Goal: Task Accomplishment & Management: Use online tool/utility

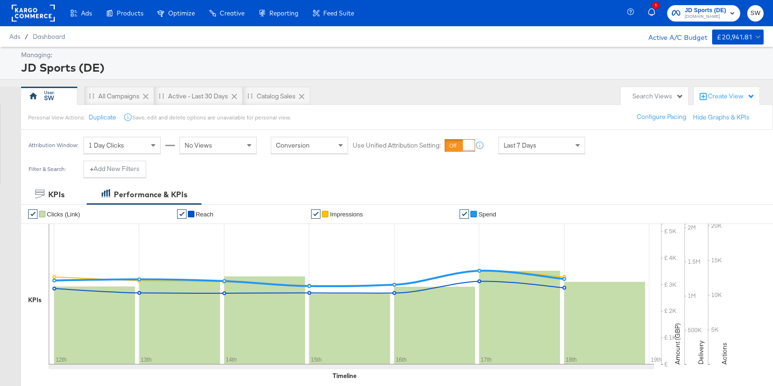
click at [27, 16] on rect at bounding box center [33, 13] width 43 height 17
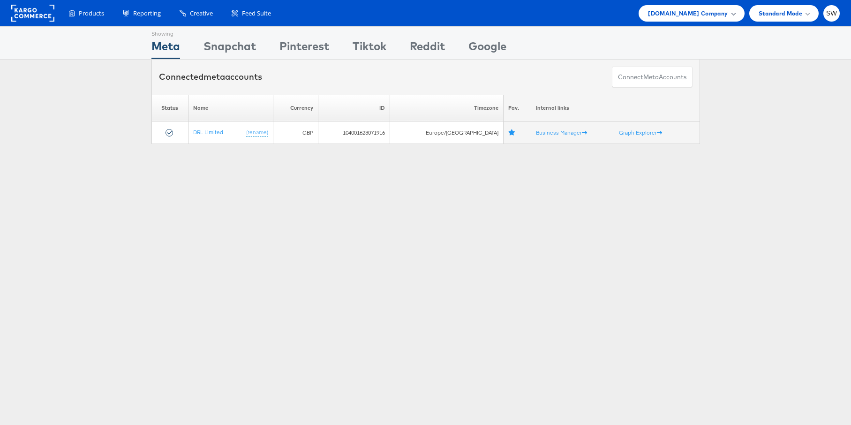
click at [721, 15] on span "ao.com Company" at bounding box center [688, 13] width 80 height 10
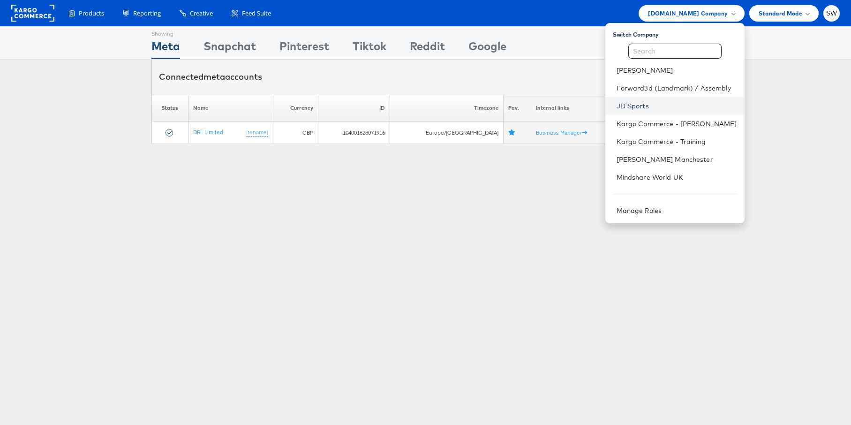
click at [637, 107] on link "JD Sports" at bounding box center [676, 105] width 120 height 9
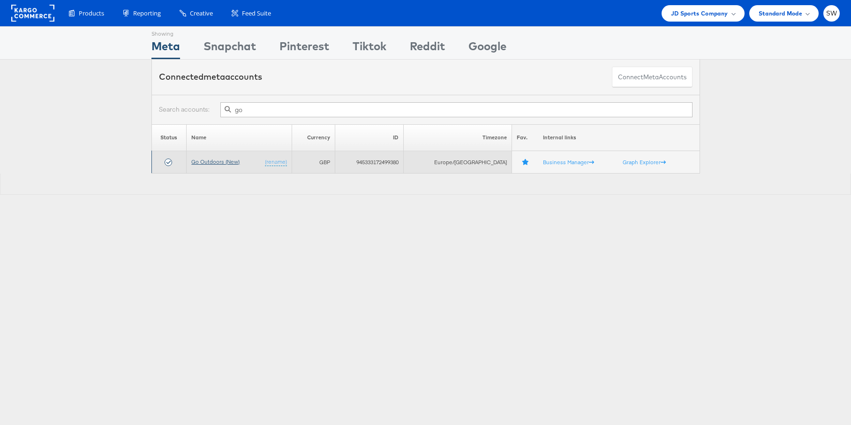
type input "go"
click at [228, 162] on link "Go Outdoors (New)" at bounding box center [215, 161] width 48 height 7
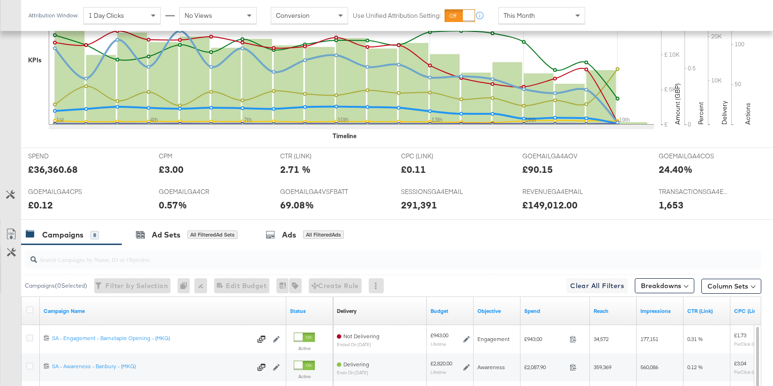
scroll to position [393, 0]
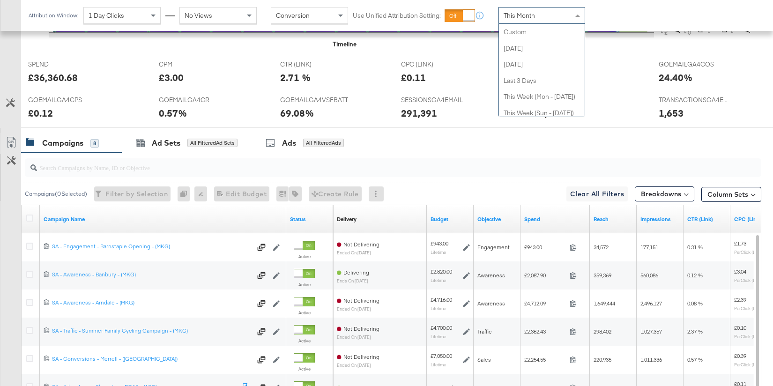
click at [540, 15] on div "This Month" at bounding box center [542, 16] width 86 height 16
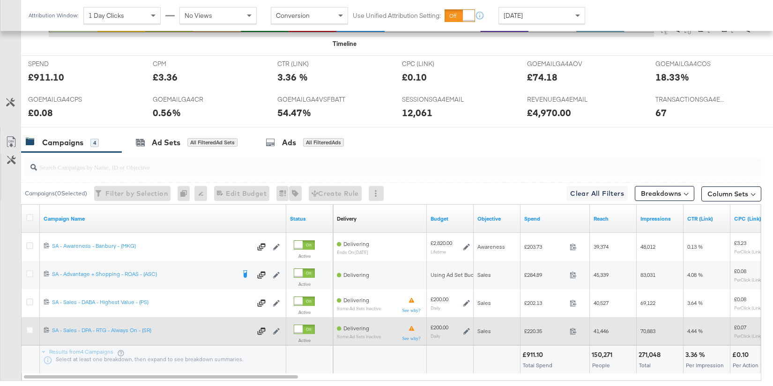
scroll to position [395, 0]
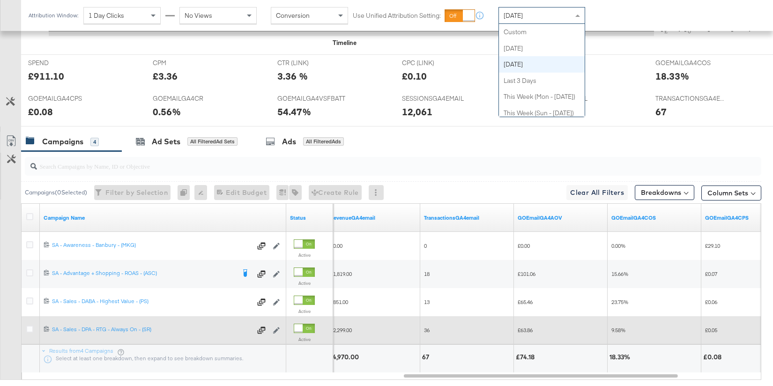
click at [538, 15] on div "[DATE]" at bounding box center [542, 16] width 86 height 16
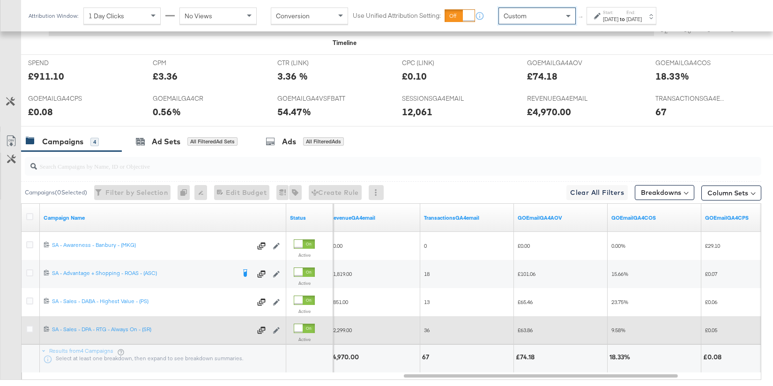
click at [617, 22] on div "Aug 19th 2025" at bounding box center [610, 19] width 15 height 8
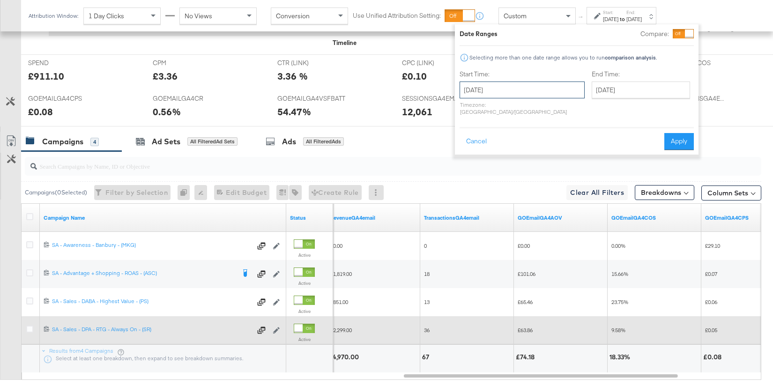
click at [510, 90] on input "August 19th 2025" at bounding box center [522, 90] width 125 height 17
click at [469, 178] on td "17" at bounding box center [471, 176] width 16 height 13
type input "August 17th 2025"
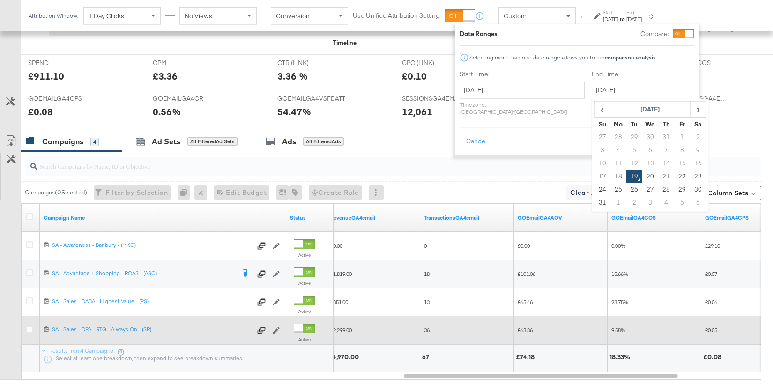
drag, startPoint x: 602, startPoint y: 86, endPoint x: 606, endPoint y: 154, distance: 68.5
click at [602, 86] on input "August 19th 2025" at bounding box center [641, 90] width 98 height 17
click at [611, 174] on td "18" at bounding box center [619, 176] width 16 height 13
type input "August 18th 2025"
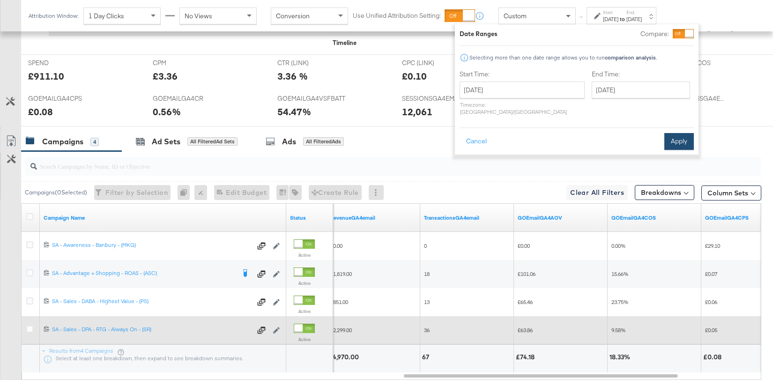
click at [665, 133] on button "Apply" at bounding box center [680, 141] width 30 height 17
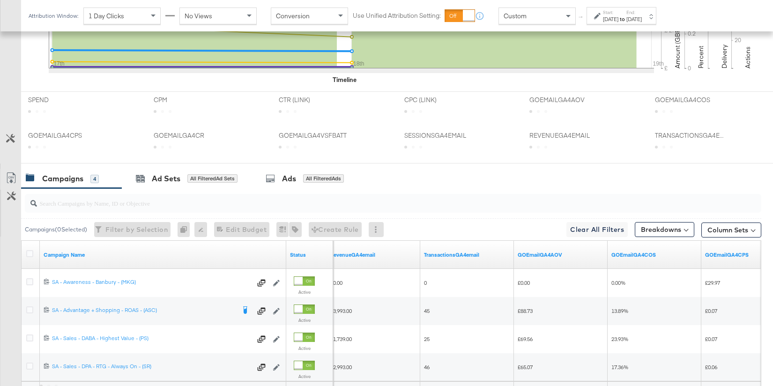
scroll to position [450, 0]
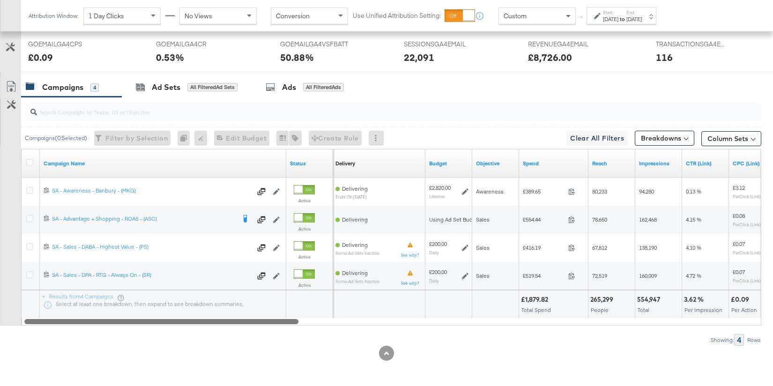
drag, startPoint x: 490, startPoint y: 321, endPoint x: 100, endPoint y: 318, distance: 390.0
click at [100, 318] on div at bounding box center [161, 321] width 274 height 8
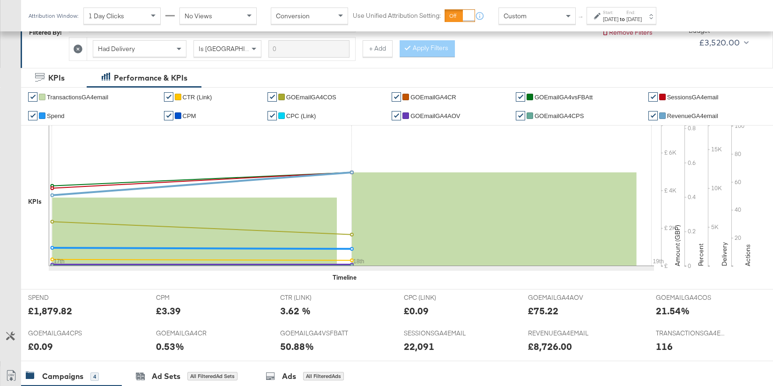
scroll to position [0, 0]
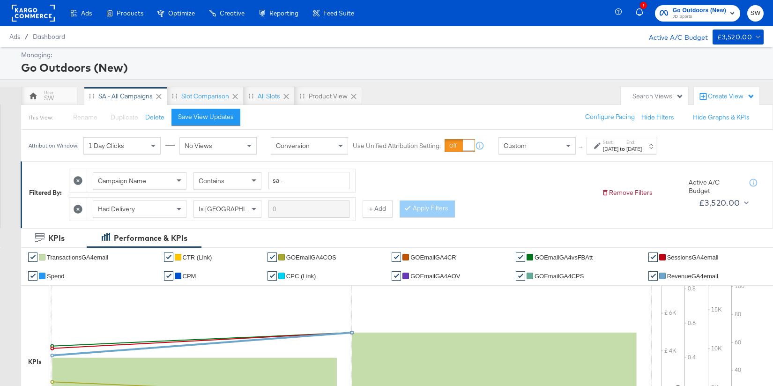
click at [679, 11] on span "Go Outdoors (New)" at bounding box center [699, 11] width 53 height 10
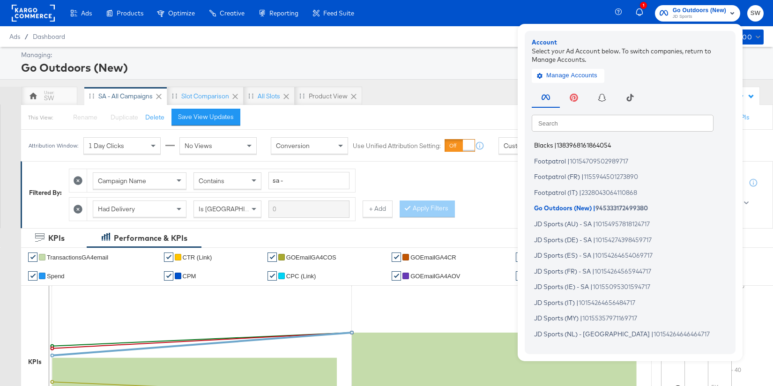
click at [567, 143] on span "1383968161864054" at bounding box center [584, 146] width 54 height 8
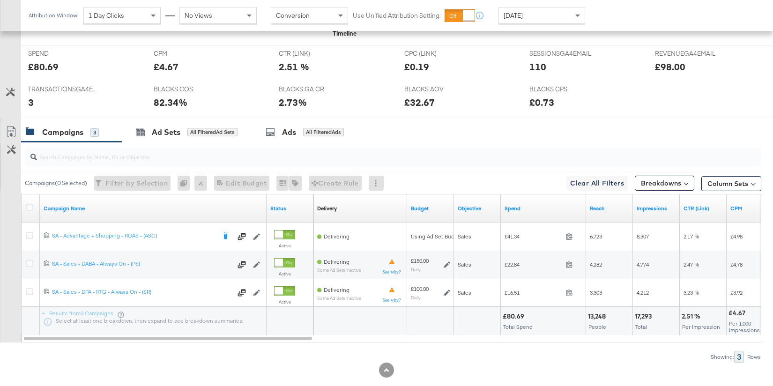
scroll to position [421, 0]
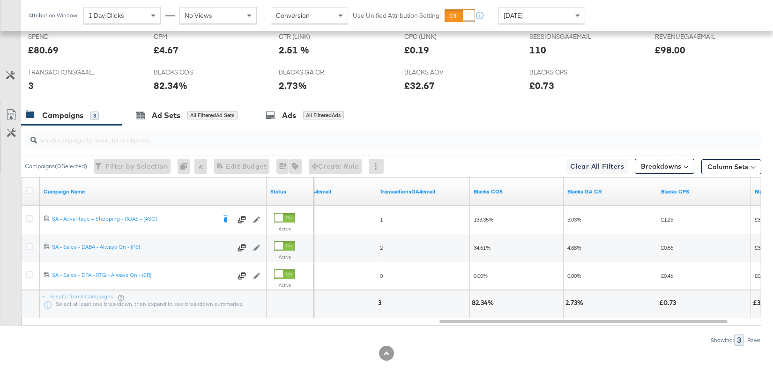
click at [516, 13] on span "[DATE]" at bounding box center [513, 15] width 19 height 8
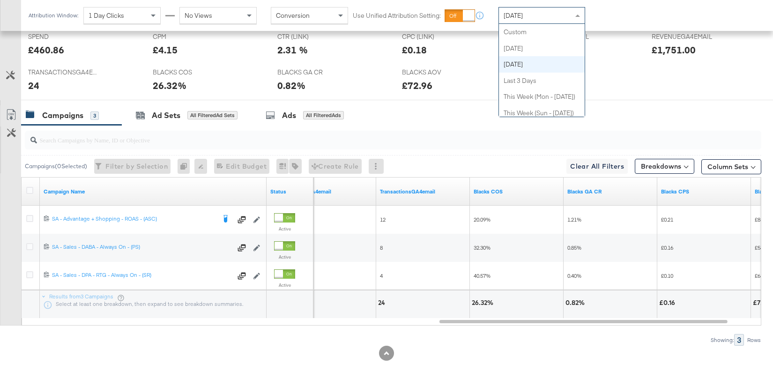
click at [568, 11] on div "[DATE]" at bounding box center [542, 16] width 86 height 16
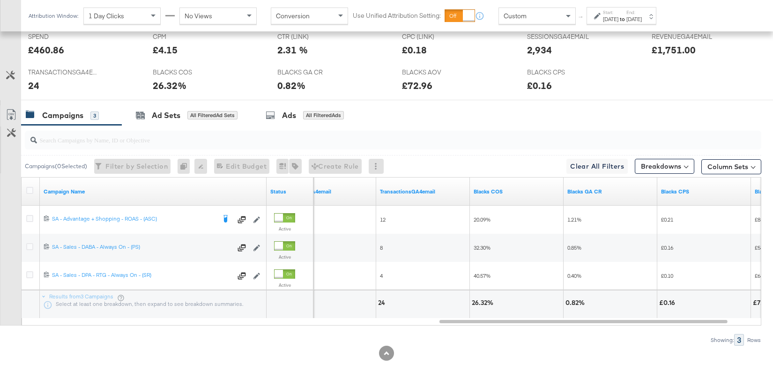
click at [599, 19] on icon at bounding box center [597, 16] width 7 height 7
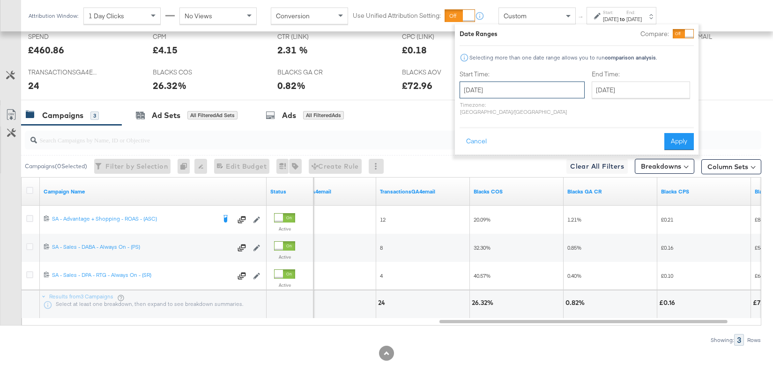
click at [505, 89] on input "August 19th 2025" at bounding box center [522, 90] width 125 height 17
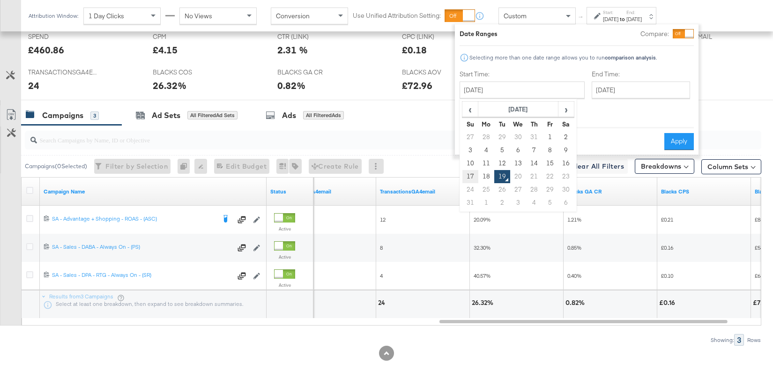
click at [468, 174] on td "17" at bounding box center [471, 176] width 16 height 13
type input "August 17th 2025"
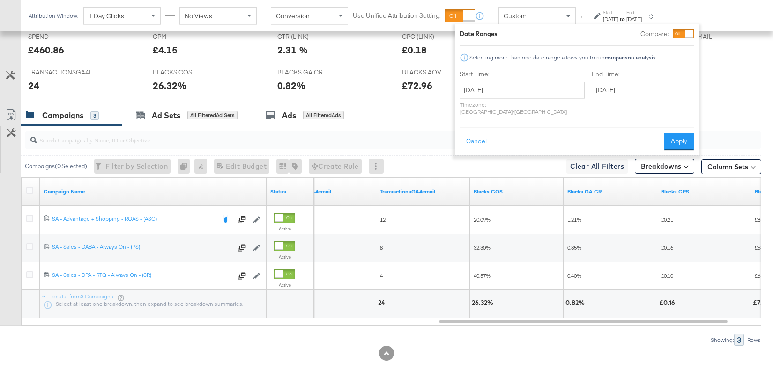
click at [613, 95] on input "August 19th 2025" at bounding box center [641, 90] width 98 height 17
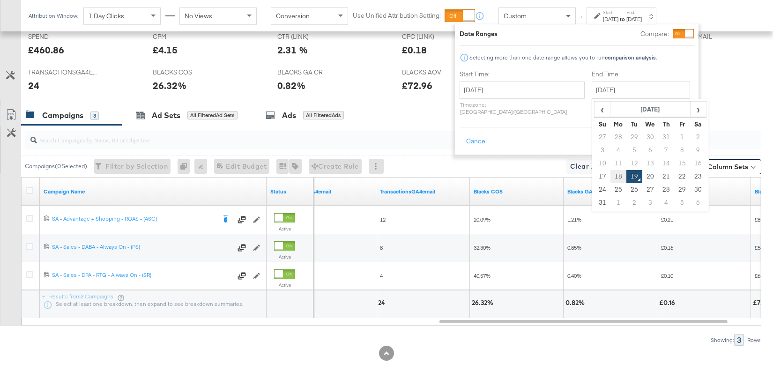
click at [611, 174] on td "18" at bounding box center [619, 176] width 16 height 13
type input "August 18th 2025"
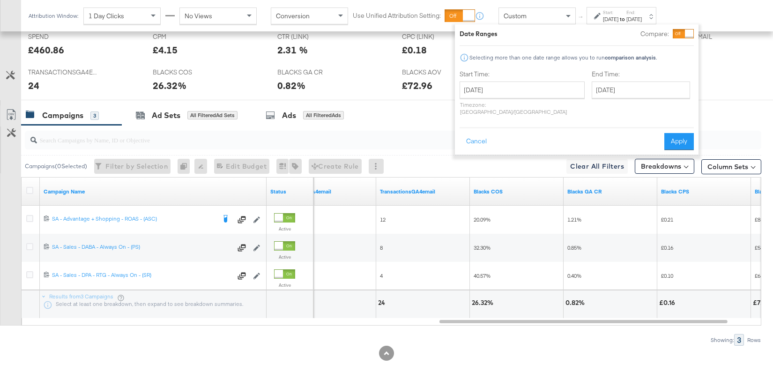
click at [690, 133] on button "Apply" at bounding box center [680, 141] width 30 height 17
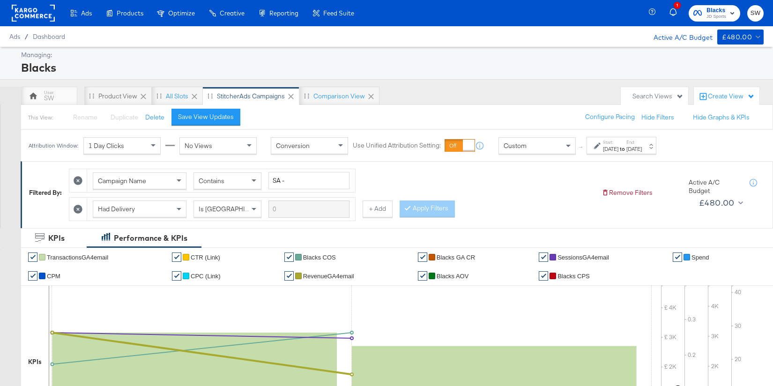
click at [709, 12] on span "Blacks" at bounding box center [717, 11] width 20 height 10
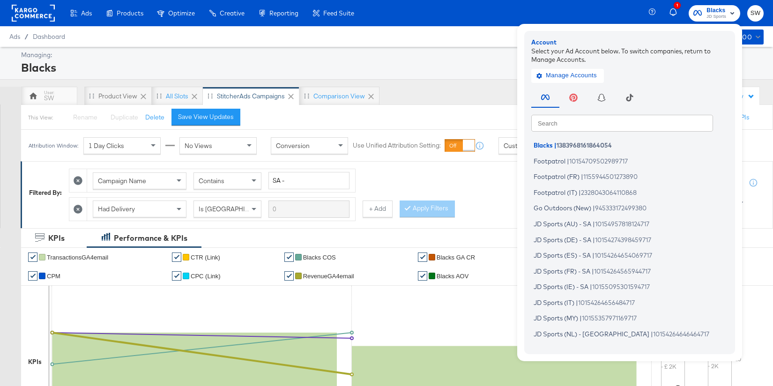
click at [596, 121] on input "text" at bounding box center [623, 122] width 182 height 17
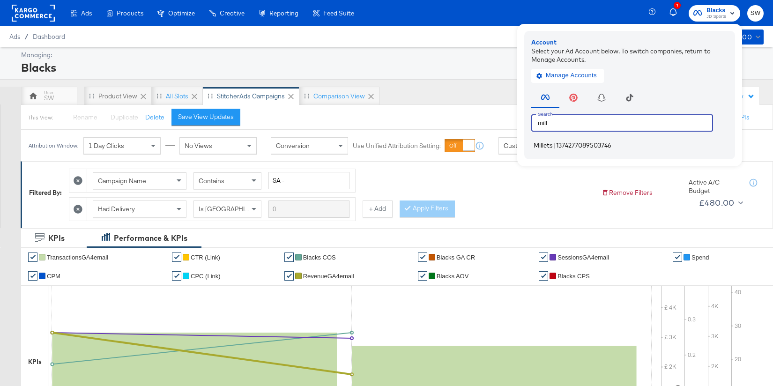
type input "mill"
click at [582, 144] on span "1374277089503746" at bounding box center [583, 146] width 55 height 8
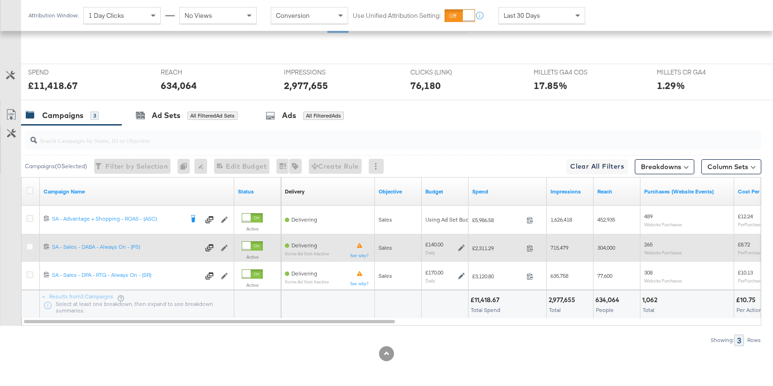
scroll to position [366, 0]
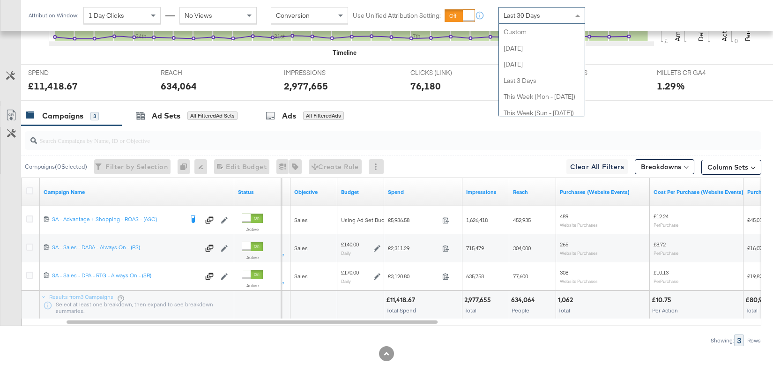
click at [533, 11] on span "Last 30 Days" at bounding box center [522, 15] width 37 height 8
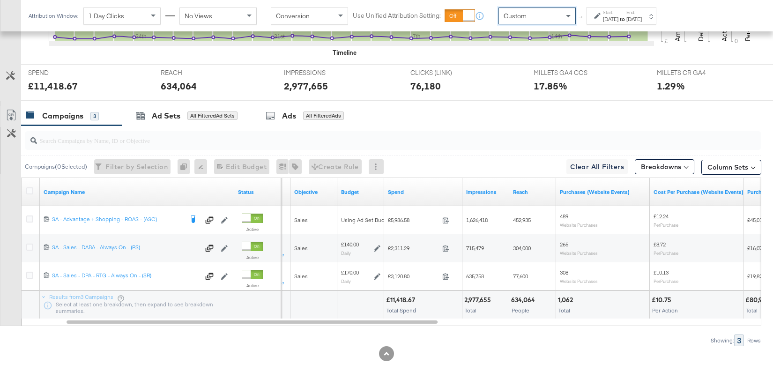
click at [596, 23] on div "Start: Aug 19th 2025 to End: Aug 19th 2025" at bounding box center [622, 15] width 70 height 17
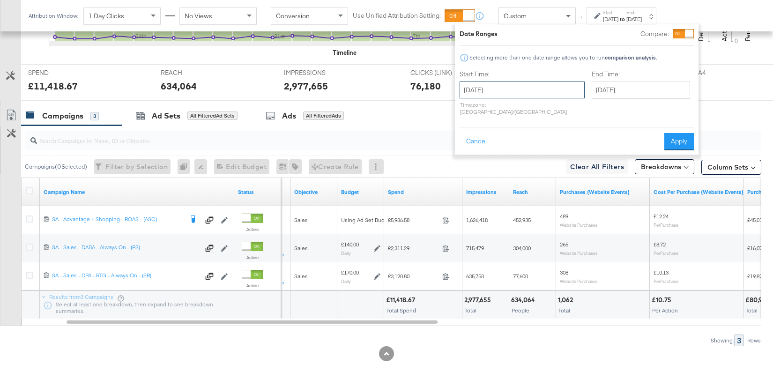
click at [521, 85] on input "August 19th 2025" at bounding box center [522, 90] width 125 height 17
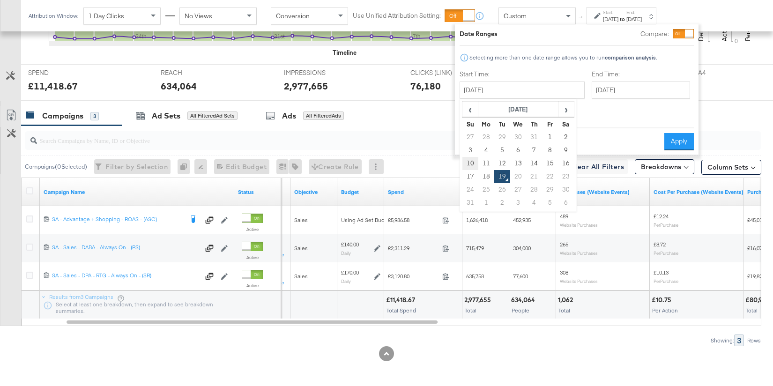
click at [469, 164] on td "10" at bounding box center [471, 163] width 16 height 13
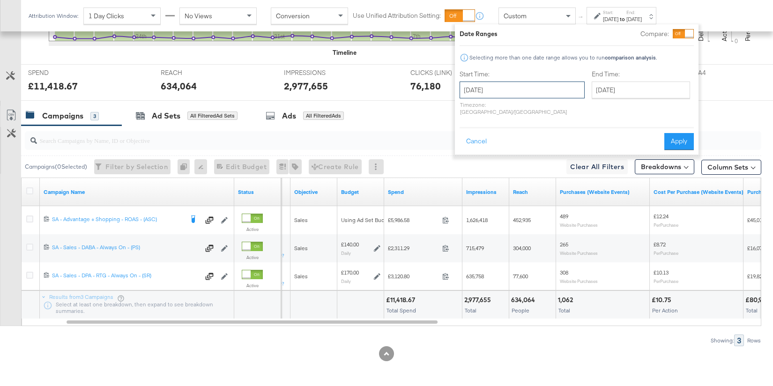
click at [481, 85] on input "August 10th 2025" at bounding box center [522, 90] width 125 height 17
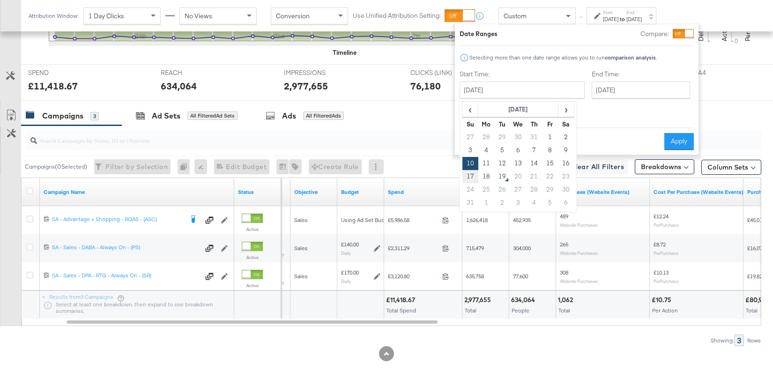
click at [470, 170] on td "17" at bounding box center [471, 176] width 16 height 13
type input "August 17th 2025"
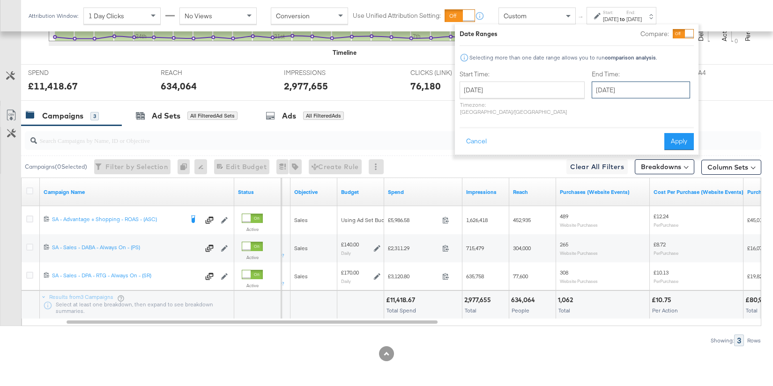
click at [604, 84] on input "August 19th 2025" at bounding box center [641, 90] width 98 height 17
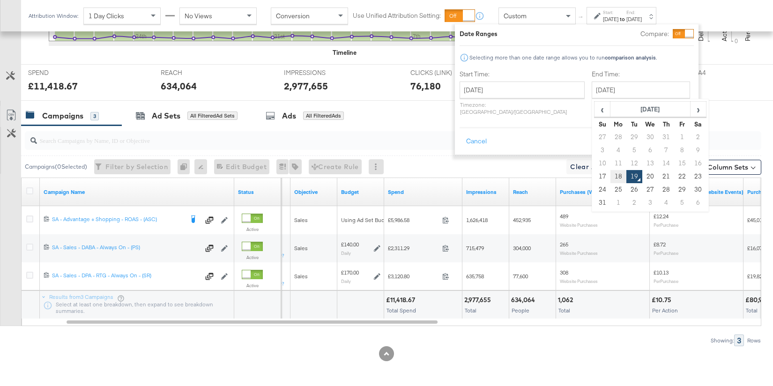
click at [611, 176] on td "18" at bounding box center [619, 176] width 16 height 13
type input "August 18th 2025"
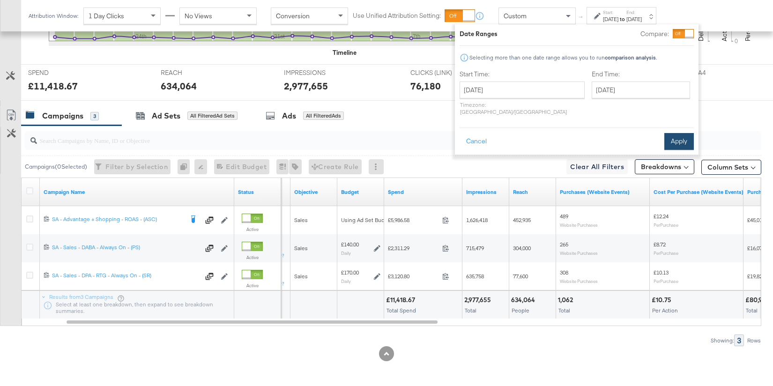
click at [678, 135] on button "Apply" at bounding box center [680, 141] width 30 height 17
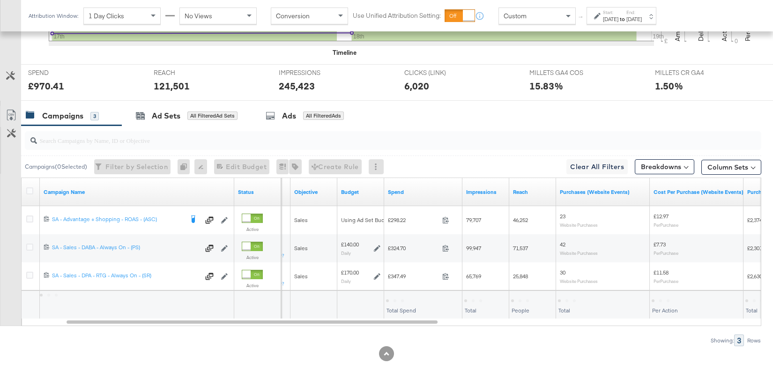
scroll to position [367, 0]
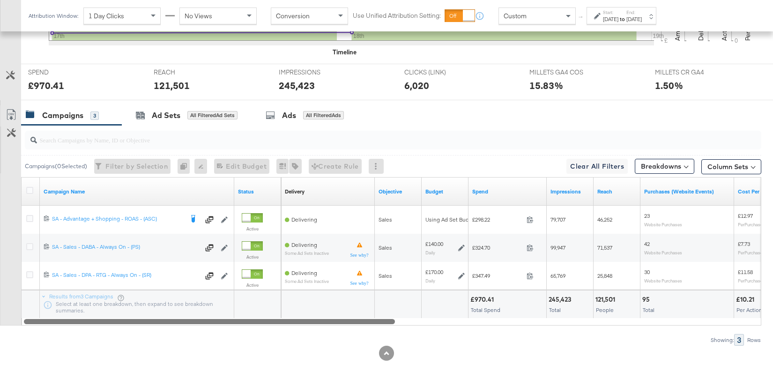
drag, startPoint x: 335, startPoint y: 318, endPoint x: 287, endPoint y: 319, distance: 47.8
click at [285, 319] on div at bounding box center [209, 321] width 371 height 8
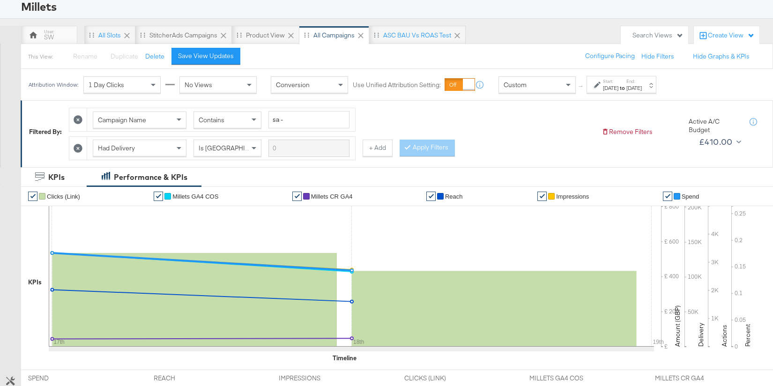
scroll to position [0, 0]
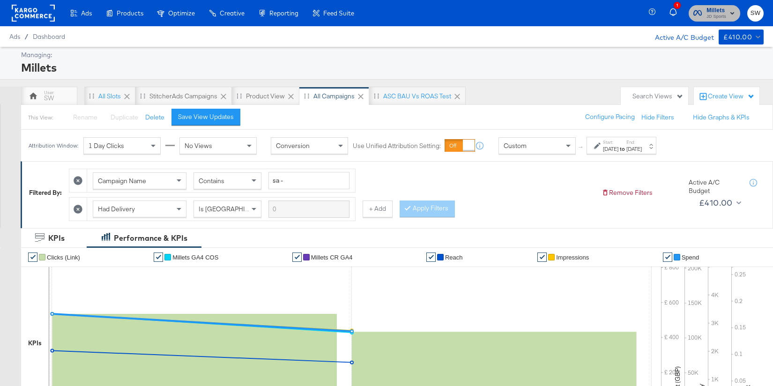
click at [725, 10] on span "Millets" at bounding box center [717, 11] width 20 height 10
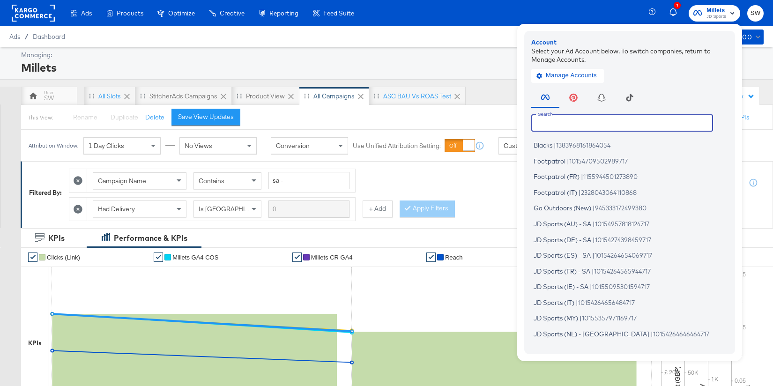
click at [561, 121] on input "text" at bounding box center [623, 122] width 182 height 17
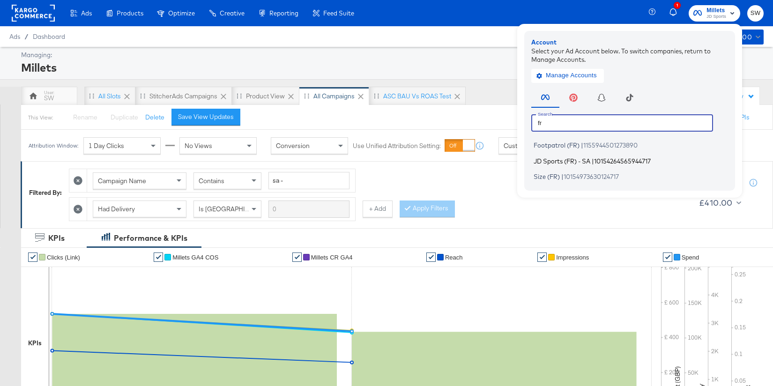
type input "fr"
click at [575, 161] on span "JD Sports (FR) - SA" at bounding box center [562, 161] width 57 height 8
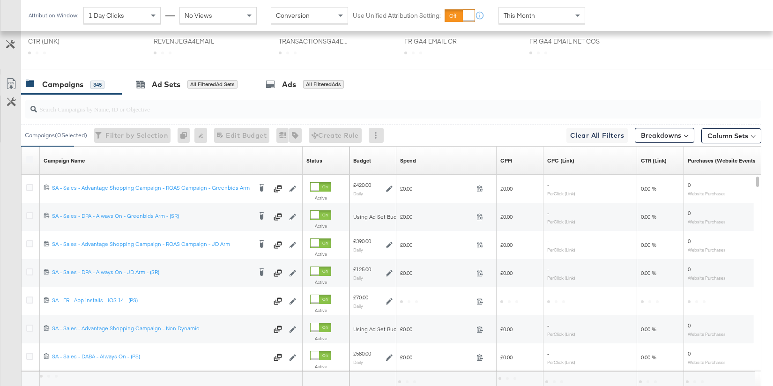
scroll to position [348, 0]
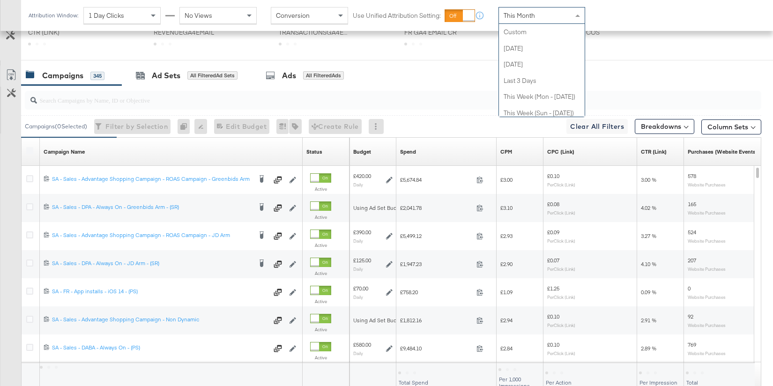
click at [534, 12] on span "This Month" at bounding box center [519, 15] width 31 height 8
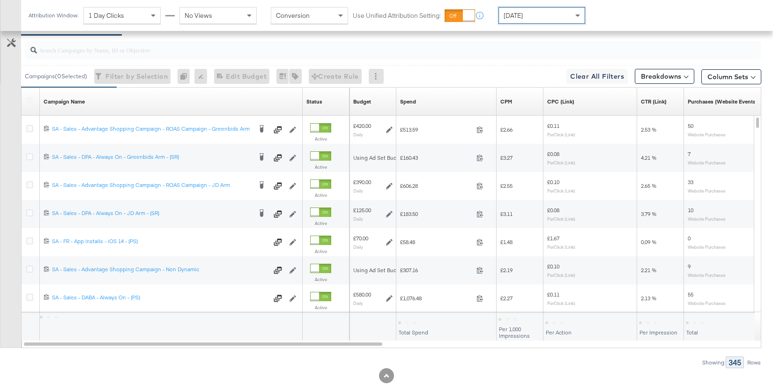
scroll to position [497, 0]
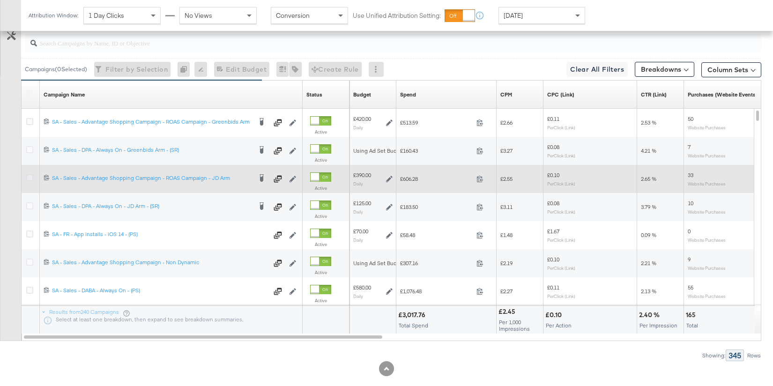
click at [31, 176] on icon at bounding box center [29, 177] width 7 height 7
click at [0, 0] on input "checkbox" at bounding box center [0, 0] width 0 height 0
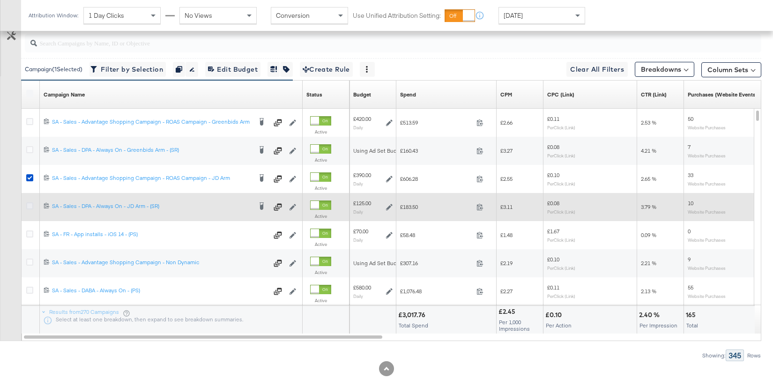
click at [31, 203] on icon at bounding box center [29, 206] width 7 height 7
click at [0, 0] on input "checkbox" at bounding box center [0, 0] width 0 height 0
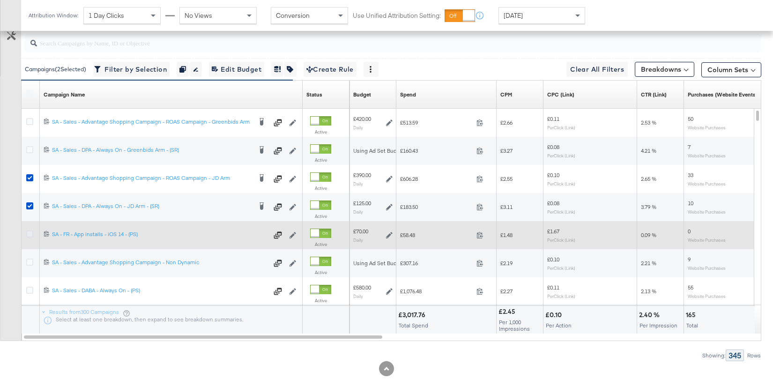
click at [30, 232] on icon at bounding box center [29, 234] width 7 height 7
click at [0, 0] on input "checkbox" at bounding box center [0, 0] width 0 height 0
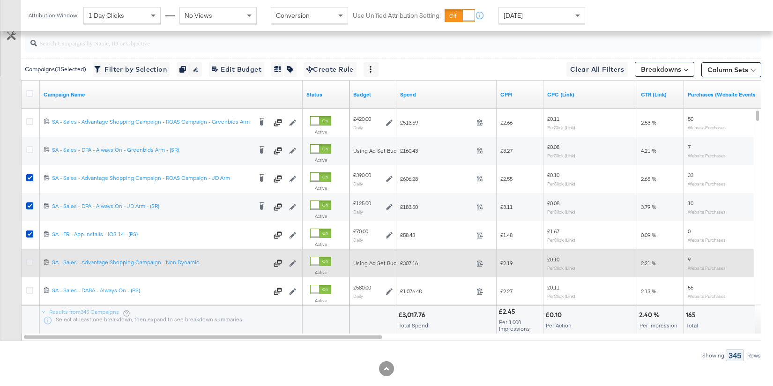
click at [29, 262] on icon at bounding box center [29, 262] width 7 height 7
click at [0, 0] on input "checkbox" at bounding box center [0, 0] width 0 height 0
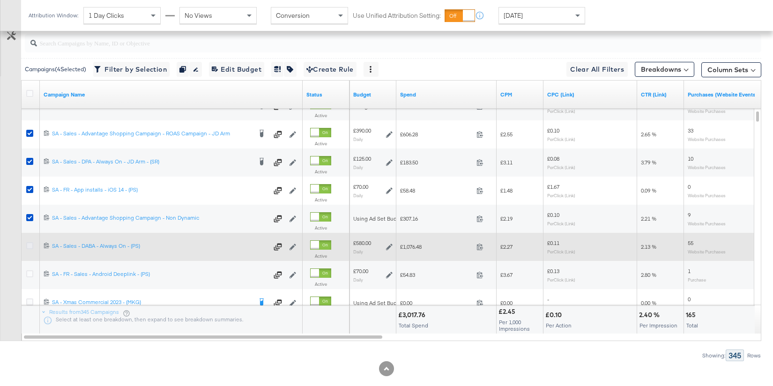
click at [30, 242] on icon at bounding box center [29, 245] width 7 height 7
click at [0, 0] on input "checkbox" at bounding box center [0, 0] width 0 height 0
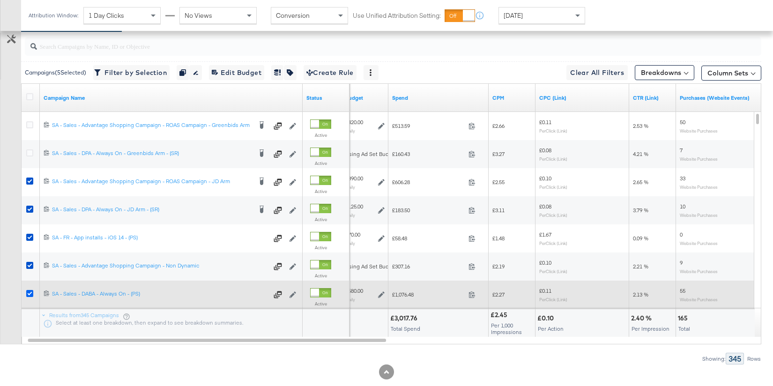
scroll to position [488, 0]
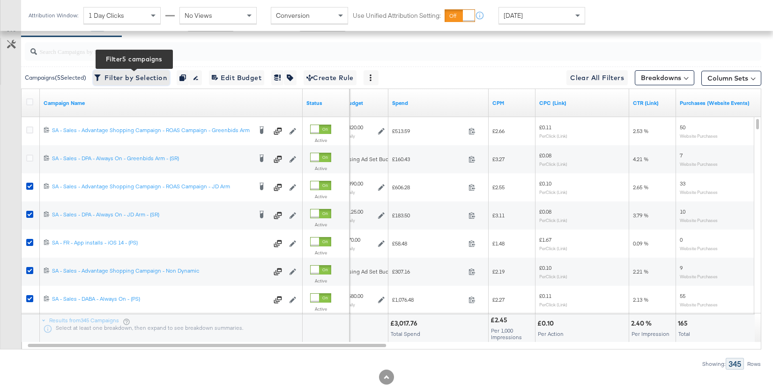
click at [141, 77] on span "Filter by Selection Filter 5 campaigns" at bounding box center [131, 78] width 71 height 12
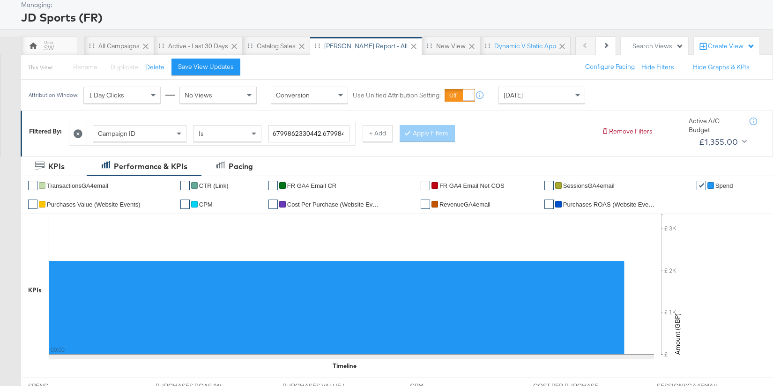
scroll to position [8, 0]
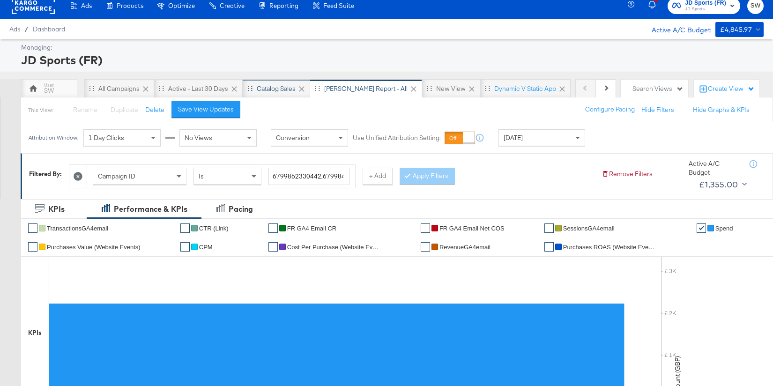
click at [274, 89] on div "Catalog Sales" at bounding box center [276, 88] width 39 height 9
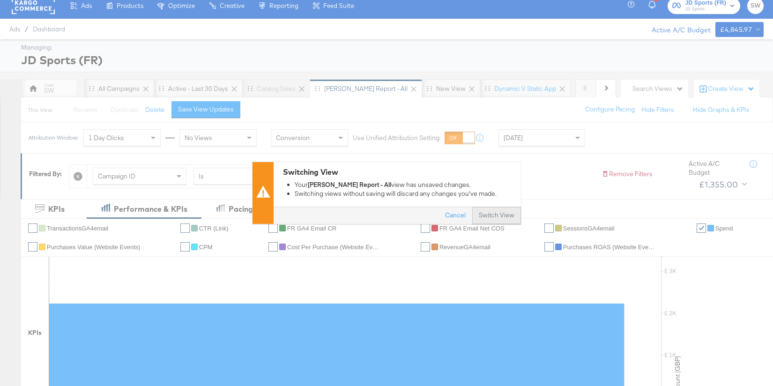
click at [480, 218] on button "Switch View" at bounding box center [497, 216] width 49 height 17
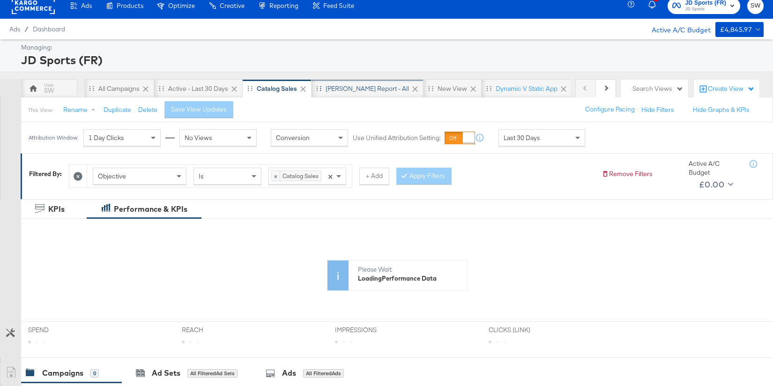
click at [351, 90] on div "SA - JD Report - All" at bounding box center [367, 88] width 83 height 9
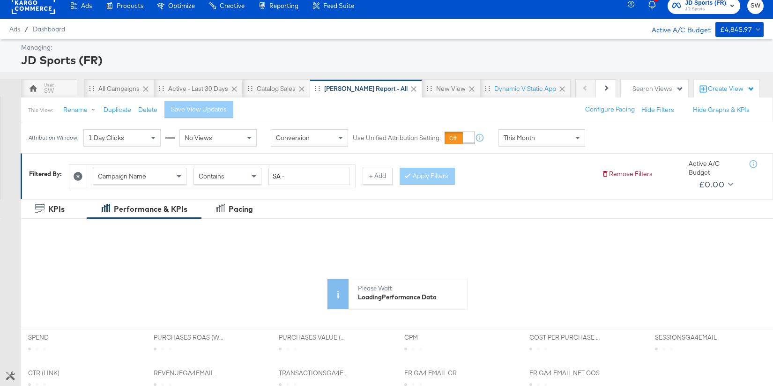
click at [537, 138] on div "This Month" at bounding box center [542, 138] width 86 height 16
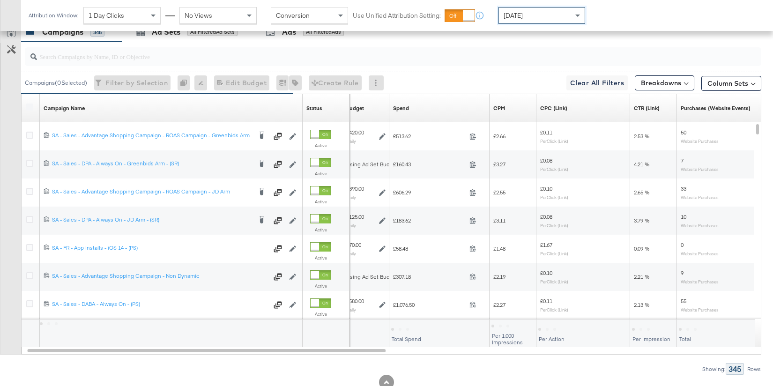
scroll to position [489, 0]
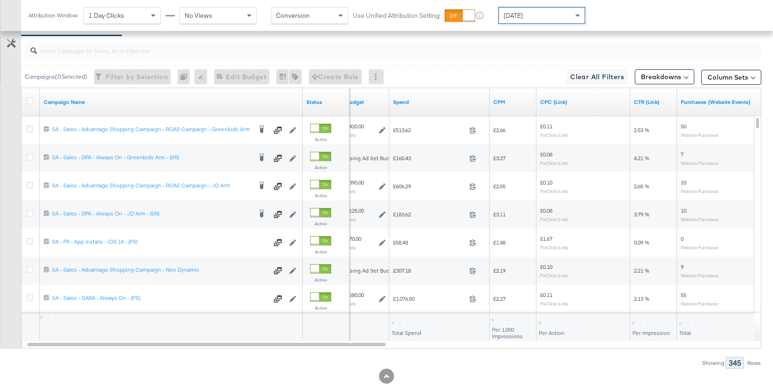
click at [407, 100] on link "Spend" at bounding box center [439, 102] width 93 height 8
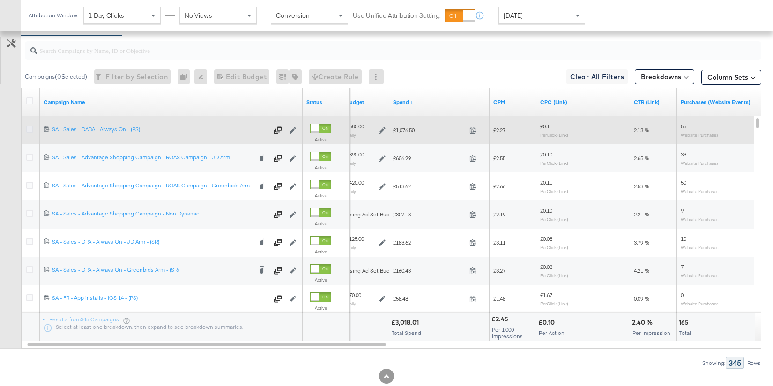
click at [28, 126] on icon at bounding box center [29, 129] width 7 height 7
click at [0, 0] on input "checkbox" at bounding box center [0, 0] width 0 height 0
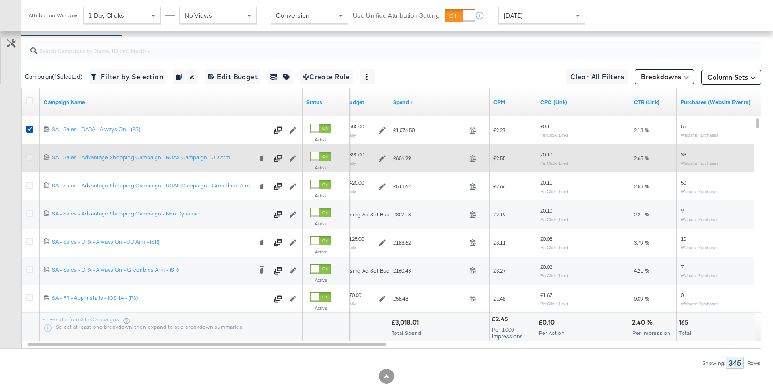
click at [33, 156] on icon at bounding box center [29, 157] width 7 height 7
click at [0, 0] on input "checkbox" at bounding box center [0, 0] width 0 height 0
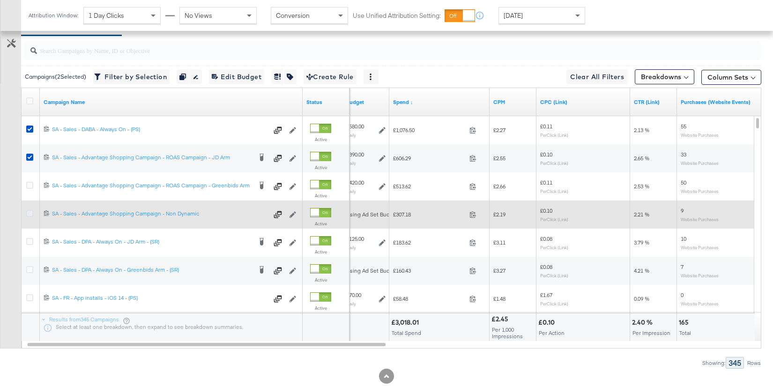
click at [30, 212] on icon at bounding box center [29, 213] width 7 height 7
click at [0, 0] on input "checkbox" at bounding box center [0, 0] width 0 height 0
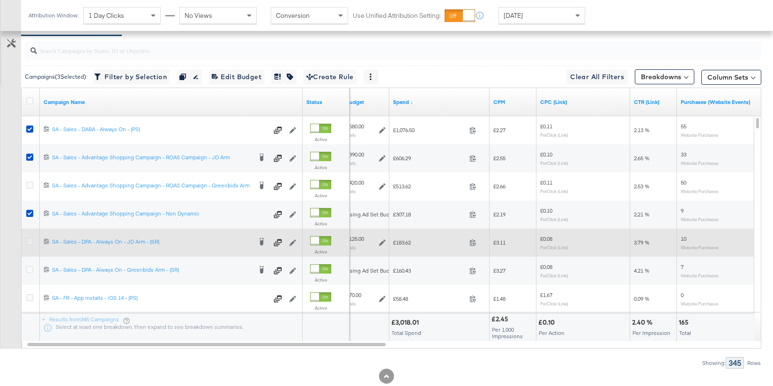
click at [30, 241] on icon at bounding box center [29, 241] width 7 height 7
click at [0, 0] on input "checkbox" at bounding box center [0, 0] width 0 height 0
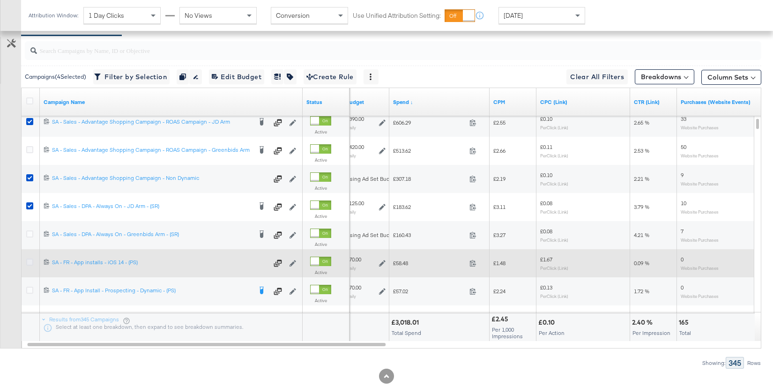
click at [30, 261] on icon at bounding box center [29, 262] width 7 height 7
click at [0, 0] on input "checkbox" at bounding box center [0, 0] width 0 height 0
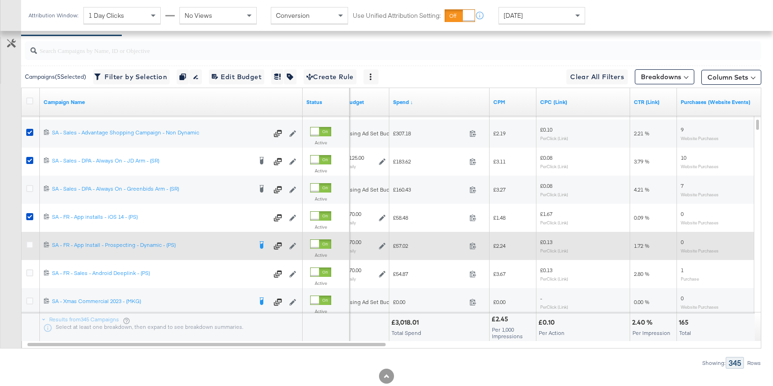
click at [33, 242] on div at bounding box center [31, 245] width 10 height 9
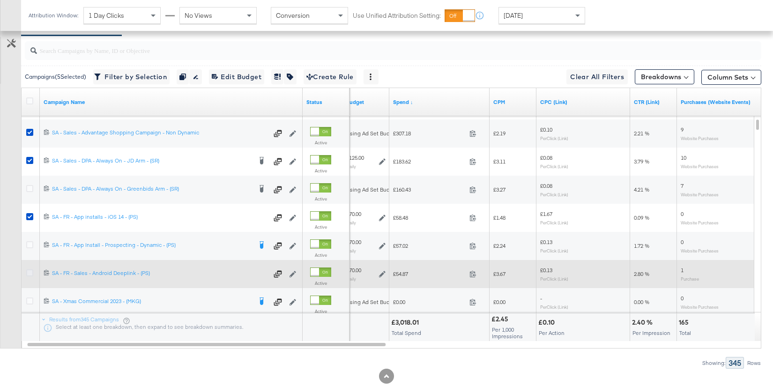
click at [29, 271] on icon at bounding box center [29, 273] width 7 height 7
click at [0, 0] on input "checkbox" at bounding box center [0, 0] width 0 height 0
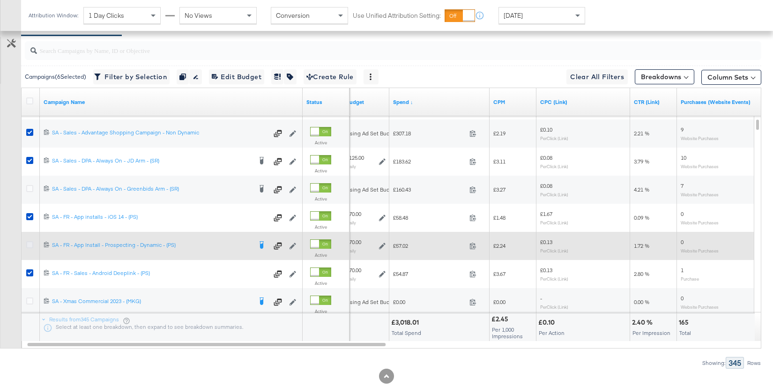
click at [30, 242] on icon at bounding box center [29, 244] width 7 height 7
click at [0, 0] on input "checkbox" at bounding box center [0, 0] width 0 height 0
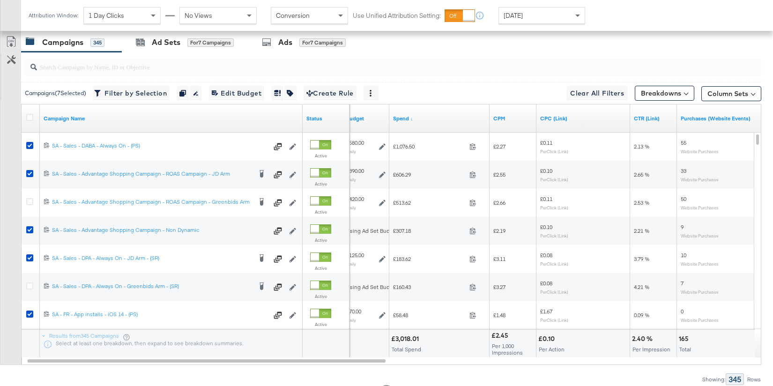
scroll to position [467, 0]
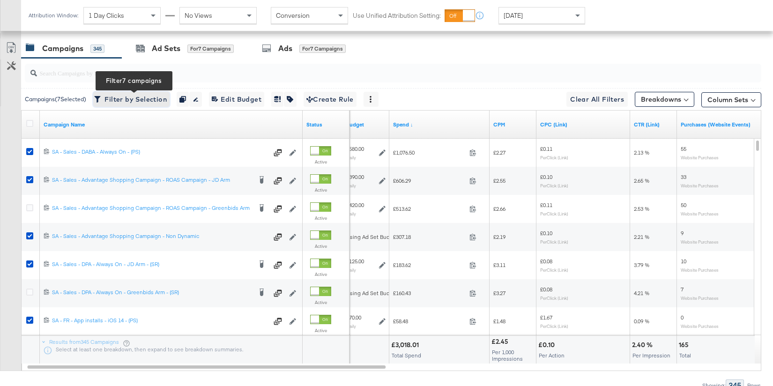
click at [138, 105] on button "Filter by Selection Filter 7 campaigns" at bounding box center [131, 99] width 76 height 15
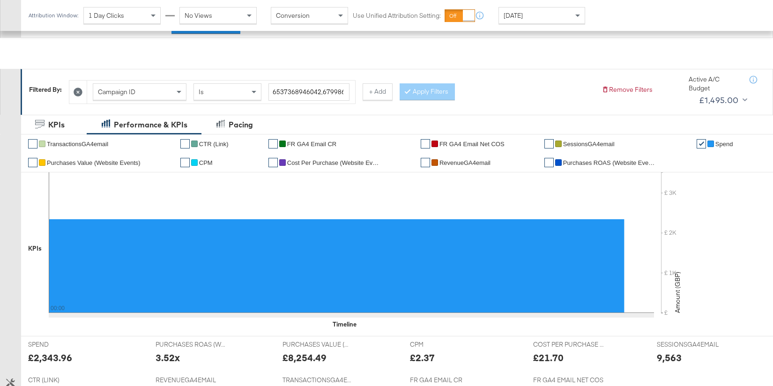
scroll to position [0, 0]
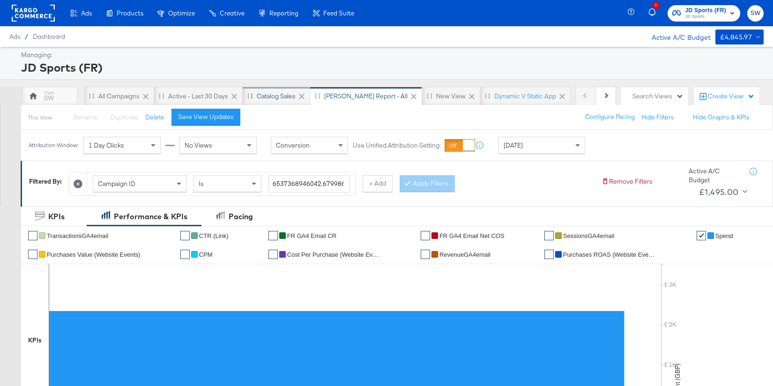
click at [276, 96] on div "Catalog Sales" at bounding box center [276, 96] width 39 height 9
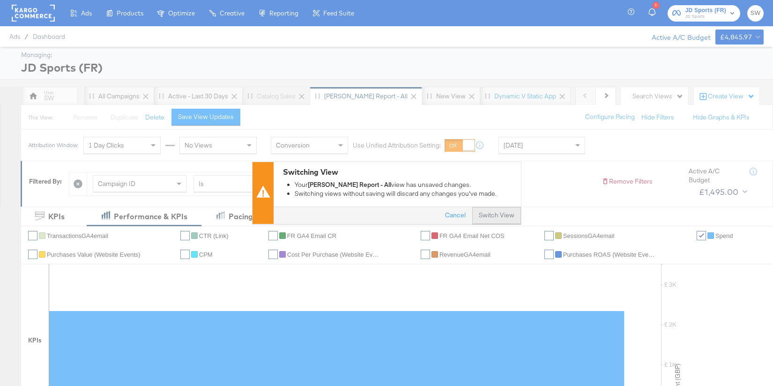
click at [493, 222] on button "Switch View" at bounding box center [497, 216] width 49 height 17
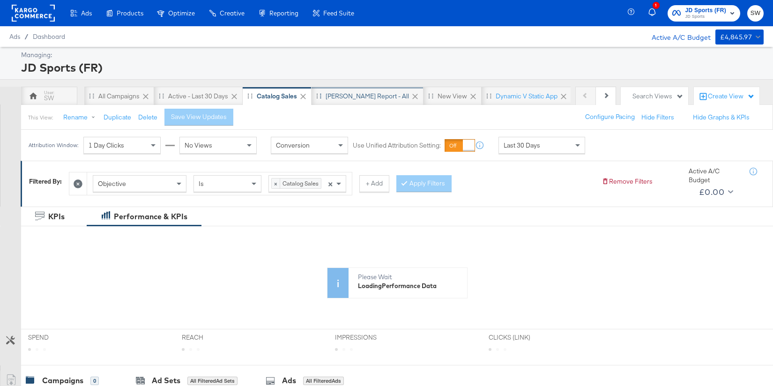
click at [363, 96] on div "SA - JD Report - All" at bounding box center [367, 96] width 83 height 9
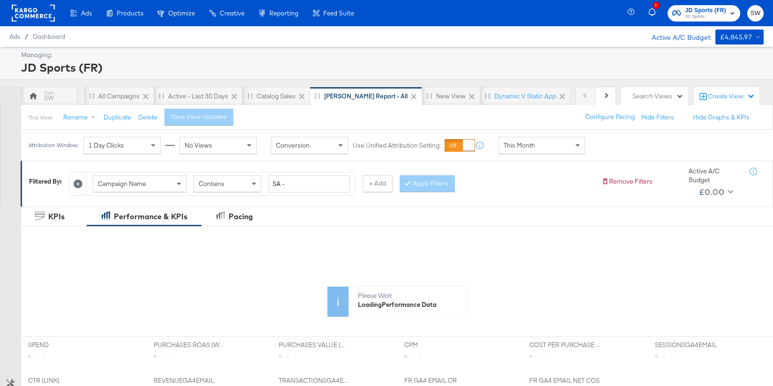
click at [526, 143] on span "This Month" at bounding box center [519, 145] width 31 height 8
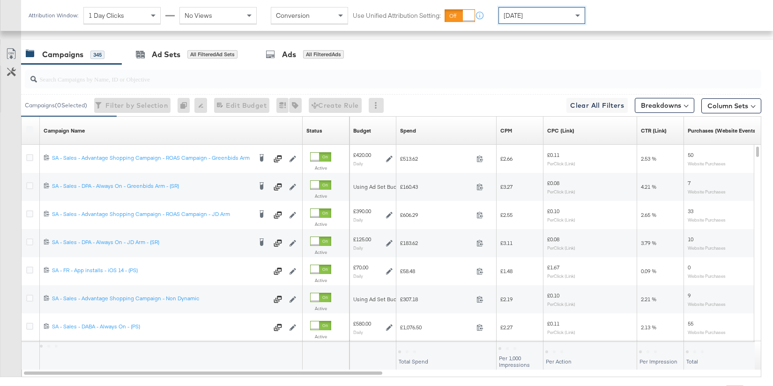
scroll to position [455, 0]
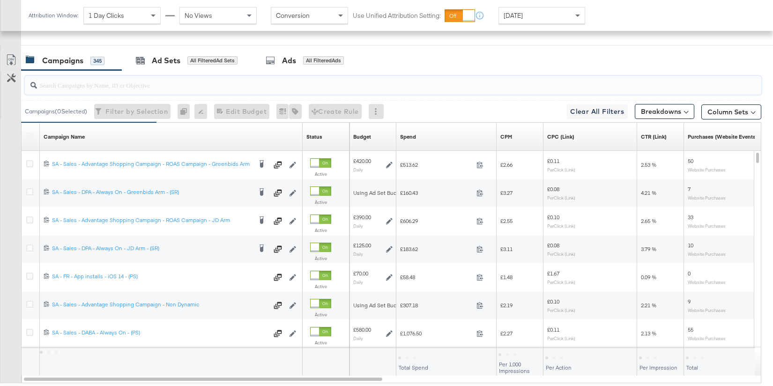
click at [334, 84] on input "search" at bounding box center [366, 81] width 658 height 18
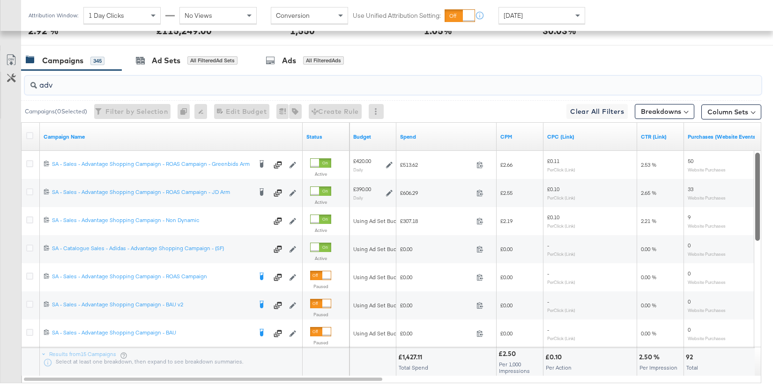
type input "adv"
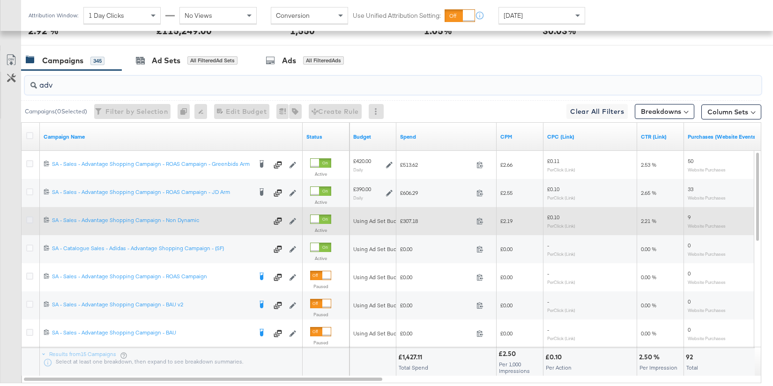
click at [30, 219] on icon at bounding box center [29, 220] width 7 height 7
click at [0, 0] on input "checkbox" at bounding box center [0, 0] width 0 height 0
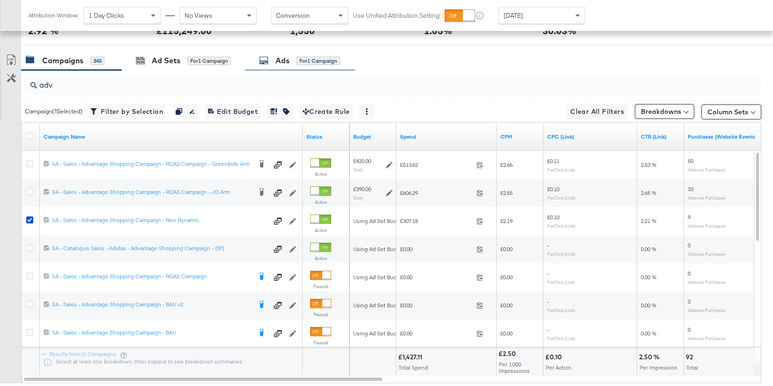
click at [288, 65] on div "Ads for 1 Campaign" at bounding box center [300, 61] width 110 height 20
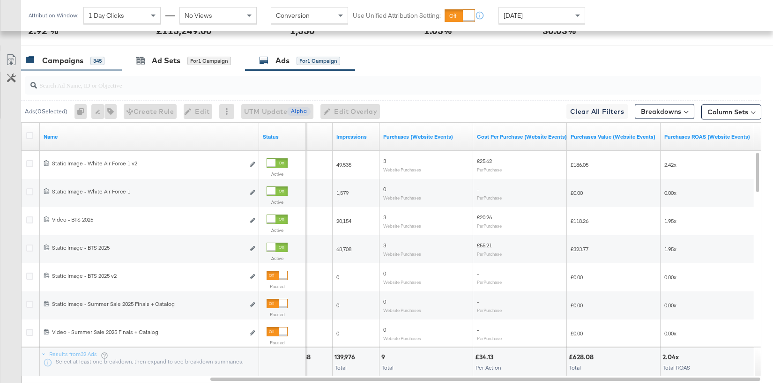
click at [84, 61] on div "Campaigns 345" at bounding box center [65, 60] width 79 height 11
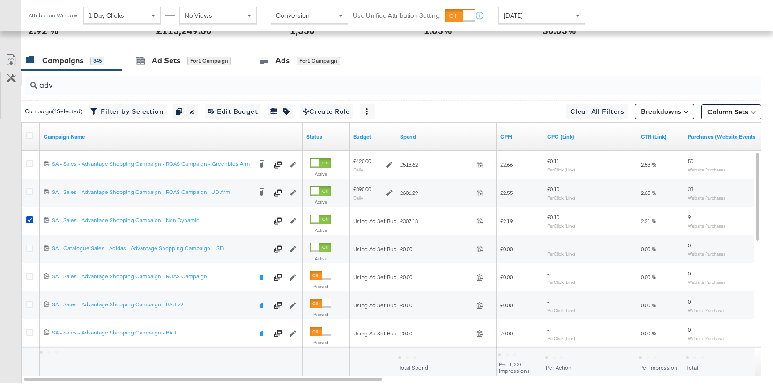
click at [9, 78] on icon at bounding box center [11, 78] width 9 height 9
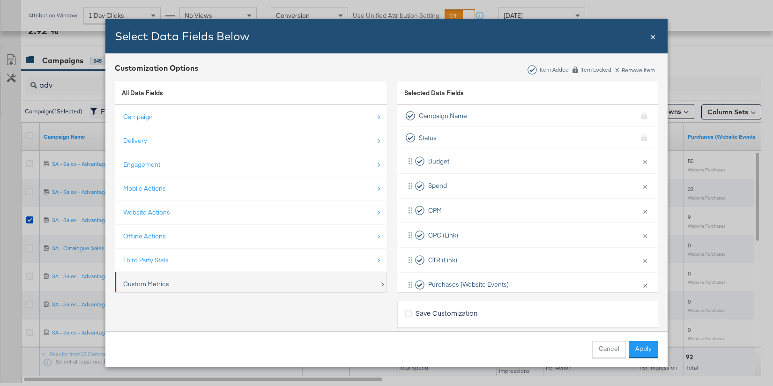
click at [175, 281] on div "Custom Metrics" at bounding box center [251, 284] width 256 height 19
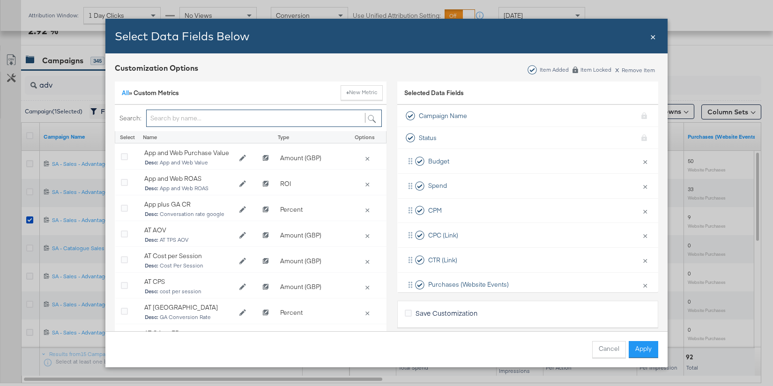
click at [195, 114] on input "Bulk Add Locations Modal" at bounding box center [264, 118] width 236 height 17
type input "fr"
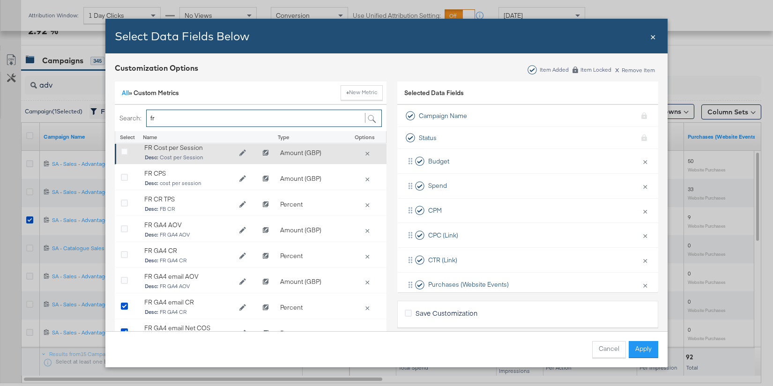
scroll to position [34, 0]
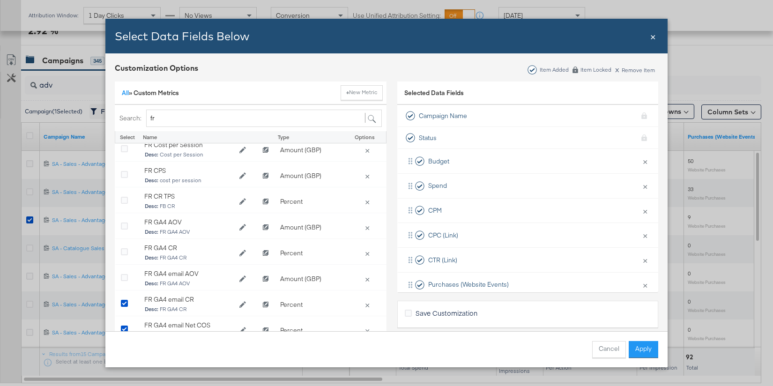
click at [656, 38] on span "×" at bounding box center [654, 36] width 6 height 13
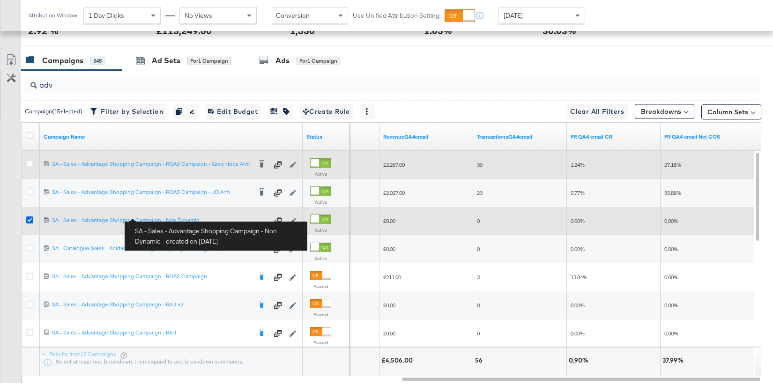
click at [30, 218] on icon at bounding box center [29, 220] width 7 height 7
click at [0, 0] on input "checkbox" at bounding box center [0, 0] width 0 height 0
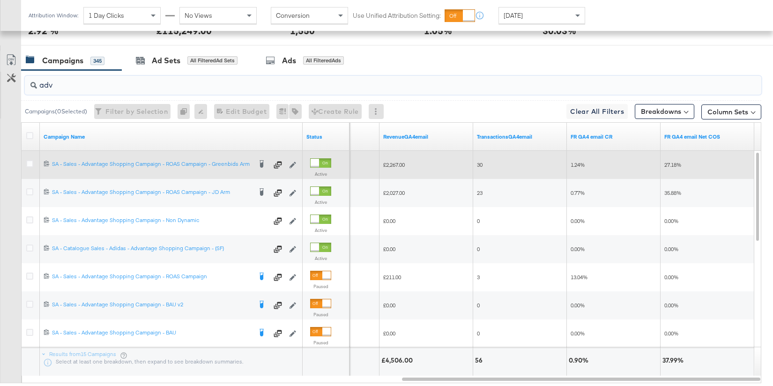
drag, startPoint x: 72, startPoint y: 87, endPoint x: 29, endPoint y: 84, distance: 43.2
click at [29, 84] on div "adv" at bounding box center [393, 85] width 737 height 19
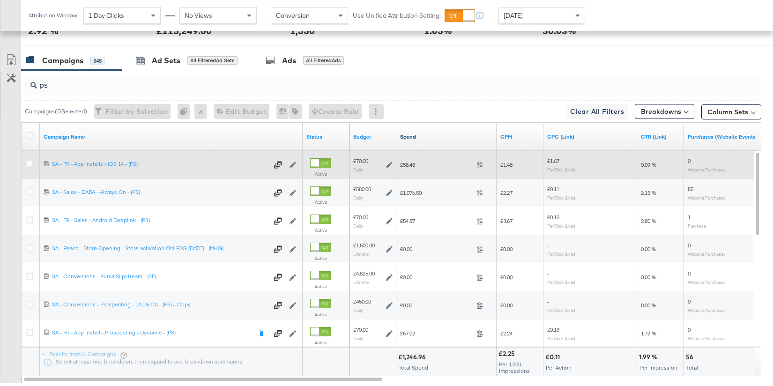
click at [419, 137] on link "Spend" at bounding box center [446, 137] width 93 height 8
drag, startPoint x: 197, startPoint y: 85, endPoint x: 29, endPoint y: 80, distance: 167.9
click at [29, 81] on div "ps" at bounding box center [393, 85] width 737 height 19
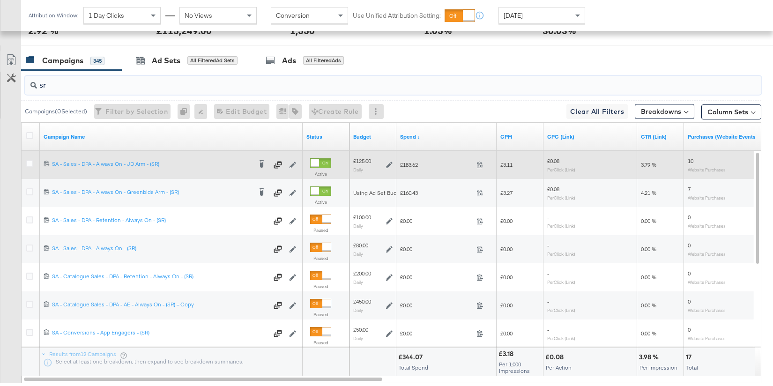
type input "sr"
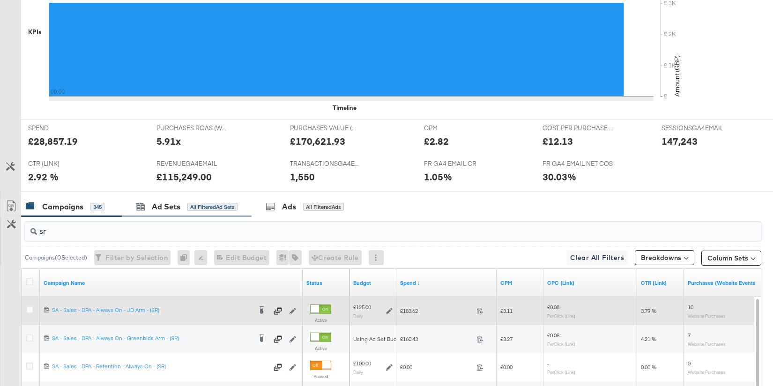
scroll to position [0, 0]
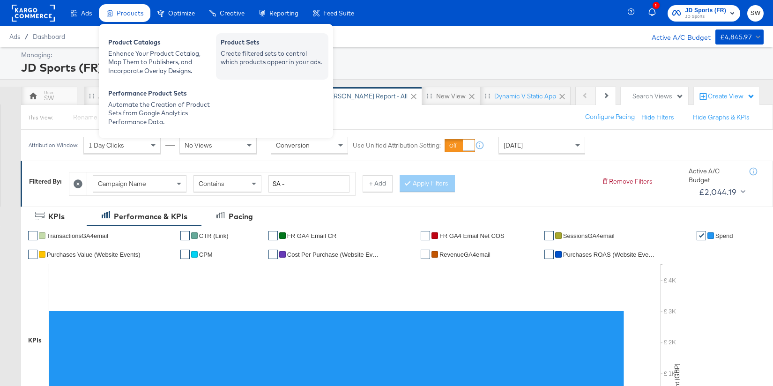
click at [278, 54] on div "Create filtered sets to control which products appear in your ads." at bounding box center [272, 57] width 103 height 17
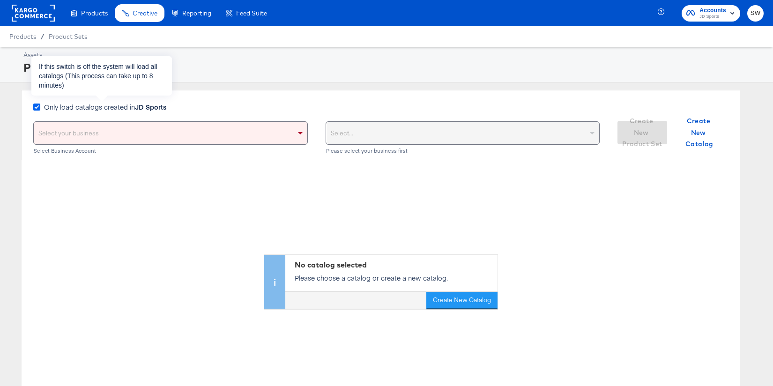
click at [35, 108] on icon at bounding box center [36, 107] width 7 height 7
click at [0, 0] on input "Only load catalogs created in JD Sports" at bounding box center [0, 0] width 0 height 0
click at [73, 138] on div "Select your business" at bounding box center [171, 133] width 274 height 23
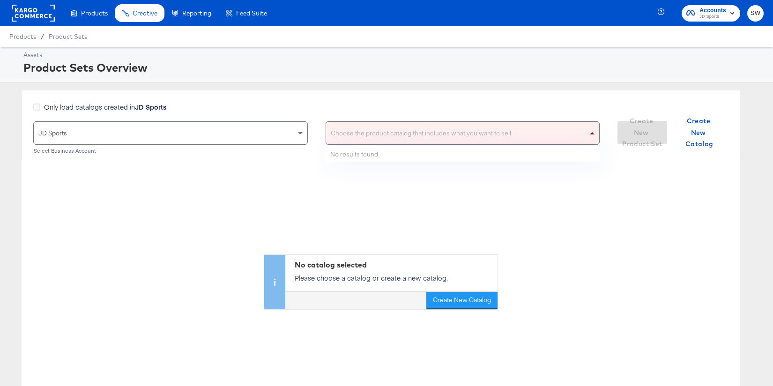
click at [348, 137] on div "Choose the product catalog that includes what you want to sell" at bounding box center [463, 133] width 274 height 23
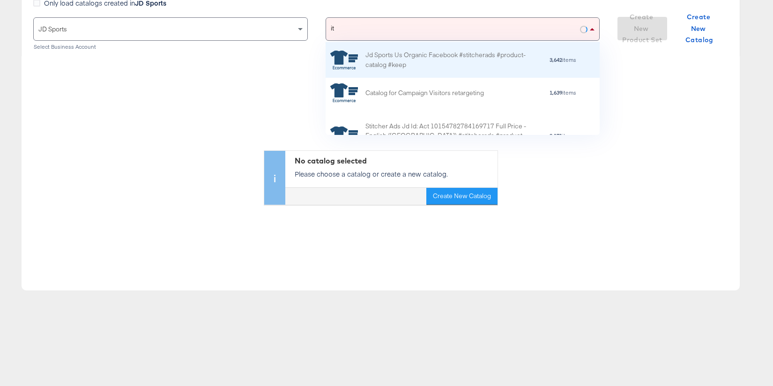
scroll to position [105, 0]
type input "it"
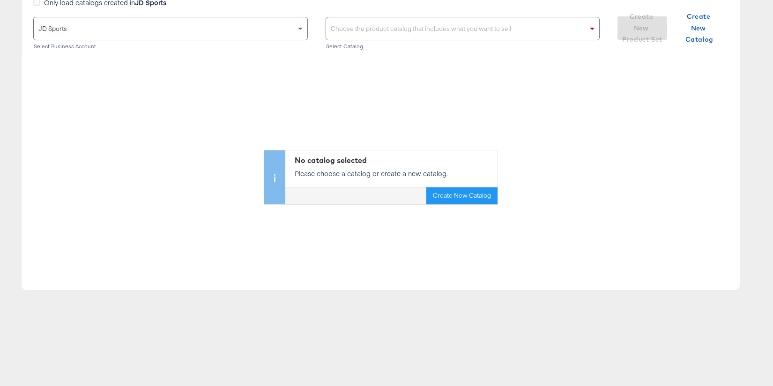
click at [343, 30] on div "Choose the product catalog that includes what you want to sell" at bounding box center [463, 28] width 274 height 23
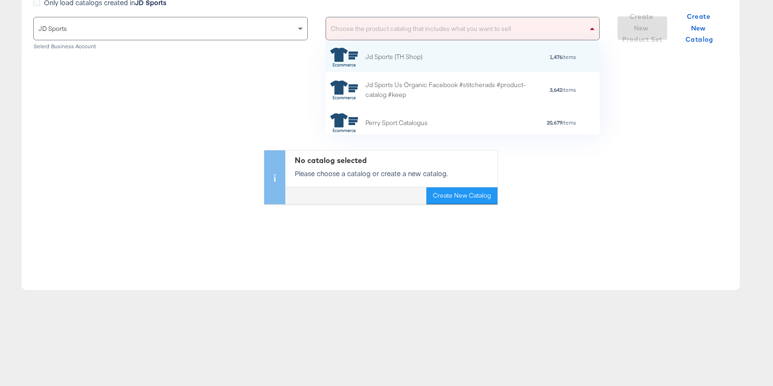
scroll to position [93, 274]
type input "fr"
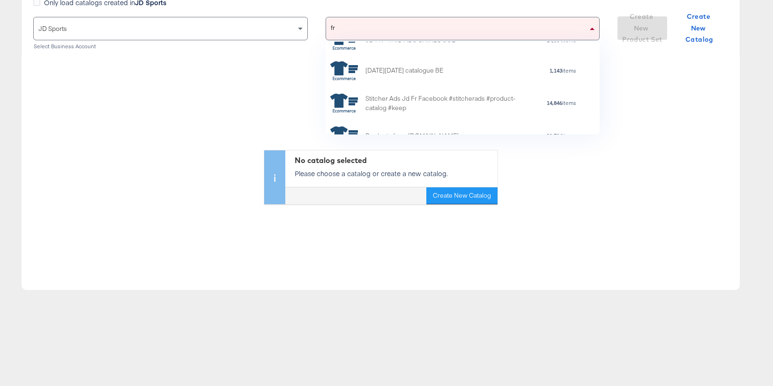
scroll to position [471, 0]
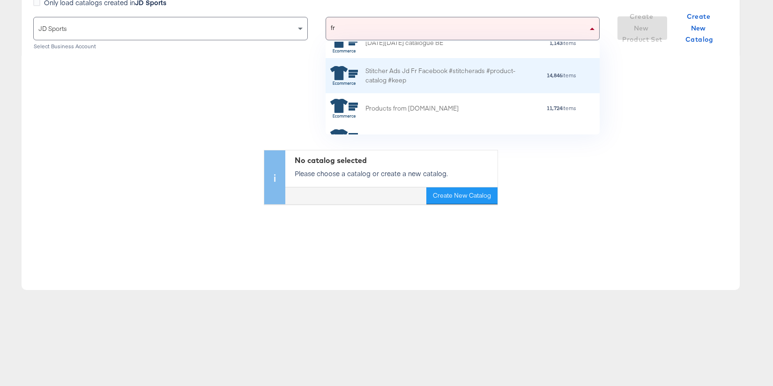
click at [403, 78] on div "Stitcher Ads Jd Fr Facebook #stitcherads #product-catalog #keep" at bounding box center [448, 76] width 164 height 20
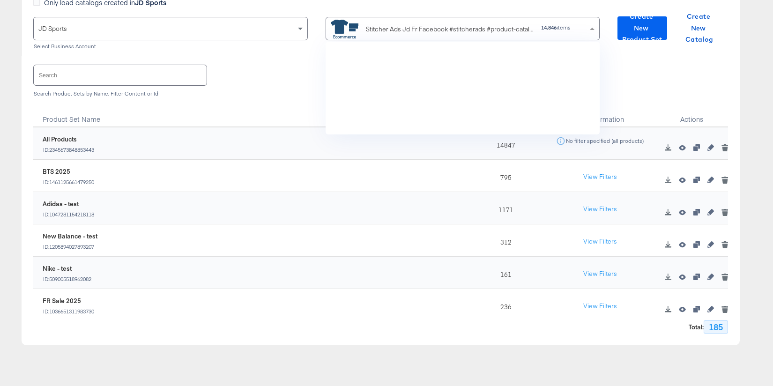
scroll to position [93, 274]
click at [648, 28] on span "Create New Product Set" at bounding box center [643, 28] width 42 height 35
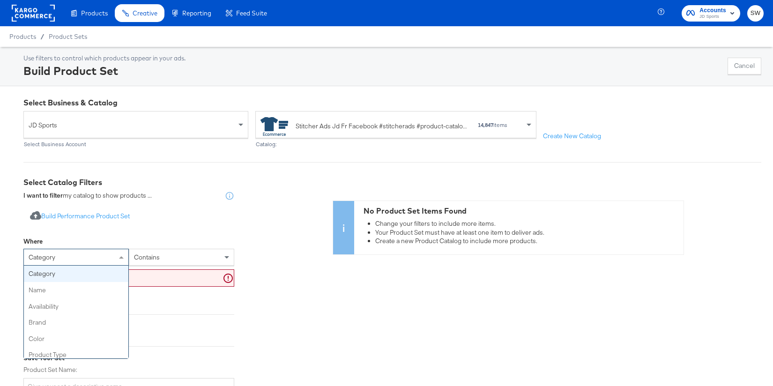
click at [90, 255] on div "category" at bounding box center [76, 257] width 105 height 16
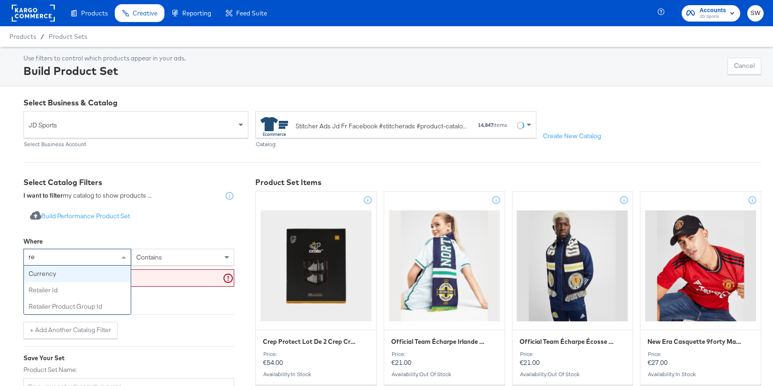
type input "ret"
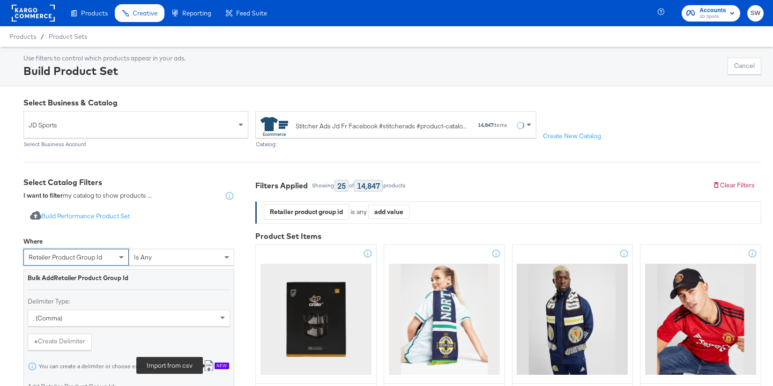
click at [207, 362] on icon at bounding box center [208, 365] width 11 height 11
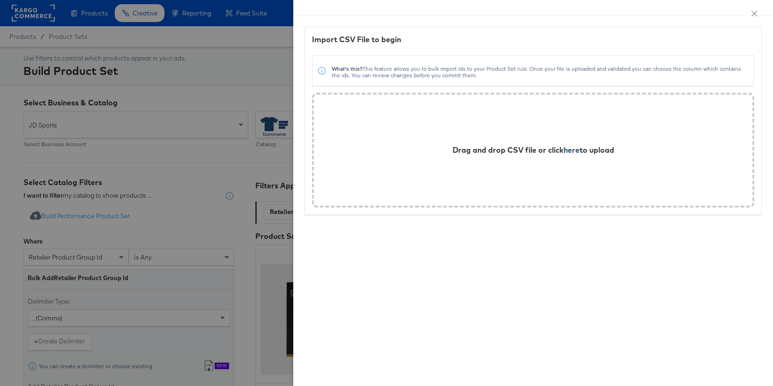
click at [565, 150] on span "here" at bounding box center [572, 149] width 16 height 9
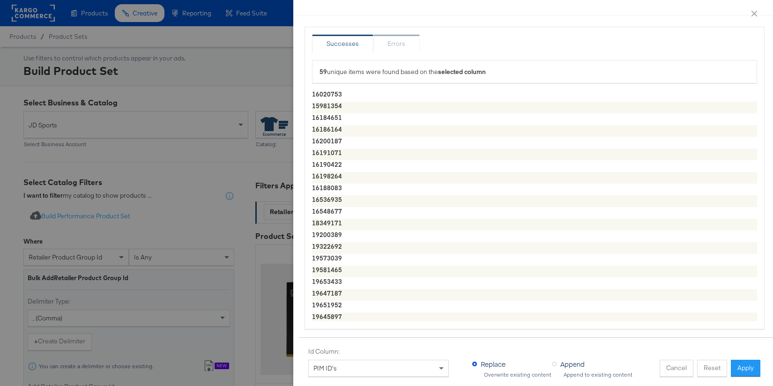
click at [749, 363] on button "Apply" at bounding box center [746, 368] width 30 height 17
type textarea "16020753,15981354,16184651,16186164,16200187,16191071,16190422,16198264,1618808…"
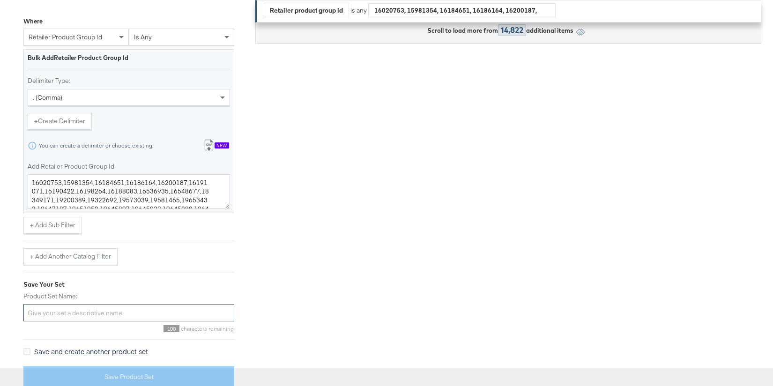
scroll to position [225, 0]
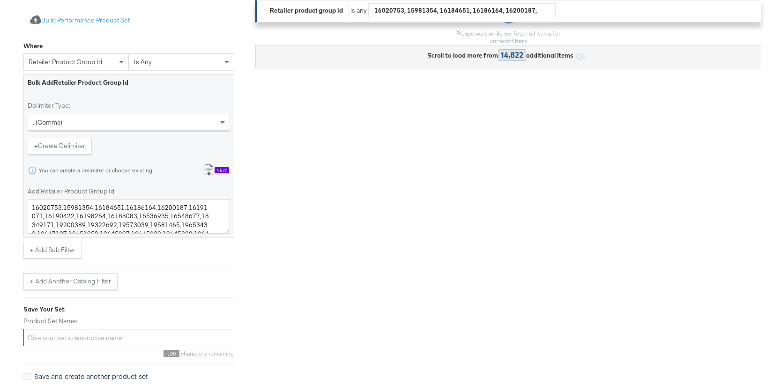
click at [88, 308] on div "Import product data from Google Analytics to generate product set Build Perform…" at bounding box center [128, 209] width 211 height 408
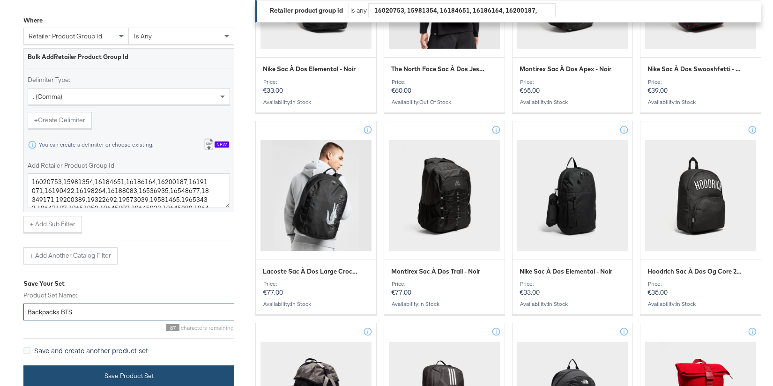
scroll to position [731, 0]
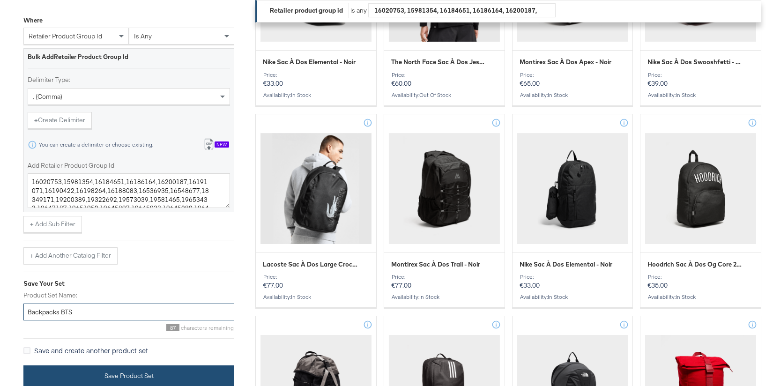
type input "Backpacks BTS"
click at [116, 374] on button "Save Product Set" at bounding box center [128, 376] width 211 height 21
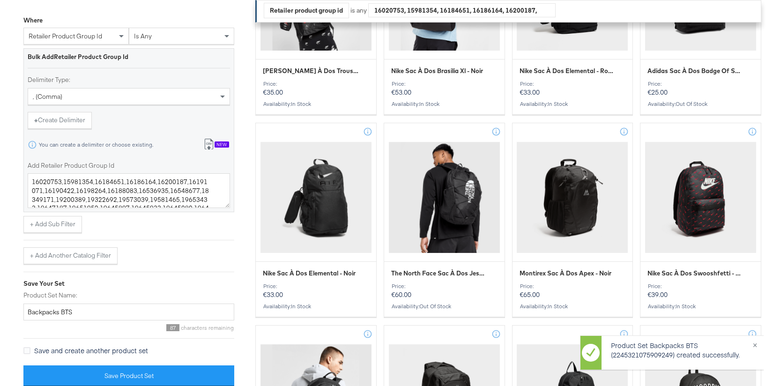
scroll to position [178, 0]
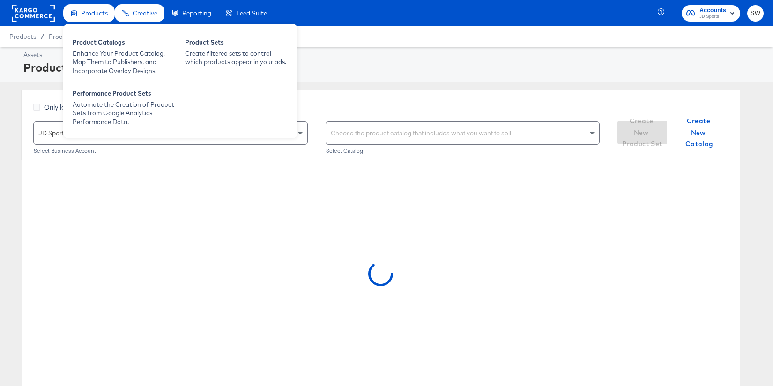
click at [78, 11] on div "Products" at bounding box center [89, 13] width 52 height 18
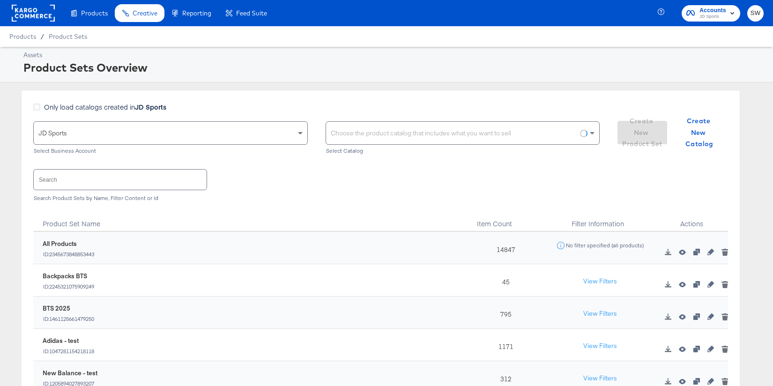
click at [48, 11] on rect at bounding box center [33, 13] width 43 height 17
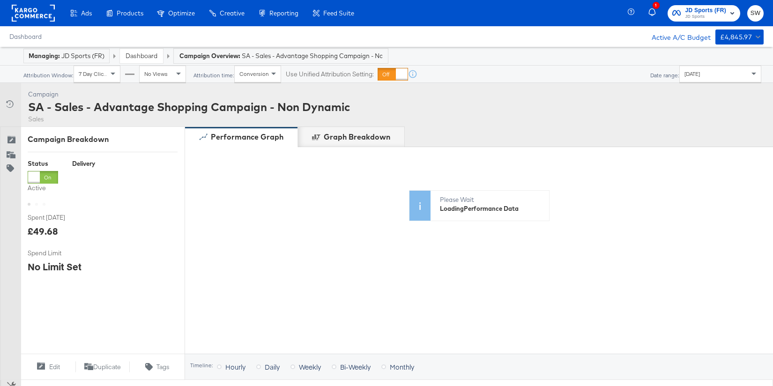
scroll to position [329, 0]
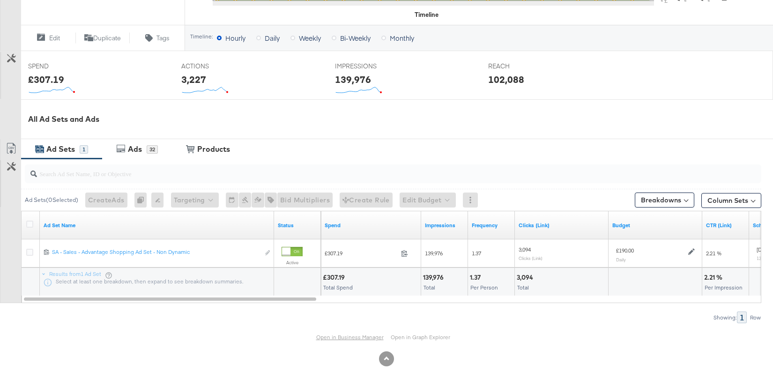
click at [356, 336] on link "Open in Business Manager" at bounding box center [350, 337] width 68 height 7
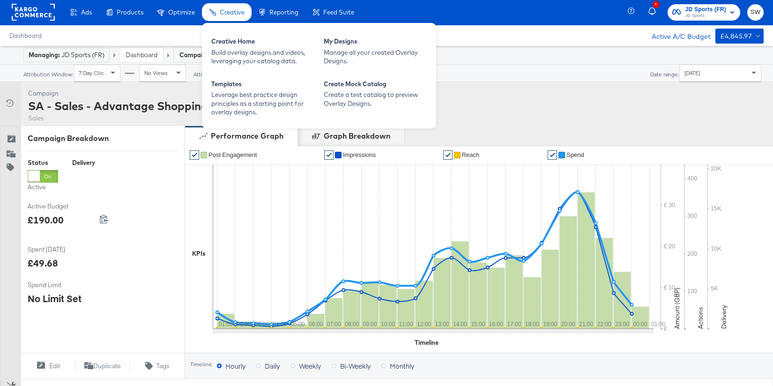
scroll to position [0, 0]
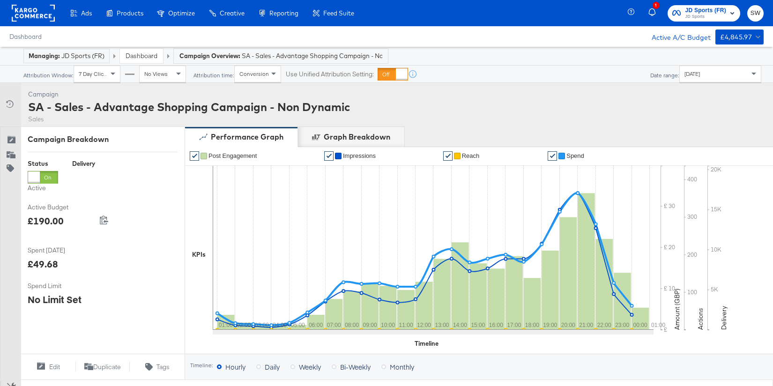
click at [136, 58] on link "Dashboard" at bounding box center [142, 56] width 32 height 8
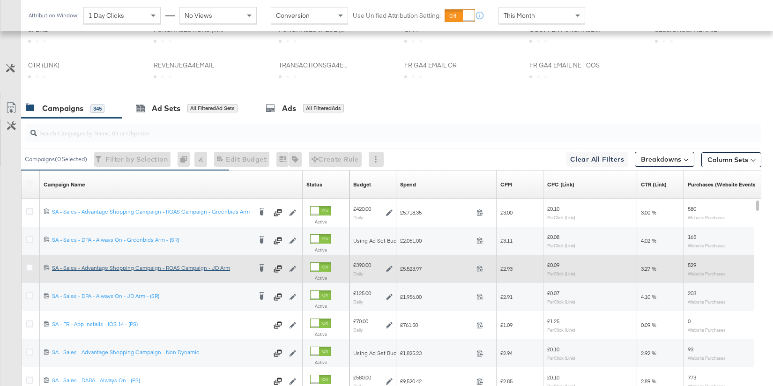
scroll to position [498, 0]
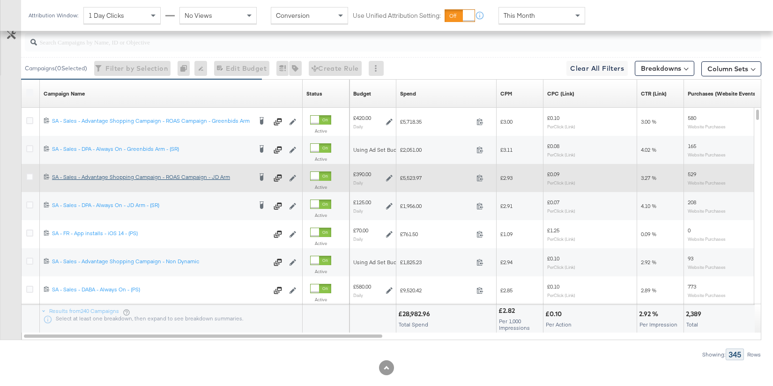
click at [120, 177] on div "SA - Sales - Advantage Shopping Campaign - ROAS Campaign - JD Arm SA - Sales - …" at bounding box center [152, 177] width 200 height 8
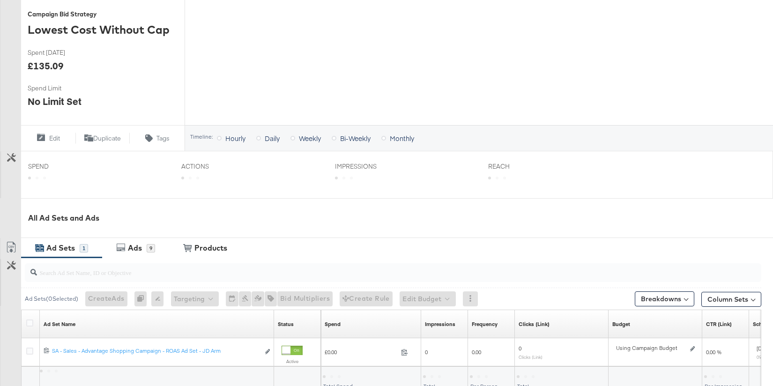
scroll to position [329, 0]
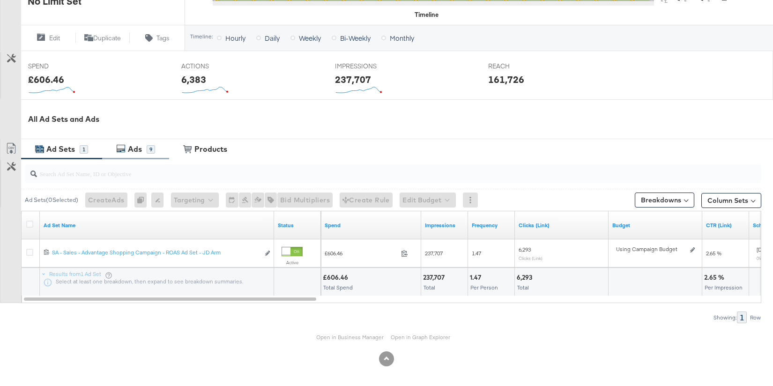
click at [134, 148] on div "Ads" at bounding box center [135, 149] width 14 height 11
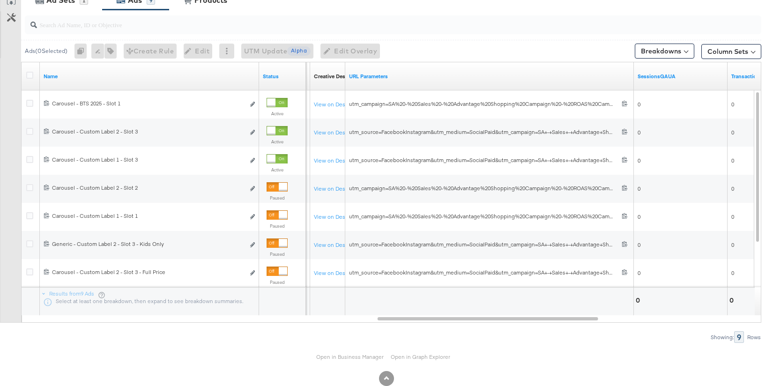
scroll to position [458, 0]
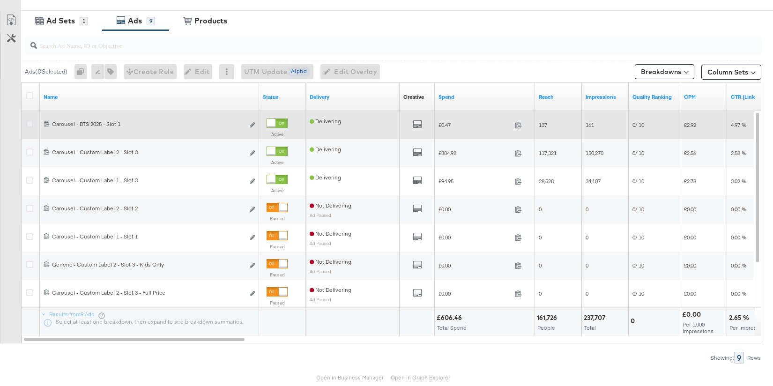
click at [30, 122] on icon at bounding box center [29, 123] width 7 height 7
click at [0, 0] on input "checkbox" at bounding box center [0, 0] width 0 height 0
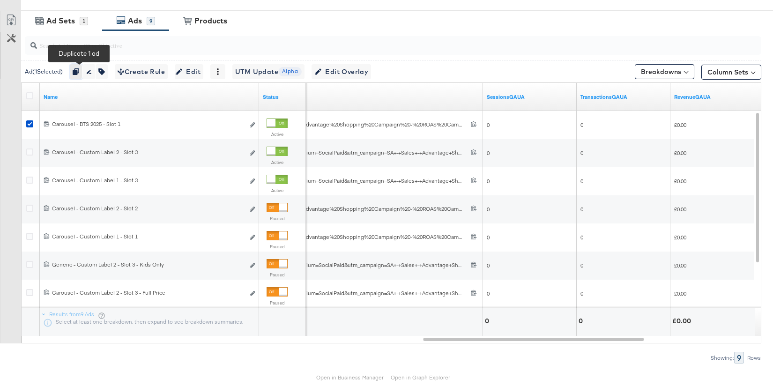
click at [76, 68] on icon "button" at bounding box center [76, 71] width 7 height 7
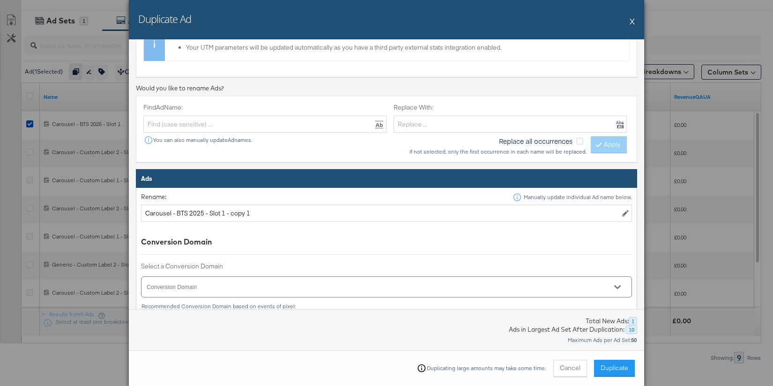
scroll to position [222, 0]
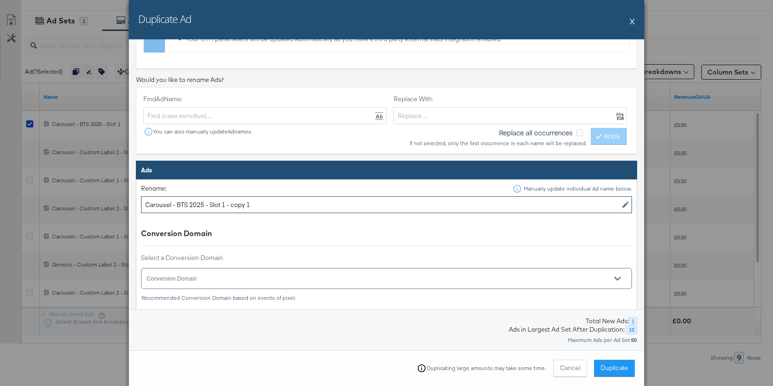
drag, startPoint x: 203, startPoint y: 204, endPoint x: 179, endPoint y: 204, distance: 24.8
click at [179, 204] on input "Carousel - BTS 2025 - Slot 1 - copy 1" at bounding box center [386, 204] width 491 height 17
drag, startPoint x: 278, startPoint y: 204, endPoint x: 244, endPoint y: 204, distance: 34.2
click at [244, 204] on input "Carousel - Backpacks BTS - Slot 1 - copy 1" at bounding box center [386, 204] width 491 height 17
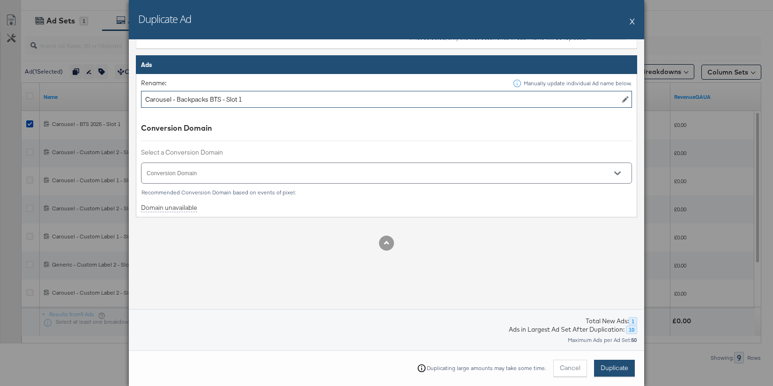
type input "Carousel - Backpacks BTS - Slot 1"
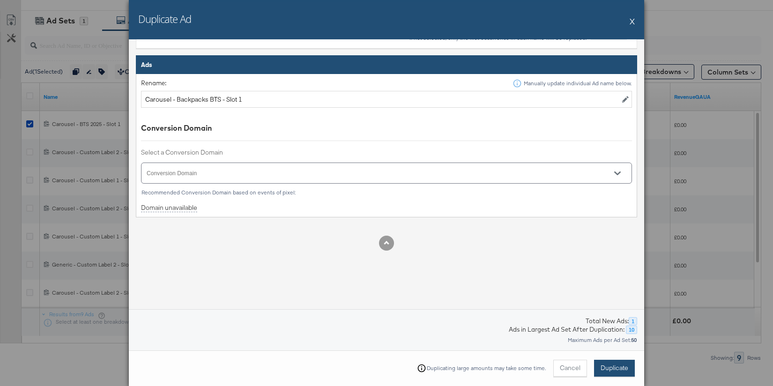
click at [612, 364] on span "Duplicate" at bounding box center [615, 368] width 28 height 9
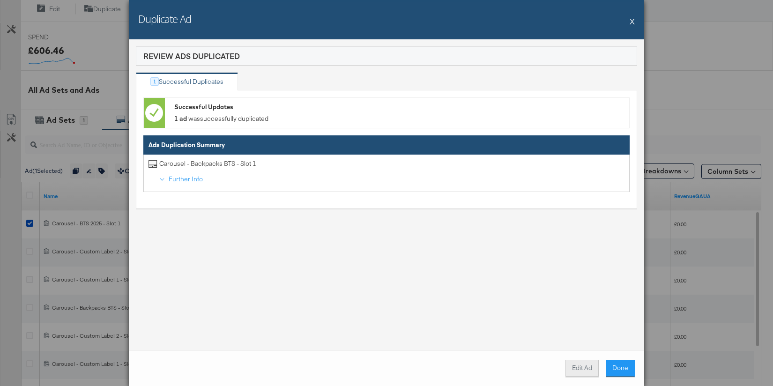
scroll to position [458, 0]
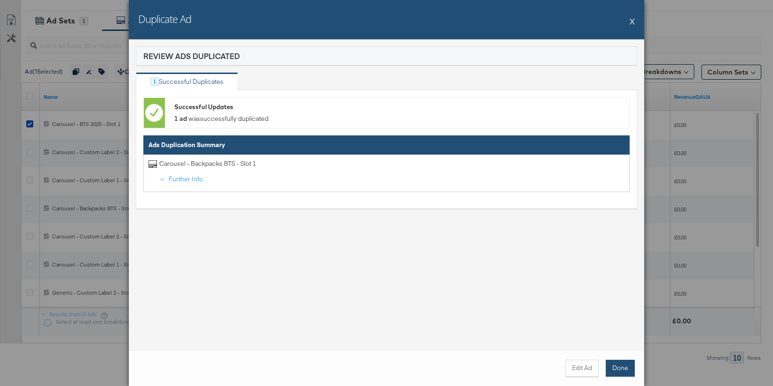
click at [621, 368] on button "Done" at bounding box center [620, 368] width 29 height 17
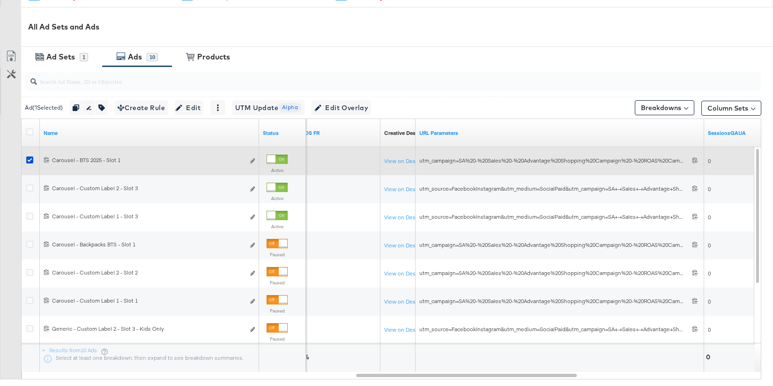
scroll to position [420, 0]
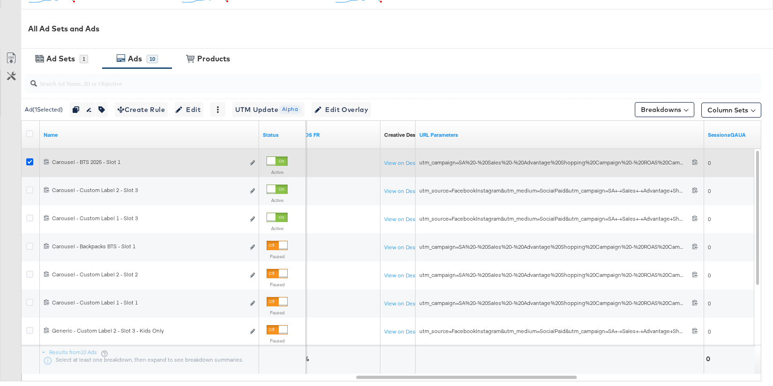
click at [28, 159] on icon at bounding box center [29, 161] width 7 height 7
click at [0, 0] on input "checkbox" at bounding box center [0, 0] width 0 height 0
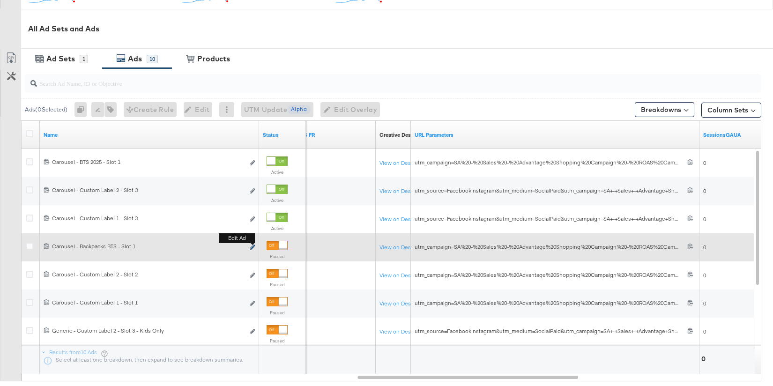
click at [252, 245] on icon "link" at bounding box center [252, 247] width 5 height 5
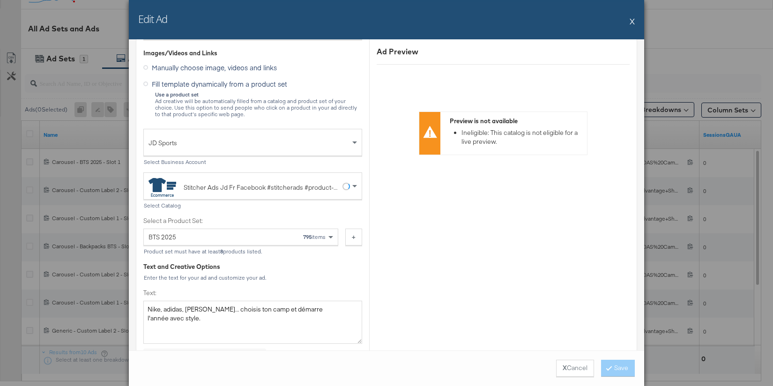
scroll to position [253, 0]
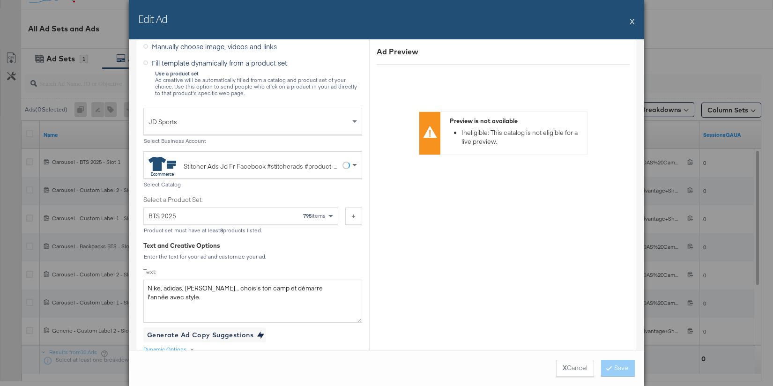
click at [276, 217] on div "BTS 2025 795 items" at bounding box center [238, 216] width 178 height 16
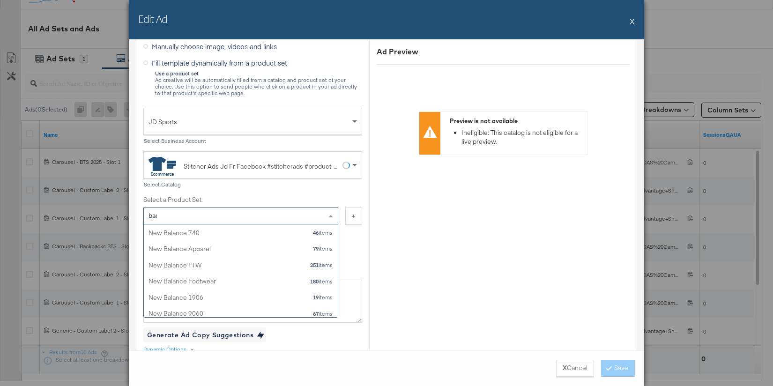
scroll to position [0, 0]
type input "back"
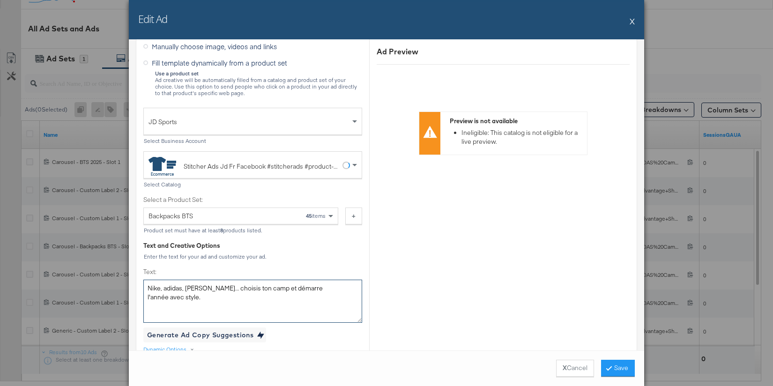
drag, startPoint x: 181, startPoint y: 297, endPoint x: 140, endPoint y: 287, distance: 41.8
paste textarea "Retourne en cours avec un sac tout neuf. Shoppe les dernières pépites des plus …"
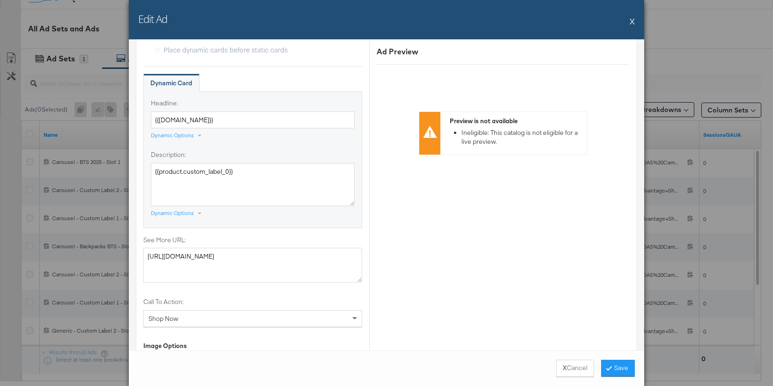
scroll to position [670, 0]
type textarea "Retourne en cours avec un sac tout neuf. Shoppe les dernières pépites des plus …"
drag, startPoint x: 217, startPoint y: 119, endPoint x: 145, endPoint y: 117, distance: 71.3
click at [146, 117] on div "Headline: {{product.name}} Dynamic Options Description: {{product.custom_label_…" at bounding box center [252, 158] width 219 height 136
paste input "La rentrée approche. Tu es prêt ?"
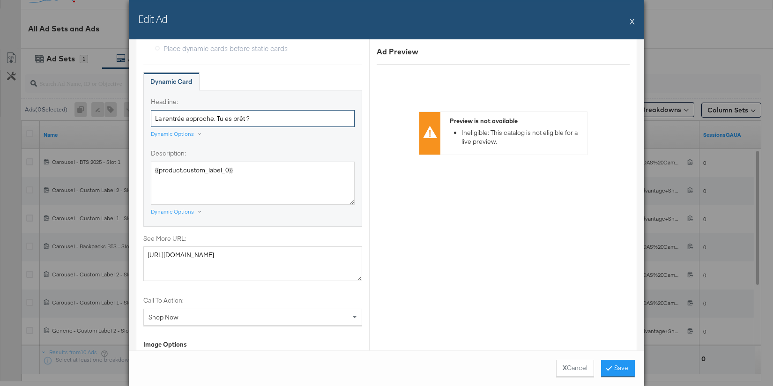
scroll to position [705, 0]
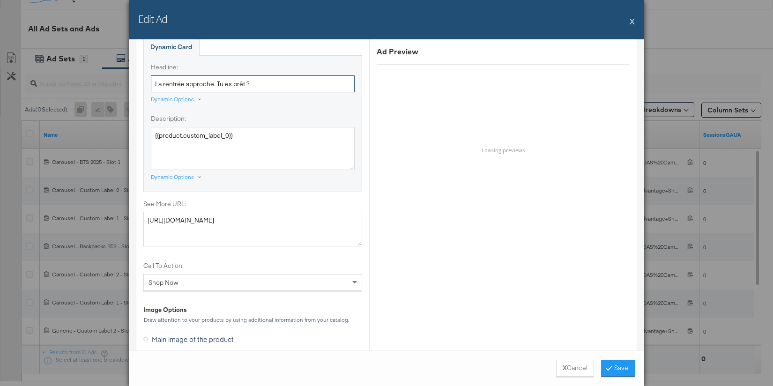
type input "La rentrée approche. Tu es prêt ?"
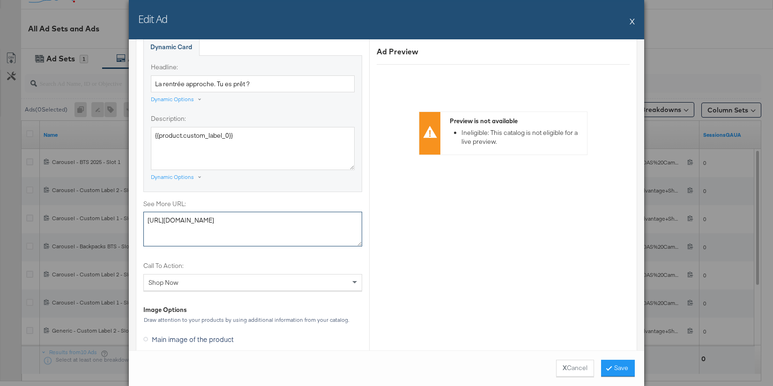
drag, startPoint x: 227, startPoint y: 228, endPoint x: 121, endPoint y: 221, distance: 106.2
click at [121, 221] on div "Edit Ad X Ad Name Carousel - Backpacks BTS - Slot 1 Give your ad a name that is…" at bounding box center [386, 193] width 773 height 386
paste textarea "s/sacs--dos/"
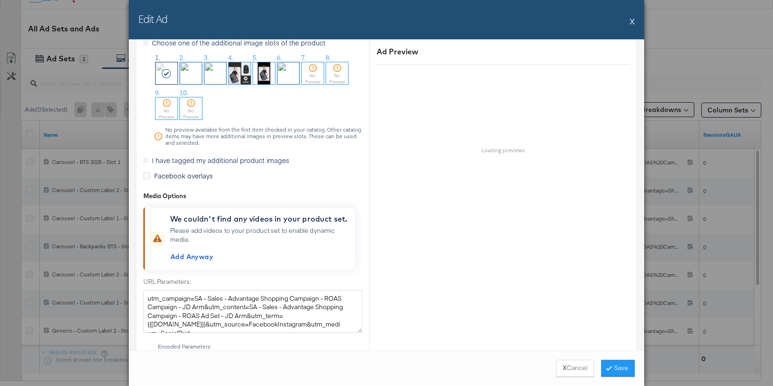
scroll to position [1068, 0]
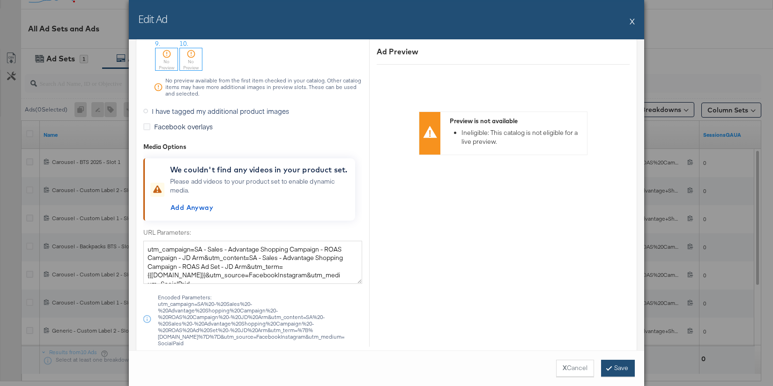
type textarea "https://www.jdsports.fr/s/sacs--dos/"
click at [625, 367] on button "Save" at bounding box center [618, 368] width 34 height 17
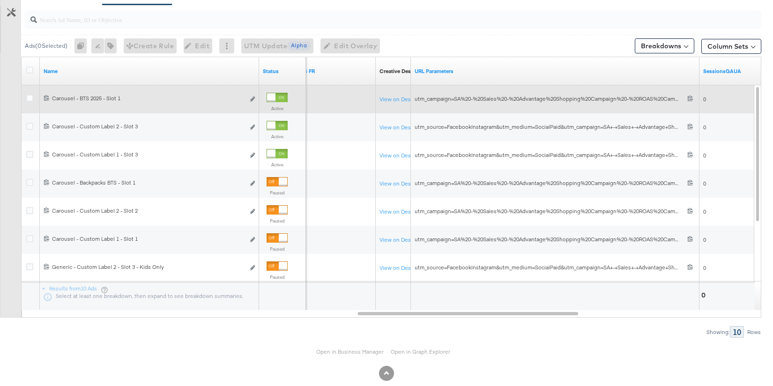
scroll to position [499, 0]
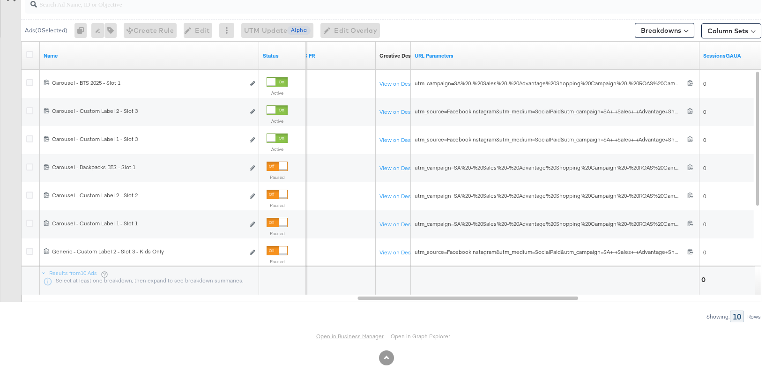
click at [354, 336] on link "Open in Business Manager" at bounding box center [350, 336] width 68 height 7
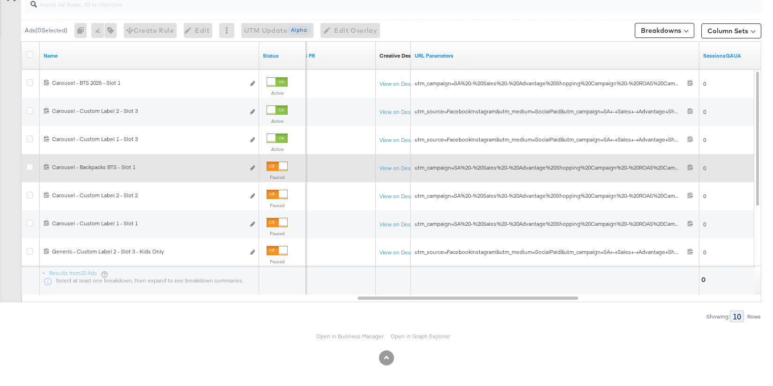
click at [279, 166] on div at bounding box center [283, 166] width 8 height 8
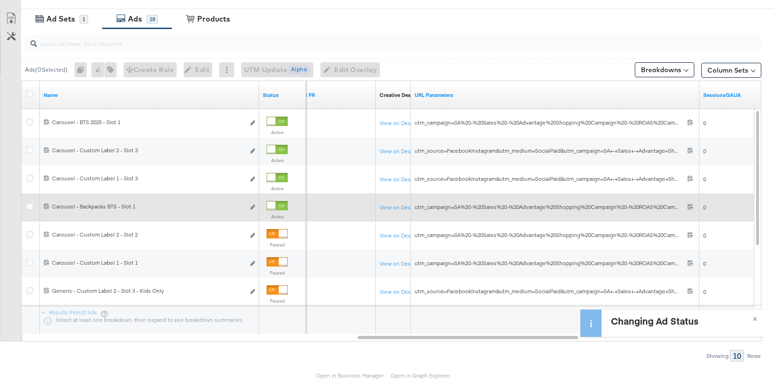
scroll to position [453, 0]
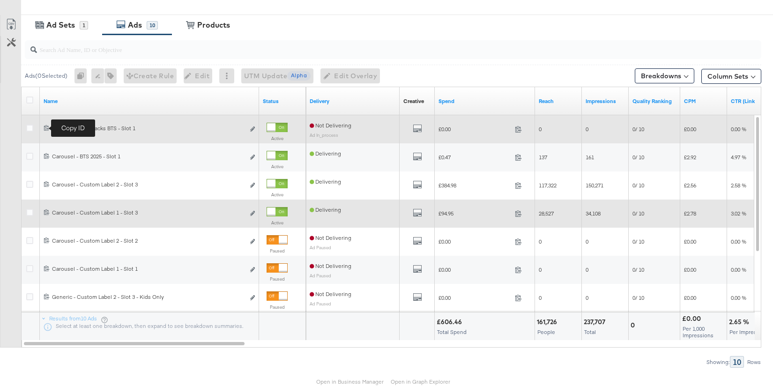
click at [45, 128] on icon at bounding box center [47, 128] width 6 height 6
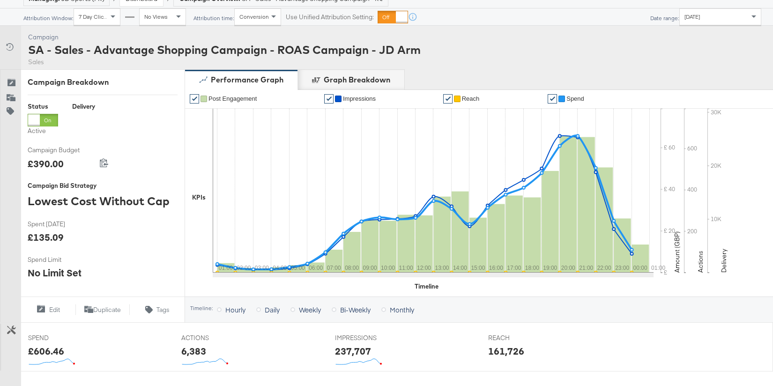
scroll to position [0, 0]
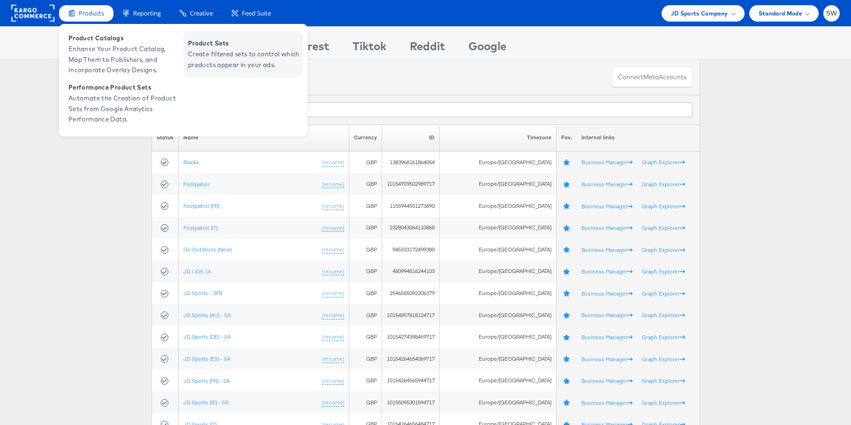
drag, startPoint x: 111, startPoint y: 44, endPoint x: 237, endPoint y: 53, distance: 126.9
click at [111, 44] on span "Enhance Your Product Catalog, Map Them to Publishers, and Incorporate Overlay D…" at bounding box center [124, 60] width 113 height 32
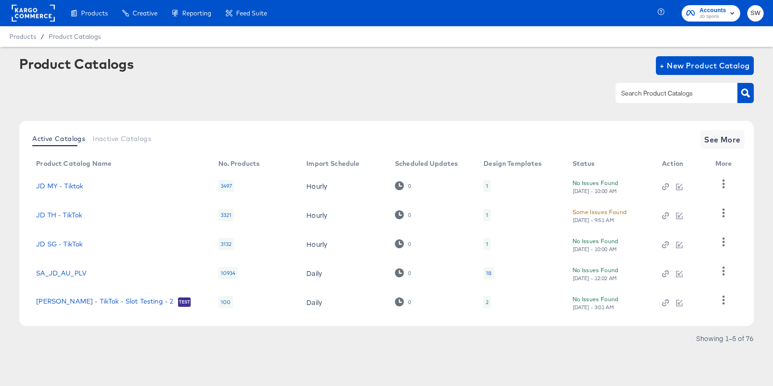
click at [661, 98] on input "text" at bounding box center [670, 93] width 100 height 11
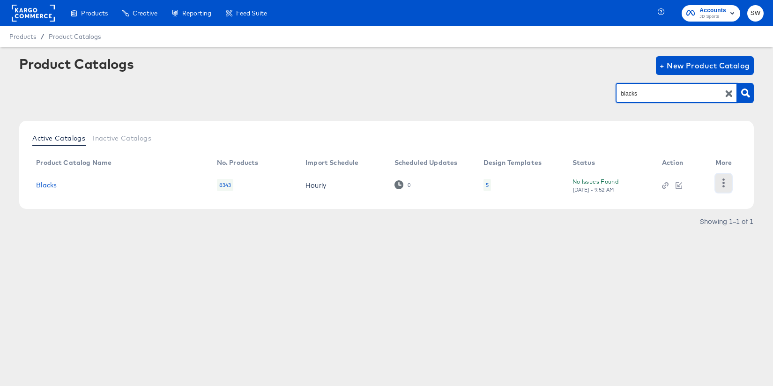
click at [721, 183] on icon "button" at bounding box center [724, 183] width 9 height 9
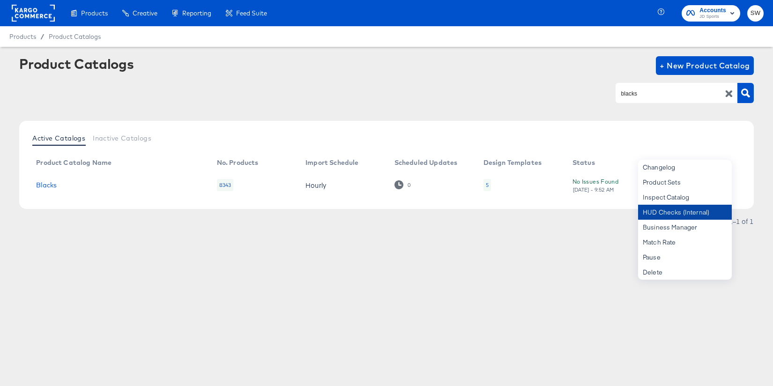
click at [702, 206] on div "HUD Checks (Internal)" at bounding box center [685, 212] width 94 height 15
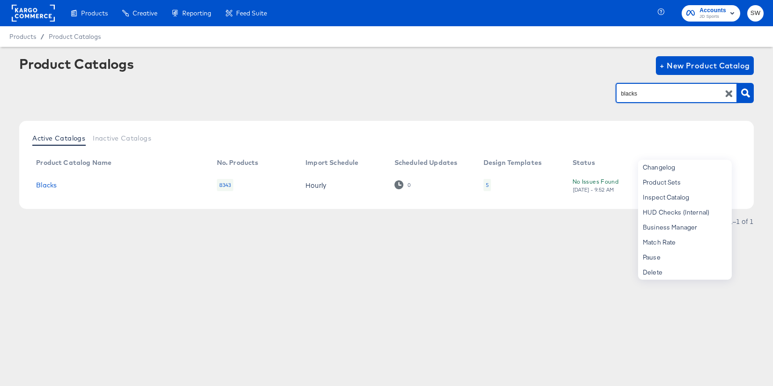
drag, startPoint x: 648, startPoint y: 95, endPoint x: 608, endPoint y: 96, distance: 40.8
click at [608, 96] on div "blacks" at bounding box center [386, 93] width 735 height 21
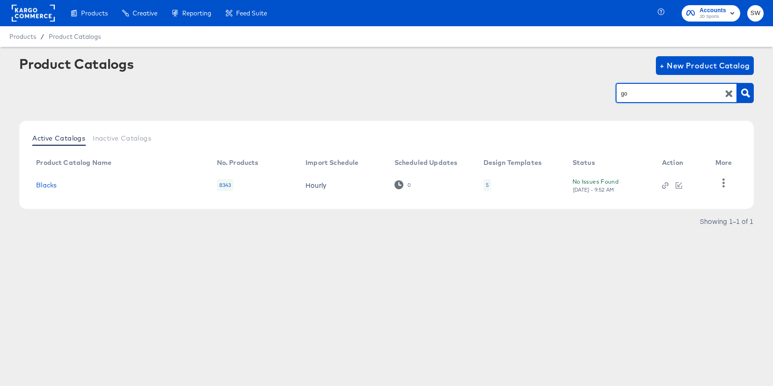
type input "go"
click at [106, 184] on link "StitcherAds - Go Outdoors - [GEOGRAPHIC_DATA] - Main" at bounding box center [118, 185] width 164 height 15
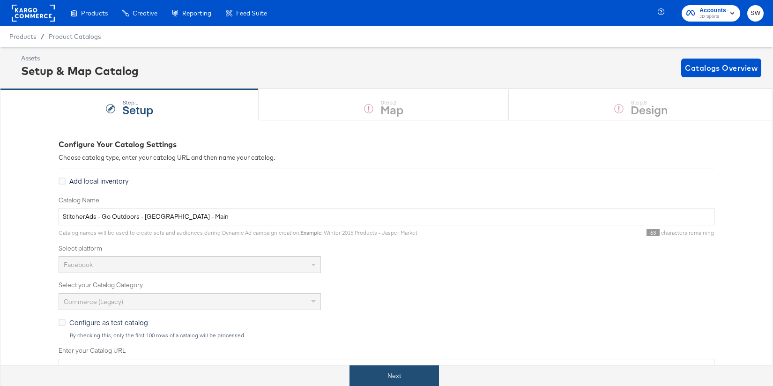
click at [398, 381] on button "Next" at bounding box center [395, 376] width 90 height 21
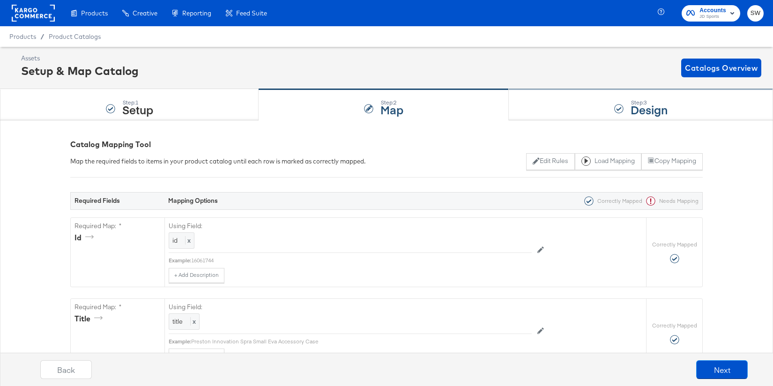
click at [552, 110] on div "Step: 3 Design" at bounding box center [641, 105] width 264 height 31
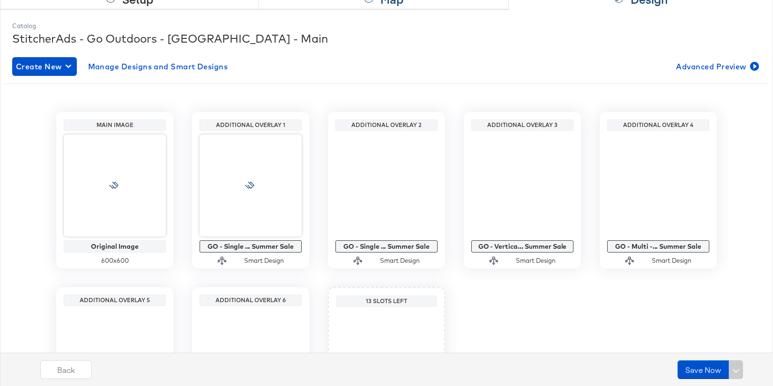
scroll to position [124, 0]
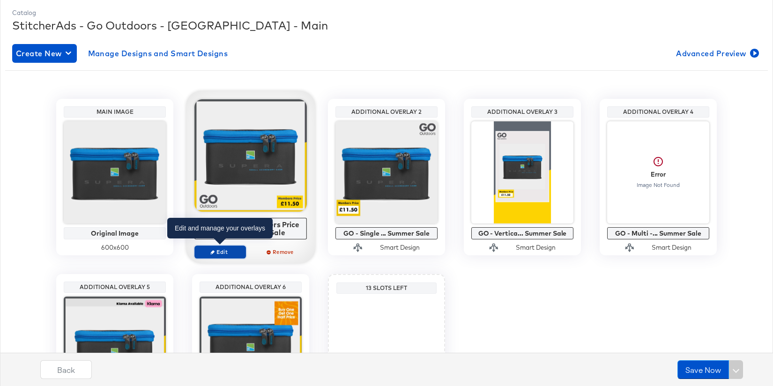
click at [220, 252] on span "Edit" at bounding box center [220, 251] width 43 height 7
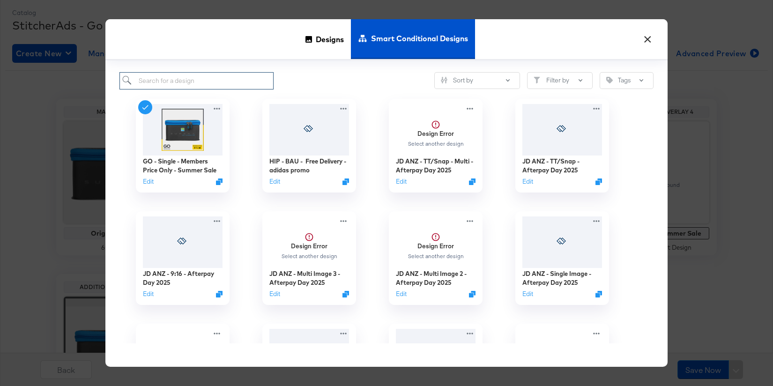
click at [241, 75] on input "search" at bounding box center [197, 80] width 154 height 17
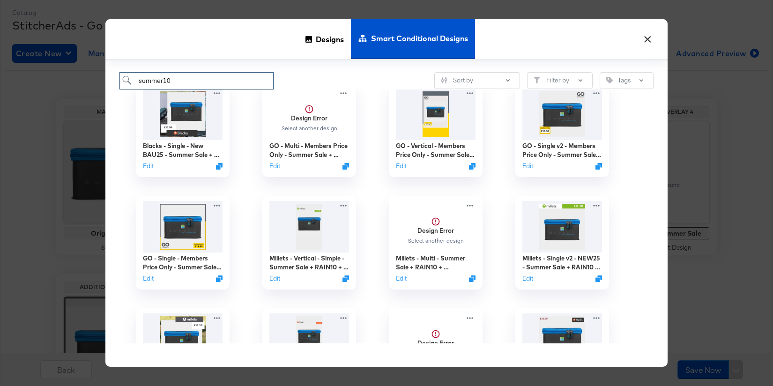
scroll to position [253, 0]
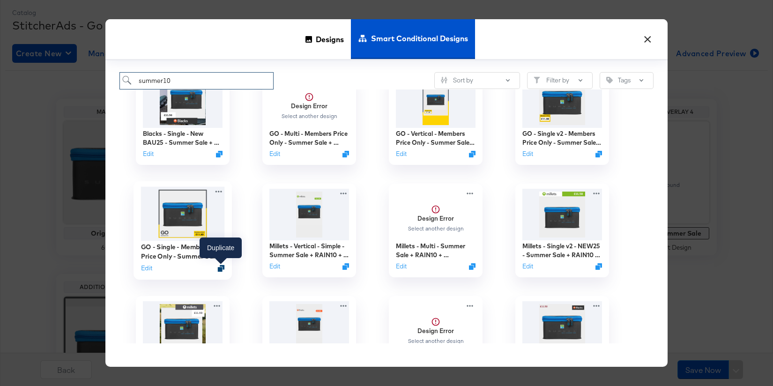
type input "summer10"
click at [221, 270] on icon "Duplicate" at bounding box center [221, 268] width 7 height 7
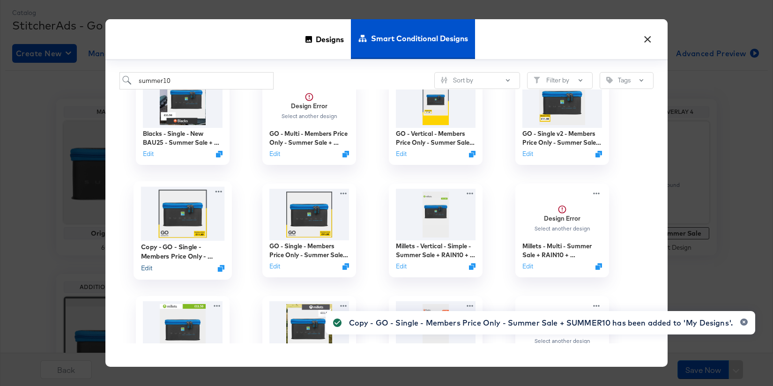
click at [145, 271] on button "Edit" at bounding box center [146, 267] width 11 height 9
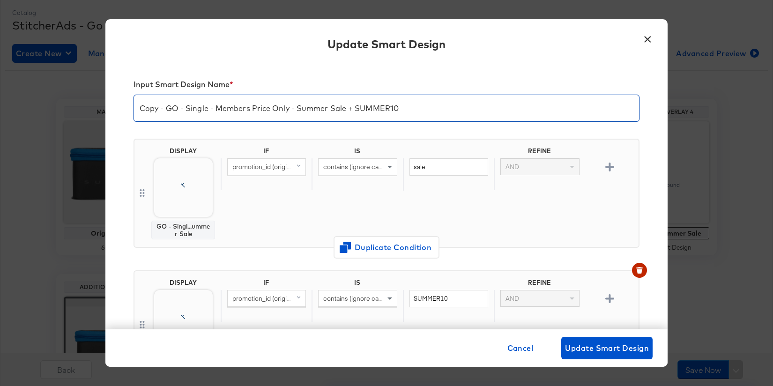
click at [165, 108] on input "Copy - GO - Single - Members Price Only - Summer Sale + SUMMER10" at bounding box center [386, 104] width 505 height 26
drag, startPoint x: 166, startPoint y: 107, endPoint x: 121, endPoint y: 109, distance: 44.6
click at [121, 109] on div "Input Smart Design Name * Copy - GO - Single - Members Price Only - Summer Sale…" at bounding box center [386, 196] width 563 height 267
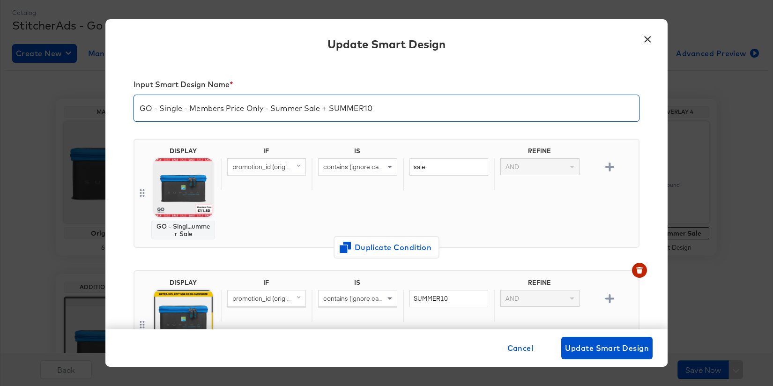
drag, startPoint x: 363, startPoint y: 111, endPoint x: 328, endPoint y: 111, distance: 35.6
click at [328, 111] on input "GO - Single - Members Price Only - Summer Sale + SUMMER10" at bounding box center [386, 104] width 505 height 26
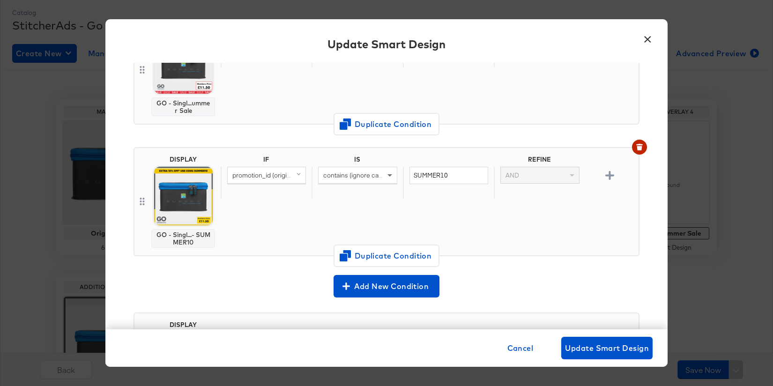
scroll to position [123, 0]
type input "GO - Single - Members Price Only - Summer Sale + BANK15"
drag, startPoint x: 456, startPoint y: 175, endPoint x: 399, endPoint y: 173, distance: 56.3
click at [399, 173] on div "promotion_id (original) contains (ignore case) SUMMER10 AND" at bounding box center [428, 183] width 414 height 32
type input "BANK15"
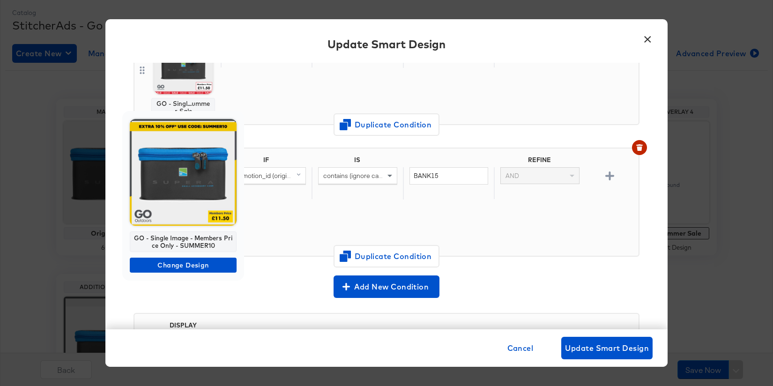
click at [184, 198] on body "Products Products Product Catalogs Enhance Your Product Catalog, Map Them to Pu…" at bounding box center [386, 187] width 773 height 623
click at [184, 266] on span "Change Design" at bounding box center [183, 266] width 99 height 12
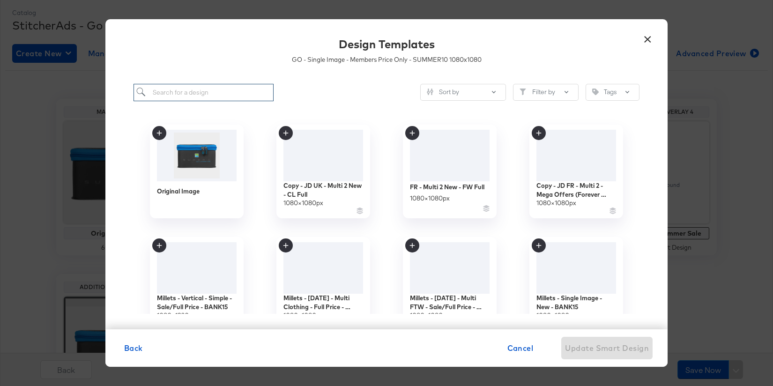
click at [233, 94] on input "search" at bounding box center [204, 92] width 140 height 17
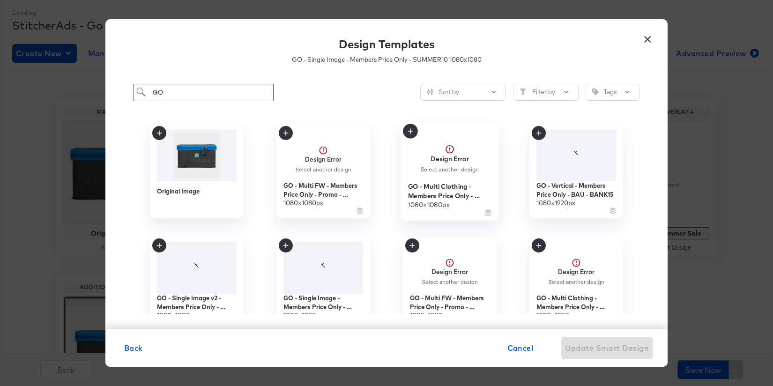
scroll to position [35, 0]
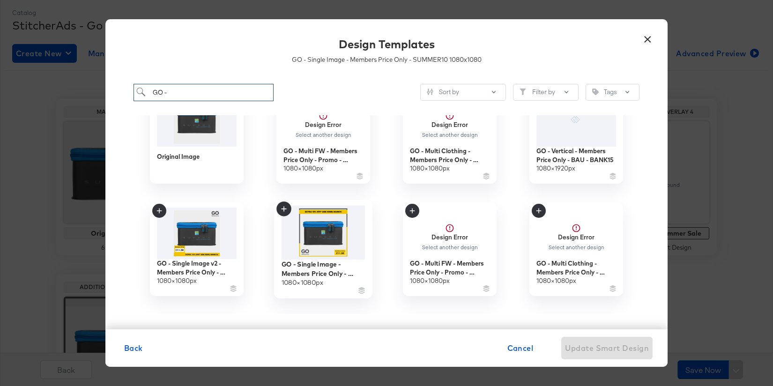
type input "GO -"
click at [321, 245] on img at bounding box center [324, 232] width 84 height 54
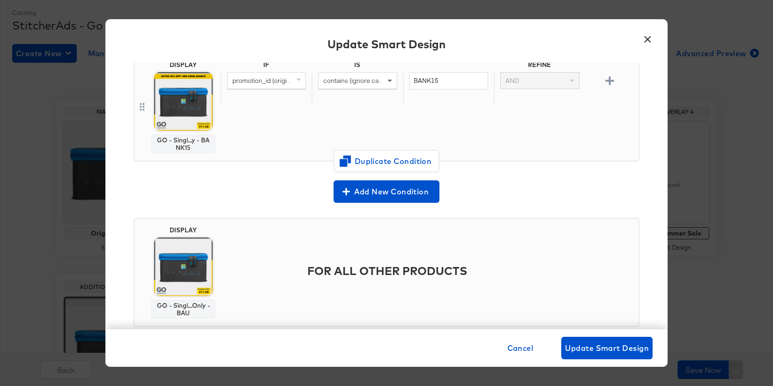
scroll to position [239, 0]
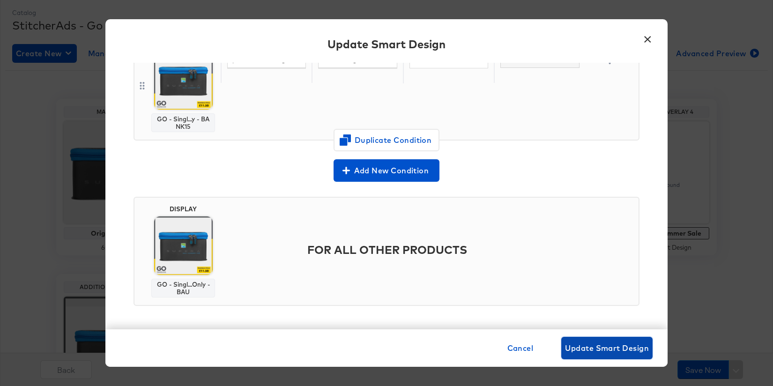
click at [610, 342] on span "Update Smart Design" at bounding box center [607, 348] width 84 height 13
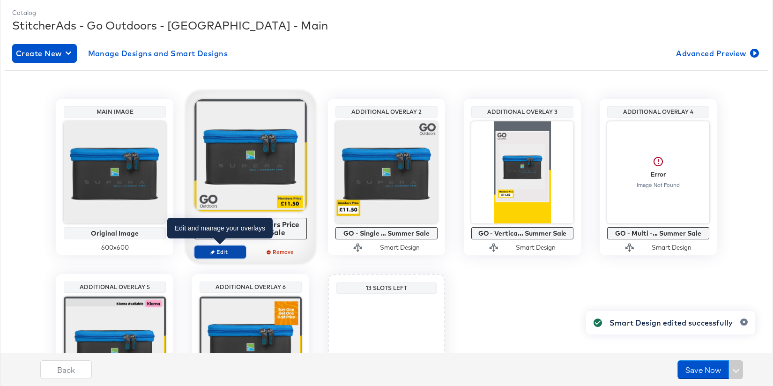
click at [222, 252] on span "Edit" at bounding box center [220, 251] width 43 height 7
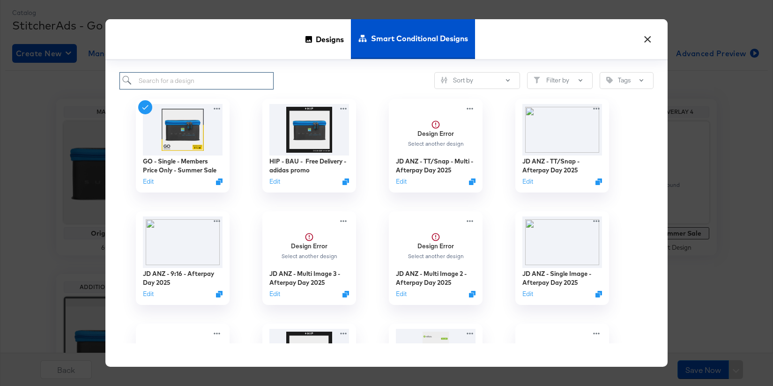
click at [225, 78] on input "search" at bounding box center [197, 80] width 154 height 17
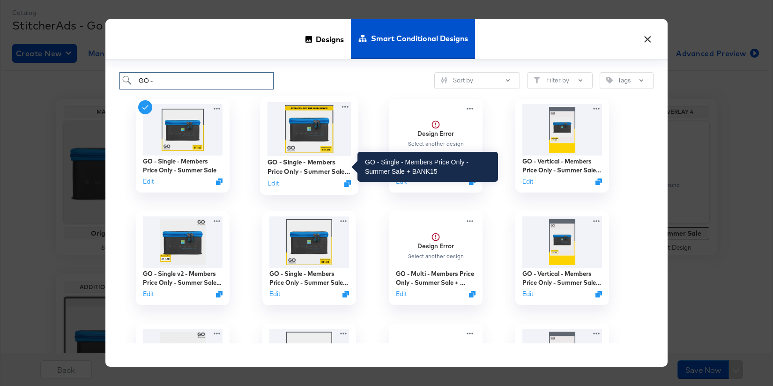
type input "GO -"
click at [334, 164] on div "GO - Single - Members Price Only - Summer Sale + BANK15" at bounding box center [310, 167] width 84 height 18
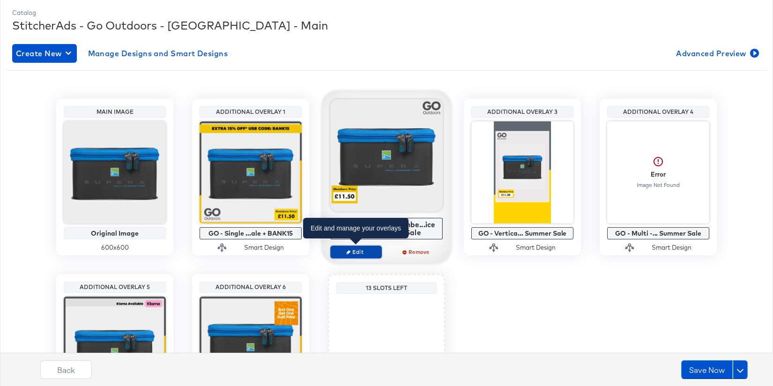
click at [353, 247] on button "Edit" at bounding box center [356, 252] width 52 height 13
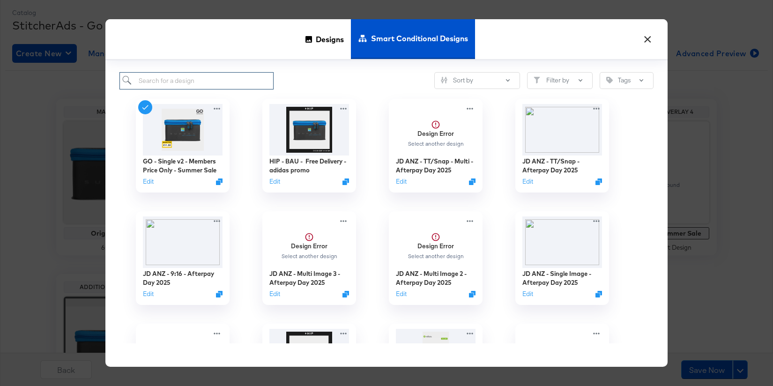
click at [212, 83] on input "search" at bounding box center [197, 80] width 154 height 17
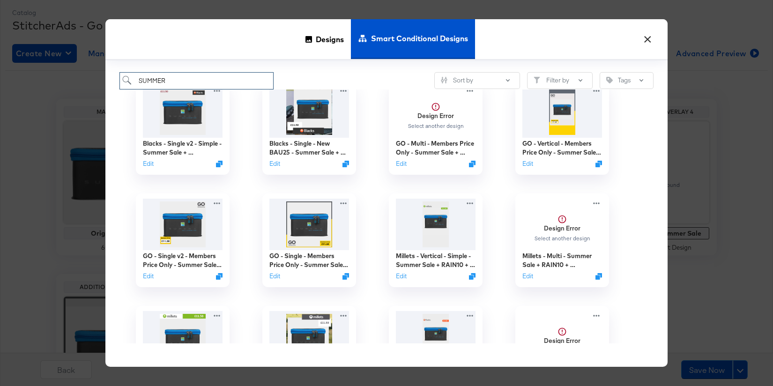
scroll to position [248, 0]
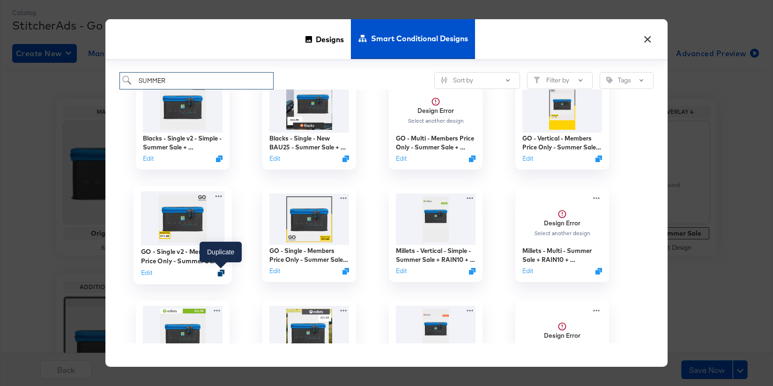
type input "SUMMER"
click at [221, 273] on icon "Duplicate" at bounding box center [221, 273] width 7 height 7
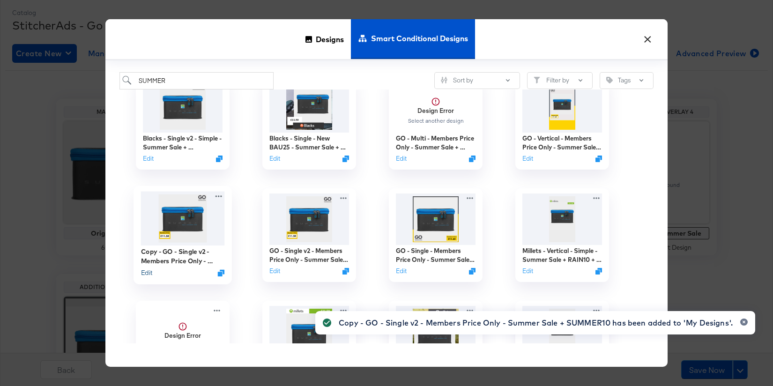
click at [148, 272] on button "Edit" at bounding box center [146, 272] width 11 height 9
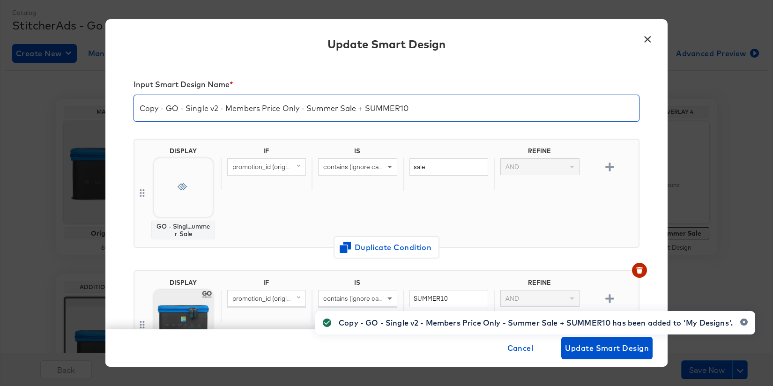
drag, startPoint x: 167, startPoint y: 110, endPoint x: 128, endPoint y: 106, distance: 39.5
click at [128, 106] on div "Input Smart Design Name * Copy - GO - Single v2 - Members Price Only - Summer S…" at bounding box center [386, 196] width 563 height 267
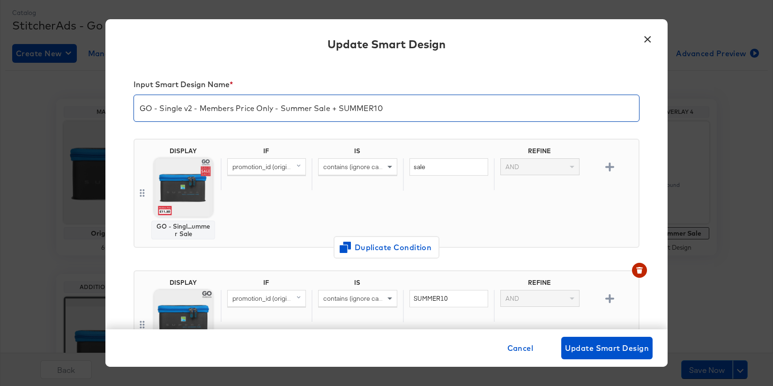
drag, startPoint x: 413, startPoint y: 110, endPoint x: 338, endPoint y: 108, distance: 75.5
click at [338, 108] on input "GO - Single v2 - Members Price Only - Summer Sale + SUMMER10" at bounding box center [386, 104] width 505 height 26
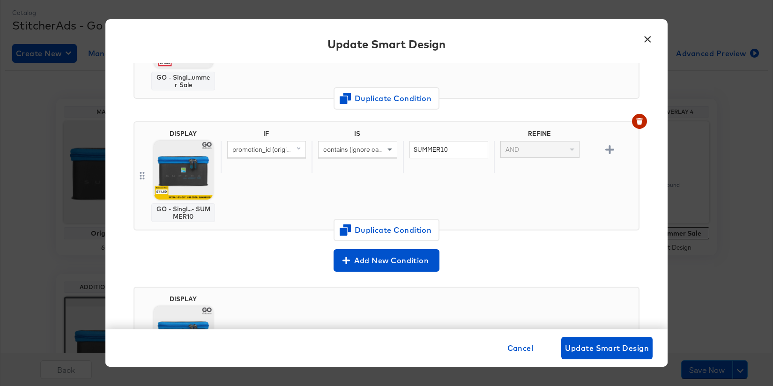
scroll to position [150, 0]
type input "GO - Single v2 - Members Price Only - Summer Sale + BANK15"
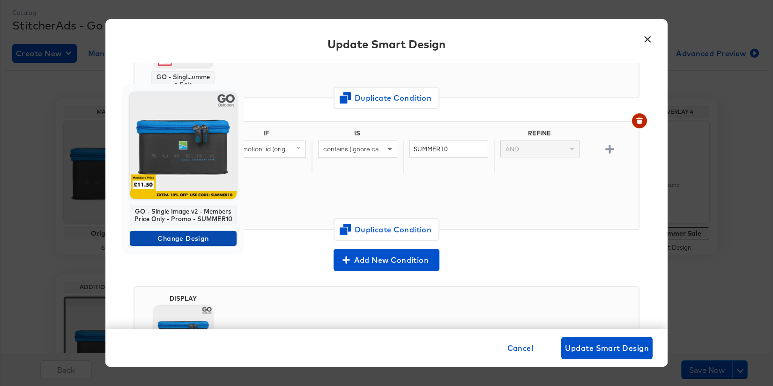
click at [185, 240] on span "Change Design" at bounding box center [183, 239] width 99 height 12
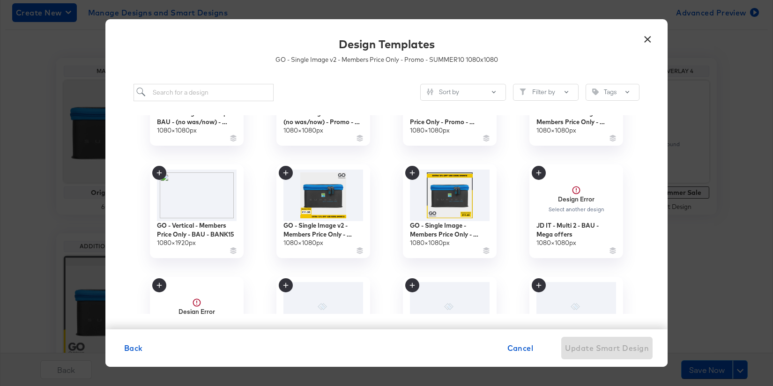
scroll to position [413, 0]
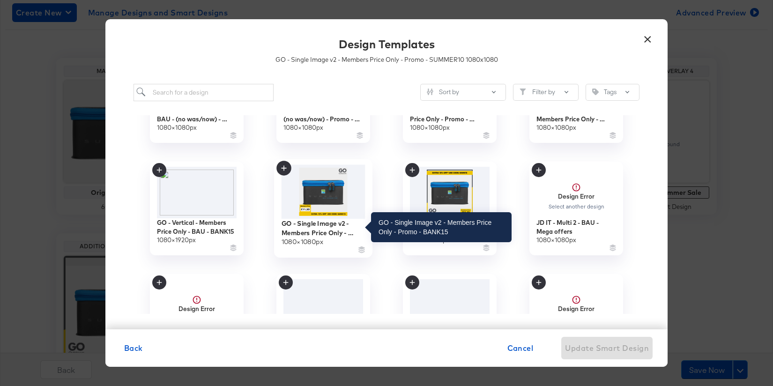
click at [313, 226] on div "GO - Single Image v2 - Members Price Only - Promo - BANK15" at bounding box center [324, 228] width 84 height 18
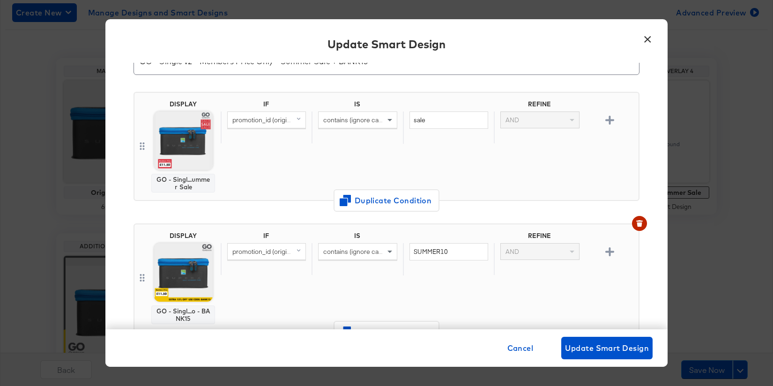
scroll to position [50, 0]
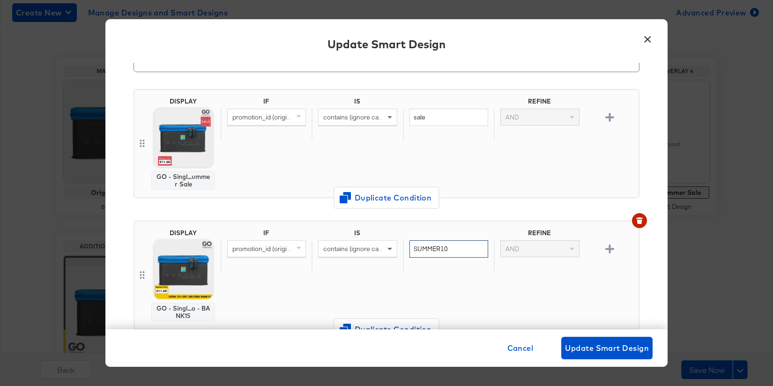
drag, startPoint x: 454, startPoint y: 249, endPoint x: 385, endPoint y: 246, distance: 69.0
click at [385, 246] on div "promotion_id (original) contains (ignore case) SUMMER10 AND" at bounding box center [428, 256] width 414 height 32
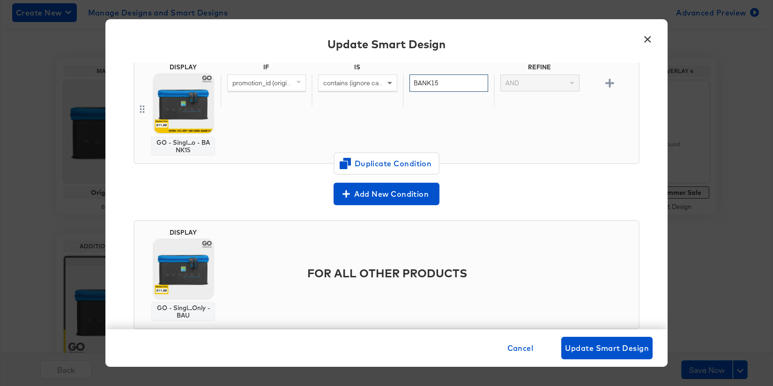
scroll to position [239, 0]
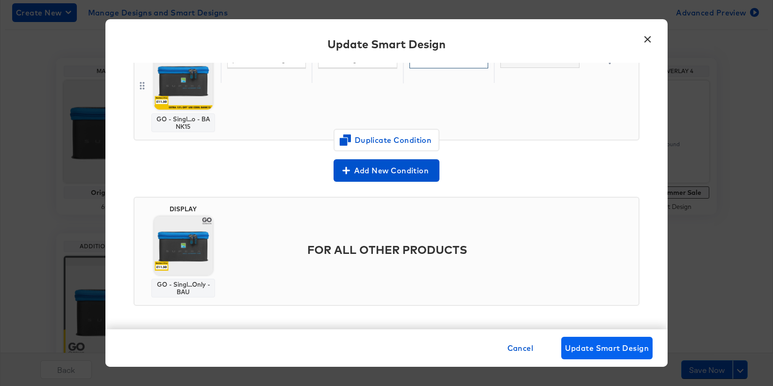
type input "BANK15"
click at [590, 342] on span "Update Smart Design" at bounding box center [607, 348] width 84 height 13
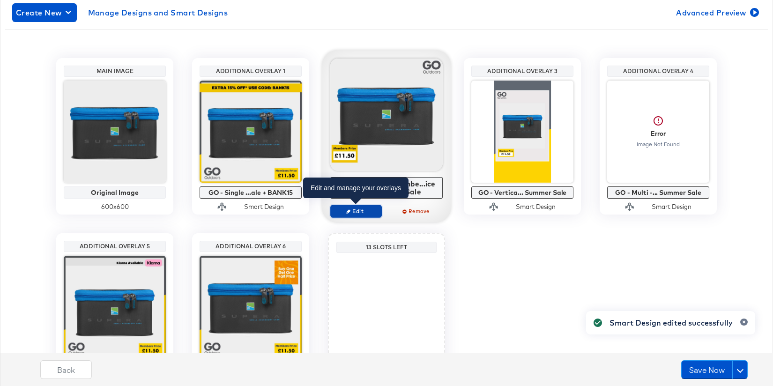
click at [352, 210] on span "Edit" at bounding box center [356, 211] width 43 height 7
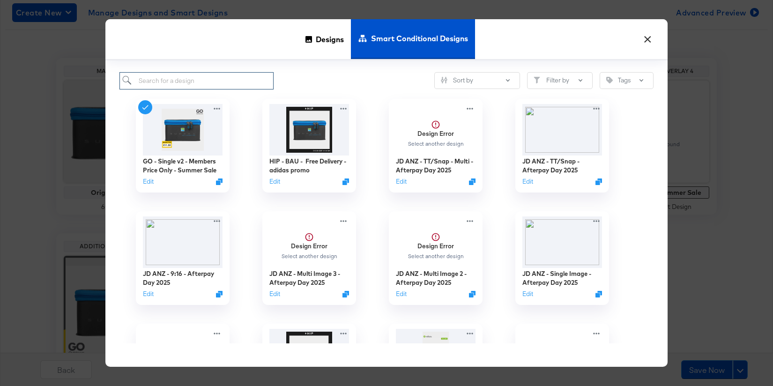
click at [220, 83] on input "search" at bounding box center [197, 80] width 154 height 17
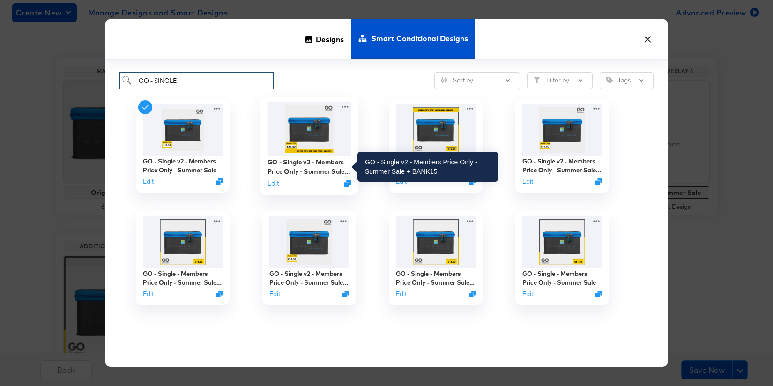
type input "GO - SINGLE"
click at [317, 165] on div "GO - Single v2 - Members Price Only - Summer Sale + BANK15" at bounding box center [310, 167] width 84 height 18
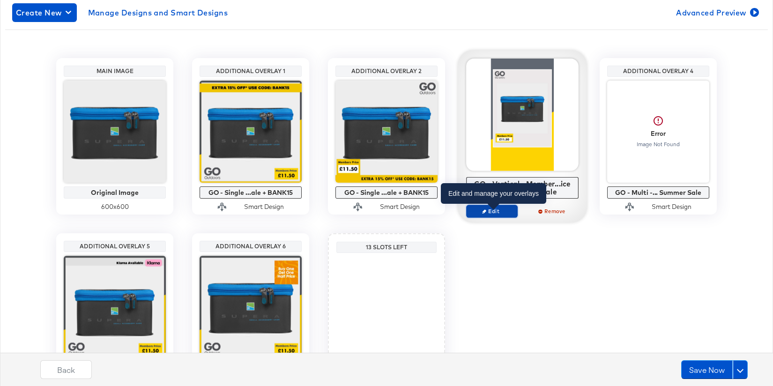
click at [485, 210] on icon "button" at bounding box center [484, 211] width 4 height 4
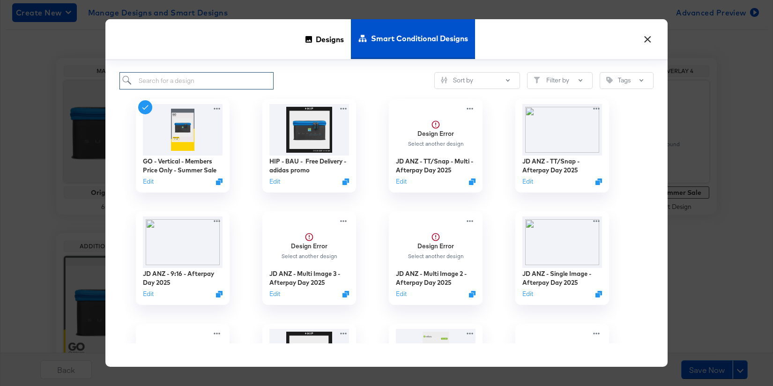
click at [226, 83] on input "search" at bounding box center [197, 80] width 154 height 17
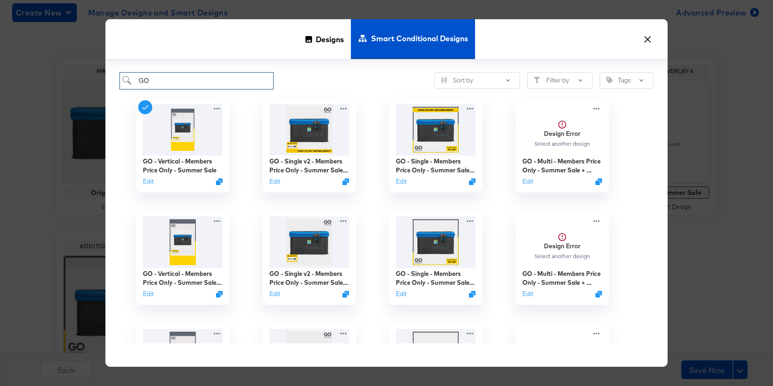
type input "G"
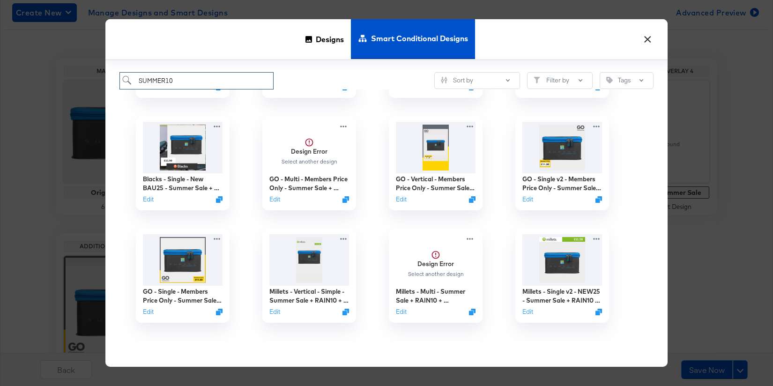
scroll to position [206, 0]
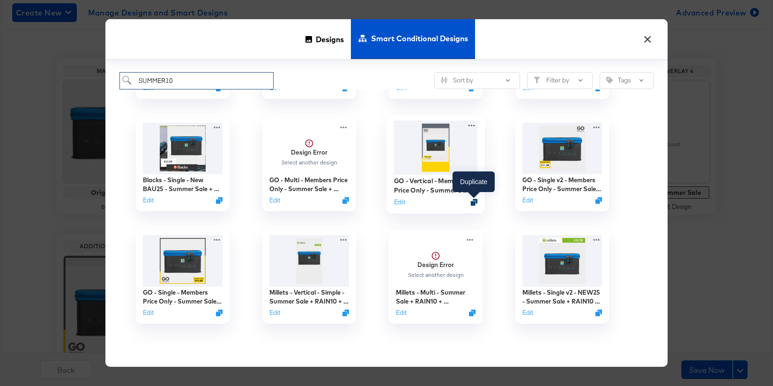
type input "SUMMER10"
click at [476, 201] on icon "Duplicate" at bounding box center [474, 202] width 7 height 7
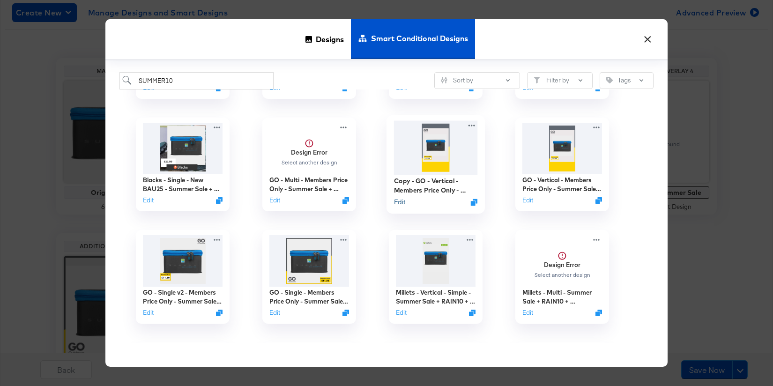
click at [402, 203] on button "Edit" at bounding box center [399, 201] width 11 height 9
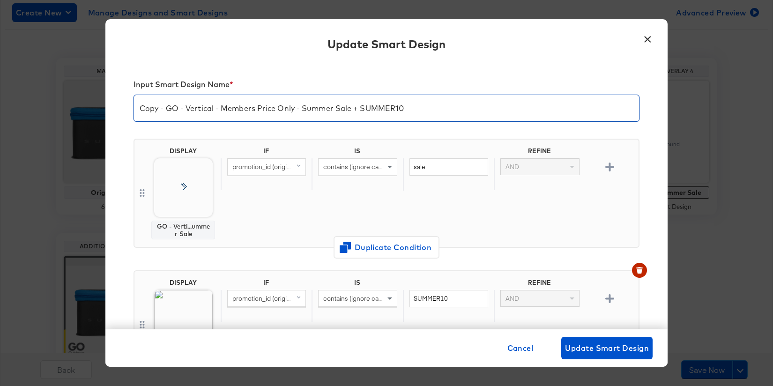
drag, startPoint x: 165, startPoint y: 108, endPoint x: 120, endPoint y: 105, distance: 45.1
click at [120, 105] on div "Input Smart Design Name * Copy - GO - Vertical - Members Price Only - Summer Sa…" at bounding box center [386, 196] width 563 height 267
drag, startPoint x: 387, startPoint y: 111, endPoint x: 334, endPoint y: 110, distance: 53.0
click at [334, 110] on input "GO - Vertical - Members Price Only - Summer Sale + SUMMER10" at bounding box center [386, 104] width 505 height 26
type input "GO - Vertical - Members Price Only - Summer Sale + BANK15"
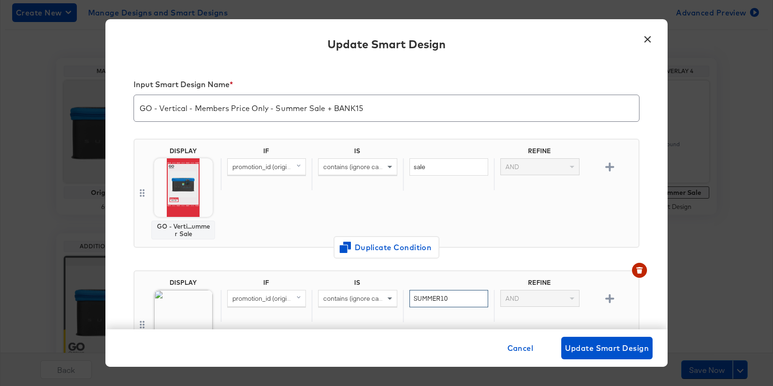
drag, startPoint x: 463, startPoint y: 297, endPoint x: 400, endPoint y: 293, distance: 62.5
click at [400, 293] on div "promotion_id (original) contains (ignore case) SUMMER10 AND" at bounding box center [428, 306] width 414 height 32
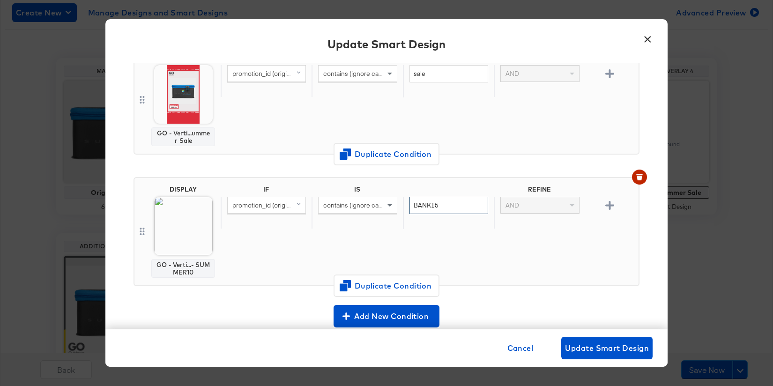
scroll to position [94, 0]
type input "BANK15"
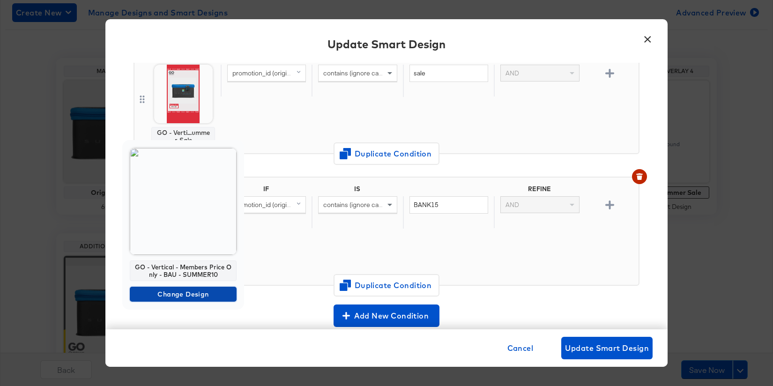
click at [194, 291] on span "Change Design" at bounding box center [183, 295] width 99 height 12
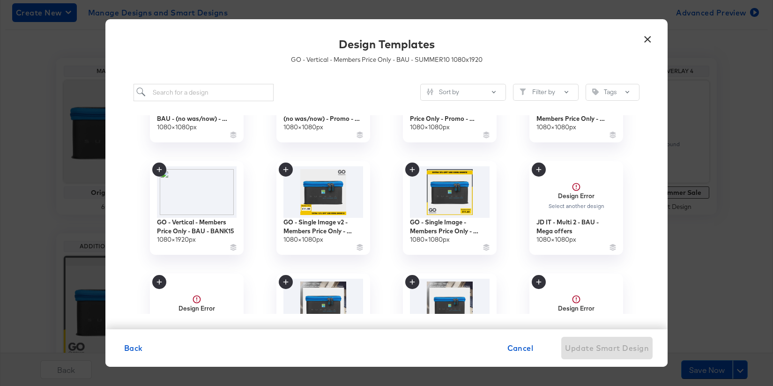
scroll to position [418, 0]
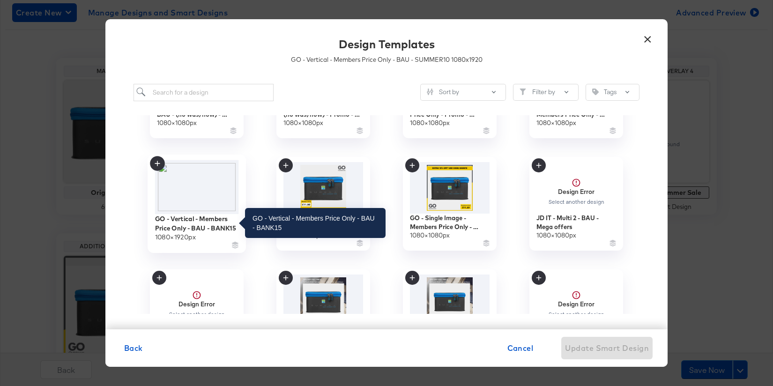
click at [205, 219] on div "GO - Vertical - Members Price Only - BAU - BANK15" at bounding box center [197, 223] width 84 height 18
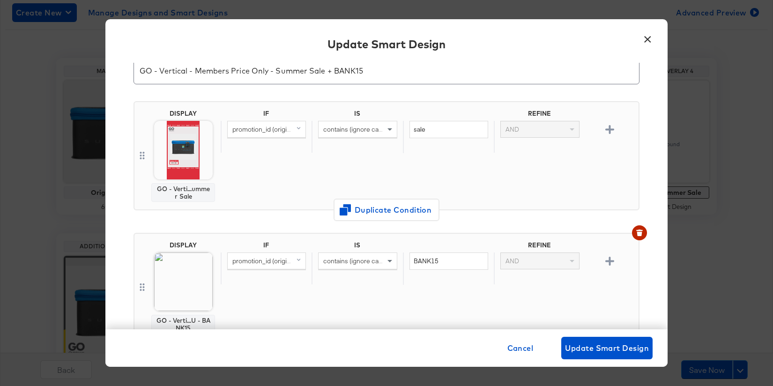
scroll to position [0, 0]
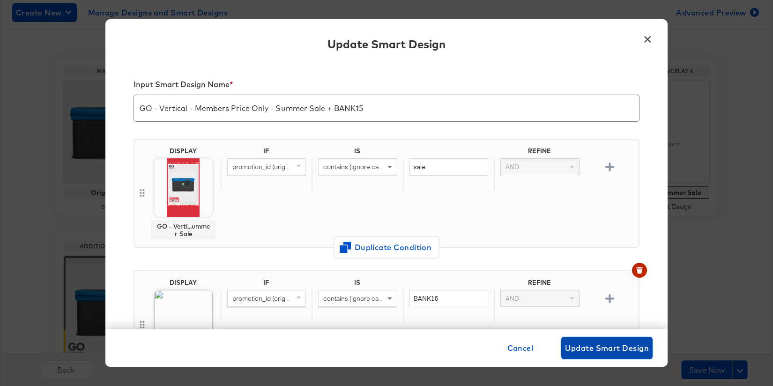
click at [581, 348] on span "Update Smart Design" at bounding box center [607, 348] width 84 height 13
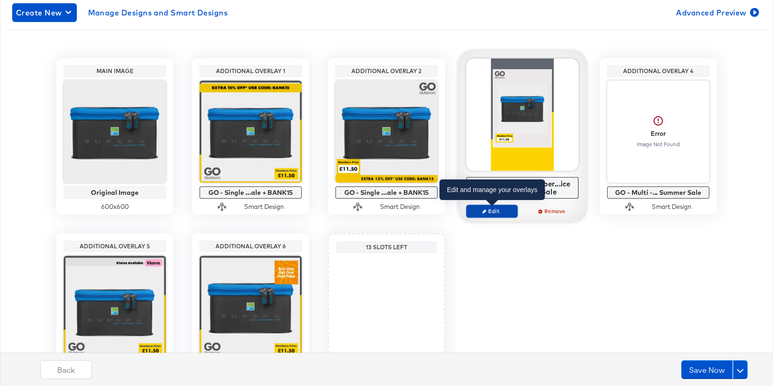
click at [489, 208] on span "Edit" at bounding box center [492, 211] width 43 height 7
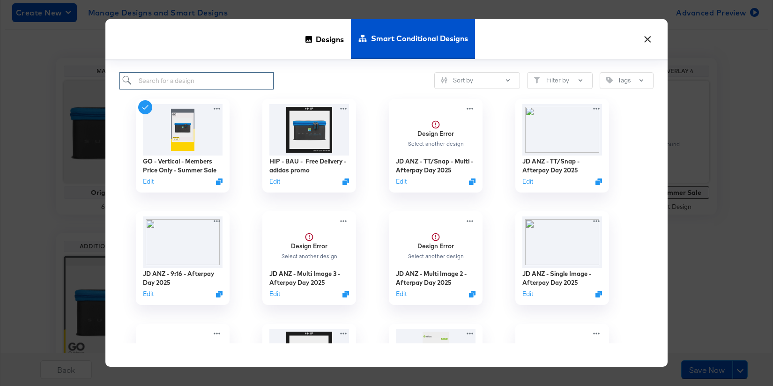
click at [204, 79] on input "search" at bounding box center [197, 80] width 154 height 17
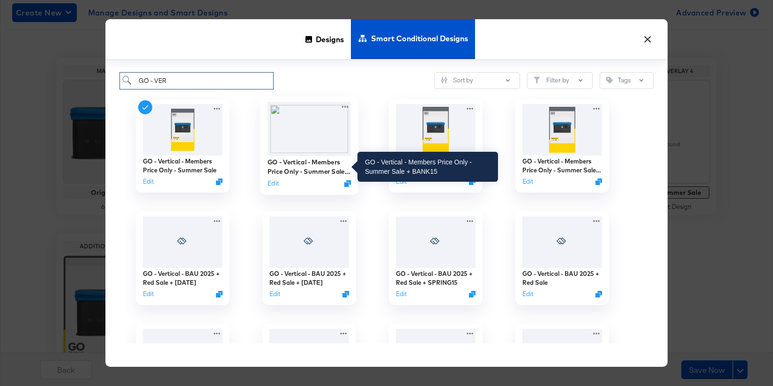
type input "GO - VER"
click at [315, 163] on div "GO - Vertical - Members Price Only - Summer Sale + BANK15" at bounding box center [310, 167] width 84 height 18
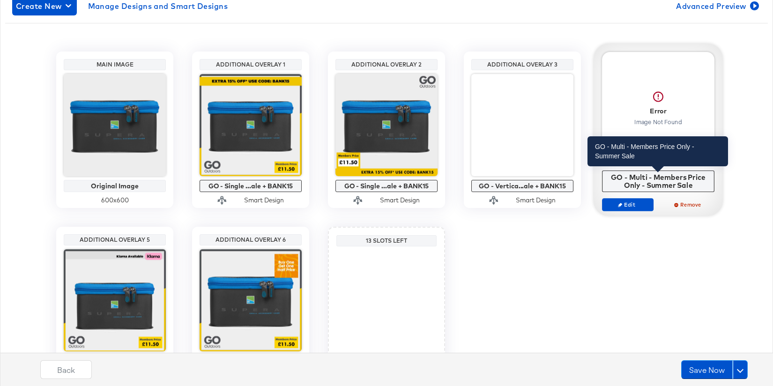
scroll to position [174, 0]
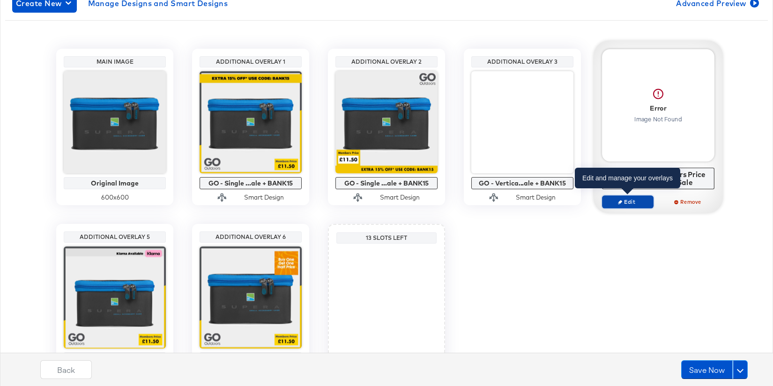
click at [639, 199] on span "Edit" at bounding box center [628, 201] width 43 height 7
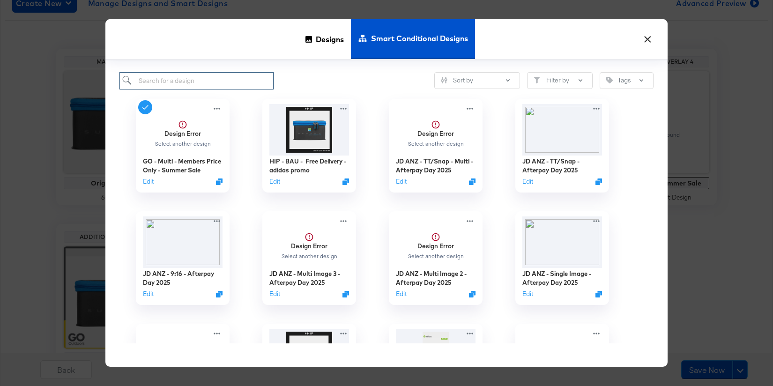
click at [223, 77] on input "search" at bounding box center [197, 80] width 154 height 17
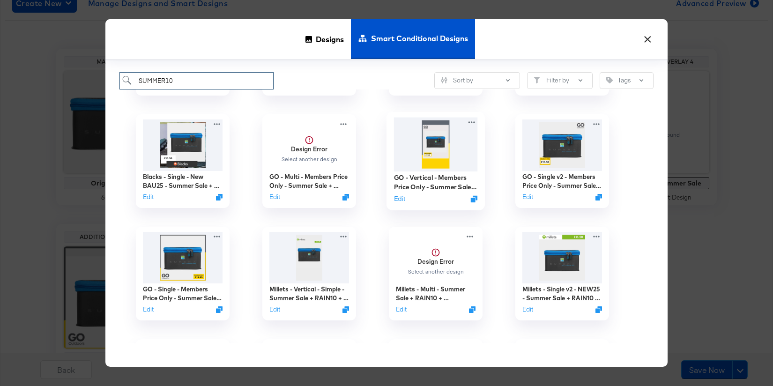
scroll to position [207, 0]
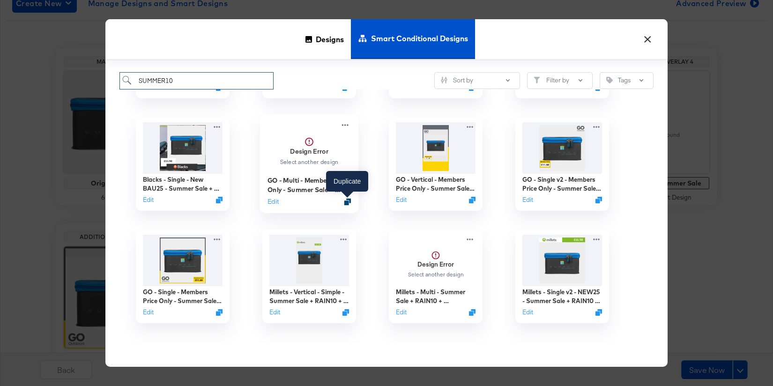
type input "SUMMER10"
click at [349, 203] on icon "Duplicate" at bounding box center [348, 201] width 7 height 7
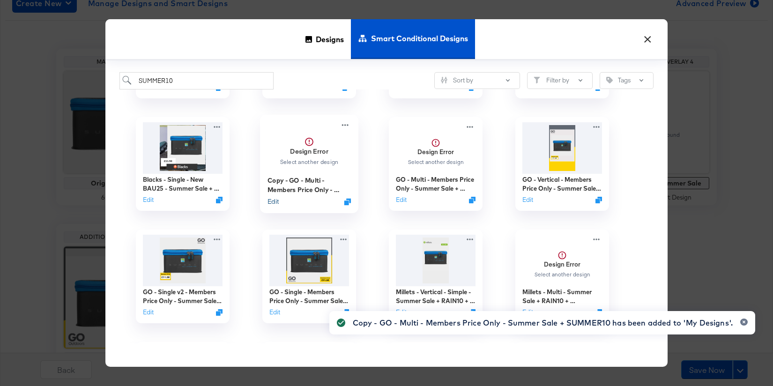
click at [277, 201] on button "Edit" at bounding box center [273, 201] width 11 height 9
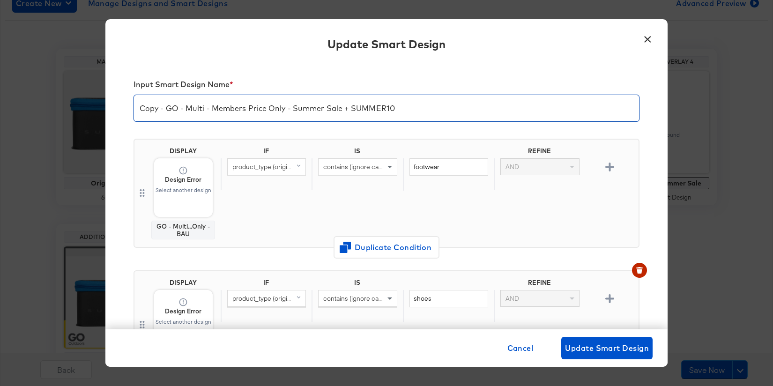
drag, startPoint x: 167, startPoint y: 109, endPoint x: 131, endPoint y: 107, distance: 36.1
click at [131, 107] on div "Input Smart Design Name * Copy - GO - Multi - Members Price Only - Summer Sale …" at bounding box center [386, 196] width 563 height 267
drag, startPoint x: 381, startPoint y: 110, endPoint x: 325, endPoint y: 108, distance: 55.8
click at [325, 108] on input "GO - Multi - Members Price Only - Summer Sale + SUMMER10" at bounding box center [386, 104] width 505 height 26
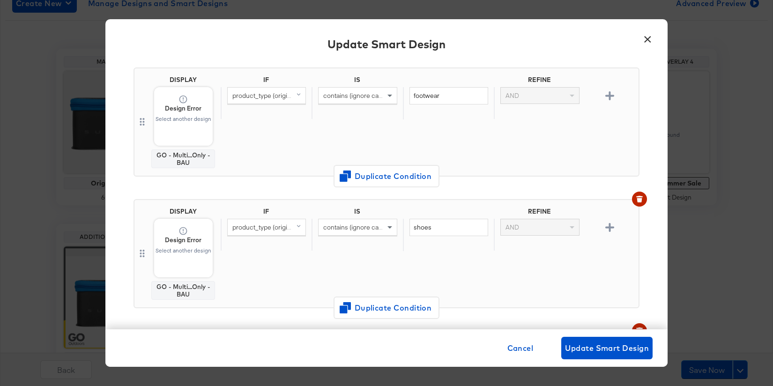
scroll to position [72, 0]
type input "GO - Multi - Members Price Only - Summer Sale + BANK15"
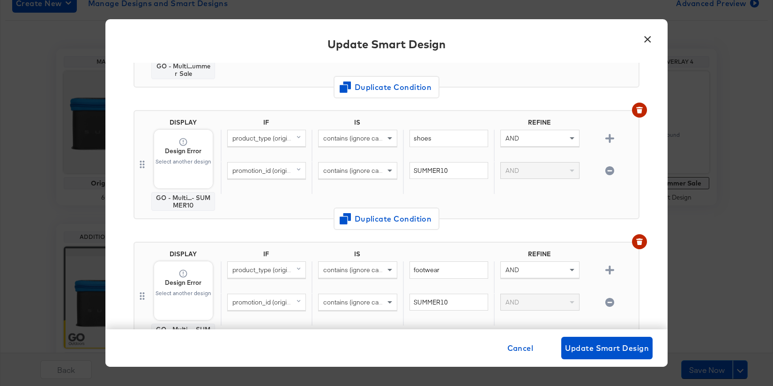
scroll to position [820, 0]
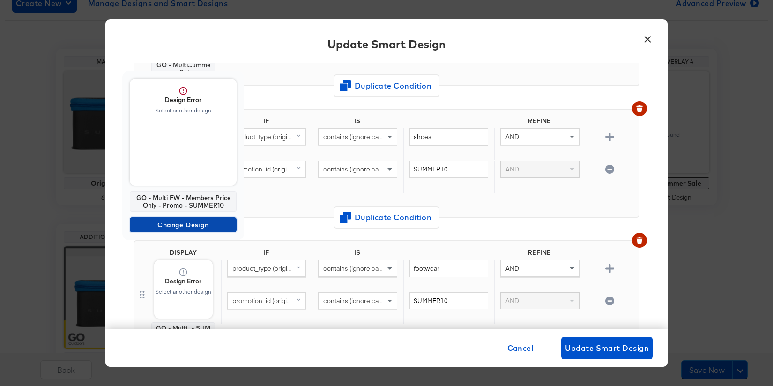
click at [189, 224] on span "Change Design" at bounding box center [183, 225] width 99 height 12
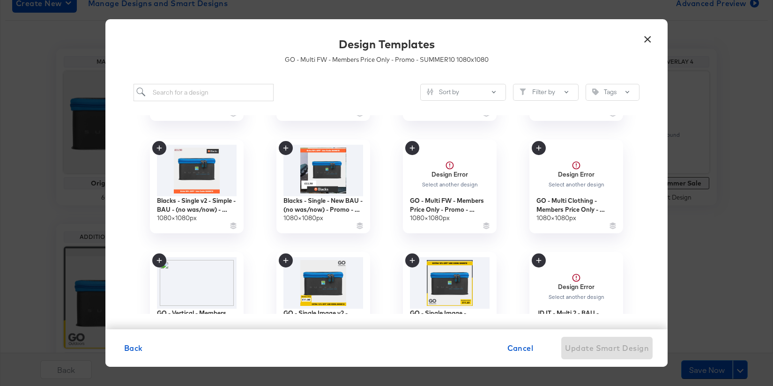
scroll to position [324, 0]
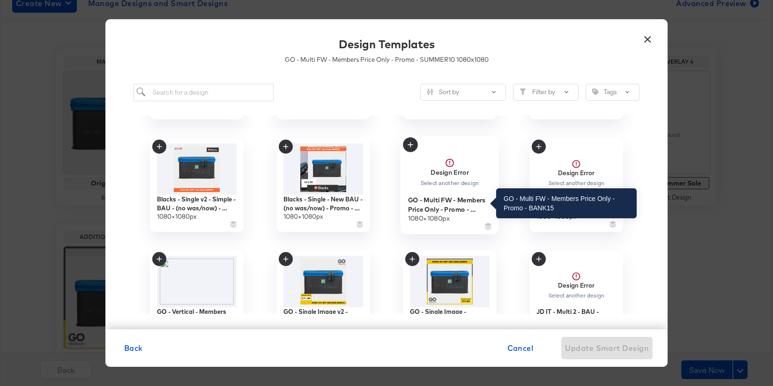
click at [429, 204] on div "GO - Multi FW - Members Price Only - Promo - BANK15" at bounding box center [450, 204] width 84 height 18
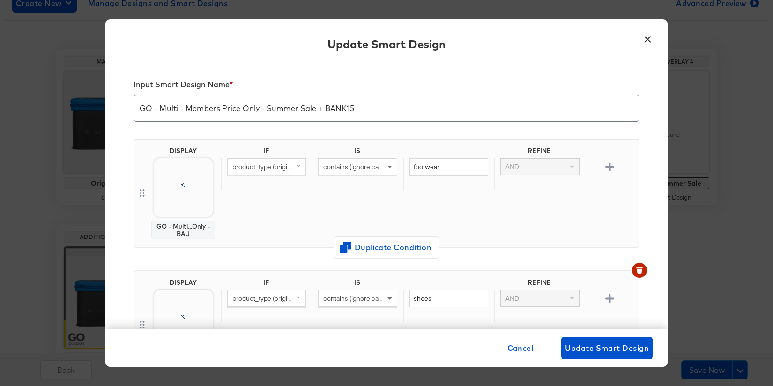
scroll to position [820, 0]
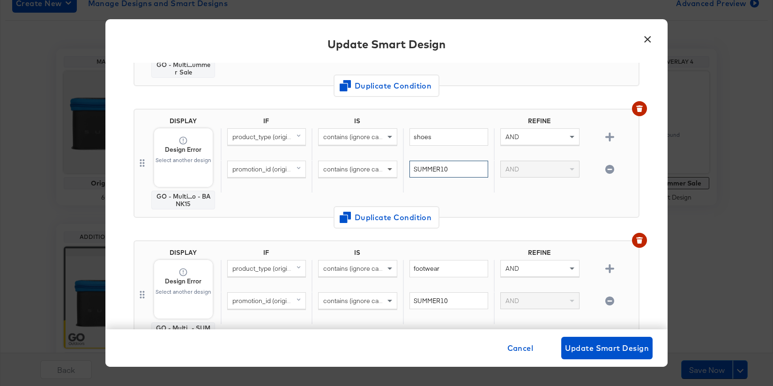
drag, startPoint x: 451, startPoint y: 168, endPoint x: 392, endPoint y: 165, distance: 59.6
click at [392, 165] on div "promotion_id (original) contains (ignore case) SUMMER10 AND" at bounding box center [428, 177] width 414 height 32
type input "BANK15"
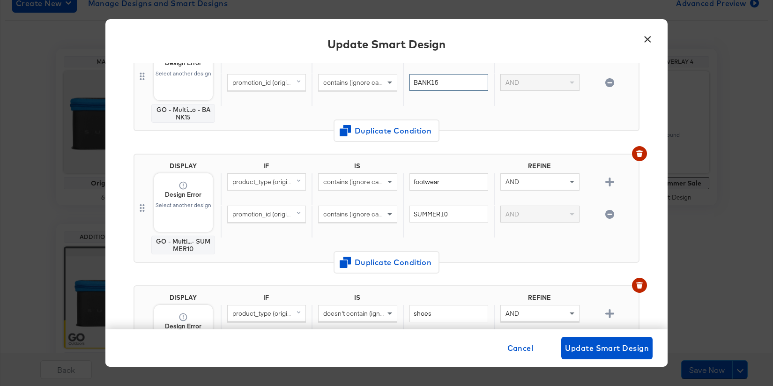
scroll to position [911, 0]
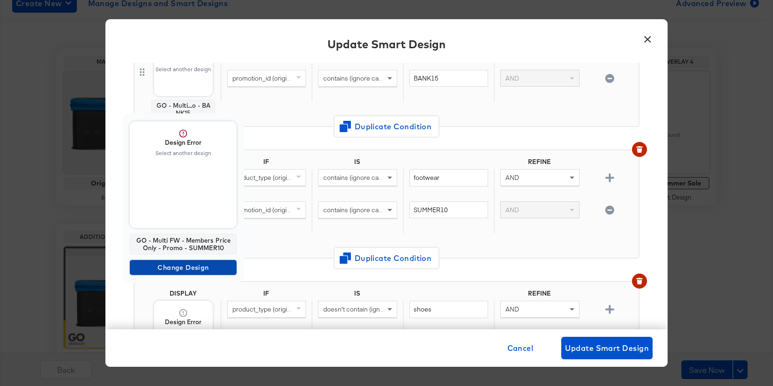
click at [198, 270] on span "Change Design" at bounding box center [183, 268] width 99 height 12
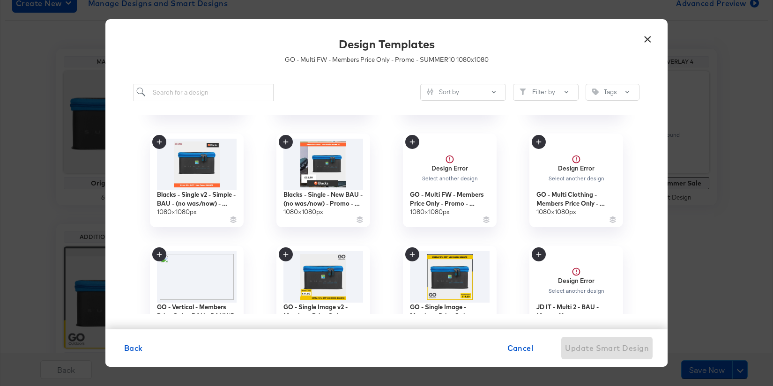
scroll to position [332, 0]
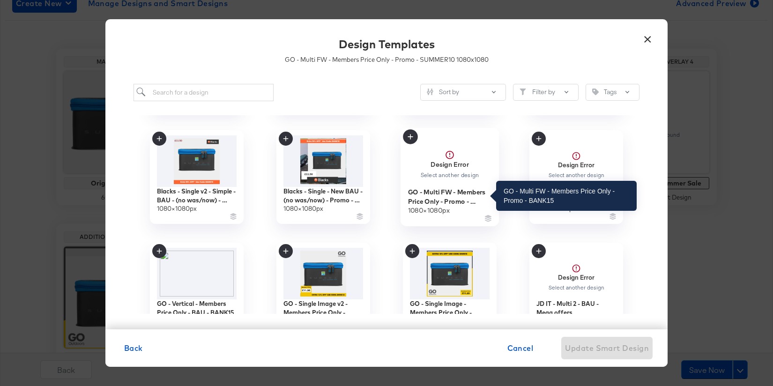
click at [439, 189] on div "GO - Multi FW - Members Price Only - Promo - BANK15" at bounding box center [450, 197] width 84 height 18
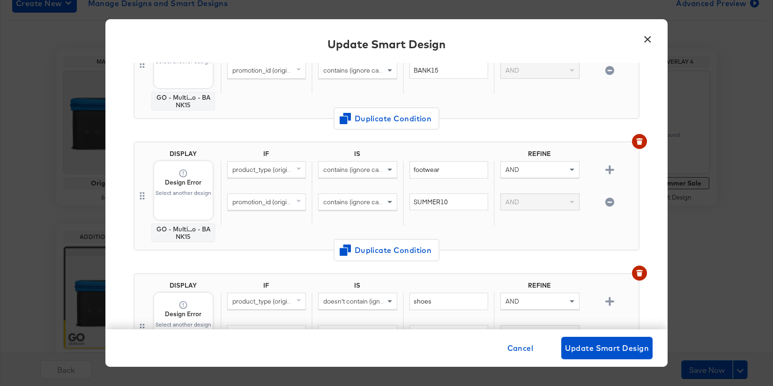
scroll to position [928, 0]
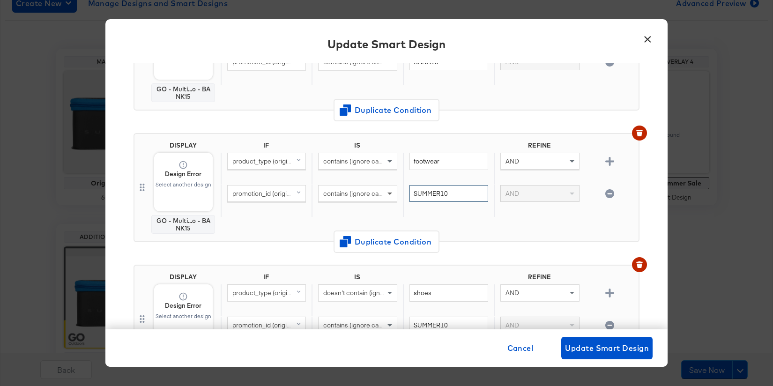
drag, startPoint x: 455, startPoint y: 191, endPoint x: 390, endPoint y: 189, distance: 64.7
click at [390, 189] on div "promotion_id (original) contains (ignore case) SUMMER10 AND" at bounding box center [428, 201] width 414 height 32
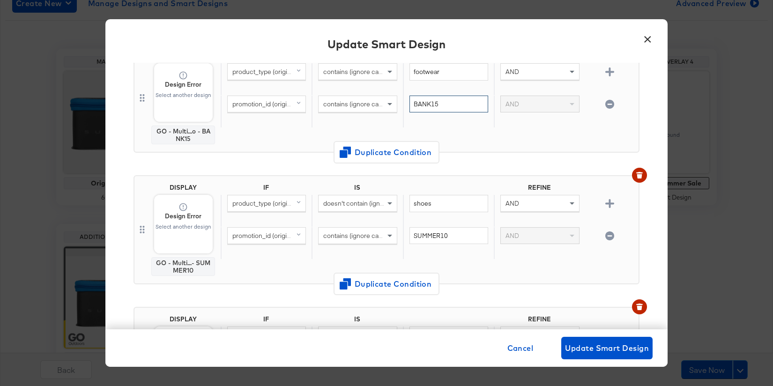
scroll to position [1020, 0]
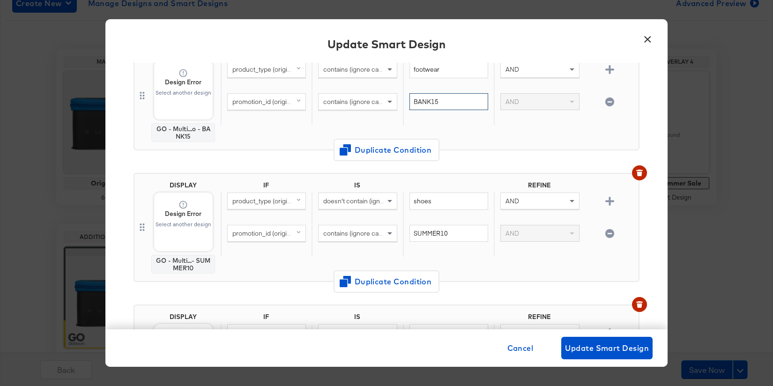
type input "BANK15"
drag, startPoint x: 452, startPoint y: 232, endPoint x: 405, endPoint y: 229, distance: 47.4
click at [405, 229] on div "SUMMER10" at bounding box center [448, 241] width 91 height 32
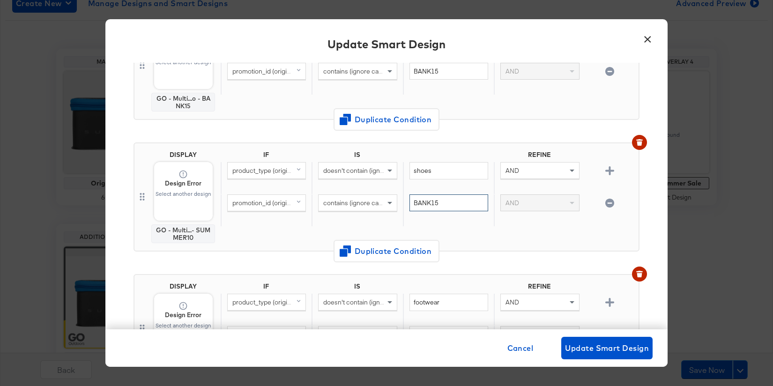
scroll to position [1050, 0]
type input "BANK15"
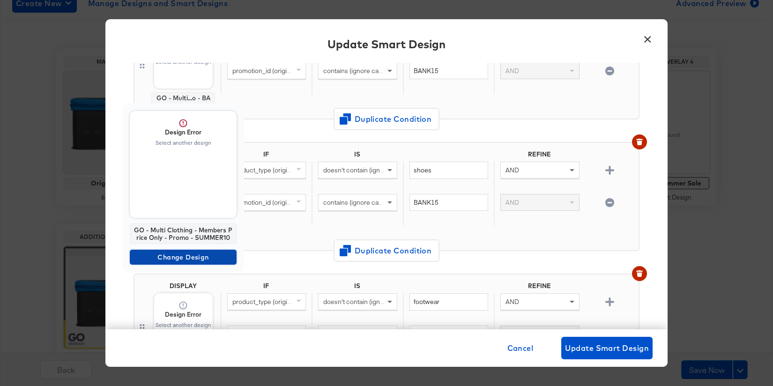
click at [195, 259] on span "Change Design" at bounding box center [183, 258] width 99 height 12
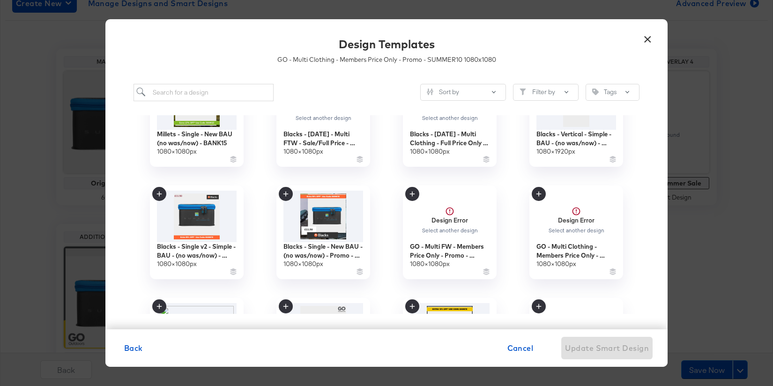
scroll to position [367, 0]
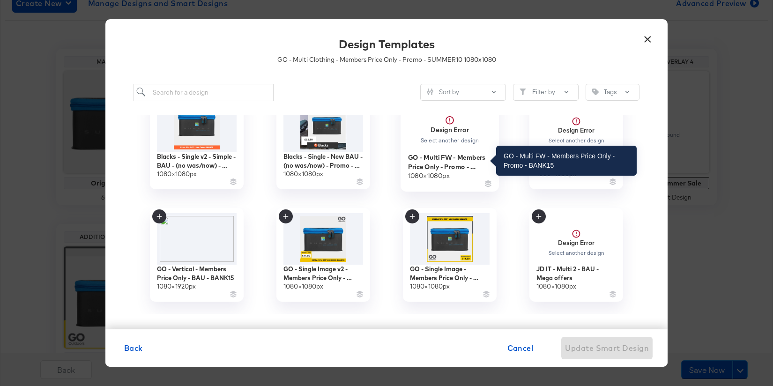
click at [438, 155] on div "GO - Multi FW - Members Price Only - Promo - BANK15" at bounding box center [450, 162] width 84 height 18
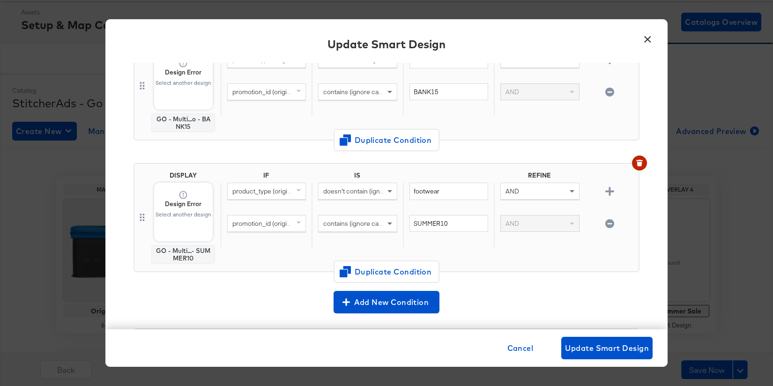
scroll to position [1162, 0]
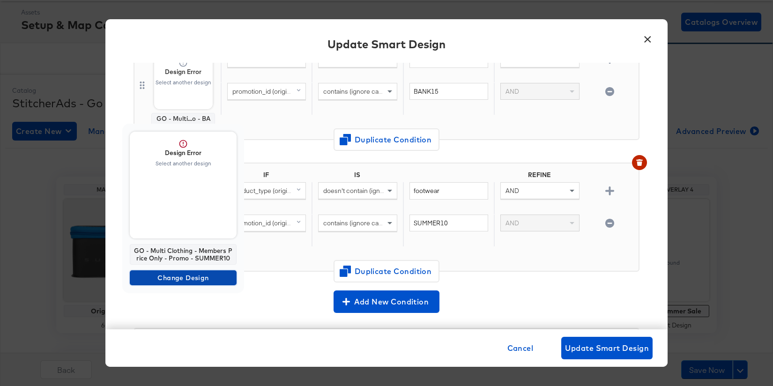
click at [192, 280] on span "Change Design" at bounding box center [183, 278] width 99 height 12
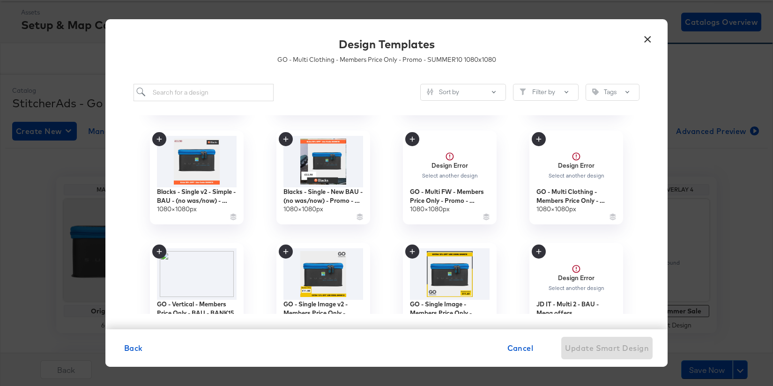
scroll to position [330, 0]
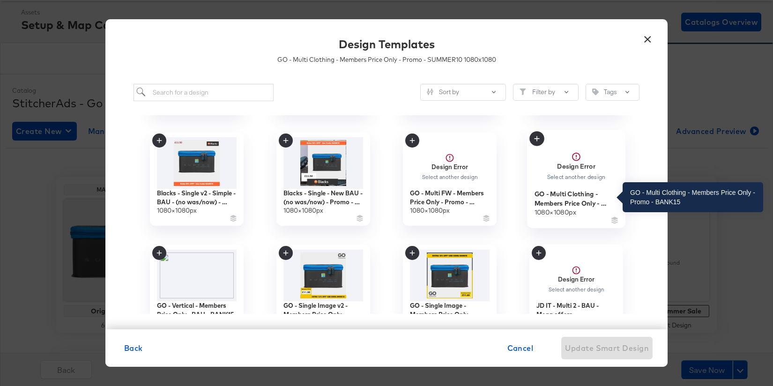
click at [564, 197] on div "GO - Multi Clothing - Members Price Only - Promo - BANK15" at bounding box center [577, 198] width 84 height 18
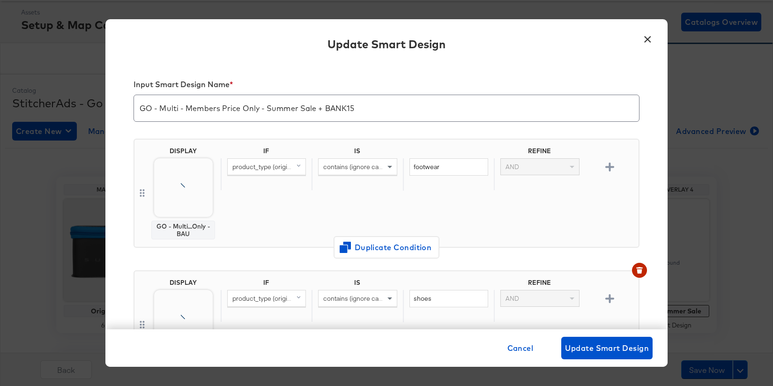
scroll to position [1162, 0]
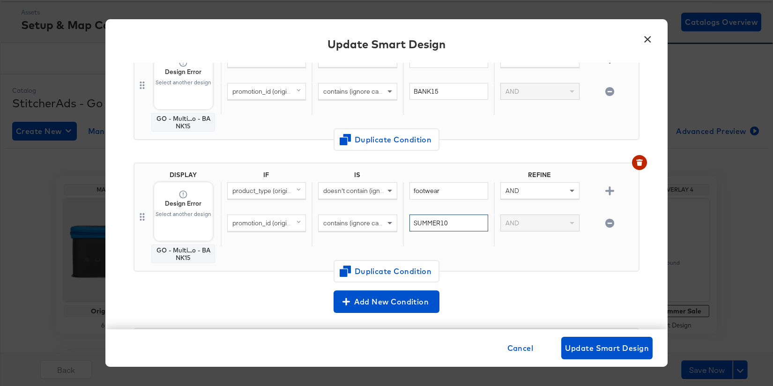
drag, startPoint x: 464, startPoint y: 221, endPoint x: 382, endPoint y: 217, distance: 82.6
click at [382, 217] on div "promotion_id (original) contains (ignore case) SUMMER10 AND" at bounding box center [428, 231] width 414 height 32
type input "BANK15"
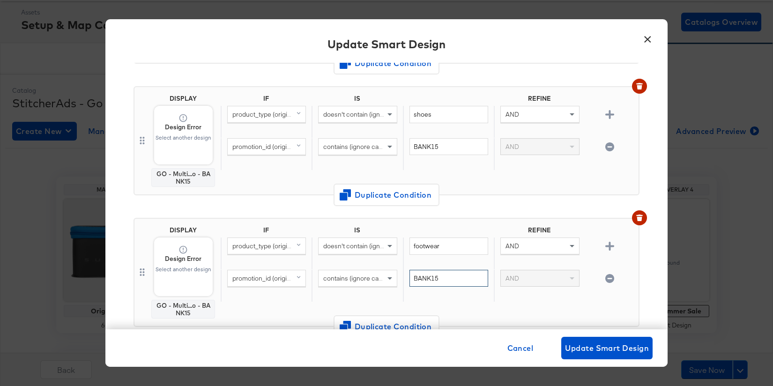
scroll to position [1100, 0]
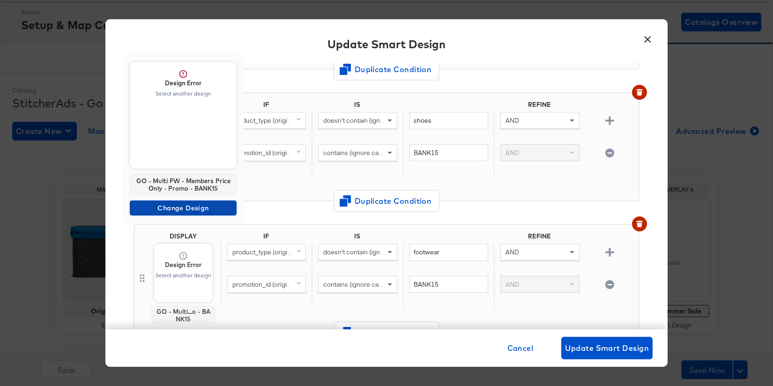
click at [184, 211] on span "Change Design" at bounding box center [183, 209] width 99 height 12
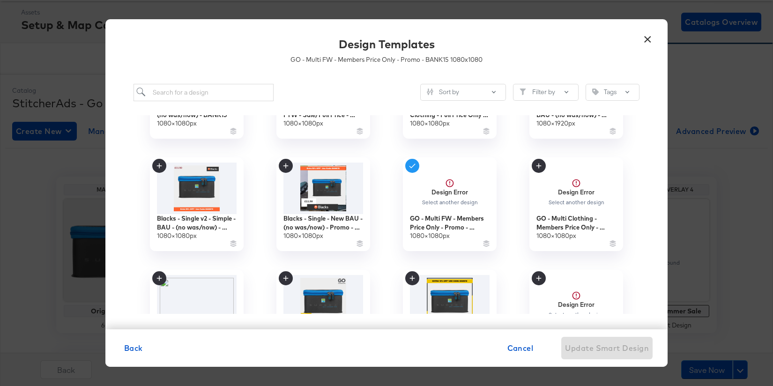
scroll to position [317, 0]
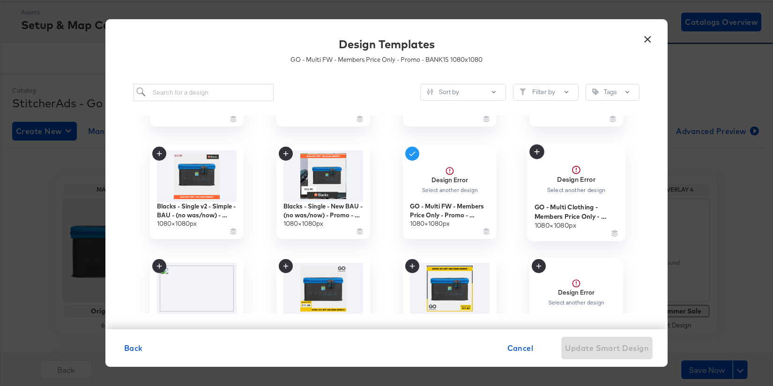
click at [568, 197] on span "Design Error Select another design" at bounding box center [577, 175] width 84 height 54
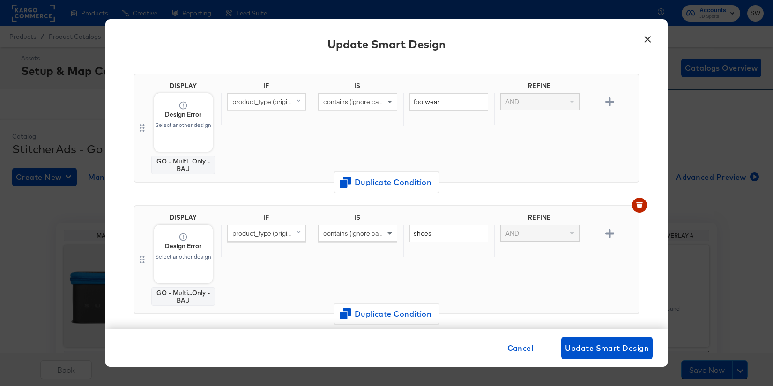
scroll to position [0, 0]
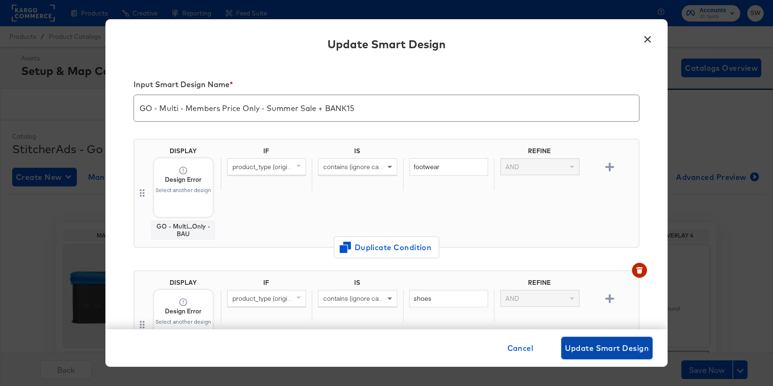
click at [599, 340] on button "Update Smart Design" at bounding box center [607, 348] width 91 height 23
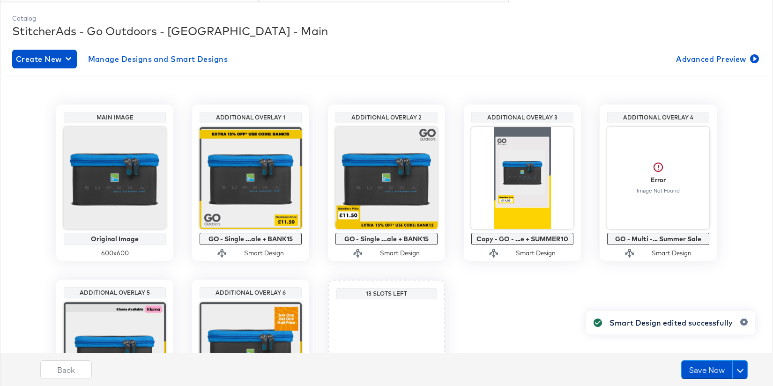
scroll to position [138, 0]
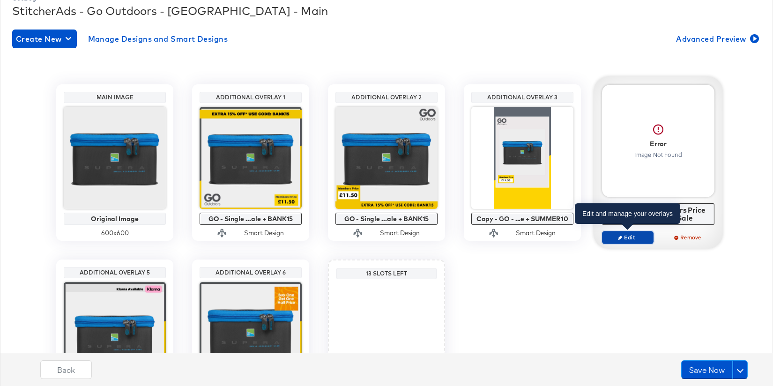
click at [638, 236] on span "Edit" at bounding box center [628, 237] width 43 height 7
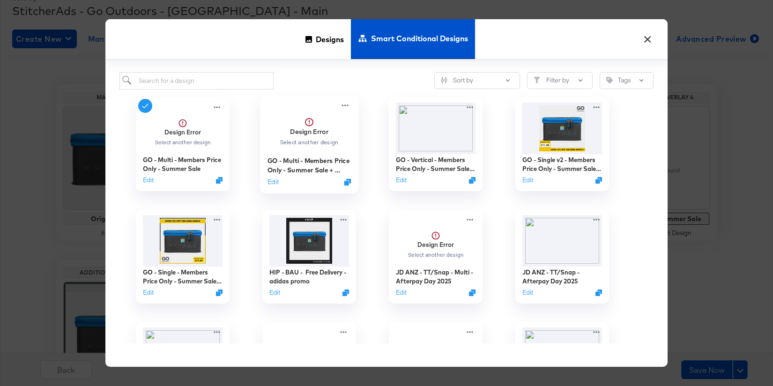
scroll to position [3, 0]
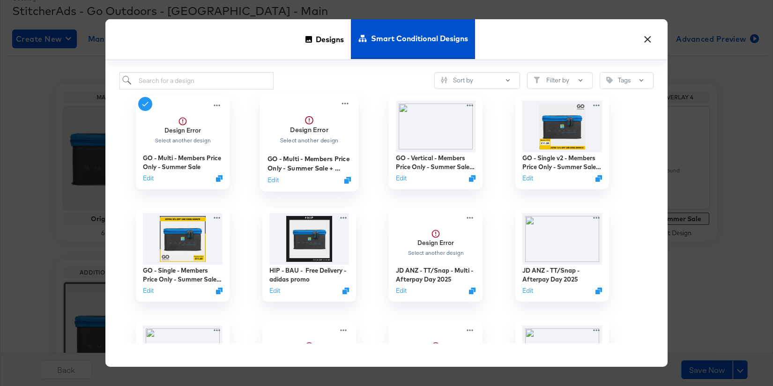
click at [301, 163] on div "GO - Multi - Members Price Only - Summer Sale + BANK15" at bounding box center [310, 163] width 84 height 18
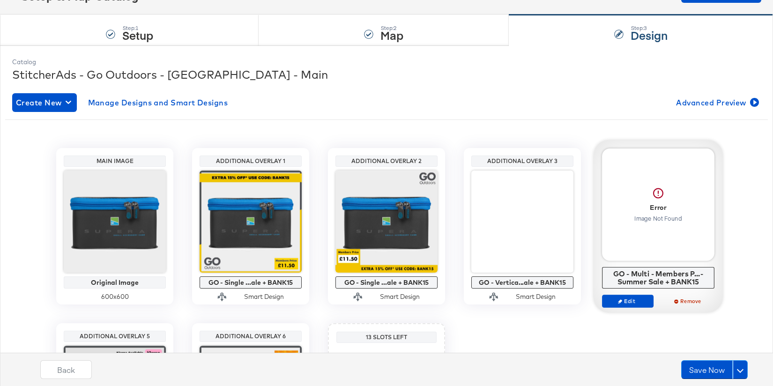
scroll to position [61, 0]
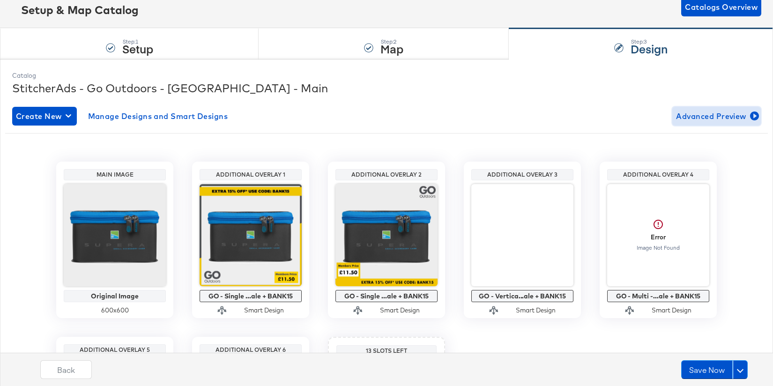
click at [714, 118] on span "Advanced Preview" at bounding box center [716, 116] width 81 height 13
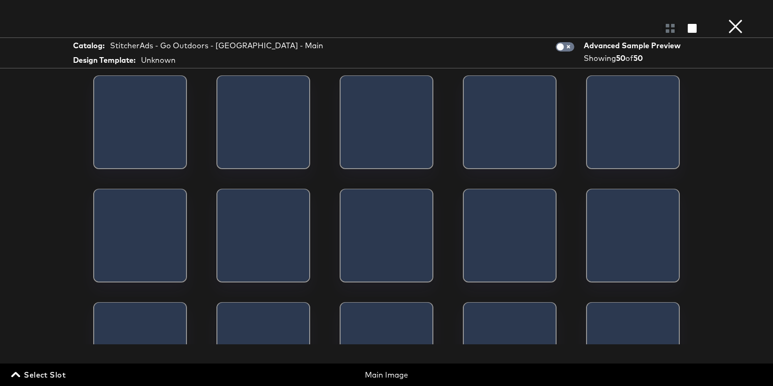
click at [743, 19] on button "×" at bounding box center [736, 9] width 19 height 19
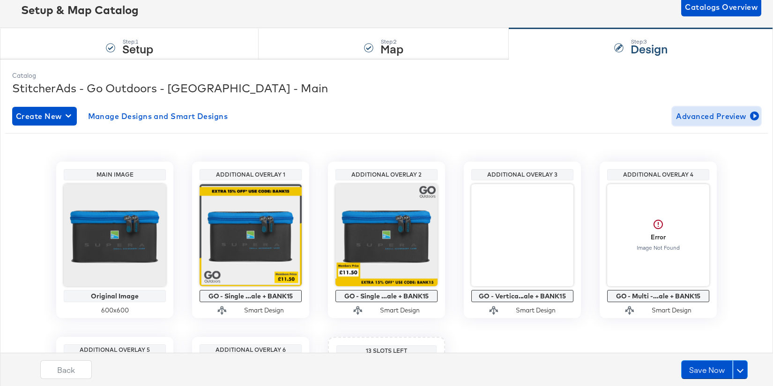
click at [722, 120] on span "Advanced Preview" at bounding box center [716, 116] width 81 height 13
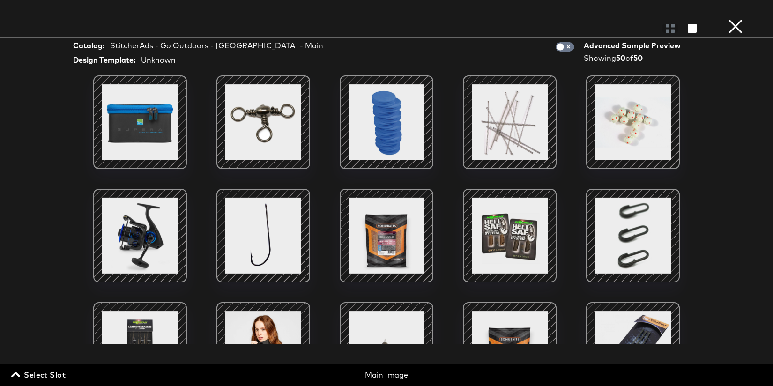
click at [59, 377] on span "Select Slot" at bounding box center [39, 374] width 53 height 13
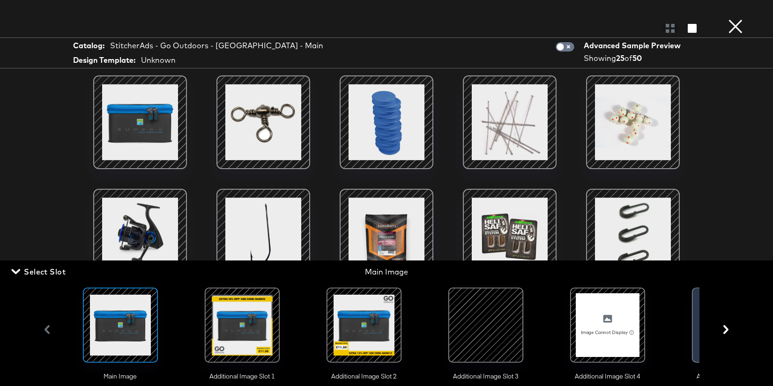
drag, startPoint x: 250, startPoint y: 348, endPoint x: 244, endPoint y: 348, distance: 6.1
click at [250, 348] on div at bounding box center [242, 325] width 64 height 64
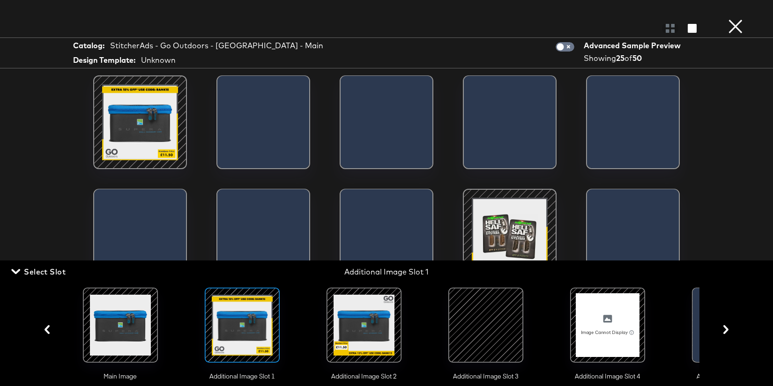
click at [53, 270] on span "Select Slot" at bounding box center [39, 271] width 53 height 13
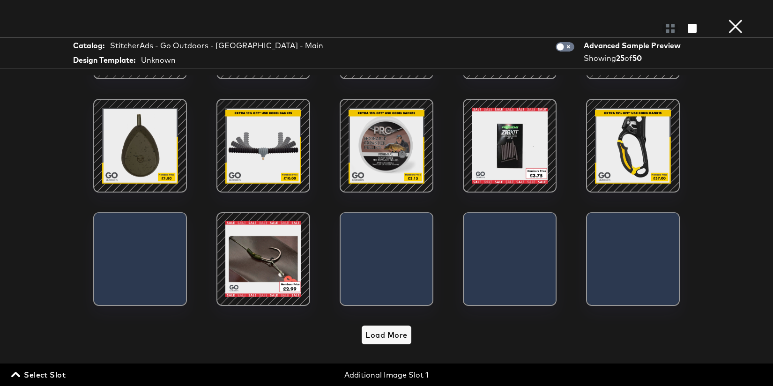
scroll to position [76, 0]
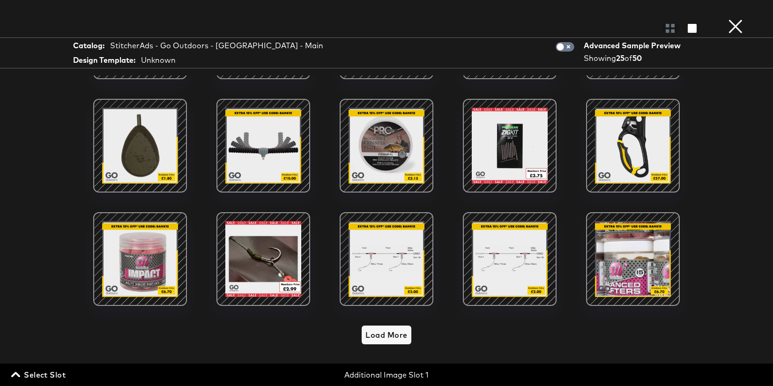
click at [60, 371] on span "Select Slot" at bounding box center [39, 374] width 53 height 13
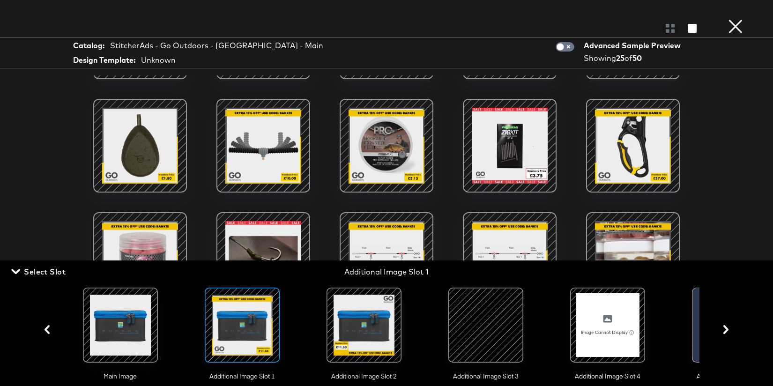
click at [363, 335] on div at bounding box center [364, 325] width 64 height 64
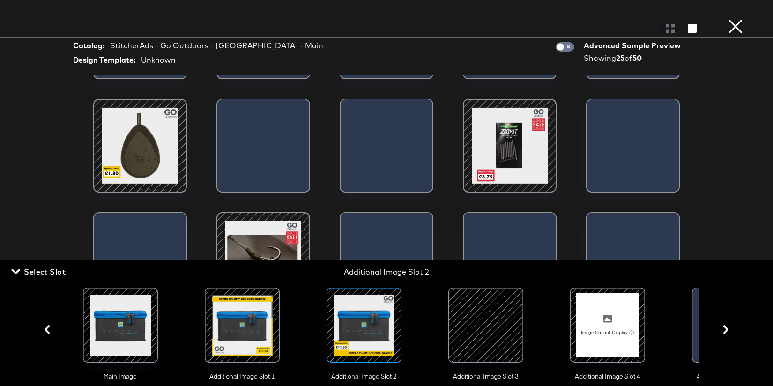
click at [59, 273] on span "Select Slot" at bounding box center [39, 271] width 53 height 13
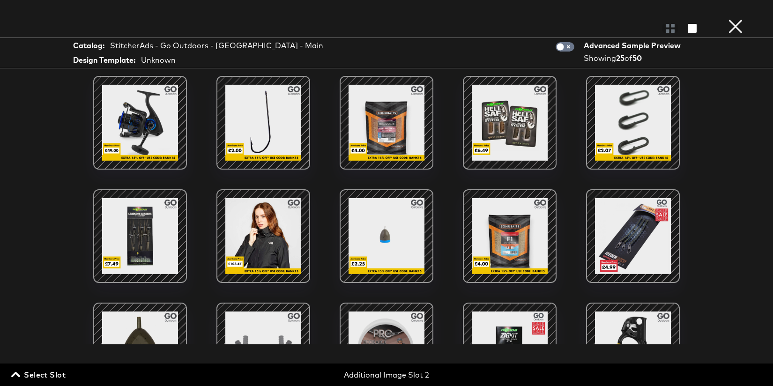
scroll to position [116, 0]
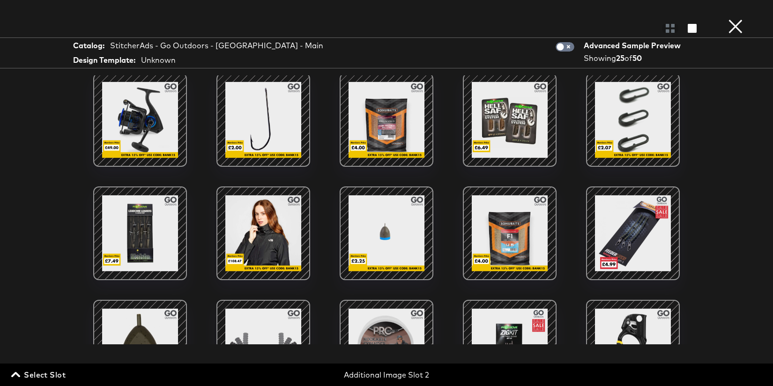
click at [48, 372] on span "Select Slot" at bounding box center [39, 374] width 53 height 13
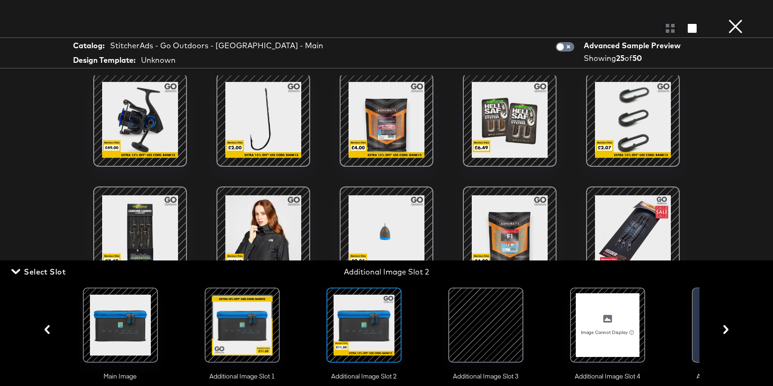
click at [473, 309] on div at bounding box center [486, 325] width 64 height 64
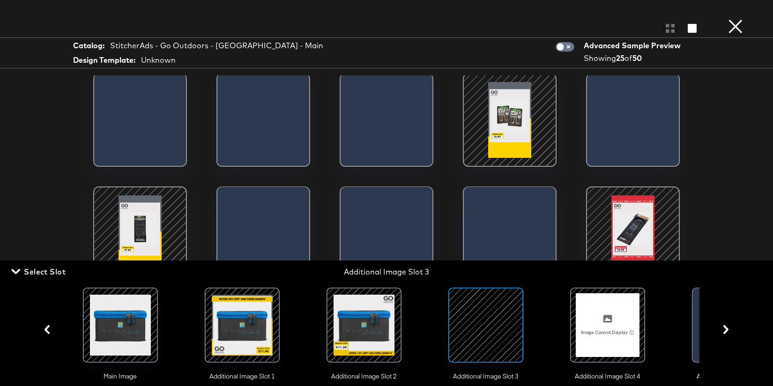
click at [59, 274] on span "Select Slot" at bounding box center [39, 271] width 53 height 13
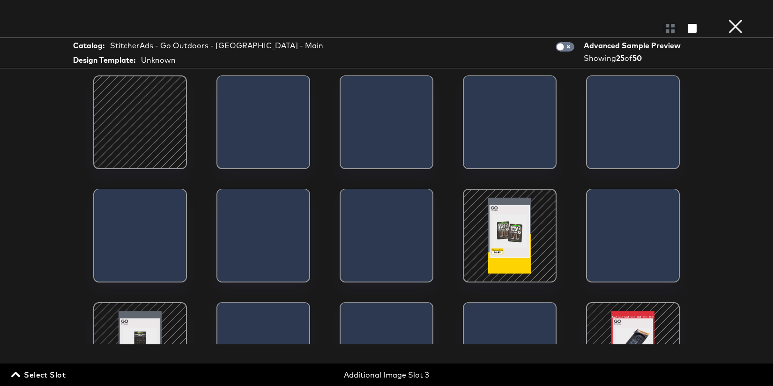
scroll to position [61, 0]
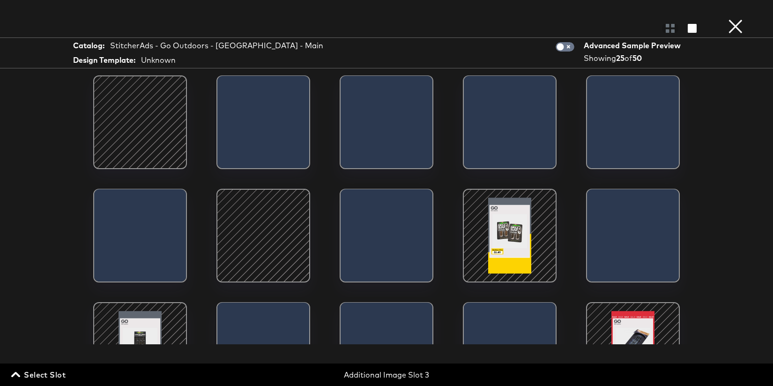
click at [47, 373] on span "Select Slot" at bounding box center [39, 374] width 53 height 13
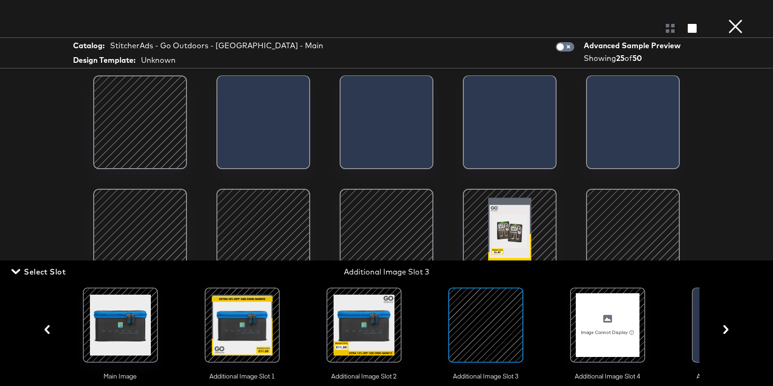
click at [603, 317] on div at bounding box center [608, 325] width 64 height 64
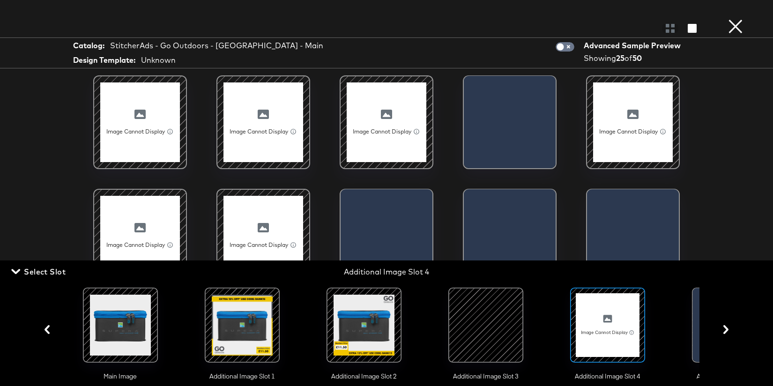
click at [46, 273] on span "Select Slot" at bounding box center [39, 271] width 53 height 13
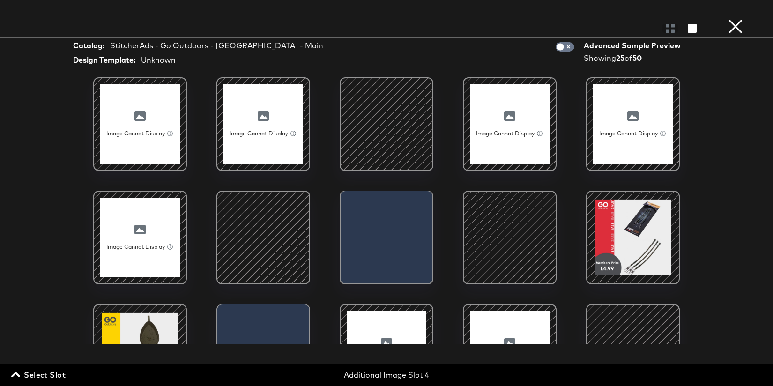
scroll to position [111, 0]
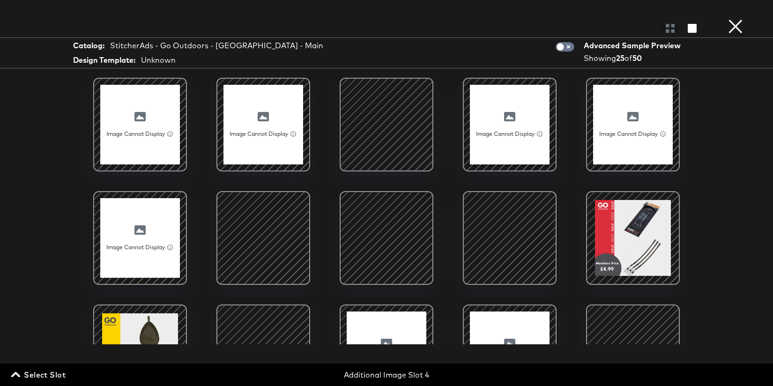
click at [732, 19] on button "×" at bounding box center [736, 9] width 19 height 19
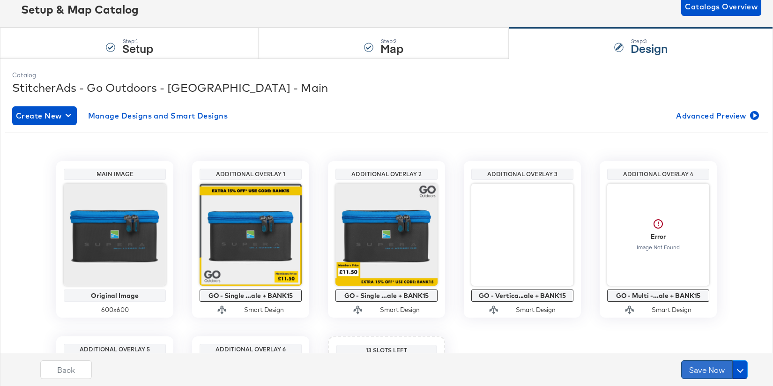
click at [706, 373] on button "Save Now" at bounding box center [708, 369] width 52 height 19
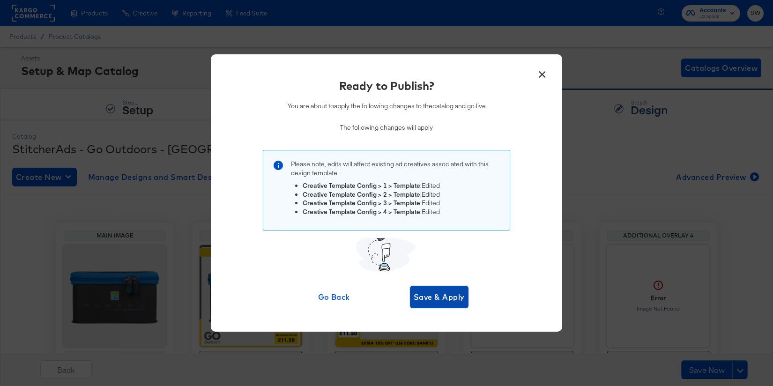
click at [451, 294] on span "Save & Apply" at bounding box center [439, 297] width 51 height 13
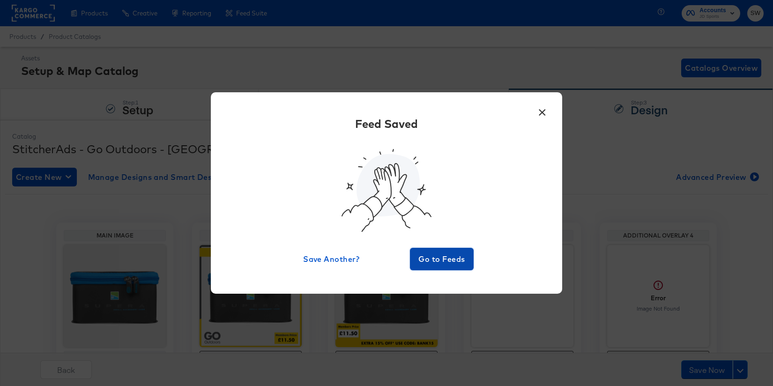
click at [464, 260] on span "Go to Feeds" at bounding box center [442, 259] width 56 height 13
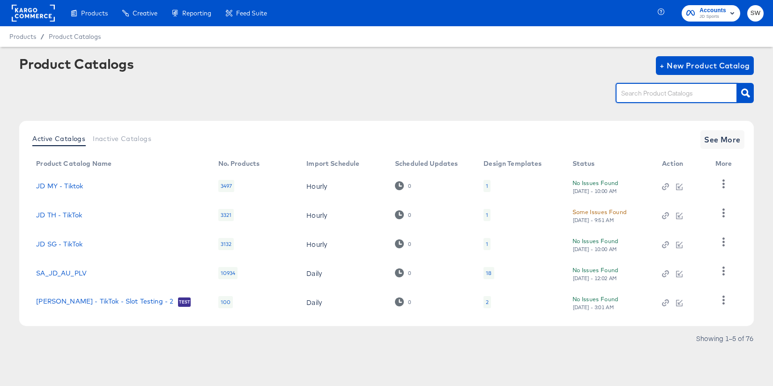
click at [648, 94] on input "text" at bounding box center [670, 93] width 100 height 11
type input "N"
type input "BLACK"
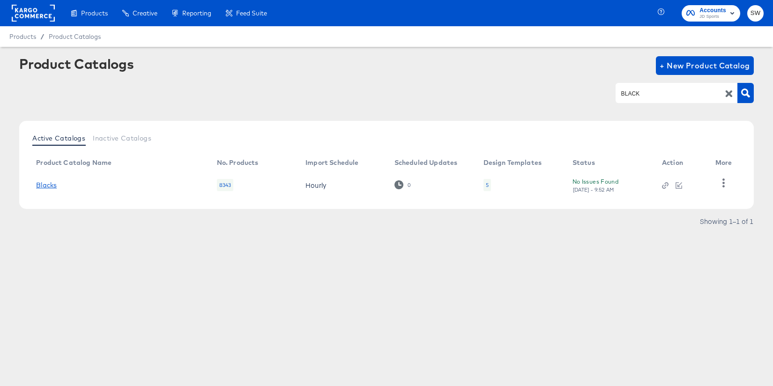
click at [49, 186] on link "Blacks" at bounding box center [46, 185] width 21 height 8
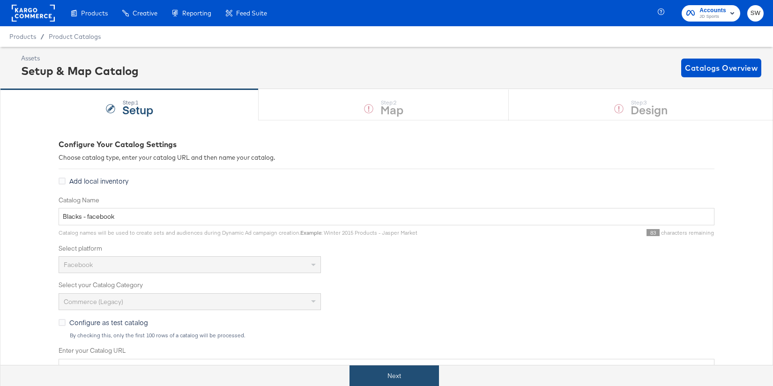
click at [402, 375] on button "Next" at bounding box center [395, 376] width 90 height 21
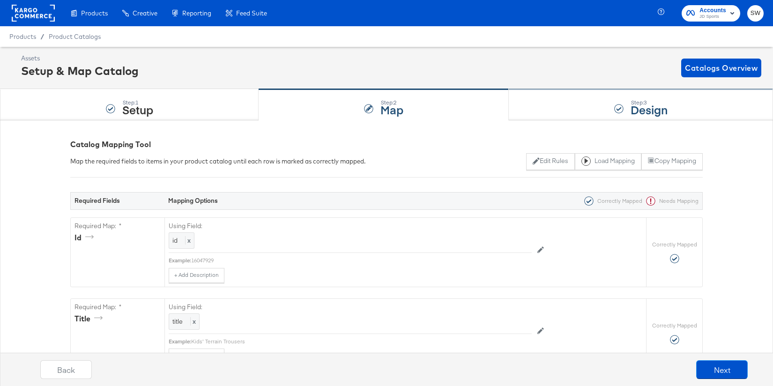
click at [604, 109] on div "Step: 3 Design" at bounding box center [641, 105] width 264 height 31
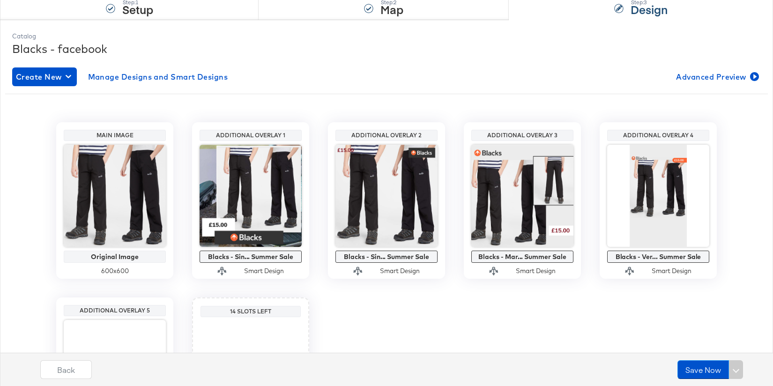
scroll to position [102, 0]
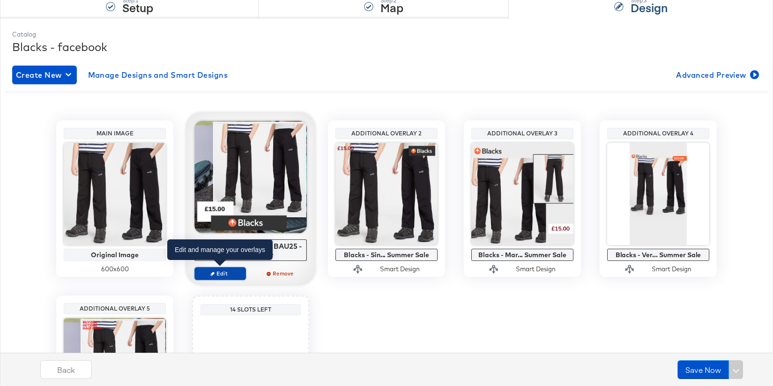
click at [216, 270] on span "Edit" at bounding box center [220, 273] width 43 height 7
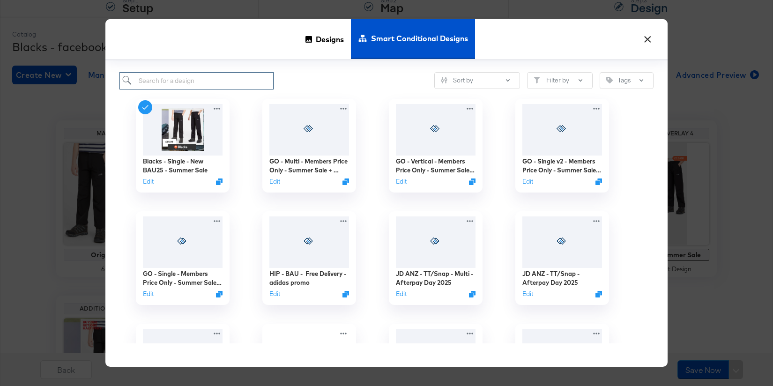
click at [235, 77] on input "search" at bounding box center [197, 80] width 154 height 17
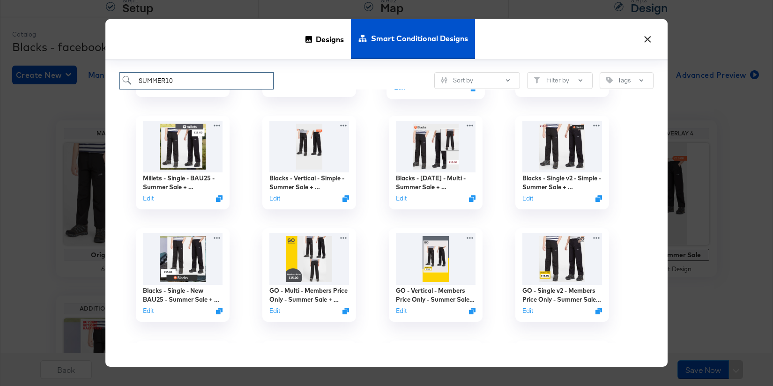
scroll to position [98, 0]
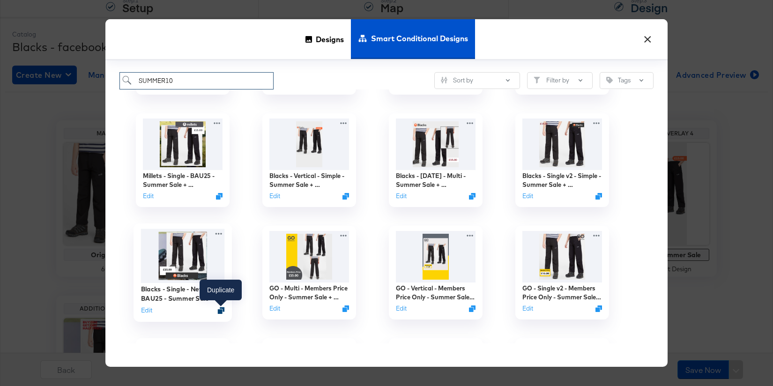
type input "SUMMER10"
click at [221, 309] on icon "Duplicate" at bounding box center [221, 310] width 7 height 7
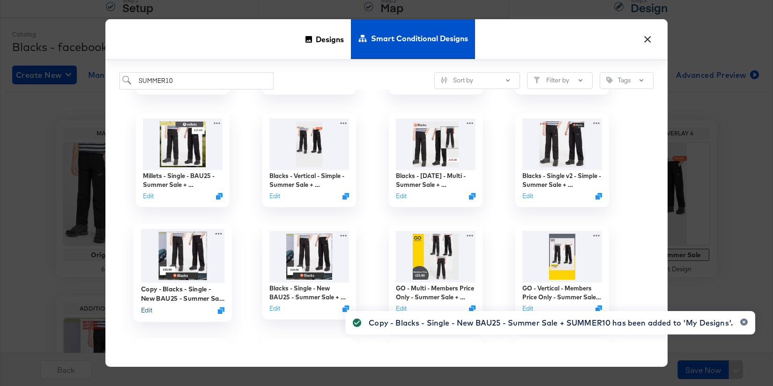
click at [145, 312] on button "Edit" at bounding box center [146, 310] width 11 height 9
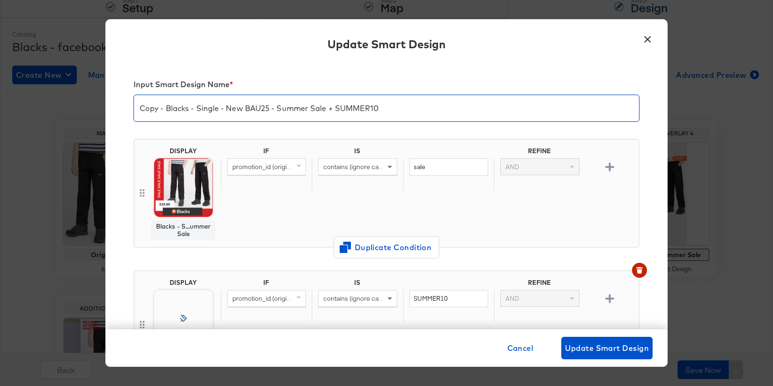
drag, startPoint x: 166, startPoint y: 109, endPoint x: 133, endPoint y: 108, distance: 32.8
click at [134, 108] on div "Copy - Blacks - Single - New BAU25 - Summer Sale + SUMMER10" at bounding box center [387, 108] width 506 height 27
drag, startPoint x: 384, startPoint y: 111, endPoint x: 310, endPoint y: 110, distance: 74.1
click at [310, 110] on input "Blacks - Single - New BAU25 - Summer Sale + SUMMER10" at bounding box center [386, 104] width 505 height 26
type input "Blacks - Single - New BAU25 - Summer Sale + BANK15"
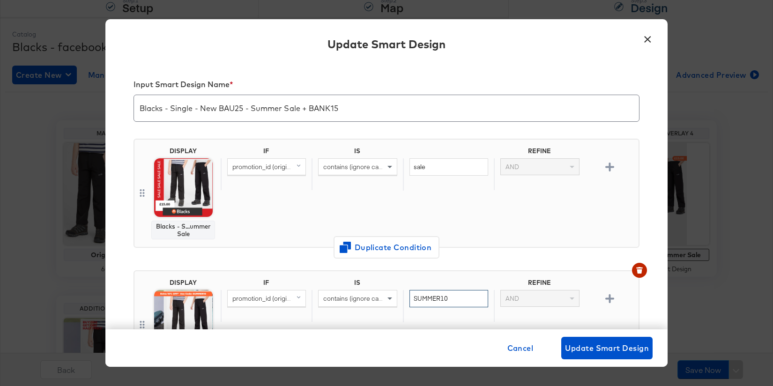
drag, startPoint x: 454, startPoint y: 298, endPoint x: 402, endPoint y: 295, distance: 51.7
click at [403, 296] on div "SUMMER10" at bounding box center [448, 306] width 91 height 32
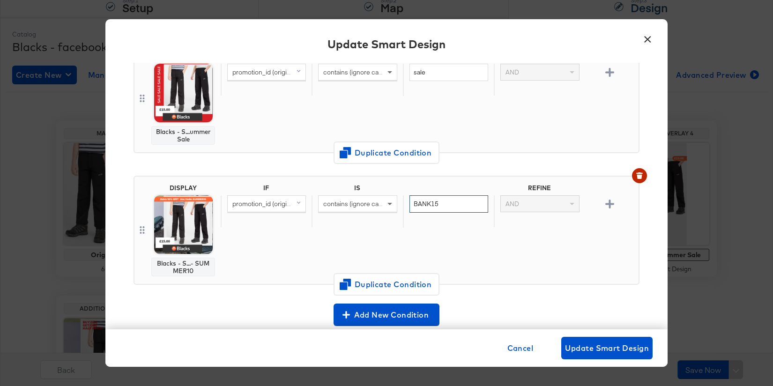
scroll to position [98, 0]
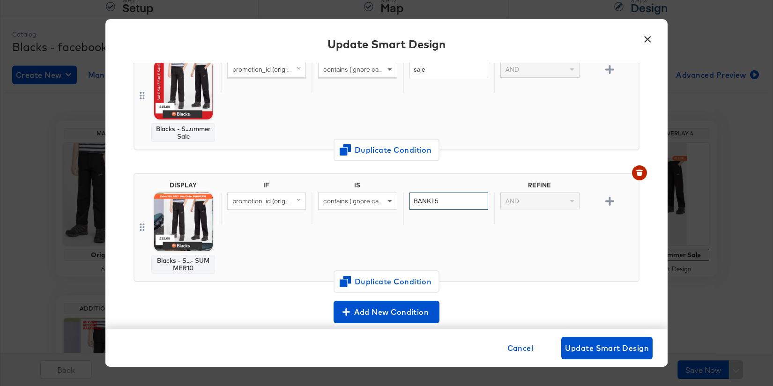
type input "BANK15"
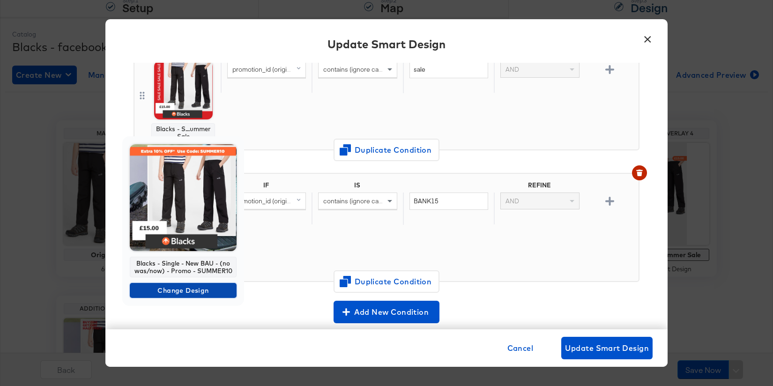
click at [188, 290] on span "Change Design" at bounding box center [183, 291] width 99 height 12
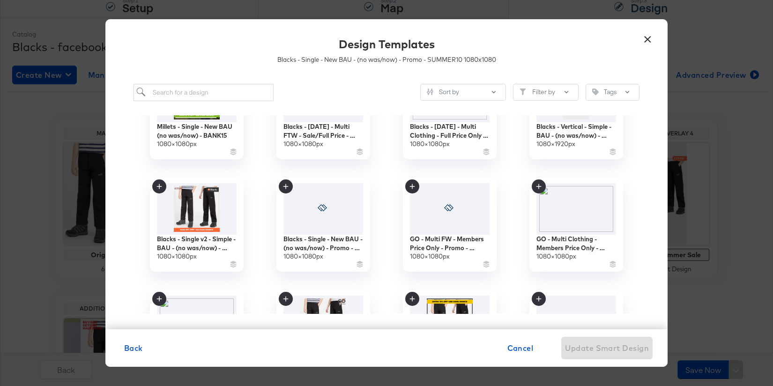
scroll to position [285, 0]
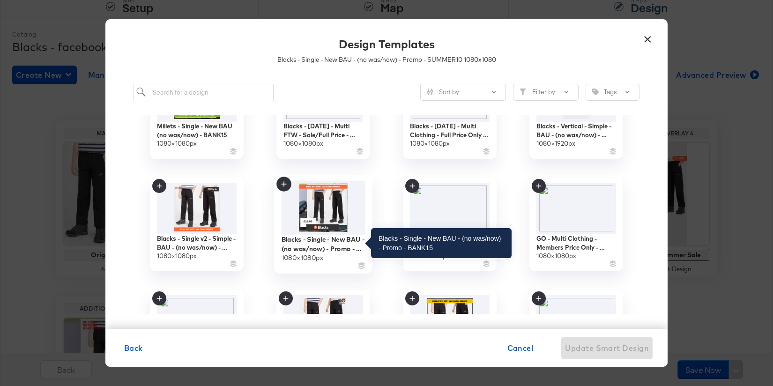
click at [305, 242] on div "Blacks - Single - New BAU - (no was/now) - Promo - BANK15" at bounding box center [324, 244] width 84 height 18
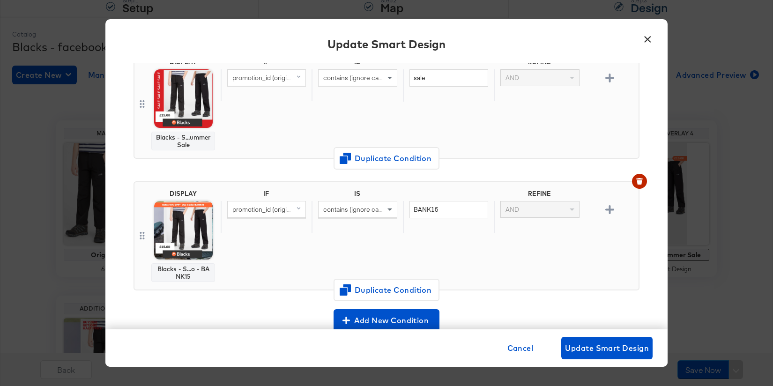
scroll to position [0, 0]
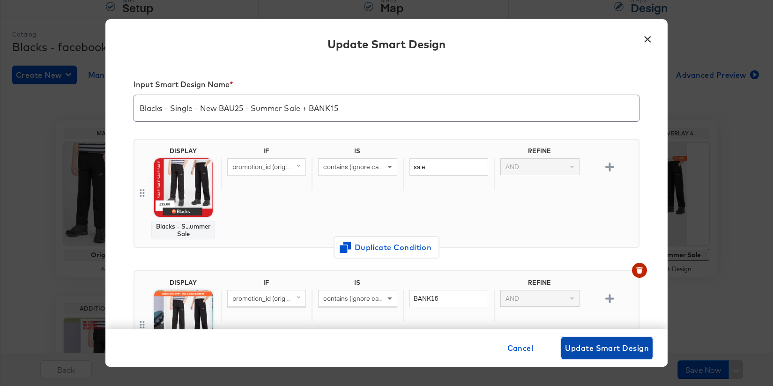
click at [579, 351] on span "Update Smart Design" at bounding box center [607, 348] width 84 height 13
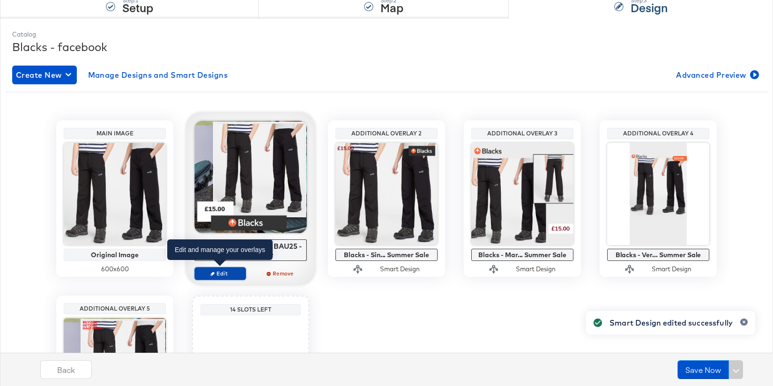
click at [230, 272] on span "Edit" at bounding box center [220, 273] width 43 height 7
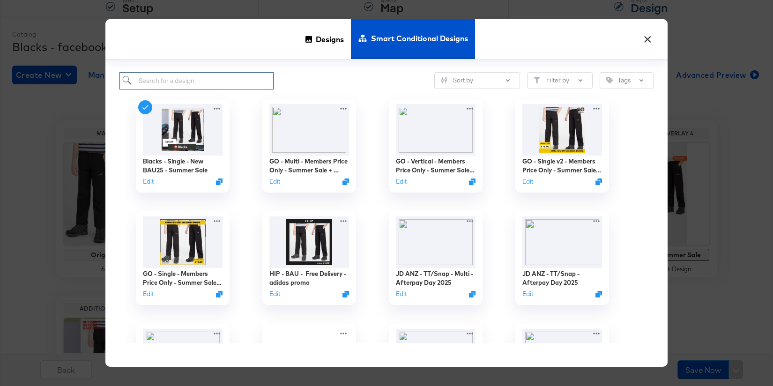
click at [208, 84] on input "search" at bounding box center [197, 80] width 154 height 17
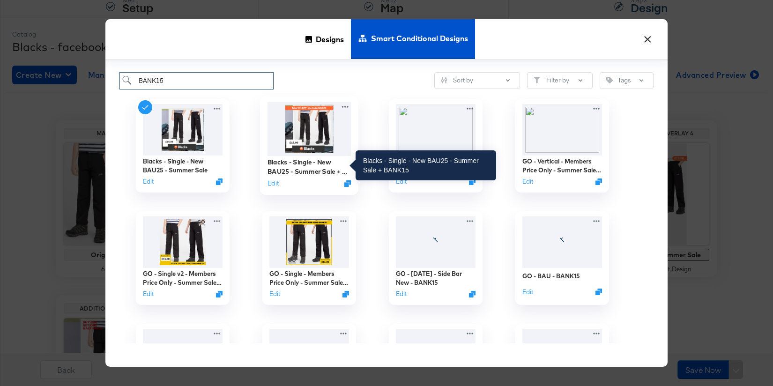
type input "BANK15"
click at [303, 158] on div "Blacks - Single - New BAU25 - Summer Sale + BANK15" at bounding box center [310, 167] width 84 height 18
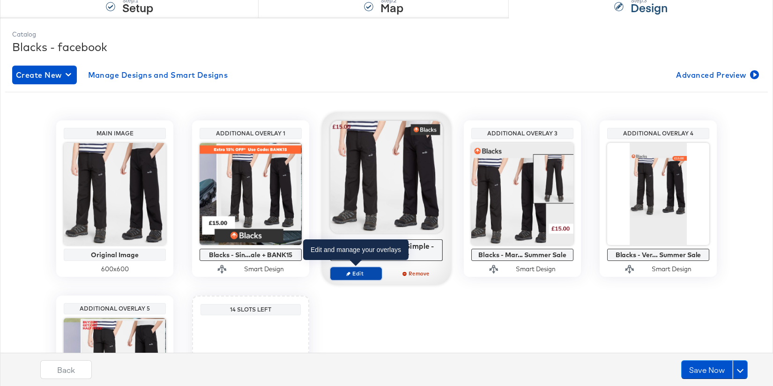
click at [357, 272] on span "Edit" at bounding box center [356, 273] width 43 height 7
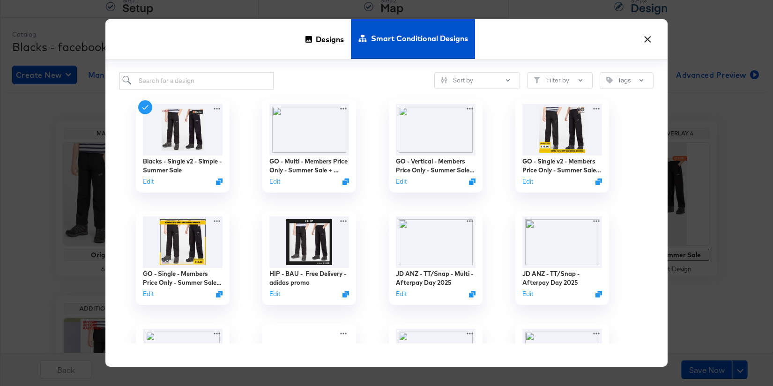
scroll to position [1, 0]
click at [208, 78] on input "search" at bounding box center [197, 80] width 154 height 17
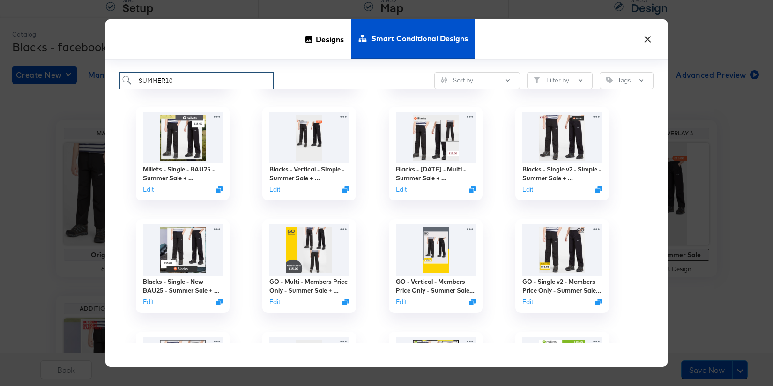
scroll to position [110, 0]
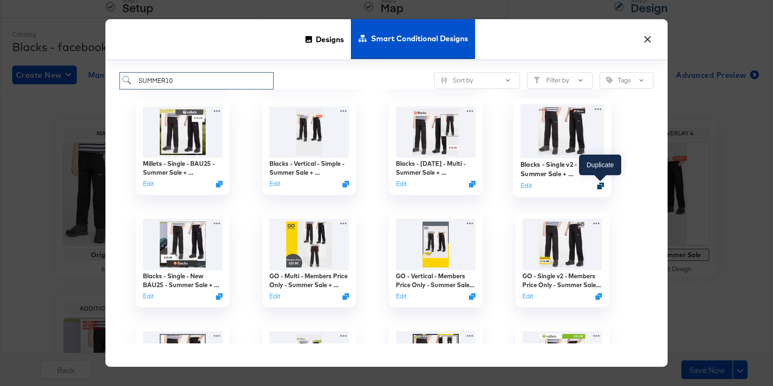
type input "SUMMER10"
click at [600, 187] on icon "Duplicate" at bounding box center [601, 185] width 7 height 7
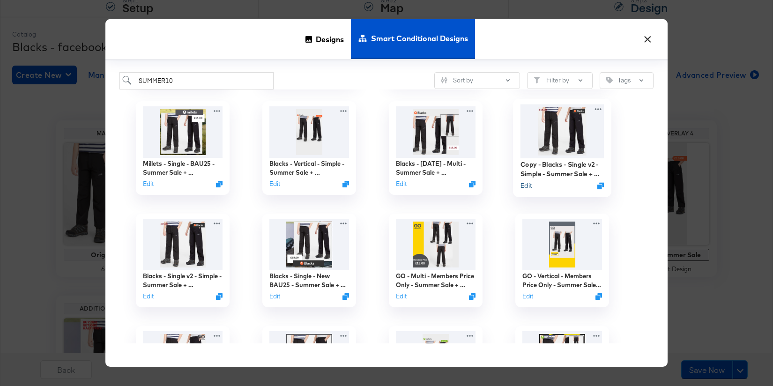
click at [528, 185] on button "Edit" at bounding box center [526, 185] width 11 height 9
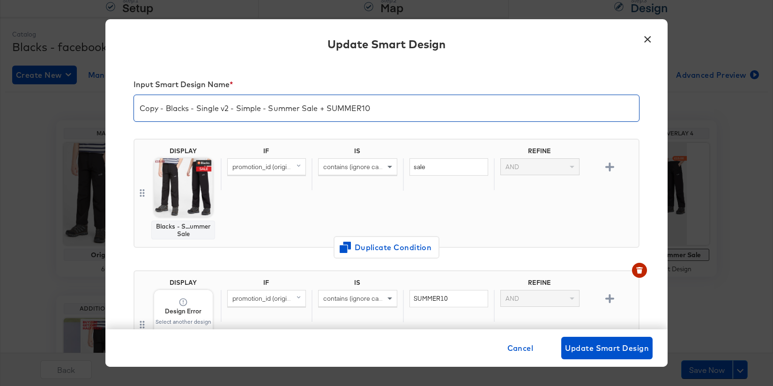
drag, startPoint x: 167, startPoint y: 108, endPoint x: 122, endPoint y: 103, distance: 45.8
click at [122, 103] on div "Input Smart Design Name * Copy - Blacks - Single v2 - Simple - Summer Sale + SU…" at bounding box center [386, 196] width 563 height 267
drag, startPoint x: 365, startPoint y: 110, endPoint x: 302, endPoint y: 112, distance: 63.3
click at [302, 112] on input "Blacks - Single v2 - Simple - Summer Sale + SUMMER10" at bounding box center [386, 104] width 505 height 26
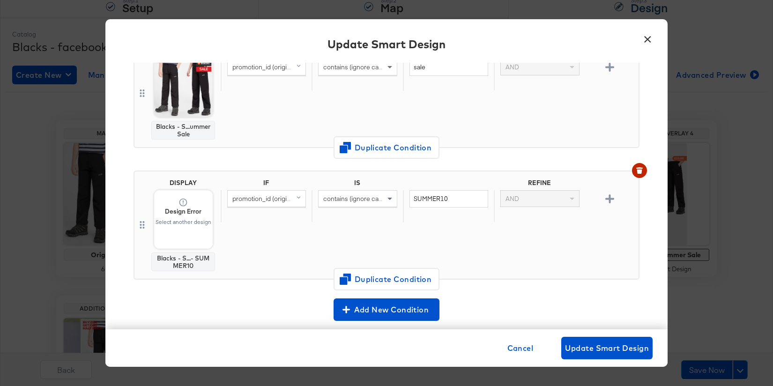
scroll to position [101, 0]
type input "Blacks - Single v2 - Simple - Summer Sale + BANK15"
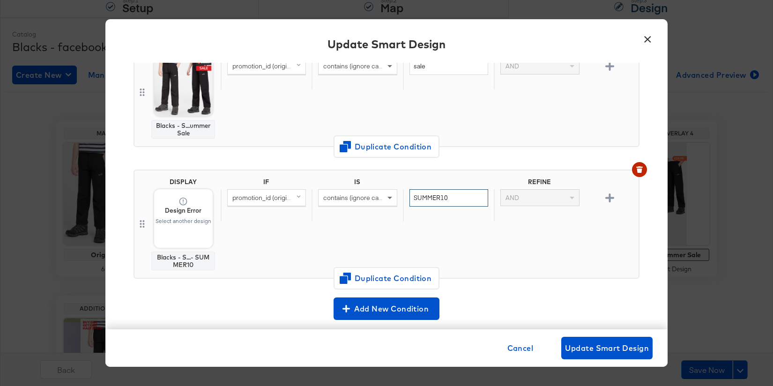
drag, startPoint x: 456, startPoint y: 197, endPoint x: 401, endPoint y: 196, distance: 54.4
click at [401, 197] on div "promotion_id (original) contains (ignore case) SUMMER10 AND" at bounding box center [428, 205] width 414 height 32
type input "BANK15"
click at [270, 239] on div "IF IS REFINE promotion_id (original) contains (ignore case) BANK15 AND" at bounding box center [428, 224] width 414 height 92
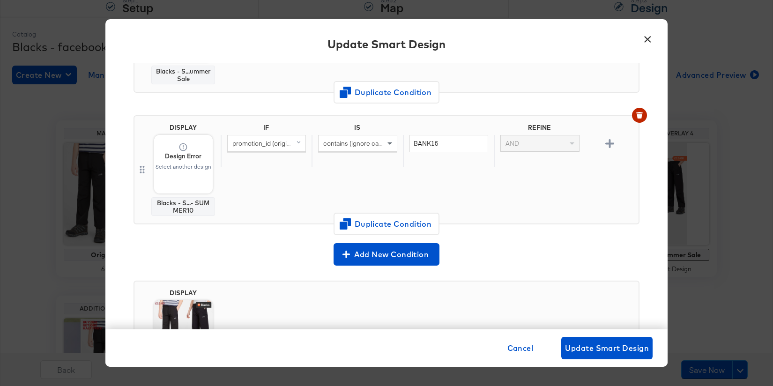
scroll to position [171, 0]
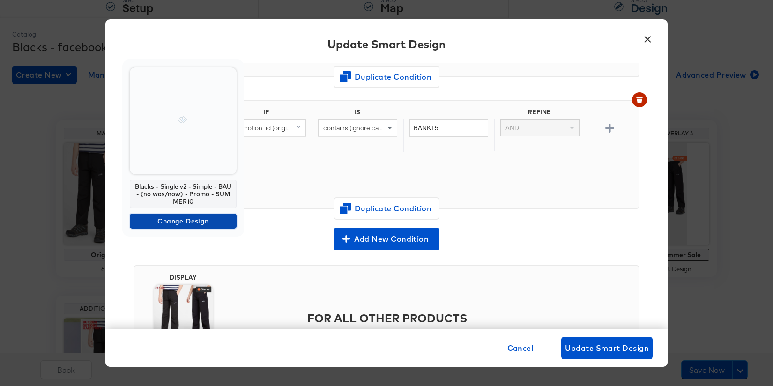
click at [182, 221] on span "Change Design" at bounding box center [183, 222] width 99 height 12
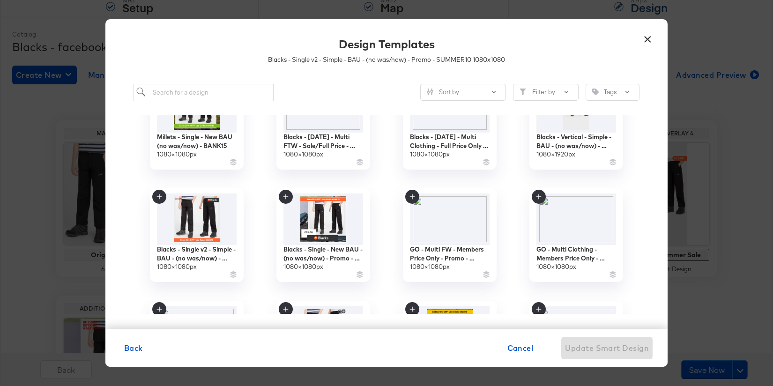
scroll to position [276, 0]
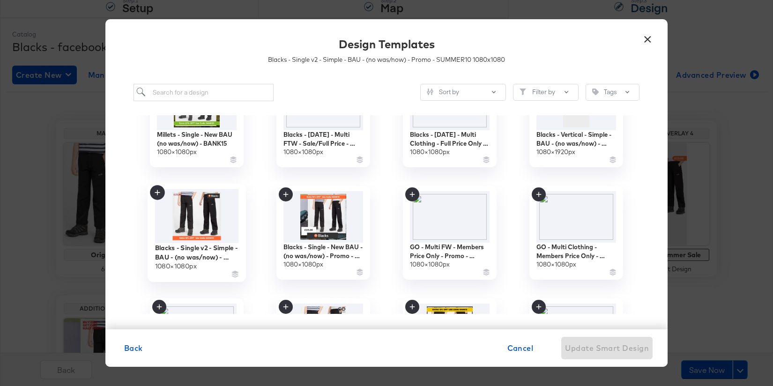
click at [180, 230] on img at bounding box center [197, 216] width 84 height 54
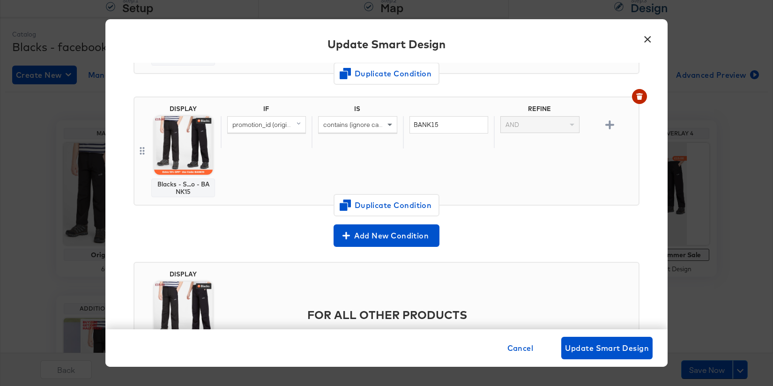
scroll to position [239, 0]
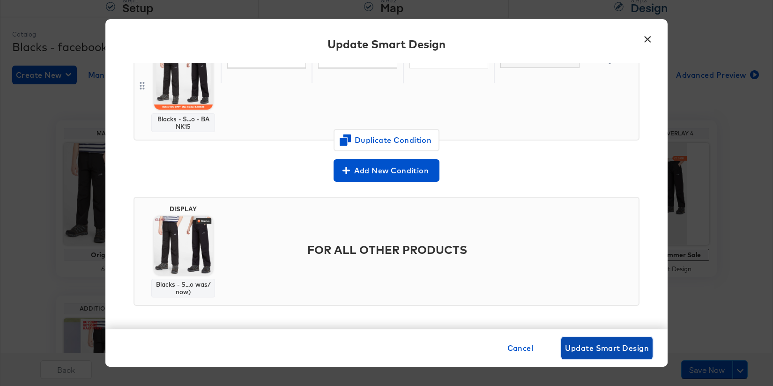
click at [617, 342] on span "Update Smart Design" at bounding box center [607, 348] width 84 height 13
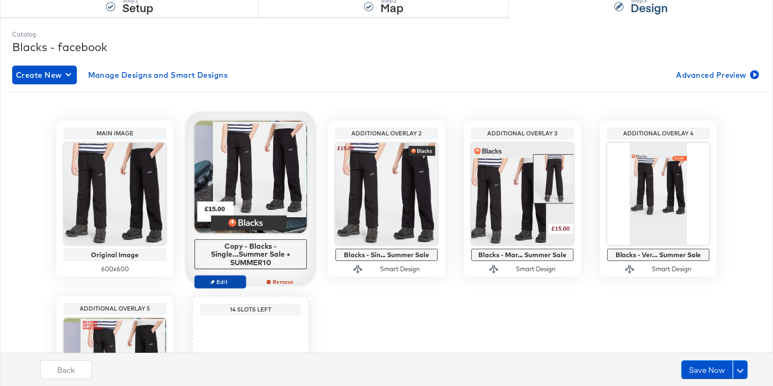
click at [231, 279] on span "Edit" at bounding box center [220, 281] width 43 height 7
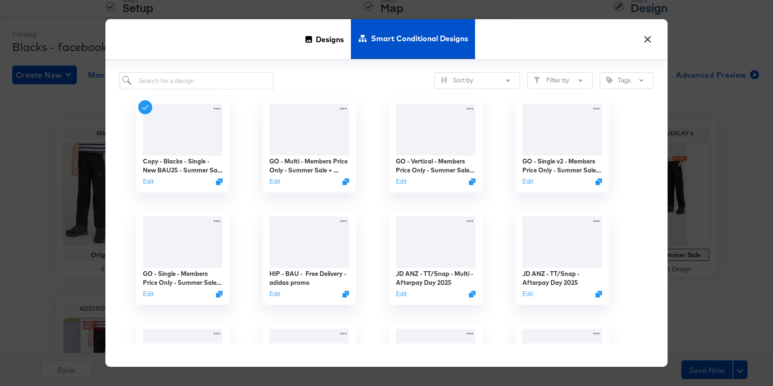
scroll to position [103, 0]
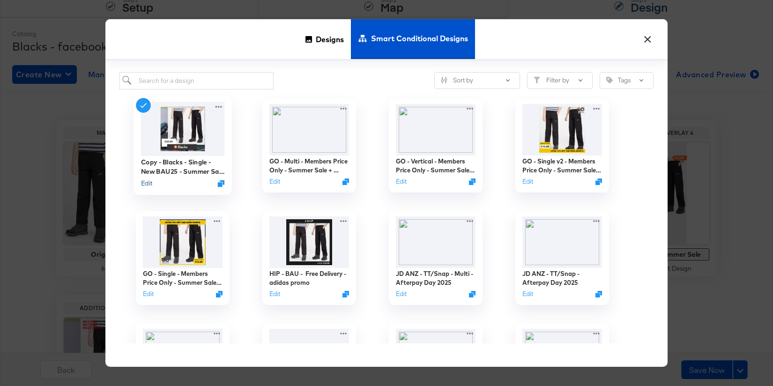
click at [149, 182] on button "Edit" at bounding box center [146, 183] width 11 height 9
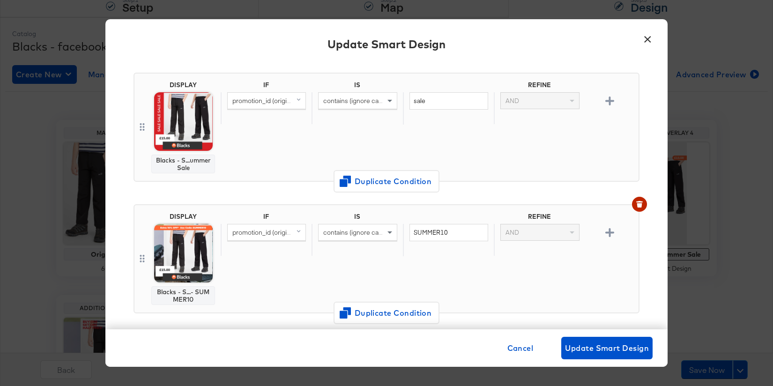
scroll to position [0, 0]
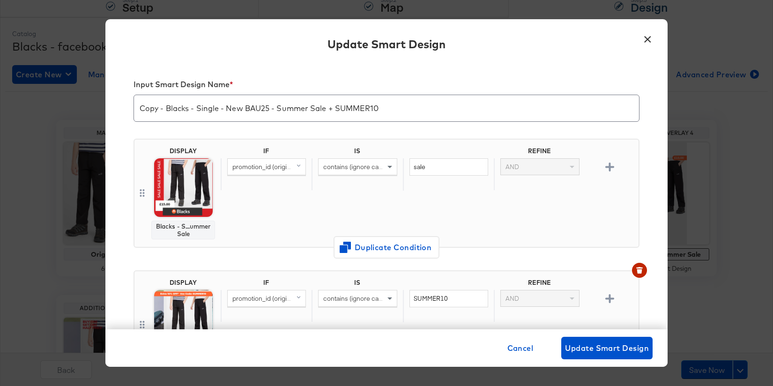
click at [645, 39] on button "×" at bounding box center [647, 37] width 17 height 17
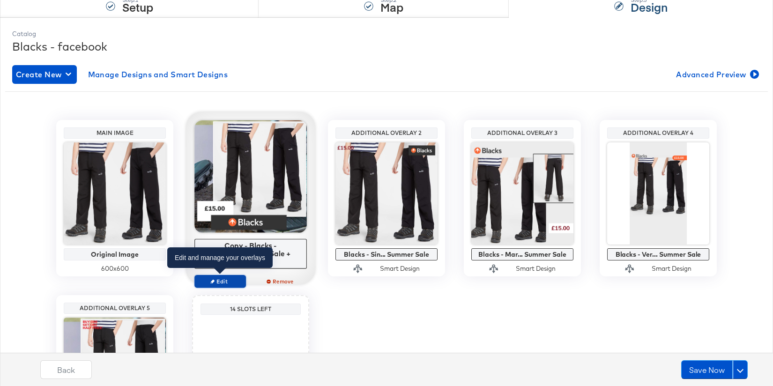
click at [231, 282] on span "Edit" at bounding box center [220, 281] width 43 height 7
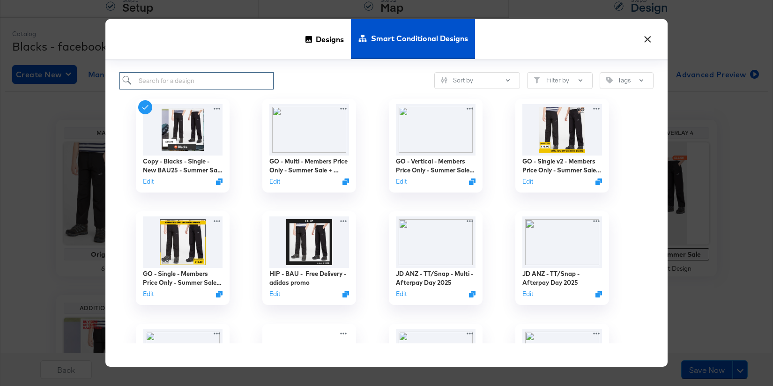
click at [222, 73] on input "search" at bounding box center [197, 80] width 154 height 17
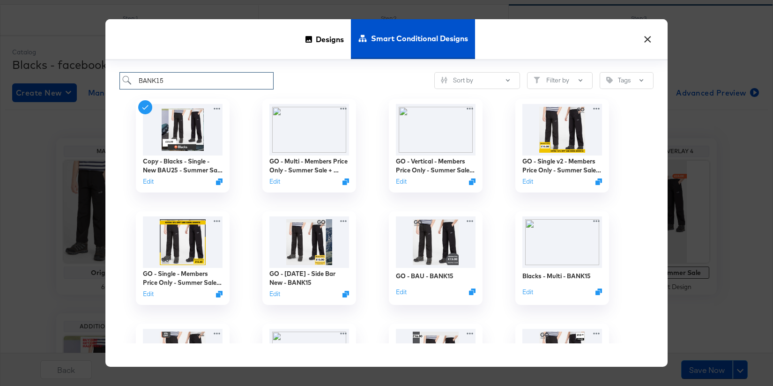
scroll to position [70, 0]
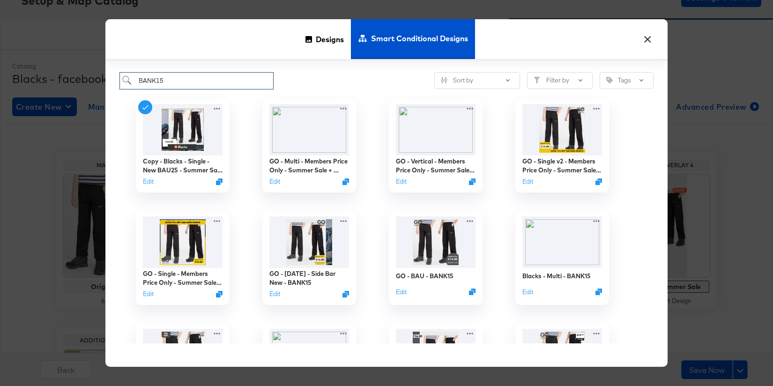
type input "BANK15"
click at [647, 38] on button "×" at bounding box center [647, 37] width 17 height 17
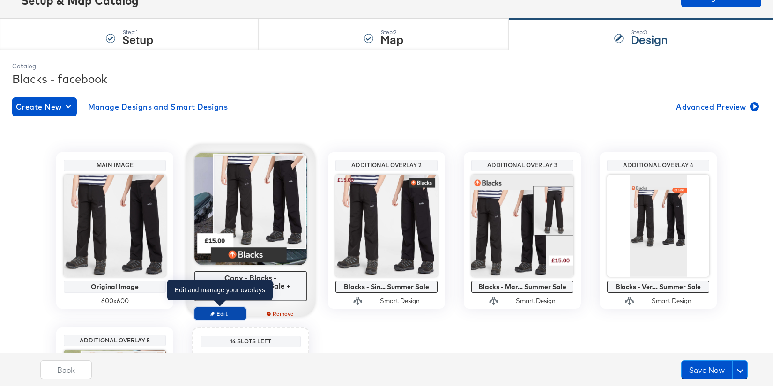
click at [225, 310] on span "Edit" at bounding box center [220, 313] width 43 height 7
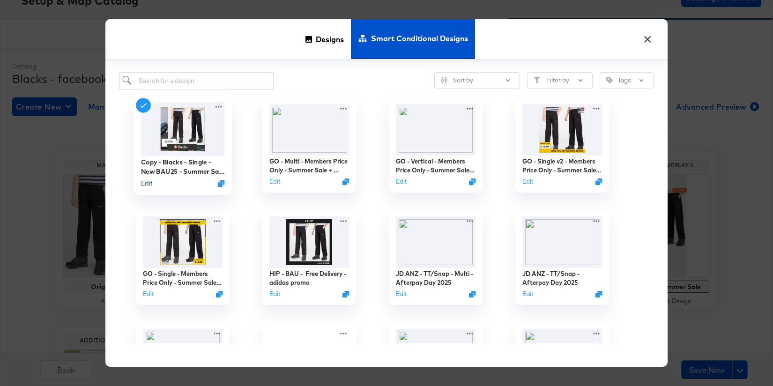
click at [149, 184] on button "Edit" at bounding box center [146, 183] width 11 height 9
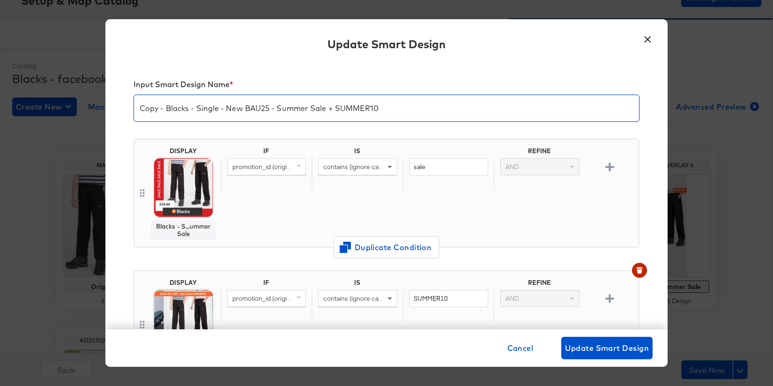
drag, startPoint x: 165, startPoint y: 106, endPoint x: 119, endPoint y: 104, distance: 45.6
click at [119, 104] on div "Input Smart Design Name * Copy - Blacks - Single - New BAU25 - Summer Sale + SU…" at bounding box center [386, 196] width 563 height 267
drag, startPoint x: 359, startPoint y: 113, endPoint x: 312, endPoint y: 111, distance: 46.9
click at [312, 111] on input "Blacks - Single - New BAU25 - Summer Sale + SUMMER10" at bounding box center [386, 104] width 505 height 26
type input "Blacks - Single - New BAU25 - Summer Sale + BANK15"
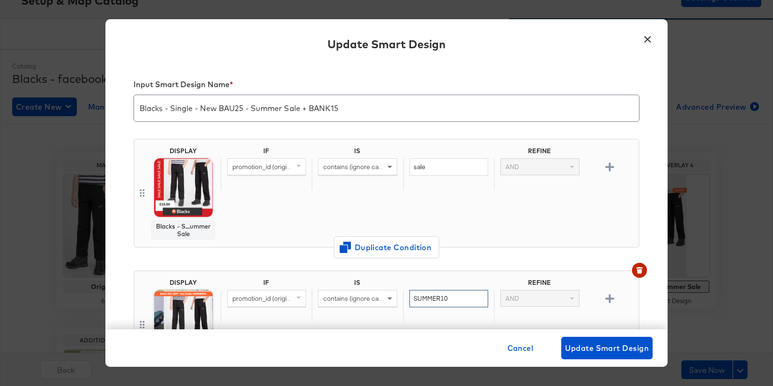
drag, startPoint x: 456, startPoint y: 301, endPoint x: 408, endPoint y: 297, distance: 48.0
click at [408, 297] on div "SUMMER10" at bounding box center [448, 306] width 91 height 32
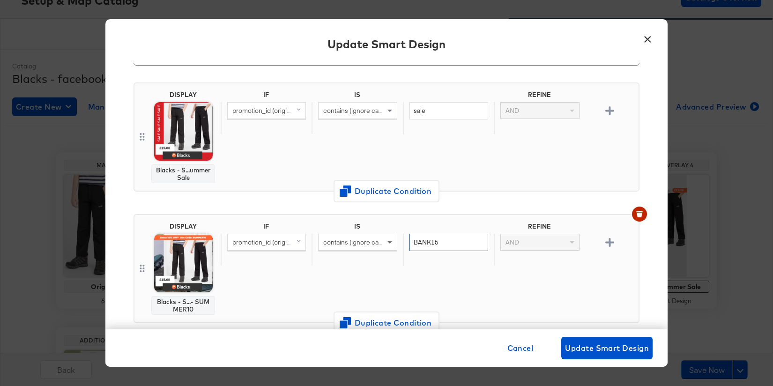
scroll to position [72, 0]
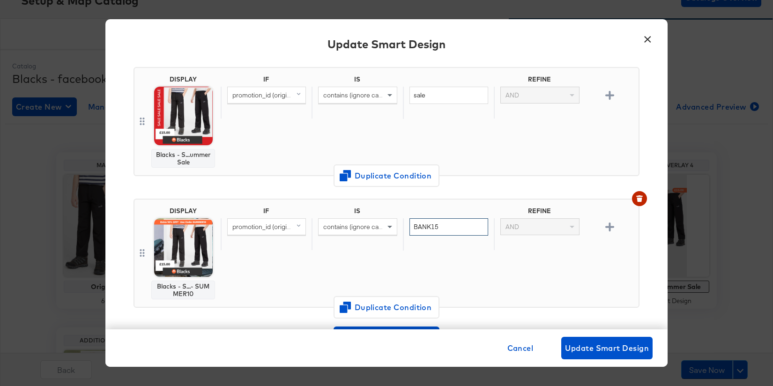
type input "BANK15"
drag, startPoint x: 278, startPoint y: 260, endPoint x: 247, endPoint y: 263, distance: 30.6
click at [276, 260] on div "IF IS REFINE promotion_id (original) contains (ignore case) BANK15 AND" at bounding box center [428, 253] width 414 height 92
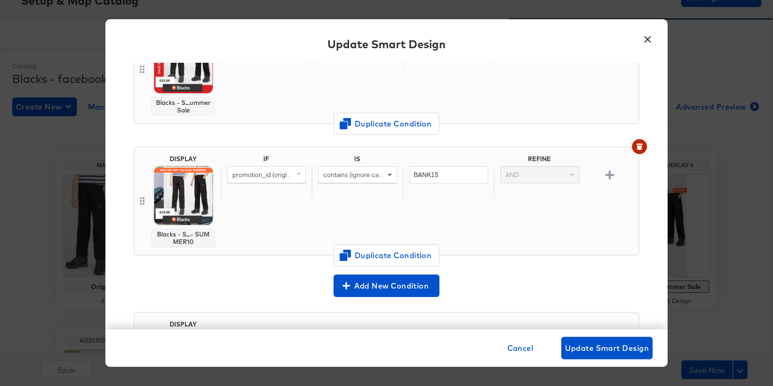
scroll to position [120, 0]
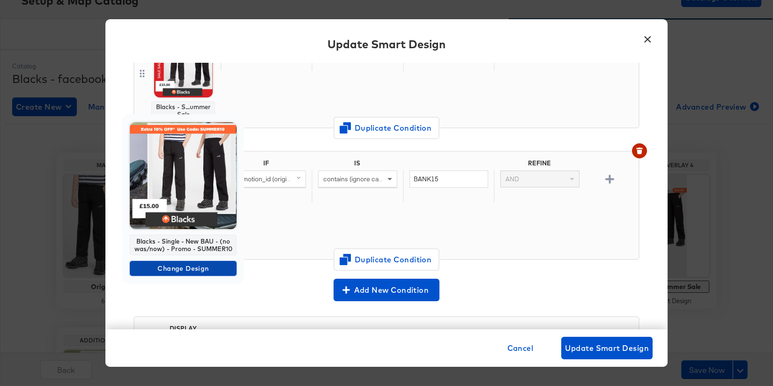
click at [171, 270] on span "Change Design" at bounding box center [183, 269] width 99 height 12
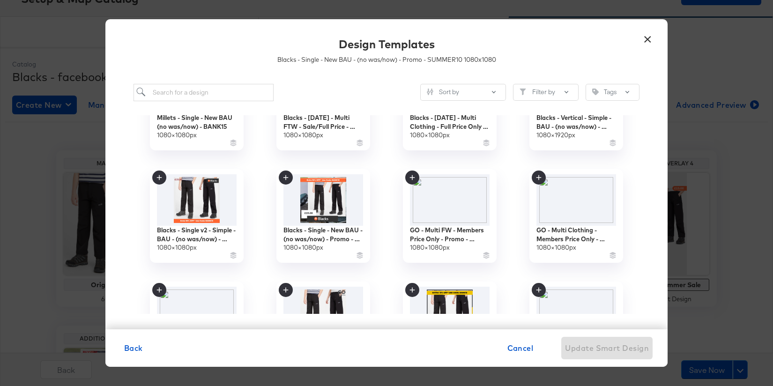
scroll to position [294, 0]
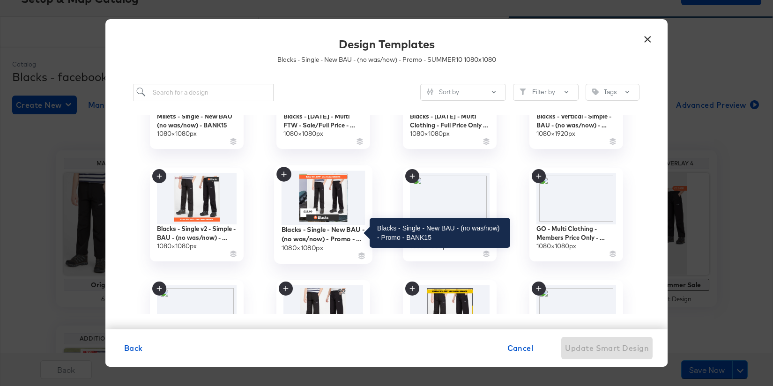
click at [347, 238] on div "Blacks - Single - New BAU - (no was/now) - Promo - BANK15" at bounding box center [324, 234] width 84 height 18
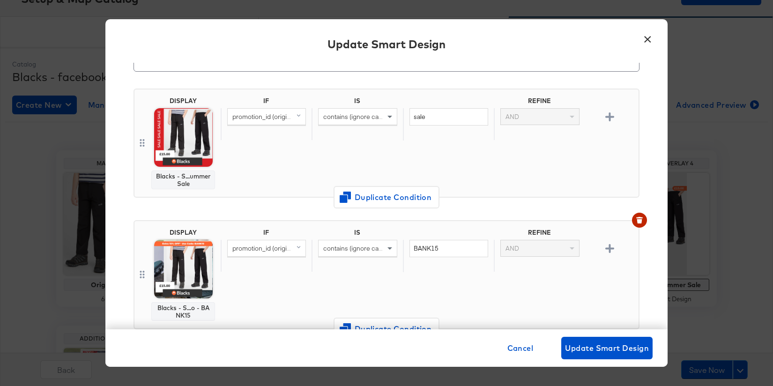
scroll to position [0, 0]
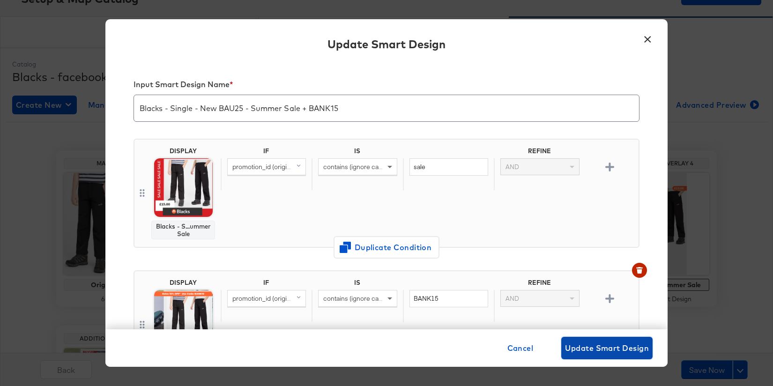
click at [592, 344] on span "Update Smart Design" at bounding box center [607, 348] width 84 height 13
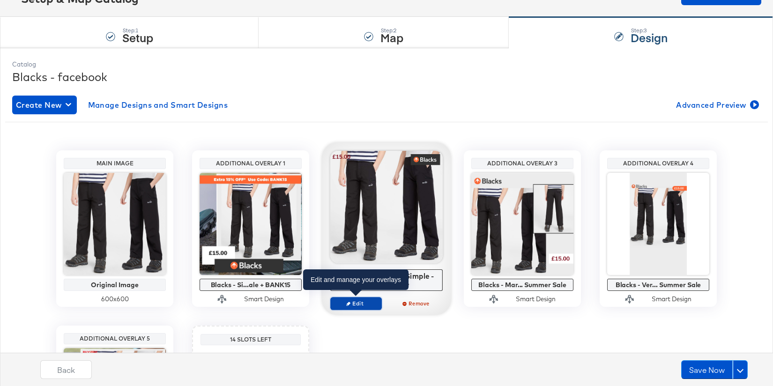
click at [360, 302] on span "Edit" at bounding box center [356, 303] width 43 height 7
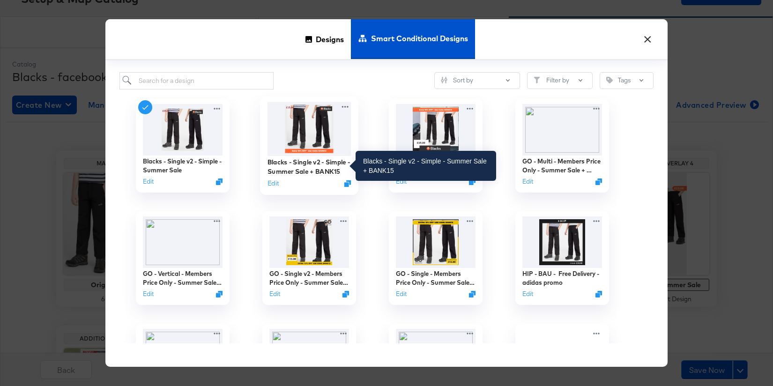
click at [293, 174] on div "Blacks - Single v2 - Simple - Summer Sale + BANK15" at bounding box center [310, 167] width 84 height 18
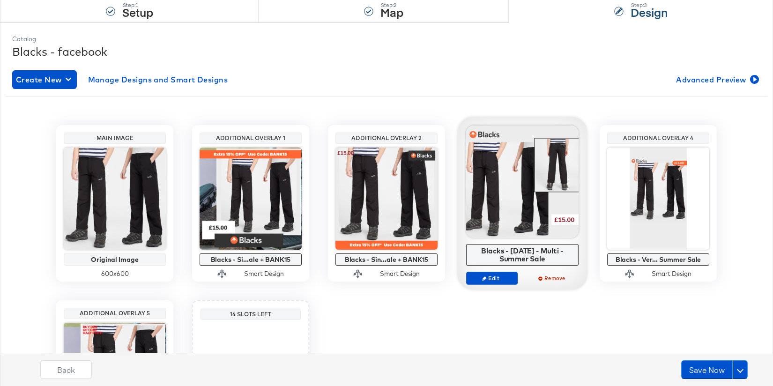
scroll to position [113, 0]
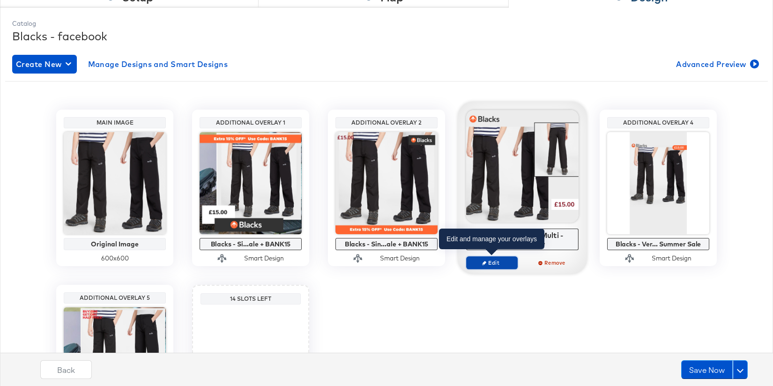
click at [496, 262] on span "Edit" at bounding box center [492, 262] width 43 height 7
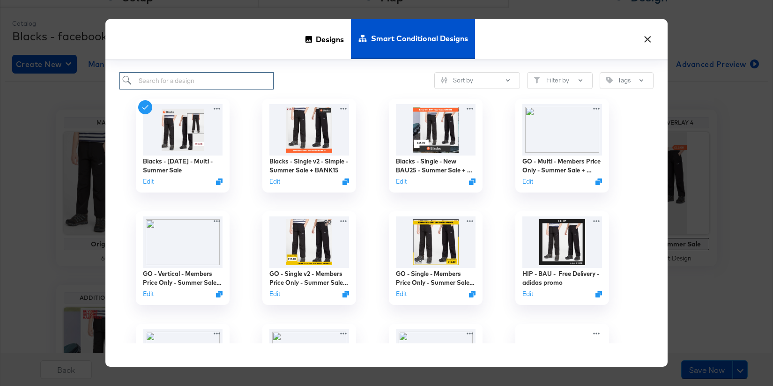
click at [225, 83] on input "search" at bounding box center [197, 80] width 154 height 17
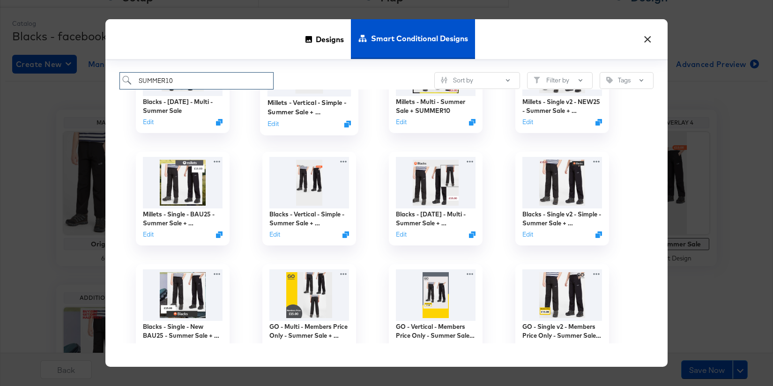
scroll to position [61, 0]
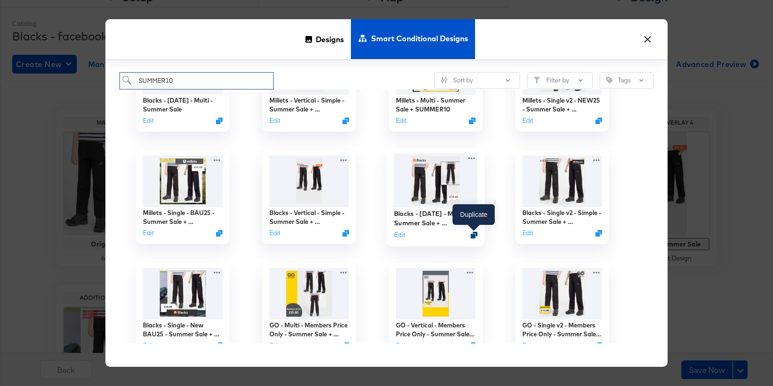
type input "SUMMER10"
click at [475, 236] on icon "Duplicate" at bounding box center [474, 235] width 7 height 7
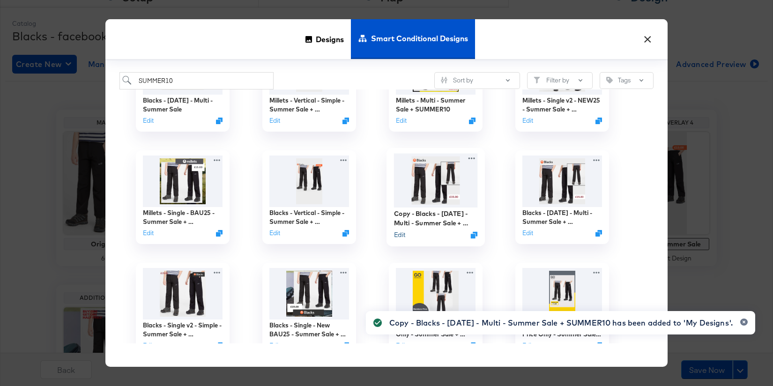
click at [398, 236] on button "Edit" at bounding box center [399, 234] width 11 height 9
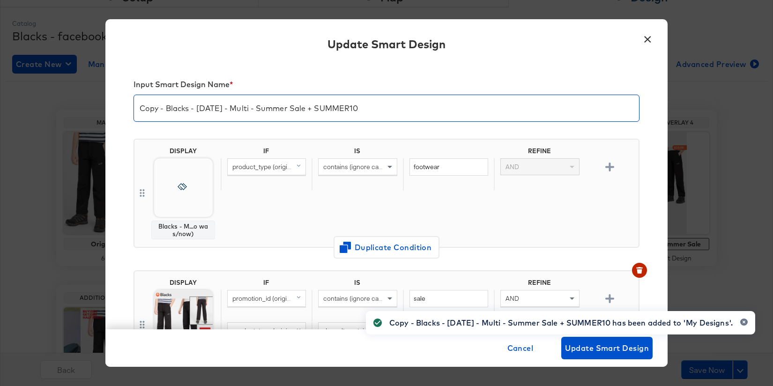
drag, startPoint x: 167, startPoint y: 108, endPoint x: 127, endPoint y: 103, distance: 40.2
click at [127, 103] on div "Input Smart Design Name * Copy - Blacks - Mar 24 - Multi - Summer Sale + SUMMER…" at bounding box center [386, 196] width 563 height 267
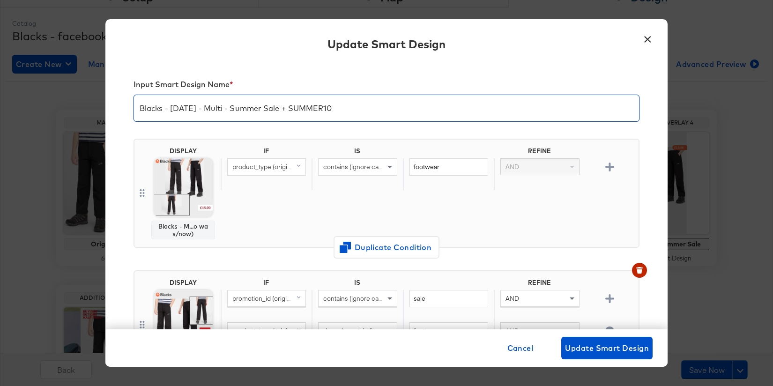
drag, startPoint x: 341, startPoint y: 113, endPoint x: 289, endPoint y: 113, distance: 51.6
click at [289, 113] on input "Blacks - Mar 24 - Multi - Summer Sale + SUMMER10" at bounding box center [386, 104] width 505 height 26
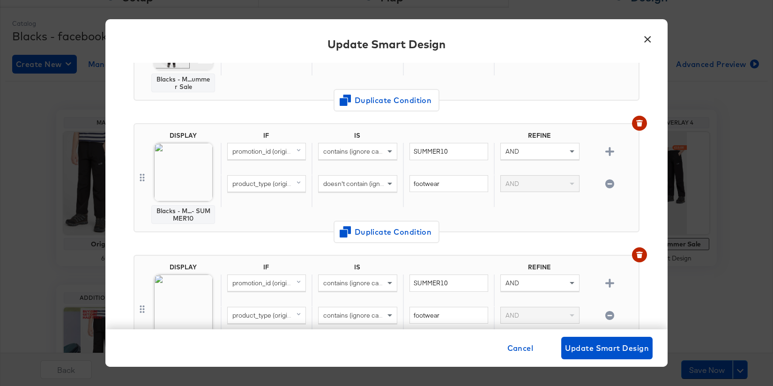
scroll to position [413, 0]
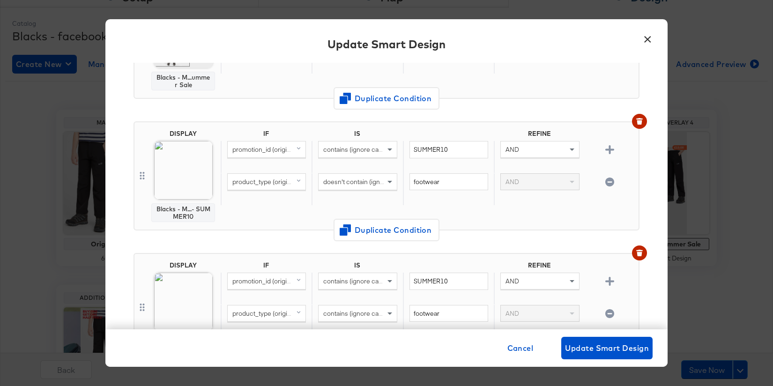
type input "Blacks - Mar 24 - Multi - Summer Sale + BANK15"
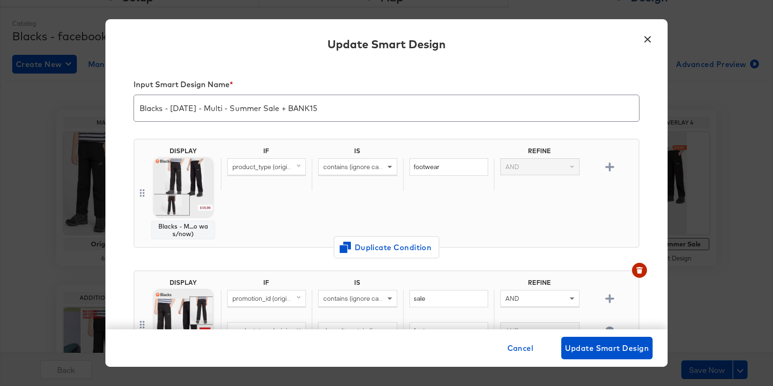
click at [457, 215] on div "IF IS REFINE product_type (original) contains (ignore case) footwear AND" at bounding box center [428, 193] width 414 height 92
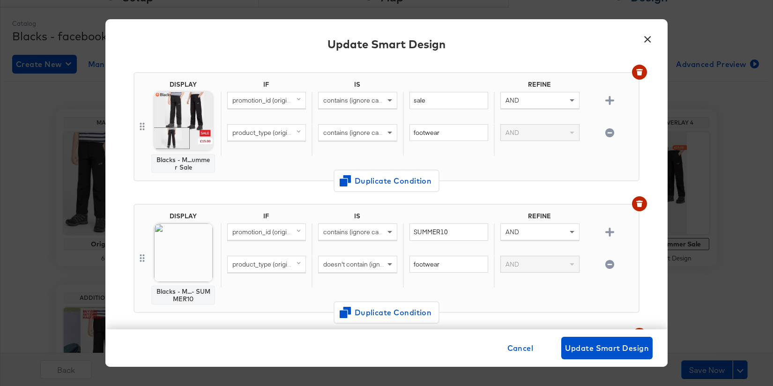
scroll to position [342, 0]
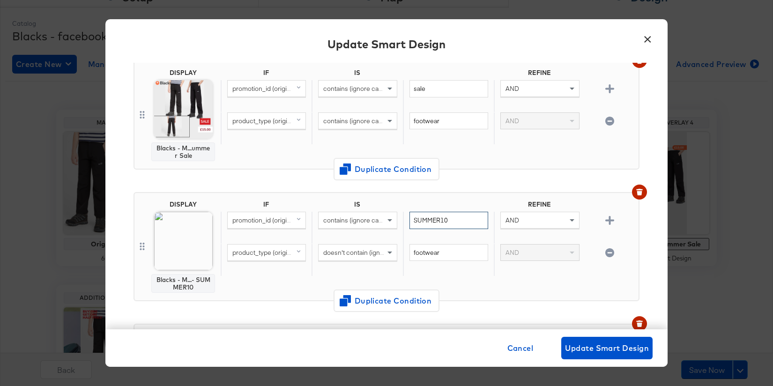
drag, startPoint x: 458, startPoint y: 221, endPoint x: 399, endPoint y: 217, distance: 59.7
click at [399, 217] on div "promotion_id (original) contains (ignore case) SUMMER10 AND" at bounding box center [428, 228] width 414 height 32
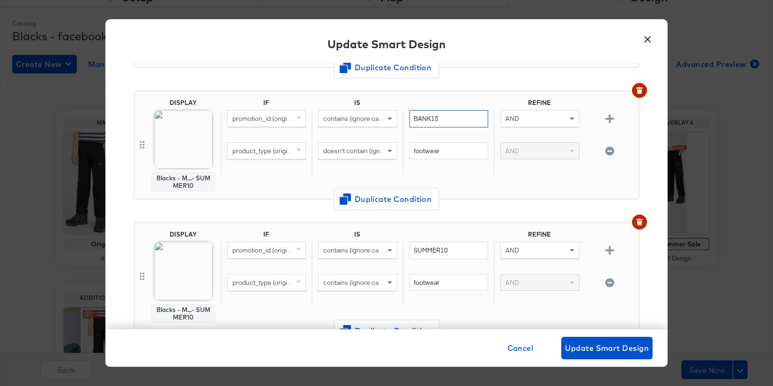
scroll to position [458, 0]
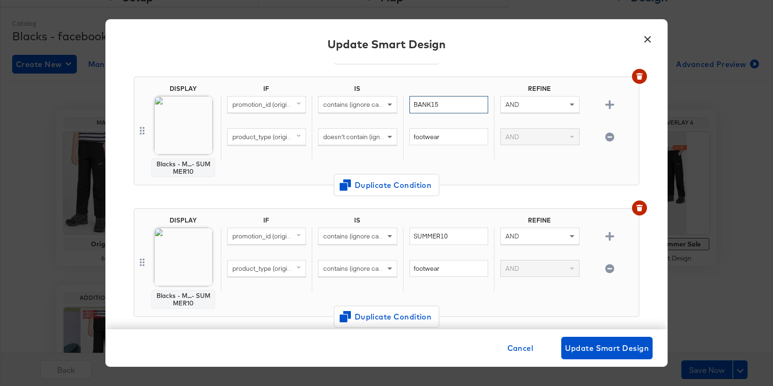
drag, startPoint x: 447, startPoint y: 99, endPoint x: 446, endPoint y: 105, distance: 5.7
click at [446, 105] on input "BANK15" at bounding box center [449, 104] width 79 height 17
type input "BANK15"
click at [445, 238] on input "SUMMER10" at bounding box center [449, 236] width 79 height 17
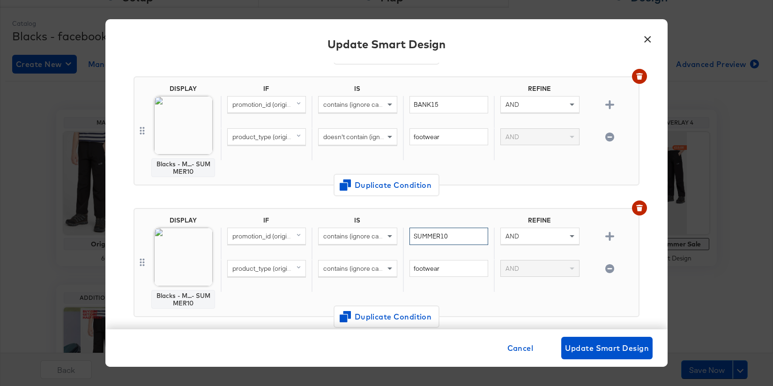
click at [445, 238] on input "SUMMER10" at bounding box center [449, 236] width 79 height 17
paste input "BANK15"
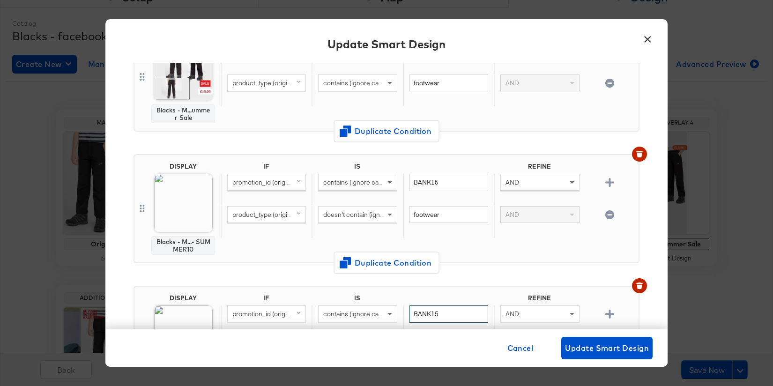
scroll to position [386, 0]
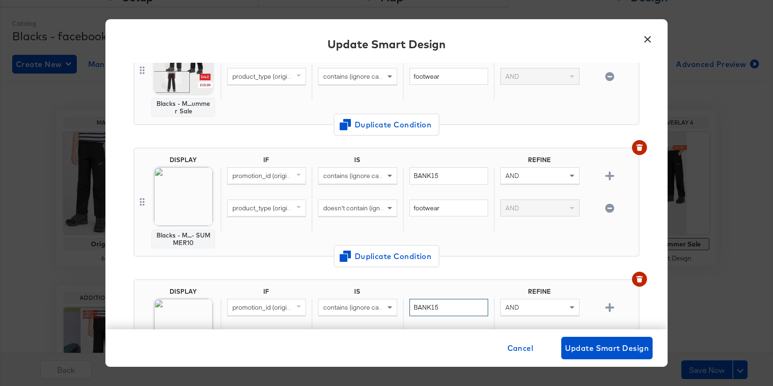
type input "BANK15"
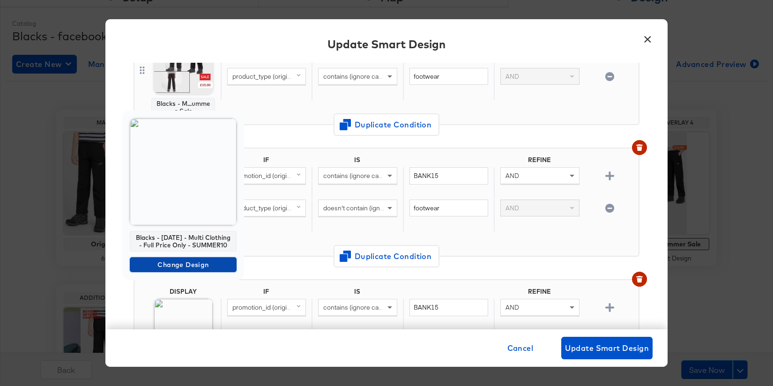
click at [192, 266] on span "Change Design" at bounding box center [183, 265] width 99 height 12
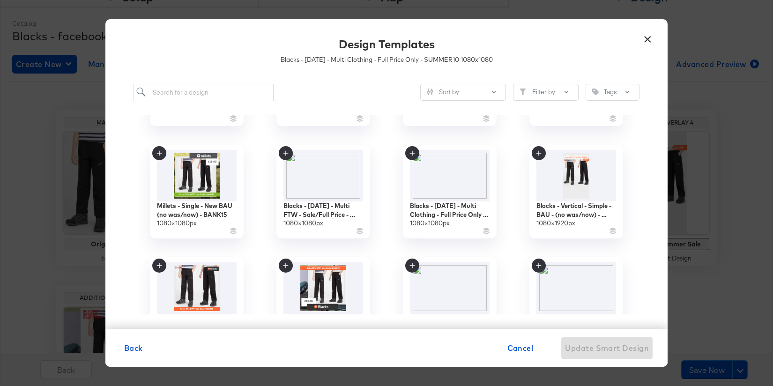
scroll to position [206, 0]
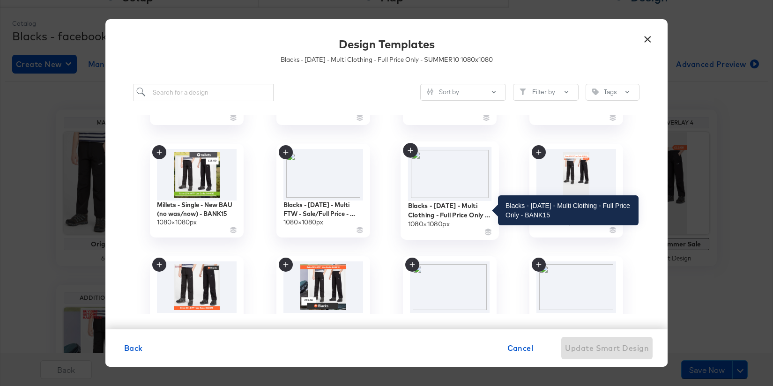
click at [457, 210] on div "Blacks - Mar 24 - Multi Clothing - Full Price Only - BANK15" at bounding box center [450, 210] width 84 height 18
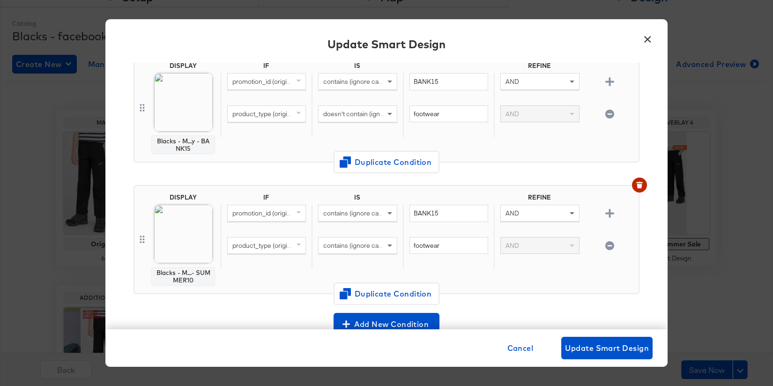
scroll to position [480, 0]
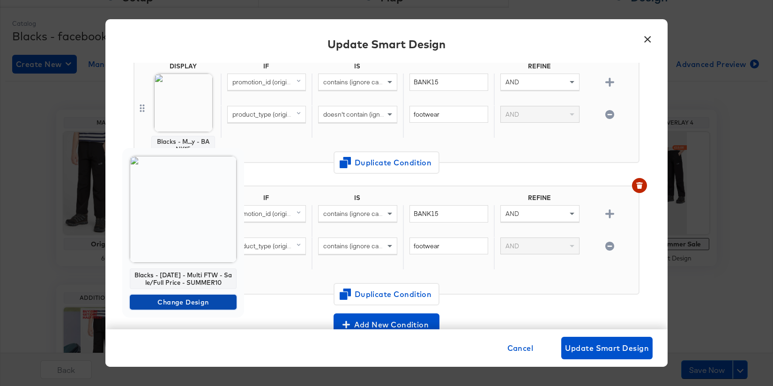
click at [203, 305] on span "Change Design" at bounding box center [183, 303] width 99 height 12
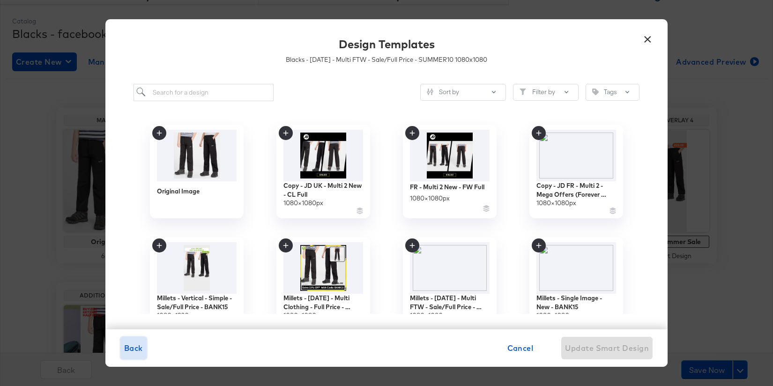
click at [142, 348] on span "Back" at bounding box center [133, 348] width 19 height 13
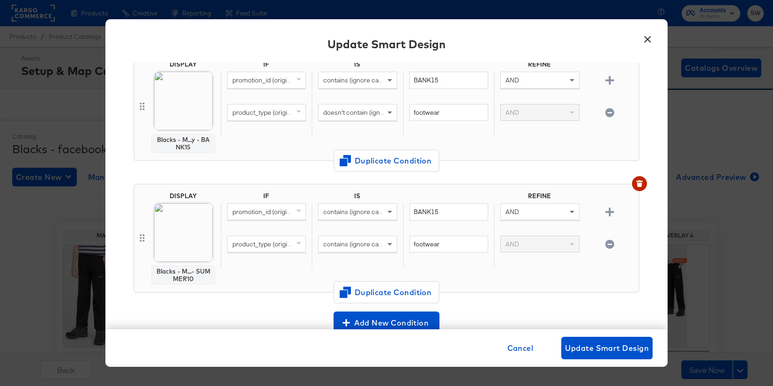
scroll to position [508, 0]
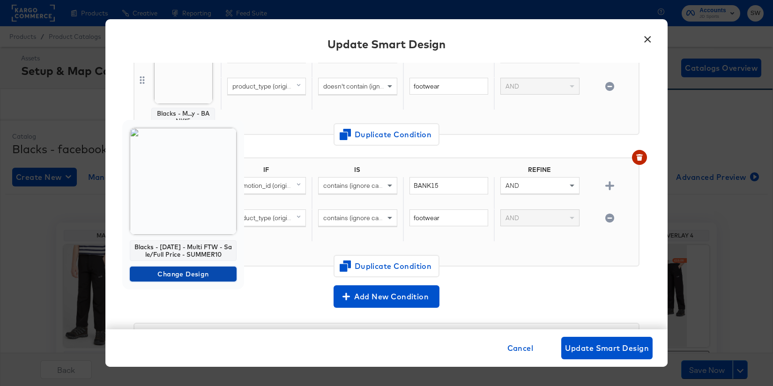
click at [186, 273] on span "Change Design" at bounding box center [183, 275] width 99 height 12
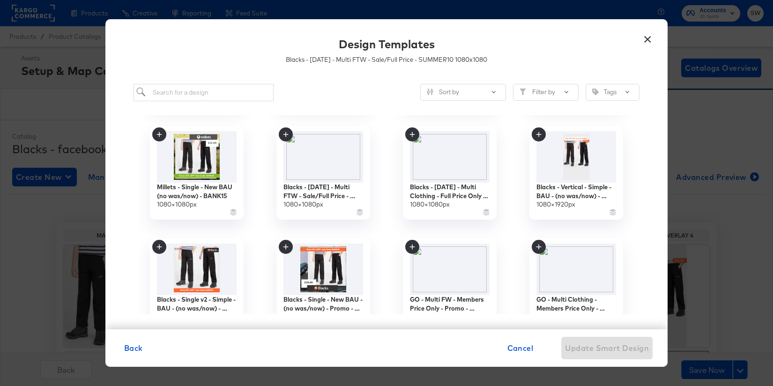
scroll to position [223, 0]
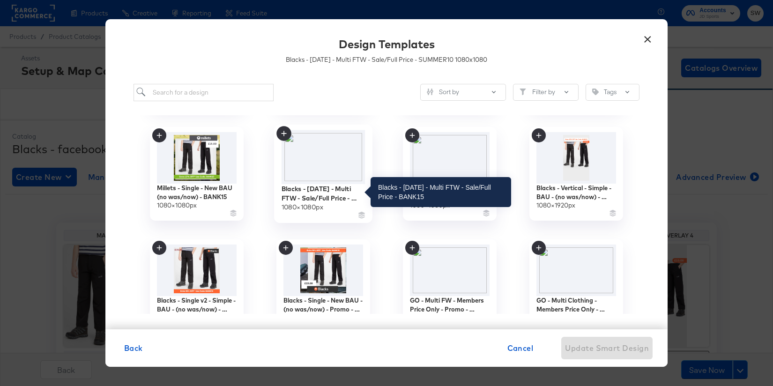
click at [337, 196] on div "Blacks - Mar 24 - Multi FTW - Sale/Full Price - BANK15" at bounding box center [324, 193] width 84 height 18
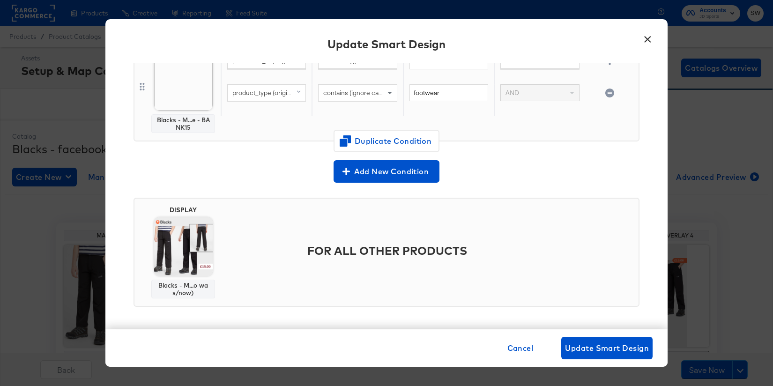
scroll to position [8, 0]
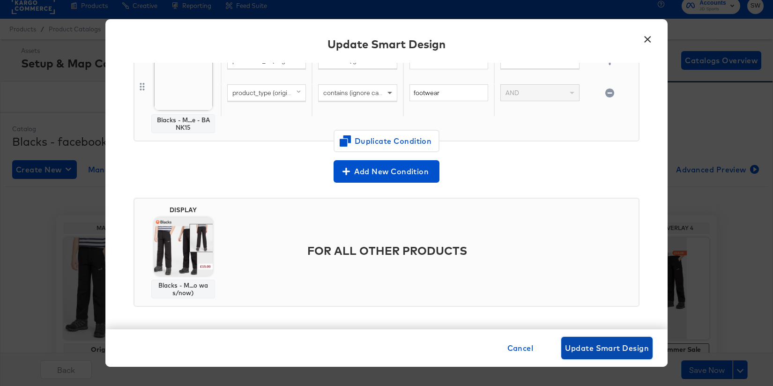
click at [587, 346] on span "Update Smart Design" at bounding box center [607, 348] width 84 height 13
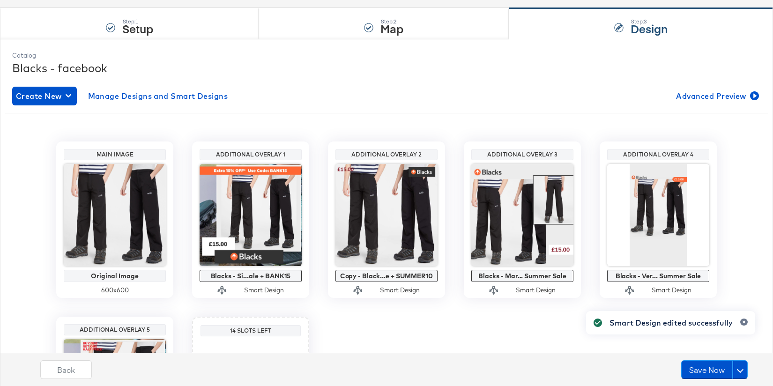
scroll to position [84, 0]
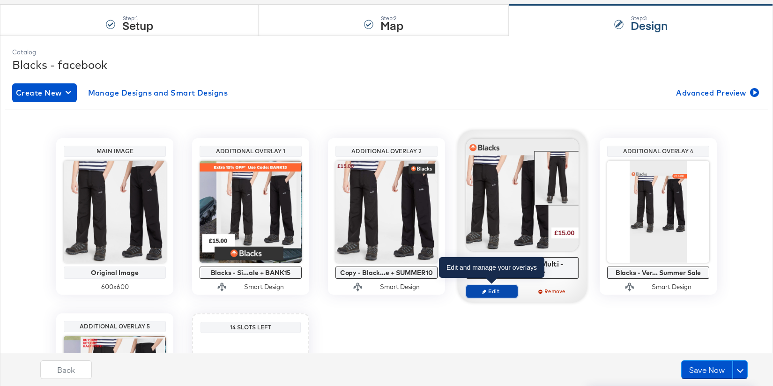
click at [491, 288] on span "Edit" at bounding box center [492, 291] width 43 height 7
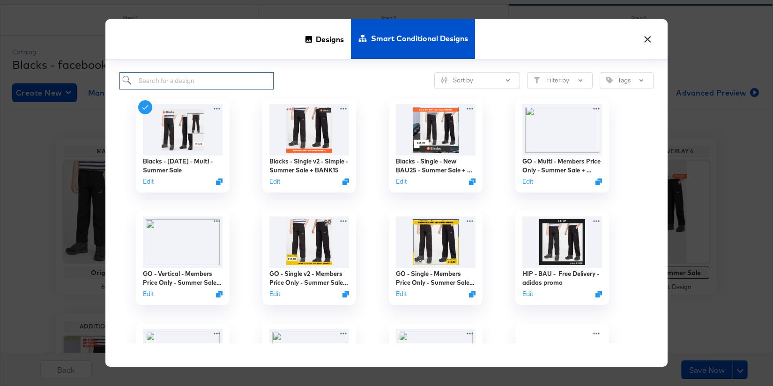
click at [230, 78] on input "search" at bounding box center [197, 80] width 154 height 17
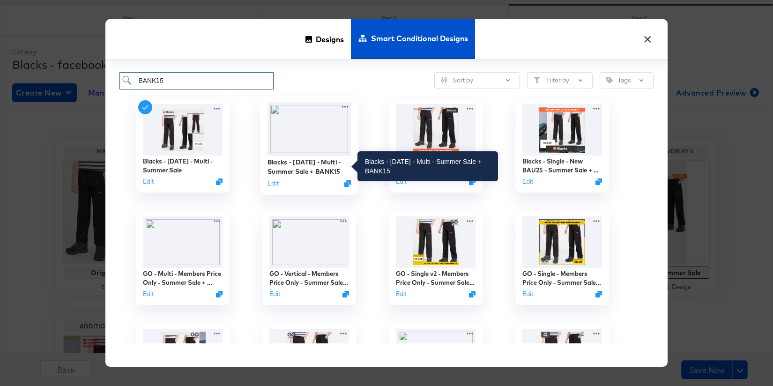
type input "BANK15"
click at [315, 172] on div "Blacks - Mar 24 - Multi - Summer Sale + BANK15" at bounding box center [310, 167] width 84 height 18
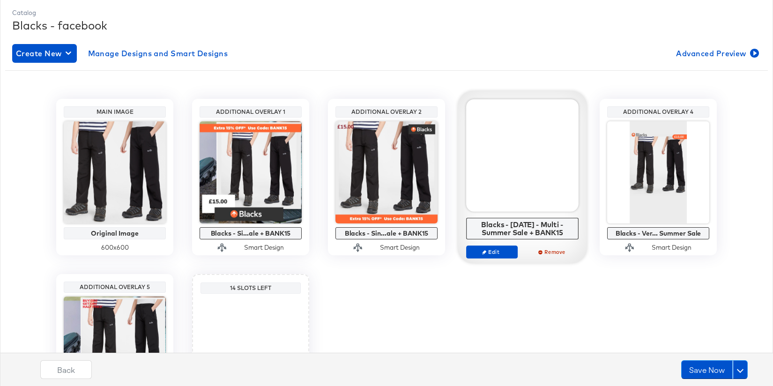
scroll to position [142, 0]
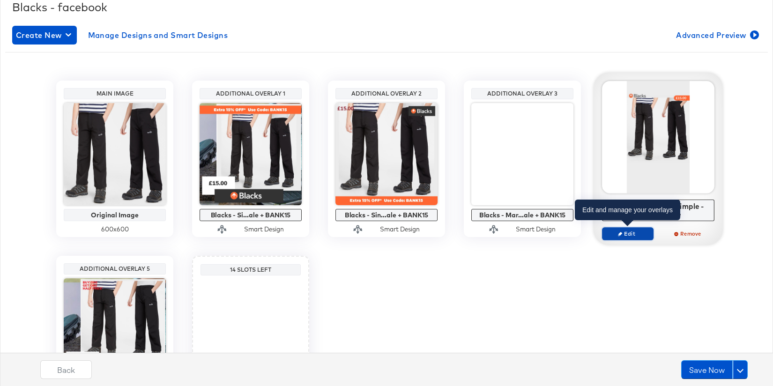
click at [627, 231] on span "Edit" at bounding box center [628, 233] width 43 height 7
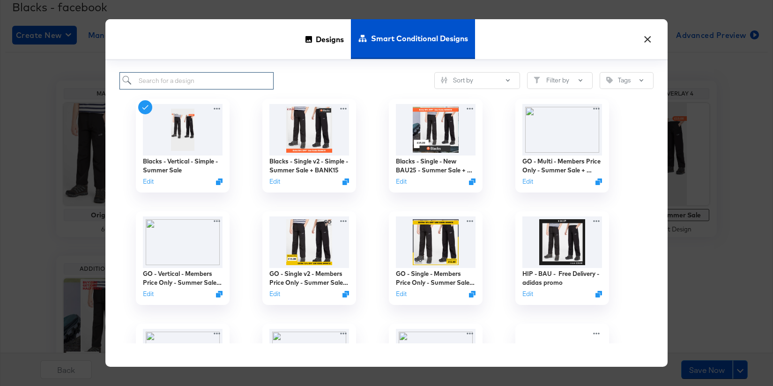
click at [223, 81] on input "search" at bounding box center [197, 80] width 154 height 17
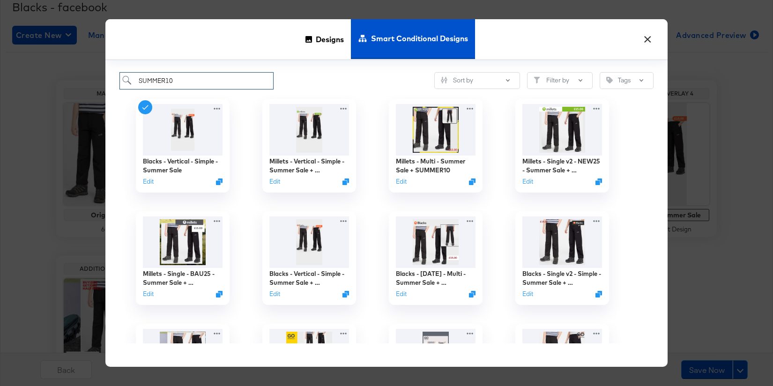
type input "SUMMER10"
click at [350, 297] on icon "Duplicate" at bounding box center [348, 296] width 7 height 7
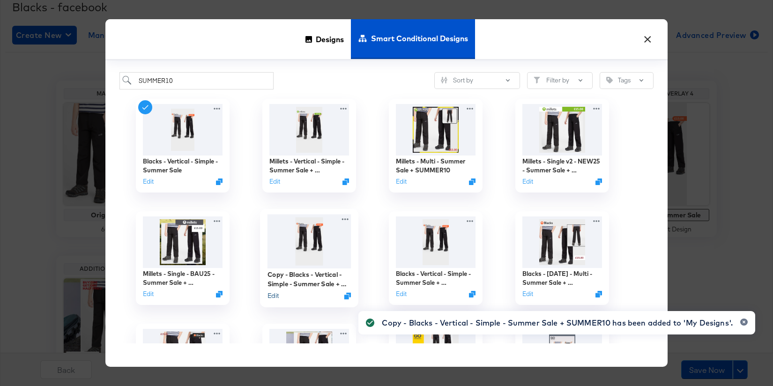
click at [273, 297] on button "Edit" at bounding box center [273, 295] width 11 height 9
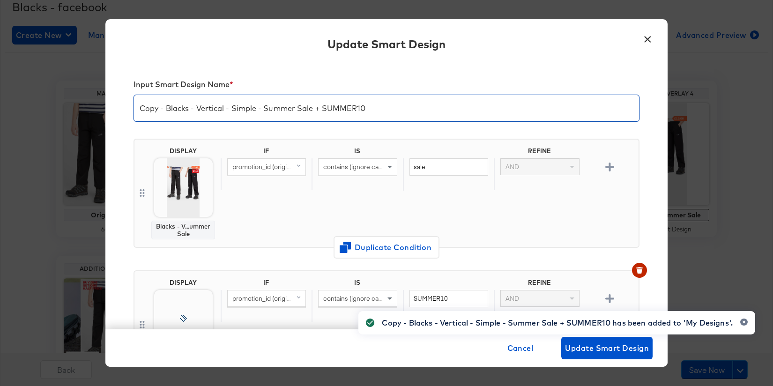
drag, startPoint x: 166, startPoint y: 107, endPoint x: 120, endPoint y: 102, distance: 46.2
click at [120, 102] on div "Input Smart Design Name * Copy - Blacks - Vertical - Simple - Summer Sale + SUM…" at bounding box center [386, 196] width 563 height 267
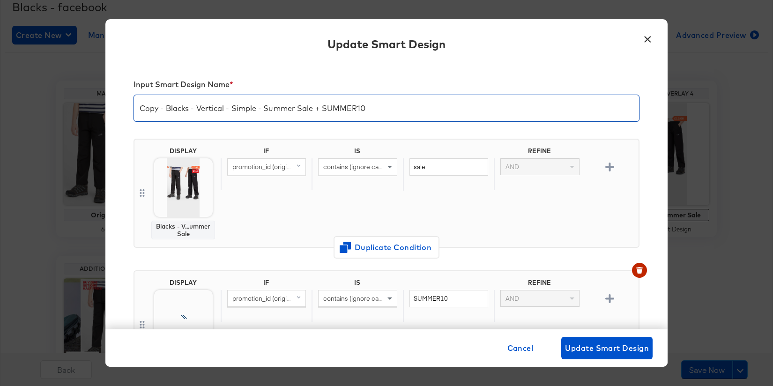
type input "Blacks - Vertical - Simple - Summer Sale + SUMMER10"
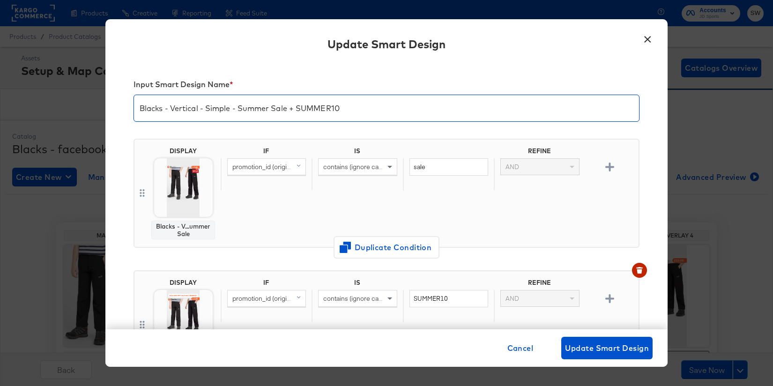
click at [295, 111] on input "Blacks - Vertical - Simple - Summer Sale + SUMMER10" at bounding box center [386, 104] width 505 height 26
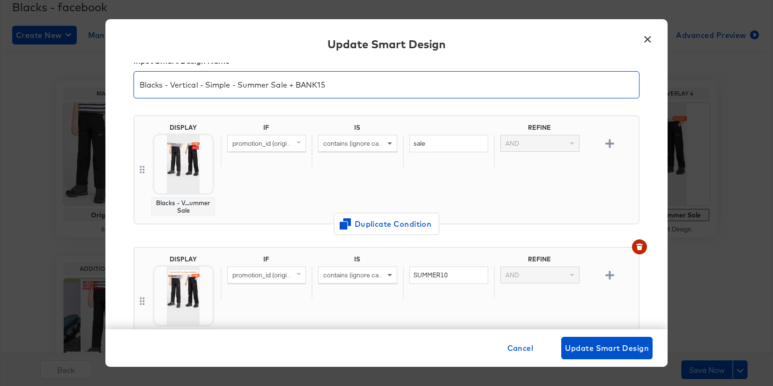
scroll to position [26, 0]
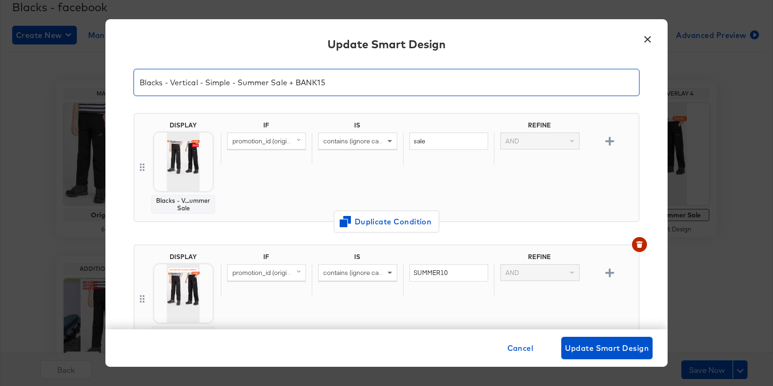
type input "Blacks - Vertical - Simple - Summer Sale + BANK15"
drag, startPoint x: 461, startPoint y: 275, endPoint x: 404, endPoint y: 271, distance: 56.9
click at [404, 271] on div "SUMMER10" at bounding box center [448, 280] width 91 height 32
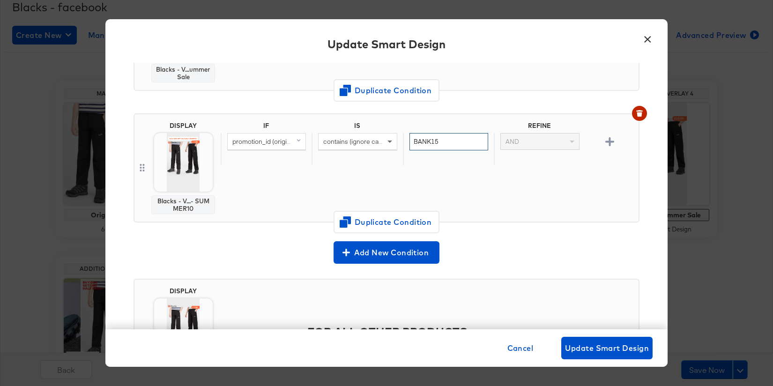
scroll to position [169, 0]
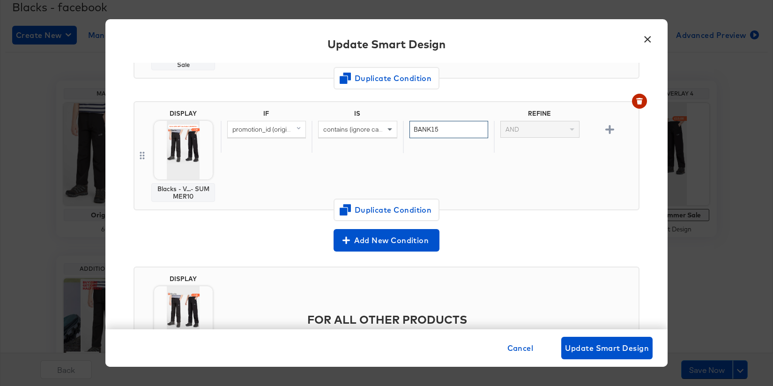
type input "BANK15"
click at [195, 165] on img at bounding box center [183, 150] width 59 height 59
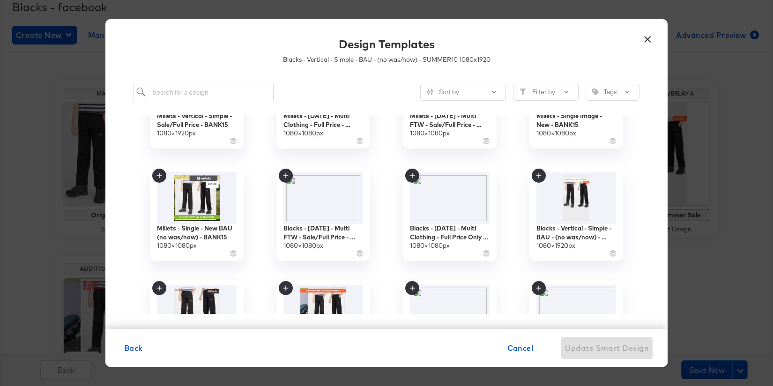
scroll to position [183, 0]
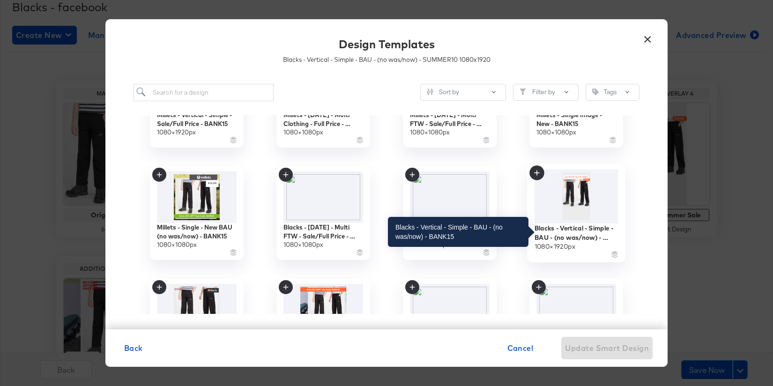
click at [579, 233] on div "Blacks - Vertical - Simple - BAU - (no was/now) - BANK15" at bounding box center [577, 233] width 84 height 18
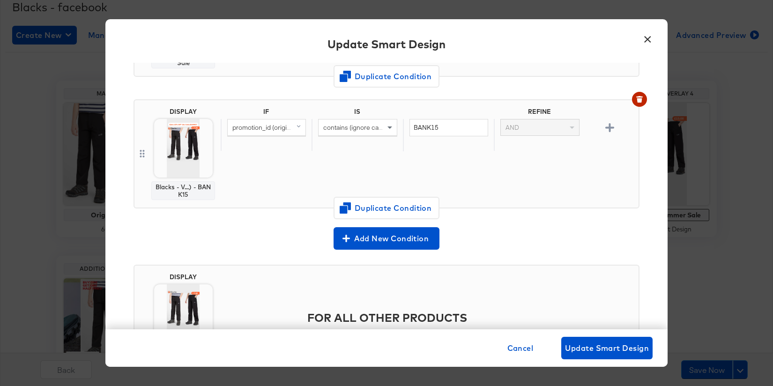
scroll to position [0, 0]
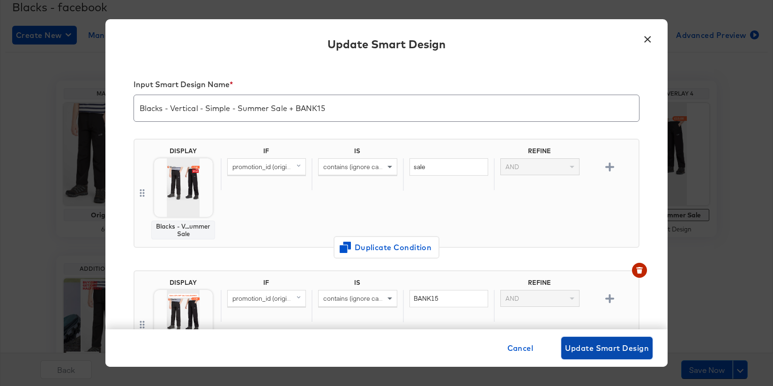
click at [605, 346] on span "Update Smart Design" at bounding box center [607, 348] width 84 height 13
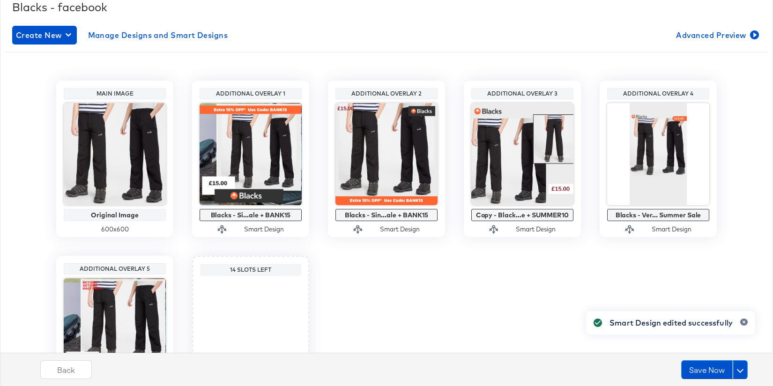
click at [753, 200] on div "Main Image Original Image 600 x 600 Additional Overlay 1 Blacks - Si...ale + BA…" at bounding box center [386, 247] width 763 height 332
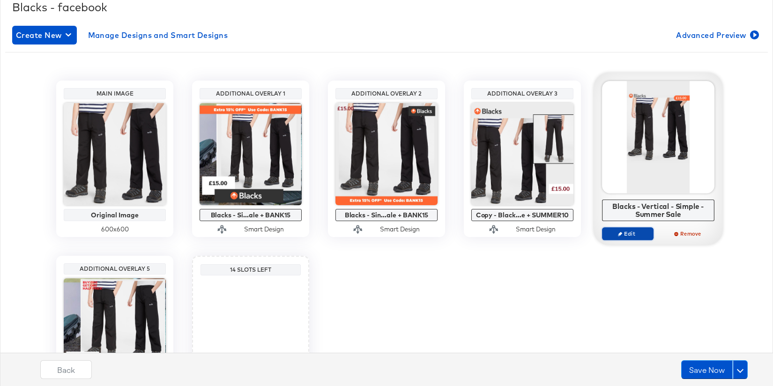
click at [634, 230] on span "Edit" at bounding box center [628, 233] width 43 height 7
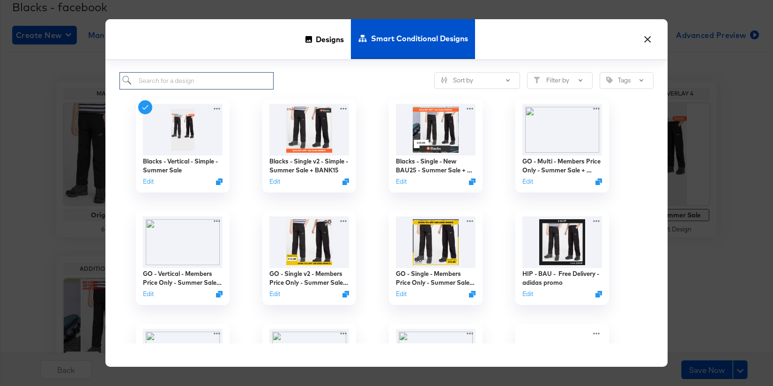
click at [234, 81] on input "search" at bounding box center [197, 80] width 154 height 17
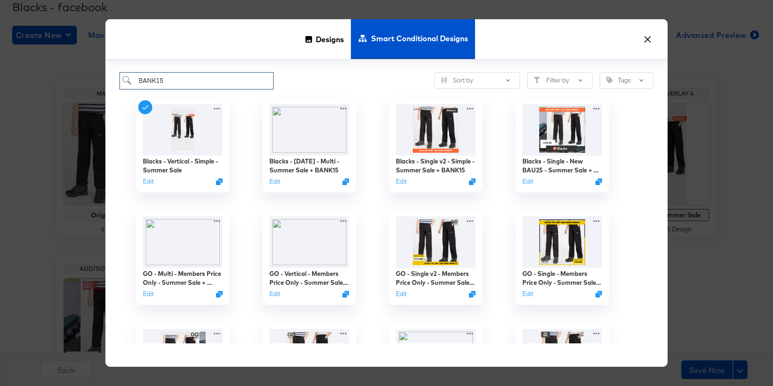
type input "BANK15"
click at [650, 38] on button "×" at bounding box center [647, 37] width 17 height 17
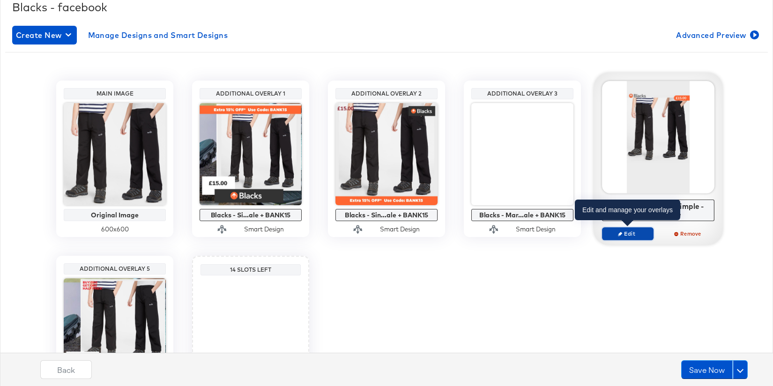
click at [635, 234] on span "Edit" at bounding box center [628, 233] width 43 height 7
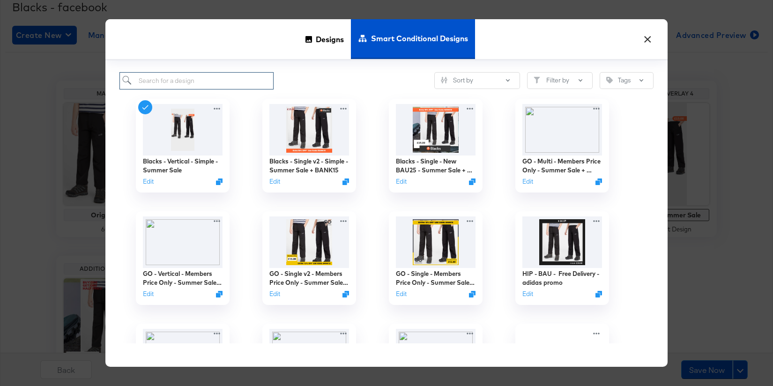
click at [208, 83] on input "search" at bounding box center [197, 80] width 154 height 17
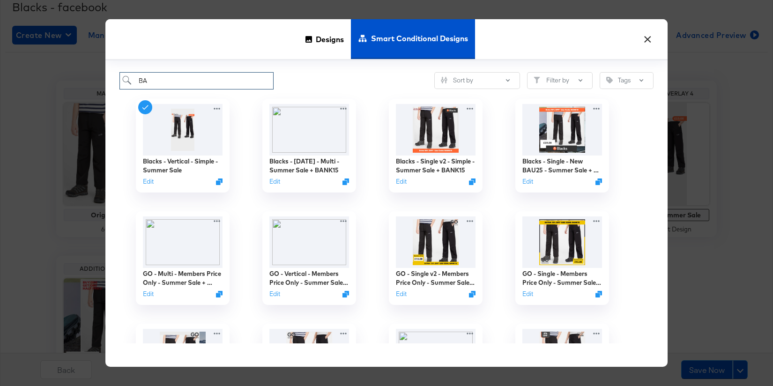
type input "B"
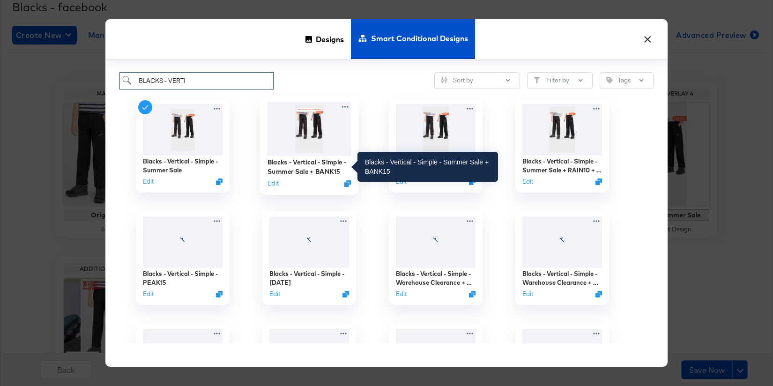
type input "BLACKS - VERTI"
click at [316, 171] on div "Blacks - Vertical - Simple - Summer Sale + BANK15" at bounding box center [310, 167] width 84 height 18
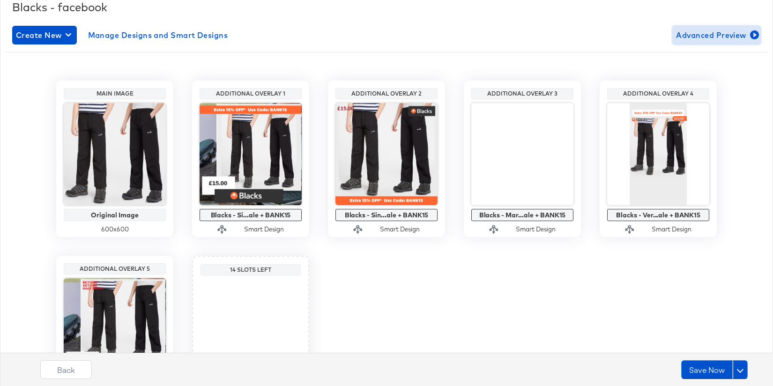
click at [744, 34] on span "Advanced Preview" at bounding box center [716, 35] width 81 height 13
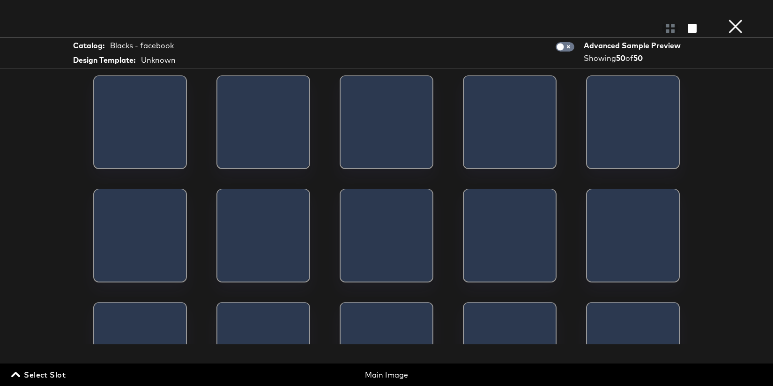
click at [47, 372] on span "Select Slot" at bounding box center [39, 374] width 53 height 13
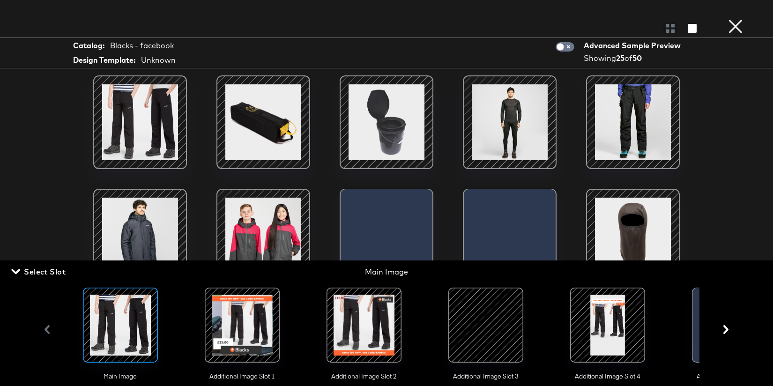
click at [229, 336] on div at bounding box center [242, 325] width 64 height 64
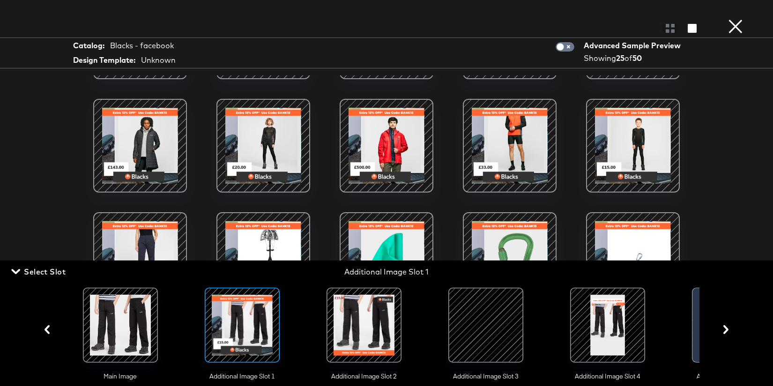
scroll to position [236, 0]
click at [364, 319] on div at bounding box center [364, 325] width 64 height 64
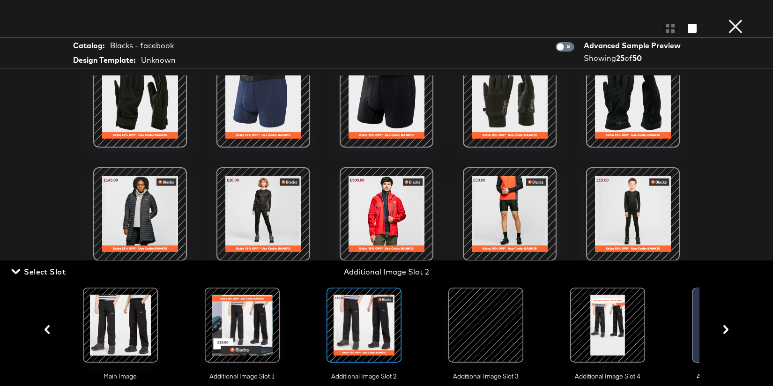
scroll to position [317, 0]
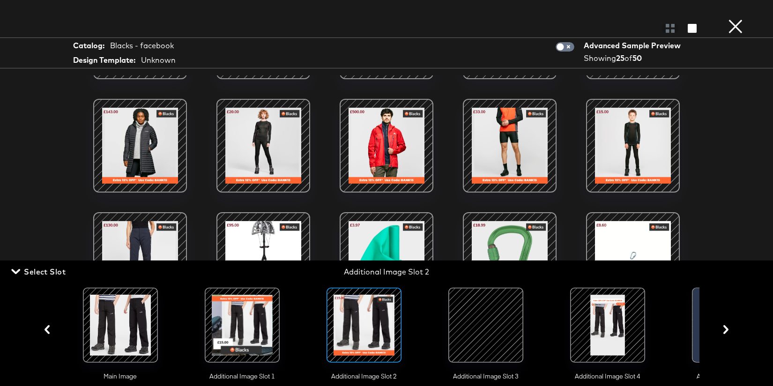
click at [471, 325] on div at bounding box center [486, 325] width 64 height 64
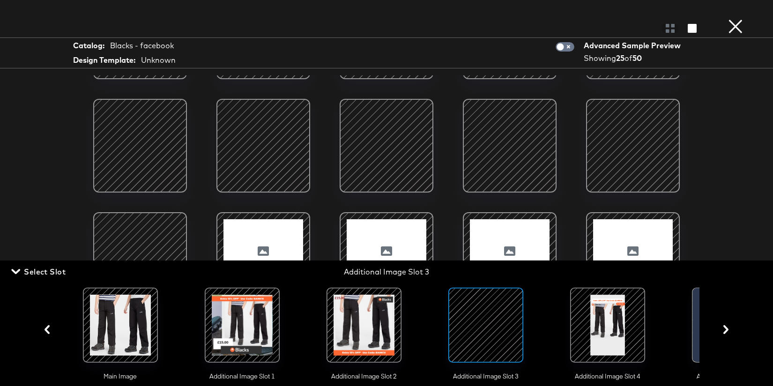
click at [608, 322] on div at bounding box center [608, 325] width 64 height 64
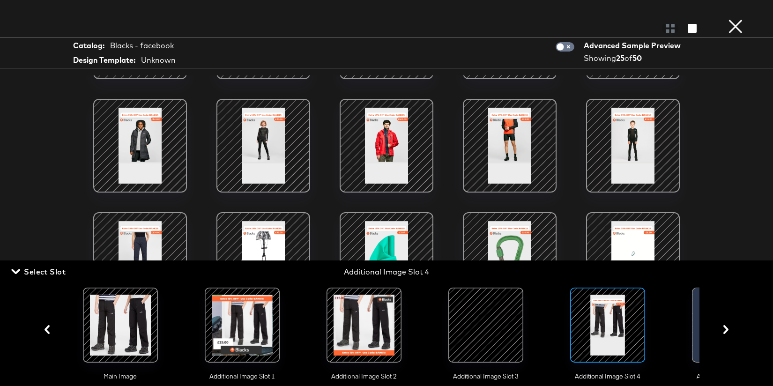
click at [735, 19] on button "×" at bounding box center [736, 9] width 19 height 19
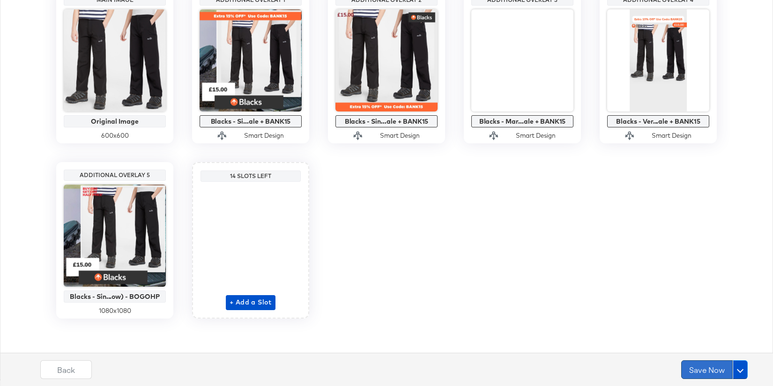
click at [704, 365] on button "Save Now" at bounding box center [708, 369] width 52 height 19
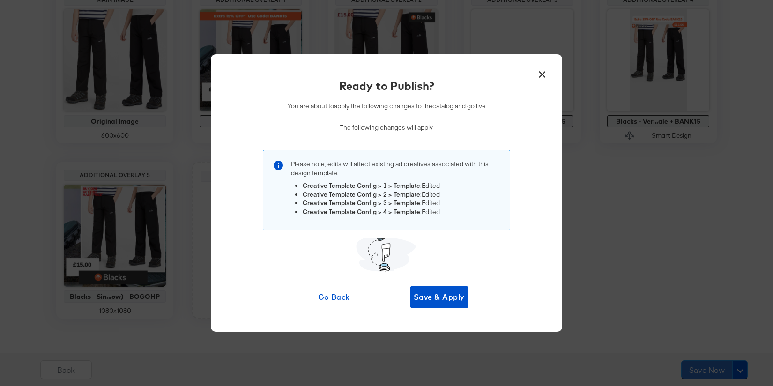
scroll to position [0, 0]
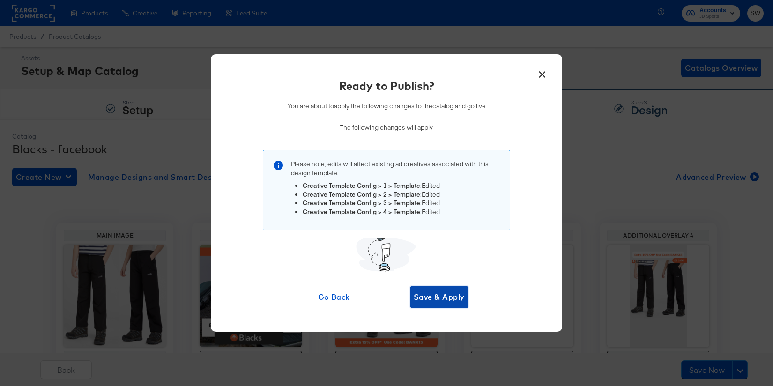
click at [445, 299] on span "Save & Apply" at bounding box center [439, 297] width 51 height 13
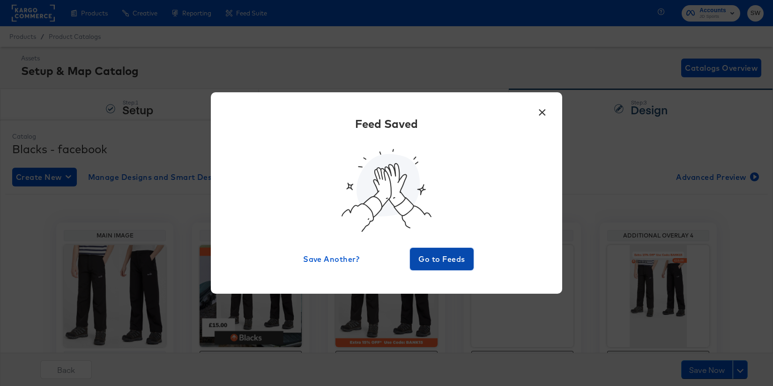
click at [435, 260] on span "Go to Feeds" at bounding box center [442, 259] width 56 height 13
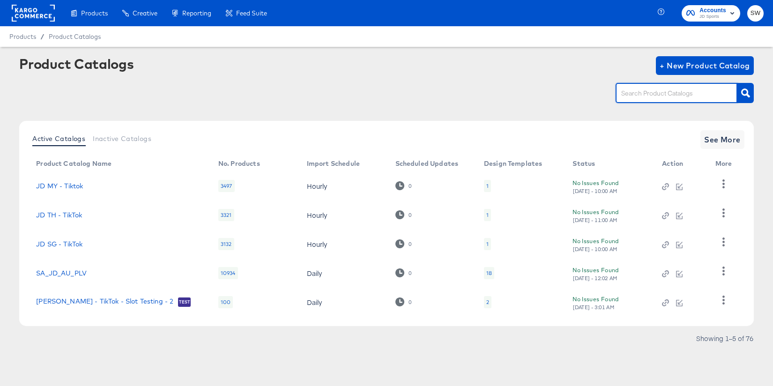
click at [642, 98] on input "text" at bounding box center [670, 93] width 100 height 11
type input "MILL"
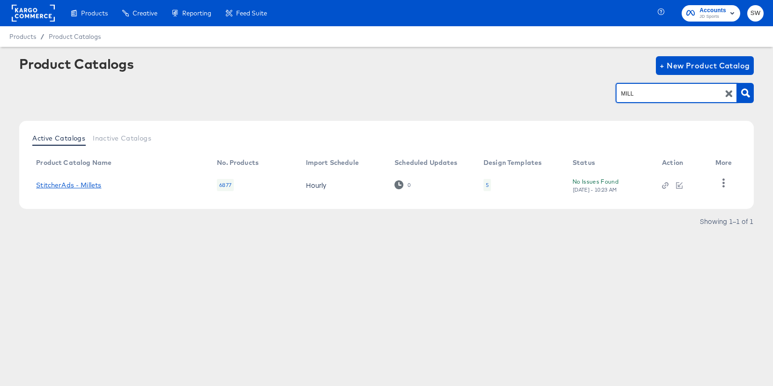
click at [67, 186] on link "StitcherAds - Millets" at bounding box center [68, 185] width 65 height 8
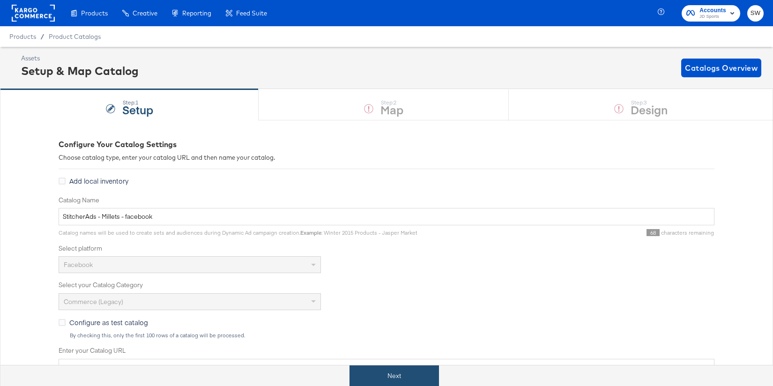
click at [401, 368] on button "Next" at bounding box center [395, 376] width 90 height 21
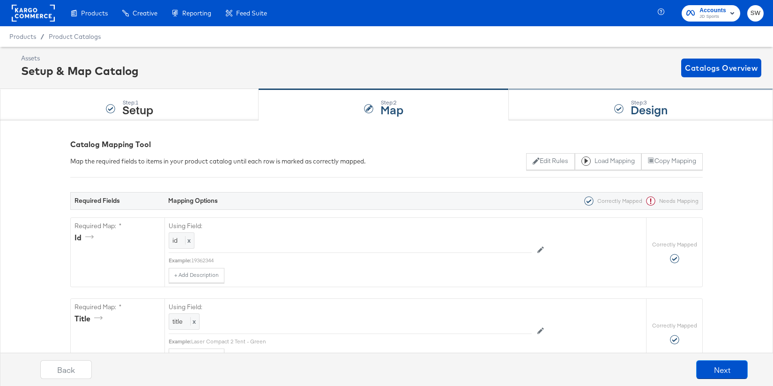
click at [627, 99] on div "Step: 3 Design" at bounding box center [641, 105] width 264 height 31
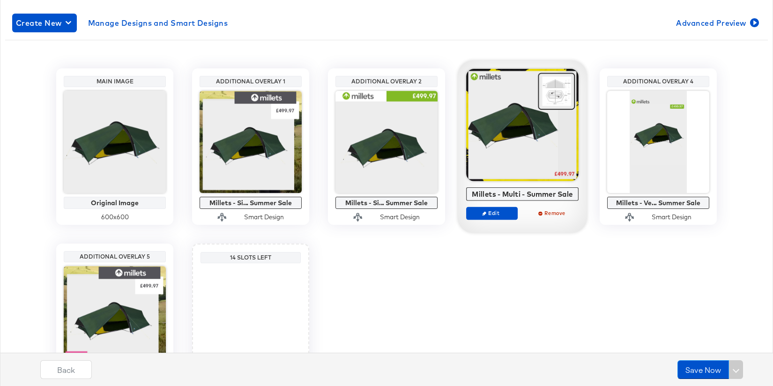
scroll to position [156, 0]
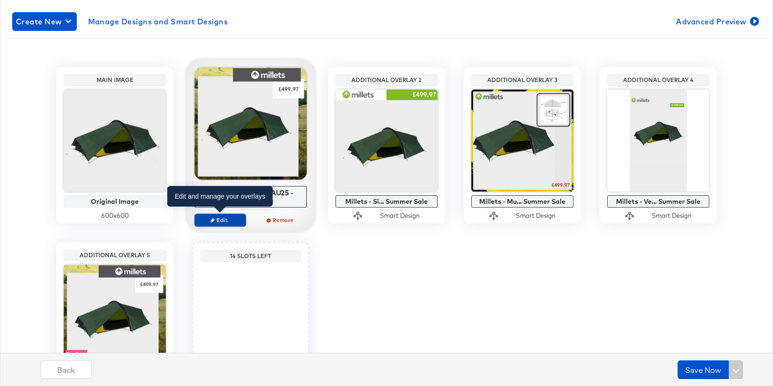
click at [227, 218] on span "Edit" at bounding box center [220, 220] width 43 height 7
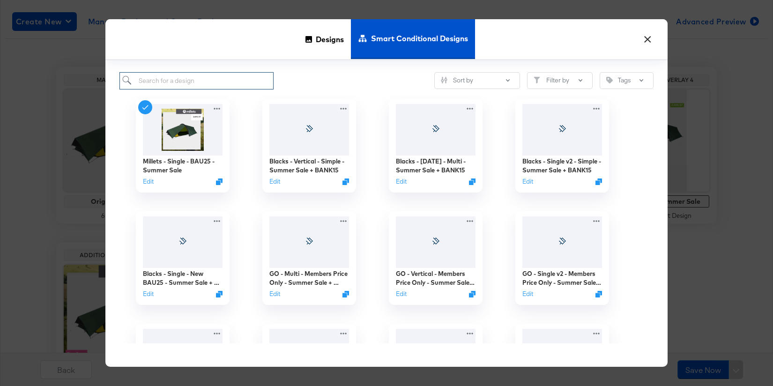
click at [227, 83] on input "search" at bounding box center [197, 80] width 154 height 17
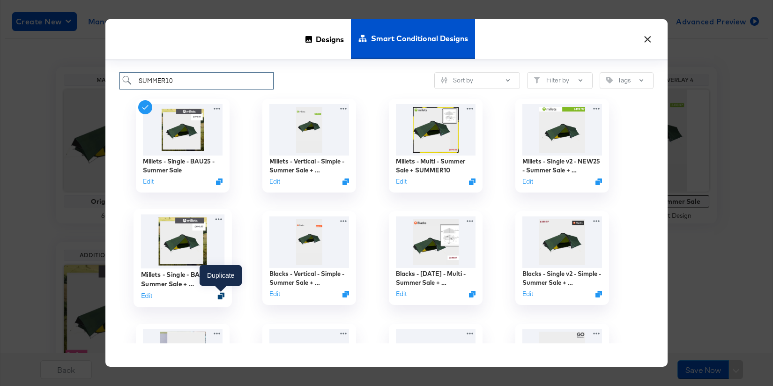
type input "SUMMER10"
click at [221, 297] on icon "Duplicate" at bounding box center [221, 296] width 7 height 7
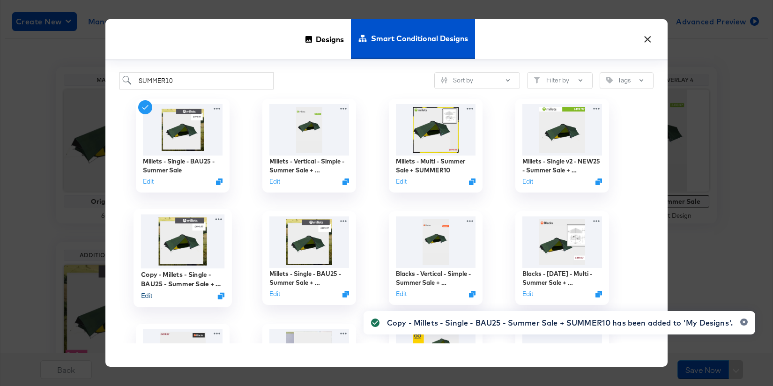
click at [146, 298] on button "Edit" at bounding box center [146, 295] width 11 height 9
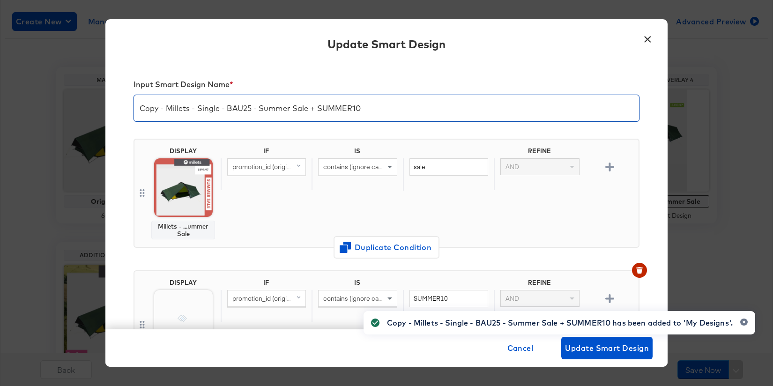
drag, startPoint x: 166, startPoint y: 108, endPoint x: 128, endPoint y: 104, distance: 38.7
click at [128, 104] on div "Input Smart Design Name * Copy - Millets - Single - BAU25 - Summer Sale + SUMME…" at bounding box center [386, 196] width 563 height 267
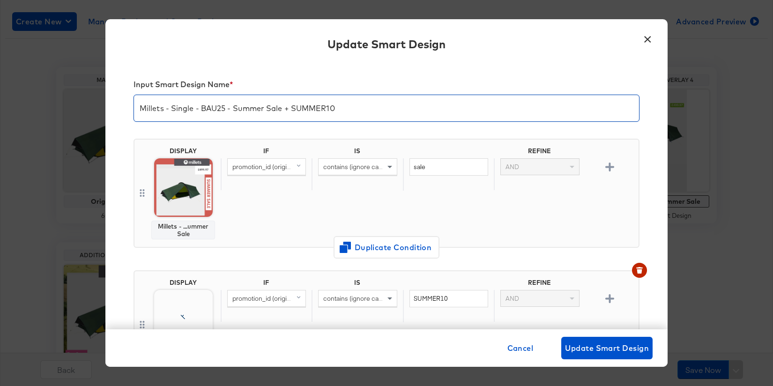
drag, startPoint x: 341, startPoint y: 109, endPoint x: 293, endPoint y: 105, distance: 47.9
click at [293, 105] on input "Millets - Single - BAU25 - Summer Sale + SUMMER10" at bounding box center [386, 104] width 505 height 26
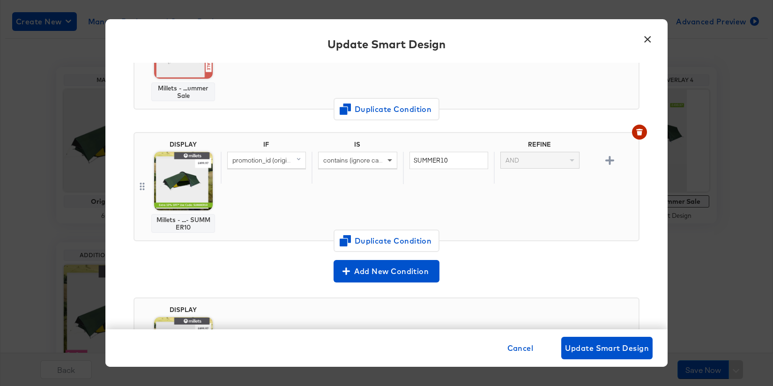
scroll to position [141, 0]
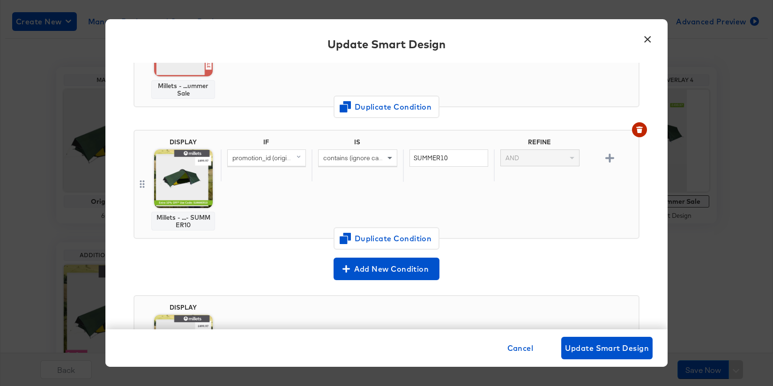
type input "Millets - Single - BAU25 - Summer Sale + BANK15"
drag, startPoint x: 465, startPoint y: 161, endPoint x: 401, endPoint y: 158, distance: 63.9
click at [401, 158] on div "promotion_id (original) contains (ignore case) SUMMER10 AND" at bounding box center [428, 166] width 414 height 32
type input "BANK15"
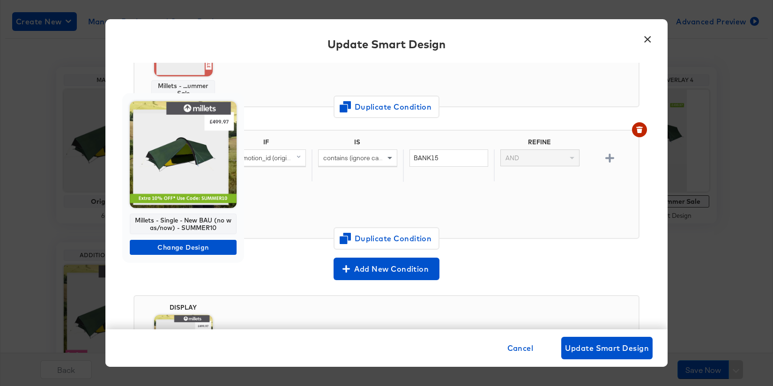
click at [181, 180] on img at bounding box center [183, 154] width 107 height 107
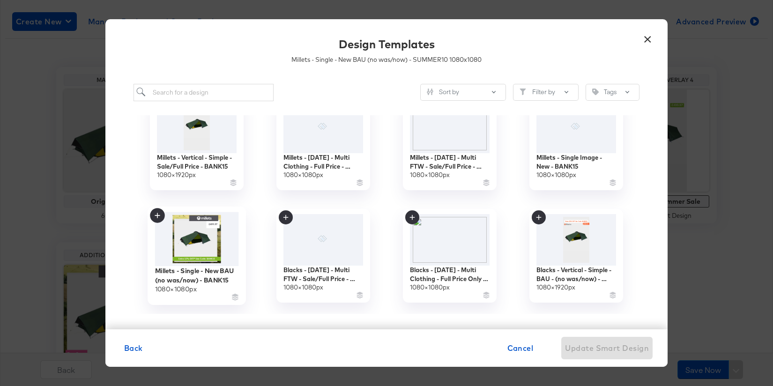
click at [201, 254] on img at bounding box center [197, 239] width 84 height 54
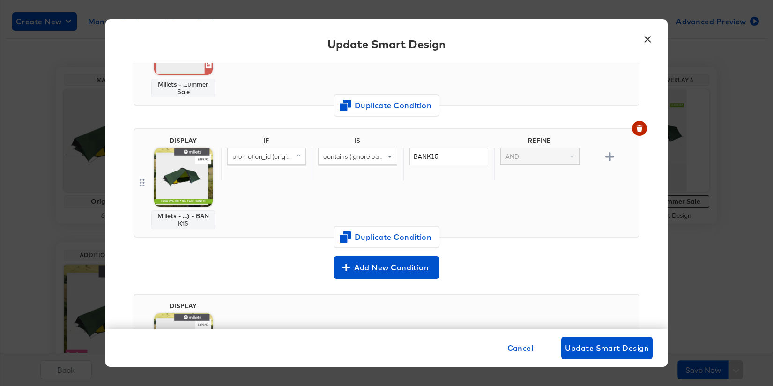
scroll to position [40, 0]
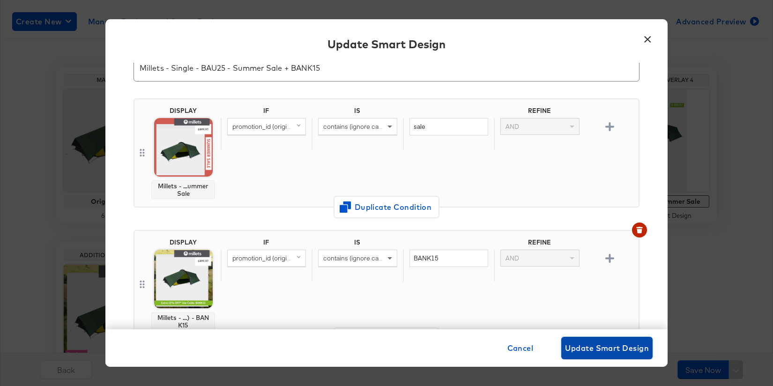
click at [582, 342] on span "Update Smart Design" at bounding box center [607, 348] width 84 height 13
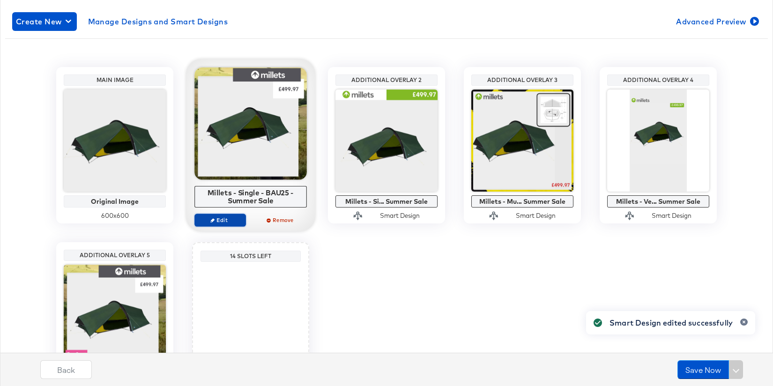
click at [225, 218] on span "Edit" at bounding box center [220, 220] width 43 height 7
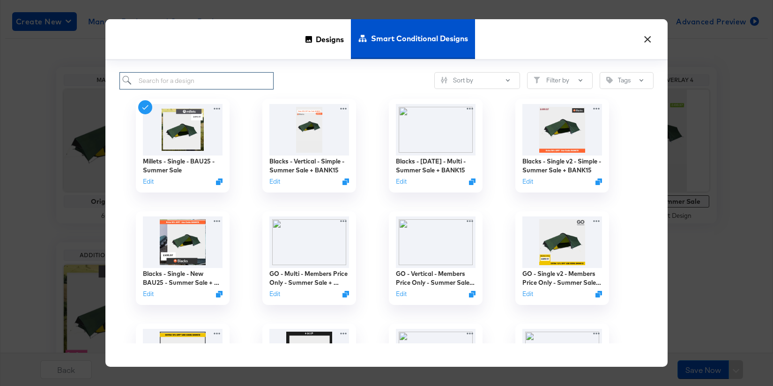
click at [239, 78] on input "search" at bounding box center [197, 80] width 154 height 17
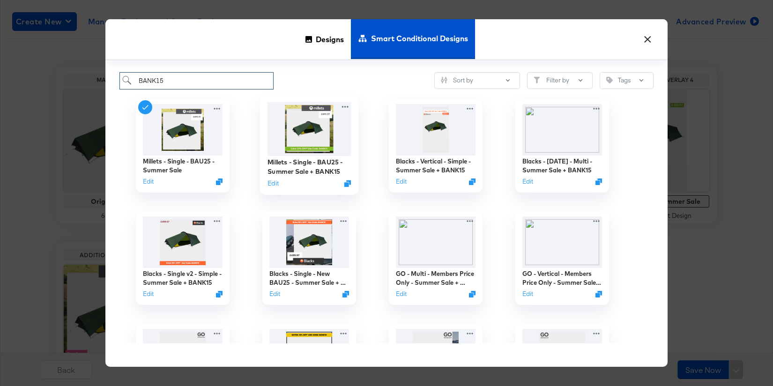
type input "BANK15"
click at [334, 130] on img at bounding box center [310, 129] width 84 height 54
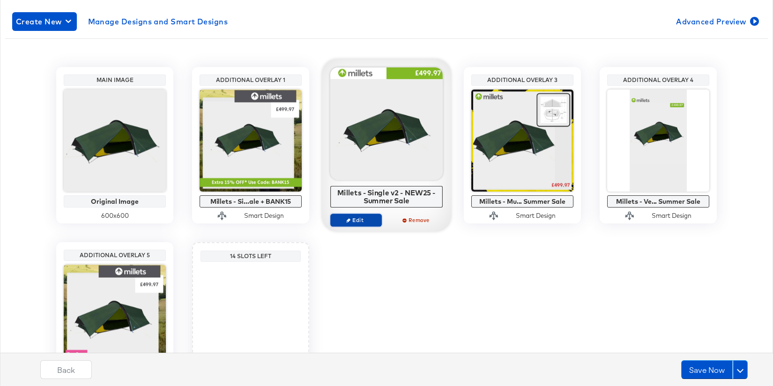
click at [364, 218] on span "Edit" at bounding box center [356, 220] width 43 height 7
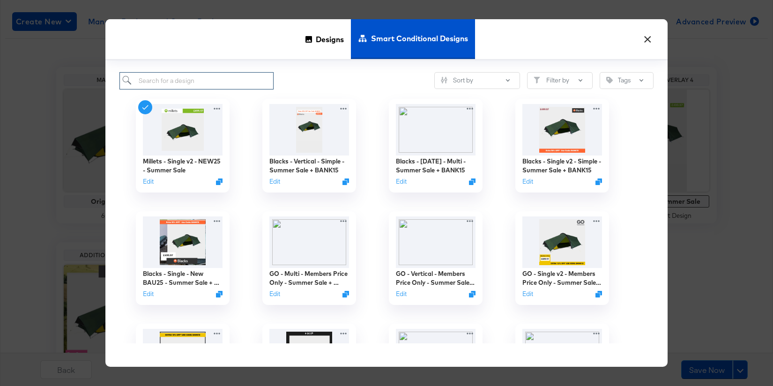
click at [230, 83] on input "search" at bounding box center [197, 80] width 154 height 17
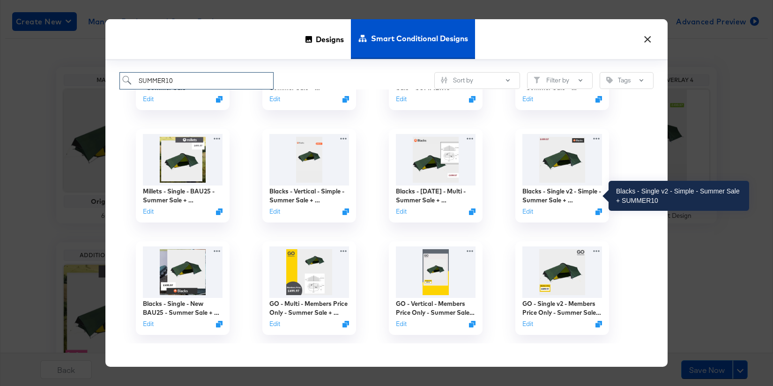
scroll to position [81, 0]
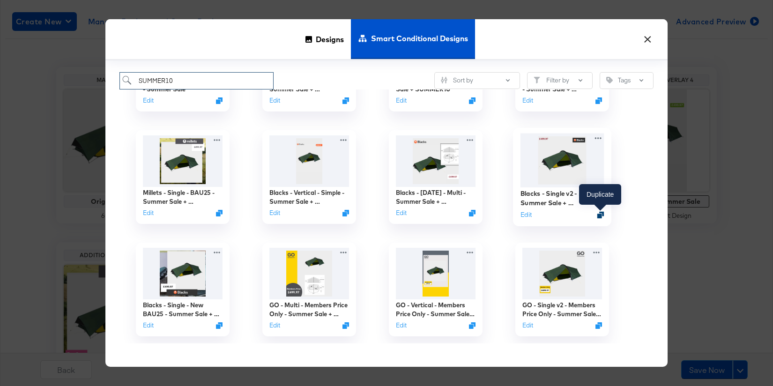
type input "SUMMER10"
click at [602, 215] on icon "Duplicate" at bounding box center [601, 214] width 7 height 7
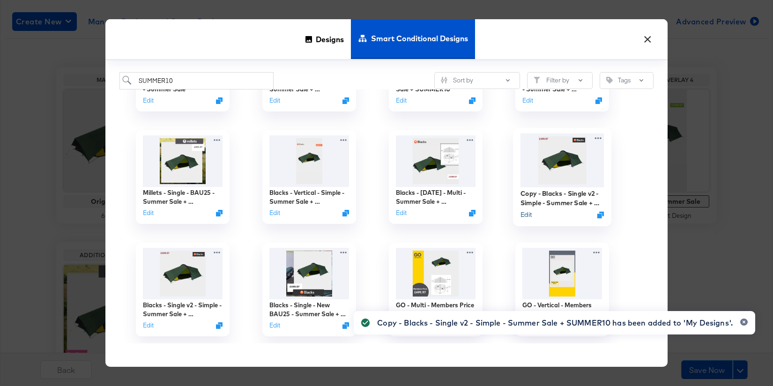
click at [530, 215] on button "Edit" at bounding box center [526, 214] width 11 height 9
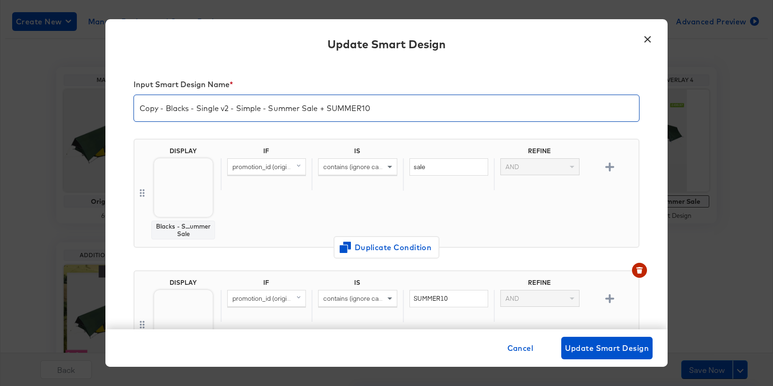
drag, startPoint x: 166, startPoint y: 110, endPoint x: 125, endPoint y: 105, distance: 42.1
click at [125, 105] on div "Input Smart Design Name * Copy - Blacks - Single v2 - Simple - Summer Sale + SU…" at bounding box center [386, 196] width 563 height 267
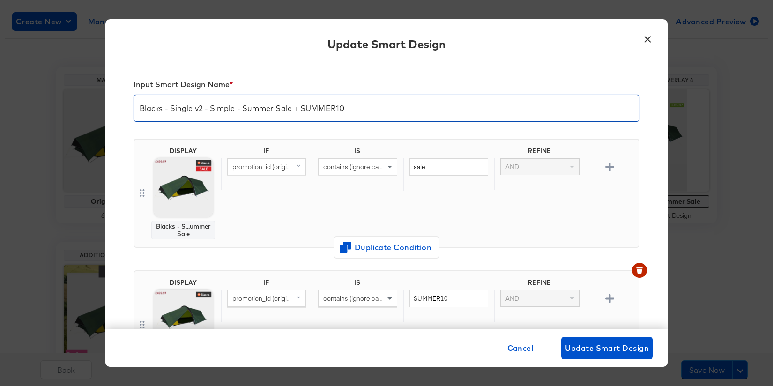
drag, startPoint x: 362, startPoint y: 113, endPoint x: 301, endPoint y: 112, distance: 60.9
click at [301, 112] on input "Blacks - Single v2 - Simple - Summer Sale + SUMMER10" at bounding box center [386, 104] width 505 height 26
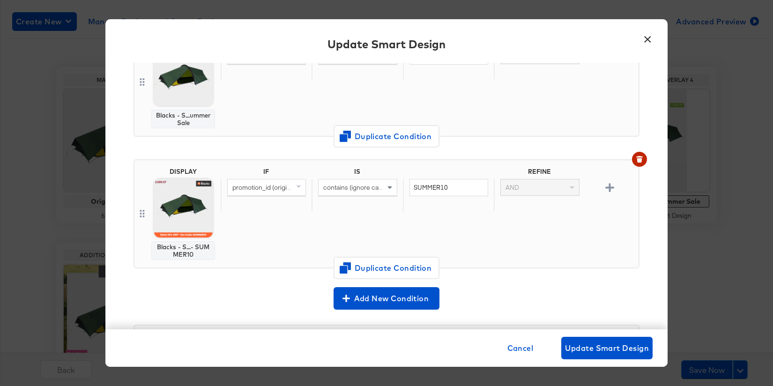
scroll to position [156, 0]
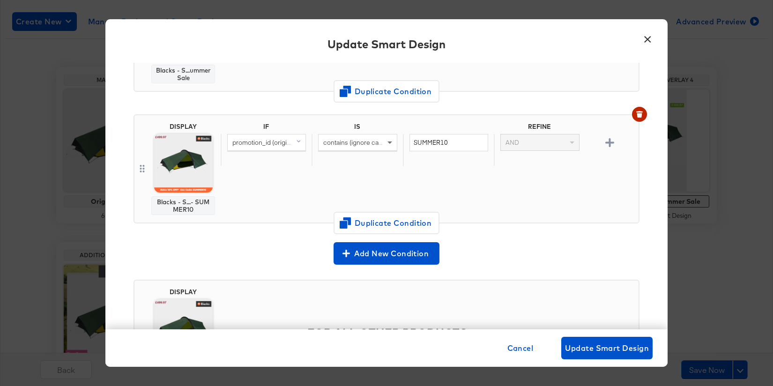
type input "Blacks - Single v2 - Simple - Summer Sale + BANK15"
drag, startPoint x: 451, startPoint y: 142, endPoint x: 407, endPoint y: 140, distance: 44.6
click at [407, 141] on div "SUMMER10" at bounding box center [448, 150] width 91 height 32
type input "BANK15"
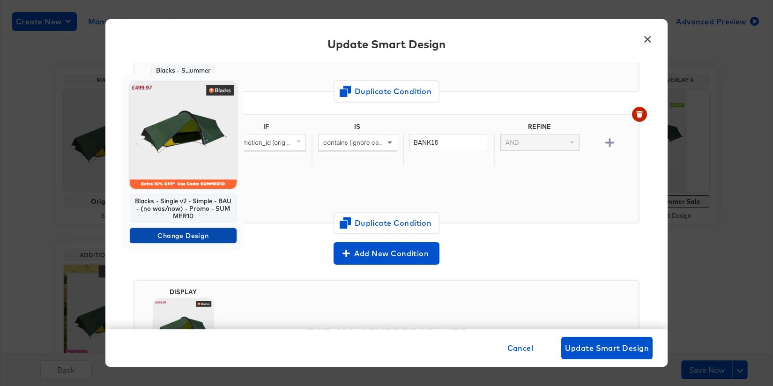
click at [184, 231] on span "Change Design" at bounding box center [183, 236] width 99 height 12
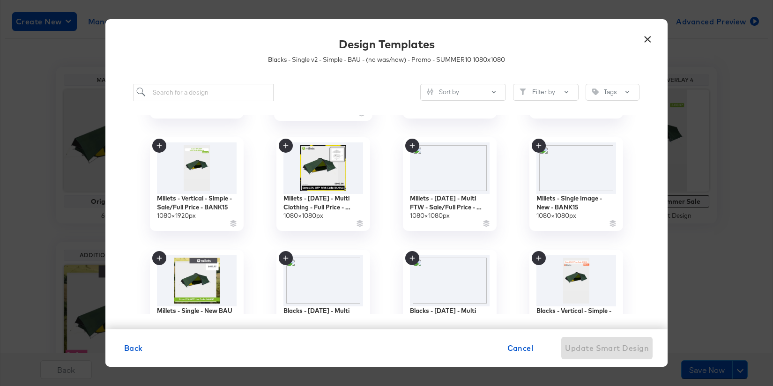
scroll to position [99, 0]
click at [576, 190] on img at bounding box center [577, 168] width 84 height 54
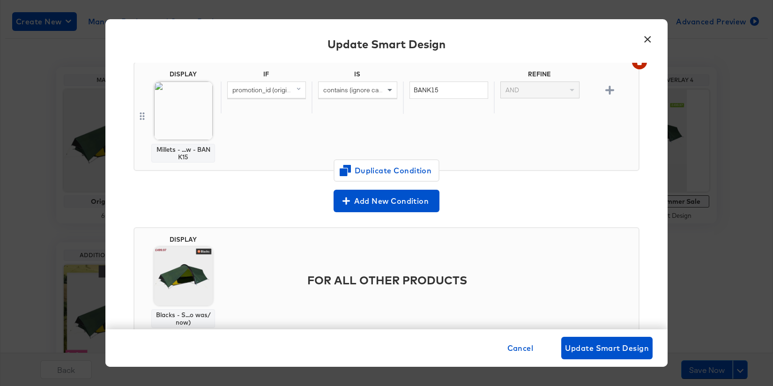
scroll to position [239, 0]
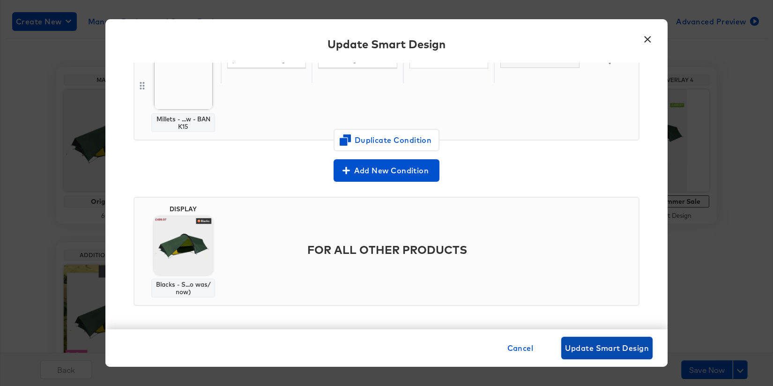
click at [595, 348] on span "Update Smart Design" at bounding box center [607, 348] width 84 height 13
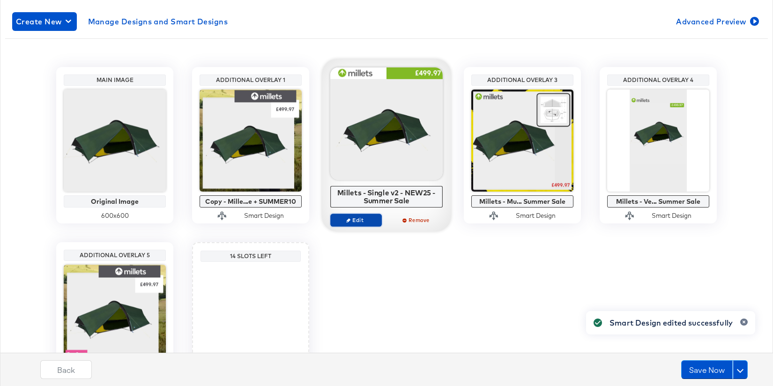
click at [360, 219] on span "Edit" at bounding box center [356, 220] width 43 height 7
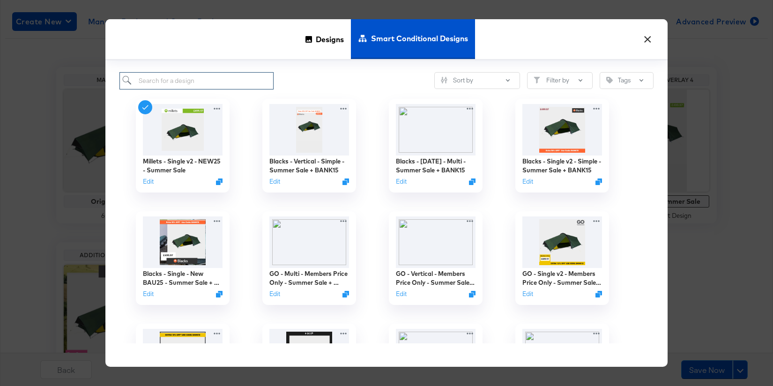
click at [245, 85] on input "search" at bounding box center [197, 80] width 154 height 17
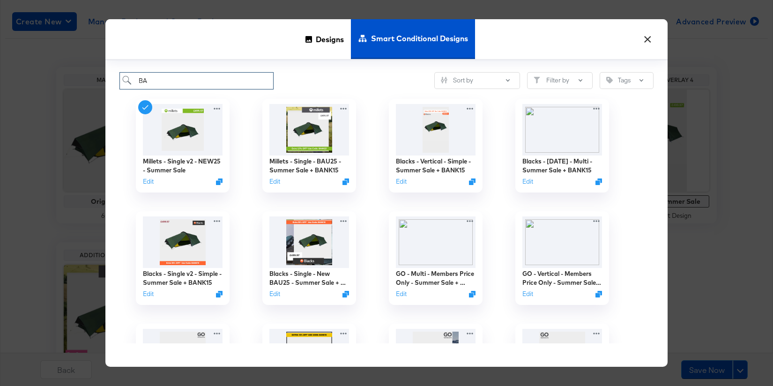
type input "B"
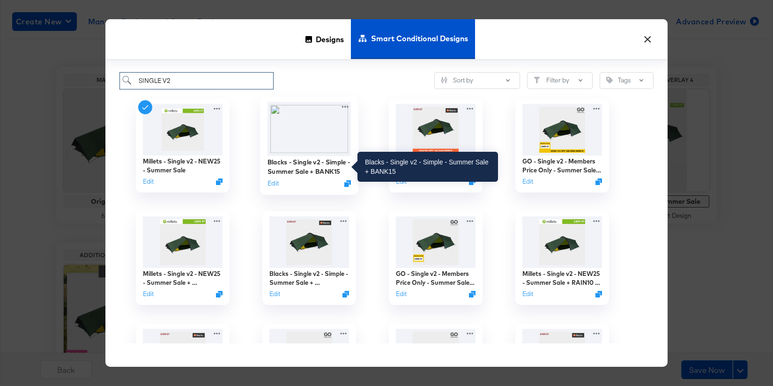
type input "SINGLE V2"
click at [317, 173] on div "Blacks - Single v2 - Simple - Summer Sale + BANK15" at bounding box center [310, 167] width 84 height 18
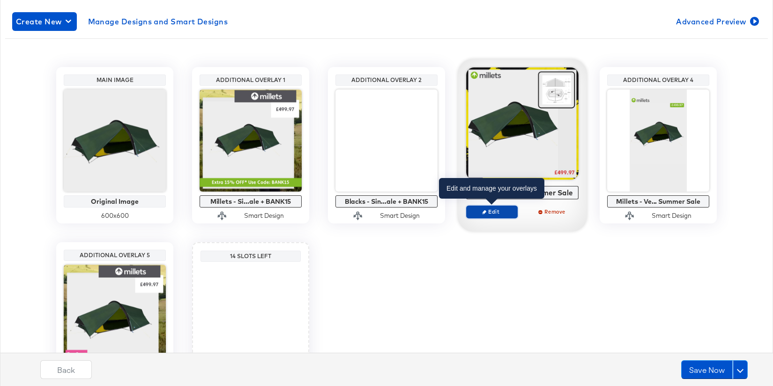
click at [497, 214] on span "Edit" at bounding box center [492, 211] width 43 height 7
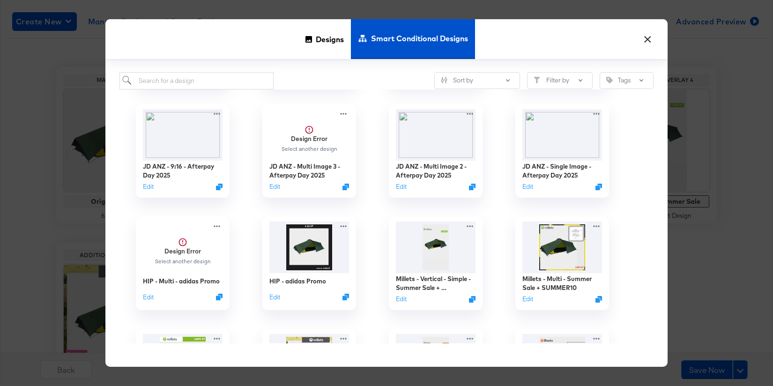
scroll to position [333, 0]
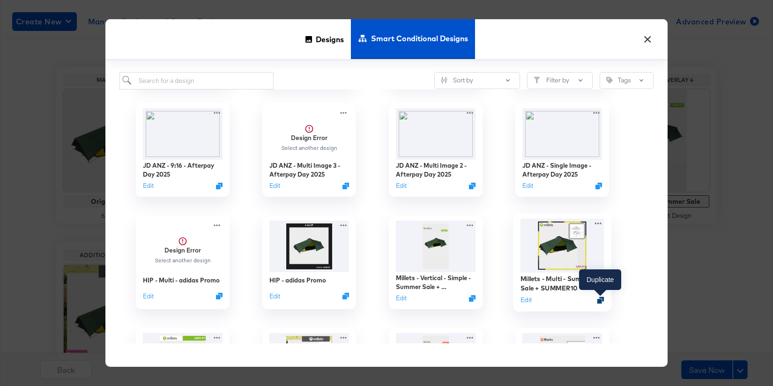
click at [601, 300] on icon "Duplicate" at bounding box center [601, 300] width 7 height 7
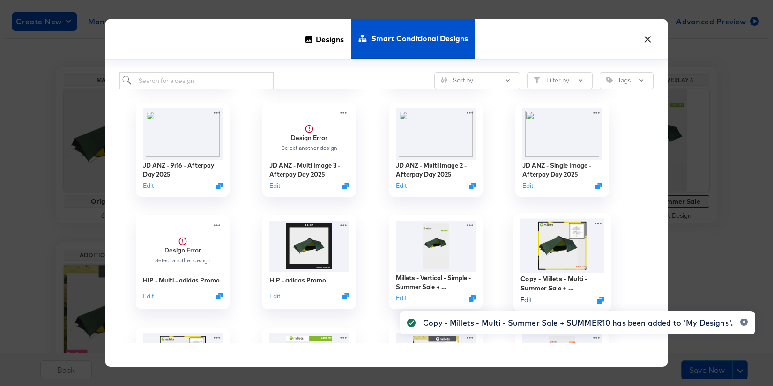
click at [529, 299] on button "Edit" at bounding box center [526, 299] width 11 height 9
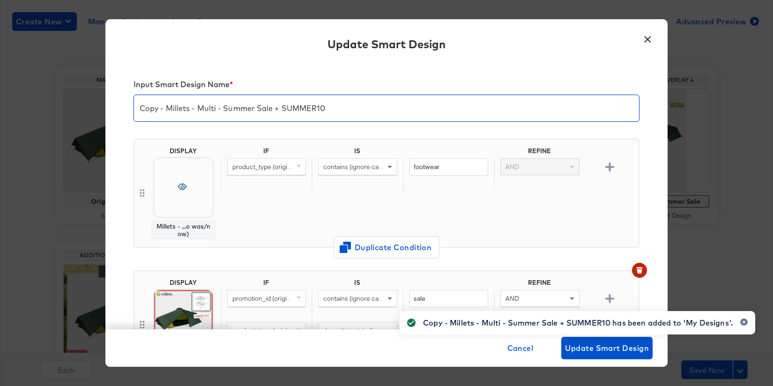
drag, startPoint x: 168, startPoint y: 108, endPoint x: 119, endPoint y: 103, distance: 49.5
click at [119, 103] on div "Input Smart Design Name * Copy - Millets - Multi - Summer Sale + SUMMER10 DISPL…" at bounding box center [386, 196] width 563 height 267
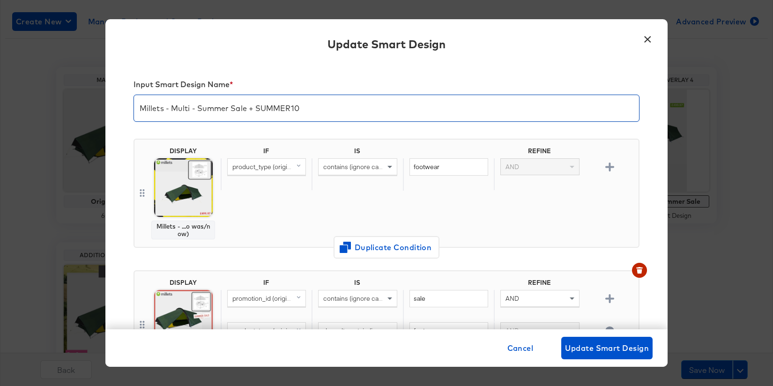
drag, startPoint x: 326, startPoint y: 112, endPoint x: 256, endPoint y: 110, distance: 69.9
click at [256, 110] on input "Millets - Multi - Summer Sale + SUMMER10" at bounding box center [386, 104] width 505 height 26
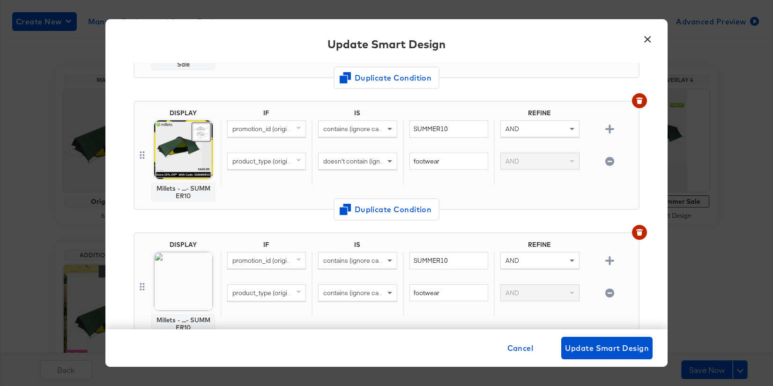
scroll to position [402, 0]
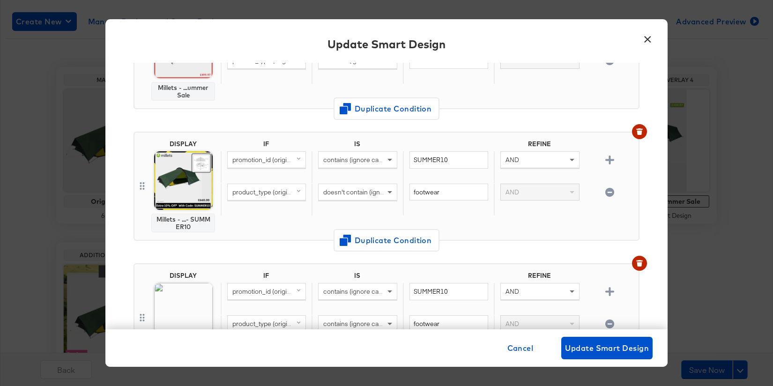
type input "Millets - Multi - Summer Sale + BANK15"
drag, startPoint x: 466, startPoint y: 157, endPoint x: 382, endPoint y: 157, distance: 84.4
click at [382, 157] on div "promotion_id (original) contains (ignore case) SUMMER10 AND" at bounding box center [428, 167] width 414 height 32
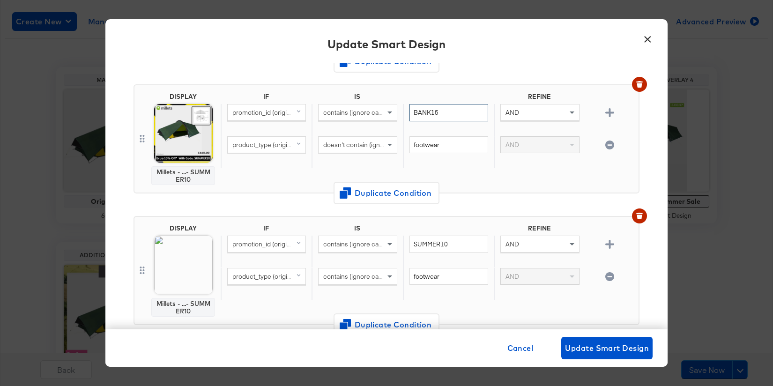
scroll to position [452, 0]
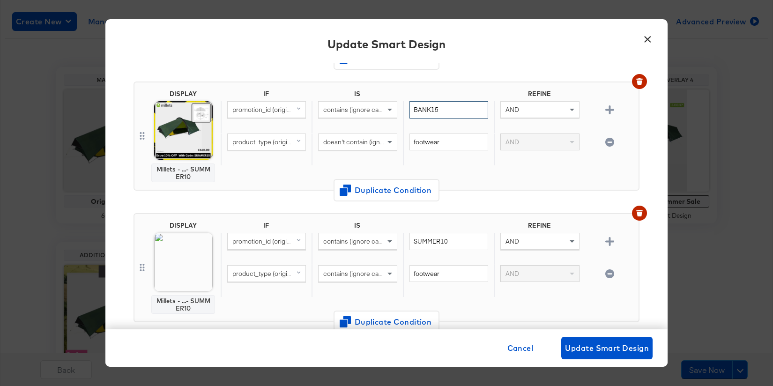
type input "BANK15"
drag, startPoint x: 448, startPoint y: 241, endPoint x: 390, endPoint y: 238, distance: 57.8
click at [390, 238] on div "promotion_id (original) contains (ignore case) SUMMER10 AND" at bounding box center [428, 249] width 414 height 32
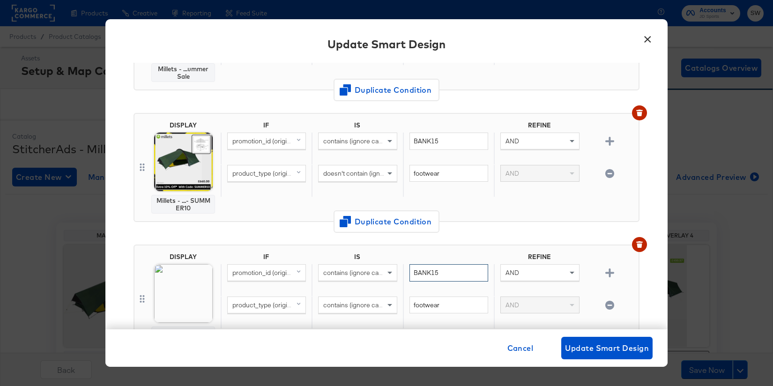
scroll to position [423, 0]
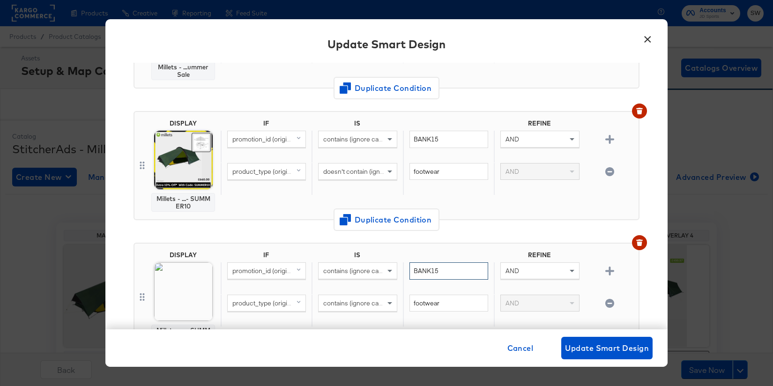
type input "BANK15"
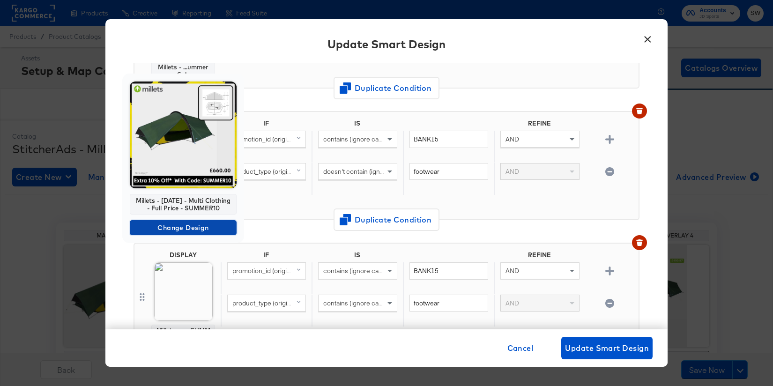
click at [198, 230] on span "Change Design" at bounding box center [183, 228] width 99 height 12
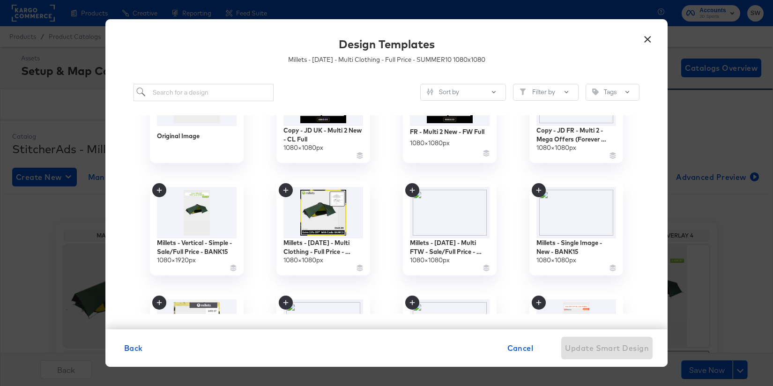
scroll to position [66, 0]
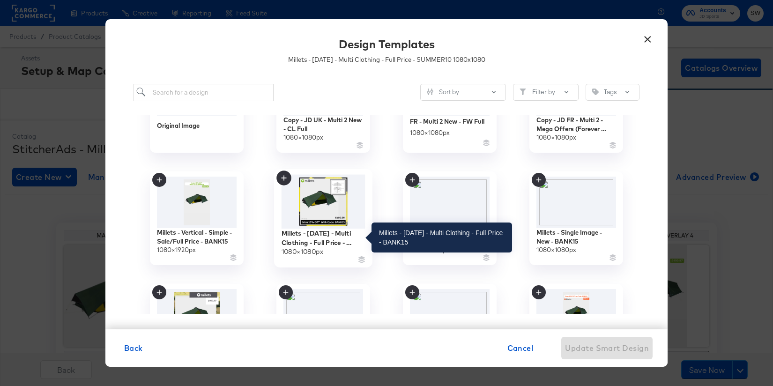
click at [308, 232] on div "Millets - Mar 24 - Multi Clothing - Full Price - BANK15" at bounding box center [324, 238] width 84 height 18
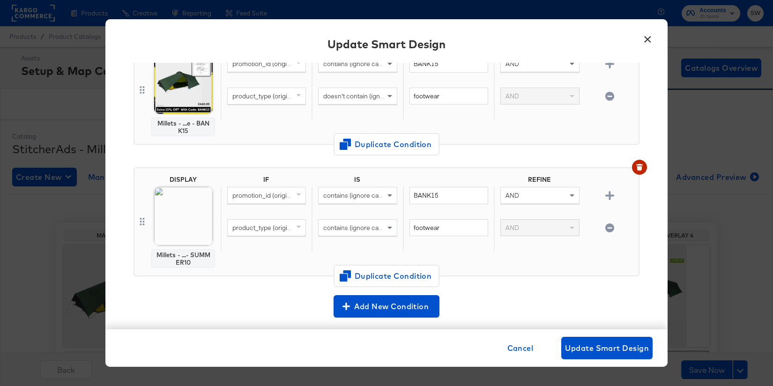
scroll to position [527, 0]
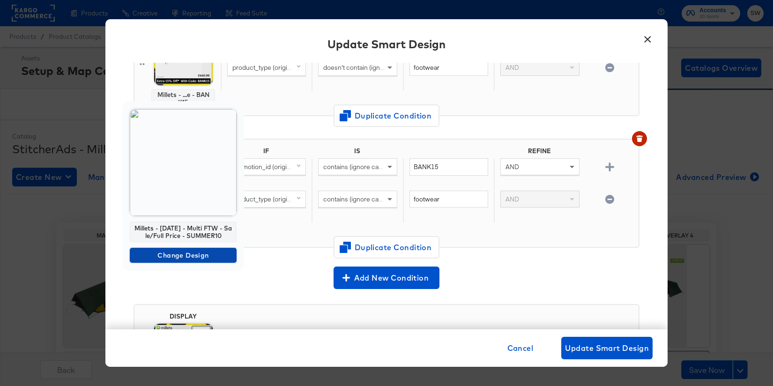
click at [182, 252] on span "Change Design" at bounding box center [183, 256] width 99 height 12
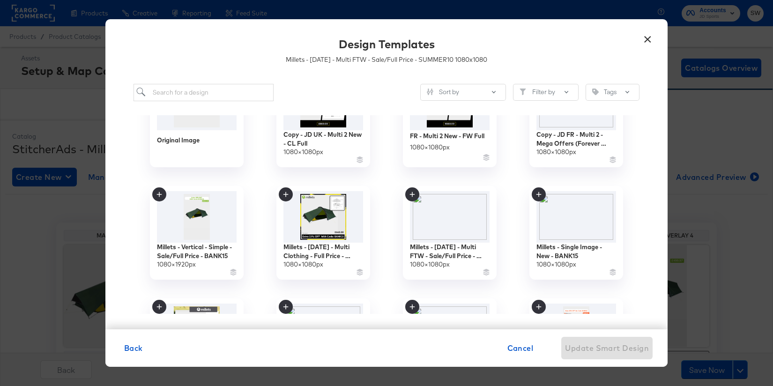
scroll to position [56, 0]
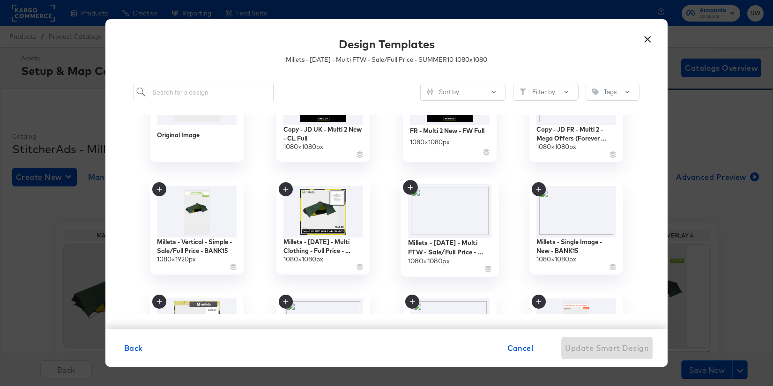
click at [453, 214] on img at bounding box center [450, 211] width 84 height 54
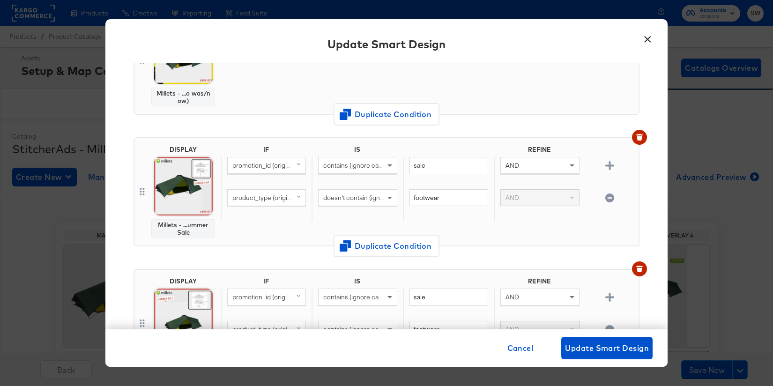
scroll to position [0, 0]
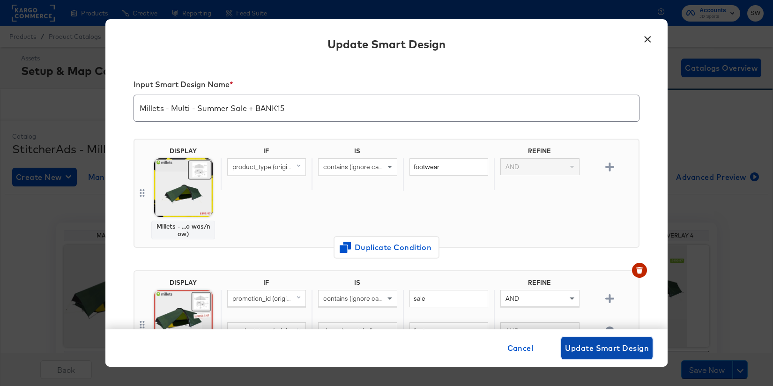
click at [613, 345] on span "Update Smart Design" at bounding box center [607, 348] width 84 height 13
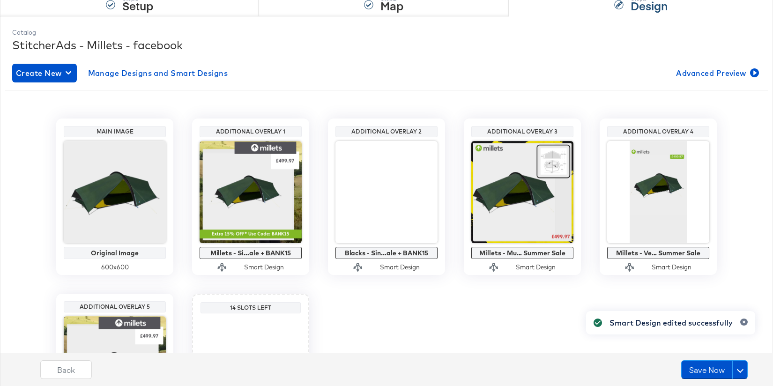
scroll to position [105, 0]
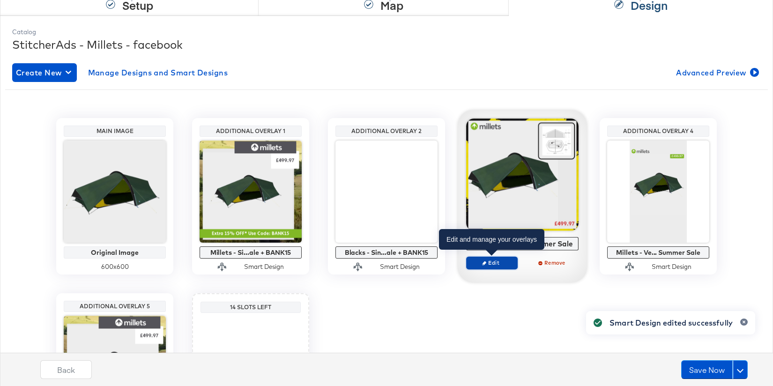
click at [488, 259] on span "Edit" at bounding box center [492, 262] width 43 height 7
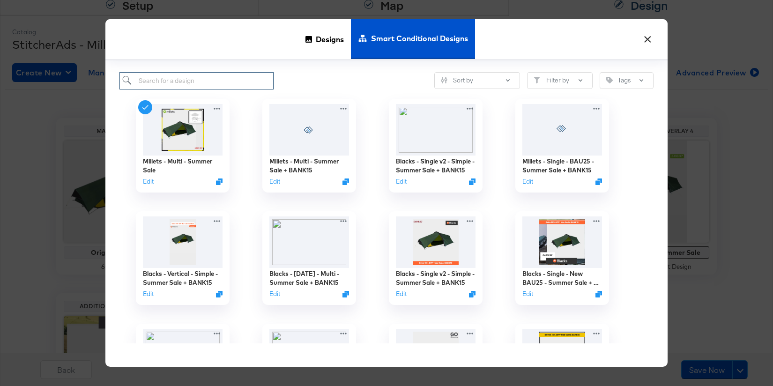
click at [193, 83] on input "search" at bounding box center [197, 80] width 154 height 17
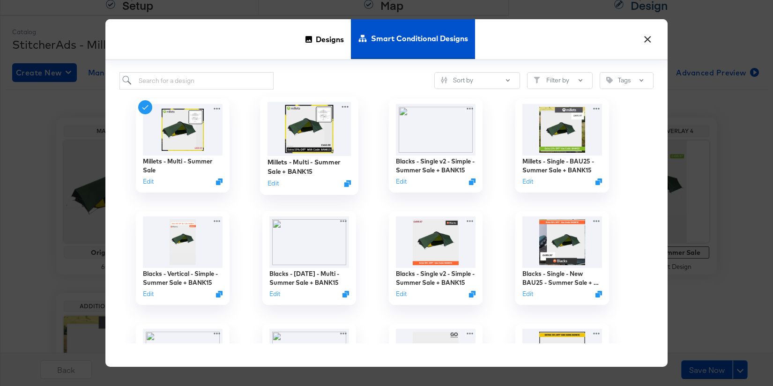
click at [295, 131] on img at bounding box center [310, 129] width 84 height 54
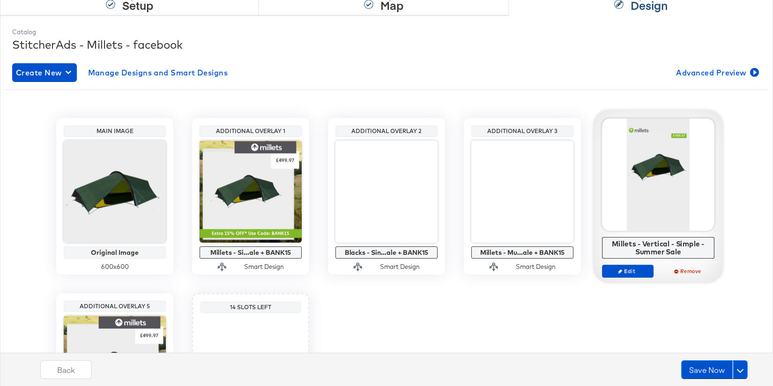
scroll to position [113, 0]
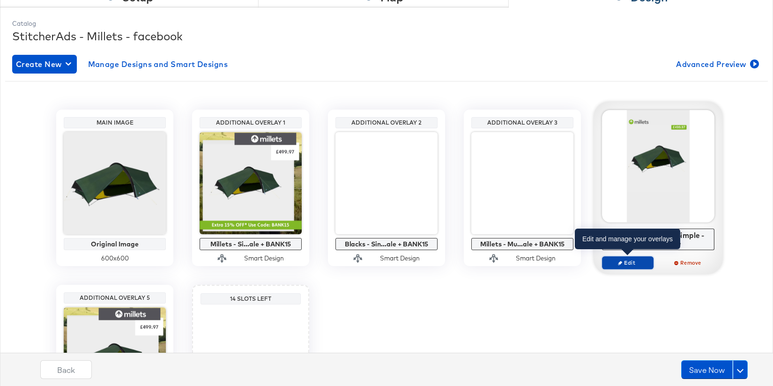
click at [637, 258] on button "Edit" at bounding box center [628, 262] width 52 height 13
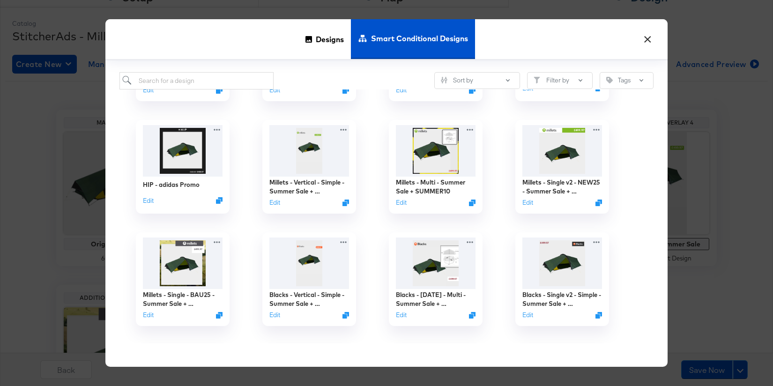
scroll to position [544, 0]
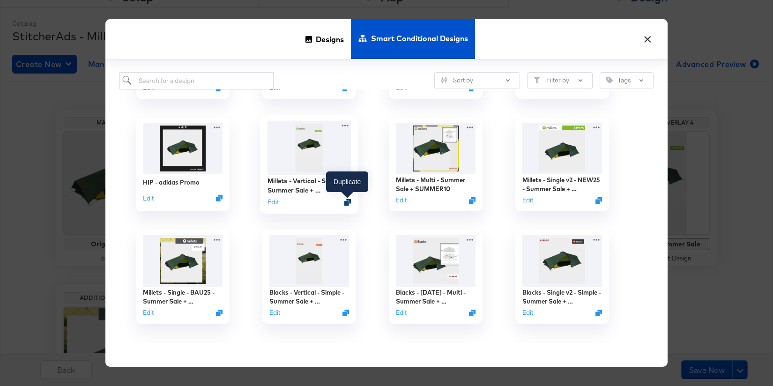
click at [350, 202] on icon "Duplicate" at bounding box center [348, 202] width 7 height 7
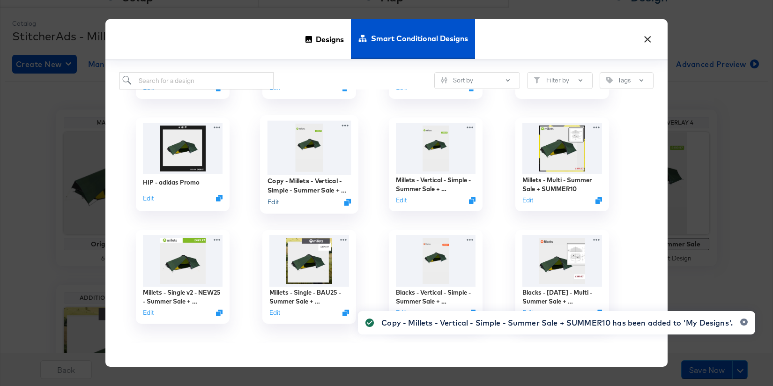
click at [275, 203] on button "Edit" at bounding box center [273, 201] width 11 height 9
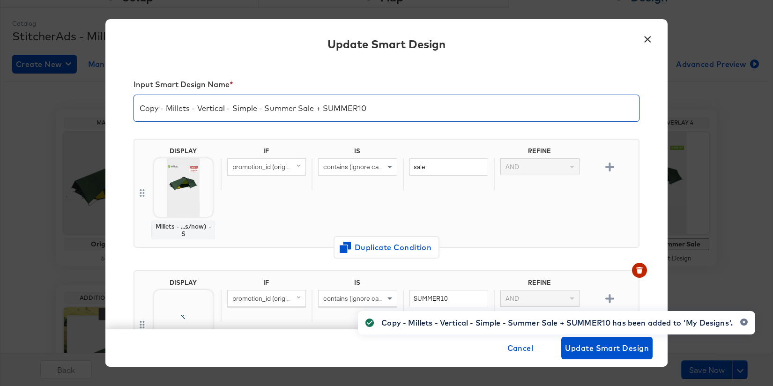
drag, startPoint x: 167, startPoint y: 108, endPoint x: 130, endPoint y: 105, distance: 37.2
click at [130, 105] on div "Input Smart Design Name * Copy - Millets - Vertical - Simple - Summer Sale + SU…" at bounding box center [386, 196] width 563 height 267
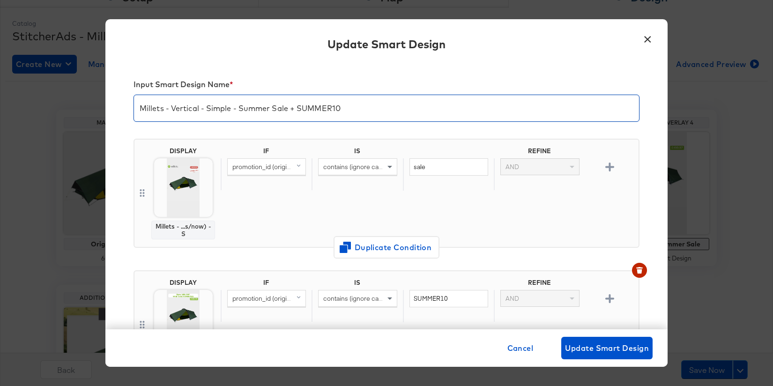
drag, startPoint x: 355, startPoint y: 108, endPoint x: 298, endPoint y: 108, distance: 57.2
click at [298, 108] on input "Millets - Vertical - Simple - Summer Sale + SUMMER10" at bounding box center [386, 104] width 505 height 26
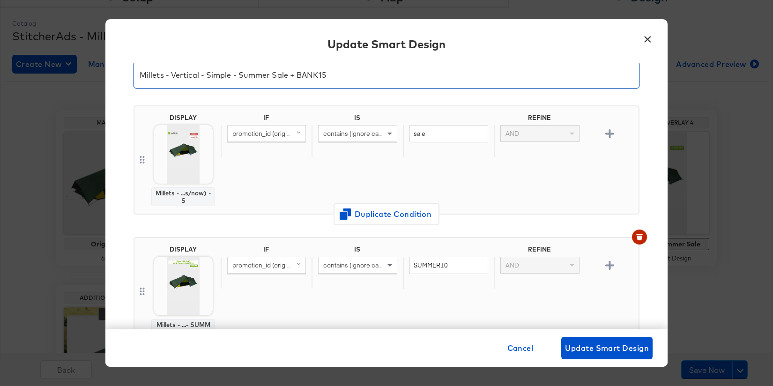
scroll to position [61, 0]
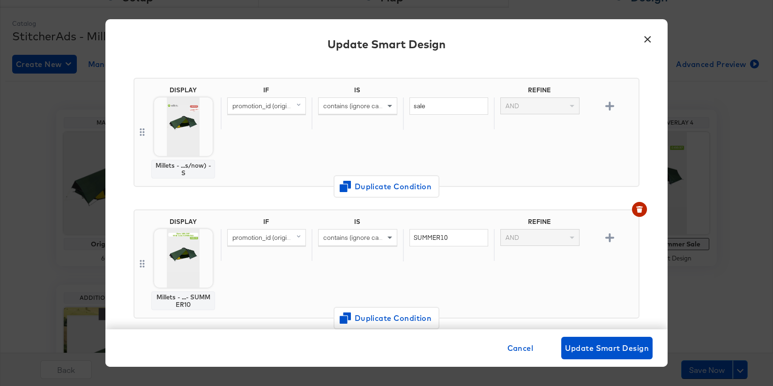
type input "Millets - Vertical - Simple - Summer Sale + BANK15"
drag, startPoint x: 454, startPoint y: 236, endPoint x: 400, endPoint y: 235, distance: 54.4
click at [400, 235] on div "promotion_id (original) contains (ignore case) SUMMER10 AND" at bounding box center [428, 245] width 414 height 32
type input "BANK15"
click at [263, 285] on div "IF IS REFINE promotion_id (original) contains (ignore case) BANK15 AND" at bounding box center [428, 264] width 414 height 92
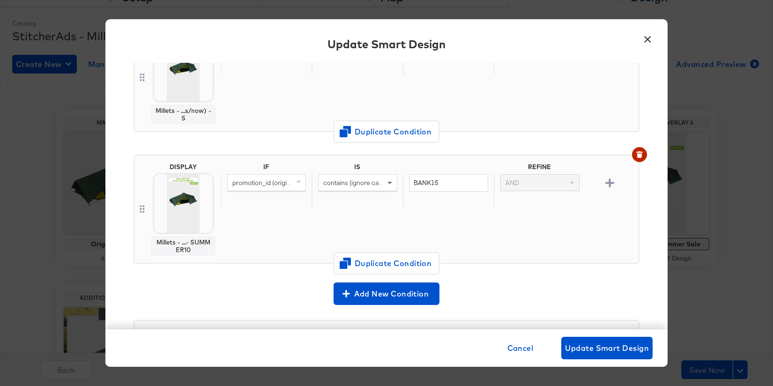
scroll to position [145, 0]
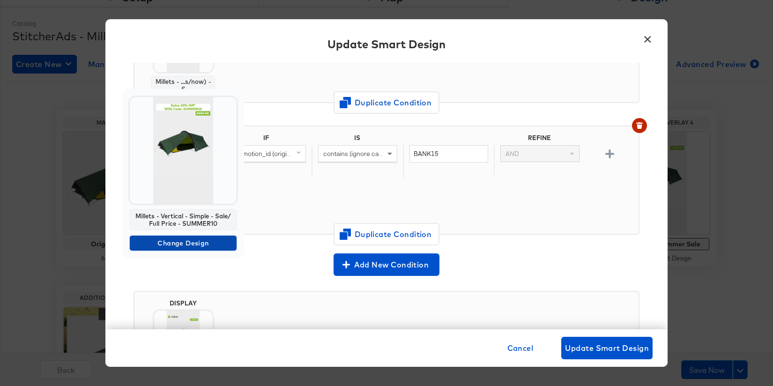
click at [175, 243] on span "Change Design" at bounding box center [183, 244] width 99 height 12
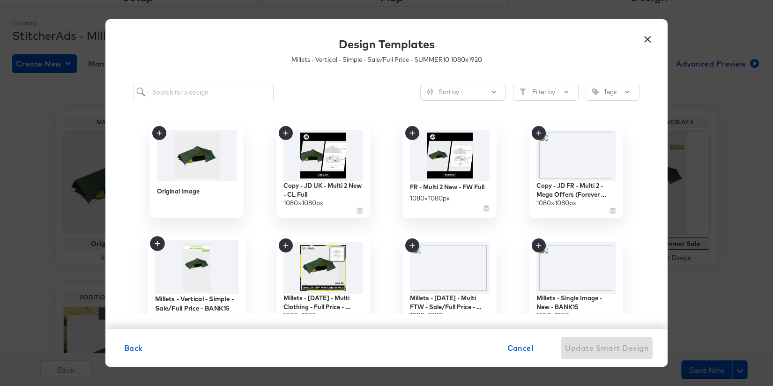
click at [194, 271] on img at bounding box center [197, 267] width 84 height 54
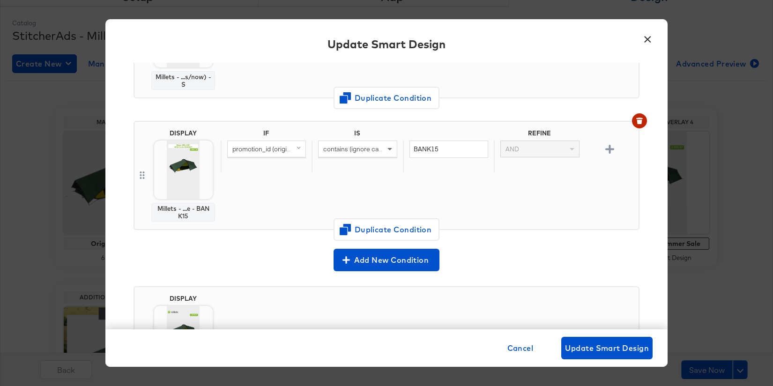
scroll to position [0, 0]
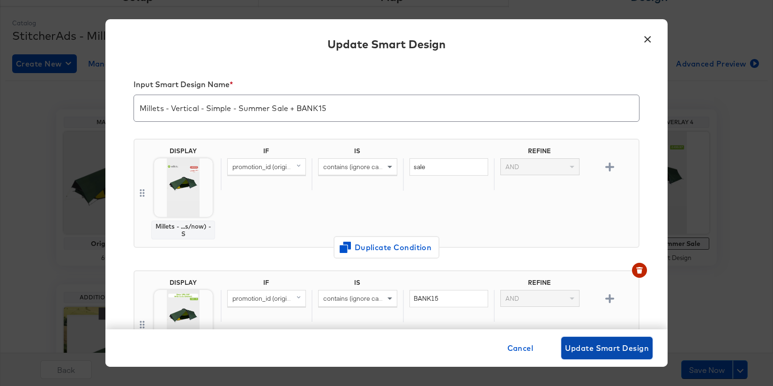
click at [576, 347] on span "Update Smart Design" at bounding box center [607, 348] width 84 height 13
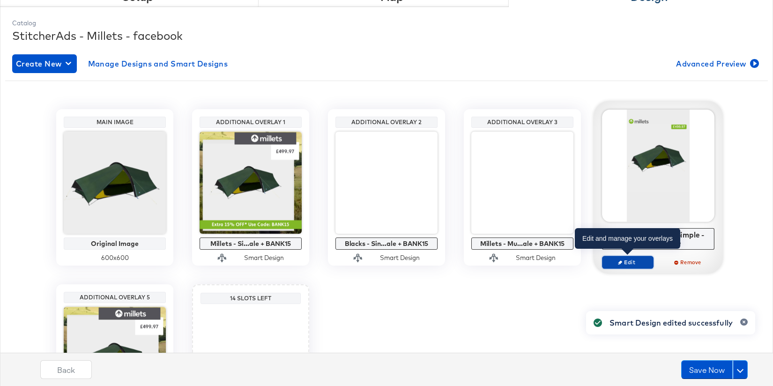
click at [630, 260] on span "Edit" at bounding box center [628, 262] width 43 height 7
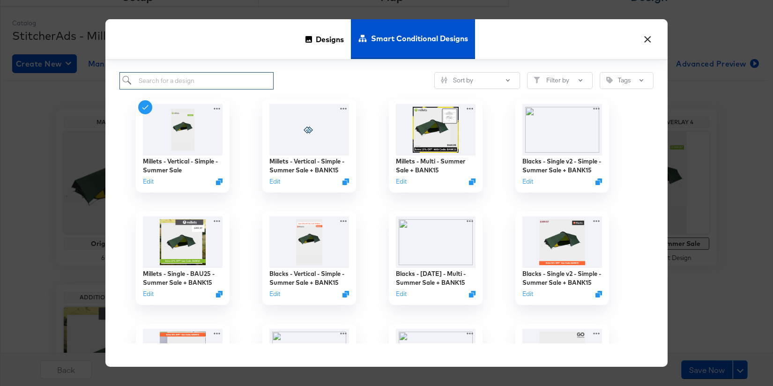
click at [161, 77] on input "search" at bounding box center [197, 80] width 154 height 17
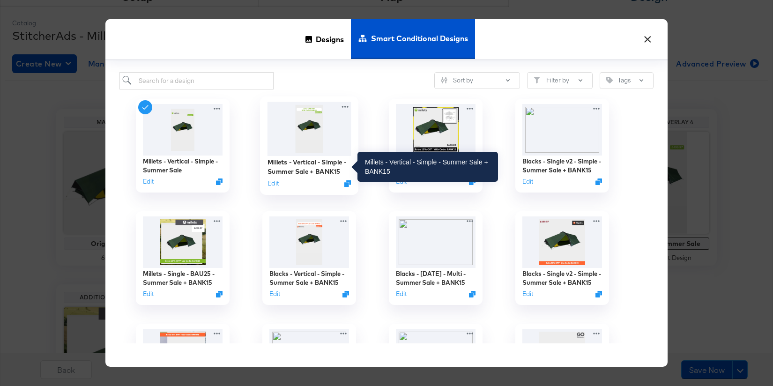
click at [323, 163] on div "Millets - Vertical - Simple - Summer Sale + BANK15" at bounding box center [310, 167] width 84 height 18
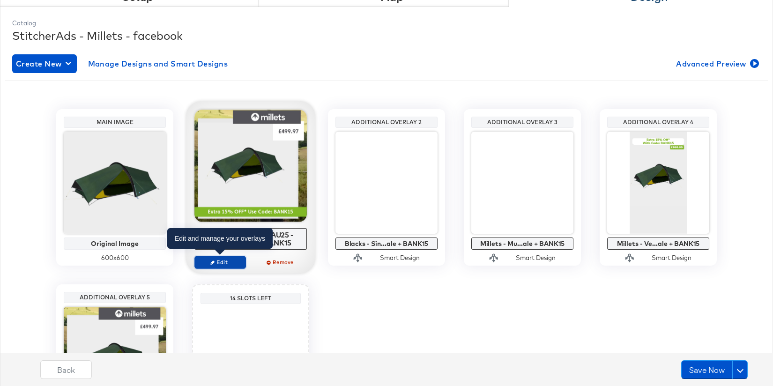
click at [231, 257] on button "Edit" at bounding box center [221, 262] width 52 height 13
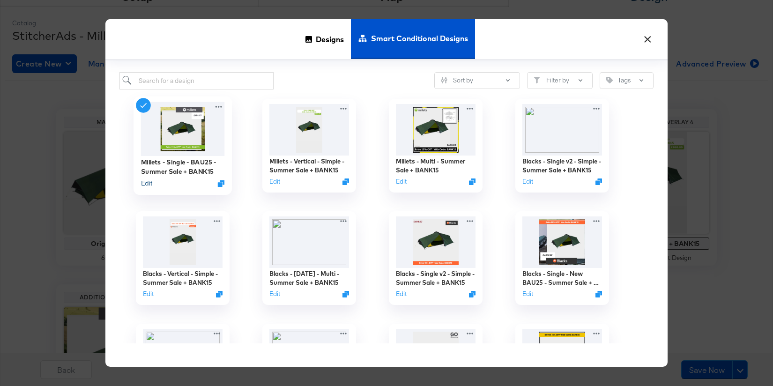
click at [150, 180] on button "Edit" at bounding box center [146, 183] width 11 height 9
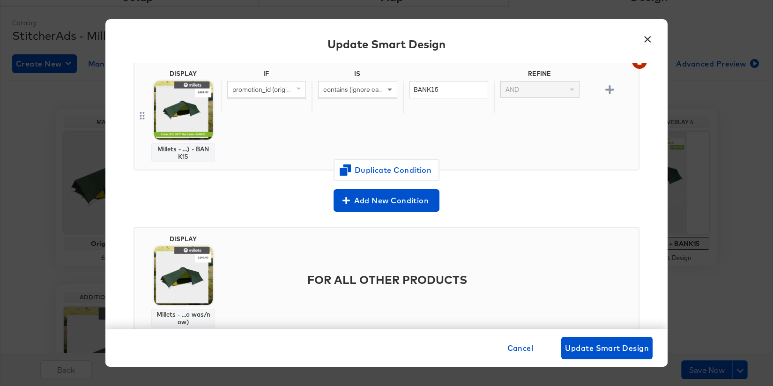
scroll to position [216, 0]
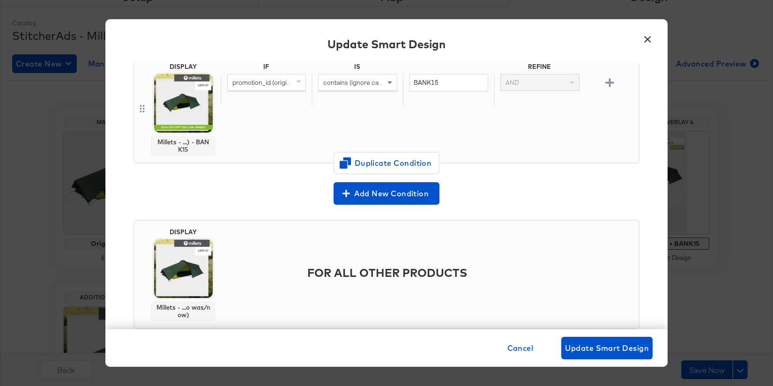
click at [650, 37] on button "×" at bounding box center [647, 37] width 17 height 17
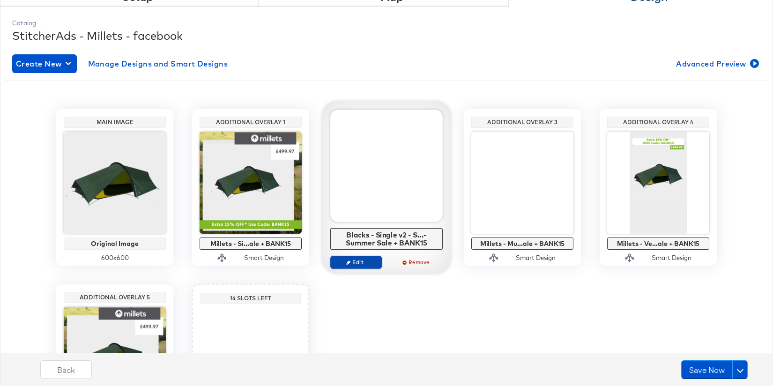
click at [362, 264] on span "Edit" at bounding box center [356, 262] width 43 height 7
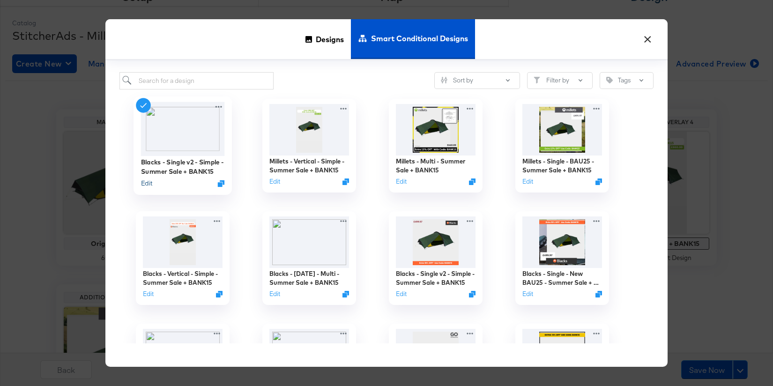
click at [148, 183] on button "Edit" at bounding box center [146, 183] width 11 height 9
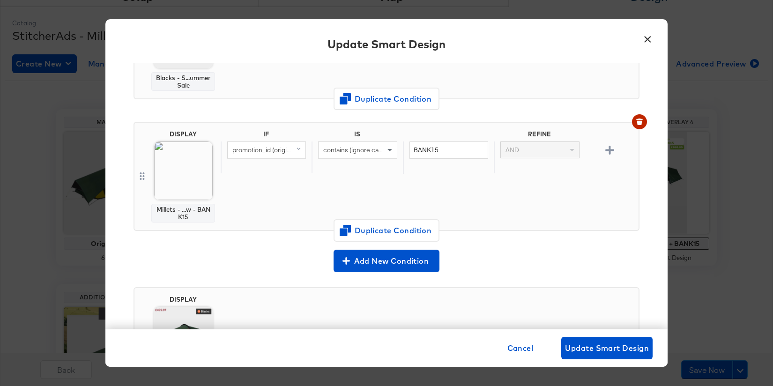
scroll to position [155, 0]
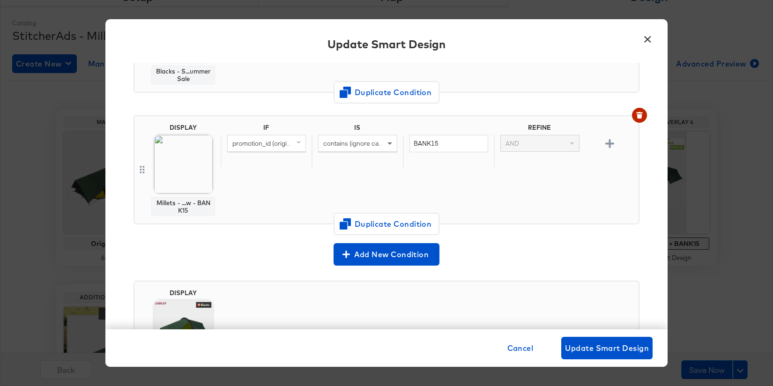
click at [651, 40] on button "×" at bounding box center [647, 37] width 17 height 17
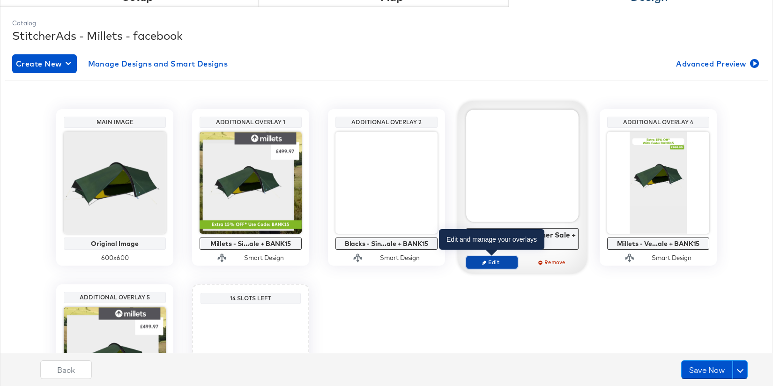
click at [486, 260] on icon "button" at bounding box center [484, 262] width 4 height 4
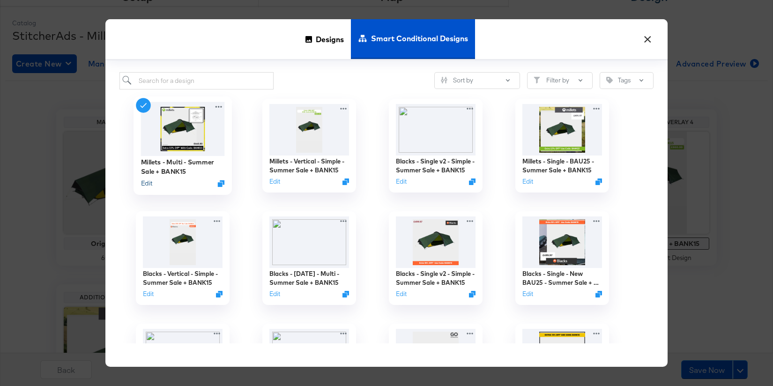
click at [142, 183] on button "Edit" at bounding box center [146, 183] width 11 height 9
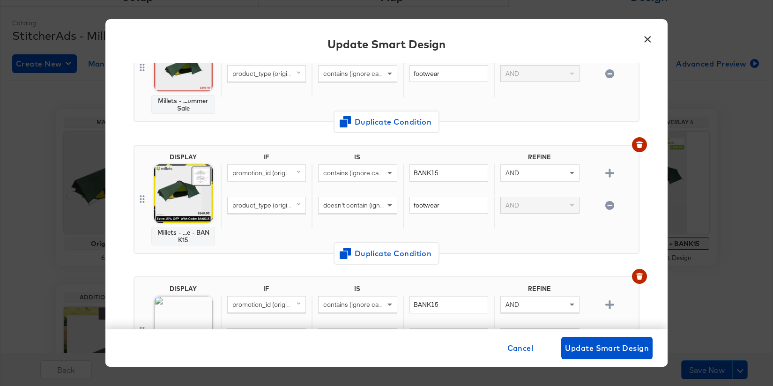
scroll to position [480, 0]
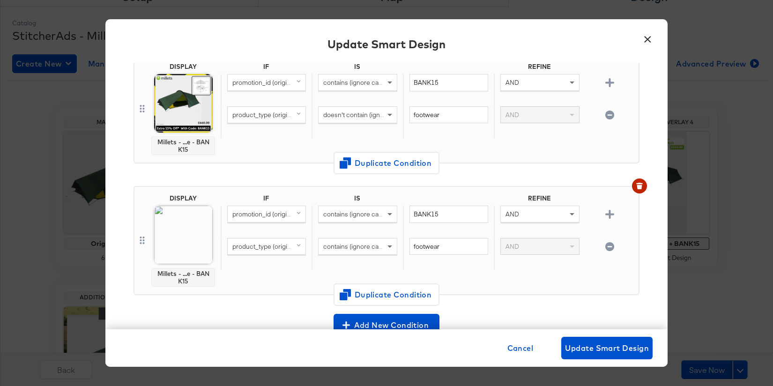
click at [646, 38] on button "×" at bounding box center [647, 37] width 17 height 17
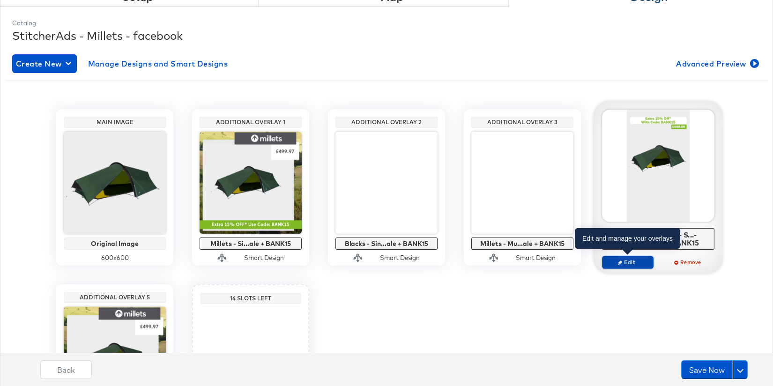
click at [626, 260] on span "Edit" at bounding box center [628, 262] width 43 height 7
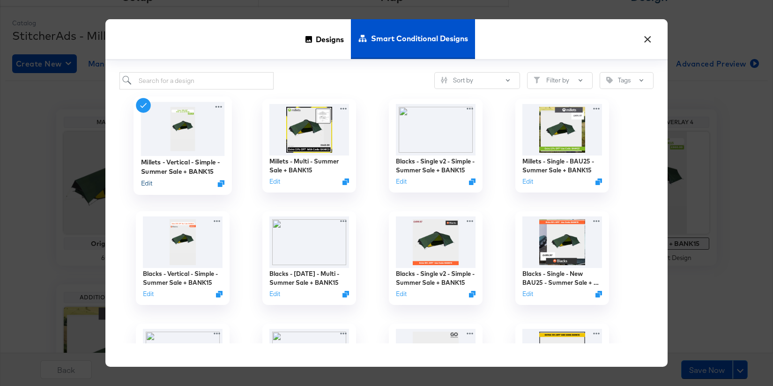
click at [147, 181] on button "Edit" at bounding box center [146, 183] width 11 height 9
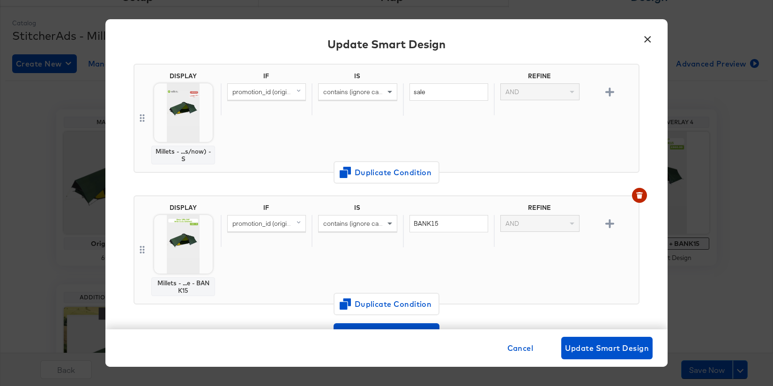
scroll to position [84, 0]
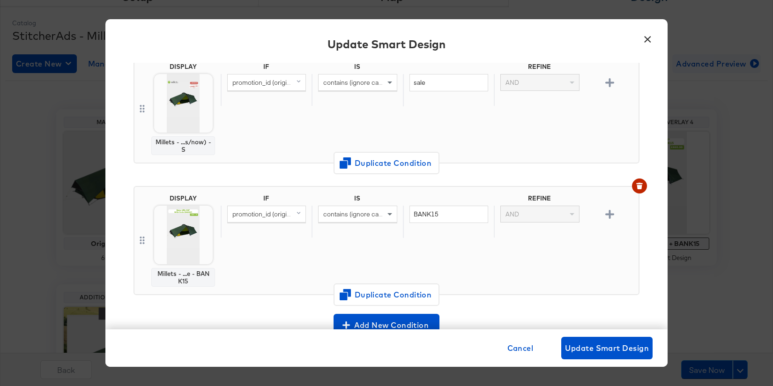
drag, startPoint x: 648, startPoint y: 38, endPoint x: 697, endPoint y: 60, distance: 53.9
click at [648, 38] on button "×" at bounding box center [647, 37] width 17 height 17
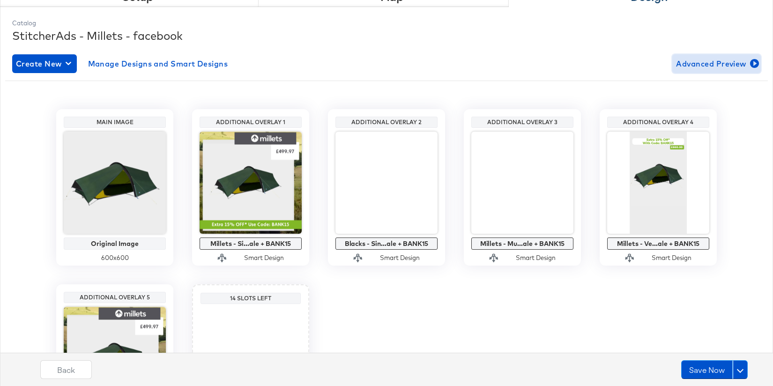
click at [698, 61] on span "Advanced Preview" at bounding box center [716, 63] width 81 height 13
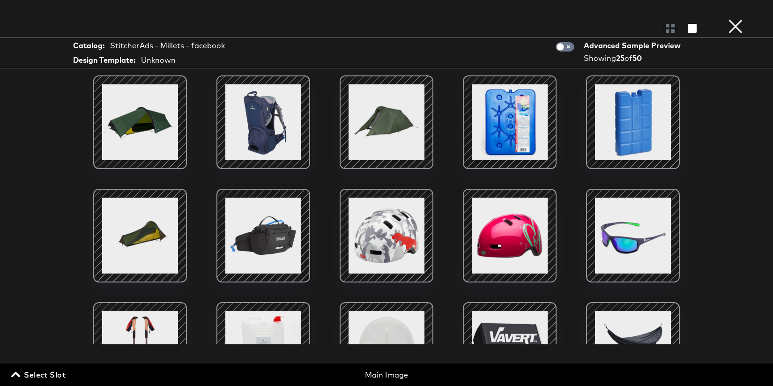
click at [42, 367] on div "Select Slot Main Image" at bounding box center [386, 373] width 773 height 18
click at [53, 373] on span "Select Slot" at bounding box center [39, 374] width 53 height 13
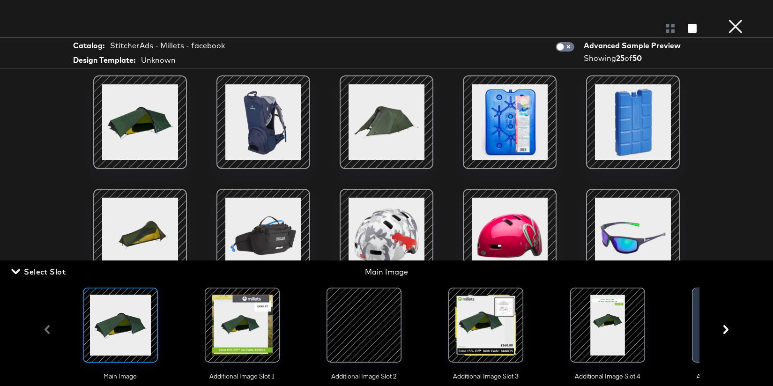
click at [257, 335] on div at bounding box center [242, 325] width 64 height 64
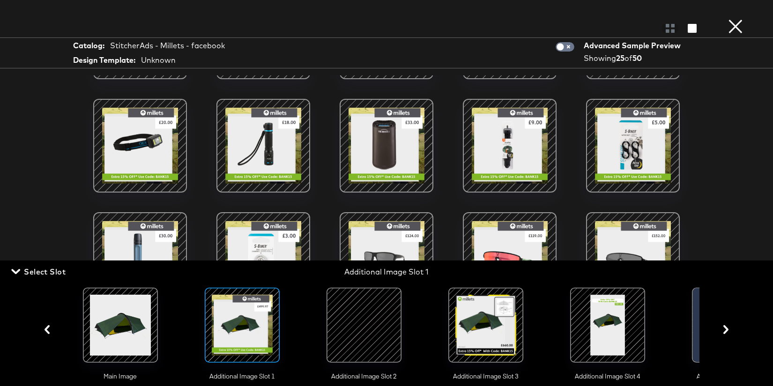
scroll to position [236, 0]
click at [366, 316] on div at bounding box center [364, 325] width 64 height 64
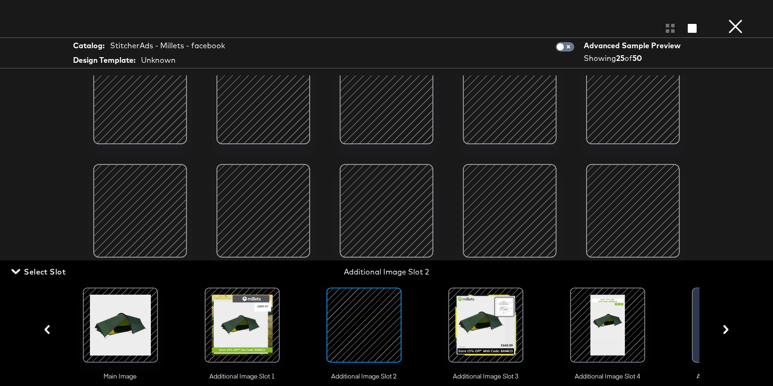
scroll to position [317, 0]
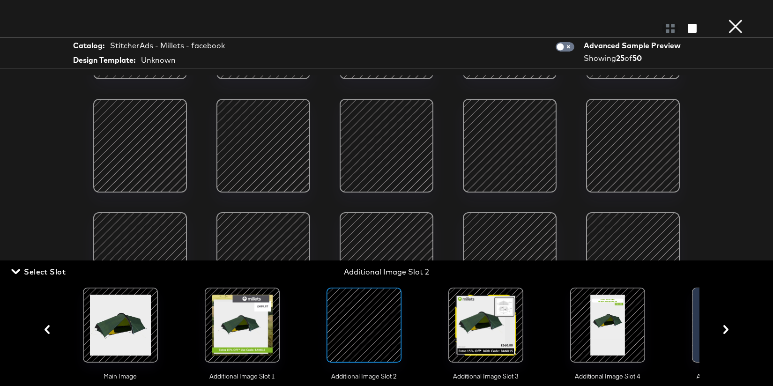
click at [476, 333] on div at bounding box center [486, 325] width 64 height 64
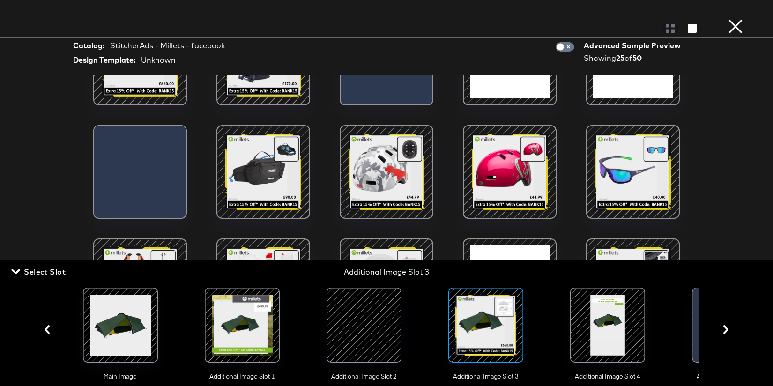
scroll to position [64, 0]
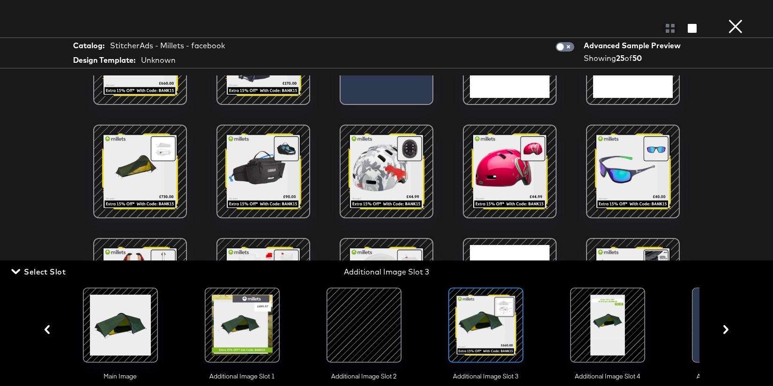
click at [600, 313] on div at bounding box center [608, 325] width 64 height 64
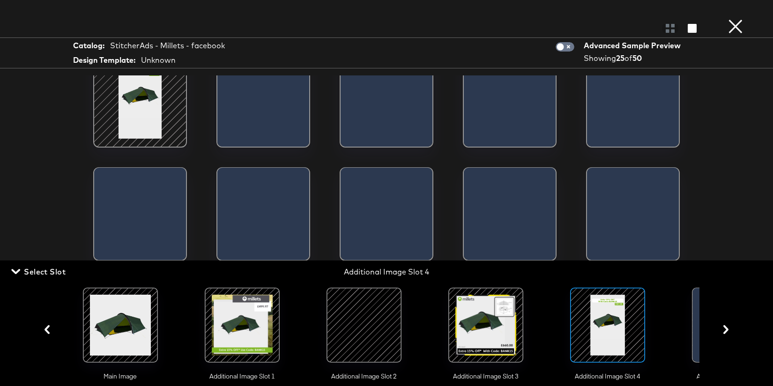
scroll to position [0, 0]
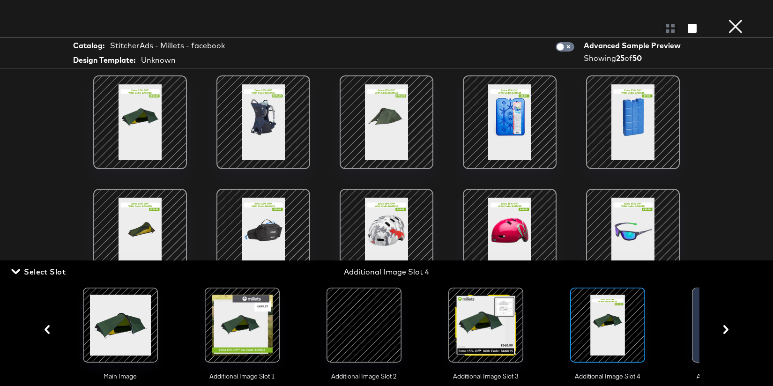
click at [732, 19] on button "×" at bounding box center [736, 9] width 19 height 19
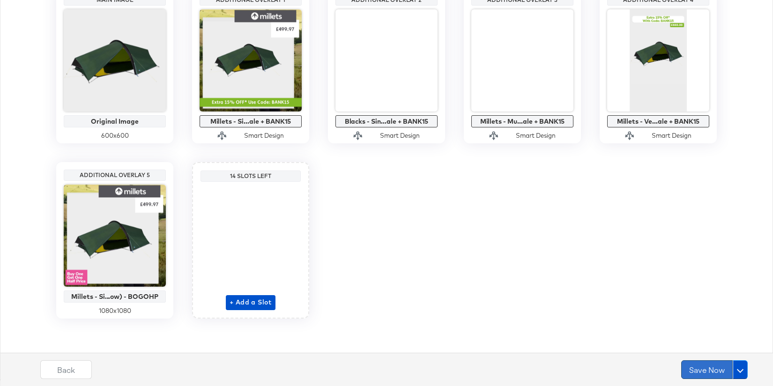
click at [707, 366] on button "Save Now" at bounding box center [708, 369] width 52 height 19
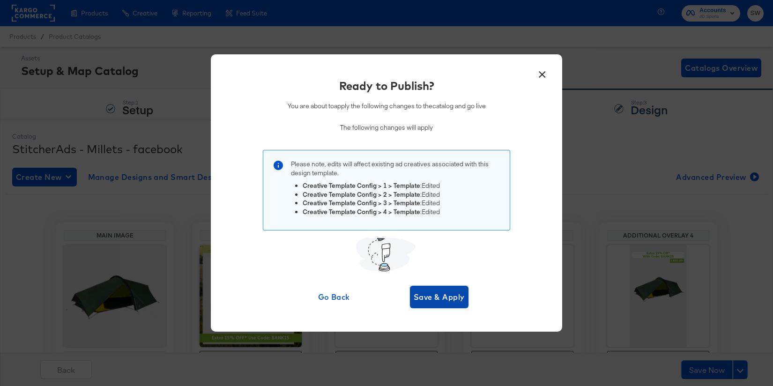
click at [444, 295] on span "Save & Apply" at bounding box center [439, 297] width 51 height 13
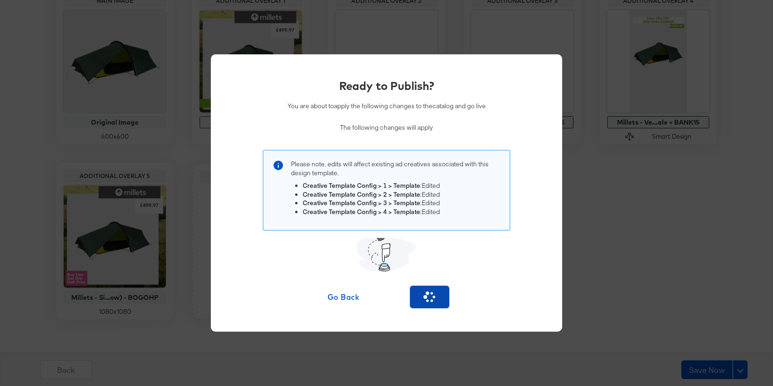
scroll to position [235, 0]
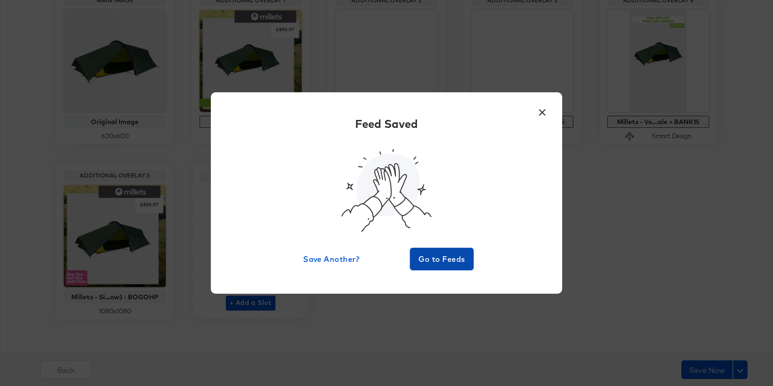
click at [458, 265] on span "Go to Feeds" at bounding box center [442, 259] width 56 height 13
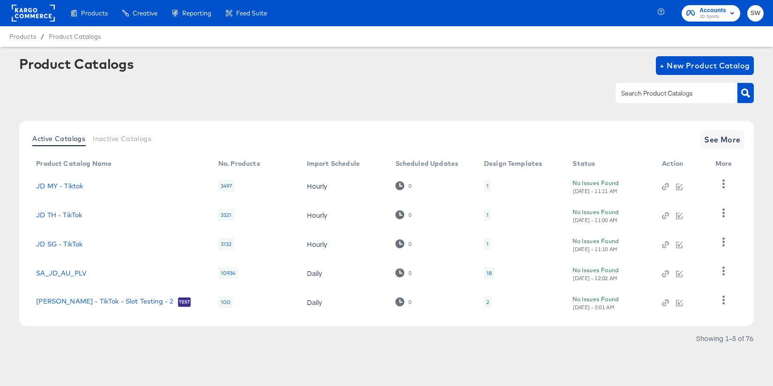
click at [643, 96] on input "text" at bounding box center [670, 93] width 100 height 11
type input "GO"
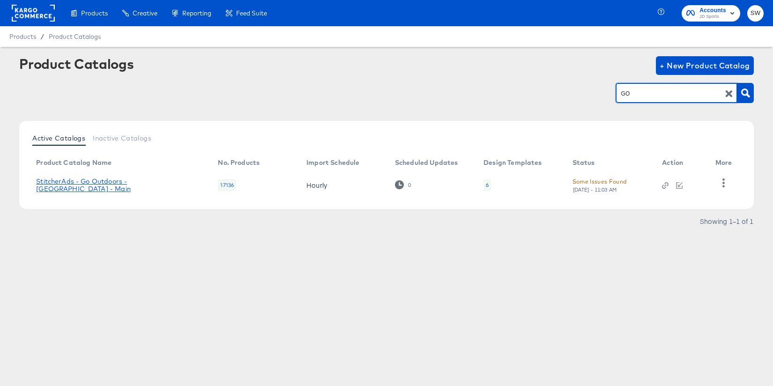
click at [142, 184] on link "StitcherAds - Go Outdoors - UK - Main" at bounding box center [117, 185] width 163 height 15
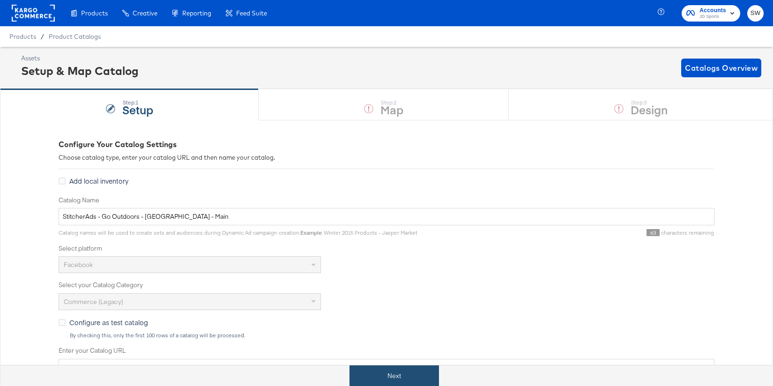
click at [396, 379] on button "Next" at bounding box center [395, 376] width 90 height 21
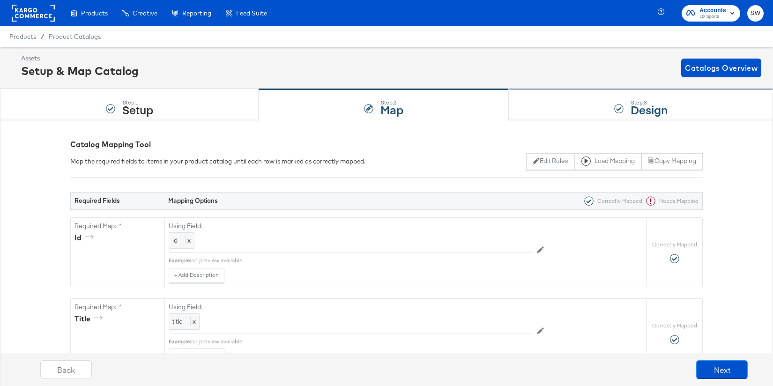
click at [591, 106] on div "Step: 3 Design" at bounding box center [641, 105] width 264 height 31
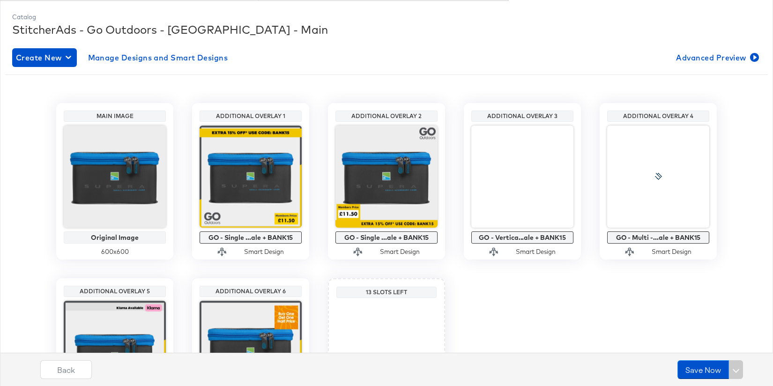
scroll to position [122, 0]
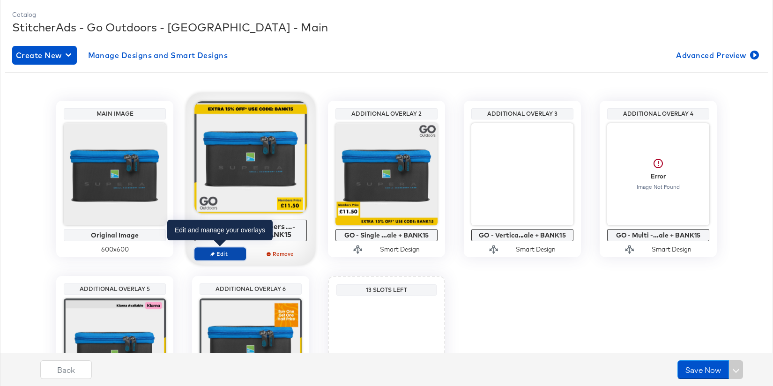
click at [216, 249] on button "Edit" at bounding box center [221, 254] width 52 height 13
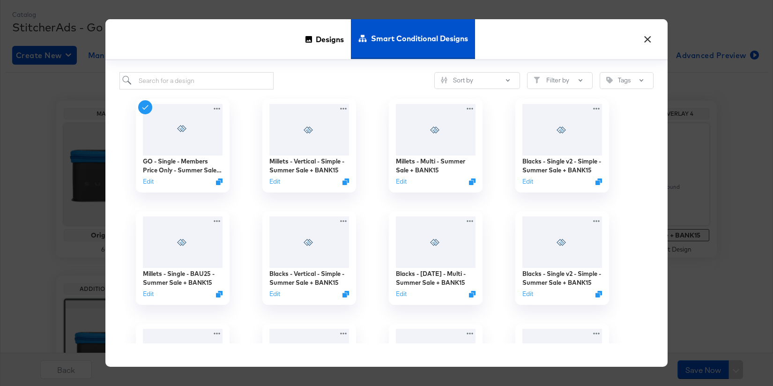
scroll to position [122, 0]
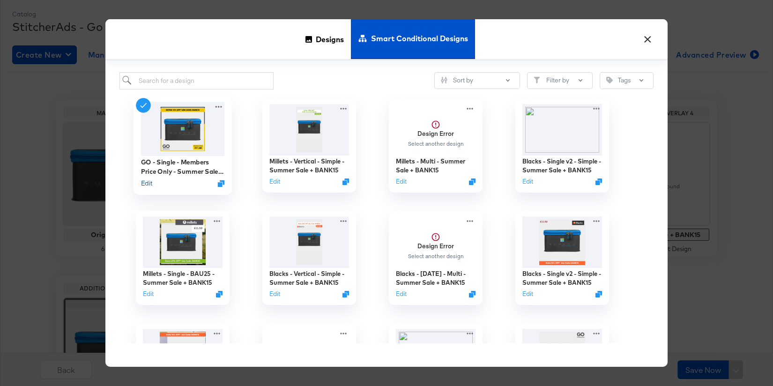
click at [147, 185] on button "Edit" at bounding box center [146, 183] width 11 height 9
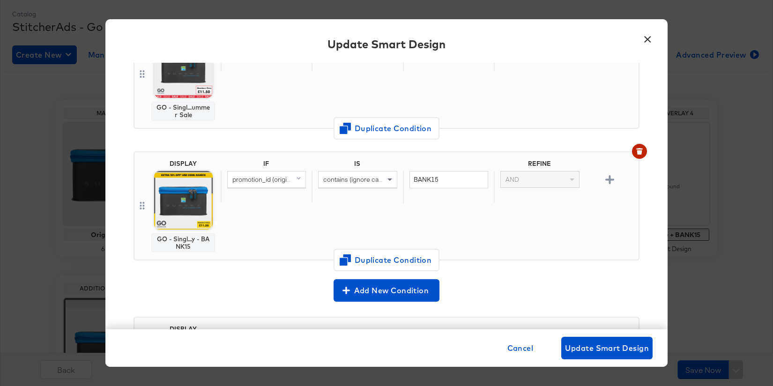
scroll to position [119, 0]
click at [650, 37] on button "×" at bounding box center [647, 37] width 17 height 17
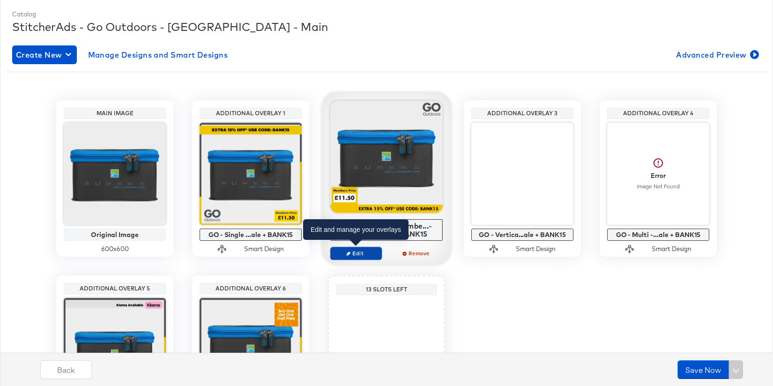
click at [353, 251] on span "Edit" at bounding box center [356, 253] width 43 height 7
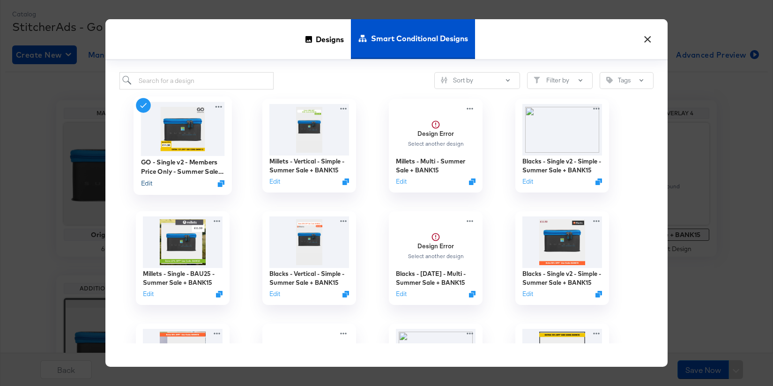
click at [150, 185] on button "Edit" at bounding box center [146, 183] width 11 height 9
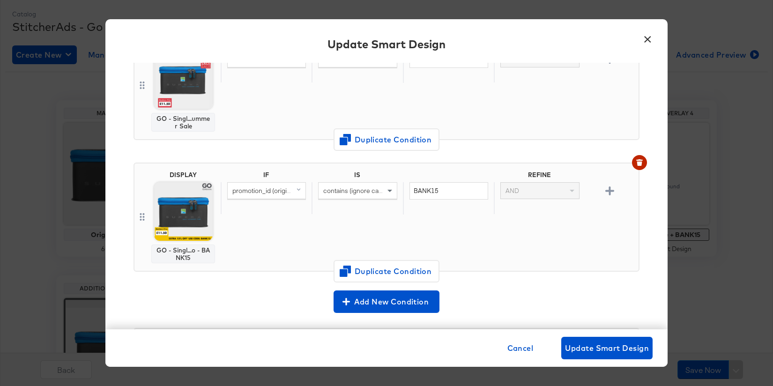
scroll to position [127, 0]
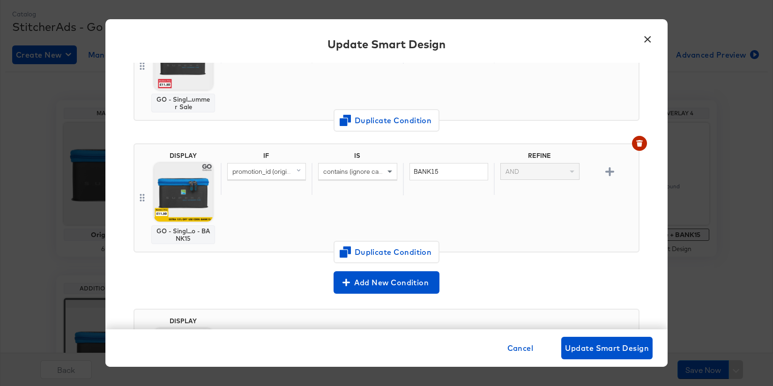
click at [651, 38] on button "×" at bounding box center [647, 37] width 17 height 17
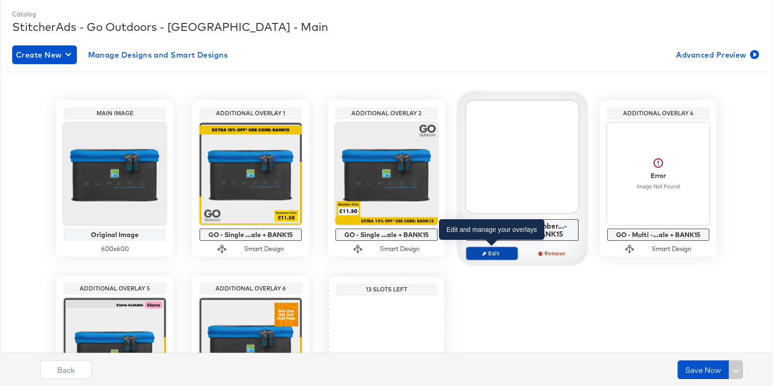
click at [490, 250] on span "Edit" at bounding box center [492, 253] width 43 height 7
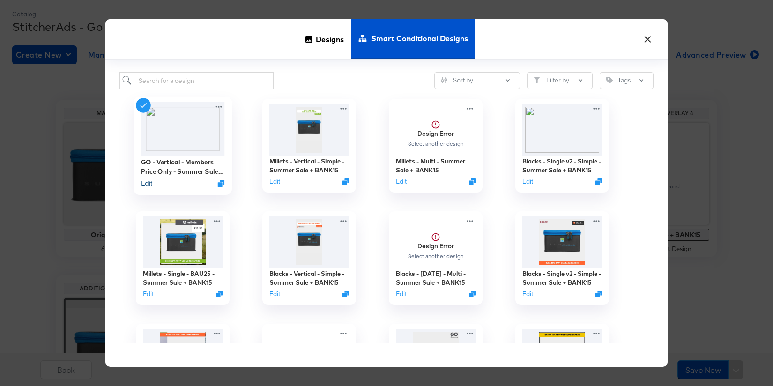
click at [146, 185] on button "Edit" at bounding box center [146, 183] width 11 height 9
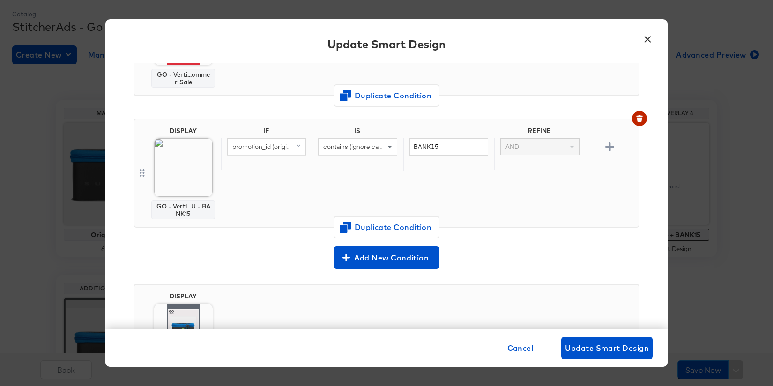
scroll to position [152, 0]
click at [647, 38] on button "×" at bounding box center [647, 37] width 17 height 17
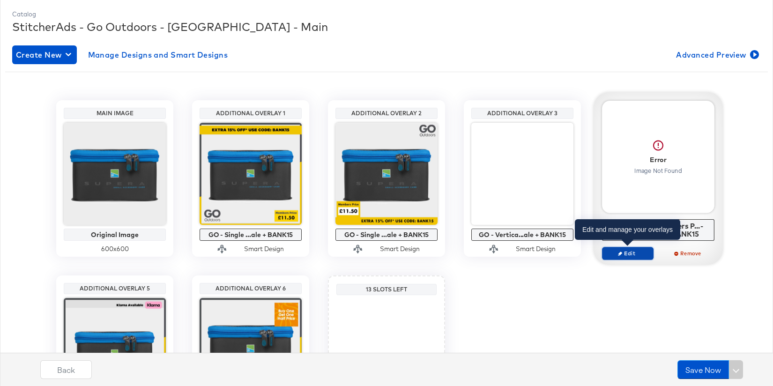
click at [624, 251] on span "Edit" at bounding box center [628, 253] width 43 height 7
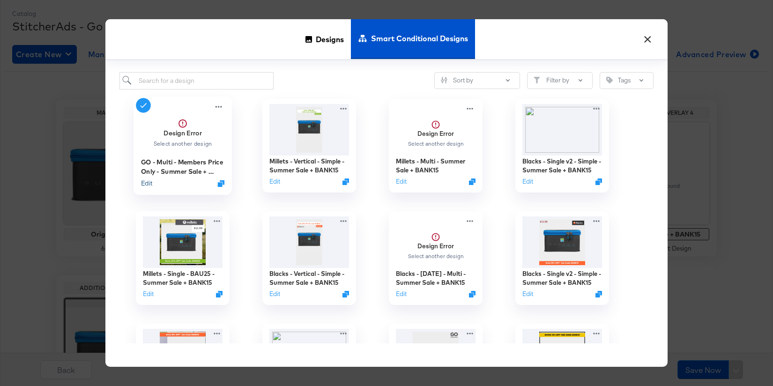
click at [149, 182] on button "Edit" at bounding box center [146, 183] width 11 height 9
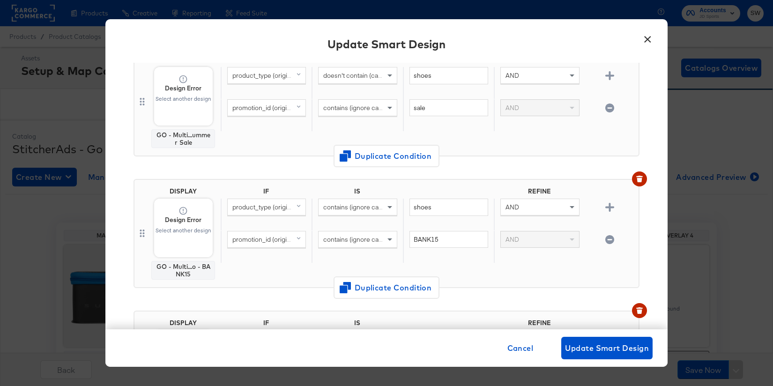
scroll to position [717, 0]
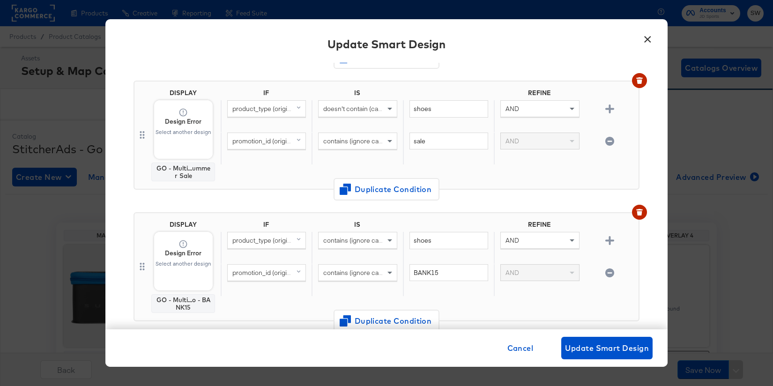
click at [646, 38] on button "×" at bounding box center [647, 37] width 17 height 17
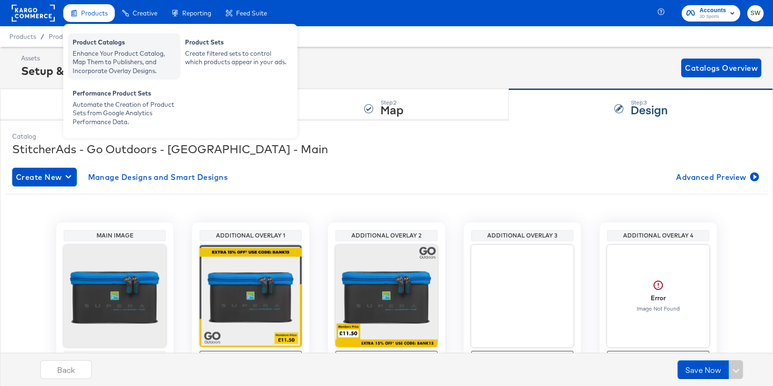
click at [94, 50] on div "Enhance Your Product Catalog, Map Them to Publishers, and Incorporate Overlay D…" at bounding box center [124, 62] width 103 height 26
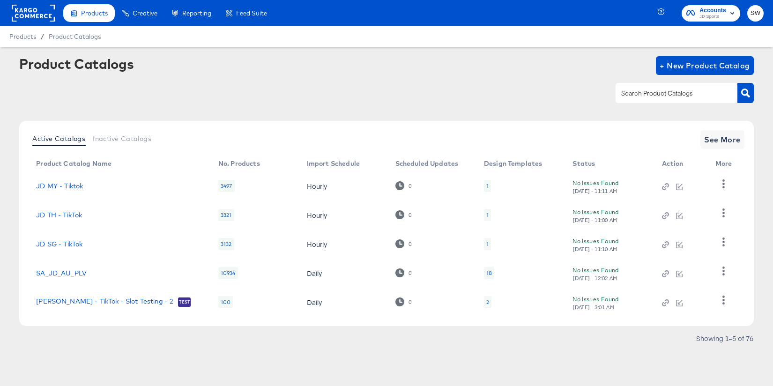
click at [640, 90] on input "text" at bounding box center [670, 93] width 100 height 11
type input "BLACKS"
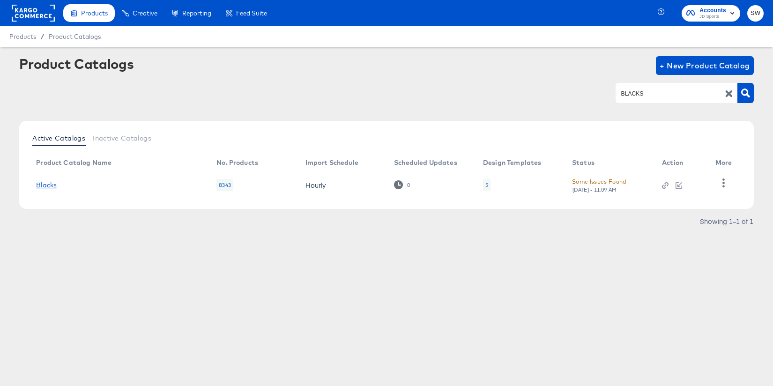
click at [52, 186] on link "Blacks" at bounding box center [46, 185] width 21 height 8
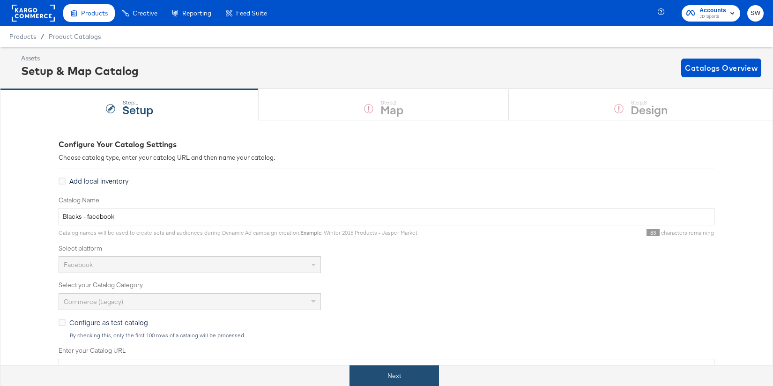
click at [397, 379] on button "Next" at bounding box center [395, 376] width 90 height 21
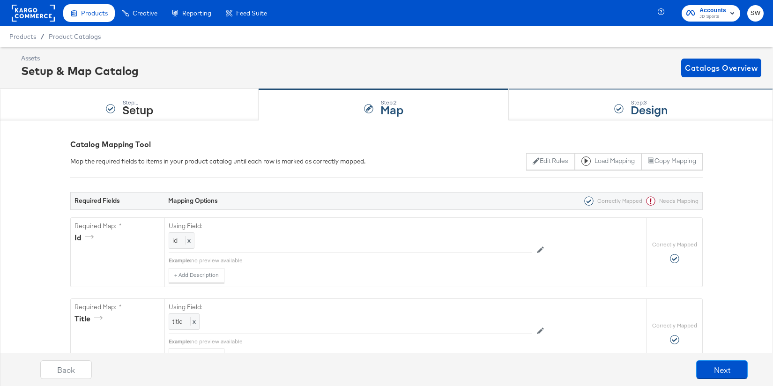
click at [570, 100] on div "Step: 3 Design" at bounding box center [641, 105] width 264 height 31
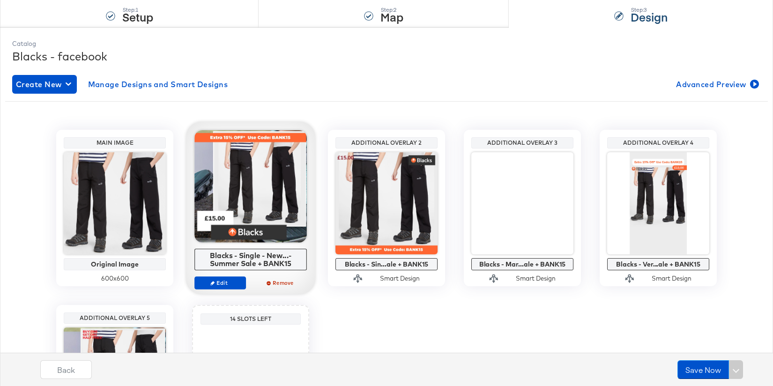
scroll to position [122, 0]
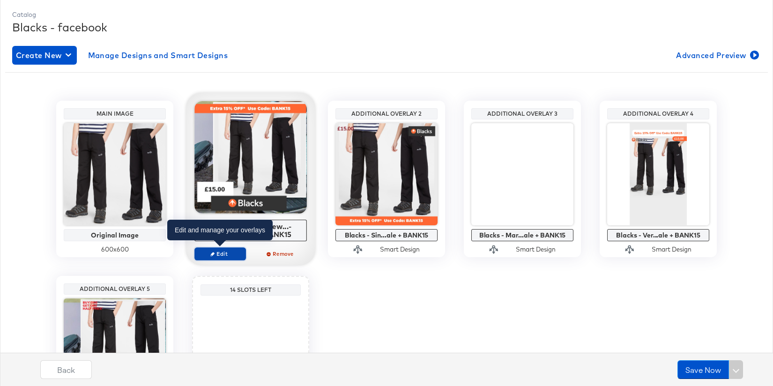
click at [209, 254] on span "Edit" at bounding box center [220, 253] width 43 height 7
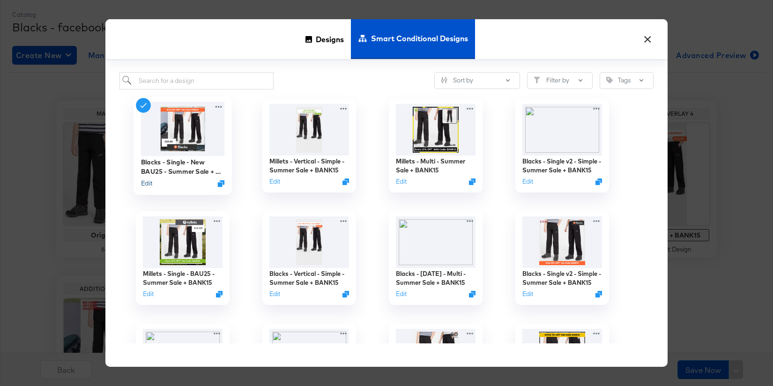
click at [150, 184] on button "Edit" at bounding box center [146, 183] width 11 height 9
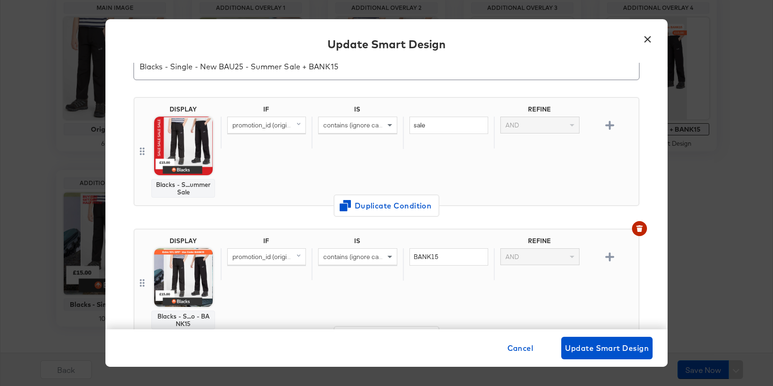
scroll to position [0, 0]
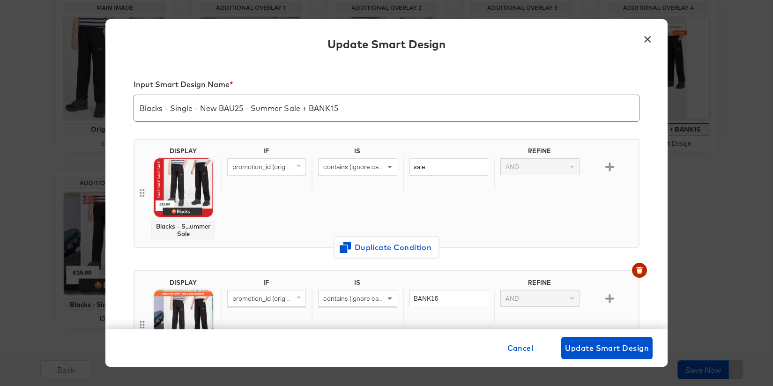
click at [644, 41] on button "×" at bounding box center [647, 37] width 17 height 17
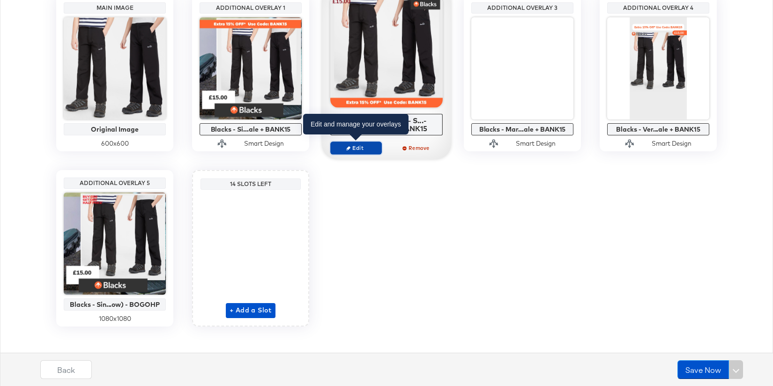
click at [360, 148] on span "Edit" at bounding box center [356, 147] width 43 height 7
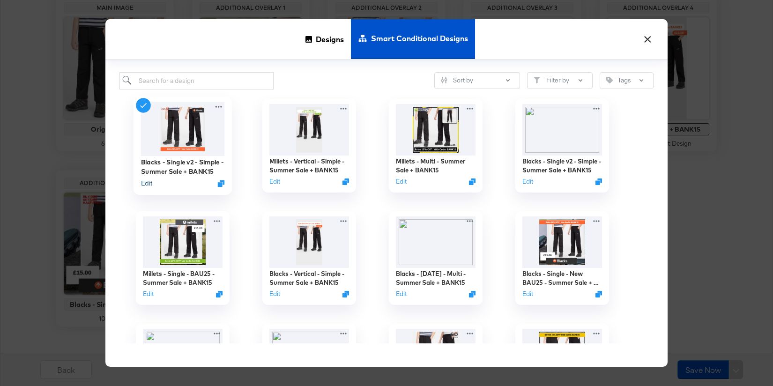
click at [147, 187] on button "Edit" at bounding box center [146, 183] width 11 height 9
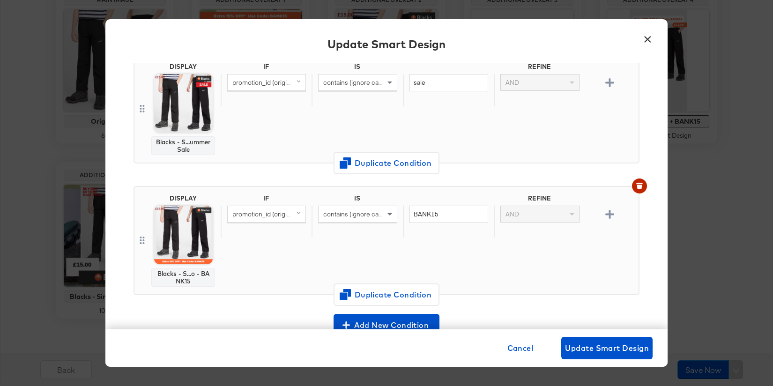
scroll to position [239, 0]
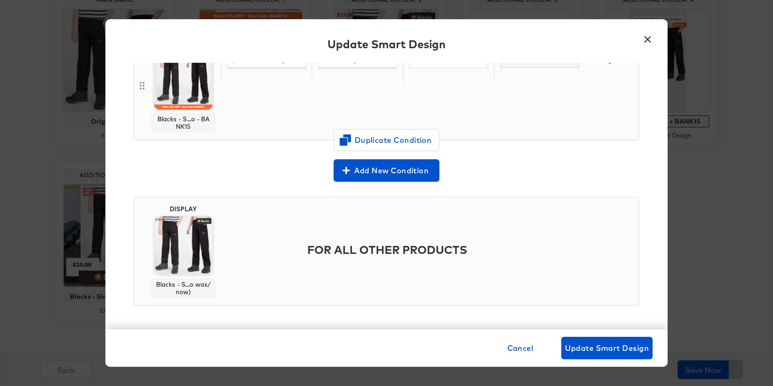
click at [646, 35] on button "×" at bounding box center [647, 37] width 17 height 17
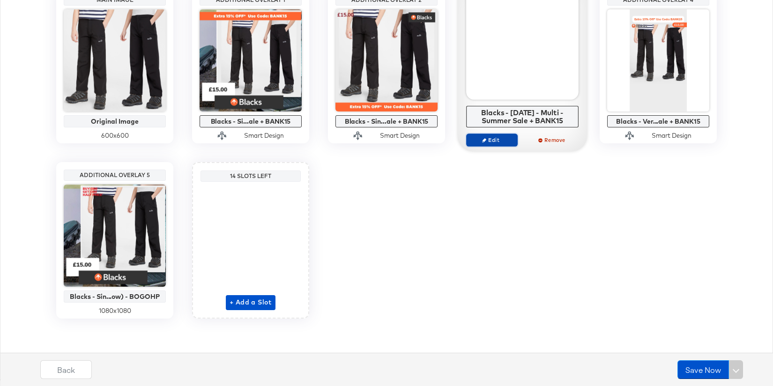
click at [492, 139] on span "Edit" at bounding box center [492, 139] width 43 height 7
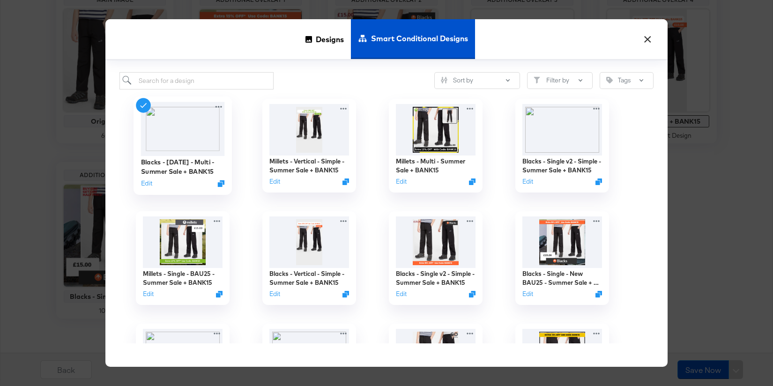
click at [156, 182] on div "Edit" at bounding box center [183, 183] width 84 height 9
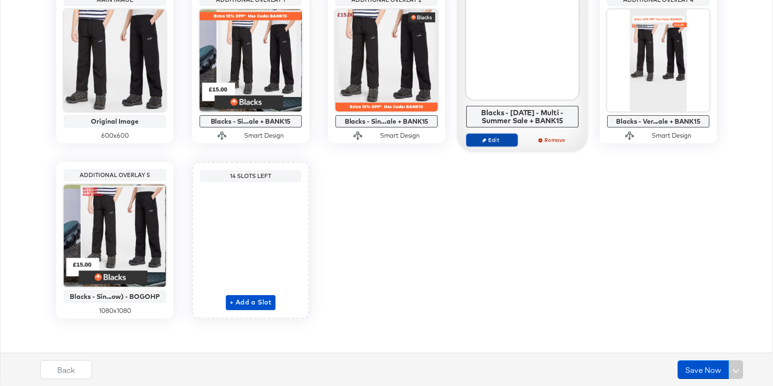
click at [492, 140] on span "Edit" at bounding box center [492, 139] width 43 height 7
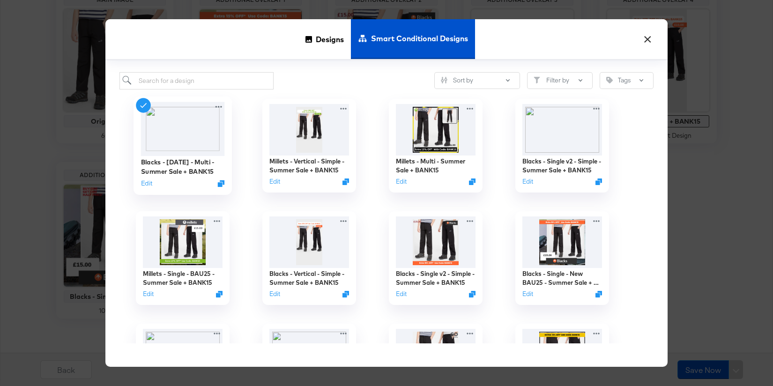
click at [140, 184] on div "Blacks - Mar 24 - Multi - Summer Sale + BANK15 Edit" at bounding box center [183, 146] width 98 height 98
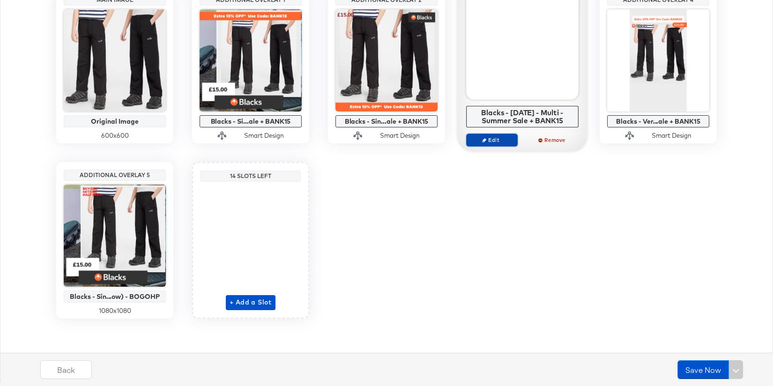
click at [488, 141] on span "Edit" at bounding box center [492, 139] width 43 height 7
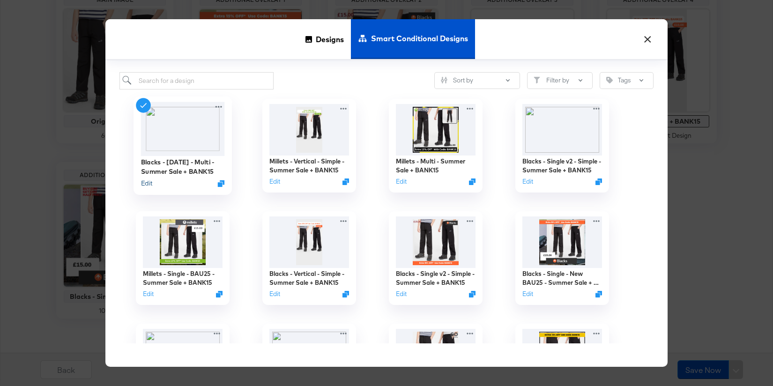
click at [148, 184] on button "Edit" at bounding box center [146, 183] width 11 height 9
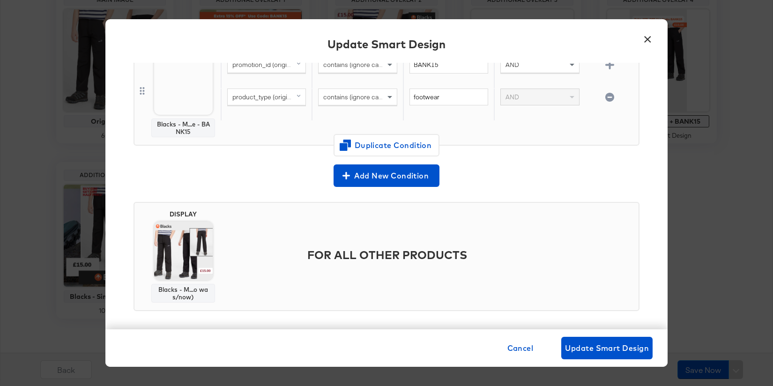
scroll to position [630, 0]
click at [647, 40] on button "×" at bounding box center [647, 37] width 17 height 17
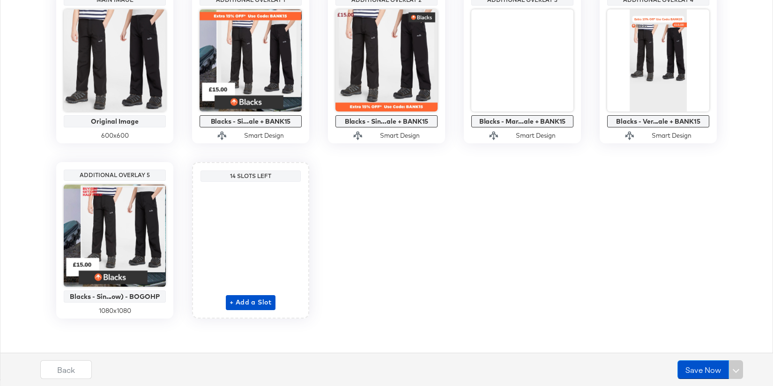
click at [625, 155] on div "Main Image Original Image 600 x 600 Additional Overlay 1 Blacks - Si...ale + BA…" at bounding box center [386, 153] width 763 height 332
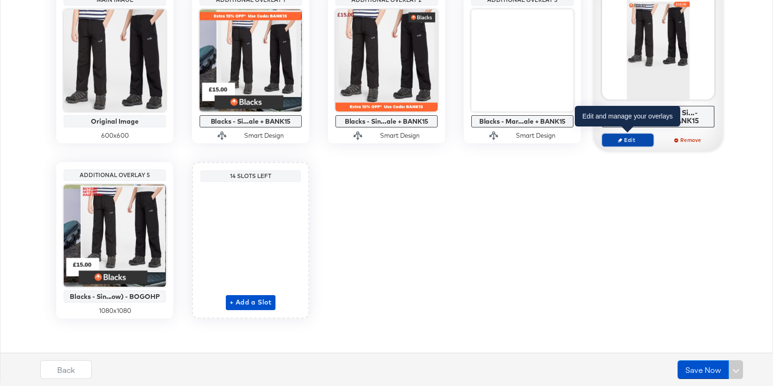
click at [626, 141] on span "Edit" at bounding box center [628, 139] width 43 height 7
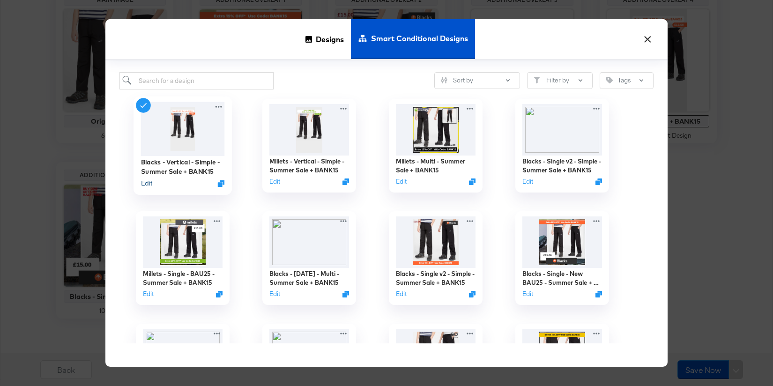
click at [144, 185] on button "Edit" at bounding box center [146, 183] width 11 height 9
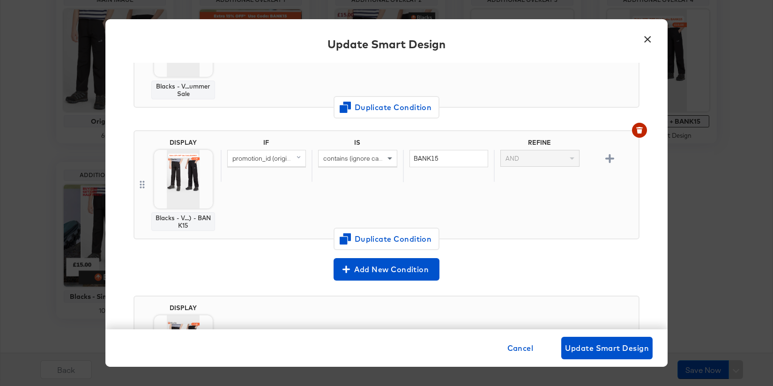
scroll to position [151, 0]
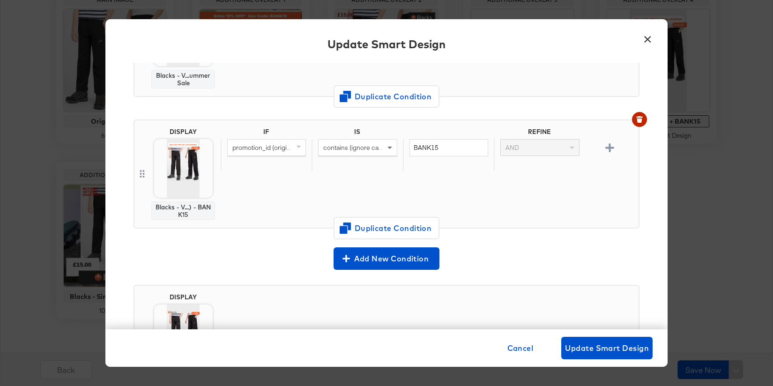
click at [649, 36] on button "×" at bounding box center [647, 37] width 17 height 17
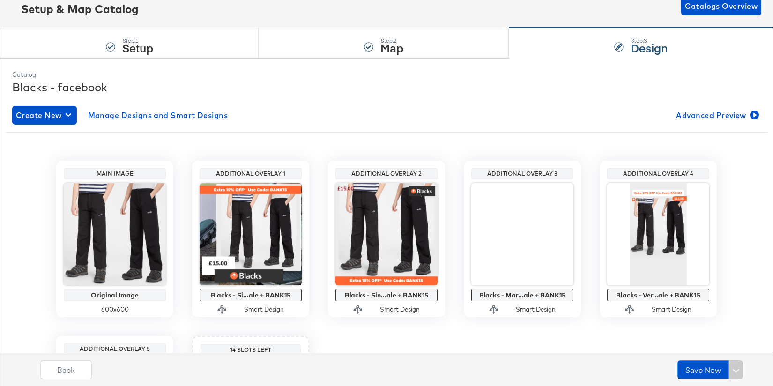
scroll to position [0, 0]
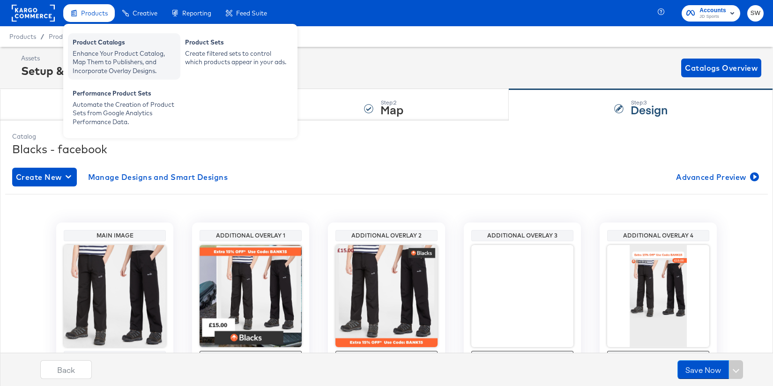
click at [148, 64] on div "Enhance Your Product Catalog, Map Them to Publishers, and Incorporate Overlay D…" at bounding box center [124, 62] width 103 height 26
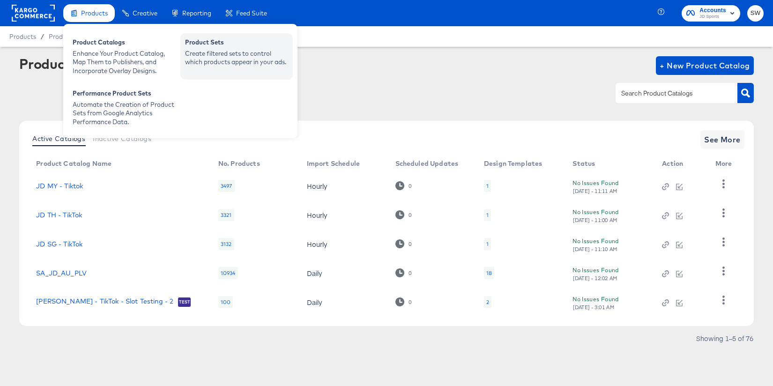
click at [220, 73] on div "Product Sets Create filtered sets to control which products appear in your ads." at bounding box center [236, 56] width 113 height 46
click at [218, 63] on div "Create filtered sets to control which products appear in your ads." at bounding box center [236, 57] width 103 height 17
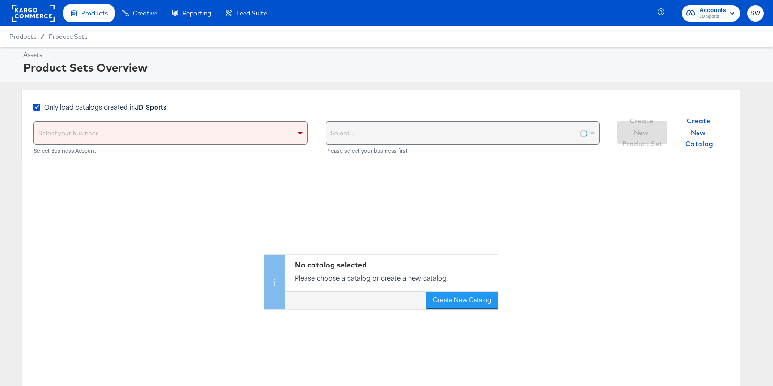
click at [42, 110] on label "Only load catalogs created in JD Sports" at bounding box center [101, 107] width 137 height 10
click at [0, 0] on input "Only load catalogs created in JD Sports" at bounding box center [0, 0] width 0 height 0
click at [38, 108] on icon at bounding box center [36, 107] width 7 height 7
click at [0, 0] on input "Only load catalogs created in JD Sports" at bounding box center [0, 0] width 0 height 0
click at [40, 106] on label "Only load catalogs created in JD Sports" at bounding box center [101, 107] width 137 height 10
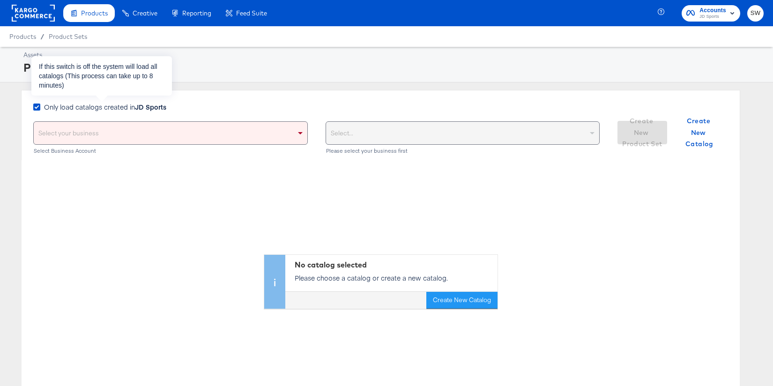
click at [0, 0] on input "Only load catalogs created in JD Sports" at bounding box center [0, 0] width 0 height 0
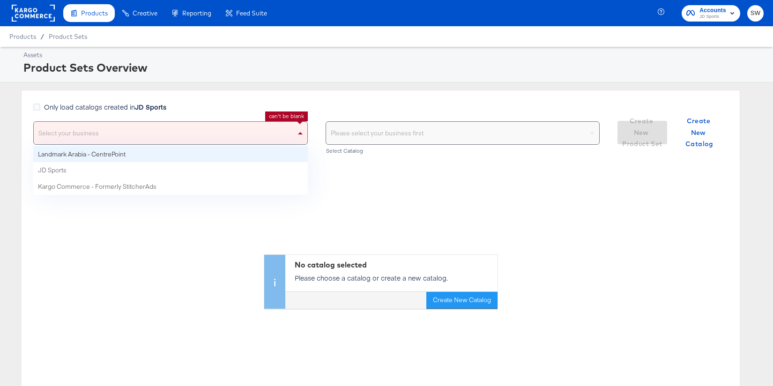
click at [53, 131] on div "Select your business" at bounding box center [171, 133] width 274 height 23
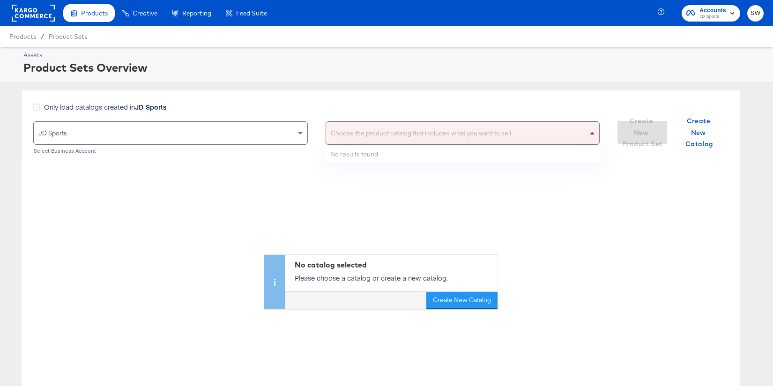
click at [353, 138] on div "Choose the product catalog that includes what you want to sell" at bounding box center [463, 133] width 274 height 23
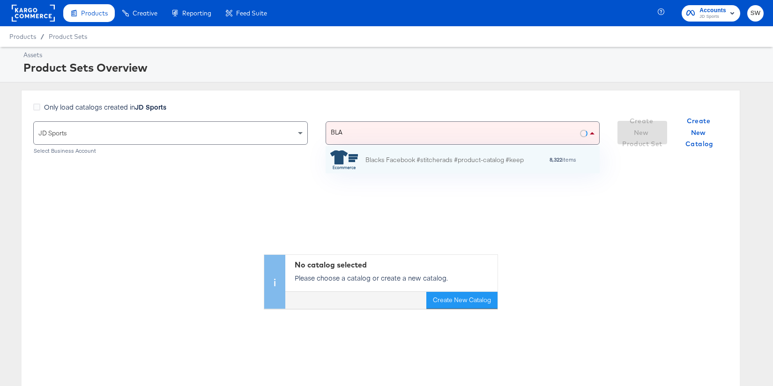
scroll to position [27, 274]
type input "BLACKS"
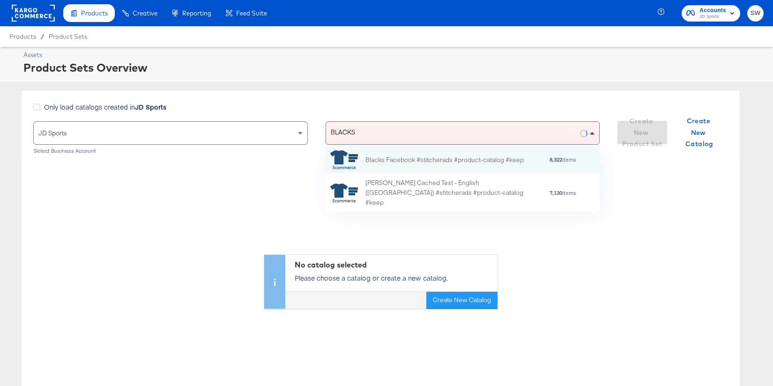
scroll to position [93, 274]
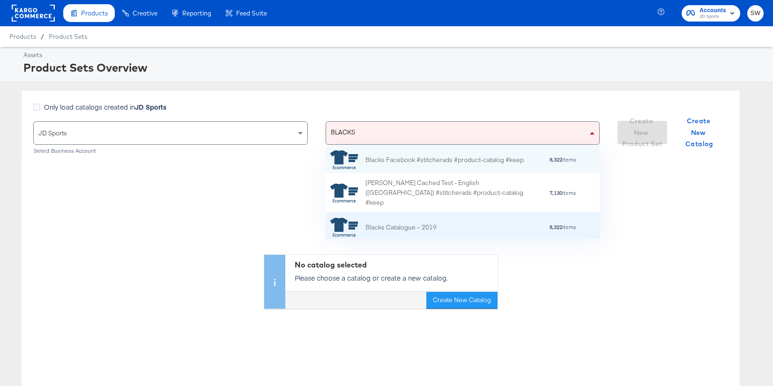
click at [438, 221] on div "Blacks Catalogue – 2019 8,322 items" at bounding box center [461, 227] width 263 height 19
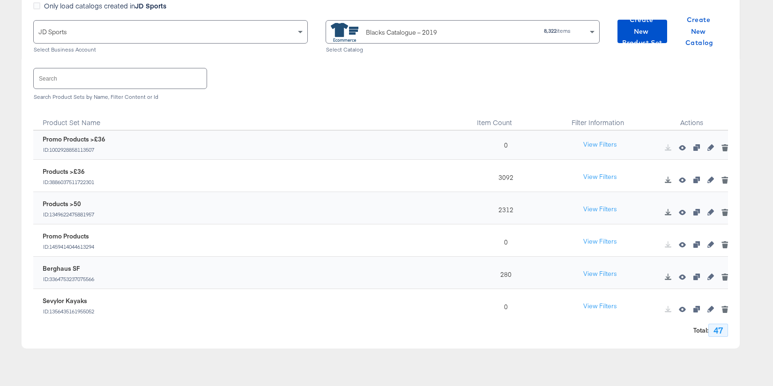
scroll to position [202, 0]
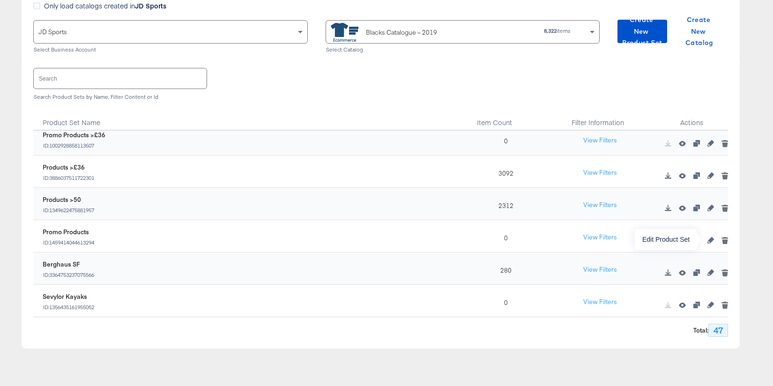
click at [710, 241] on icon "button" at bounding box center [711, 240] width 7 height 7
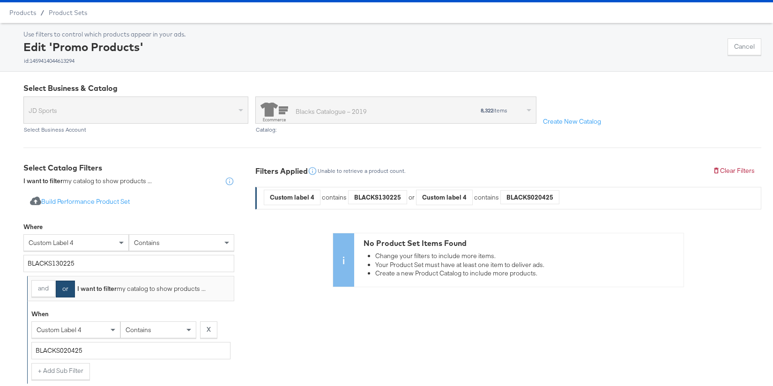
scroll to position [86, 0]
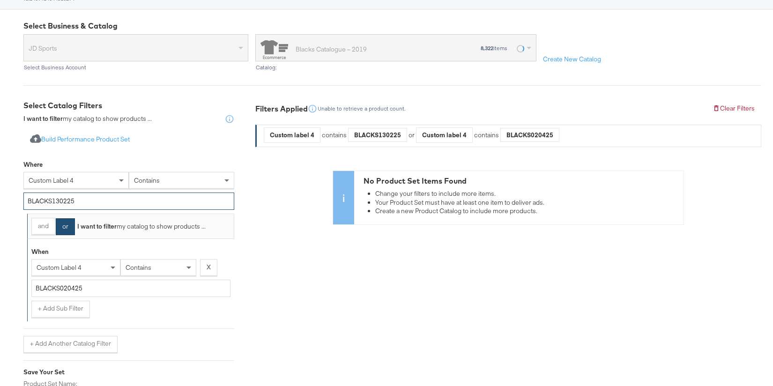
click at [101, 201] on input "BLACKS130225" at bounding box center [128, 201] width 211 height 17
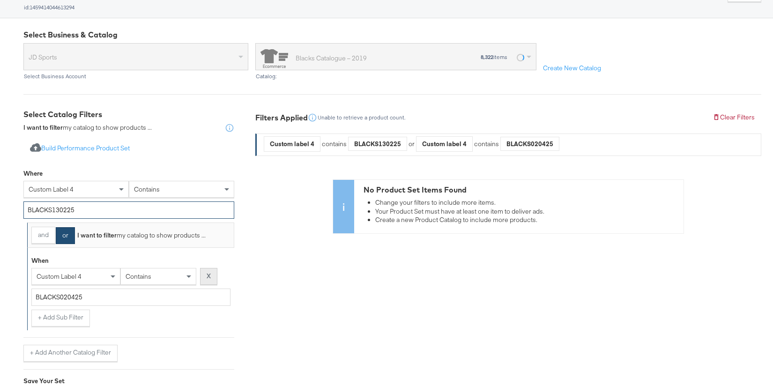
scroll to position [0, 0]
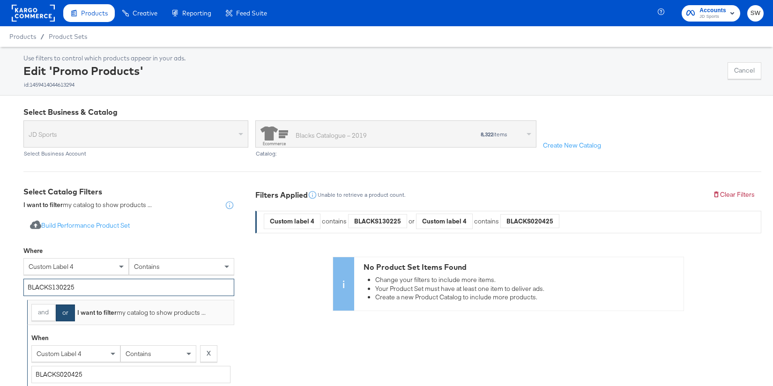
drag, startPoint x: 85, startPoint y: 289, endPoint x: 15, endPoint y: 282, distance: 70.7
click at [15, 282] on div "Select Business & Catalog JD Sports Select Business Account Blacks Catalogue – …" at bounding box center [386, 334] width 773 height 477
type input "N"
type input "BANK15"
click at [210, 353] on strong "X" at bounding box center [209, 353] width 4 height 9
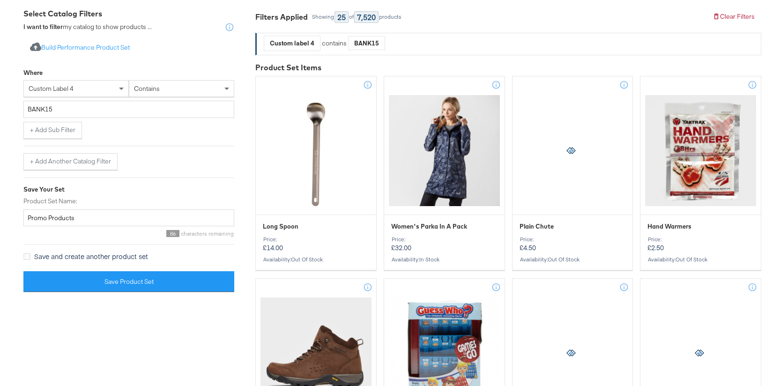
scroll to position [187, 0]
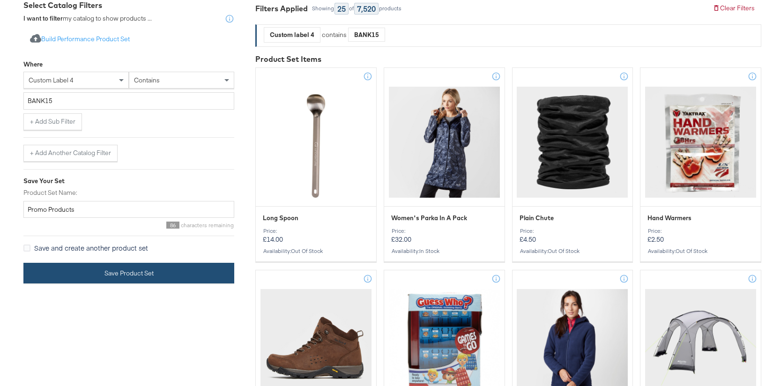
click at [152, 278] on button "Save Product Set" at bounding box center [128, 273] width 211 height 21
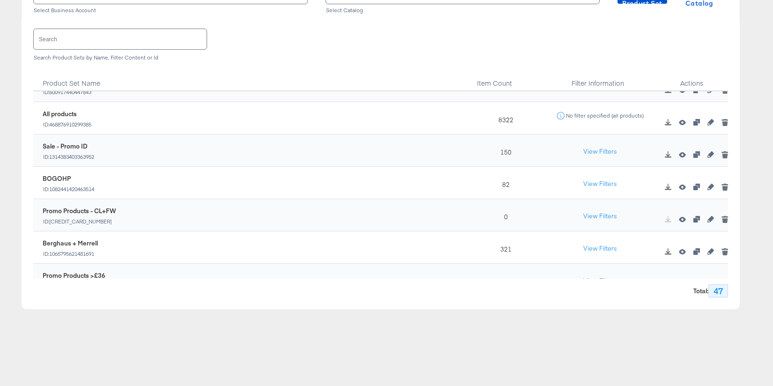
scroll to position [26, 0]
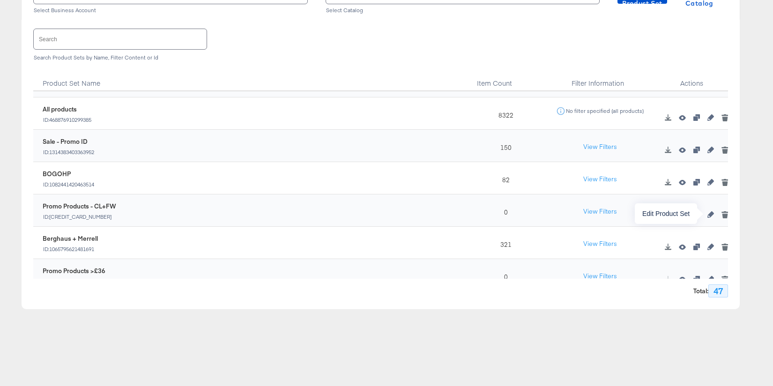
click at [712, 215] on icon "button" at bounding box center [711, 214] width 7 height 7
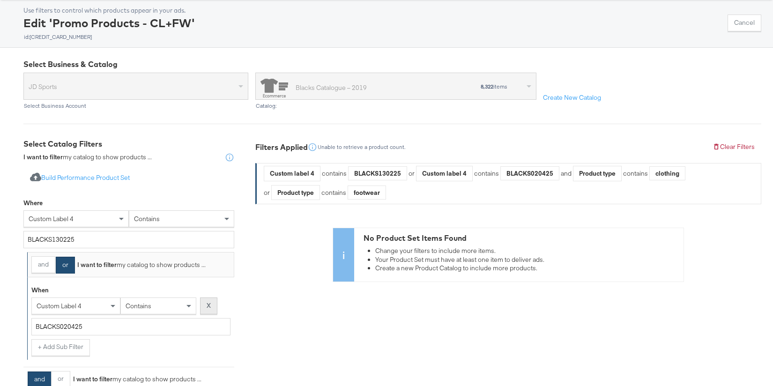
scroll to position [52, 0]
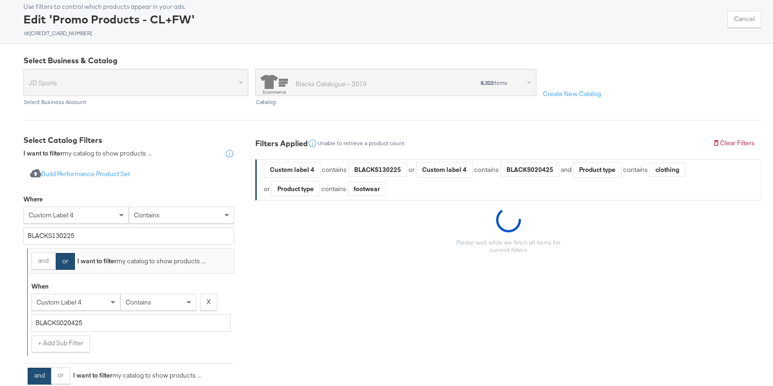
drag, startPoint x: 205, startPoint y: 301, endPoint x: 180, endPoint y: 288, distance: 28.1
click at [205, 301] on button "X" at bounding box center [208, 302] width 17 height 17
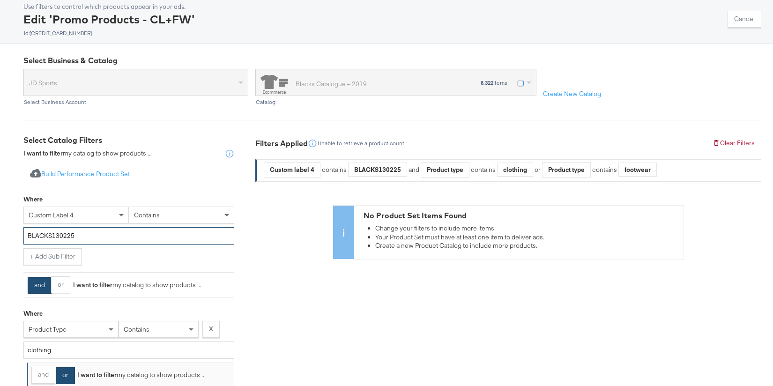
drag, startPoint x: 97, startPoint y: 235, endPoint x: 13, endPoint y: 231, distance: 84.0
click at [13, 231] on div "Select Business & Catalog JD Sports Select Business Account Blacks Catalogue – …" at bounding box center [386, 339] width 773 height 591
type input "BANK15"
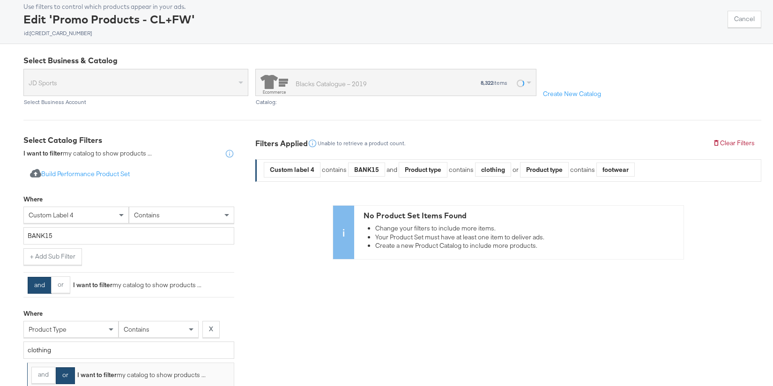
click at [237, 194] on div "Select Catalog Filters I want to filter my catalog to show products ... Import …" at bounding box center [135, 383] width 225 height 496
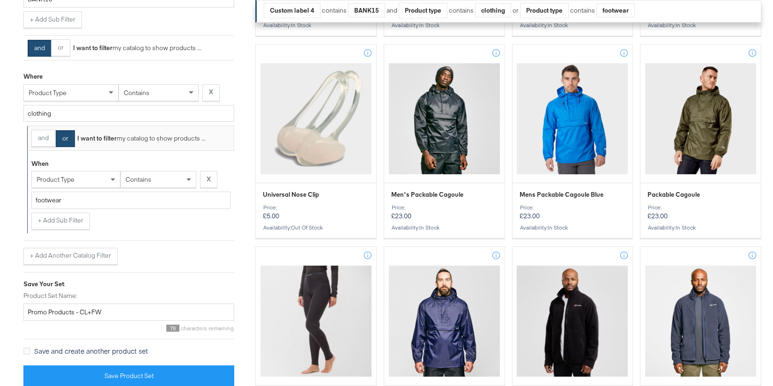
scroll to position [413, 0]
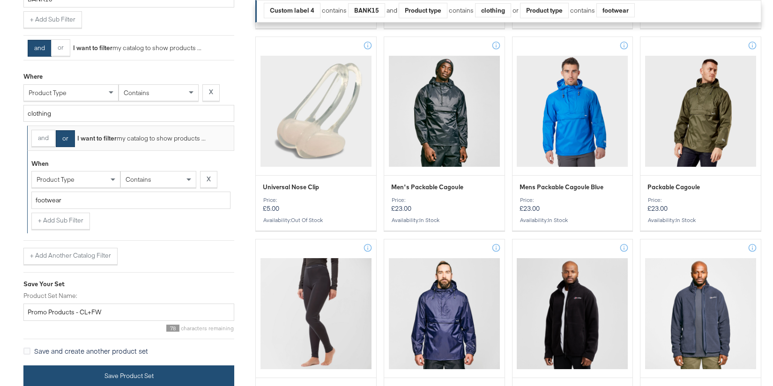
click at [147, 374] on button "Save Product Set" at bounding box center [128, 376] width 211 height 21
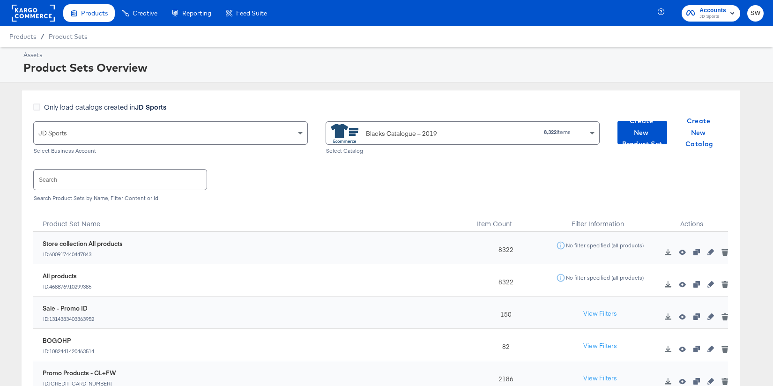
click at [457, 133] on div "Blacks Catalogue – 2019" at bounding box center [409, 133] width 156 height 19
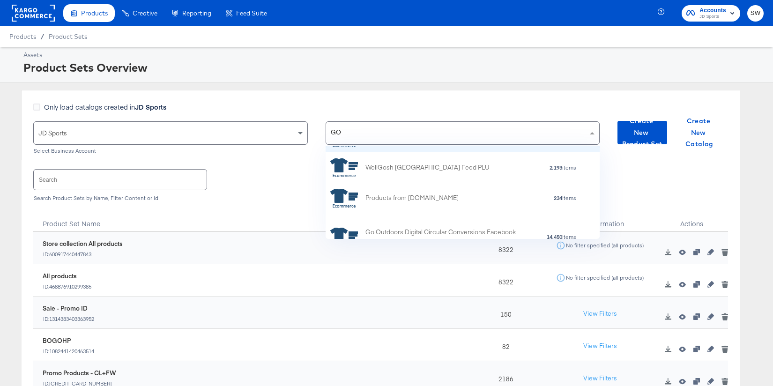
scroll to position [49, 0]
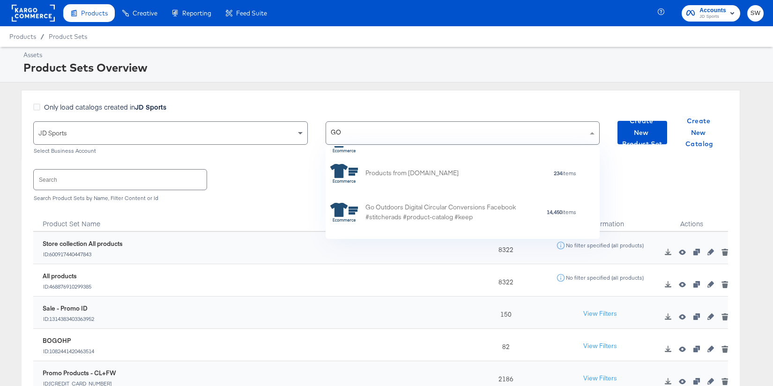
type input "GO"
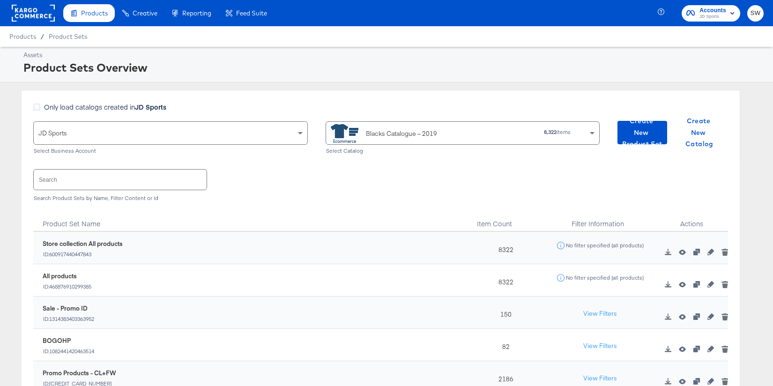
click at [371, 132] on div "Blacks Catalogue – 2019" at bounding box center [401, 134] width 71 height 10
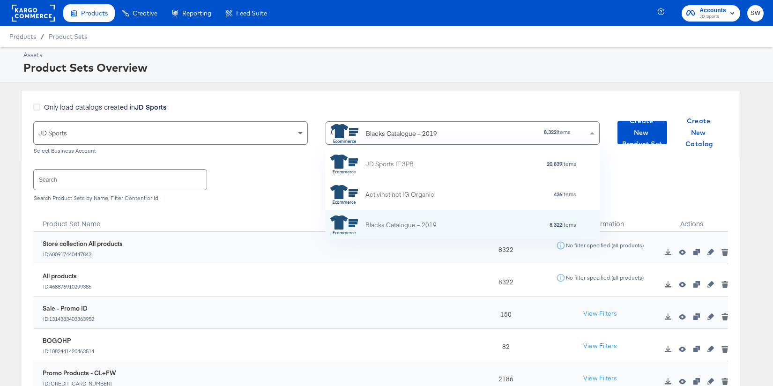
scroll to position [4591, 0]
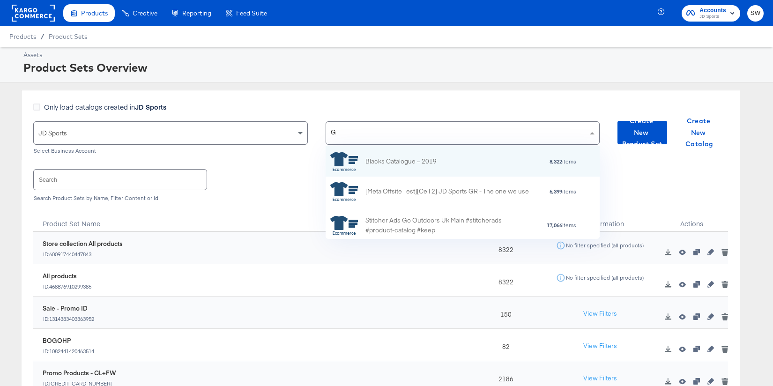
type input "GO"
click at [424, 162] on div "Go Outdoors - All Products" at bounding box center [405, 162] width 78 height 10
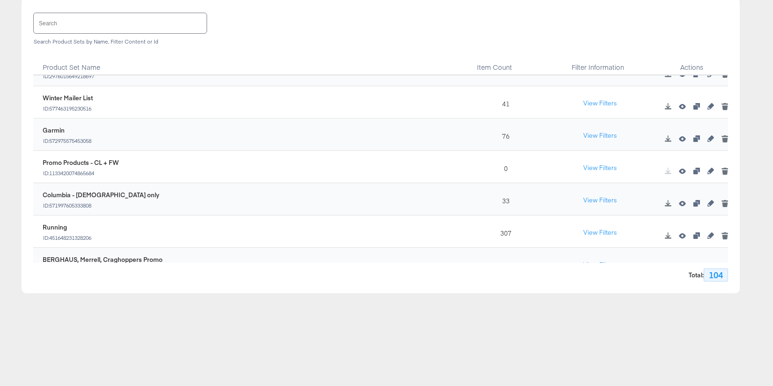
scroll to position [548, 0]
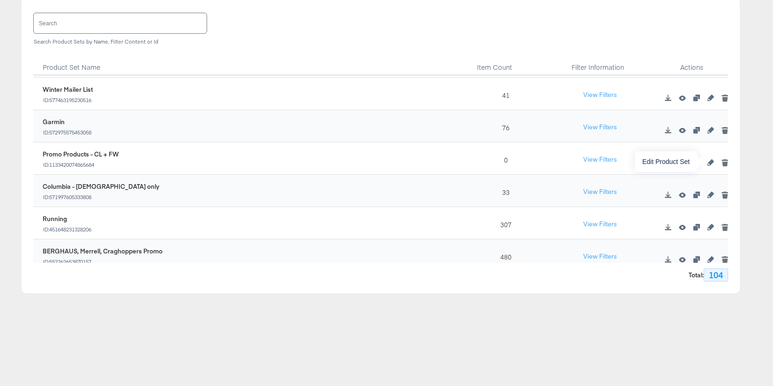
click at [711, 164] on icon "button" at bounding box center [711, 162] width 7 height 7
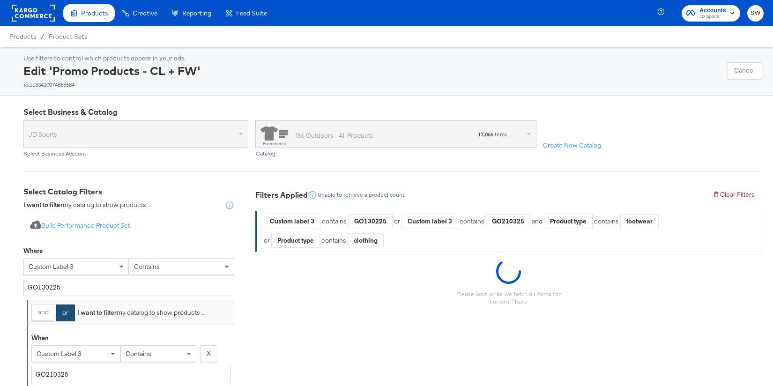
drag, startPoint x: 210, startPoint y: 350, endPoint x: 204, endPoint y: 348, distance: 6.4
click at [210, 350] on strong "X" at bounding box center [209, 353] width 4 height 9
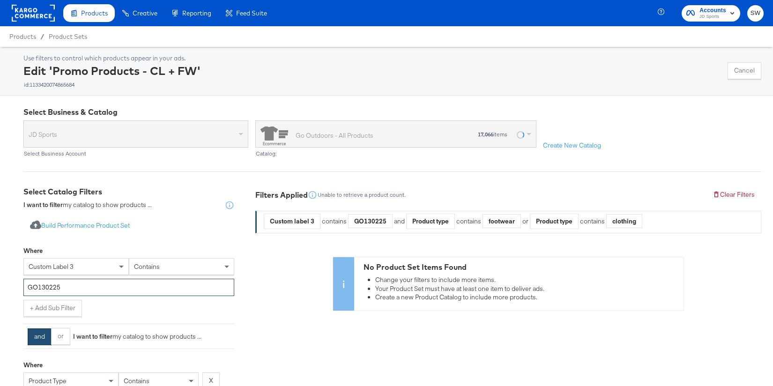
drag, startPoint x: 80, startPoint y: 287, endPoint x: 2, endPoint y: 280, distance: 78.1
click at [2, 280] on div "Select Business & Catalog JD Sports Select Business Account Go Outdoors - All P…" at bounding box center [386, 391] width 773 height 591
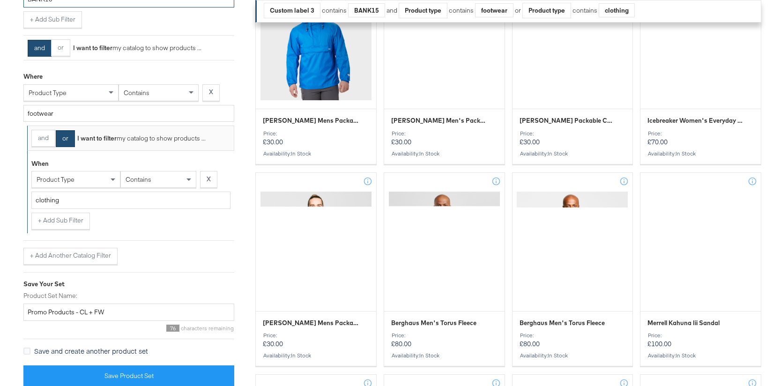
scroll to position [696, 0]
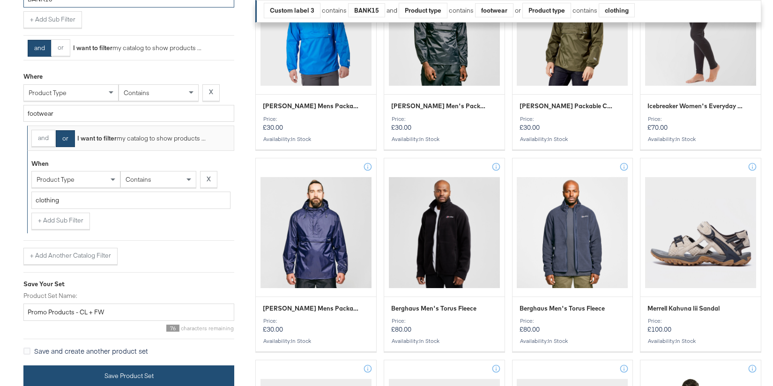
type input "BANK15"
click at [124, 368] on button "Save Product Set" at bounding box center [128, 376] width 211 height 21
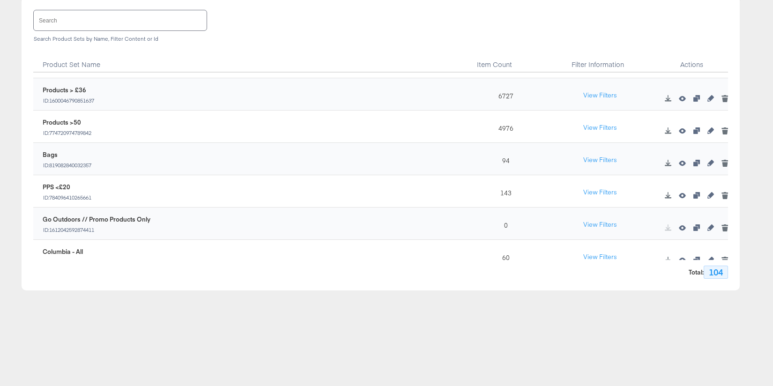
scroll to position [944, 0]
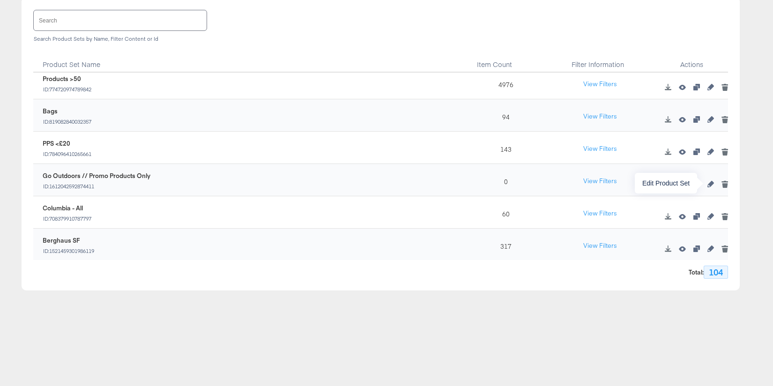
click at [711, 184] on icon "button" at bounding box center [711, 184] width 7 height 7
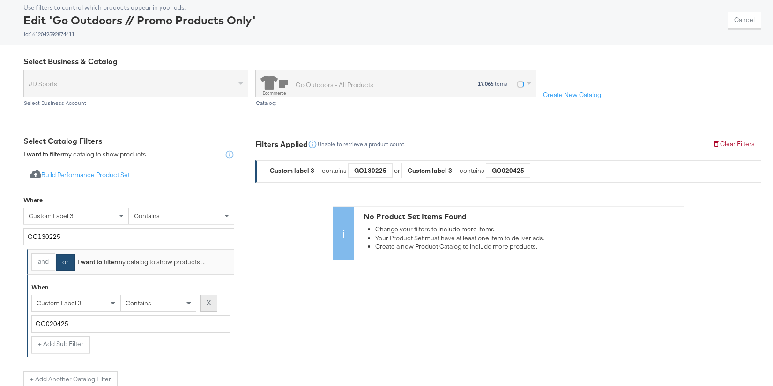
scroll to position [66, 0]
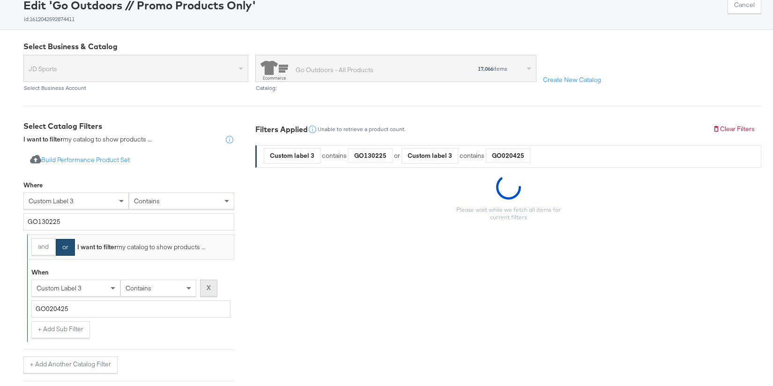
click at [211, 288] on button "X" at bounding box center [208, 288] width 17 height 17
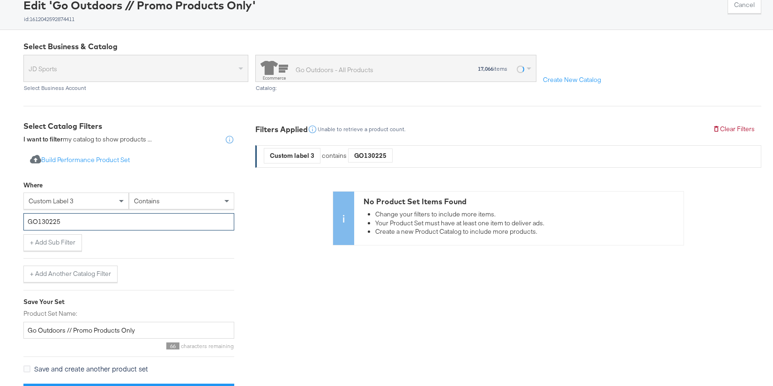
drag, startPoint x: 116, startPoint y: 225, endPoint x: 15, endPoint y: 214, distance: 100.9
click at [15, 214] on div "Select Business & Catalog JD Sports Select Business Account Go Outdoors - All P…" at bounding box center [386, 223] width 773 height 386
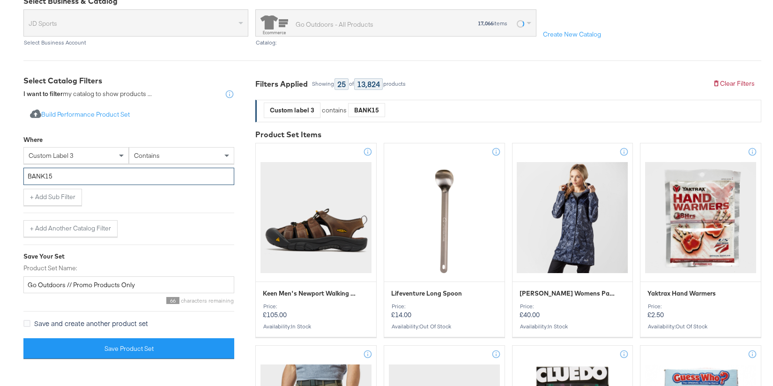
scroll to position [114, 0]
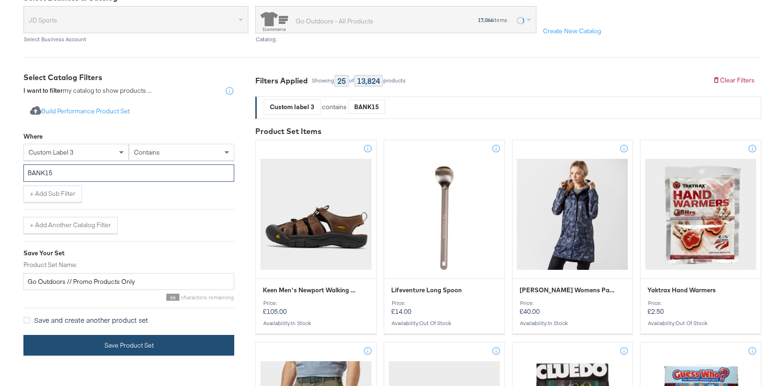
type input "BANK15"
click at [187, 347] on button "Save Product Set" at bounding box center [128, 345] width 211 height 21
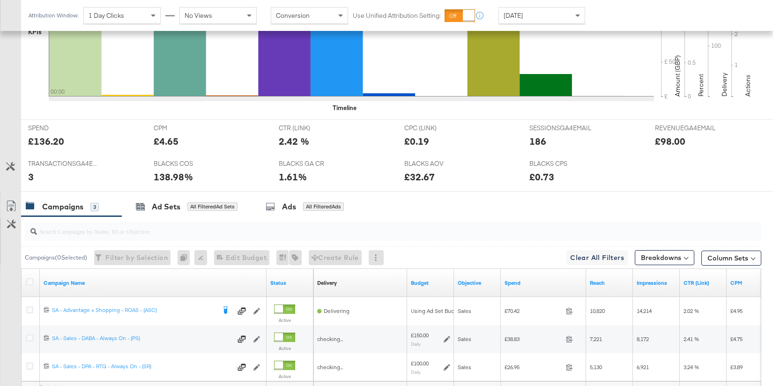
scroll to position [421, 0]
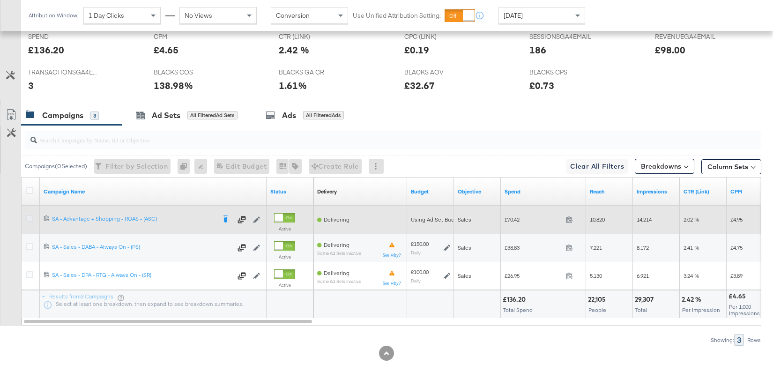
click at [30, 219] on icon at bounding box center [29, 218] width 7 height 7
click at [0, 0] on input "checkbox" at bounding box center [0, 0] width 0 height 0
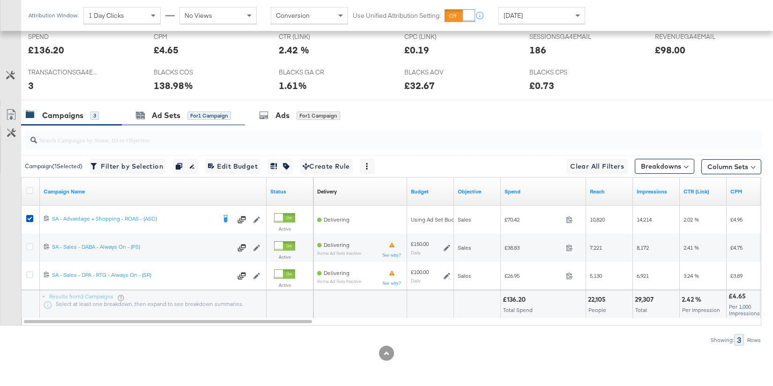
click at [206, 122] on div "Ad Sets for 1 Campaign" at bounding box center [183, 115] width 123 height 20
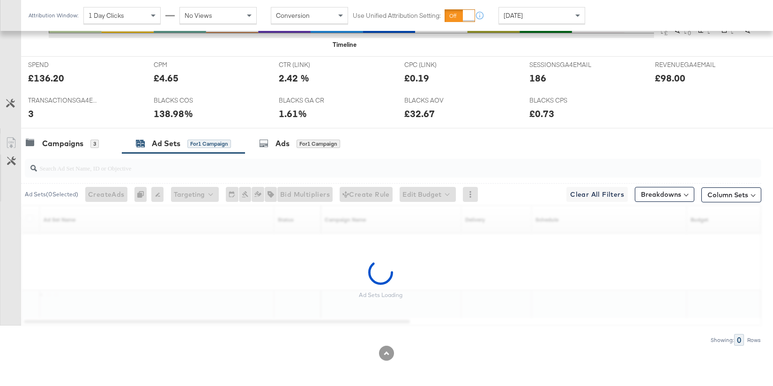
scroll to position [365, 0]
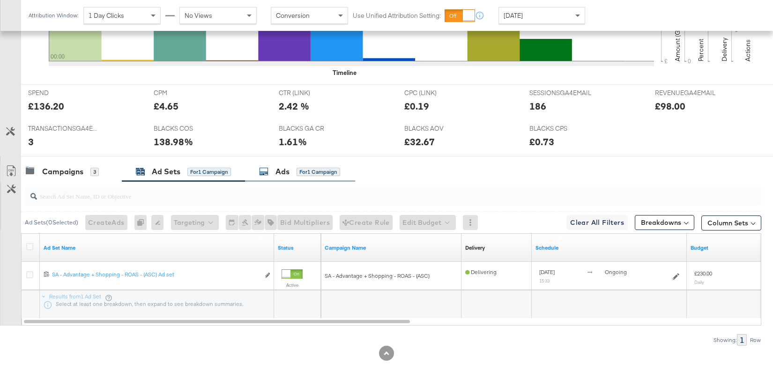
click at [281, 170] on div "Ads" at bounding box center [283, 171] width 14 height 11
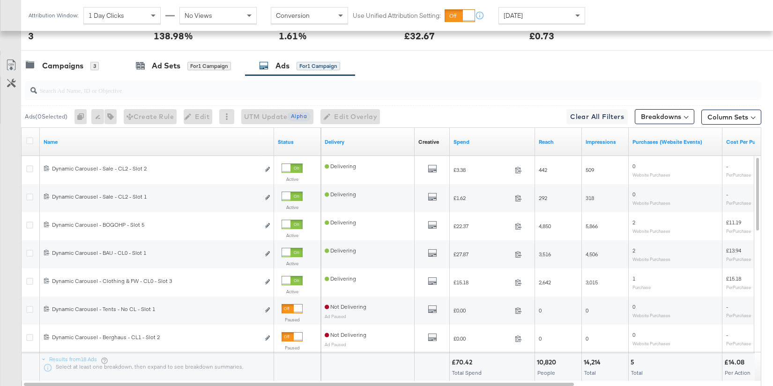
scroll to position [477, 0]
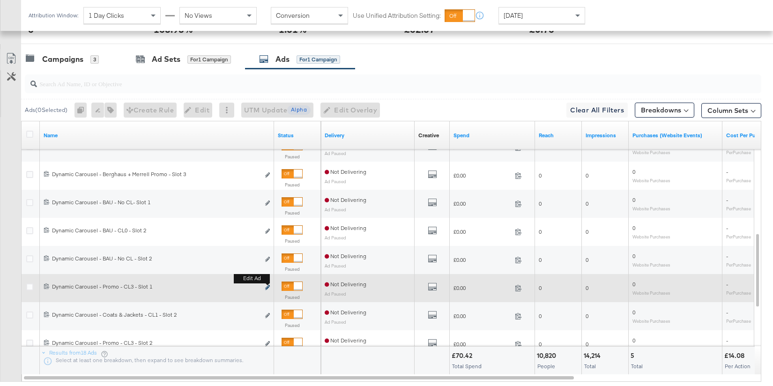
click at [268, 286] on icon "link" at bounding box center [267, 287] width 5 height 5
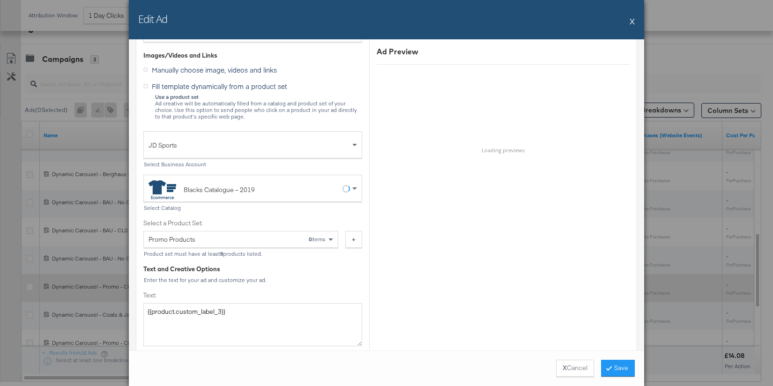
scroll to position [436, 0]
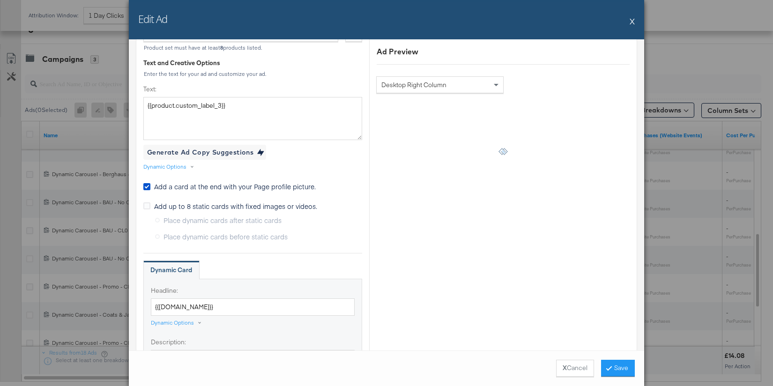
click at [629, 21] on div "Edit Ad X" at bounding box center [387, 19] width 516 height 39
click at [633, 21] on button "X" at bounding box center [632, 21] width 5 height 19
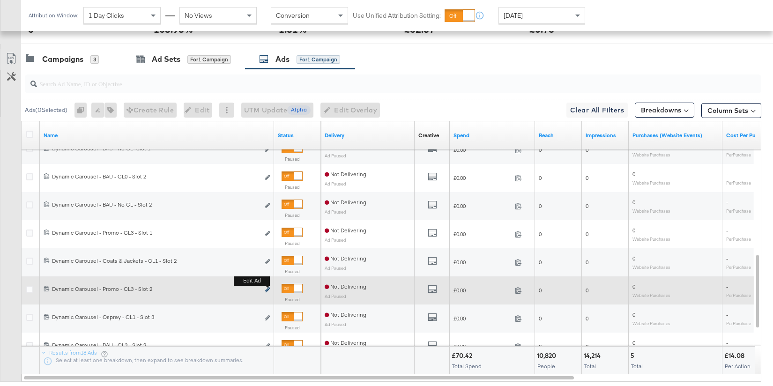
click at [265, 289] on button "Edit ad" at bounding box center [268, 290] width 6 height 10
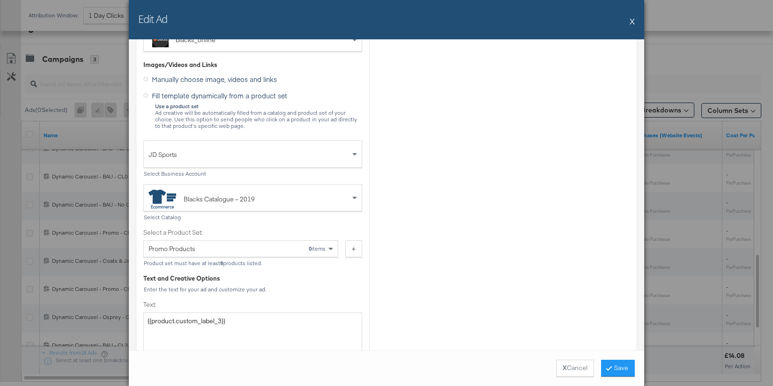
scroll to position [223, 0]
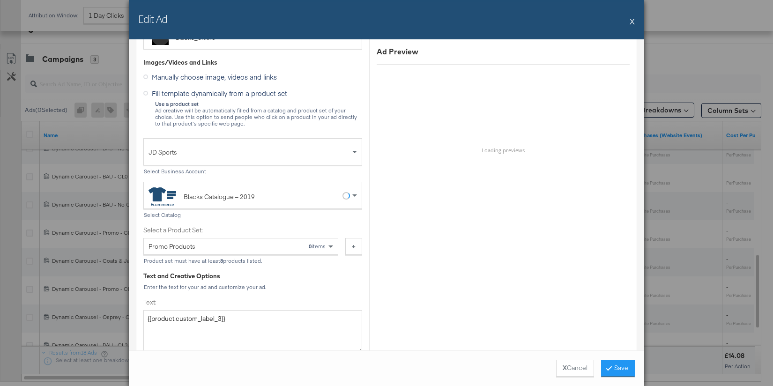
drag, startPoint x: 634, startPoint y: 20, endPoint x: 484, endPoint y: 124, distance: 181.9
click at [633, 21] on button "X" at bounding box center [632, 21] width 5 height 19
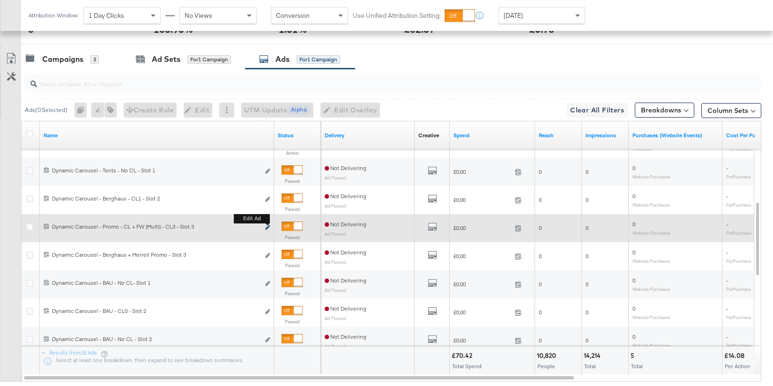
click at [266, 226] on icon "link" at bounding box center [267, 227] width 5 height 5
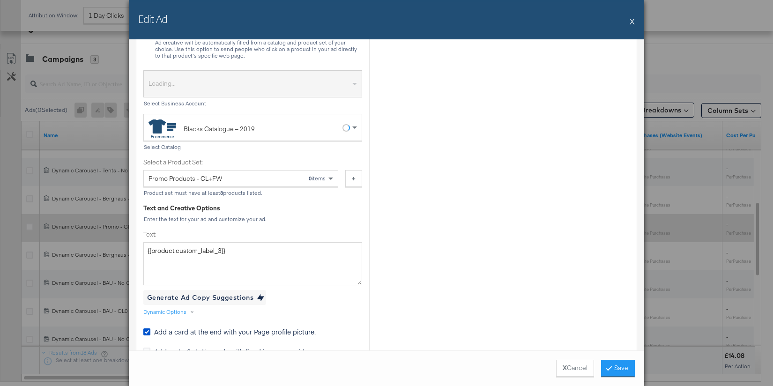
scroll to position [300, 0]
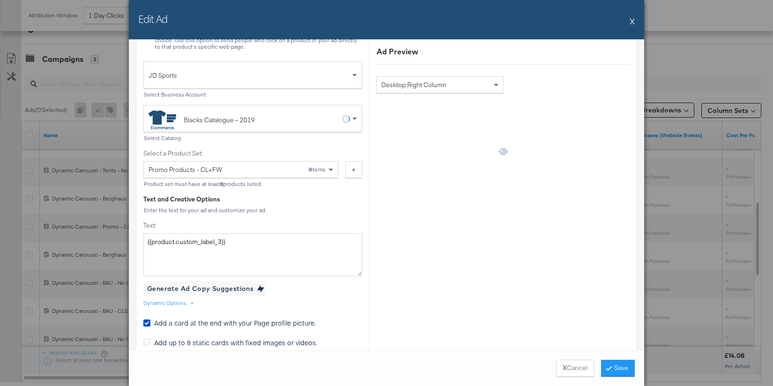
click at [633, 22] on button "X" at bounding box center [632, 21] width 5 height 19
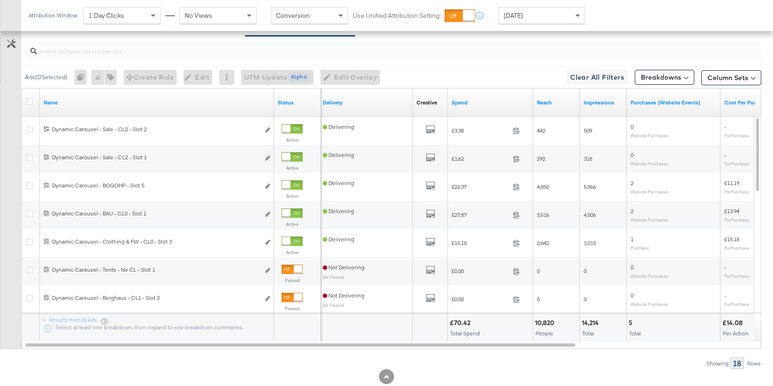
scroll to position [502, 0]
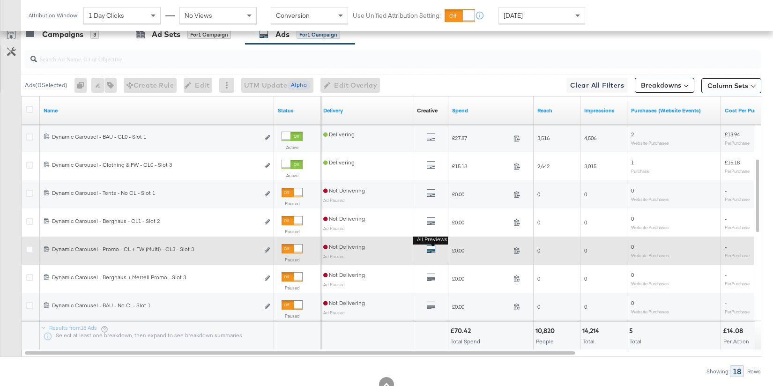
click at [435, 248] on icon "default" at bounding box center [431, 249] width 9 height 9
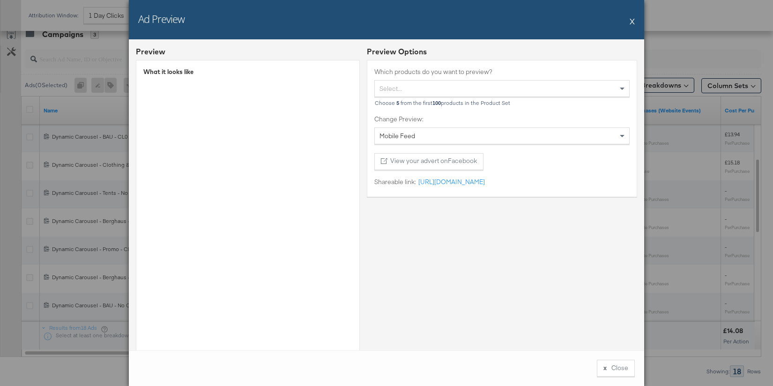
click at [633, 22] on button "X" at bounding box center [632, 21] width 5 height 19
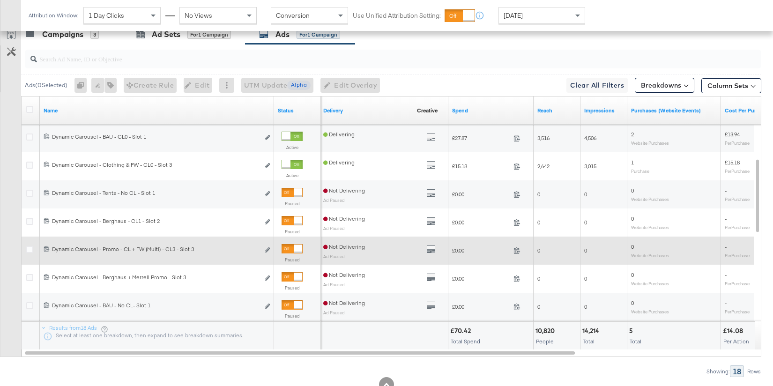
click at [294, 248] on div at bounding box center [298, 249] width 8 height 8
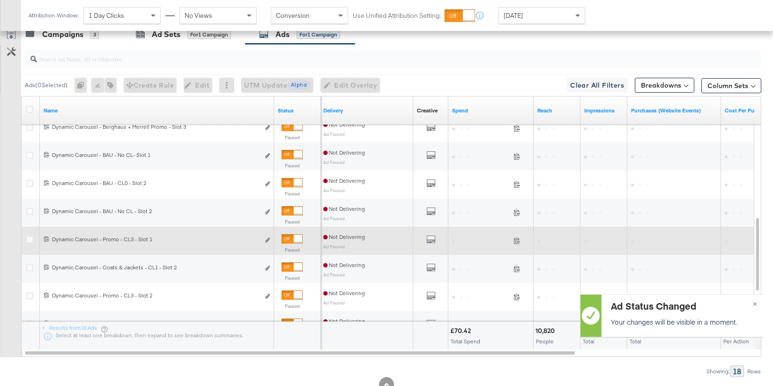
click at [294, 237] on div at bounding box center [298, 239] width 8 height 8
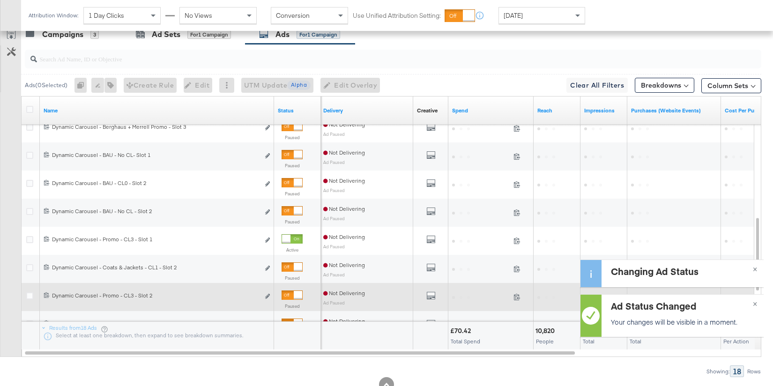
click at [294, 294] on div at bounding box center [298, 295] width 8 height 8
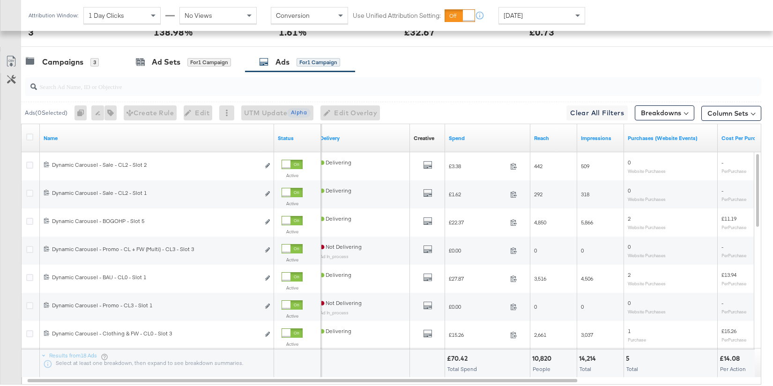
scroll to position [473, 0]
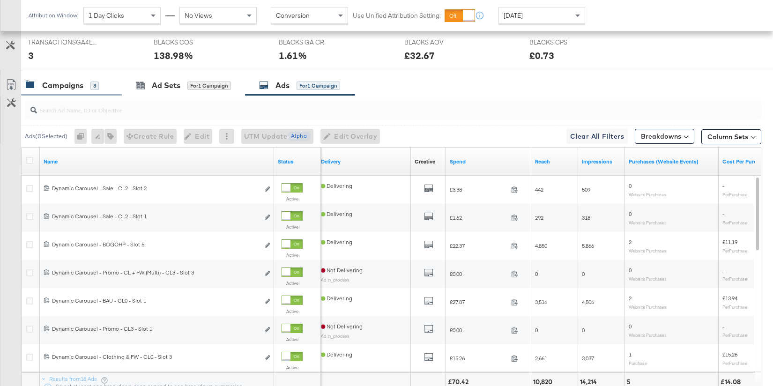
click at [71, 86] on div "Campaigns" at bounding box center [62, 85] width 41 height 11
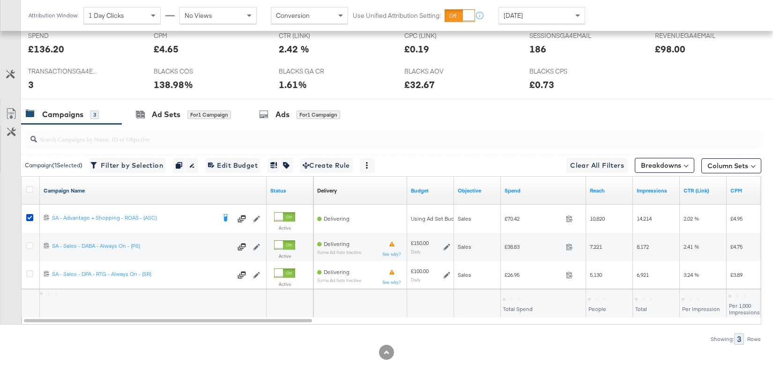
scroll to position [421, 0]
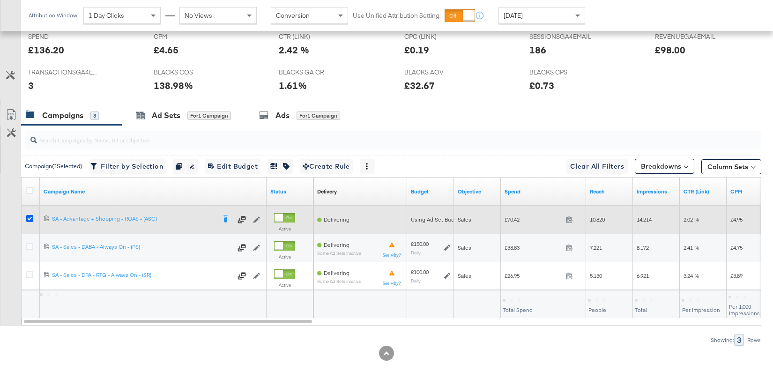
click at [29, 216] on icon at bounding box center [29, 218] width 7 height 7
click at [0, 0] on input "checkbox" at bounding box center [0, 0] width 0 height 0
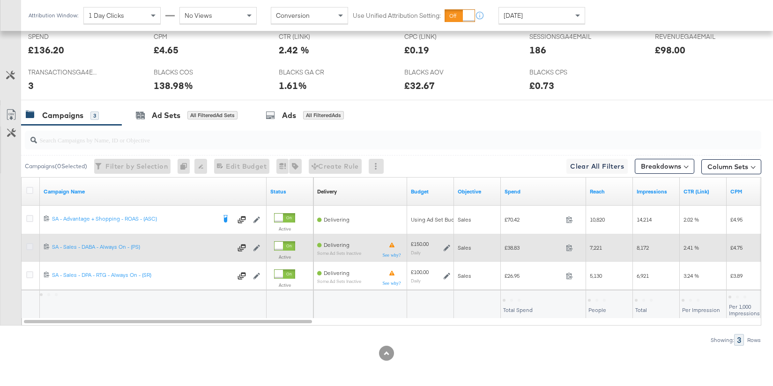
click at [30, 246] on icon at bounding box center [29, 246] width 7 height 7
click at [0, 0] on input "checkbox" at bounding box center [0, 0] width 0 height 0
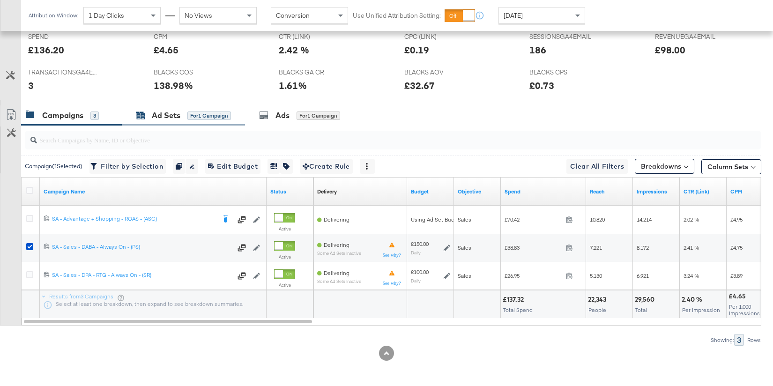
click at [188, 119] on div "for 1 Campaign" at bounding box center [210, 115] width 44 height 9
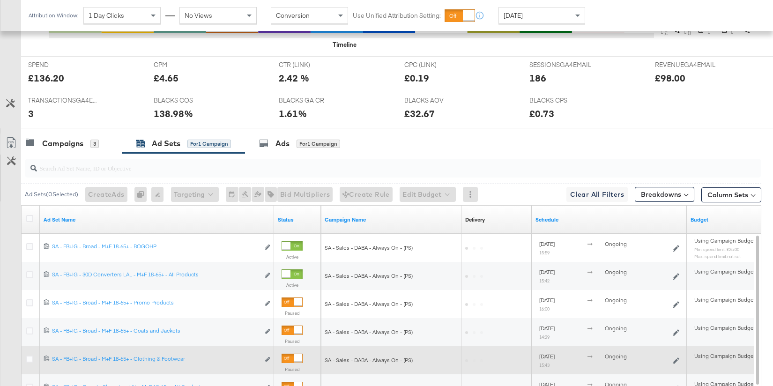
scroll to position [451, 0]
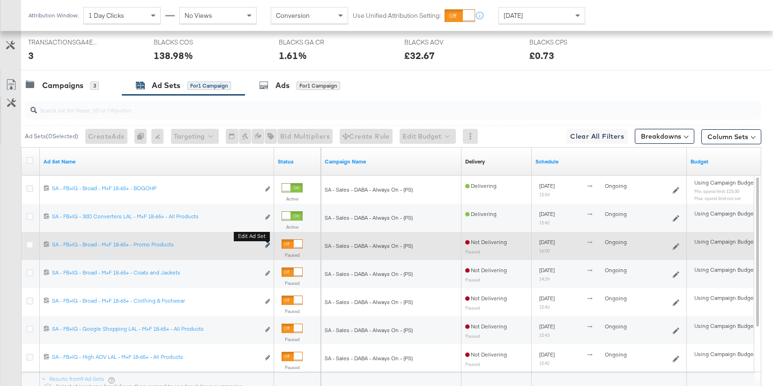
click at [268, 245] on icon "link" at bounding box center [267, 245] width 5 height 5
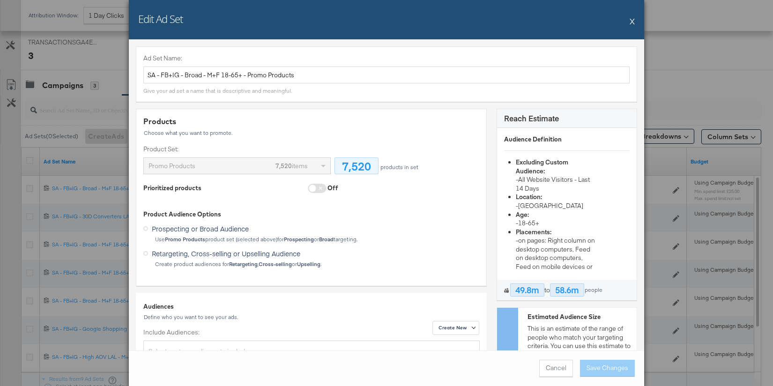
click at [634, 20] on button "X" at bounding box center [632, 21] width 5 height 19
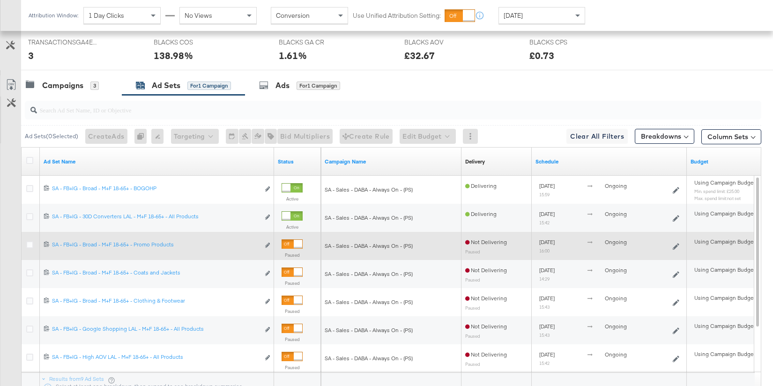
click at [294, 242] on div at bounding box center [298, 244] width 8 height 8
click at [30, 242] on icon at bounding box center [29, 244] width 7 height 7
click at [0, 0] on input "checkbox" at bounding box center [0, 0] width 0 height 0
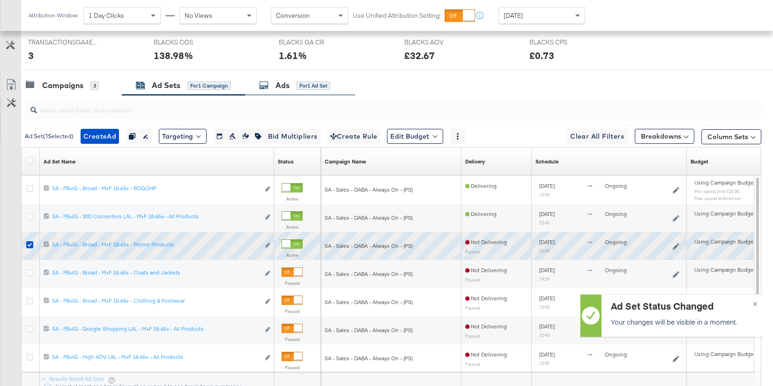
click at [306, 82] on div "for 1 Ad Set" at bounding box center [314, 86] width 34 height 8
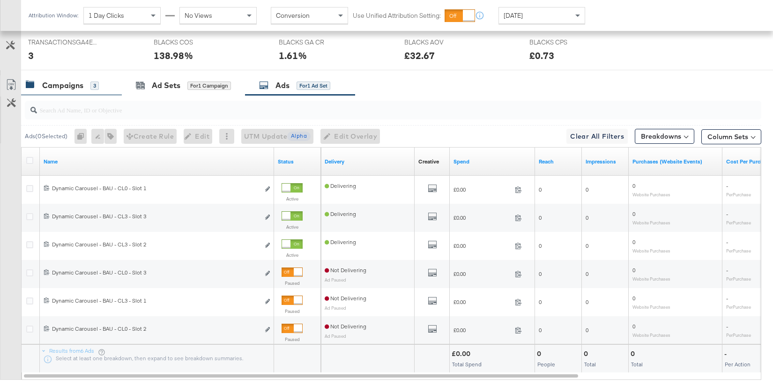
click at [83, 88] on div "Campaigns 3" at bounding box center [62, 85] width 73 height 11
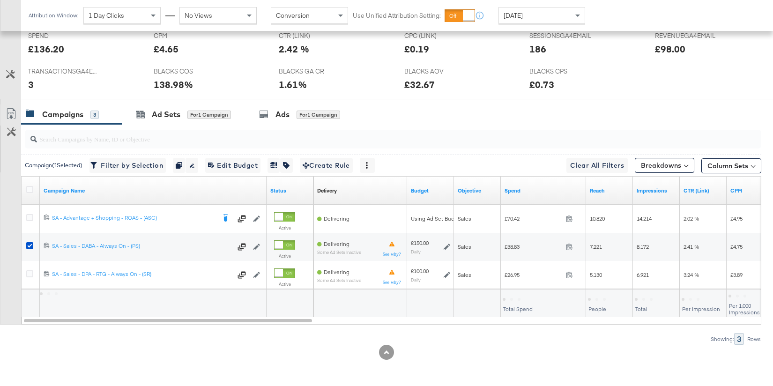
scroll to position [421, 0]
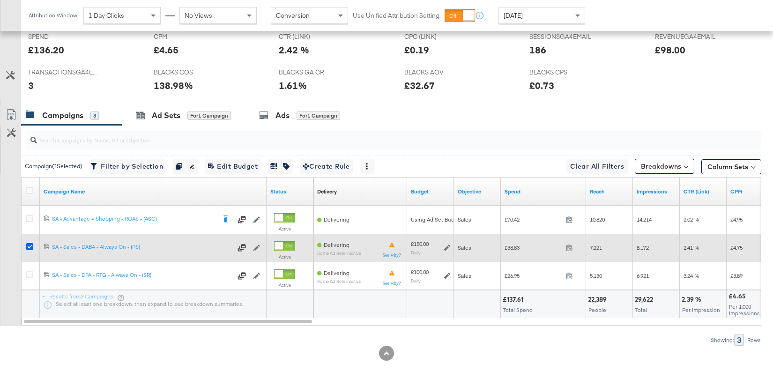
click at [32, 245] on icon at bounding box center [29, 246] width 7 height 7
click at [0, 0] on input "checkbox" at bounding box center [0, 0] width 0 height 0
click at [32, 245] on icon at bounding box center [29, 246] width 7 height 7
click at [0, 0] on input "checkbox" at bounding box center [0, 0] width 0 height 0
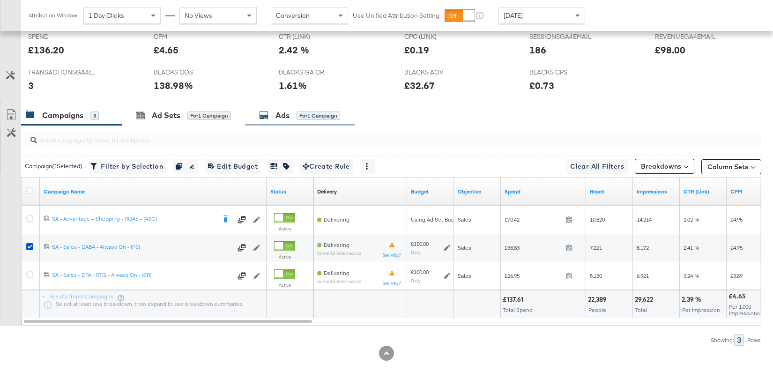
click at [295, 121] on div "Ads for 1 Campaign" at bounding box center [300, 115] width 110 height 20
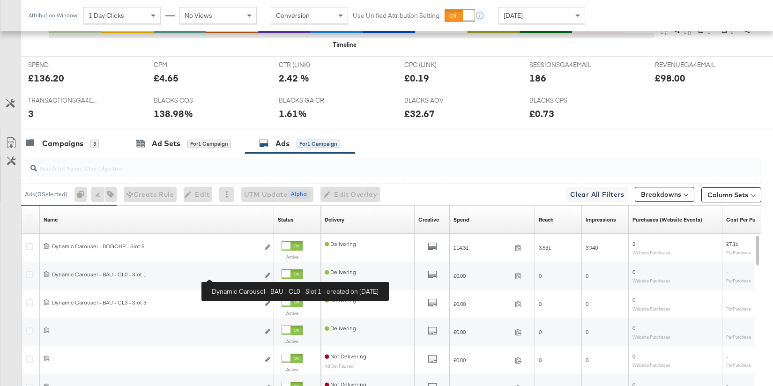
scroll to position [451, 0]
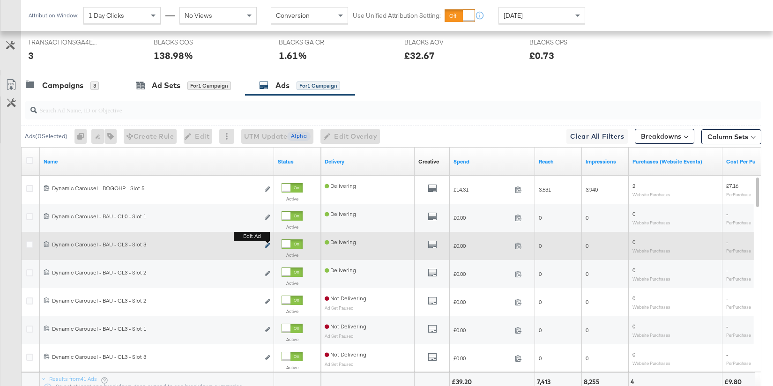
click at [266, 244] on icon "link" at bounding box center [267, 245] width 5 height 5
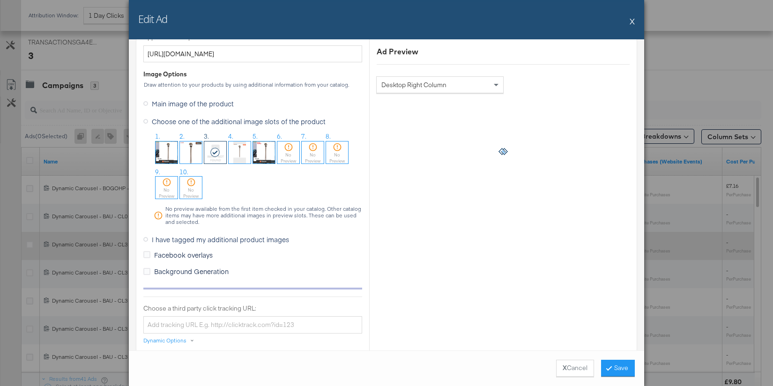
scroll to position [783, 0]
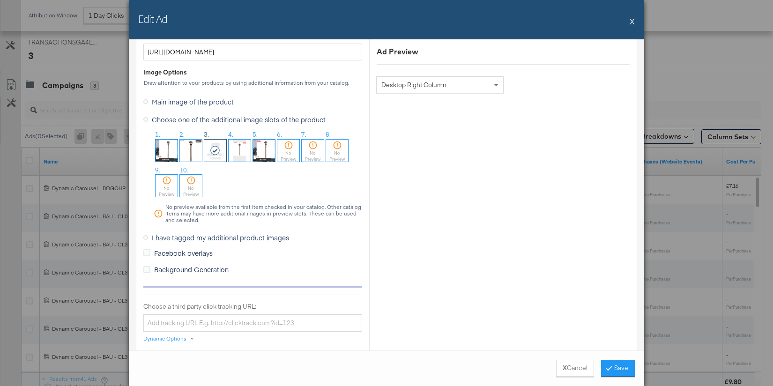
click at [630, 22] on button "X" at bounding box center [632, 21] width 5 height 19
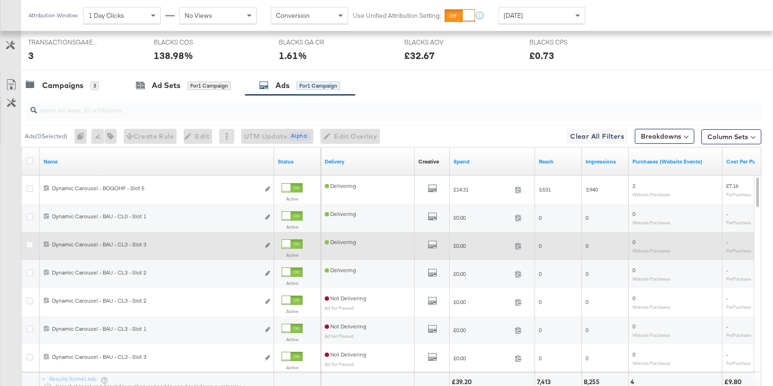
click at [291, 242] on div at bounding box center [292, 244] width 21 height 9
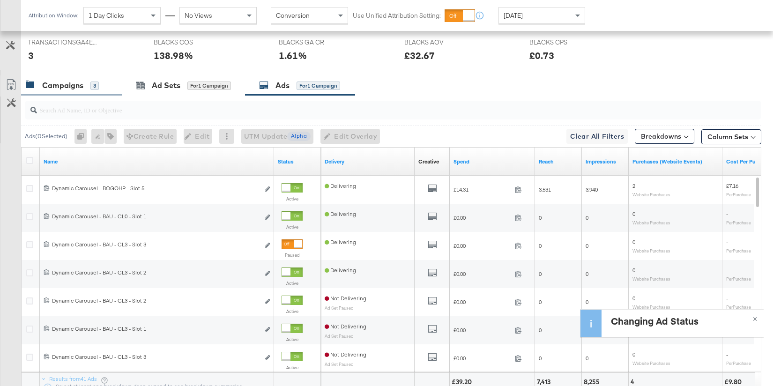
click at [65, 81] on div "Campaigns" at bounding box center [62, 85] width 41 height 11
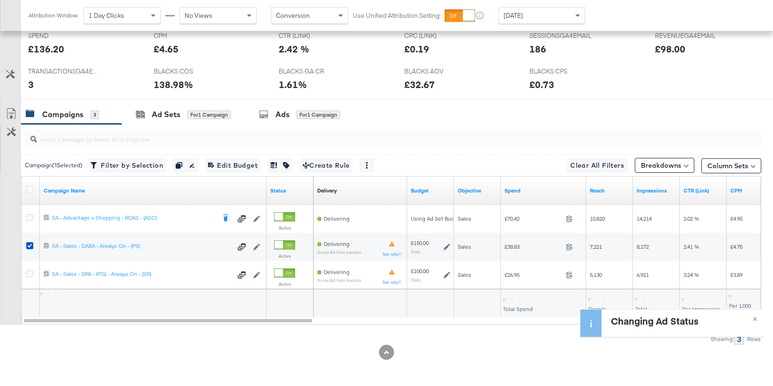
scroll to position [421, 0]
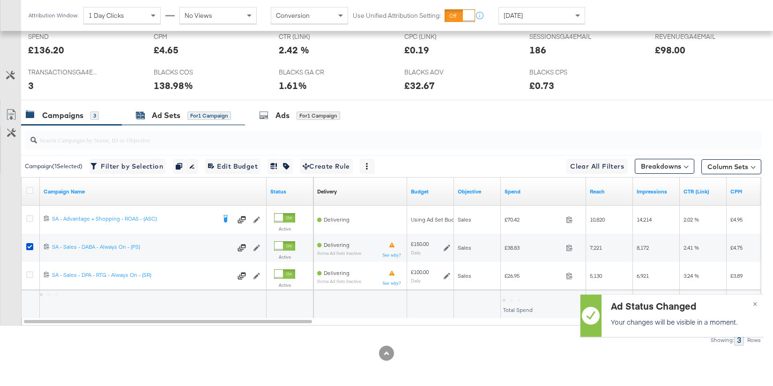
click at [160, 117] on div "Ad Sets" at bounding box center [166, 115] width 29 height 11
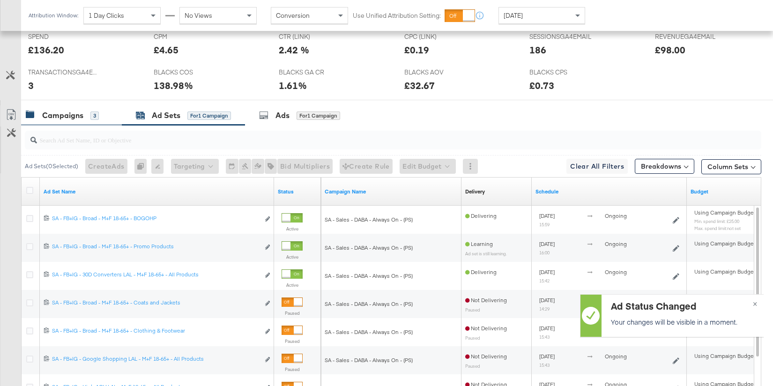
click at [77, 113] on div "Campaigns" at bounding box center [62, 115] width 41 height 11
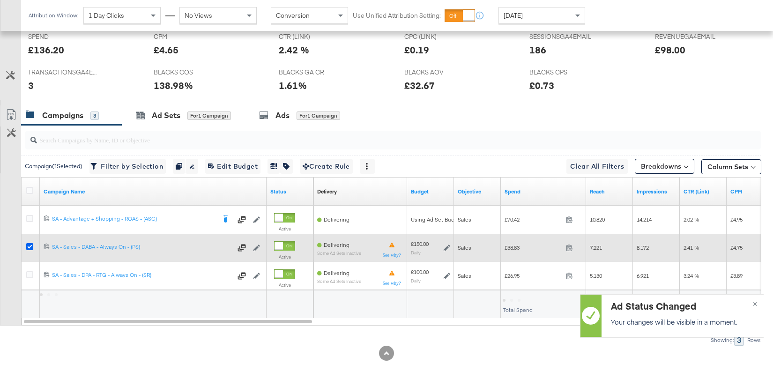
click at [29, 245] on icon at bounding box center [29, 246] width 7 height 7
click at [0, 0] on input "checkbox" at bounding box center [0, 0] width 0 height 0
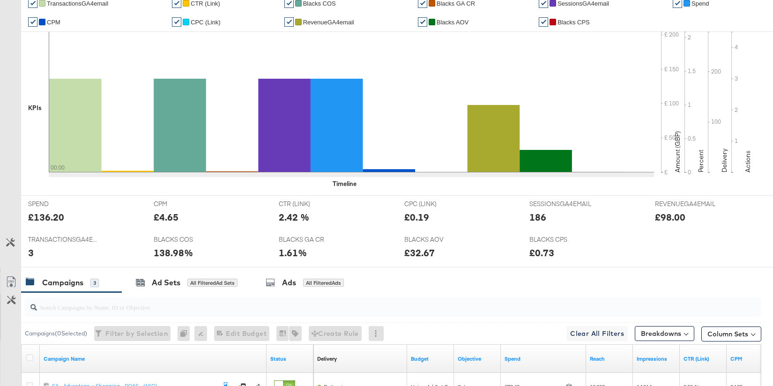
scroll to position [0, 0]
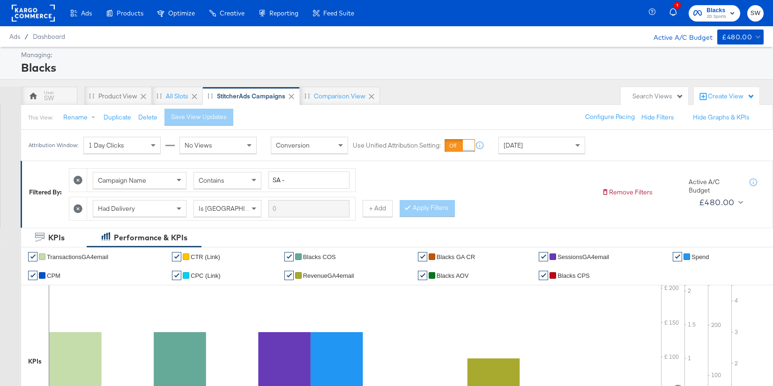
click at [714, 9] on span "Blacks" at bounding box center [717, 11] width 20 height 10
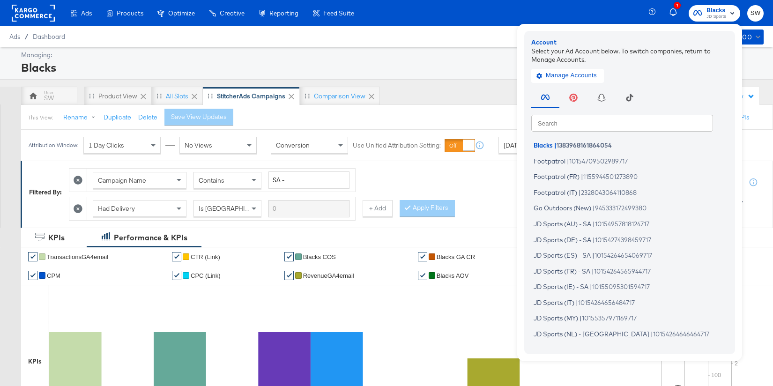
click at [556, 127] on input "text" at bounding box center [623, 122] width 182 height 17
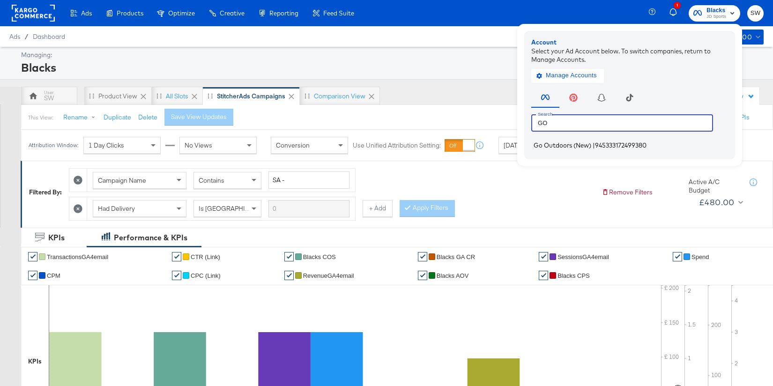
type input "GO"
click at [556, 148] on span "Go Outdoors (New)" at bounding box center [563, 146] width 58 height 8
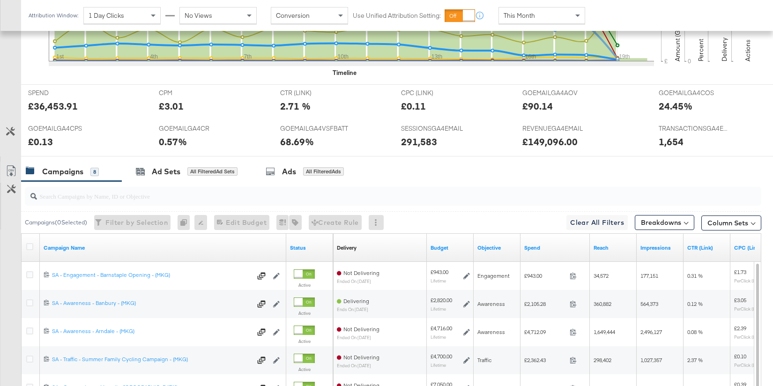
scroll to position [502, 0]
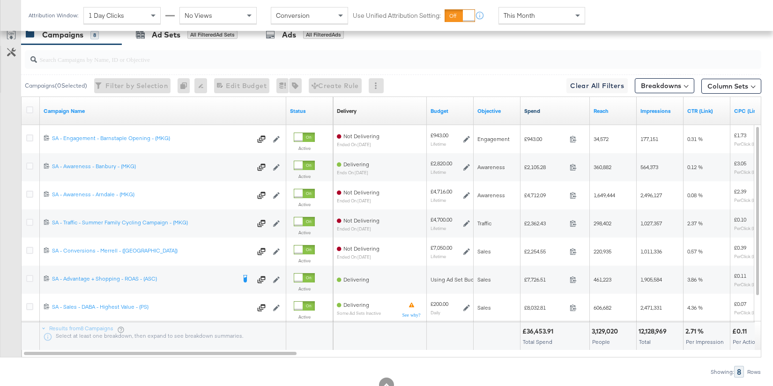
click at [538, 109] on link "Spend" at bounding box center [556, 111] width 62 height 8
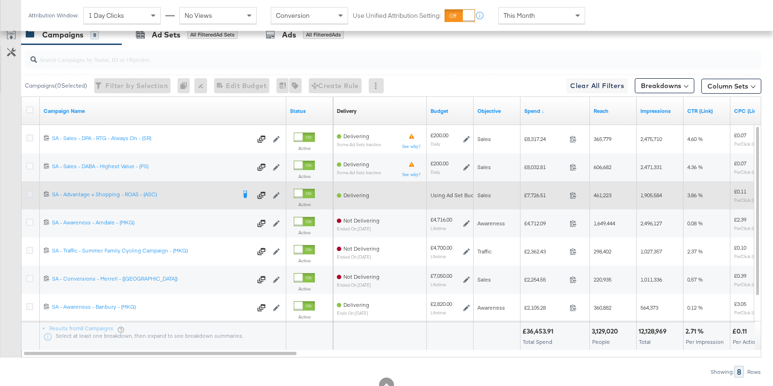
click at [30, 192] on icon at bounding box center [29, 194] width 7 height 7
click at [0, 0] on input "checkbox" at bounding box center [0, 0] width 0 height 0
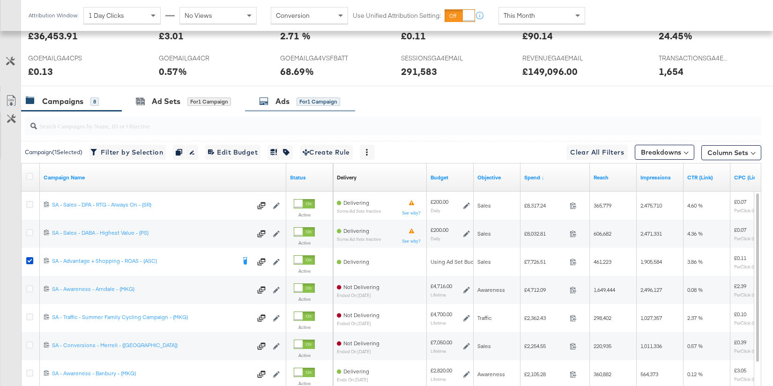
click at [283, 98] on div "Ads" at bounding box center [283, 101] width 14 height 11
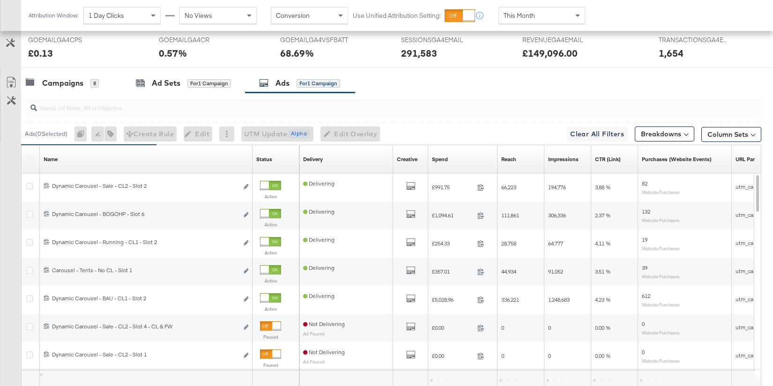
scroll to position [491, 0]
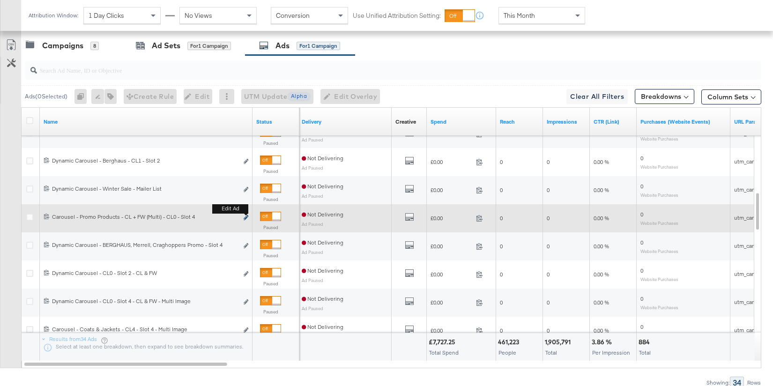
click at [244, 216] on icon "link" at bounding box center [246, 217] width 5 height 5
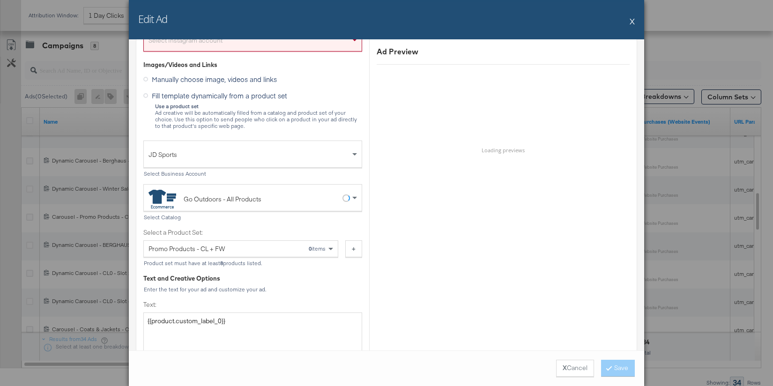
scroll to position [215, 0]
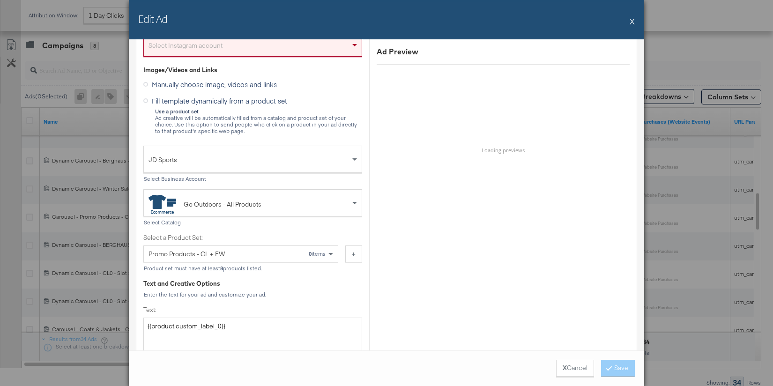
click at [633, 20] on button "X" at bounding box center [632, 21] width 5 height 19
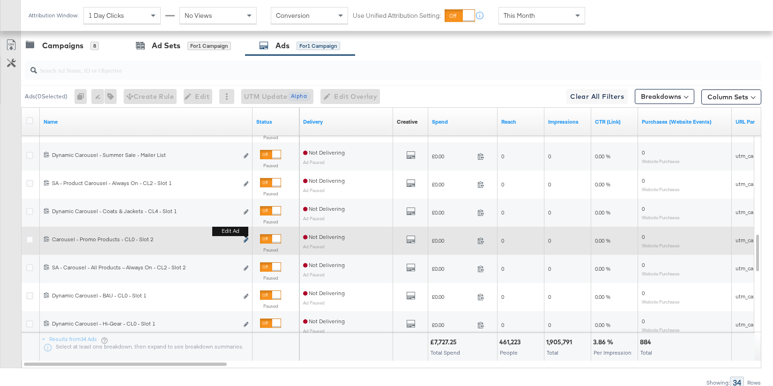
click at [247, 239] on icon "link" at bounding box center [246, 240] width 5 height 5
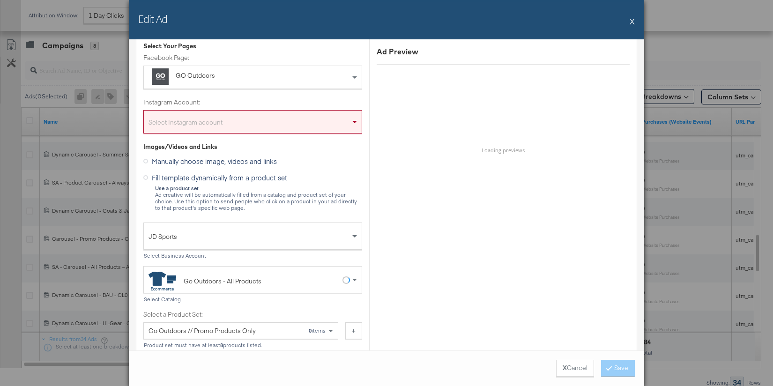
scroll to position [211, 0]
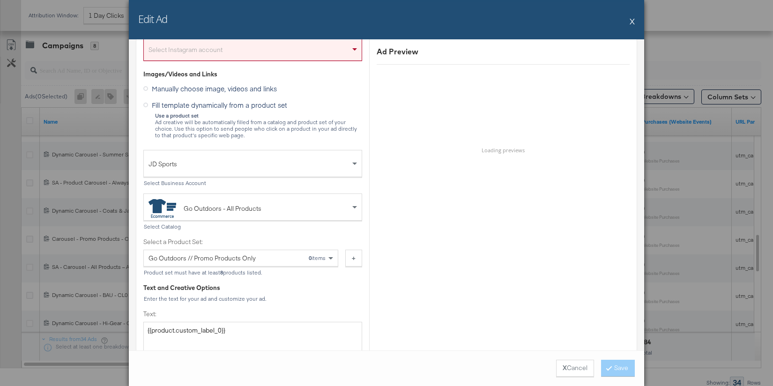
click at [633, 20] on button "X" at bounding box center [632, 21] width 5 height 19
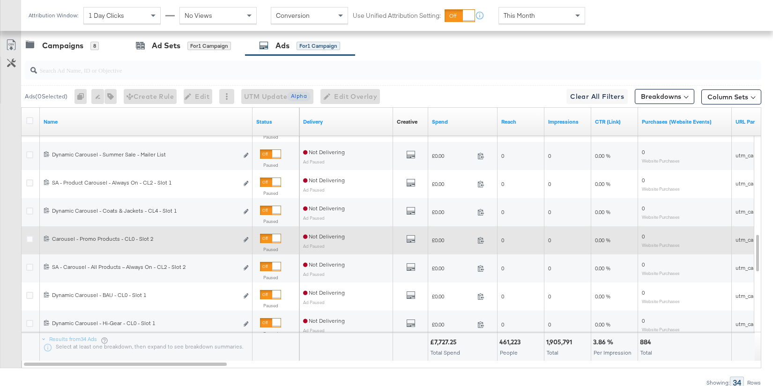
click at [271, 236] on div at bounding box center [270, 238] width 21 height 9
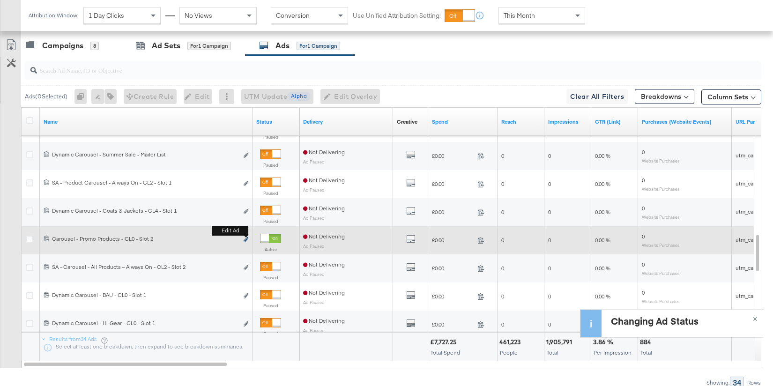
click at [246, 238] on icon "link" at bounding box center [246, 239] width 5 height 5
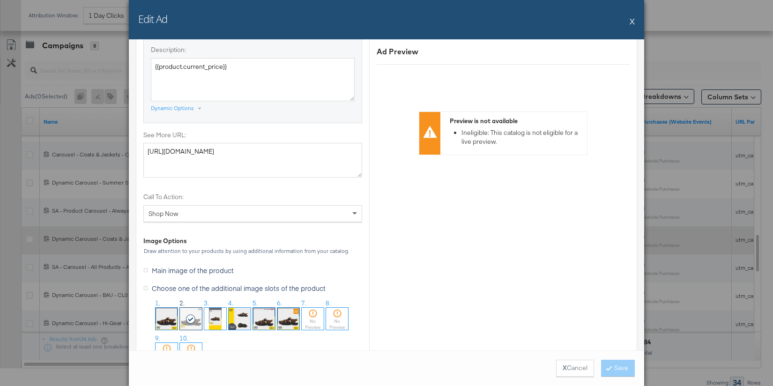
scroll to position [780, 0]
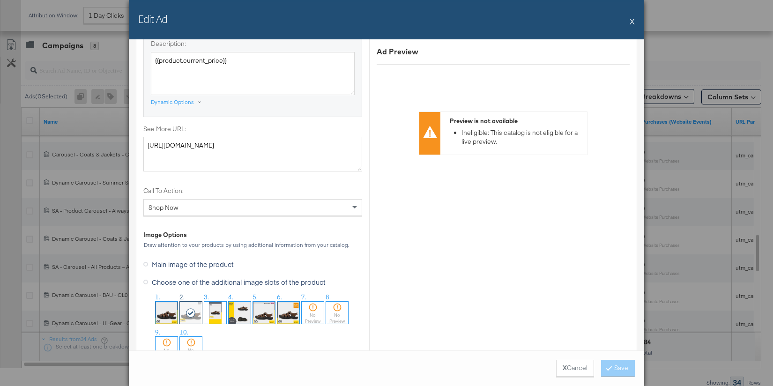
click at [632, 22] on button "X" at bounding box center [632, 21] width 5 height 19
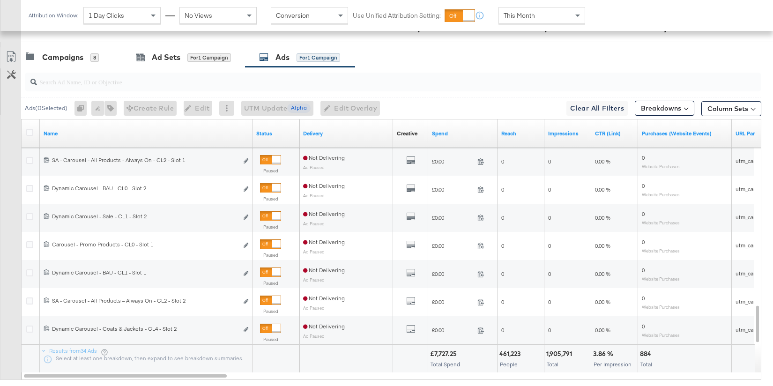
scroll to position [502, 0]
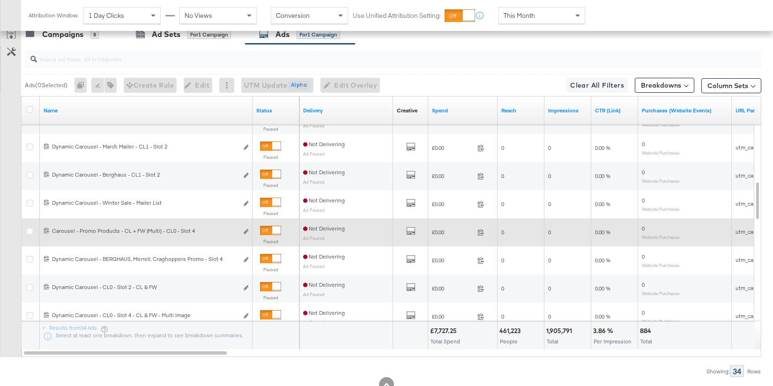
click at [272, 229] on div at bounding box center [276, 230] width 8 height 8
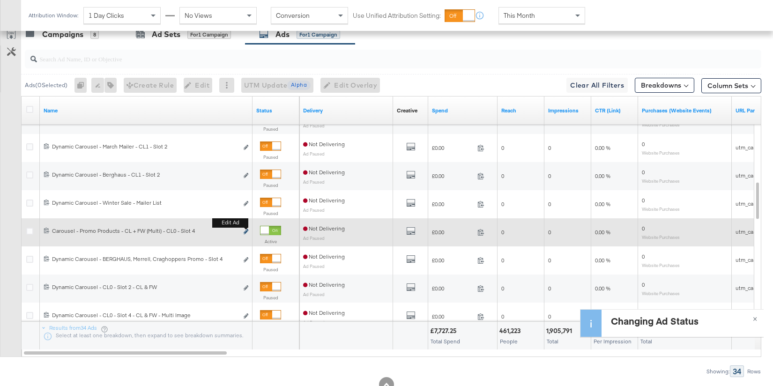
click at [247, 230] on icon "link" at bounding box center [246, 231] width 5 height 5
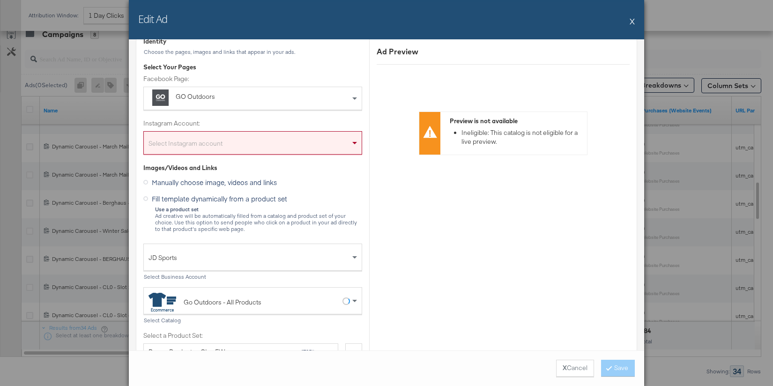
scroll to position [0, 0]
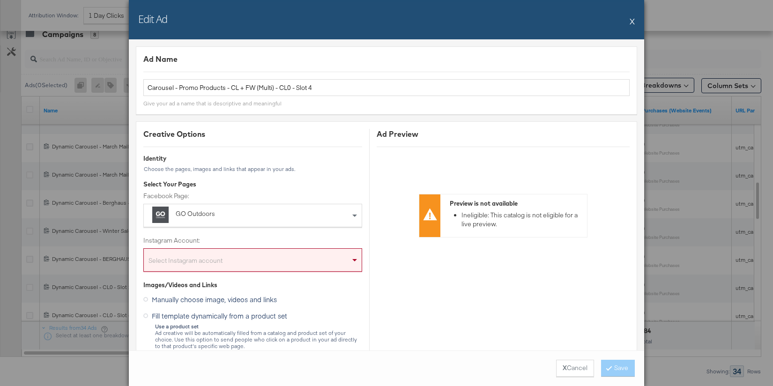
click at [632, 22] on button "X" at bounding box center [632, 21] width 5 height 19
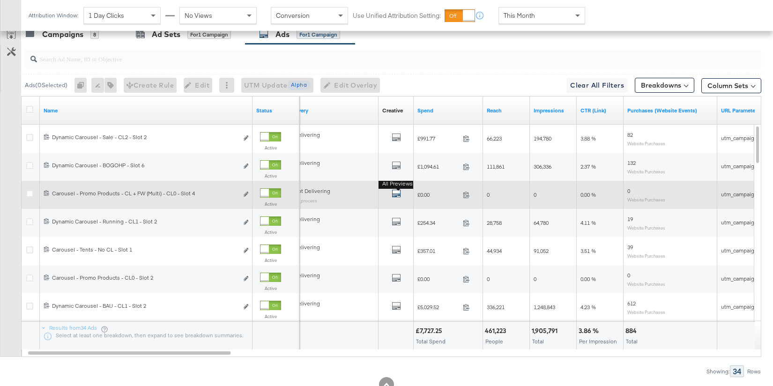
click at [397, 193] on icon "default" at bounding box center [396, 193] width 9 height 9
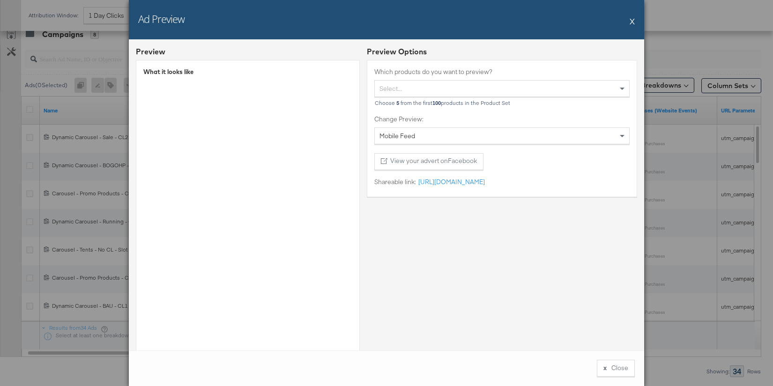
click at [633, 21] on button "X" at bounding box center [632, 21] width 5 height 19
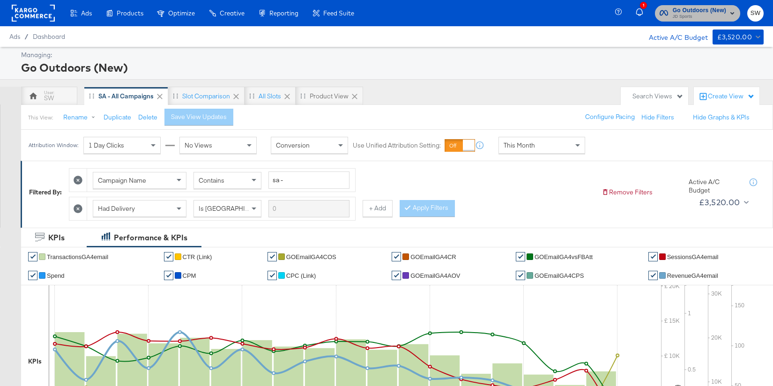
click at [692, 17] on span "JD Sports" at bounding box center [699, 17] width 53 height 8
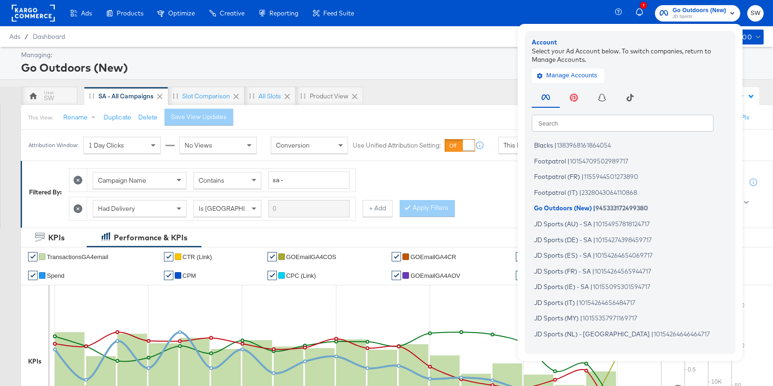
click at [554, 119] on input "text" at bounding box center [623, 122] width 182 height 17
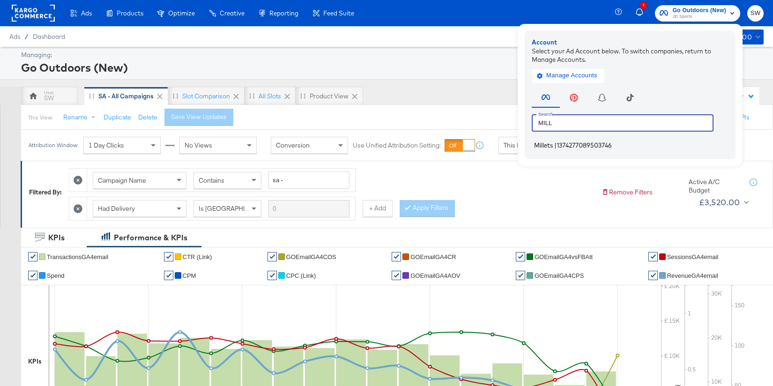
type input "MILL"
click at [570, 147] on span "1374277089503746" at bounding box center [584, 146] width 55 height 8
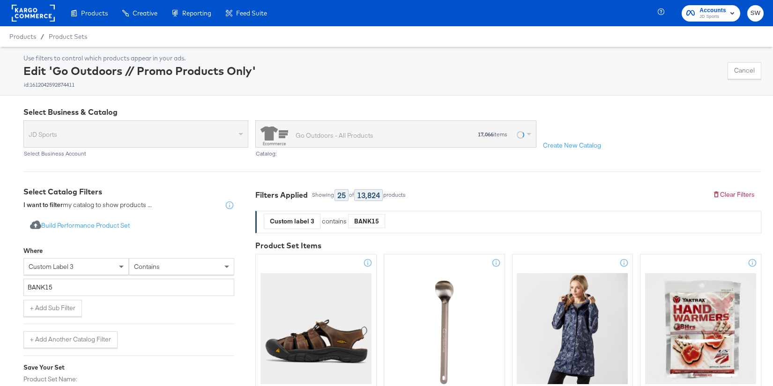
scroll to position [115, 0]
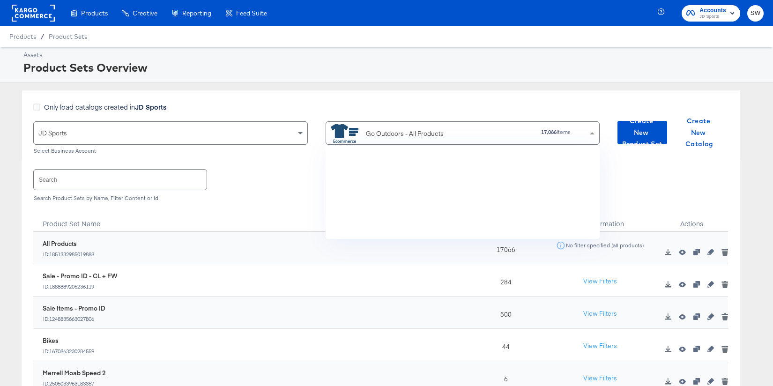
click at [465, 135] on div "Go Outdoors - All Products" at bounding box center [410, 133] width 158 height 19
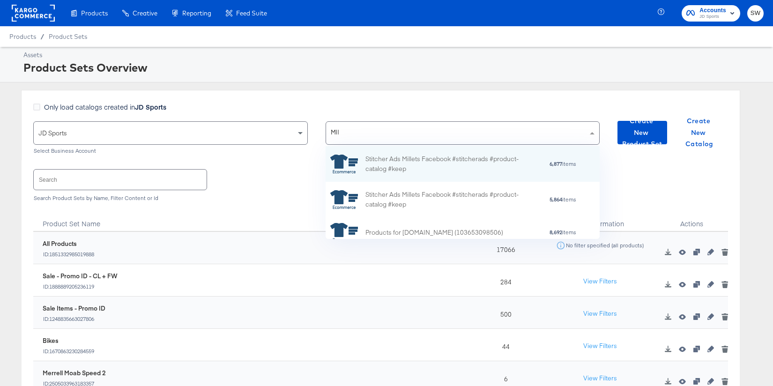
type input "MILL"
drag, startPoint x: 427, startPoint y: 168, endPoint x: 380, endPoint y: 99, distance: 83.7
click at [427, 168] on div "Stitcher Ads Millets Facebook #stitcherads #product-catalog #keep" at bounding box center [448, 164] width 164 height 20
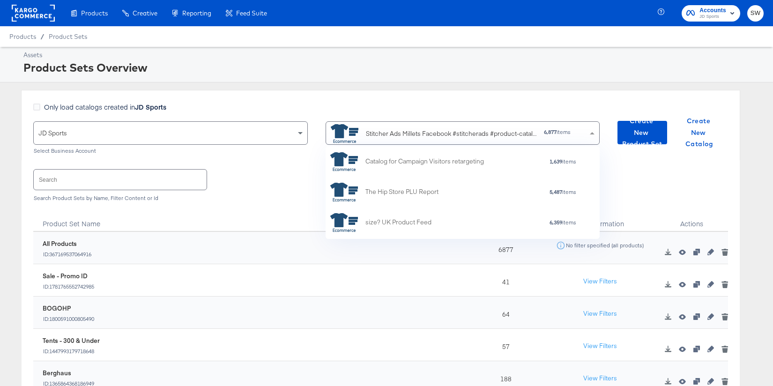
scroll to position [93, 274]
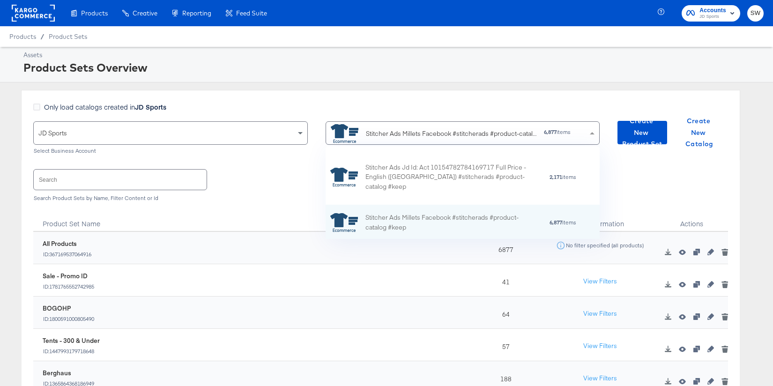
click at [453, 101] on div "Only load catalogs created in JD Sports JD Sports Select Business Account Stitc…" at bounding box center [381, 125] width 720 height 70
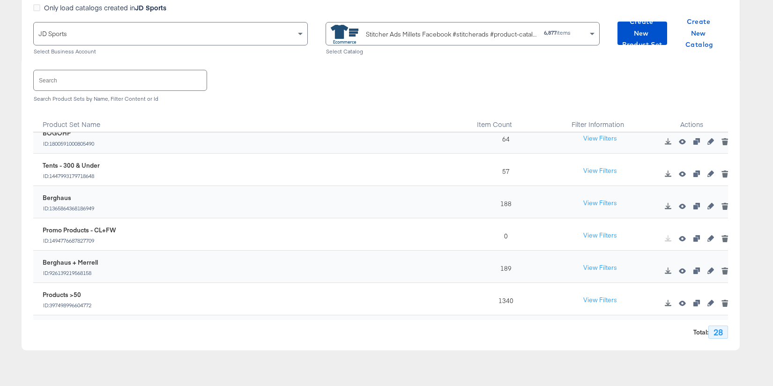
scroll to position [87, 0]
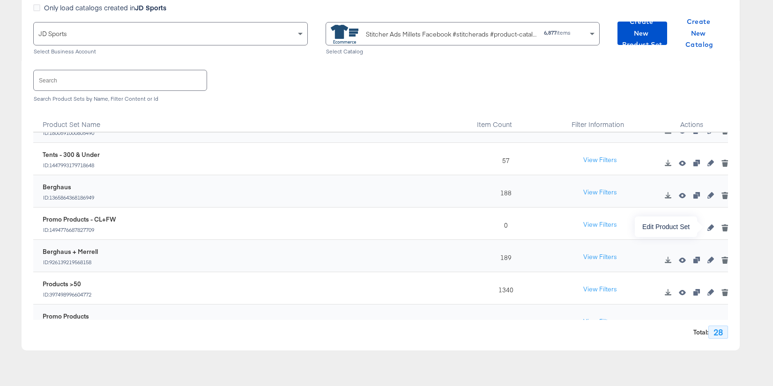
click at [712, 228] on icon "button" at bounding box center [711, 228] width 7 height 7
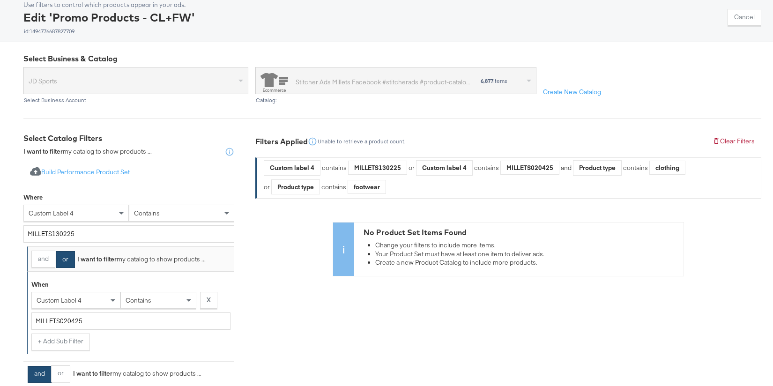
scroll to position [76, 0]
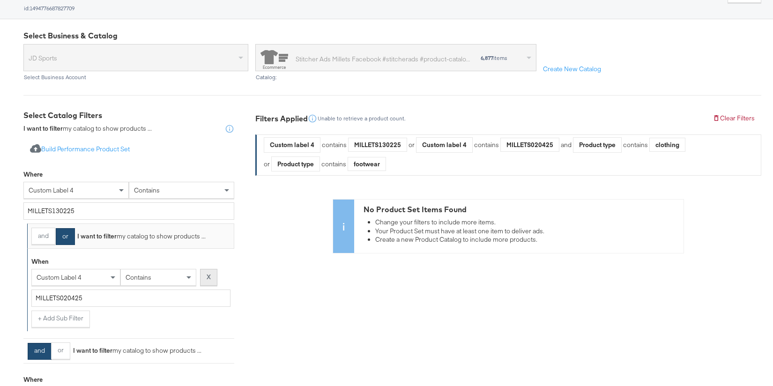
click at [209, 275] on strong "X" at bounding box center [209, 277] width 4 height 9
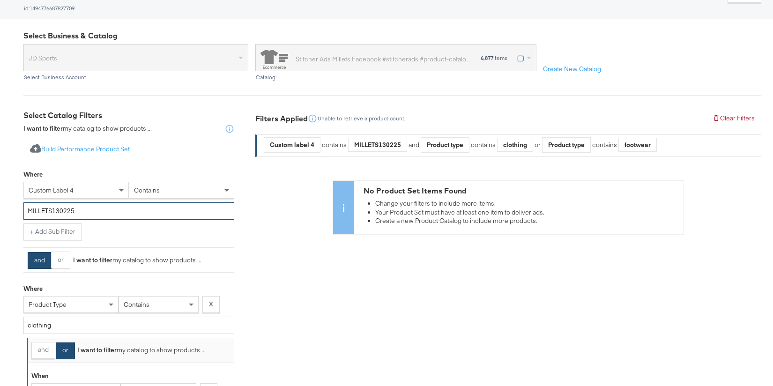
drag, startPoint x: 84, startPoint y: 213, endPoint x: 19, endPoint y: 203, distance: 66.3
click at [18, 203] on div "Select Business & Catalog JD Sports Select Business Account Stitcher Ads Millet…" at bounding box center [386, 314] width 773 height 591
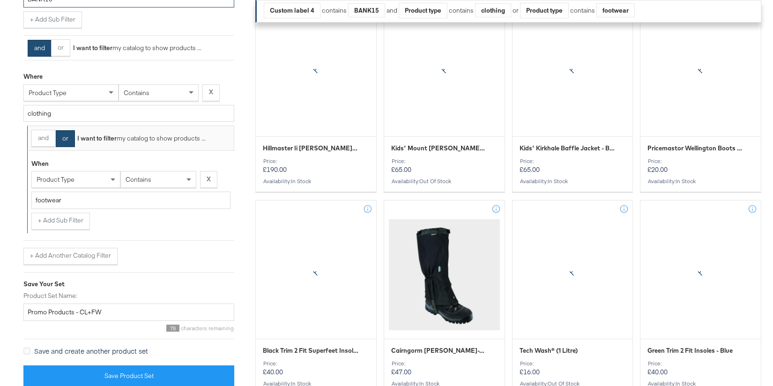
scroll to position [518, 0]
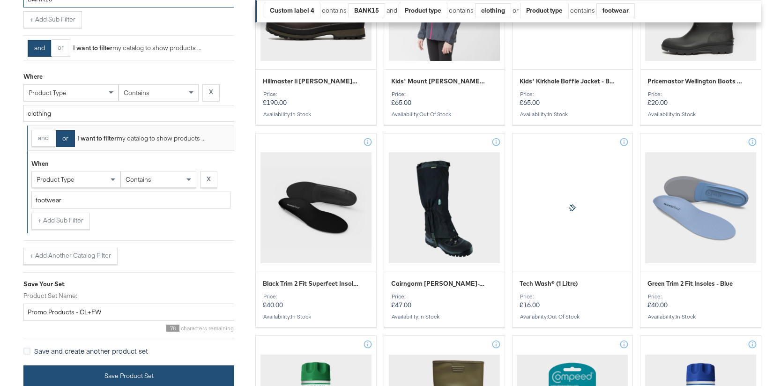
type input "BANK15"
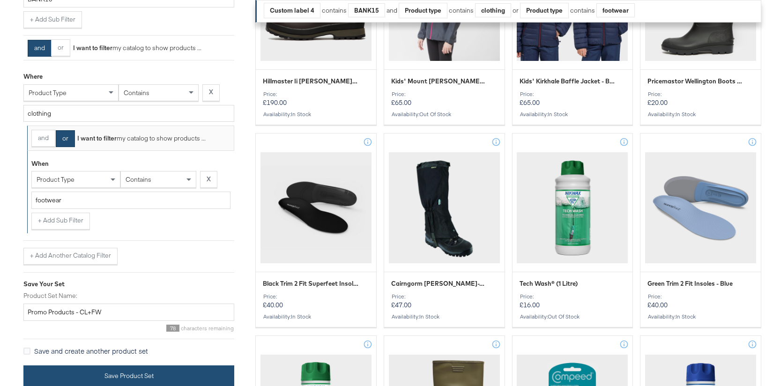
click at [125, 373] on button "Save Product Set" at bounding box center [128, 376] width 211 height 21
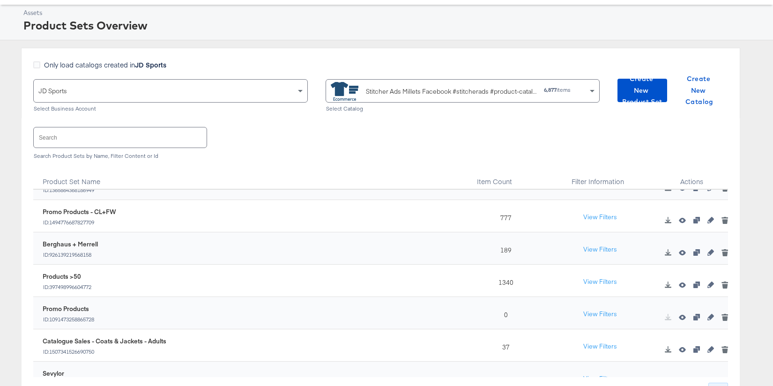
scroll to position [220, 0]
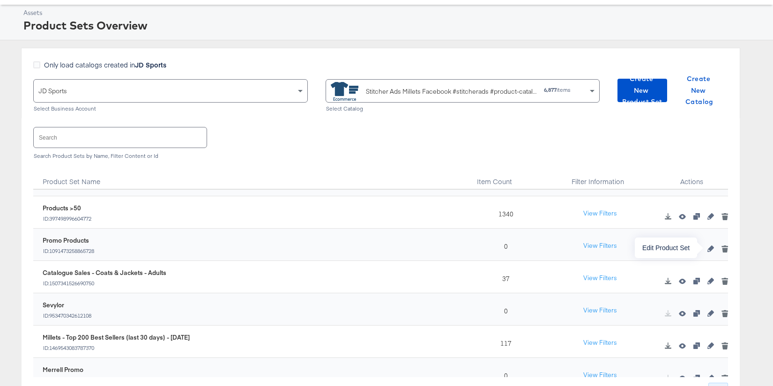
click at [709, 249] on icon "button" at bounding box center [711, 249] width 7 height 7
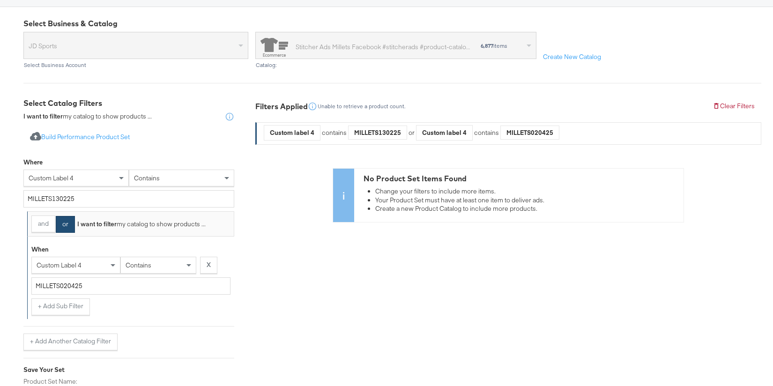
scroll to position [88, 0]
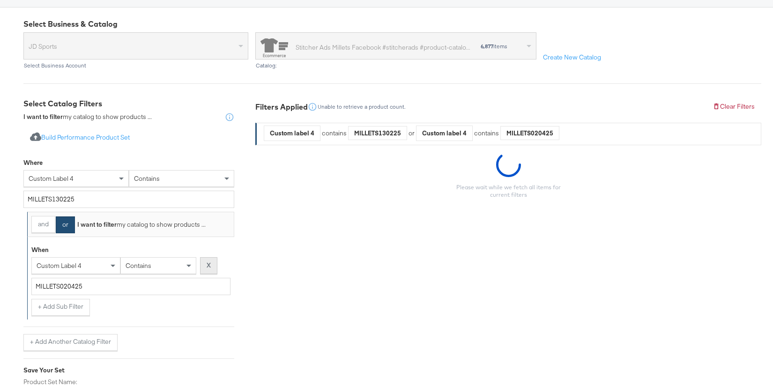
click at [212, 266] on button "X" at bounding box center [208, 265] width 17 height 17
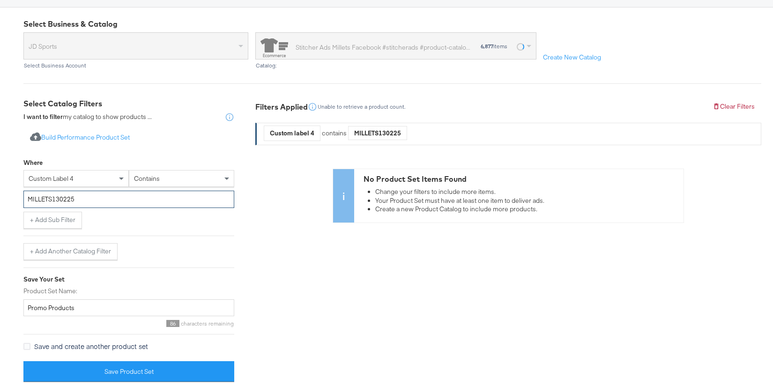
drag, startPoint x: 83, startPoint y: 200, endPoint x: 16, endPoint y: 195, distance: 66.3
click at [16, 195] on div "Select Business & Catalog JD Sports Select Business Account Stitcher Ads Millet…" at bounding box center [386, 201] width 773 height 386
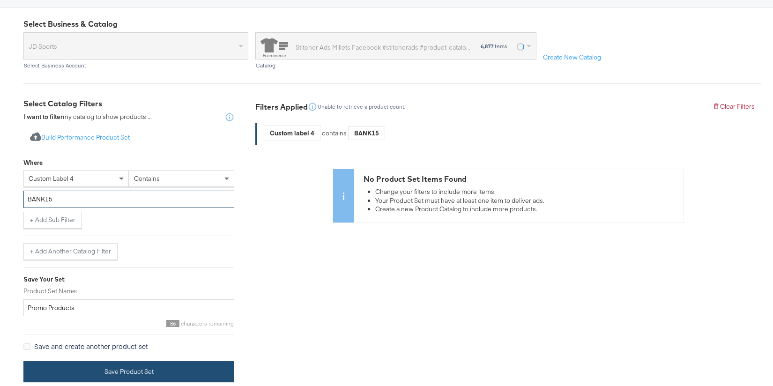
type input "BANK15"
click at [161, 371] on button "Save Product Set" at bounding box center [128, 371] width 211 height 21
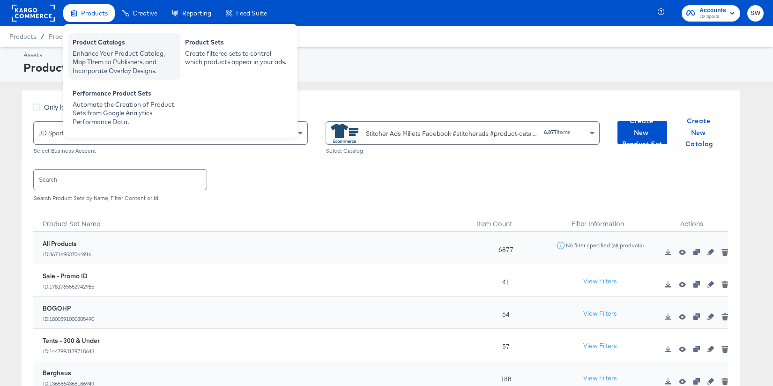
click at [109, 48] on div "Product Catalogs" at bounding box center [124, 43] width 103 height 11
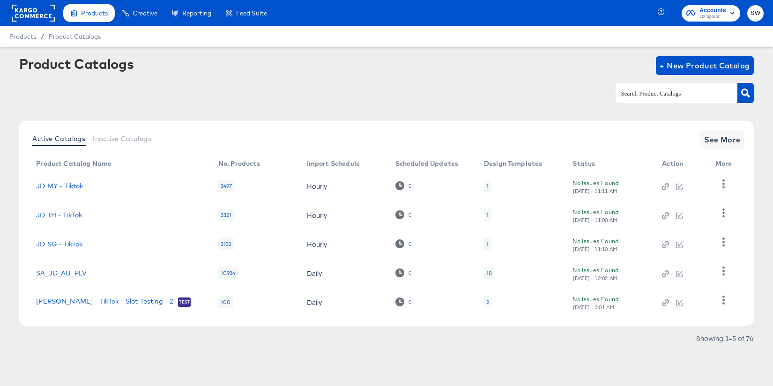
click at [650, 93] on input "text" at bounding box center [670, 93] width 100 height 11
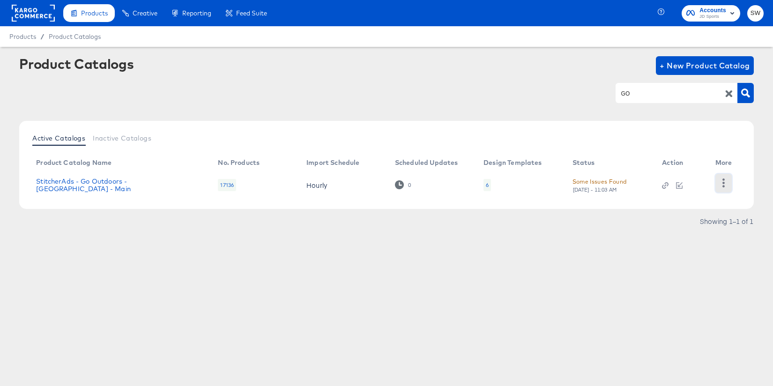
click at [726, 186] on icon "button" at bounding box center [724, 183] width 9 height 9
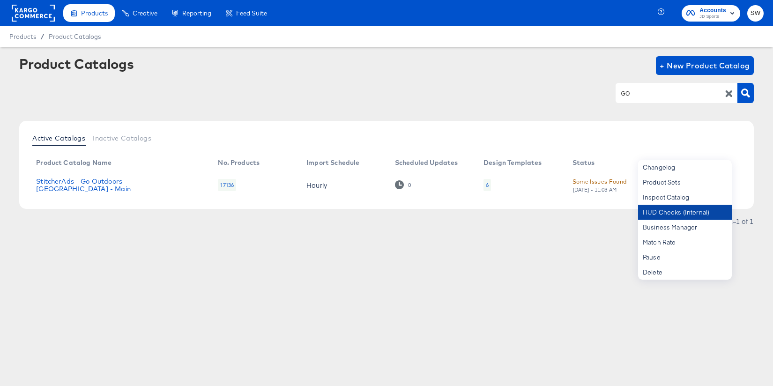
click at [698, 212] on div "HUD Checks (Internal)" at bounding box center [685, 212] width 94 height 15
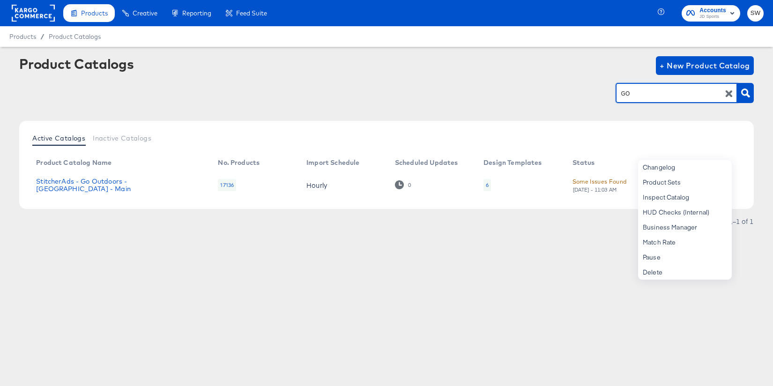
drag, startPoint x: 649, startPoint y: 94, endPoint x: 585, endPoint y: 92, distance: 63.3
click at [586, 94] on div "GO" at bounding box center [386, 93] width 735 height 21
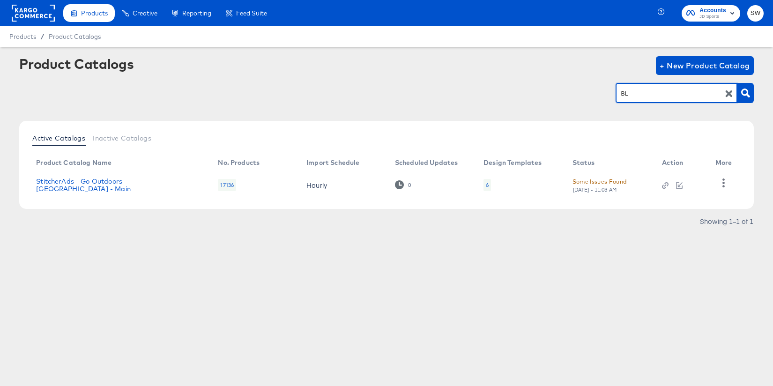
type input "BL"
click at [721, 182] on icon "button" at bounding box center [724, 183] width 9 height 9
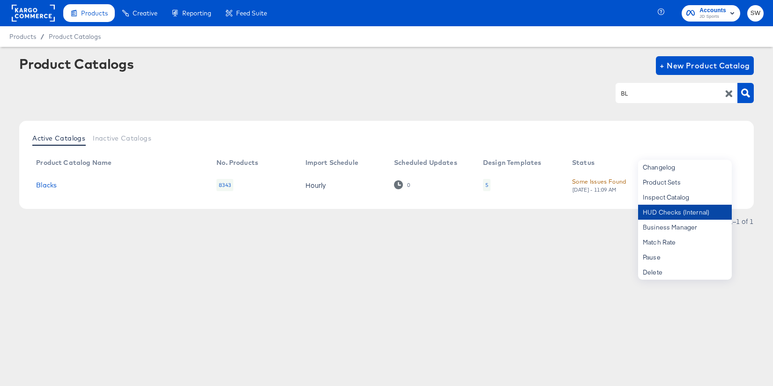
click at [693, 218] on div "HUD Checks (Internal)" at bounding box center [685, 212] width 94 height 15
click at [686, 225] on div "Business Manager" at bounding box center [685, 227] width 94 height 15
click at [36, 13] on rect at bounding box center [33, 13] width 43 height 17
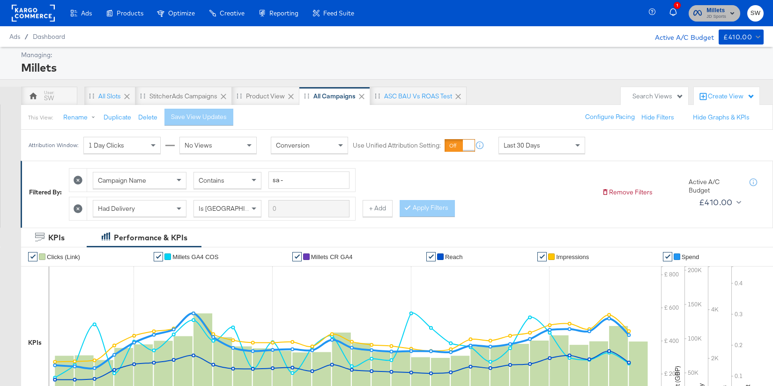
click at [716, 10] on span "Millets" at bounding box center [717, 11] width 20 height 10
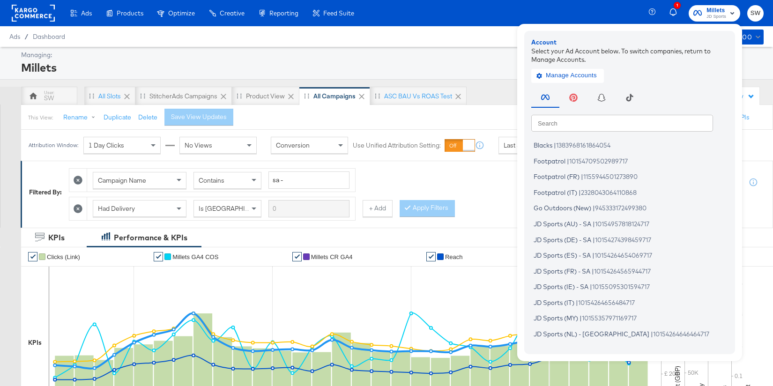
click at [625, 123] on input "text" at bounding box center [623, 122] width 182 height 17
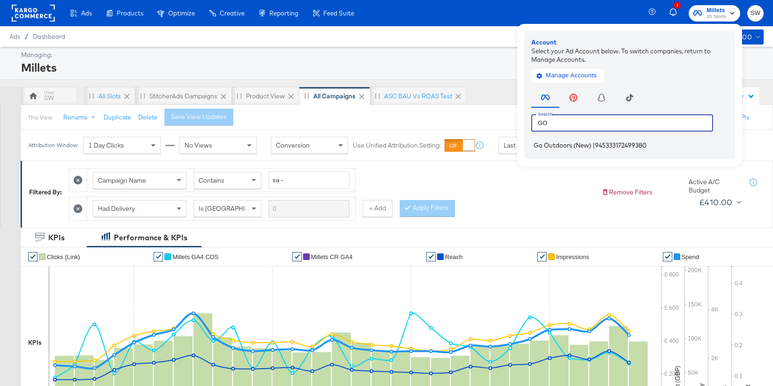
type input "GO"
click at [612, 143] on span "945333172499380" at bounding box center [621, 146] width 52 height 8
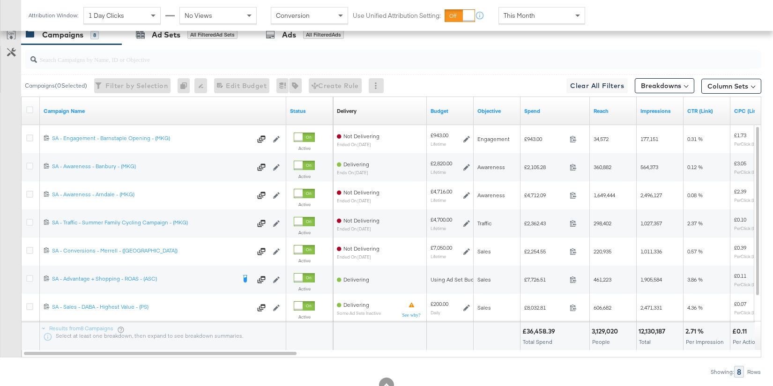
scroll to position [533, 0]
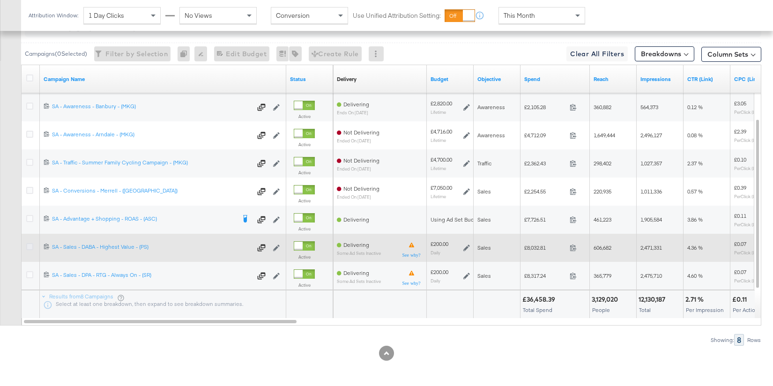
click at [27, 246] on icon at bounding box center [29, 246] width 7 height 7
click at [0, 0] on input "checkbox" at bounding box center [0, 0] width 0 height 0
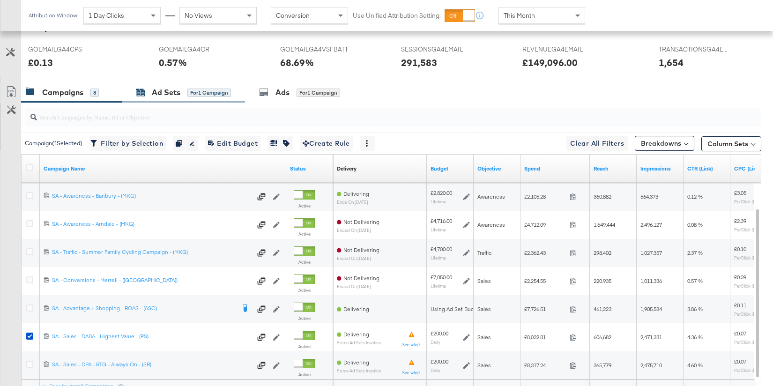
click at [188, 88] on span "for 1 Campaign" at bounding box center [210, 92] width 44 height 8
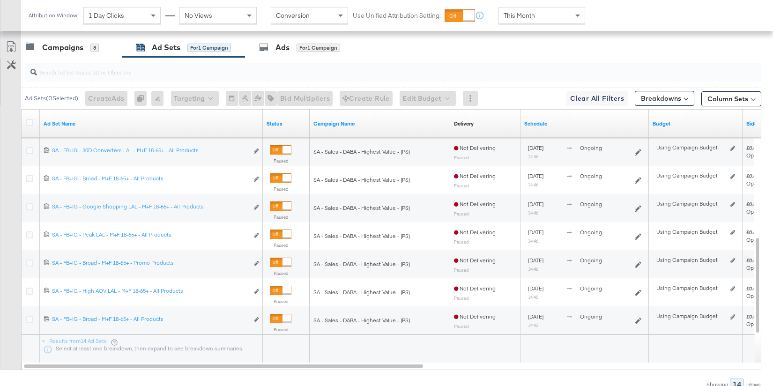
scroll to position [490, 0]
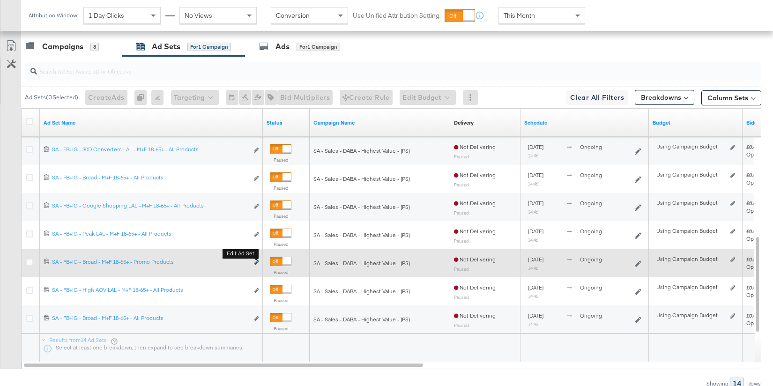
click at [255, 261] on icon "link" at bounding box center [256, 262] width 5 height 5
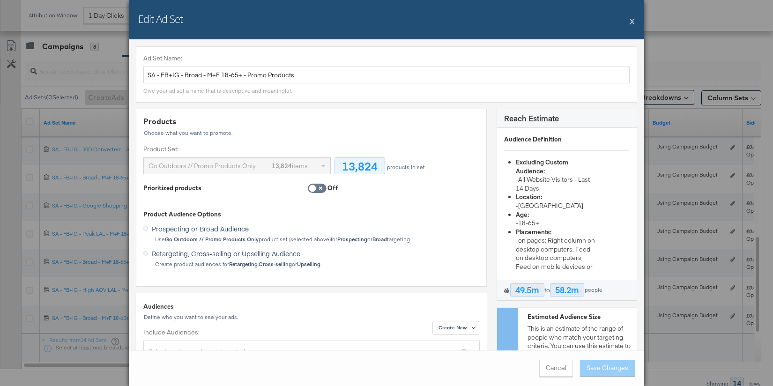
drag, startPoint x: 633, startPoint y: 21, endPoint x: 555, endPoint y: 87, distance: 101.4
click at [633, 21] on button "X" at bounding box center [632, 21] width 5 height 19
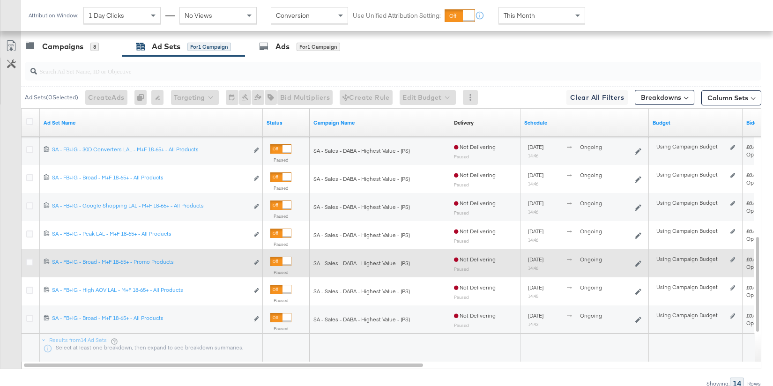
click at [285, 262] on div at bounding box center [287, 261] width 8 height 8
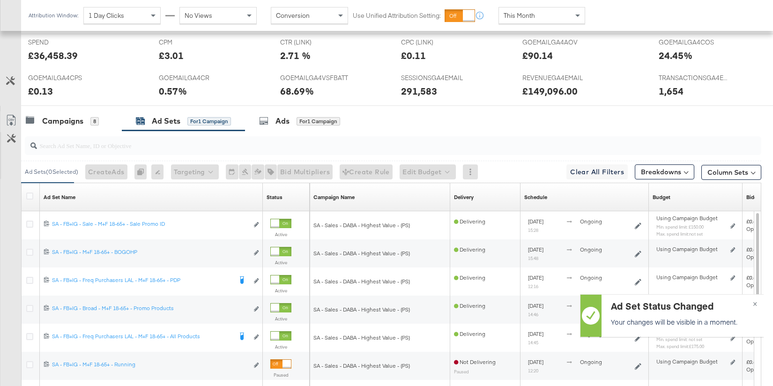
scroll to position [396, 0]
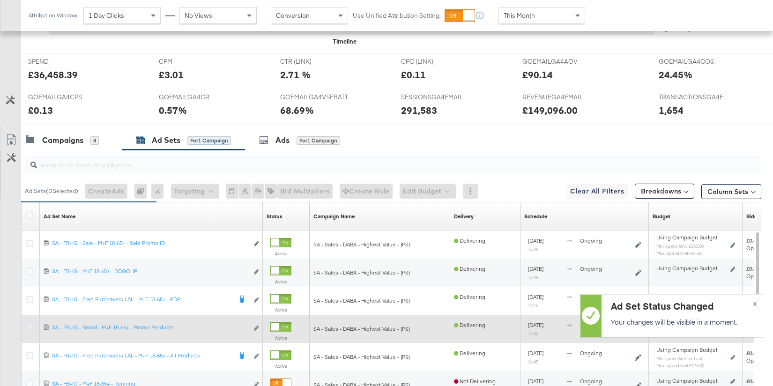
click at [30, 328] on icon at bounding box center [29, 327] width 7 height 7
click at [0, 0] on input "checkbox" at bounding box center [0, 0] width 0 height 0
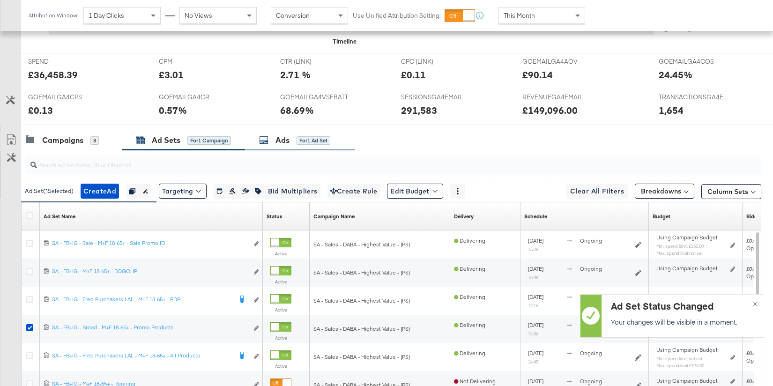
click at [282, 144] on div "Ads for 1 Ad Set" at bounding box center [300, 140] width 110 height 20
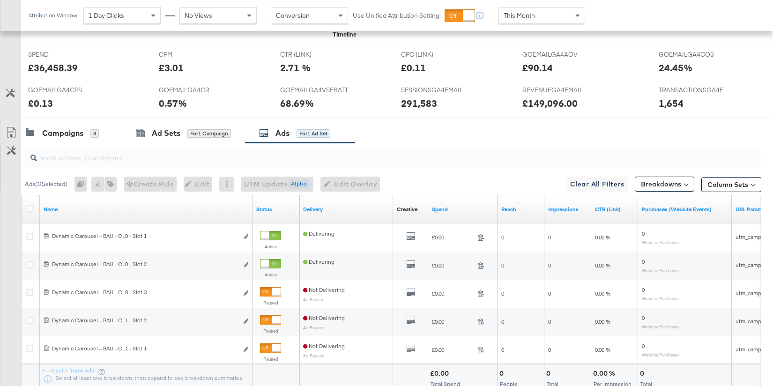
scroll to position [405, 0]
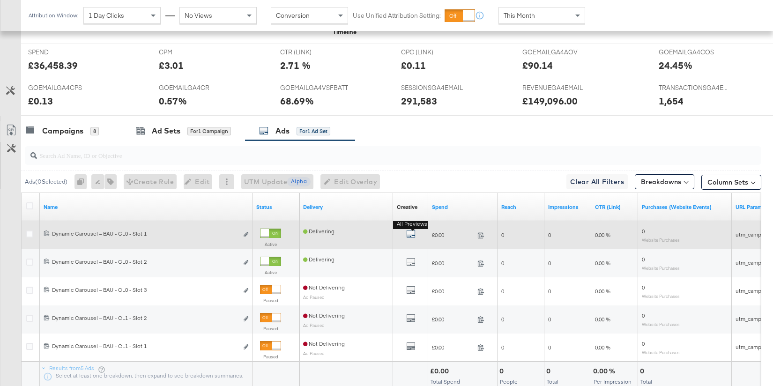
click at [410, 234] on icon "default" at bounding box center [410, 233] width 9 height 9
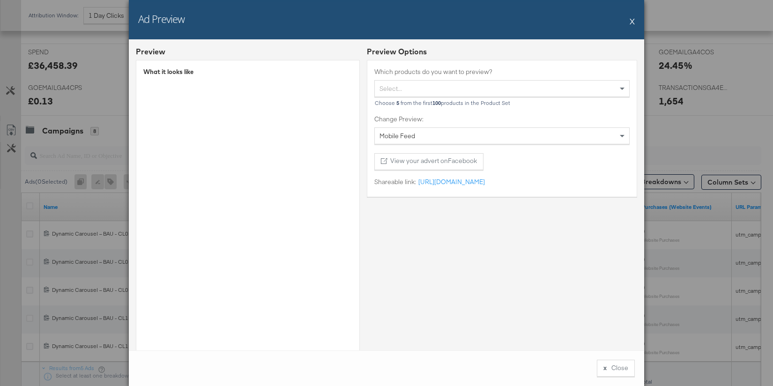
click at [635, 22] on button "X" at bounding box center [632, 21] width 5 height 19
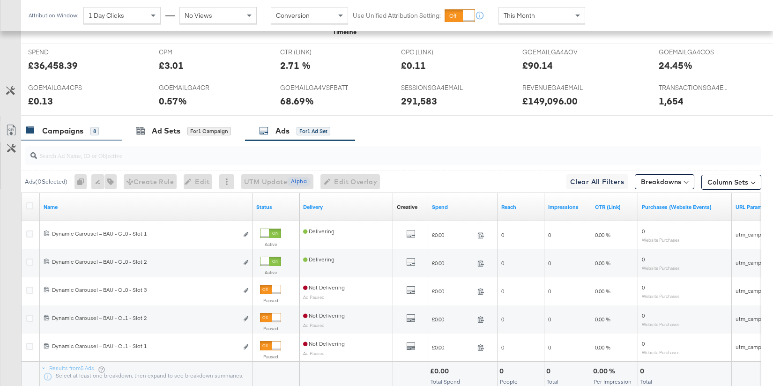
click at [62, 138] on div "Campaigns 8" at bounding box center [71, 131] width 101 height 20
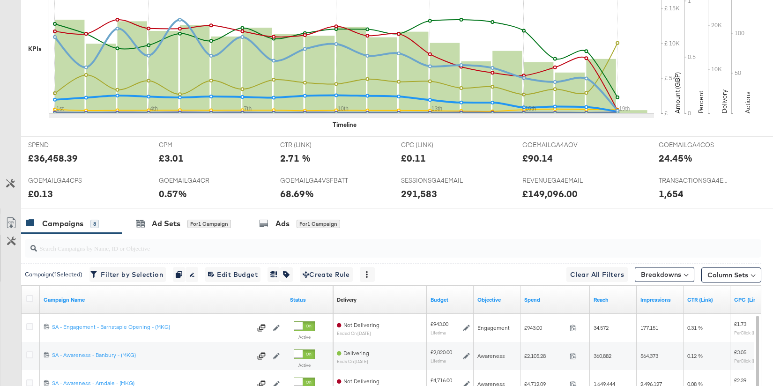
scroll to position [0, 0]
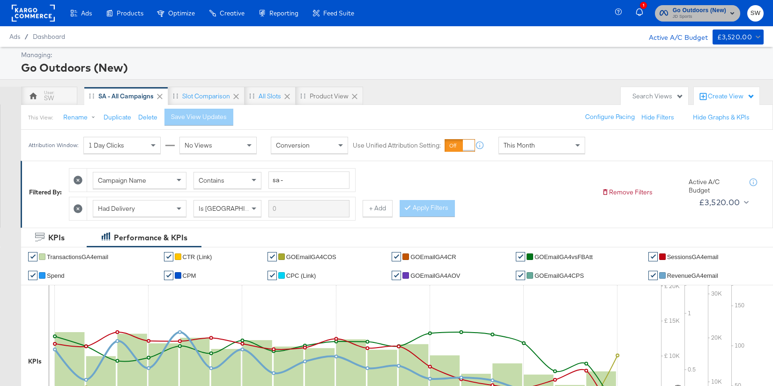
click at [700, 18] on span "JD Sports" at bounding box center [699, 17] width 53 height 8
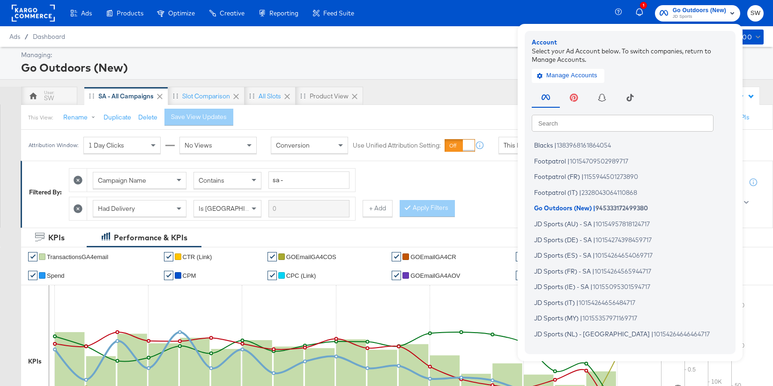
click at [642, 126] on input "text" at bounding box center [623, 122] width 182 height 17
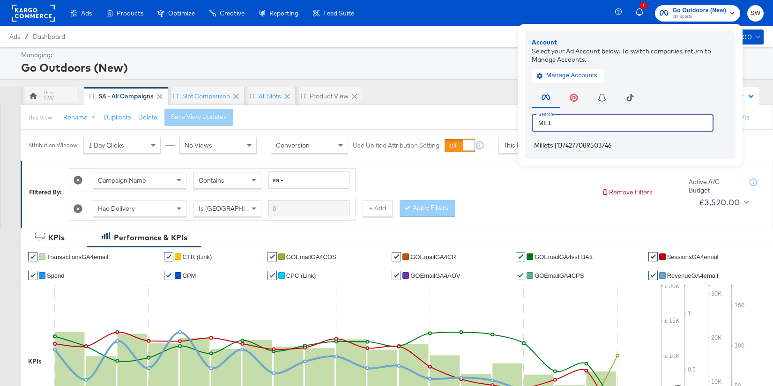
type input "MILL"
click at [618, 148] on li "Millets | 1374277089503746" at bounding box center [633, 146] width 202 height 14
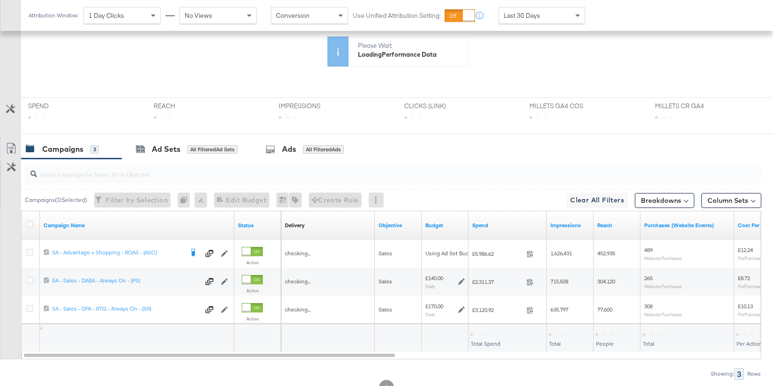
scroll to position [286, 0]
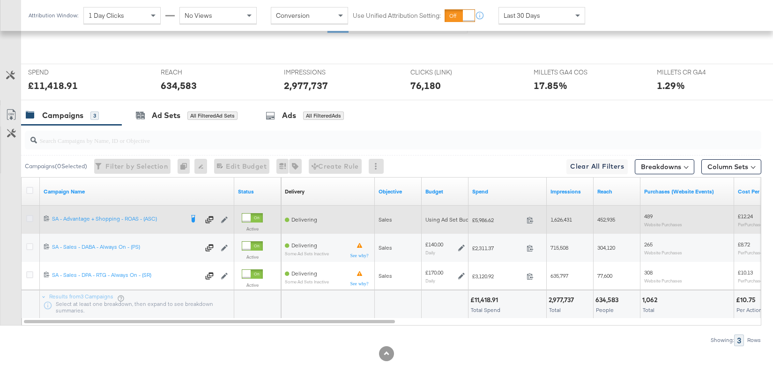
click at [31, 217] on icon at bounding box center [29, 218] width 7 height 7
click at [0, 0] on input "checkbox" at bounding box center [0, 0] width 0 height 0
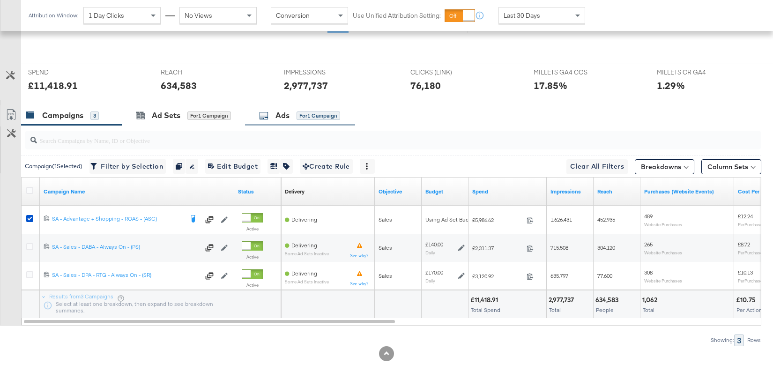
click at [317, 120] on div "Ads for 1 Campaign" at bounding box center [299, 115] width 81 height 11
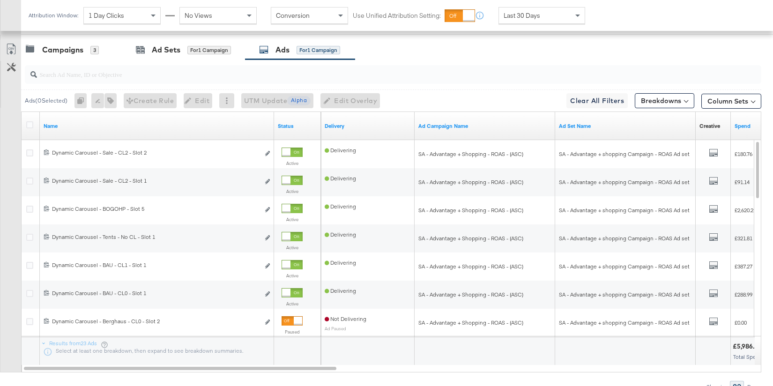
scroll to position [435, 0]
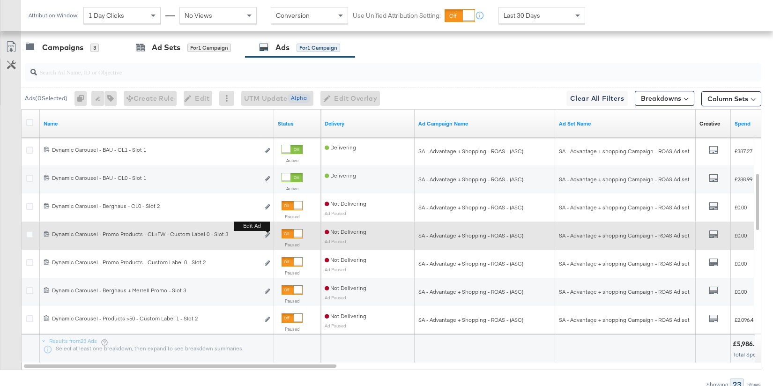
click at [270, 234] on button "Edit ad" at bounding box center [268, 236] width 6 height 10
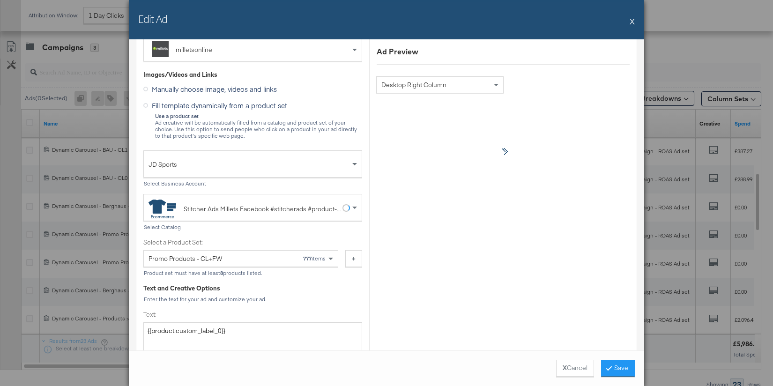
scroll to position [212, 0]
click at [631, 21] on button "X" at bounding box center [632, 21] width 5 height 19
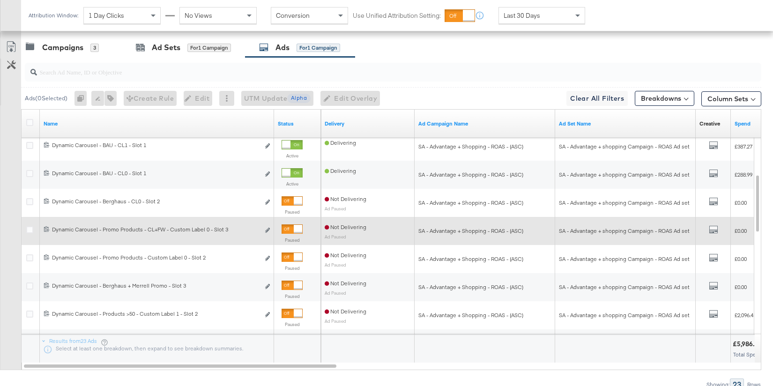
click at [294, 230] on div at bounding box center [298, 229] width 8 height 8
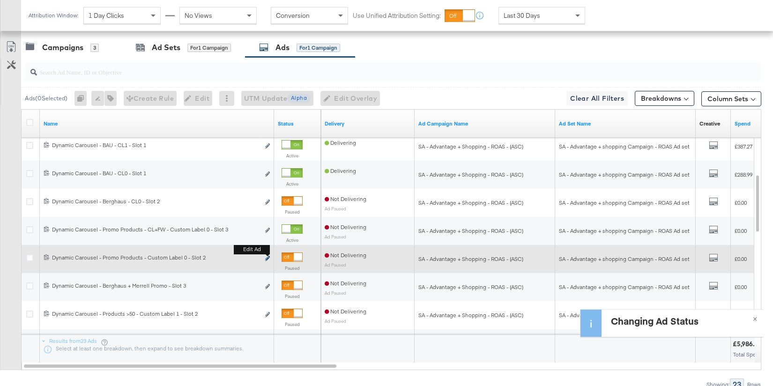
click at [269, 258] on icon "link" at bounding box center [267, 258] width 5 height 5
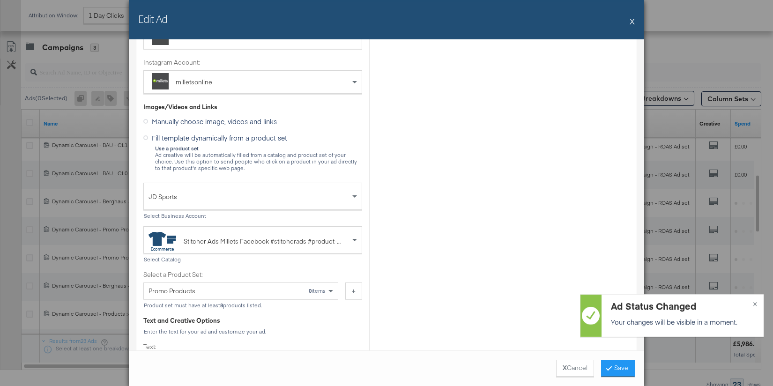
scroll to position [181, 0]
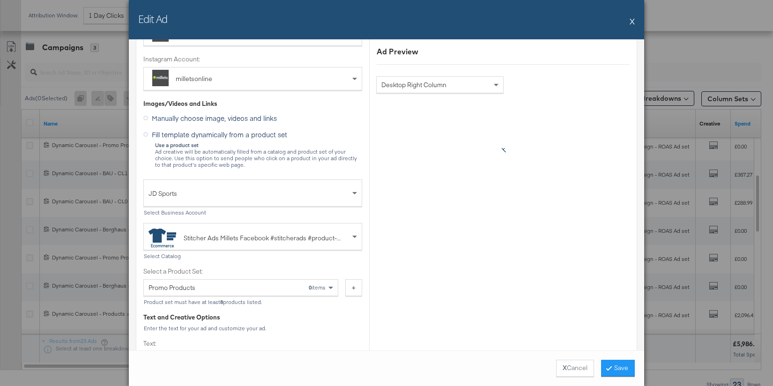
click at [634, 21] on button "X" at bounding box center [632, 21] width 5 height 19
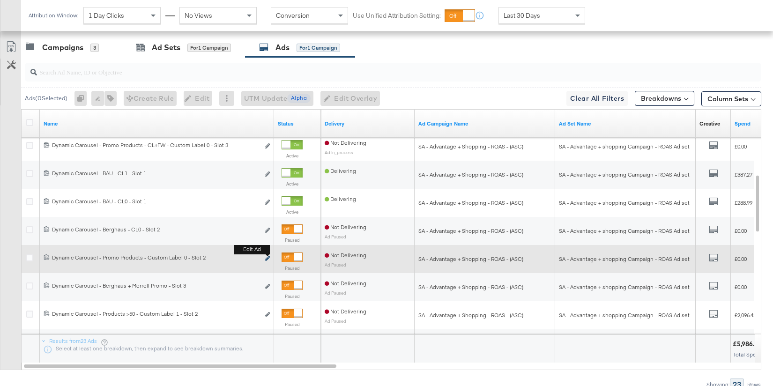
click at [267, 258] on icon "link" at bounding box center [267, 258] width 5 height 5
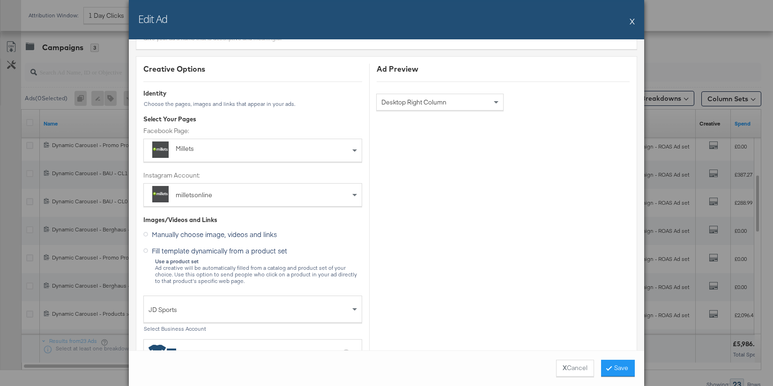
scroll to position [63, 0]
click at [632, 21] on button "X" at bounding box center [632, 21] width 5 height 19
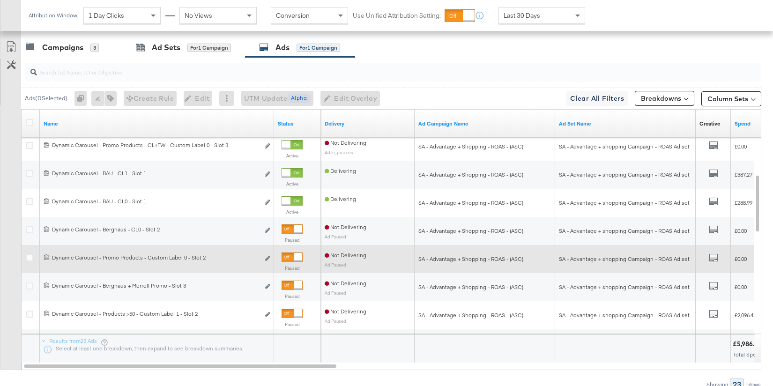
click at [294, 256] on div at bounding box center [298, 257] width 8 height 8
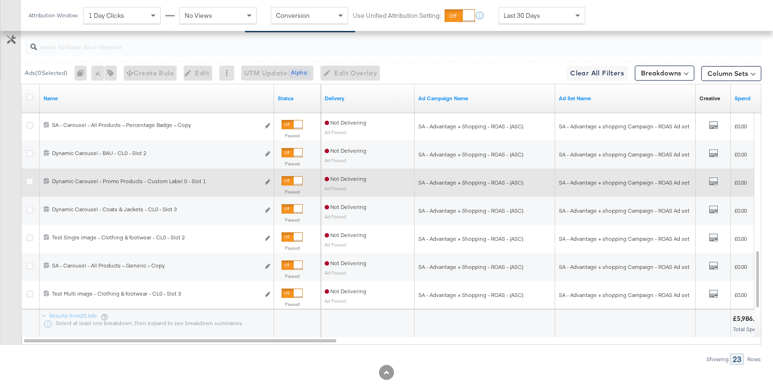
scroll to position [479, 0]
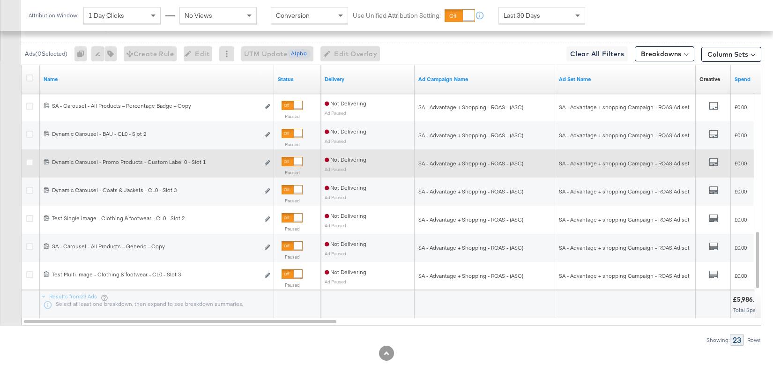
click at [294, 159] on div at bounding box center [298, 162] width 8 height 8
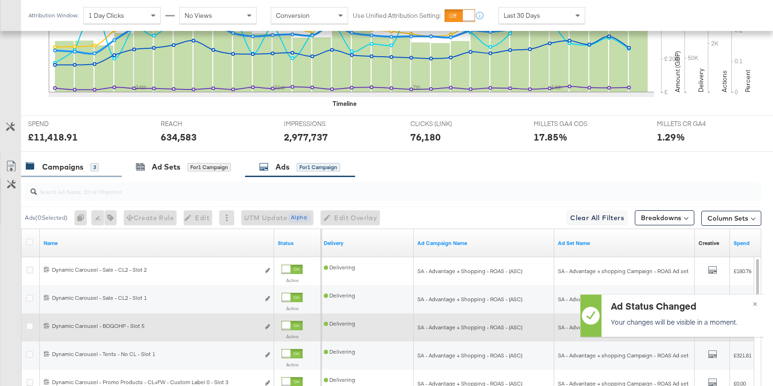
scroll to position [309, 0]
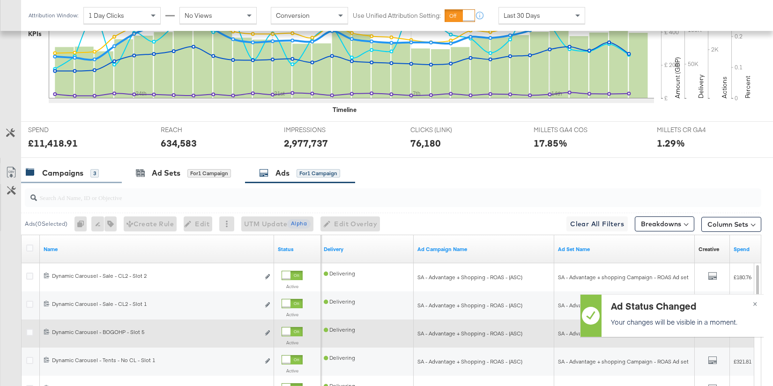
click at [67, 166] on div "Campaigns 3" at bounding box center [71, 173] width 101 height 20
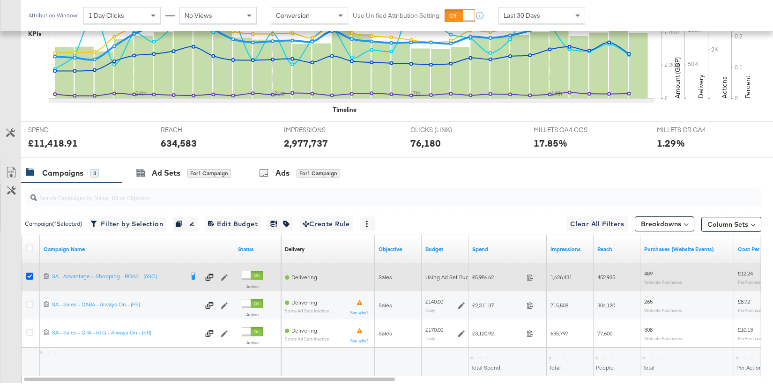
click at [30, 276] on icon at bounding box center [29, 276] width 7 height 7
click at [0, 0] on input "checkbox" at bounding box center [0, 0] width 0 height 0
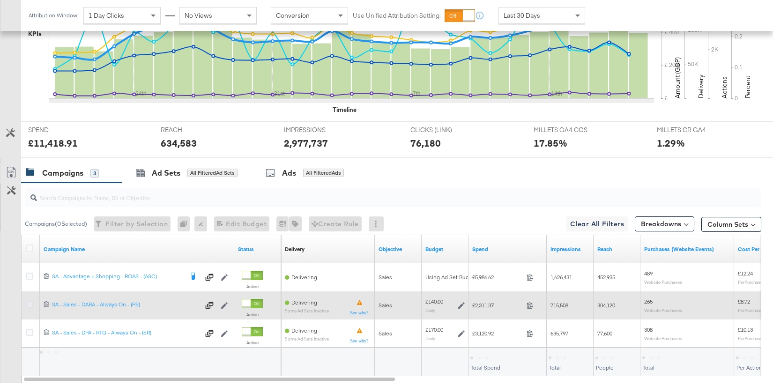
click at [27, 304] on icon at bounding box center [29, 304] width 7 height 7
click at [0, 0] on input "checkbox" at bounding box center [0, 0] width 0 height 0
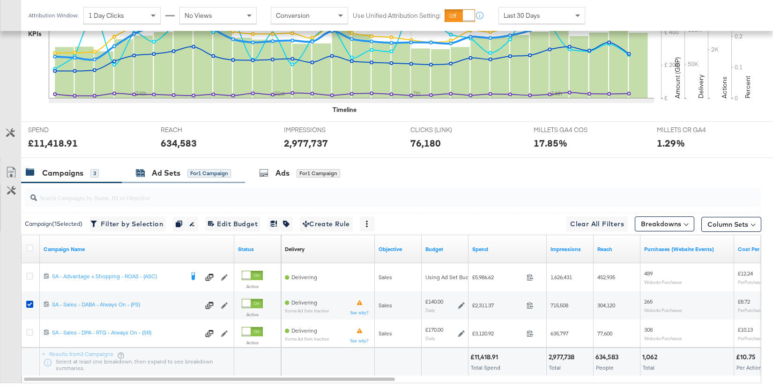
click at [193, 174] on div "for 1 Campaign" at bounding box center [210, 173] width 44 height 8
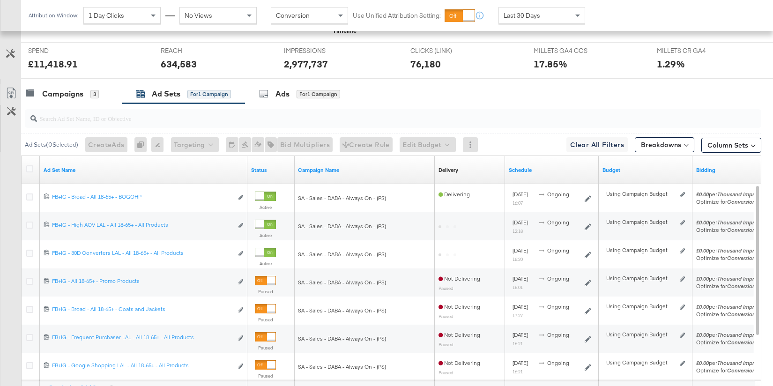
scroll to position [399, 0]
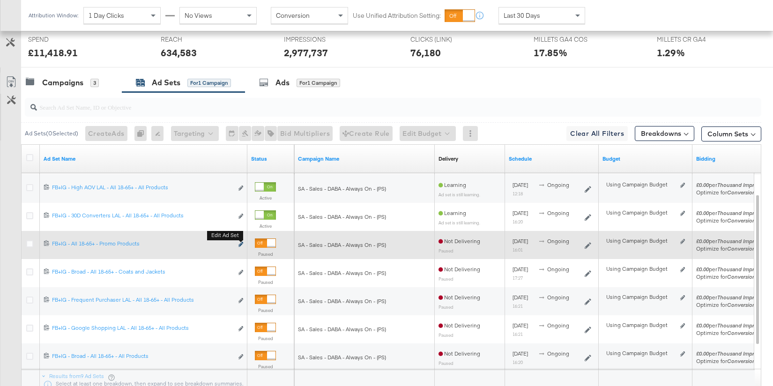
click at [240, 242] on icon "link" at bounding box center [241, 244] width 5 height 5
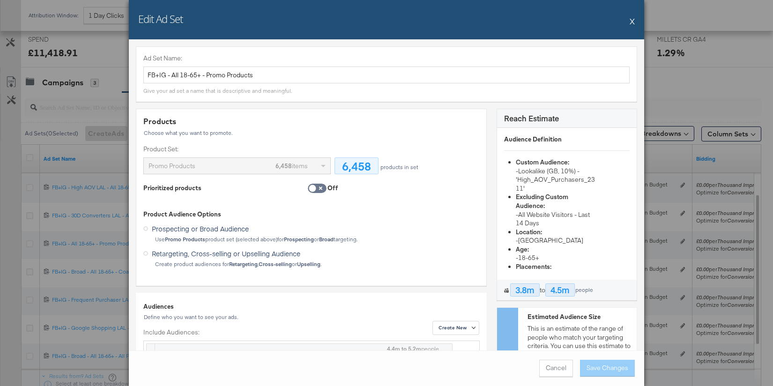
click at [632, 21] on button "X" at bounding box center [632, 21] width 5 height 19
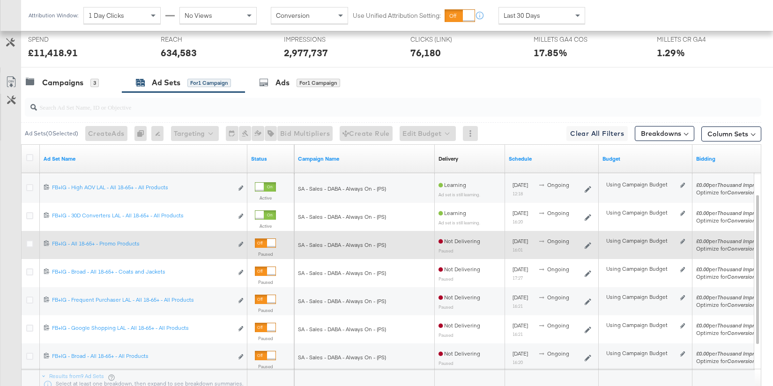
click at [267, 243] on div at bounding box center [271, 243] width 8 height 8
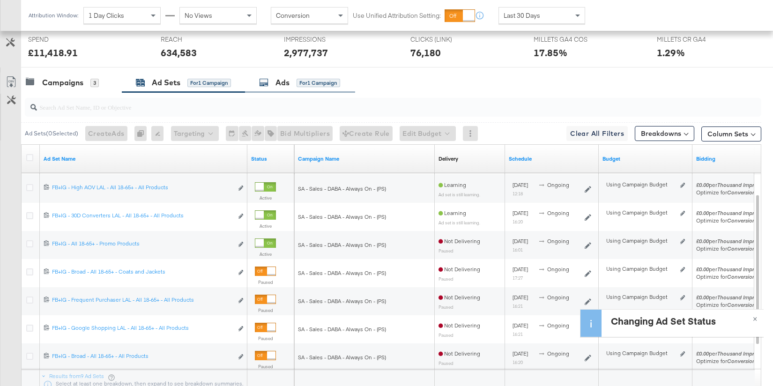
click at [296, 85] on div "Ads for 1 Campaign" at bounding box center [299, 82] width 81 height 11
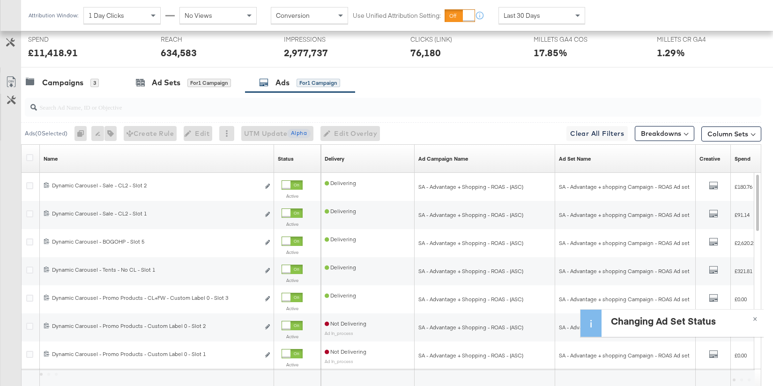
scroll to position [338, 0]
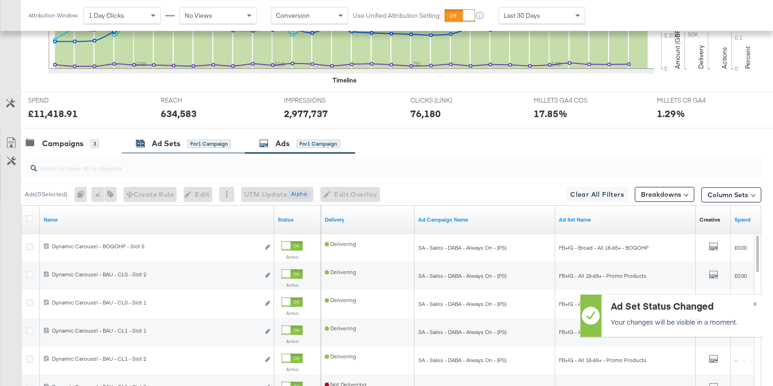
click at [183, 140] on div "Ad Sets for 1 Campaign" at bounding box center [183, 143] width 95 height 11
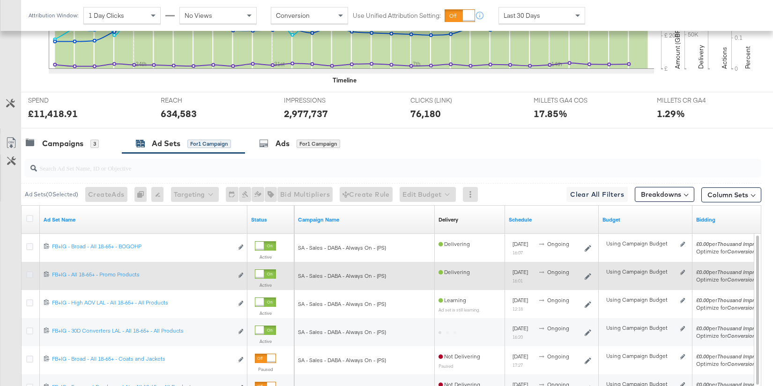
click at [29, 275] on icon at bounding box center [29, 274] width 7 height 7
click at [0, 0] on input "checkbox" at bounding box center [0, 0] width 0 height 0
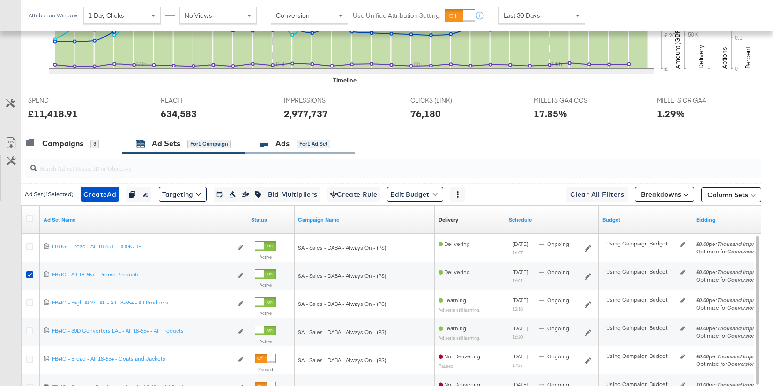
click at [287, 143] on div "Ads" at bounding box center [283, 143] width 14 height 11
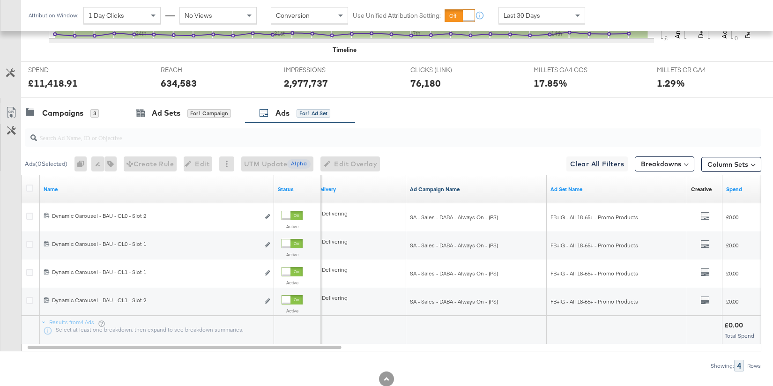
scroll to position [362, 0]
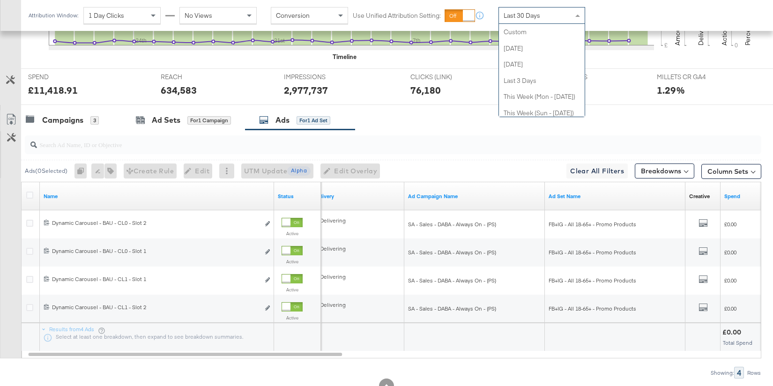
click at [563, 8] on div "Last 30 Days" at bounding box center [542, 16] width 86 height 16
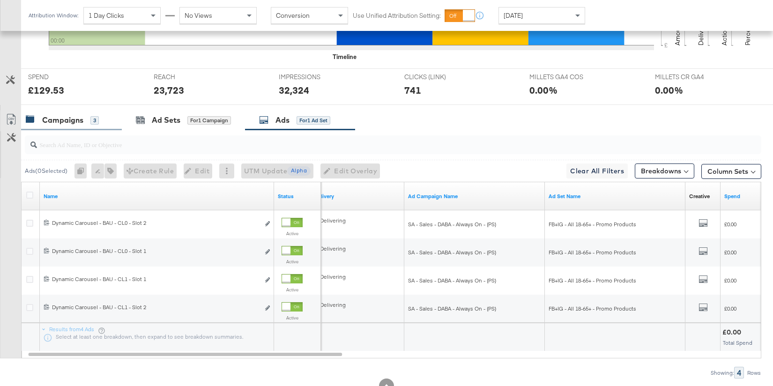
click at [73, 122] on div "Campaigns" at bounding box center [62, 120] width 41 height 11
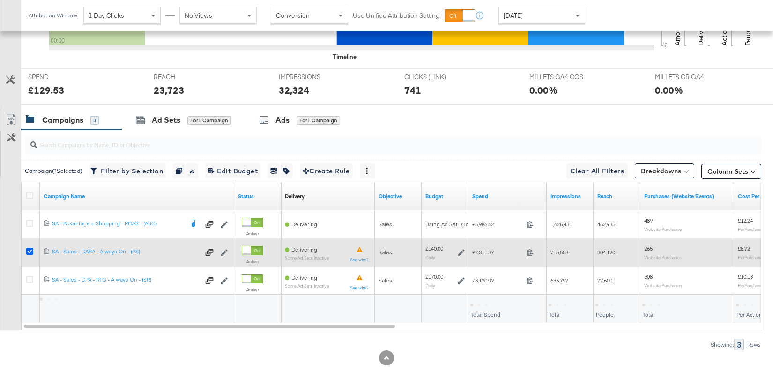
click at [32, 250] on div at bounding box center [31, 252] width 10 height 9
click at [30, 250] on icon at bounding box center [29, 251] width 7 height 7
click at [0, 0] on input "checkbox" at bounding box center [0, 0] width 0 height 0
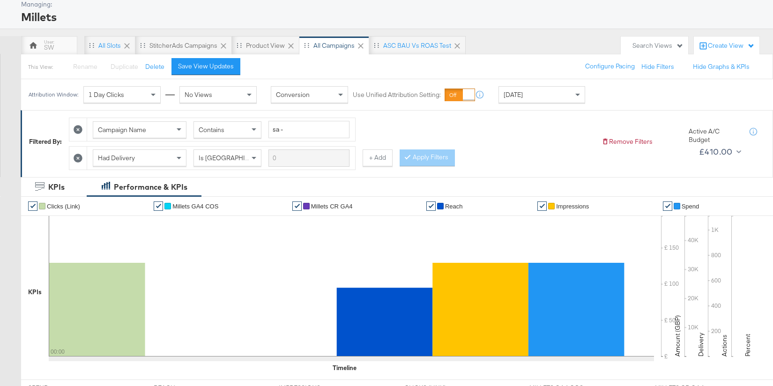
scroll to position [0, 0]
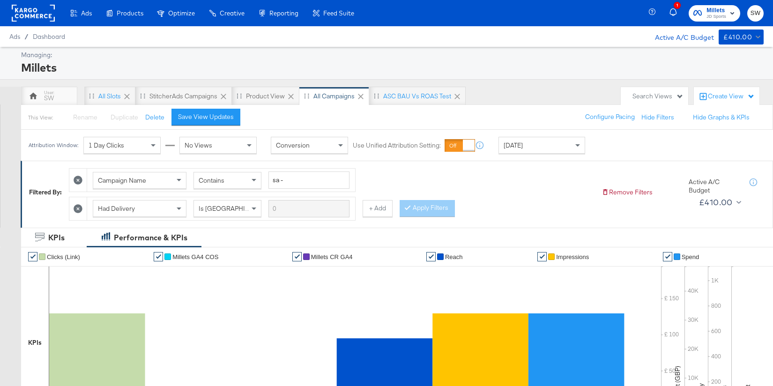
click at [709, 8] on span "Millets" at bounding box center [717, 11] width 20 height 10
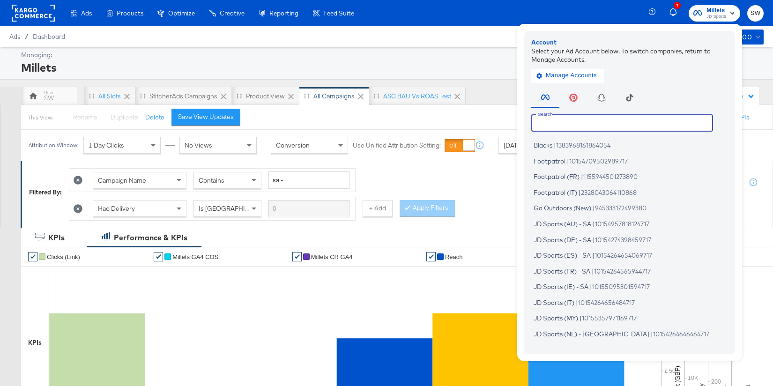
click at [591, 129] on input "text" at bounding box center [623, 122] width 182 height 17
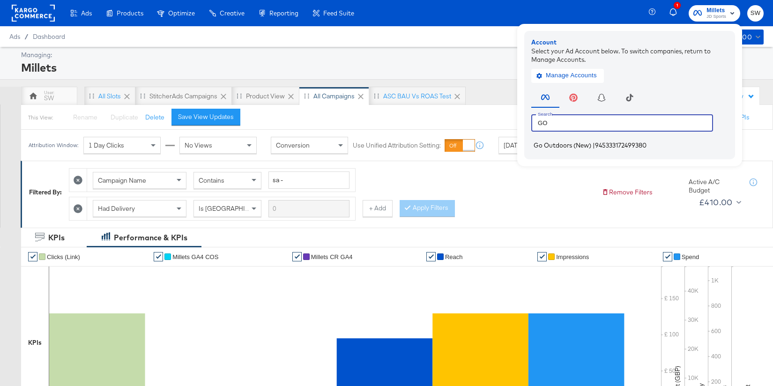
type input "GO"
click at [591, 144] on span "Go Outdoors (New)" at bounding box center [563, 146] width 58 height 8
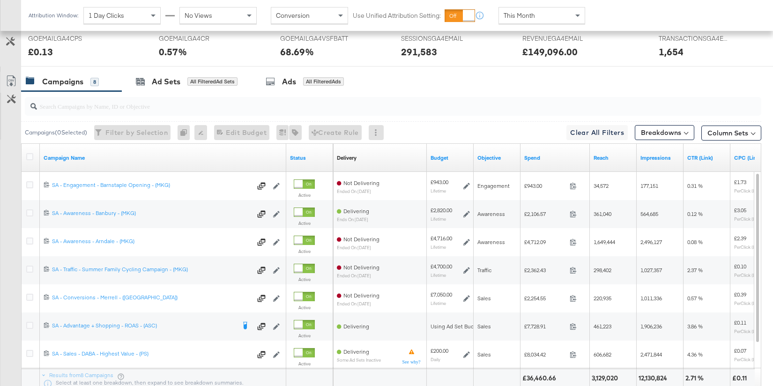
scroll to position [456, 0]
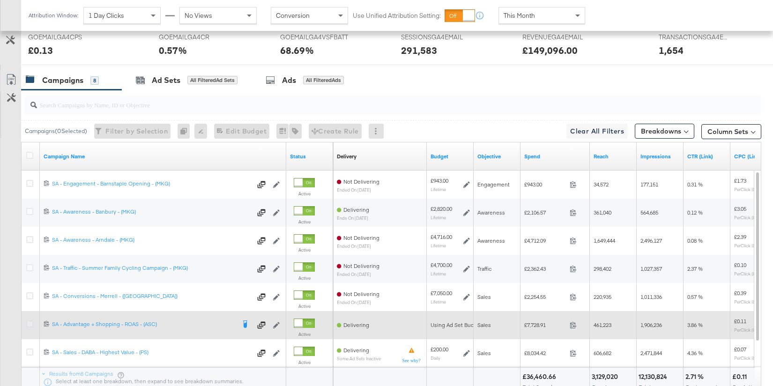
click at [30, 323] on icon at bounding box center [29, 324] width 7 height 7
click at [0, 0] on input "checkbox" at bounding box center [0, 0] width 0 height 0
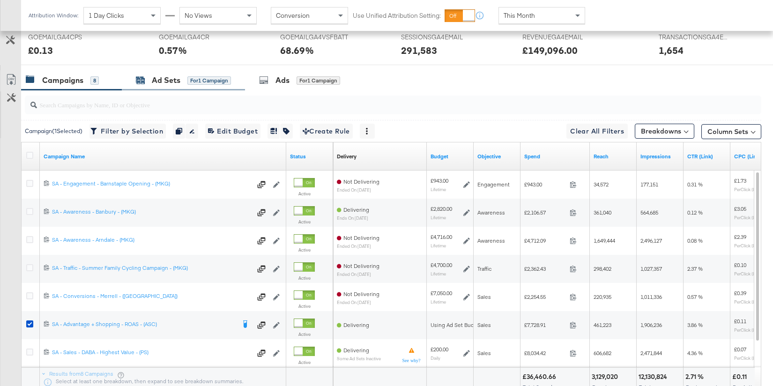
click at [175, 83] on div "Ad Sets" at bounding box center [166, 80] width 29 height 11
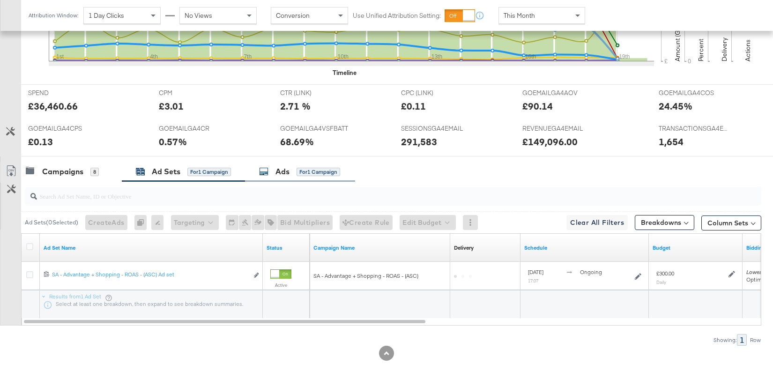
click at [304, 175] on div "for 1 Campaign" at bounding box center [319, 172] width 44 height 8
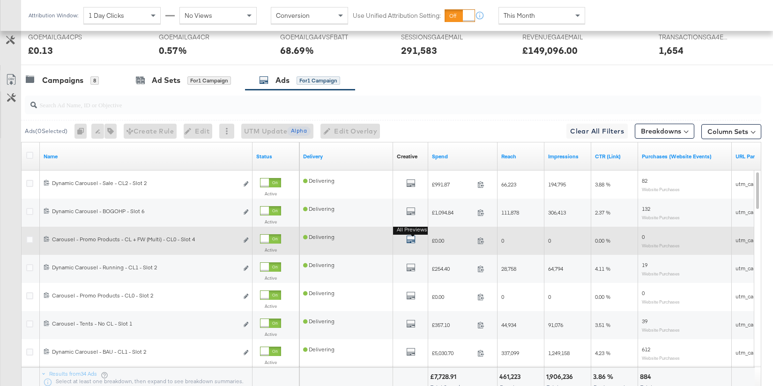
click at [415, 238] on icon "default" at bounding box center [410, 239] width 9 height 9
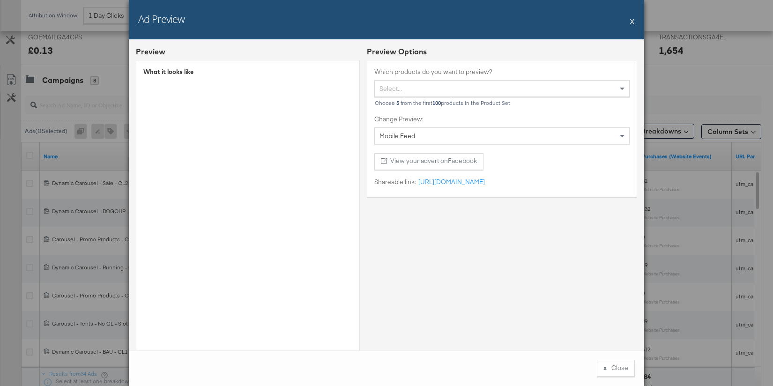
drag, startPoint x: 634, startPoint y: 20, endPoint x: 571, endPoint y: 32, distance: 64.4
click at [633, 21] on button "X" at bounding box center [632, 21] width 5 height 19
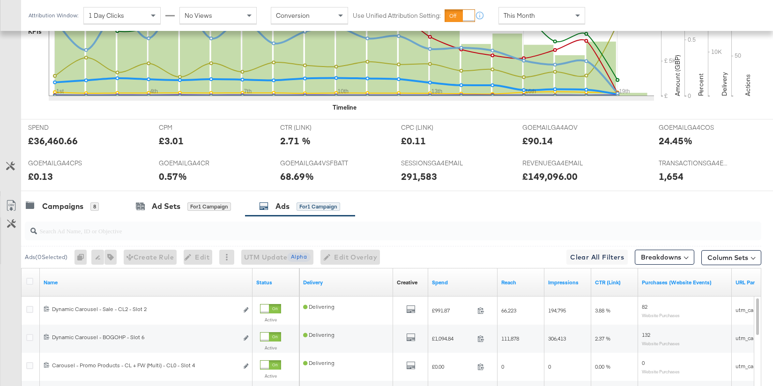
scroll to position [0, 0]
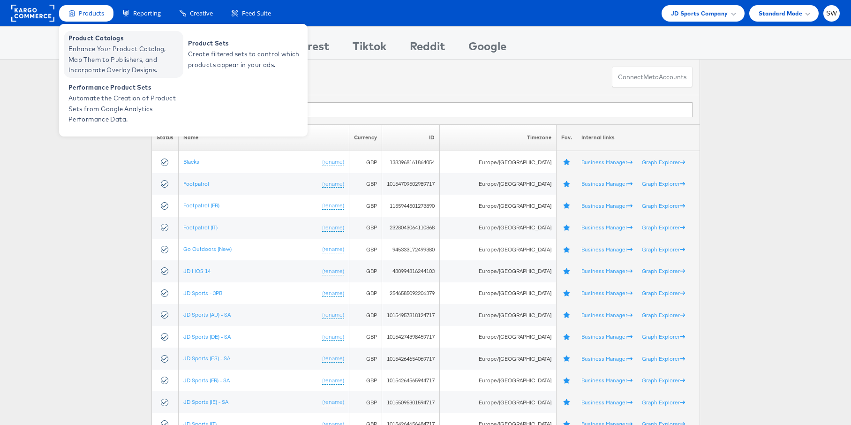
click at [121, 63] on span "Enhance Your Product Catalog, Map Them to Publishers, and Incorporate Overlay D…" at bounding box center [124, 60] width 113 height 32
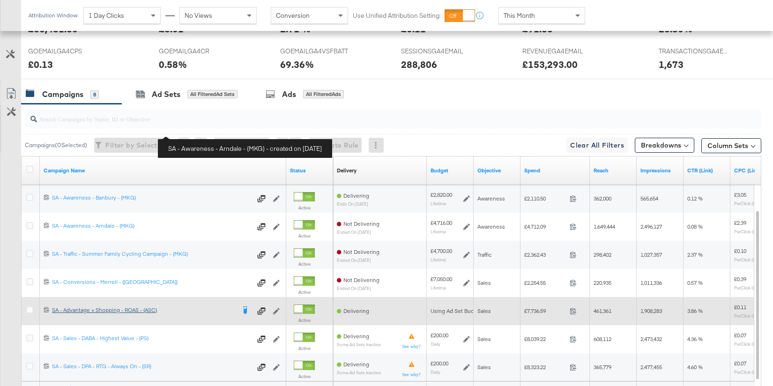
scroll to position [533, 0]
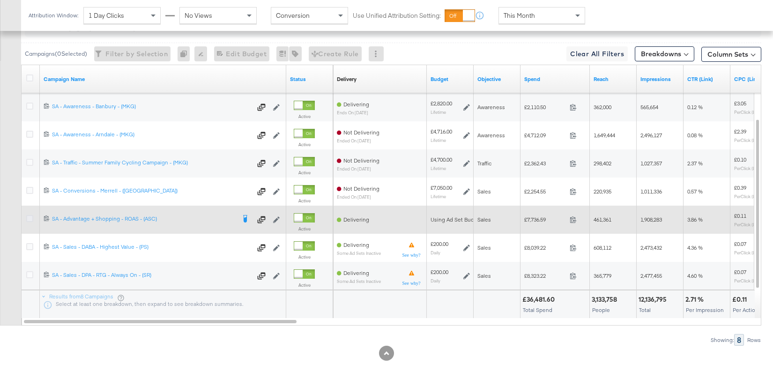
click at [31, 217] on icon at bounding box center [29, 218] width 7 height 7
click at [0, 0] on input "checkbox" at bounding box center [0, 0] width 0 height 0
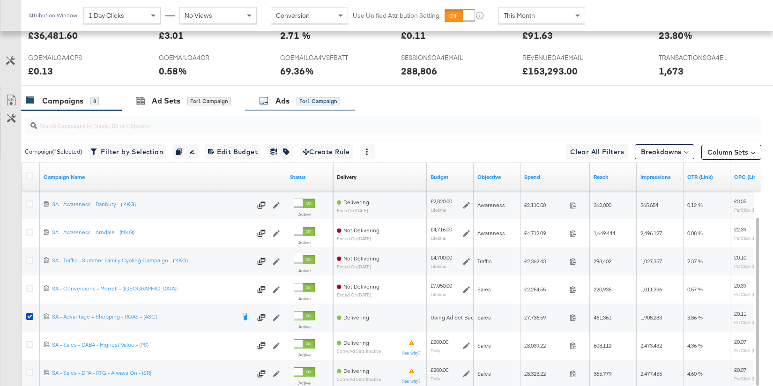
click at [287, 103] on div "Ads" at bounding box center [283, 101] width 14 height 11
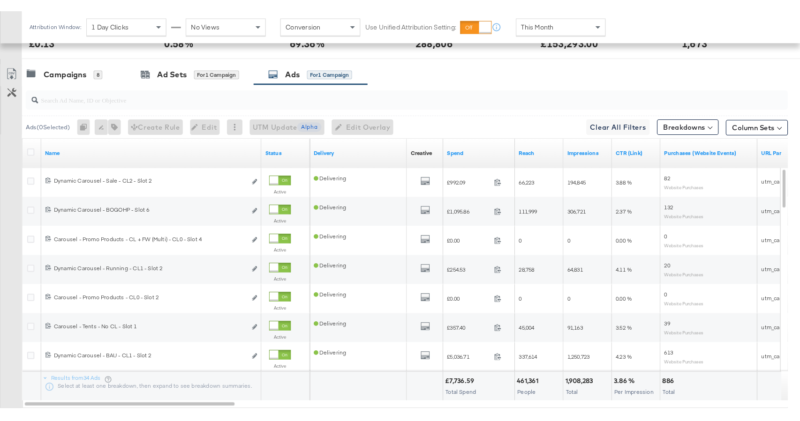
scroll to position [494, 0]
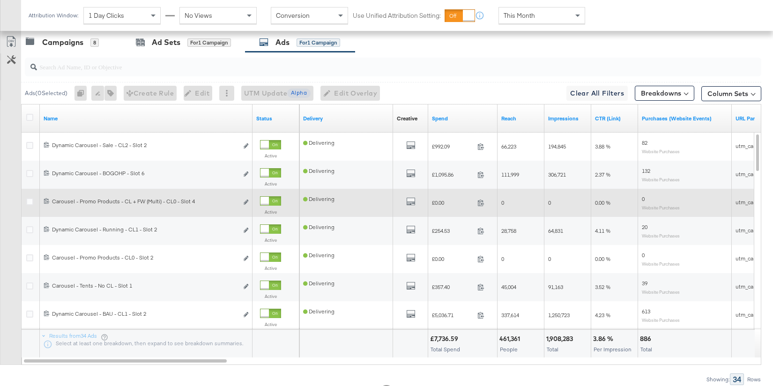
click at [413, 195] on div "All Previews" at bounding box center [410, 202] width 35 height 19
click at [412, 198] on icon "default" at bounding box center [410, 201] width 9 height 9
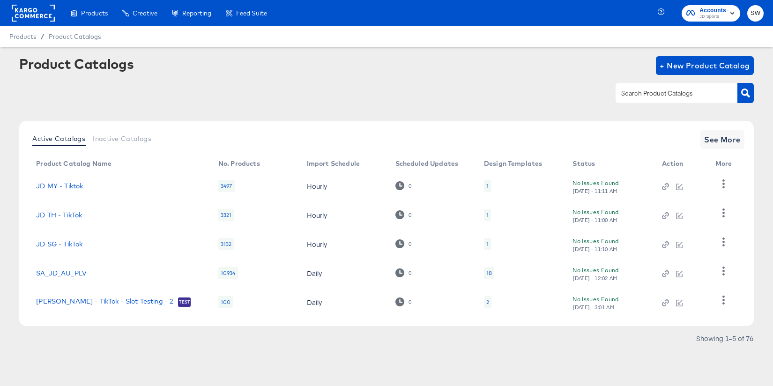
click at [639, 90] on input "text" at bounding box center [670, 93] width 100 height 11
type input "GO"
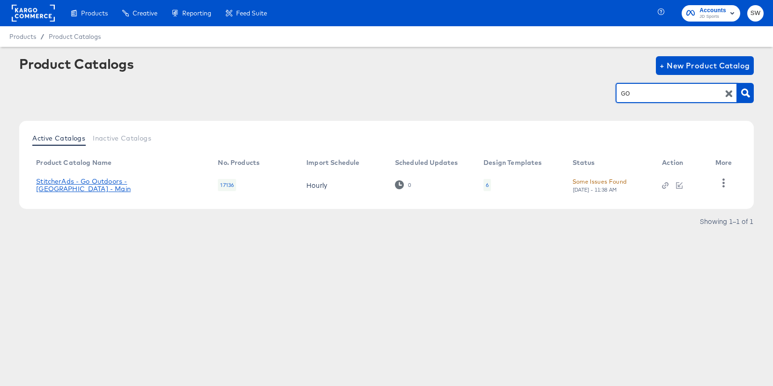
click at [108, 187] on link "StitcherAds - Go Outdoors - UK - Main" at bounding box center [117, 185] width 163 height 15
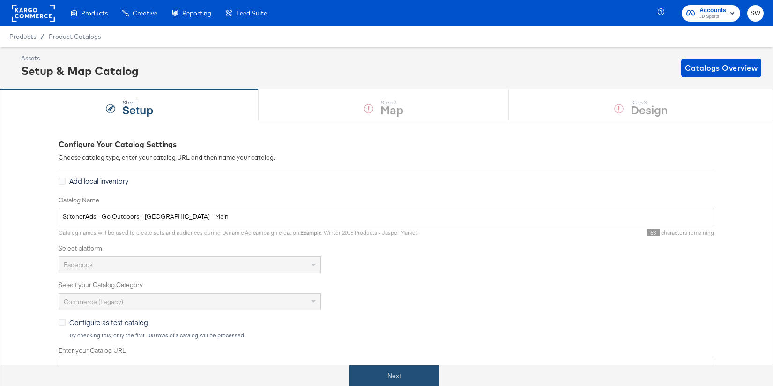
click at [400, 370] on button "Next" at bounding box center [395, 376] width 90 height 21
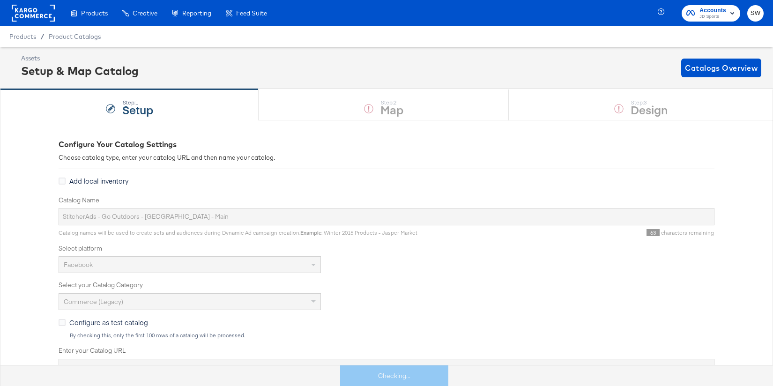
click at [614, 105] on div "Step: 1 Setup Step: 2 Map Step: 3 Design" at bounding box center [386, 104] width 773 height 31
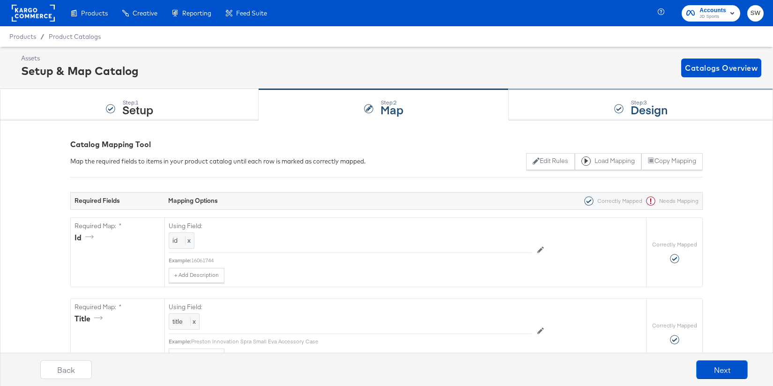
click at [574, 114] on div "Step: 3 Design" at bounding box center [641, 105] width 264 height 31
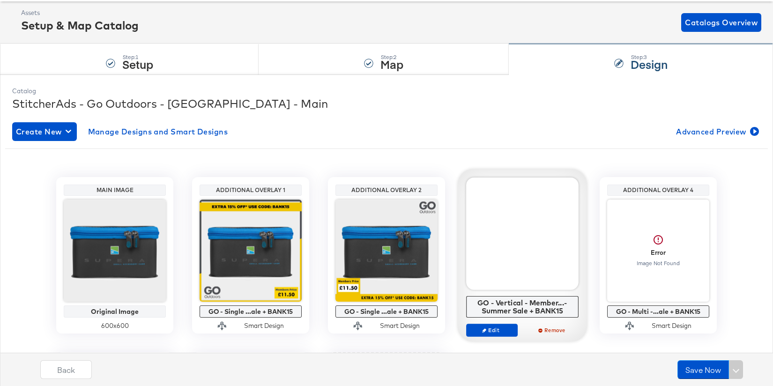
scroll to position [9, 0]
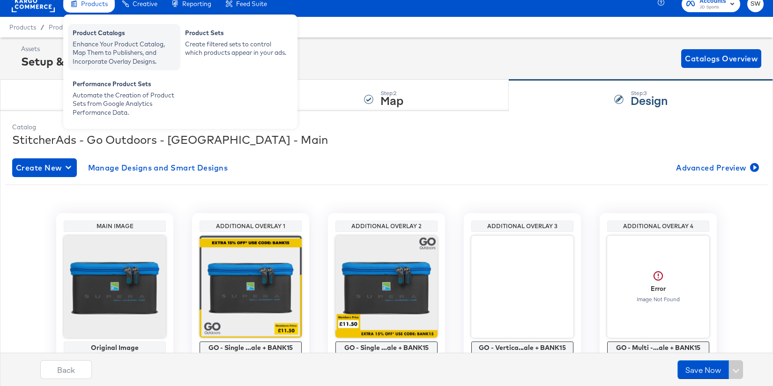
click at [95, 35] on div "Product Catalogs" at bounding box center [124, 34] width 103 height 11
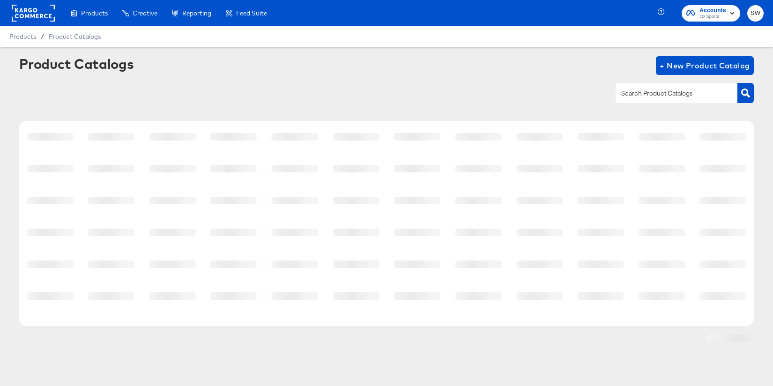
click at [645, 94] on input "text" at bounding box center [670, 93] width 100 height 11
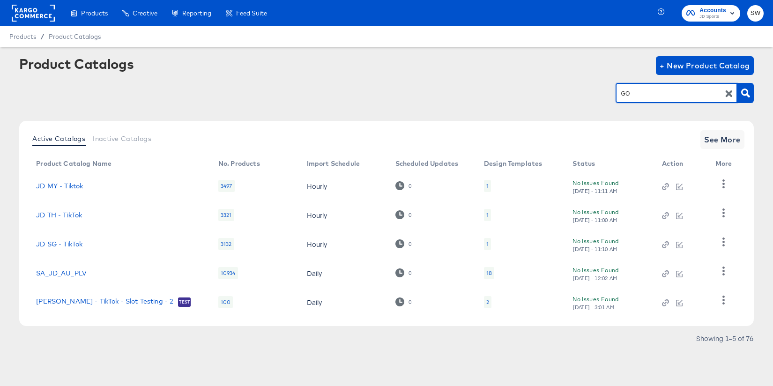
type input "GO"
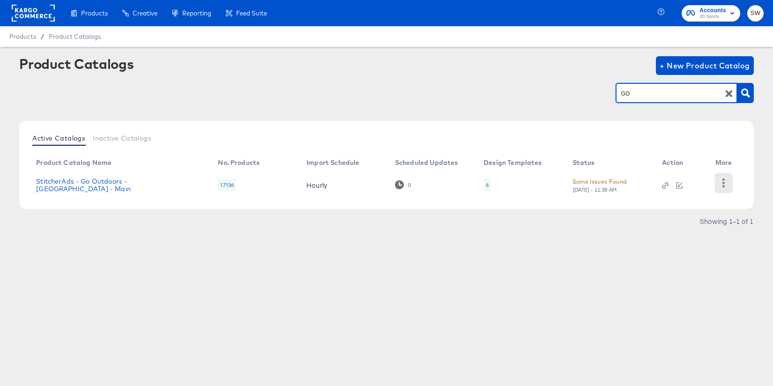
click at [722, 187] on icon "button" at bounding box center [724, 183] width 9 height 9
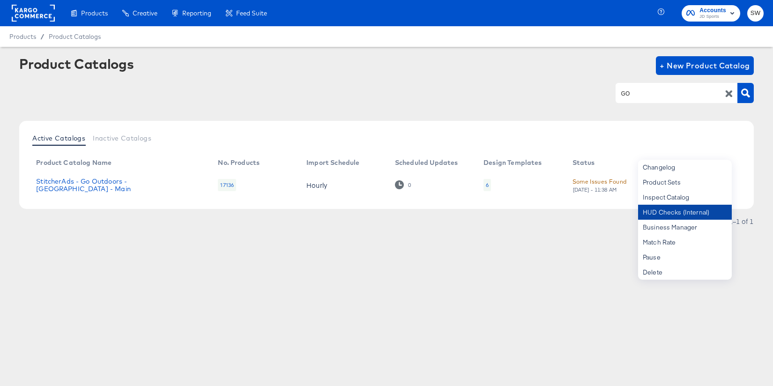
click at [705, 210] on div "HUD Checks (Internal)" at bounding box center [685, 212] width 94 height 15
click at [0, 0] on div "Enhance Your Product Catalog, Map Them to Publishers, and Incorporate Overlay D…" at bounding box center [0, 0] width 0 height 0
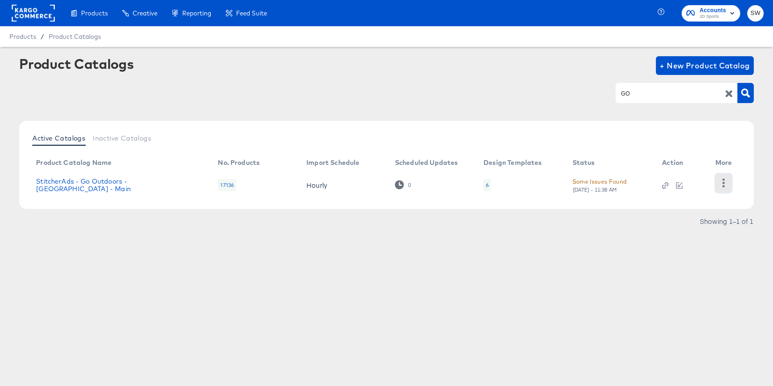
click at [723, 180] on icon "button" at bounding box center [724, 183] width 2 height 9
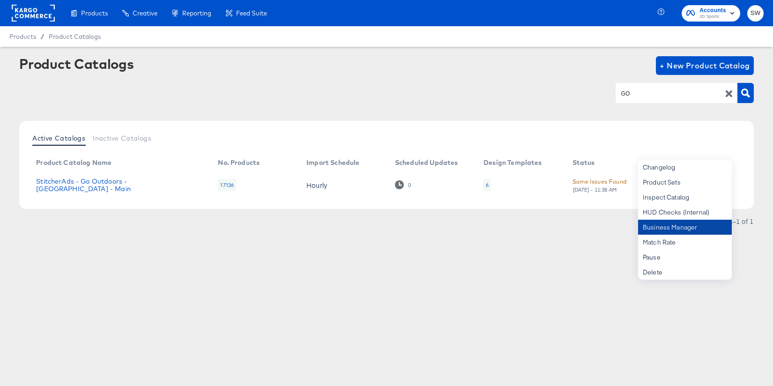
click at [694, 224] on div "Business Manager" at bounding box center [685, 227] width 94 height 15
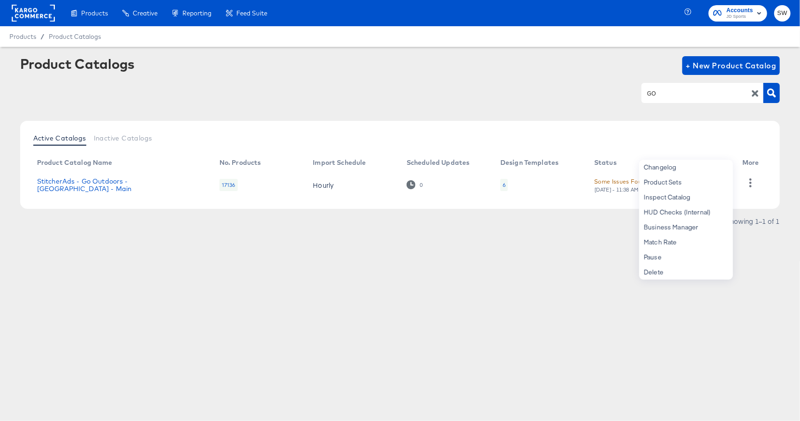
click at [39, 16] on rect at bounding box center [33, 13] width 43 height 17
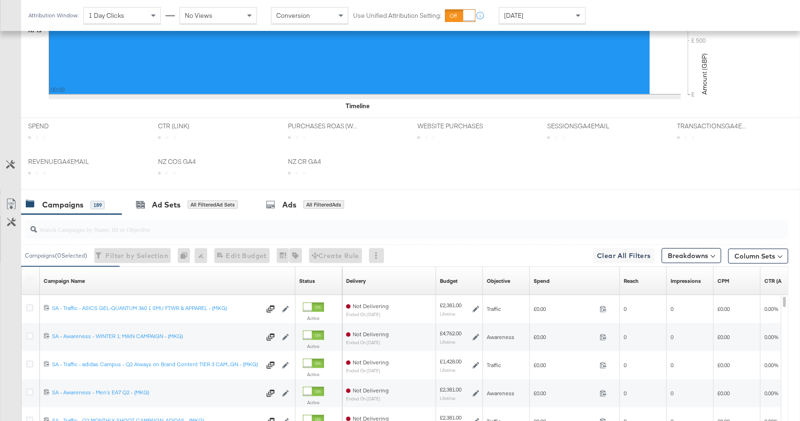
scroll to position [402, 0]
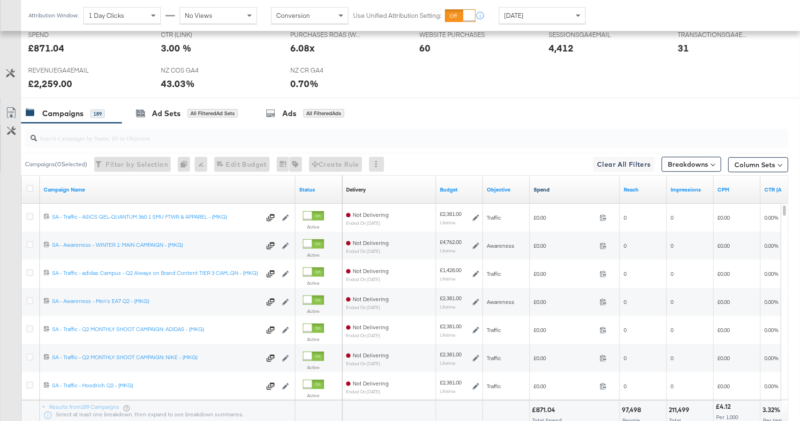
click at [573, 187] on link "Spend" at bounding box center [574, 190] width 83 height 8
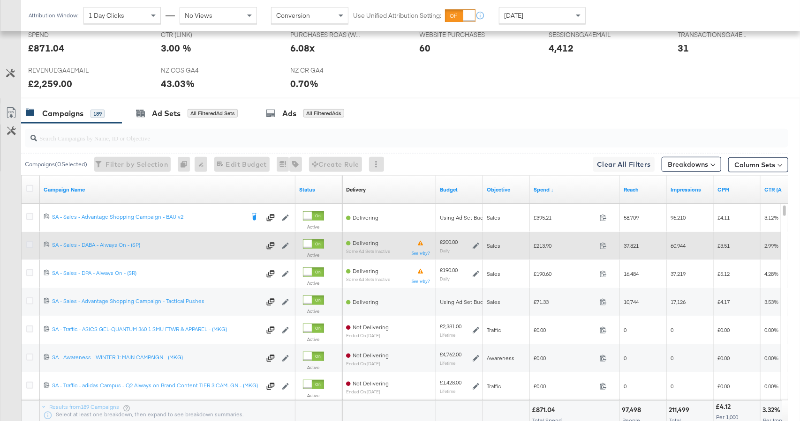
click at [28, 243] on icon at bounding box center [29, 244] width 7 height 7
click at [0, 0] on input "checkbox" at bounding box center [0, 0] width 0 height 0
click at [474, 246] on icon at bounding box center [476, 246] width 7 height 7
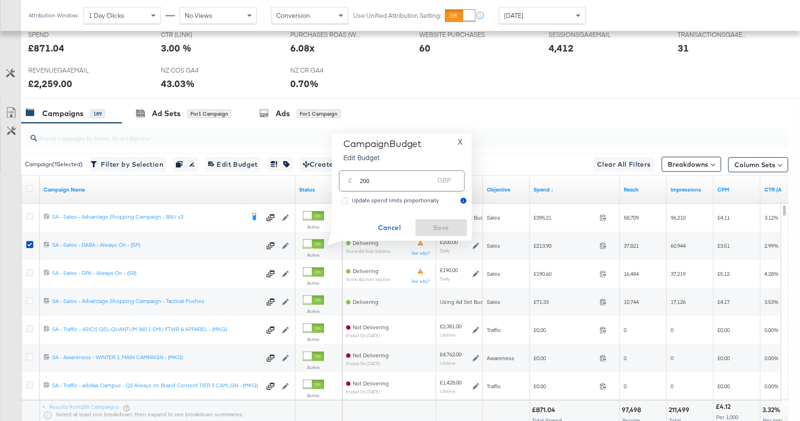
click at [383, 186] on div "£ 200 GBP" at bounding box center [402, 181] width 126 height 21
click at [382, 185] on input "200" at bounding box center [397, 177] width 74 height 20
drag, startPoint x: 383, startPoint y: 181, endPoint x: 357, endPoint y: 180, distance: 25.8
click at [357, 180] on div "£ 200 GBP" at bounding box center [402, 181] width 126 height 21
type input "160"
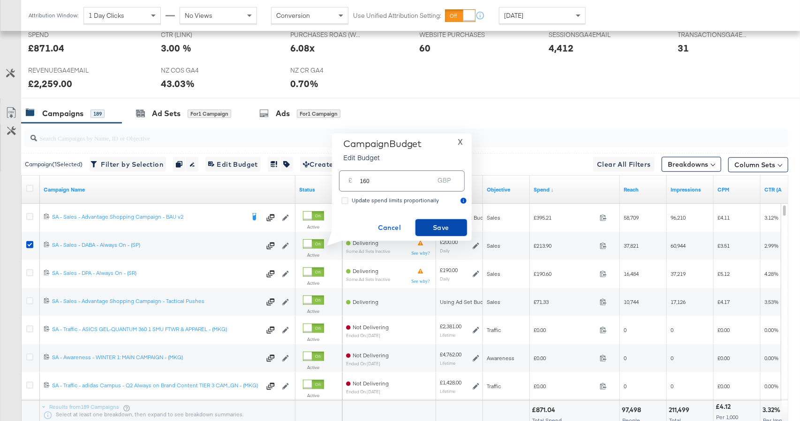
click at [451, 225] on span "Save" at bounding box center [441, 228] width 44 height 12
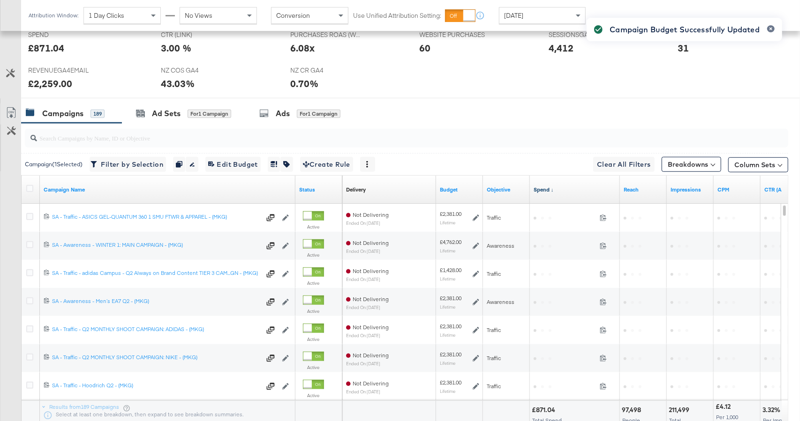
click at [571, 191] on link "Spend ↓" at bounding box center [574, 190] width 83 height 8
click at [571, 191] on link "Spend ↑" at bounding box center [574, 190] width 83 height 8
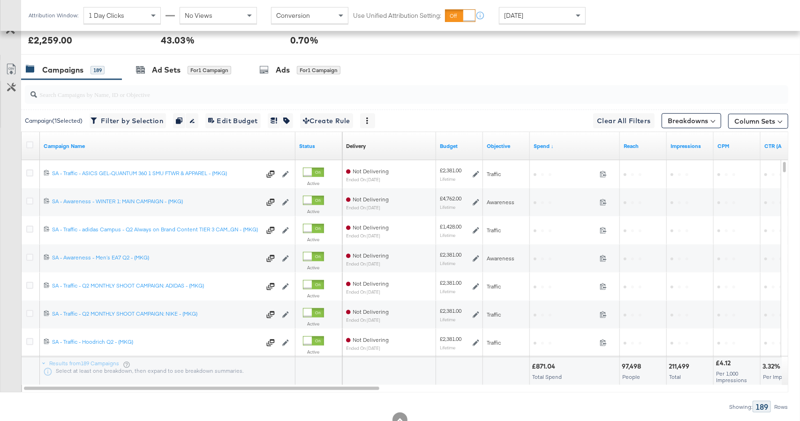
scroll to position [446, 0]
click at [561, 145] on link "Spend ↓" at bounding box center [574, 146] width 83 height 8
click at [561, 145] on link "Spend ↑" at bounding box center [574, 146] width 83 height 8
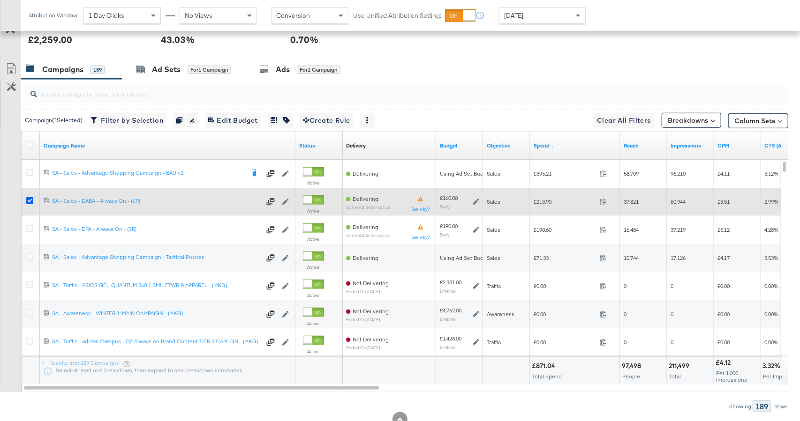
click at [32, 199] on icon at bounding box center [29, 200] width 7 height 7
click at [0, 0] on input "checkbox" at bounding box center [0, 0] width 0 height 0
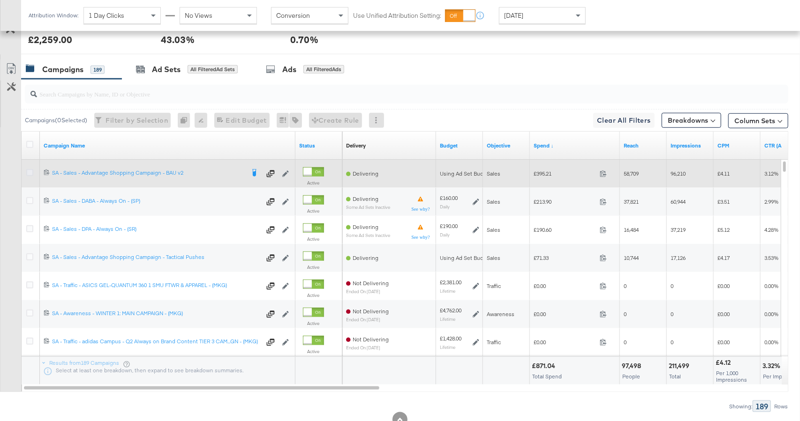
click at [30, 173] on icon at bounding box center [29, 172] width 7 height 7
click at [0, 0] on input "checkbox" at bounding box center [0, 0] width 0 height 0
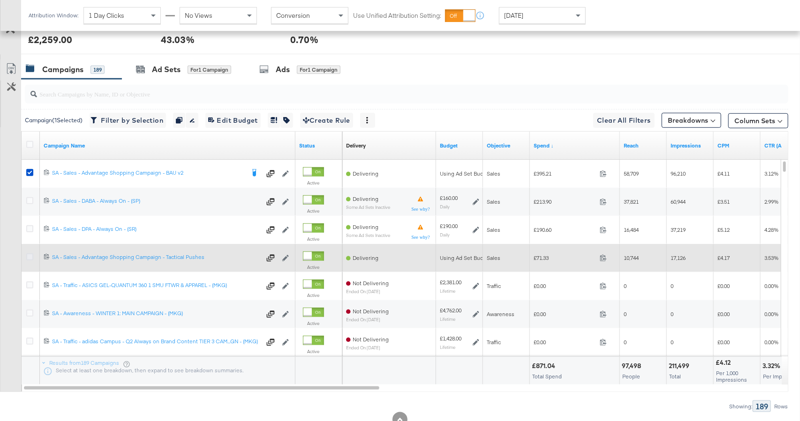
click at [30, 254] on icon at bounding box center [29, 257] width 7 height 7
click at [0, 0] on input "checkbox" at bounding box center [0, 0] width 0 height 0
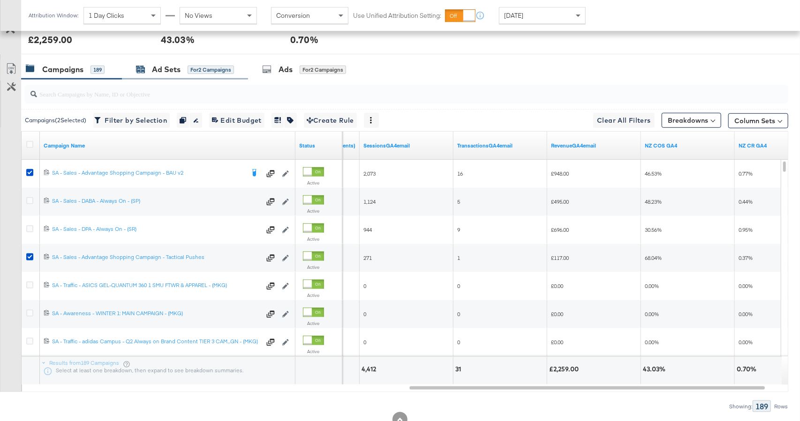
click at [175, 64] on div "Ad Sets" at bounding box center [166, 69] width 29 height 11
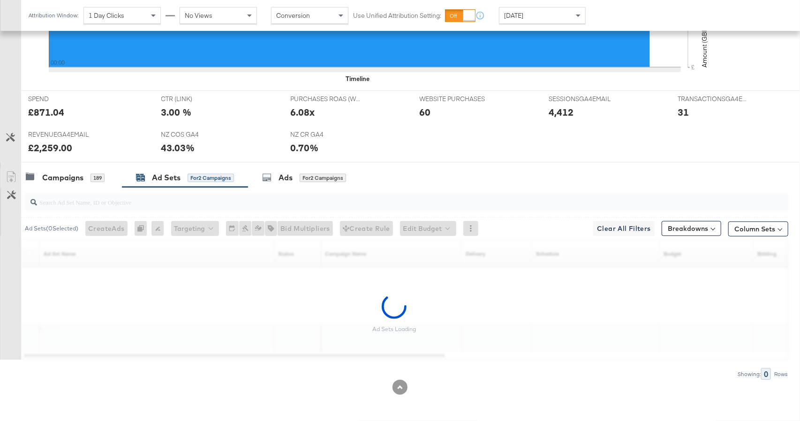
scroll to position [337, 0]
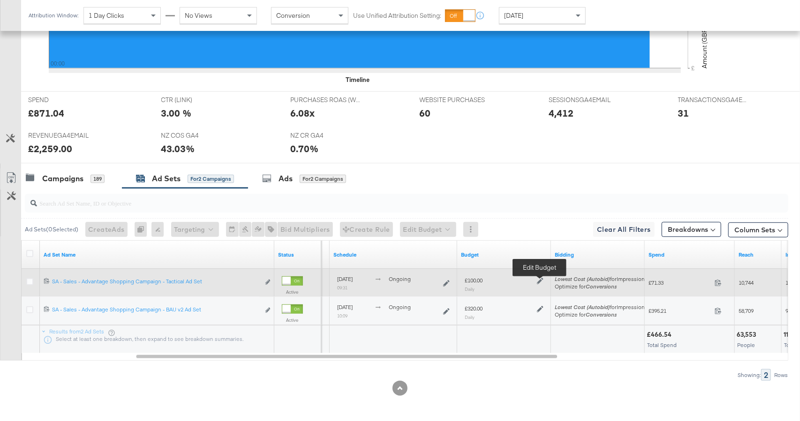
click at [539, 280] on icon at bounding box center [540, 281] width 7 height 7
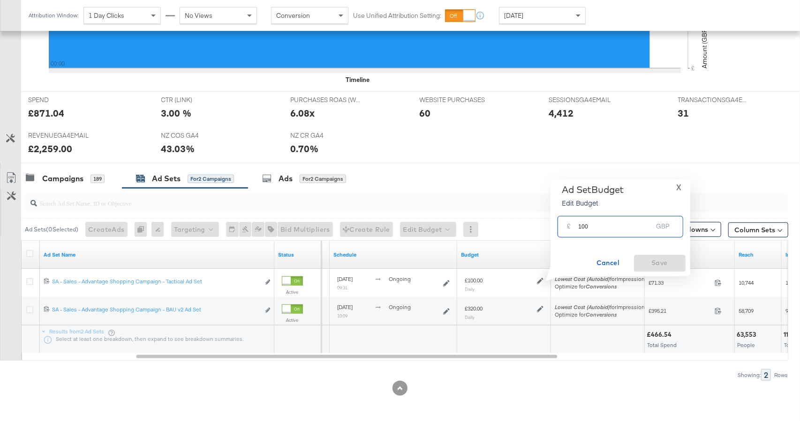
drag, startPoint x: 602, startPoint y: 229, endPoint x: 577, endPoint y: 227, distance: 25.4
click at [577, 227] on div "£ 100 GBP" at bounding box center [620, 226] width 126 height 21
type input "70"
click at [645, 262] on span "Save" at bounding box center [660, 263] width 44 height 12
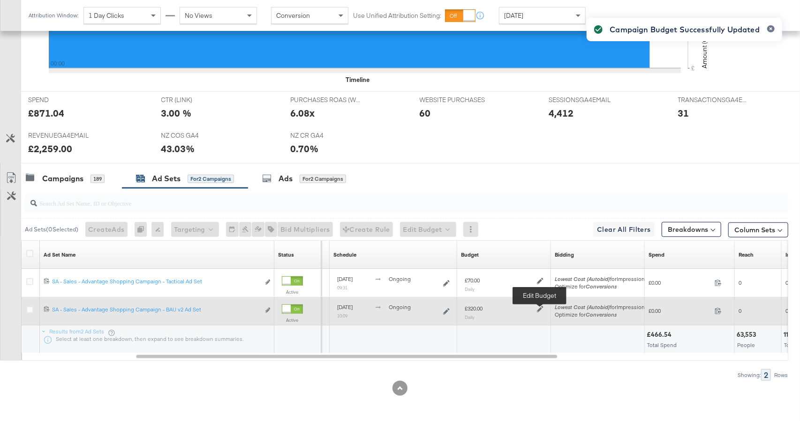
click at [539, 311] on icon at bounding box center [540, 309] width 7 height 7
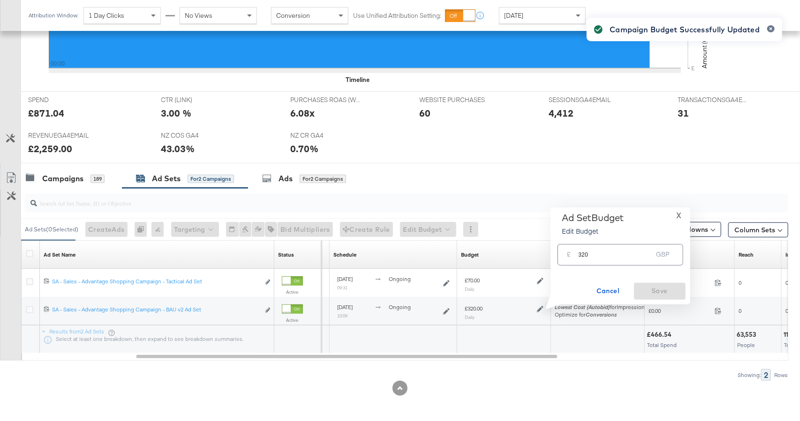
drag, startPoint x: 603, startPoint y: 256, endPoint x: 597, endPoint y: 256, distance: 5.6
click at [597, 256] on div "Campaign Budget Successfully Updated" at bounding box center [684, 193] width 214 height 371
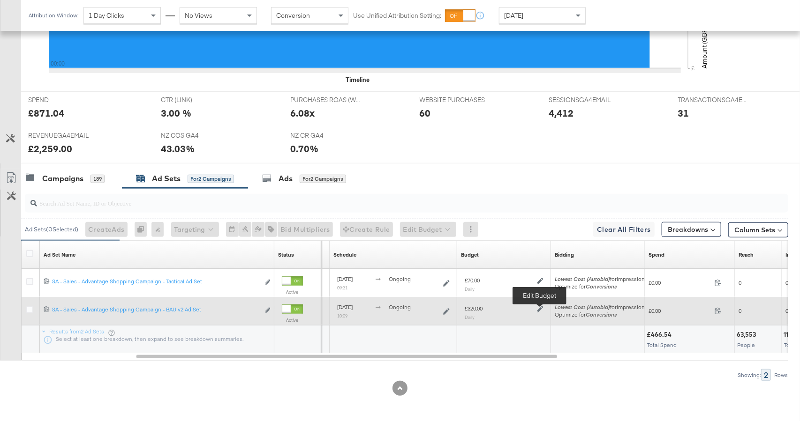
click at [539, 309] on icon at bounding box center [540, 309] width 7 height 7
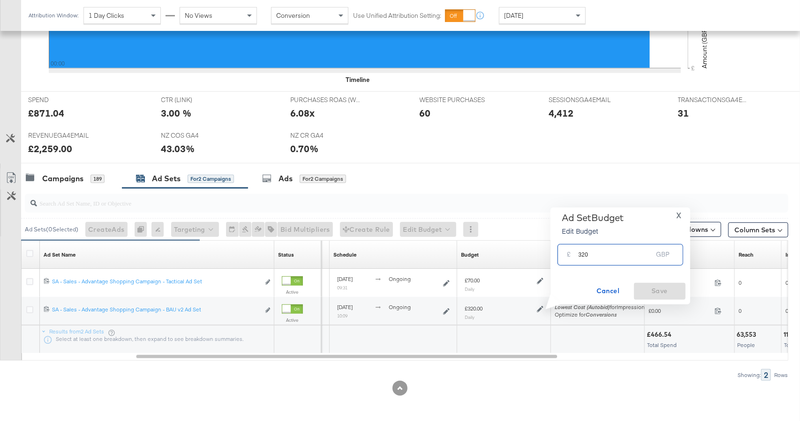
drag, startPoint x: 591, startPoint y: 255, endPoint x: 575, endPoint y: 255, distance: 15.9
click at [575, 255] on div "£ 320 GBP" at bounding box center [620, 254] width 126 height 21
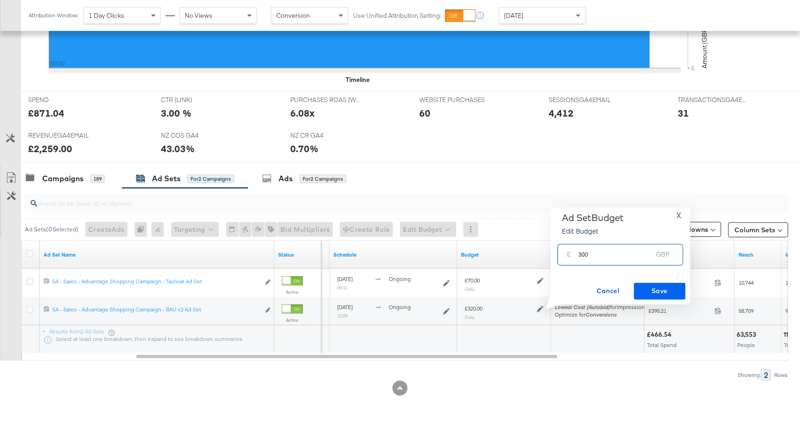
type input "300"
click at [660, 291] on span "Save" at bounding box center [660, 291] width 44 height 12
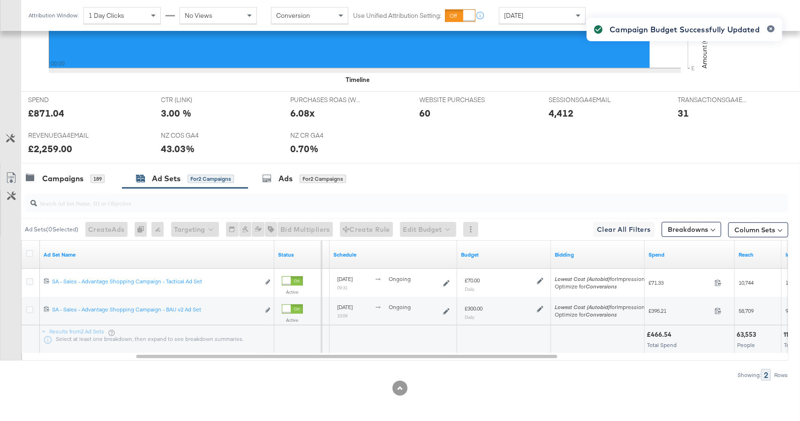
scroll to position [0, 0]
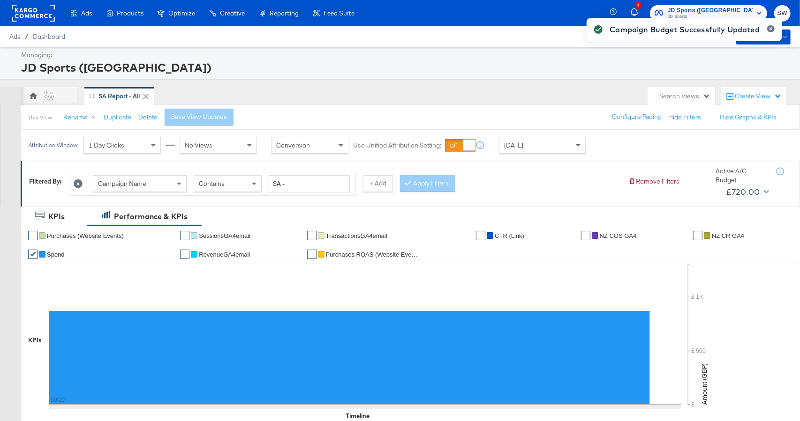
click at [718, 10] on div "Campaign Budget Successfully Updated" at bounding box center [684, 193] width 214 height 371
click at [773, 29] on button "button" at bounding box center [771, 28] width 8 height 7
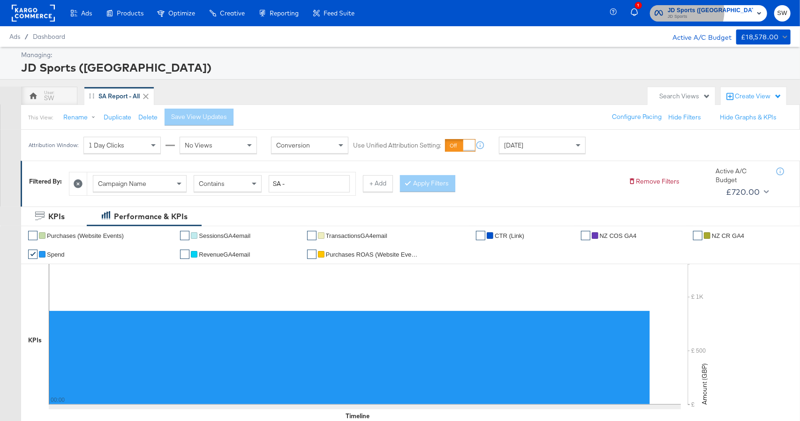
click at [730, 11] on span "JD Sports ([GEOGRAPHIC_DATA])" at bounding box center [710, 11] width 85 height 10
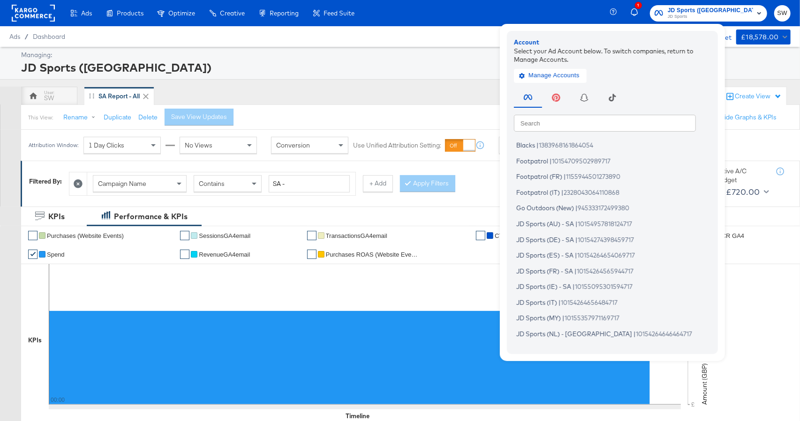
click at [607, 123] on input "text" at bounding box center [605, 122] width 182 height 17
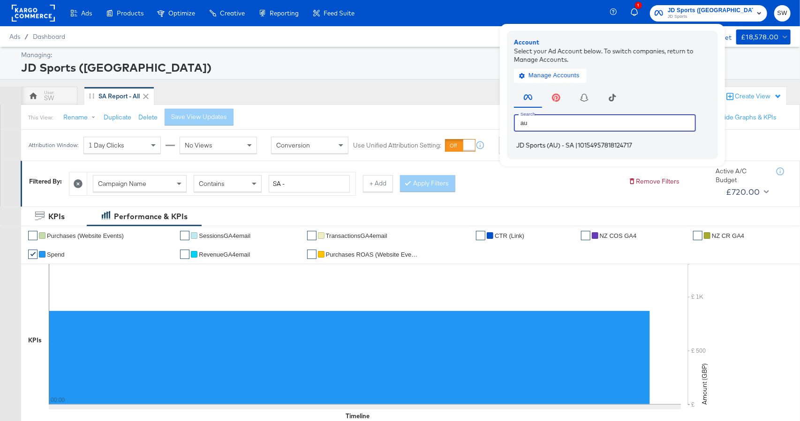
type input "au"
click at [574, 149] on span "JD Sports (AU) - SA" at bounding box center [545, 146] width 58 height 8
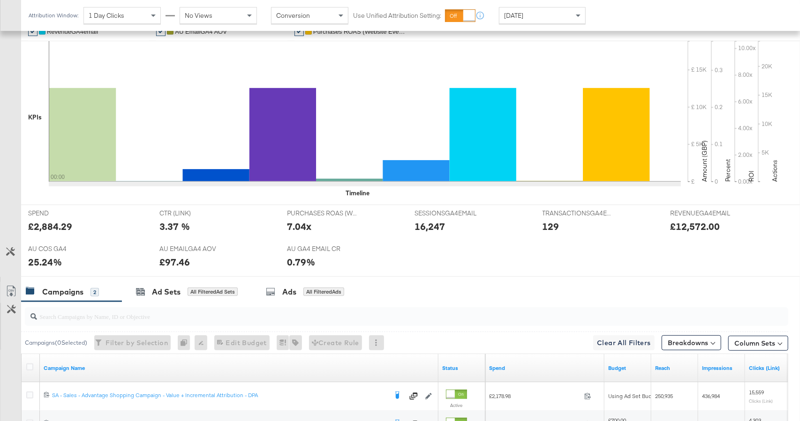
scroll to position [357, 0]
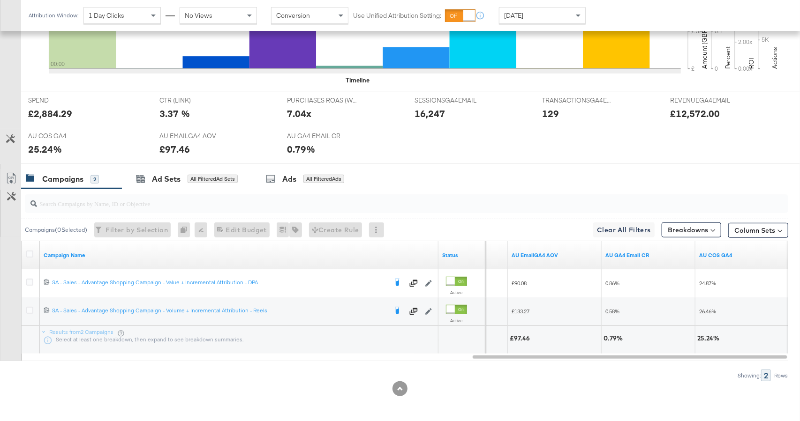
click at [516, 24] on div "Attribution Window: 1 Day Clicks No Views Conversion Use Unified Attribution Se…" at bounding box center [309, 15] width 576 height 31
click at [516, 20] on div "[DATE]" at bounding box center [542, 16] width 86 height 16
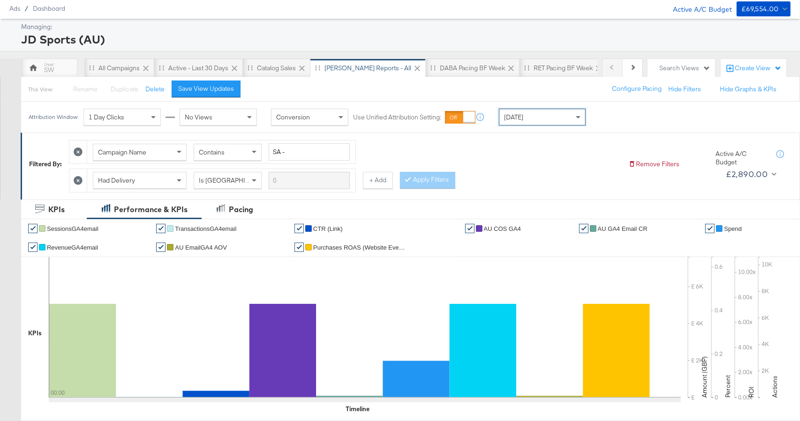
scroll to position [0, 0]
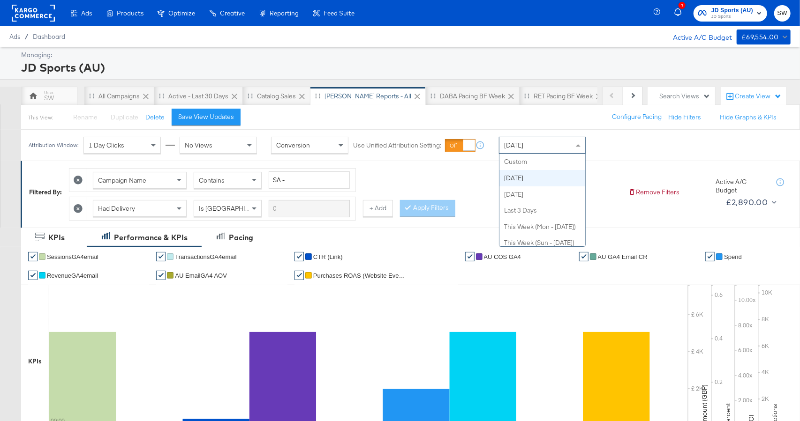
click at [524, 143] on div "Today" at bounding box center [542, 145] width 86 height 16
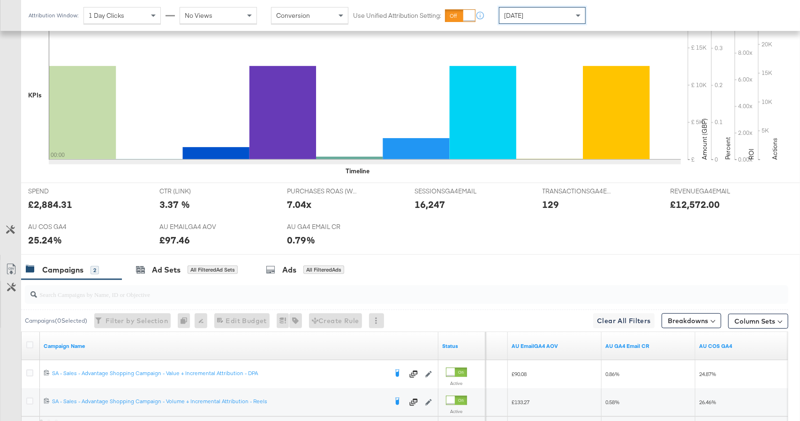
scroll to position [357, 0]
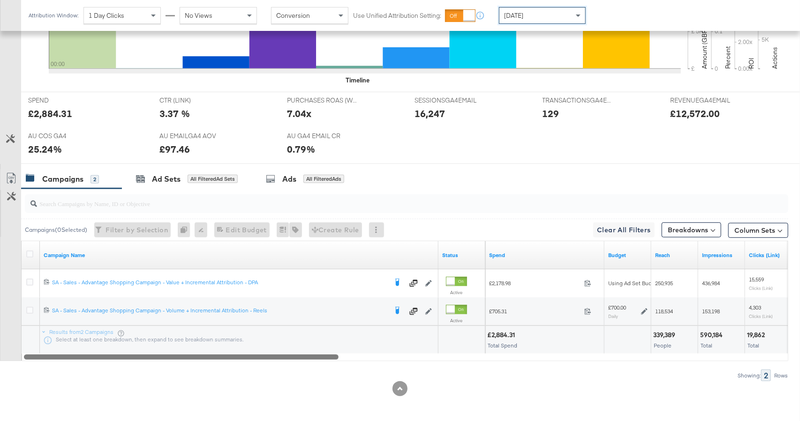
drag, startPoint x: 498, startPoint y: 356, endPoint x: -18, endPoint y: 338, distance: 516.4
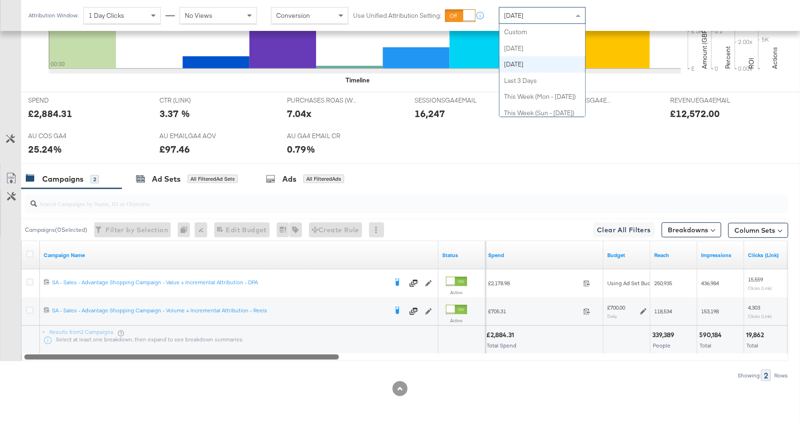
click at [535, 19] on div "[DATE]" at bounding box center [542, 16] width 86 height 16
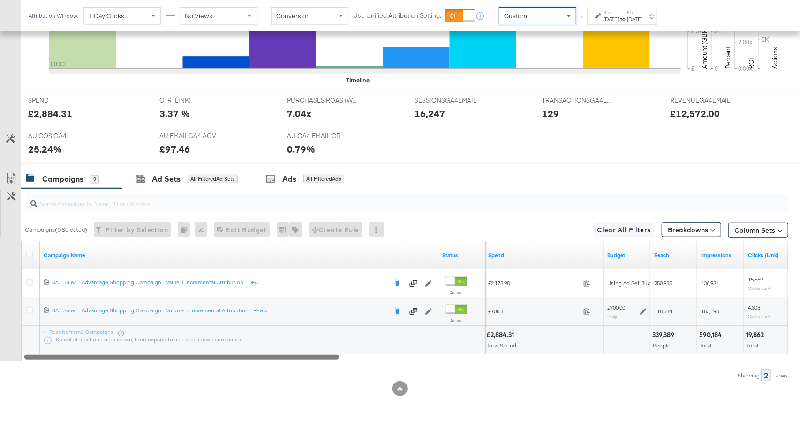
drag, startPoint x: 528, startPoint y: 28, endPoint x: 605, endPoint y: 26, distance: 77.4
click at [607, 19] on div "[DATE]" at bounding box center [610, 19] width 15 height 8
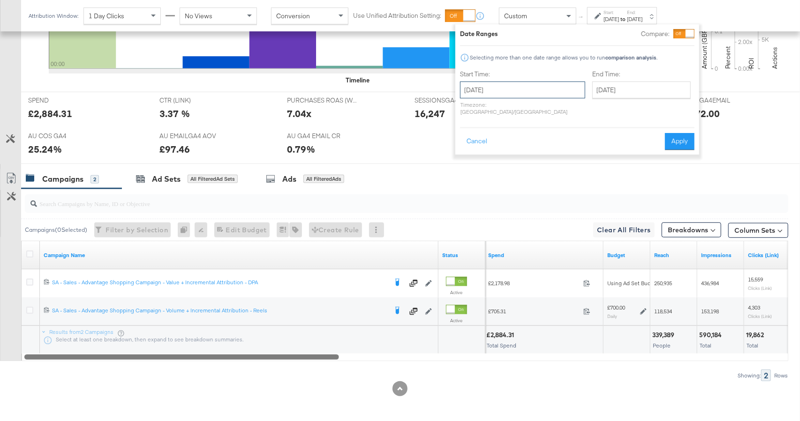
drag, startPoint x: 529, startPoint y: 92, endPoint x: 524, endPoint y: 118, distance: 26.3
click at [529, 92] on input "[DATE]" at bounding box center [522, 90] width 125 height 17
drag, startPoint x: 550, startPoint y: 133, endPoint x: 592, endPoint y: 101, distance: 52.2
click at [550, 133] on td "1" at bounding box center [550, 137] width 16 height 13
type input "[DATE]"
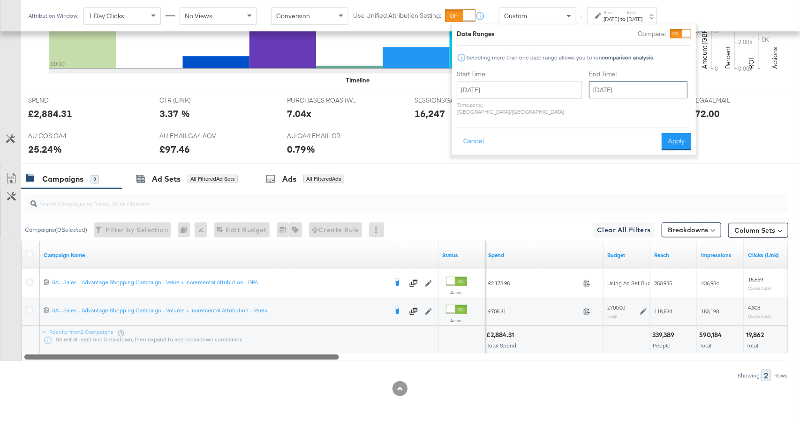
click at [593, 92] on input "[DATE]" at bounding box center [638, 90] width 98 height 17
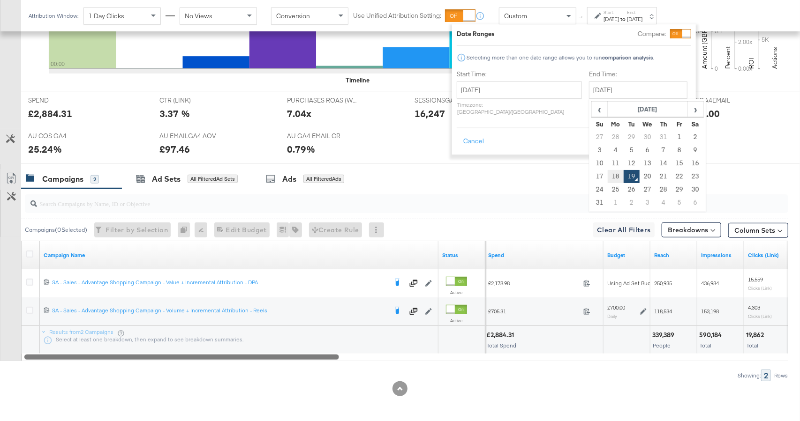
click at [608, 175] on td "18" at bounding box center [616, 176] width 16 height 13
type input "[DATE]"
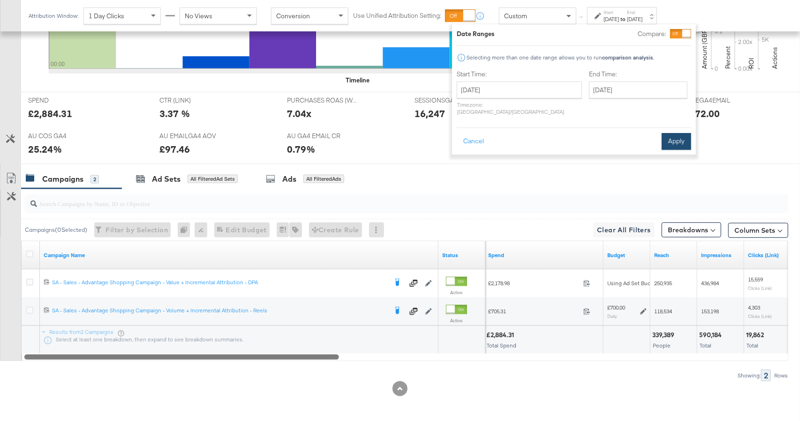
click at [675, 133] on button "Apply" at bounding box center [676, 141] width 30 height 17
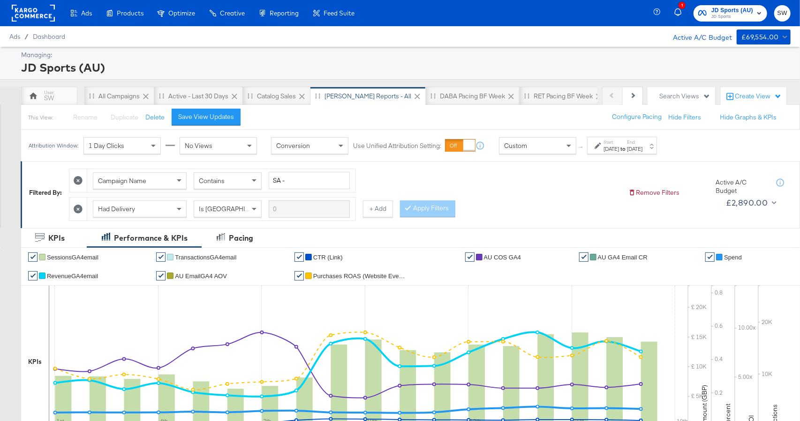
click at [745, 8] on span "JD Sports (AU)" at bounding box center [732, 11] width 42 height 10
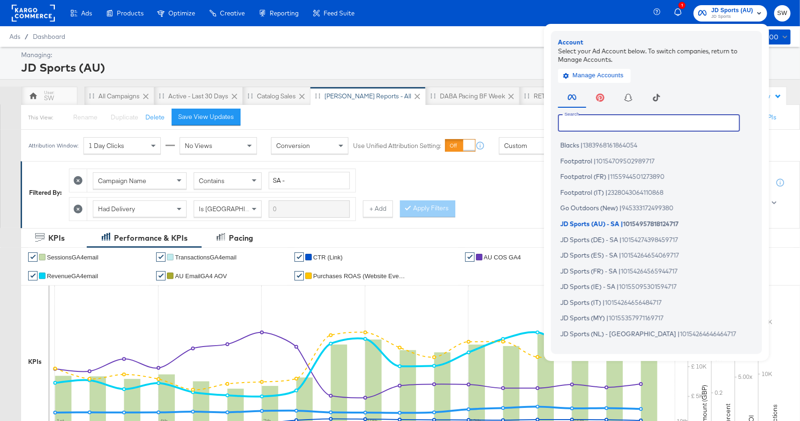
click at [655, 121] on input "text" at bounding box center [649, 122] width 182 height 17
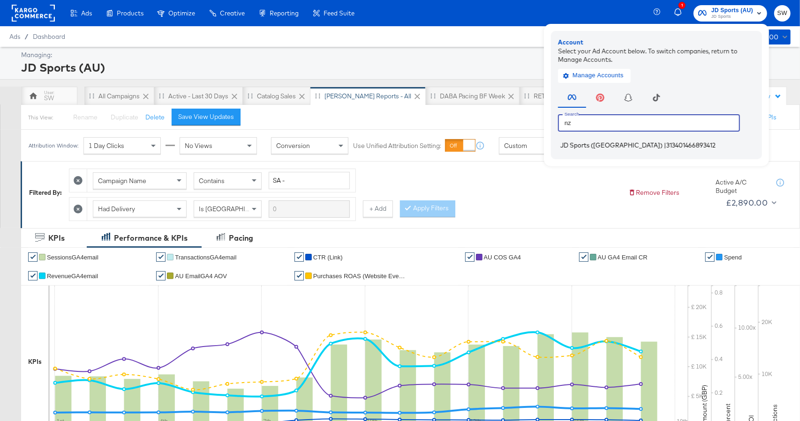
type input "nz"
click at [666, 144] on span "313401466893412" at bounding box center [690, 146] width 49 height 8
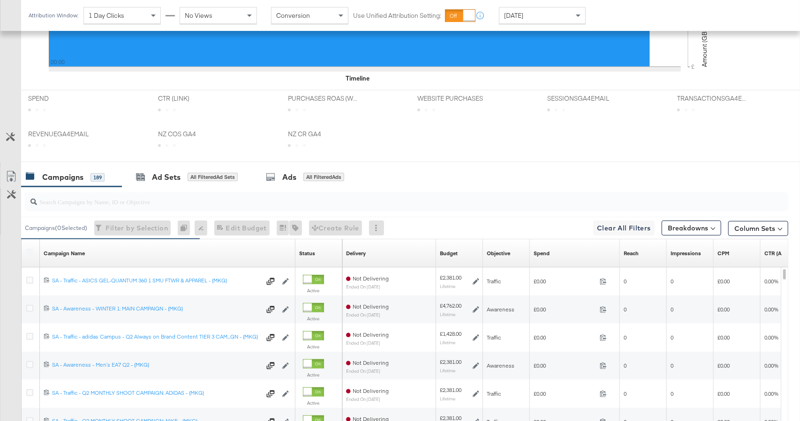
scroll to position [477, 0]
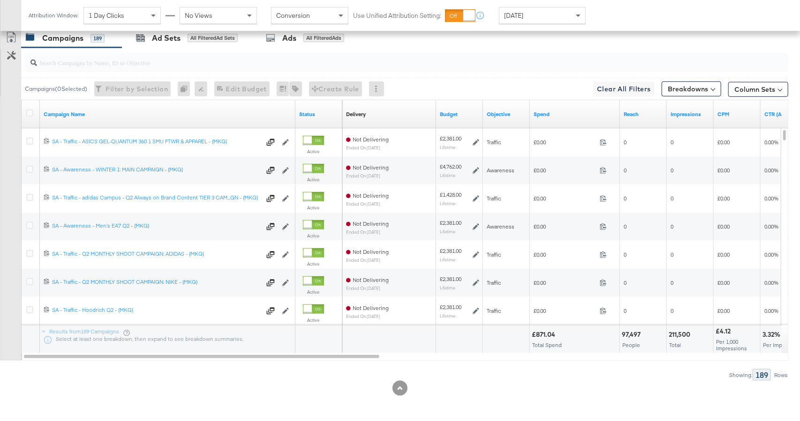
click at [578, 119] on div "Spend" at bounding box center [575, 114] width 90 height 15
click at [568, 112] on link "Spend" at bounding box center [574, 115] width 83 height 8
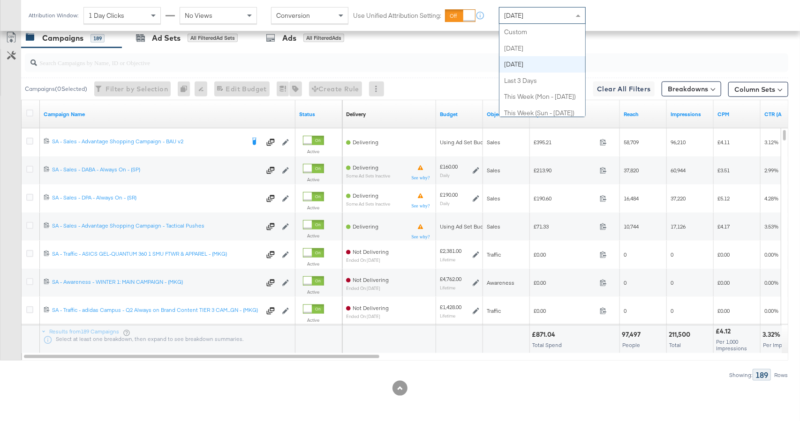
click at [530, 20] on div "[DATE]" at bounding box center [542, 16] width 86 height 16
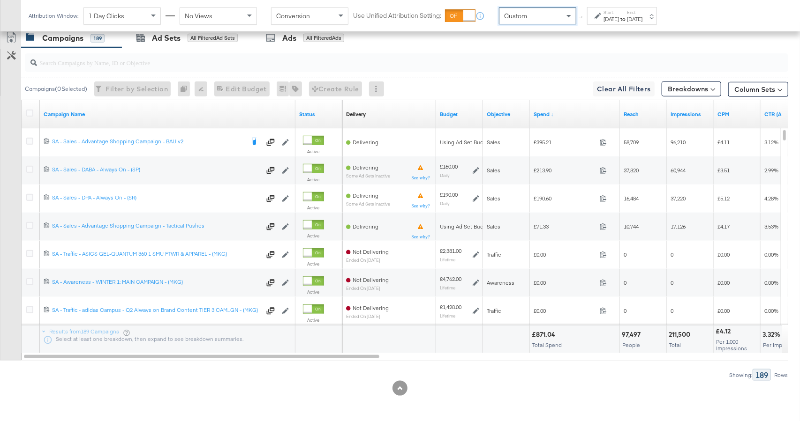
drag, startPoint x: 530, startPoint y: 29, endPoint x: 605, endPoint y: 25, distance: 74.6
click at [609, 23] on div "Start: [DATE] to End: [DATE]" at bounding box center [622, 15] width 70 height 17
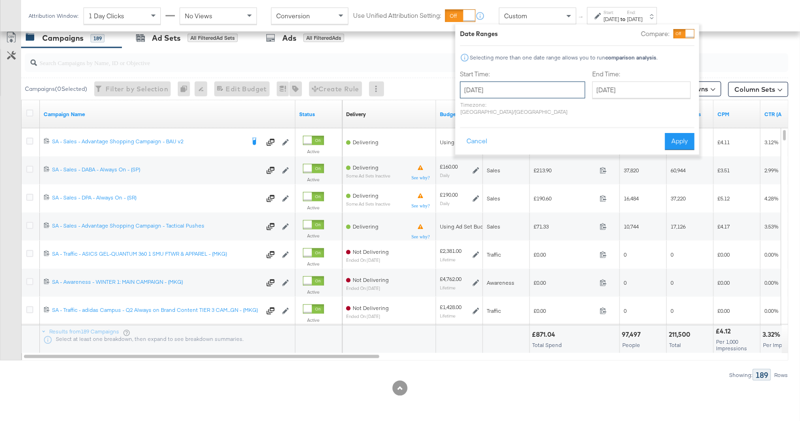
click at [520, 88] on input "[DATE]" at bounding box center [522, 90] width 125 height 17
drag, startPoint x: 551, startPoint y: 136, endPoint x: 578, endPoint y: 116, distance: 33.4
click at [551, 136] on td "1" at bounding box center [550, 137] width 16 height 13
type input "[DATE]"
click at [589, 91] on input "[DATE]" at bounding box center [638, 90] width 98 height 17
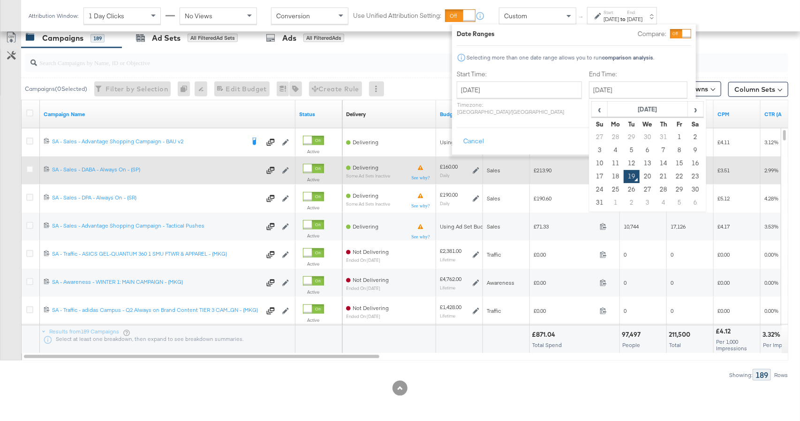
drag, startPoint x: 590, startPoint y: 173, endPoint x: 619, endPoint y: 163, distance: 30.2
click at [608, 173] on td "18" at bounding box center [616, 176] width 16 height 13
type input "[DATE]"
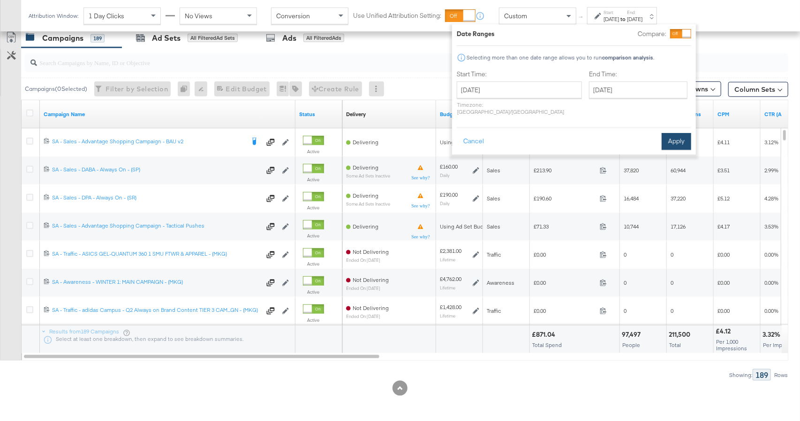
click at [665, 135] on button "Apply" at bounding box center [676, 141] width 30 height 17
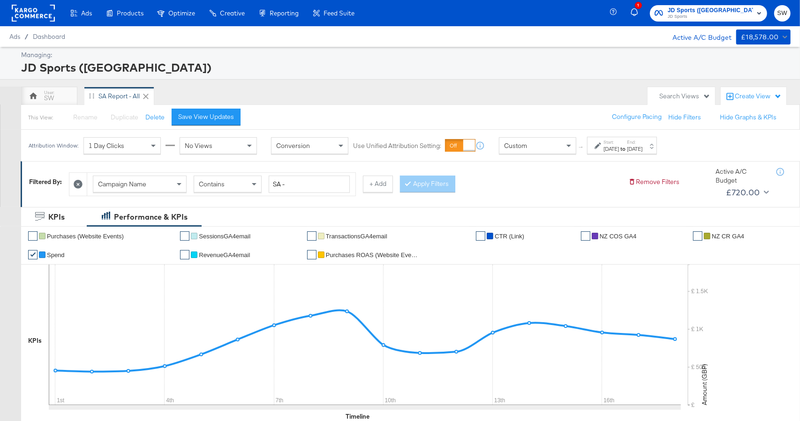
click at [729, 12] on span "JD Sports ([GEOGRAPHIC_DATA])" at bounding box center [710, 11] width 85 height 10
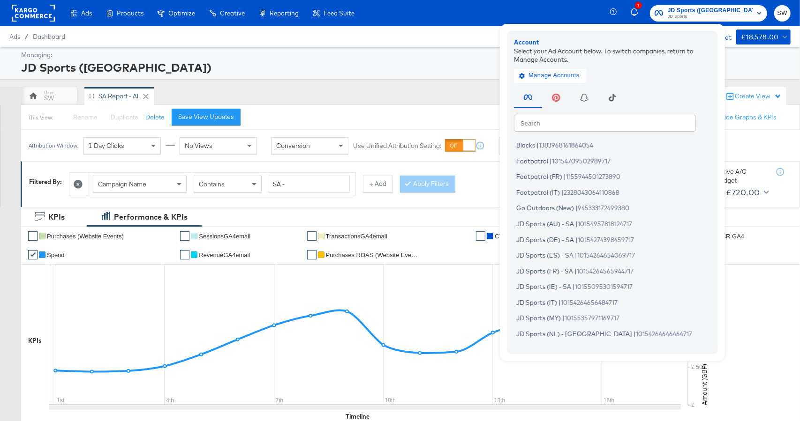
click at [597, 126] on input "text" at bounding box center [605, 122] width 182 height 17
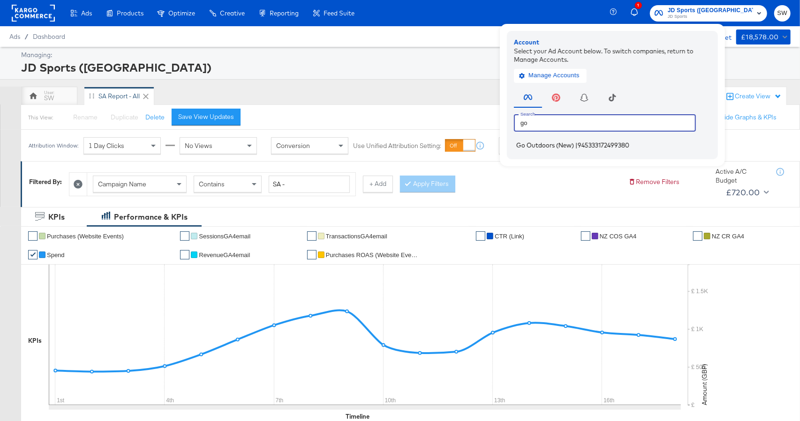
type input "go"
click at [574, 145] on span "Go Outdoors (New)" at bounding box center [545, 146] width 58 height 8
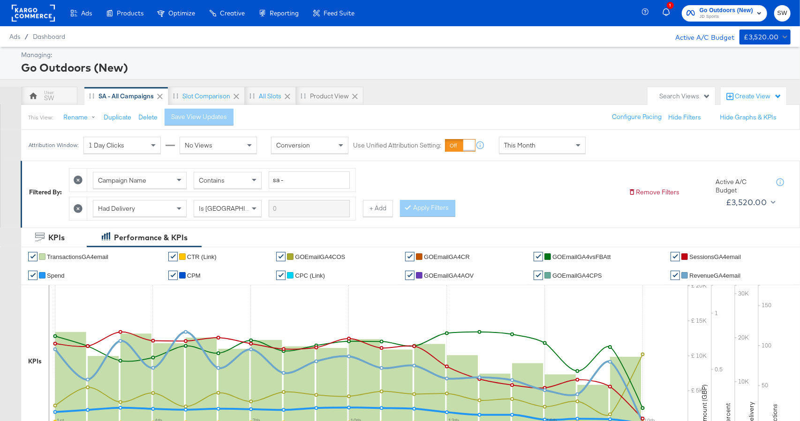
click at [542, 143] on div "This Month" at bounding box center [542, 145] width 86 height 16
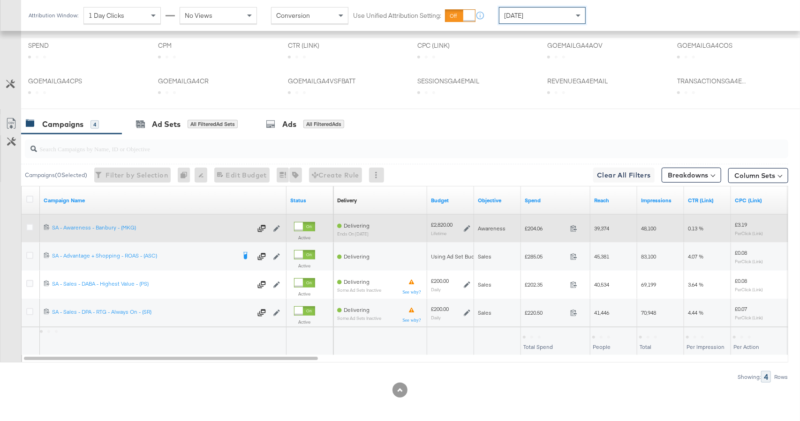
scroll to position [413, 0]
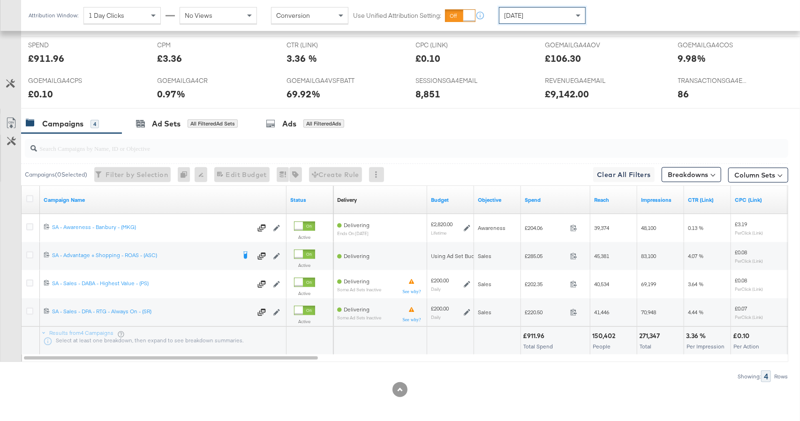
click at [540, 14] on div "Yesterday" at bounding box center [542, 16] width 86 height 16
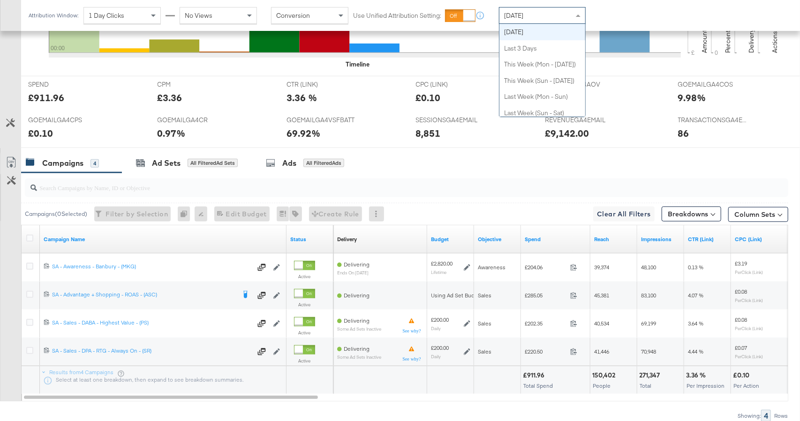
scroll to position [0, 0]
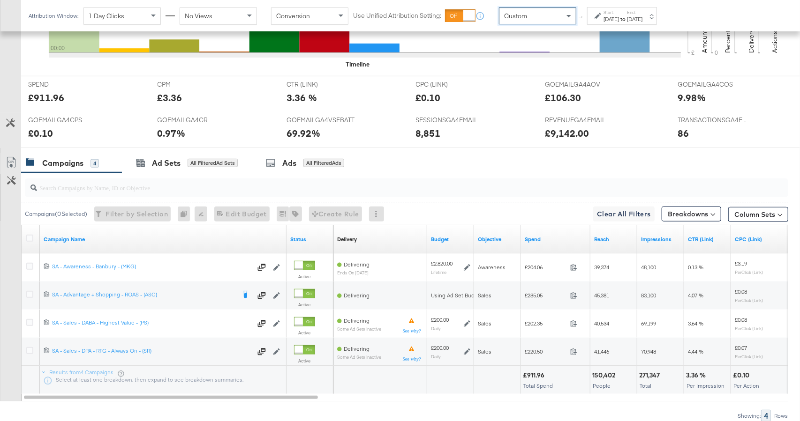
drag, startPoint x: 534, startPoint y: 33, endPoint x: 605, endPoint y: 26, distance: 71.1
drag, startPoint x: 608, startPoint y: 18, endPoint x: 600, endPoint y: 23, distance: 9.5
click at [608, 19] on div "Aug 19th 2025" at bounding box center [610, 19] width 15 height 8
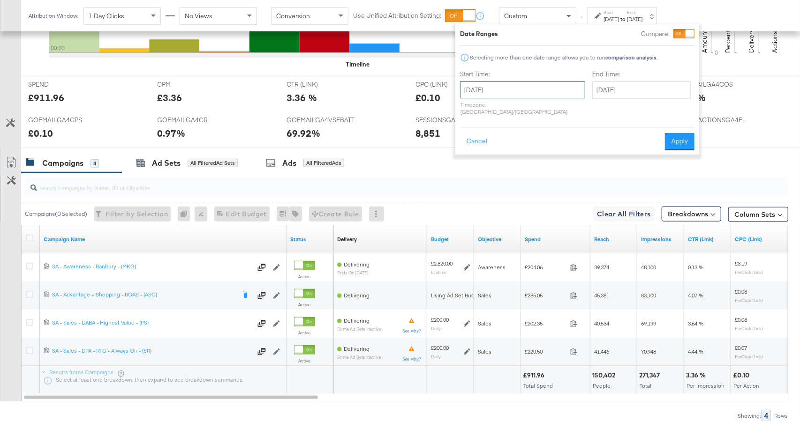
click at [537, 86] on input "August 19th 2025" at bounding box center [522, 90] width 125 height 17
drag, startPoint x: 550, startPoint y: 134, endPoint x: 563, endPoint y: 118, distance: 21.3
click at [550, 134] on td "1" at bounding box center [550, 137] width 16 height 13
type input "August 1st 2025"
click at [589, 93] on input "August 19th 2025" at bounding box center [638, 90] width 98 height 17
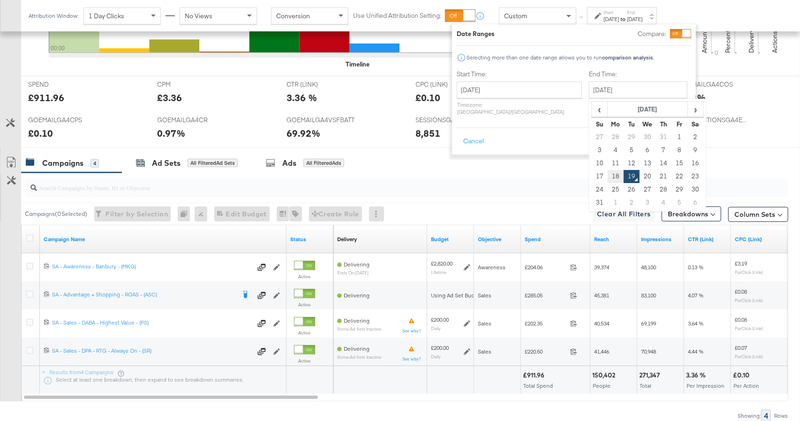
click at [608, 176] on td "18" at bounding box center [616, 176] width 16 height 13
type input "August 18th 2025"
click at [669, 133] on button "Apply" at bounding box center [676, 141] width 30 height 17
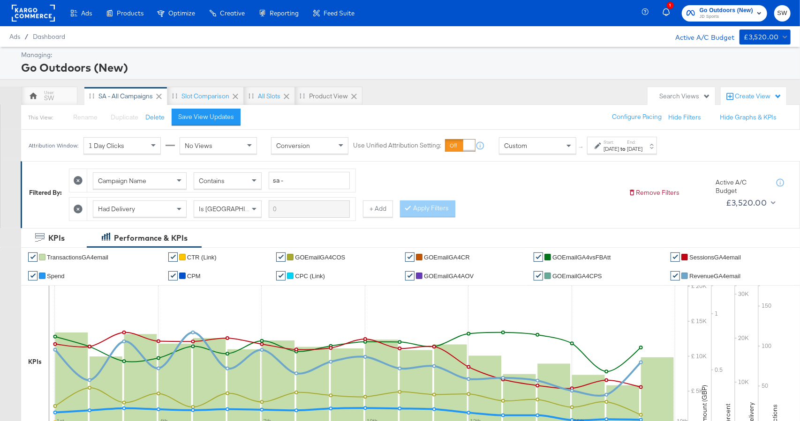
click at [725, 11] on span "Go Outdoors (New)" at bounding box center [725, 11] width 53 height 10
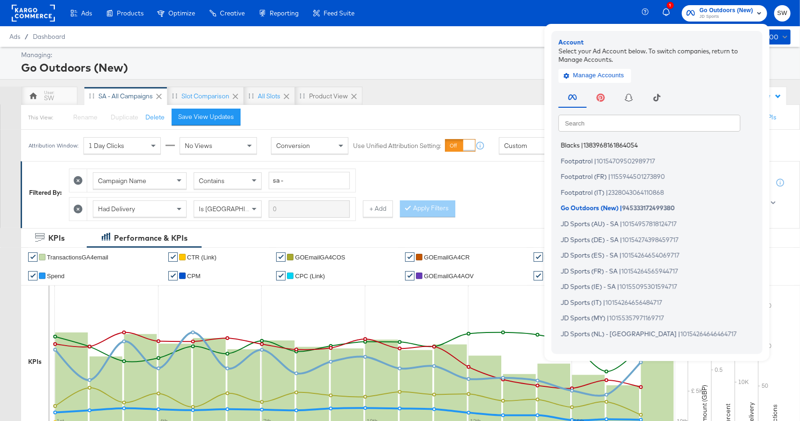
click at [595, 148] on span "1383968161864054" at bounding box center [610, 146] width 54 height 8
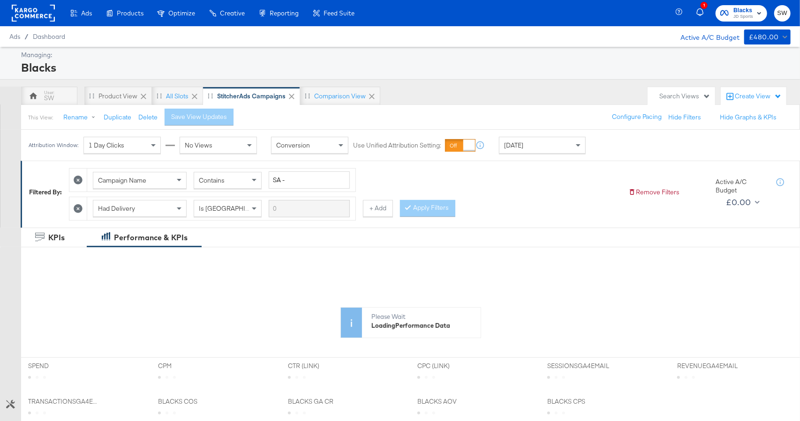
click at [534, 143] on div "[DATE]" at bounding box center [542, 145] width 86 height 16
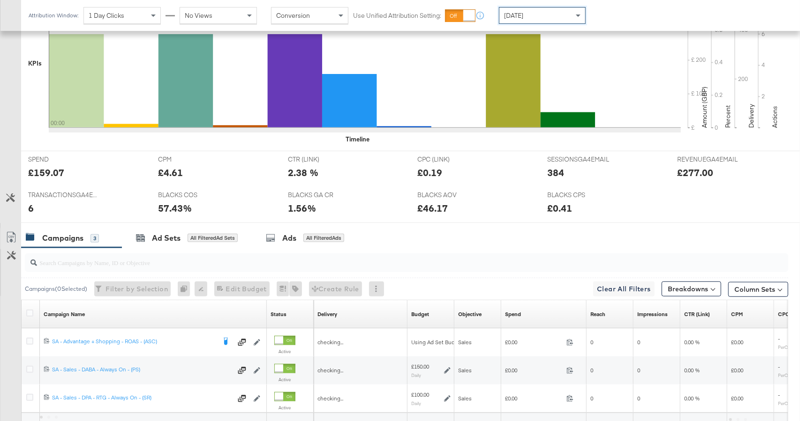
scroll to position [335, 0]
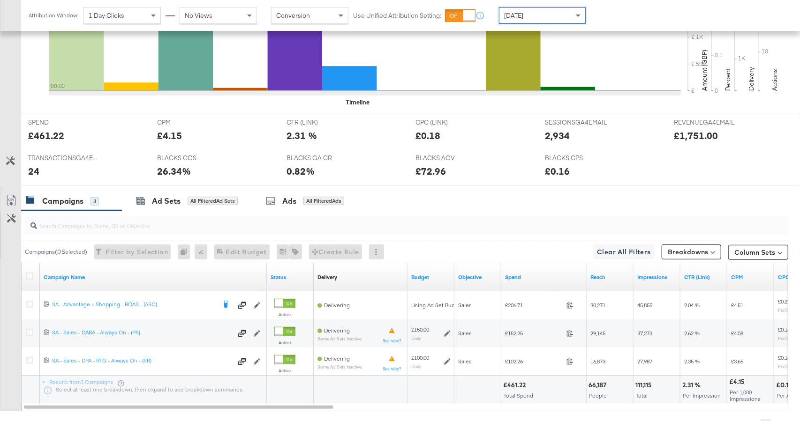
drag, startPoint x: 546, startPoint y: 16, endPoint x: 546, endPoint y: 22, distance: 5.6
click at [545, 17] on div "[DATE]" at bounding box center [542, 16] width 86 height 16
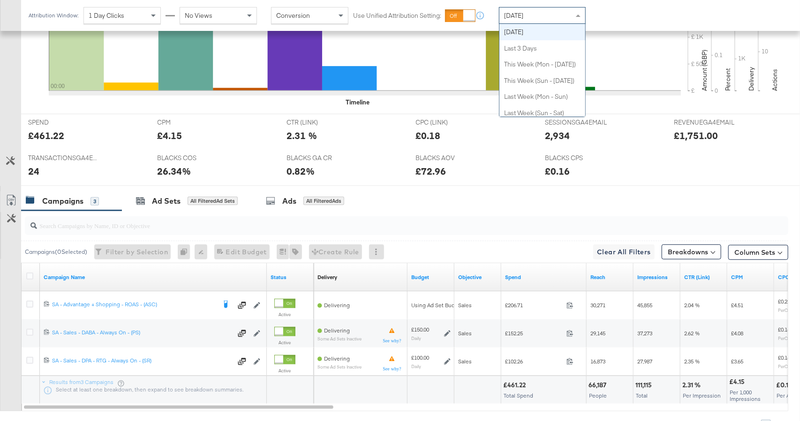
scroll to position [0, 0]
drag, startPoint x: 546, startPoint y: 30, endPoint x: 567, endPoint y: 26, distance: 21.5
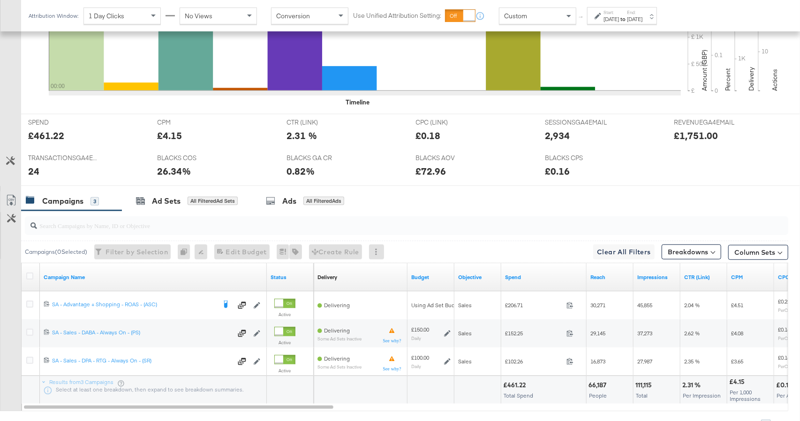
drag, startPoint x: 602, startPoint y: 19, endPoint x: 599, endPoint y: 24, distance: 6.1
click at [602, 19] on div "Start: [DATE] to End: [DATE]" at bounding box center [618, 16] width 48 height 14
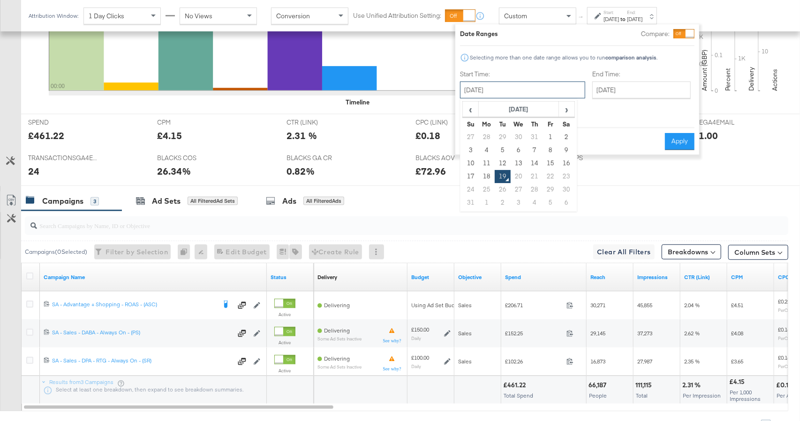
click at [533, 86] on input "[DATE]" at bounding box center [522, 90] width 125 height 17
click at [550, 136] on td "1" at bounding box center [550, 137] width 16 height 13
type input "[DATE]"
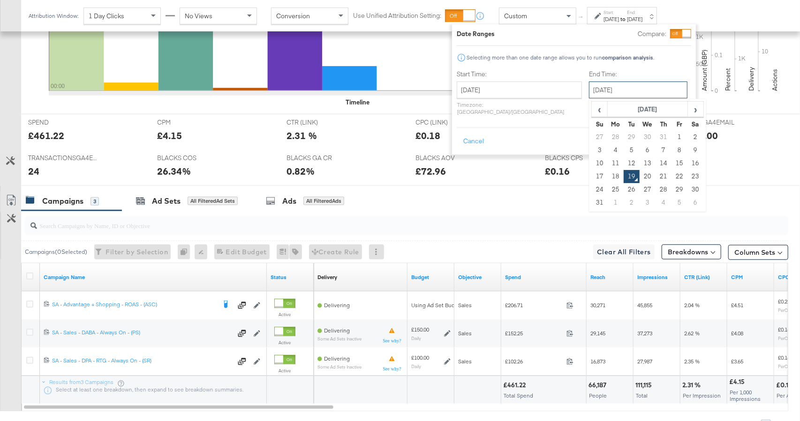
drag, startPoint x: 598, startPoint y: 90, endPoint x: 589, endPoint y: 145, distance: 55.6
click at [598, 90] on input "[DATE]" at bounding box center [638, 90] width 98 height 17
drag, startPoint x: 587, startPoint y: 174, endPoint x: 631, endPoint y: 146, distance: 52.4
click at [608, 173] on td "18" at bounding box center [616, 176] width 16 height 13
type input "[DATE]"
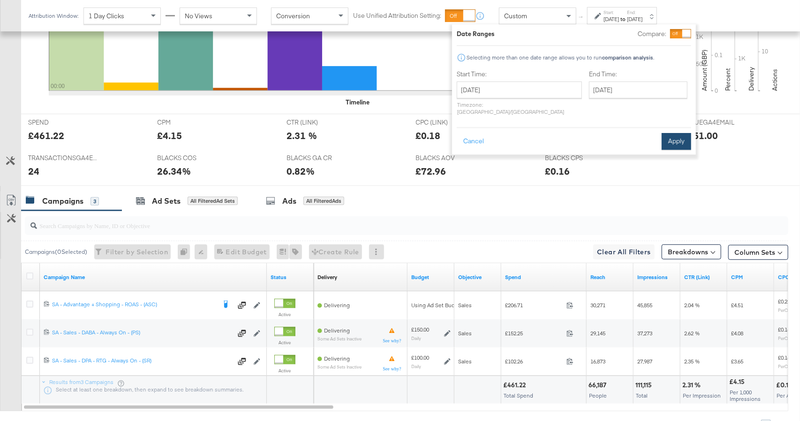
click at [675, 133] on button "Apply" at bounding box center [676, 141] width 30 height 17
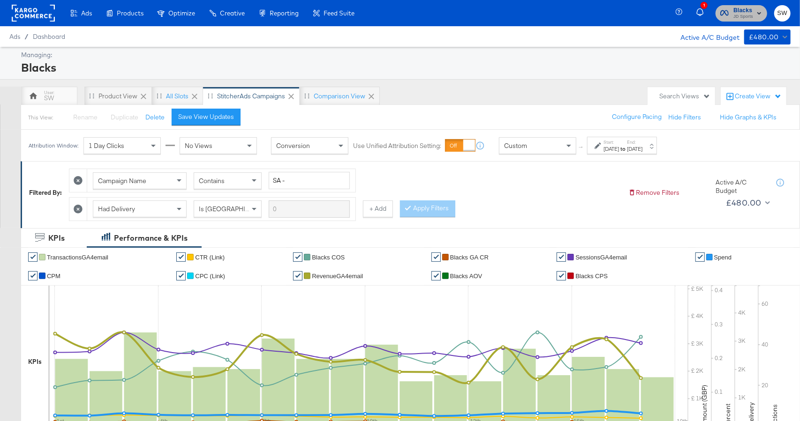
click at [750, 14] on span "JD Sports" at bounding box center [743, 17] width 20 height 8
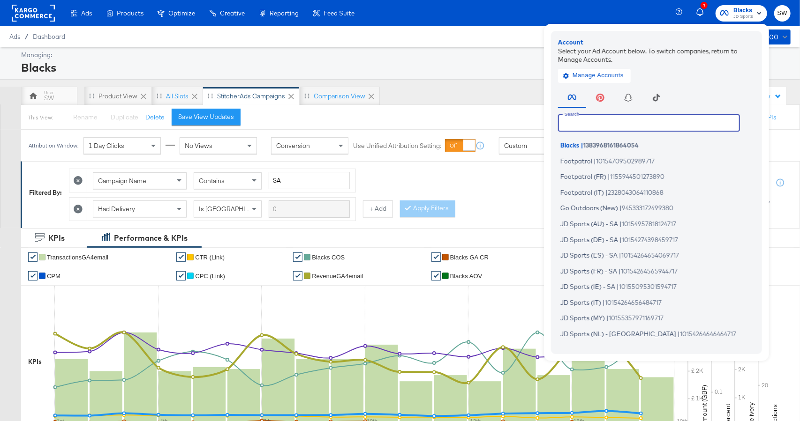
click at [624, 122] on input "text" at bounding box center [649, 122] width 182 height 17
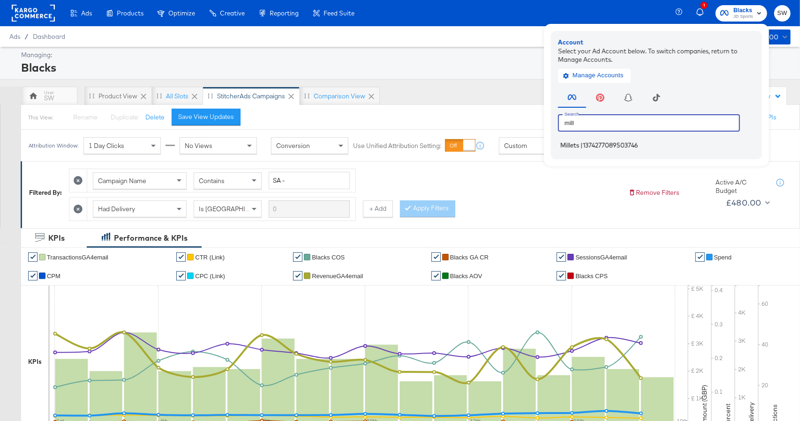
type input "mill"
click at [629, 146] on span "1374277089503746" at bounding box center [610, 146] width 55 height 8
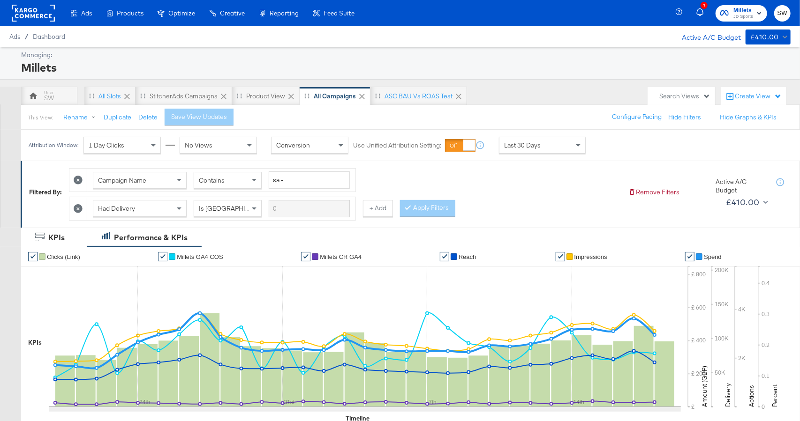
click at [555, 141] on div "Last 30 Days" at bounding box center [542, 145] width 86 height 16
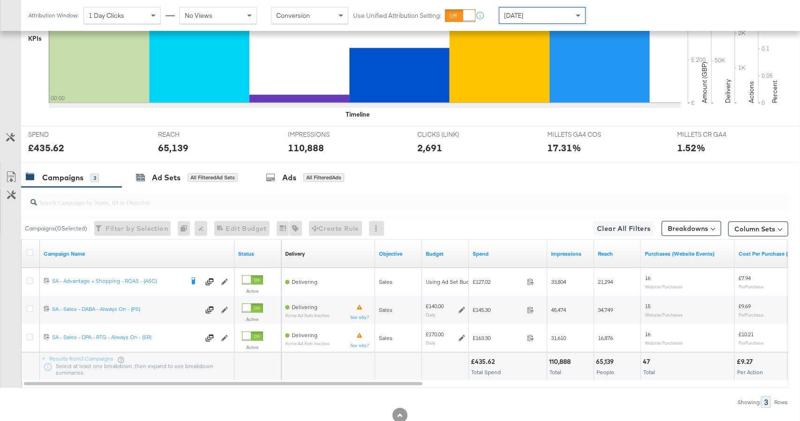
scroll to position [331, 0]
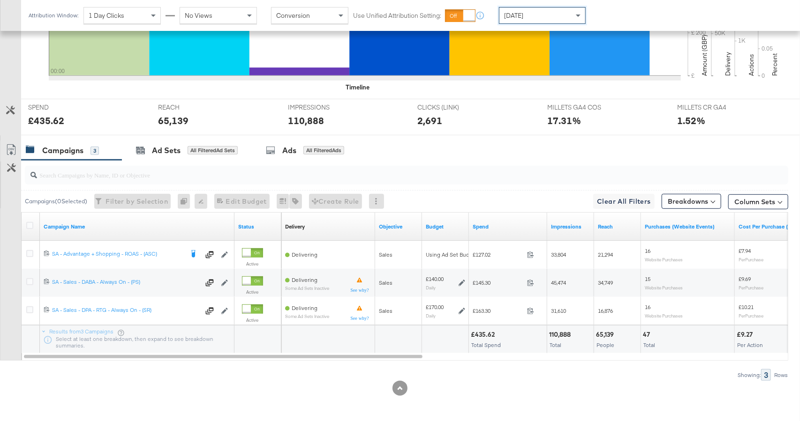
drag, startPoint x: 541, startPoint y: 16, endPoint x: 544, endPoint y: 22, distance: 6.1
click at [542, 16] on div "[DATE]" at bounding box center [542, 16] width 86 height 16
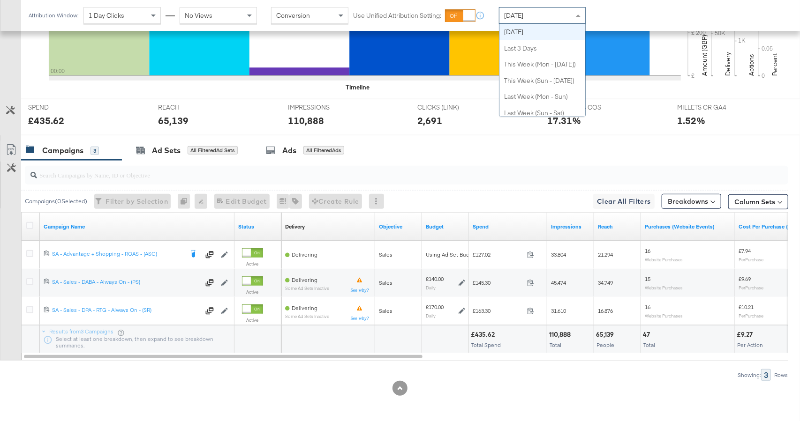
scroll to position [0, 0]
click at [533, 21] on div "[DATE]" at bounding box center [542, 16] width 86 height 16
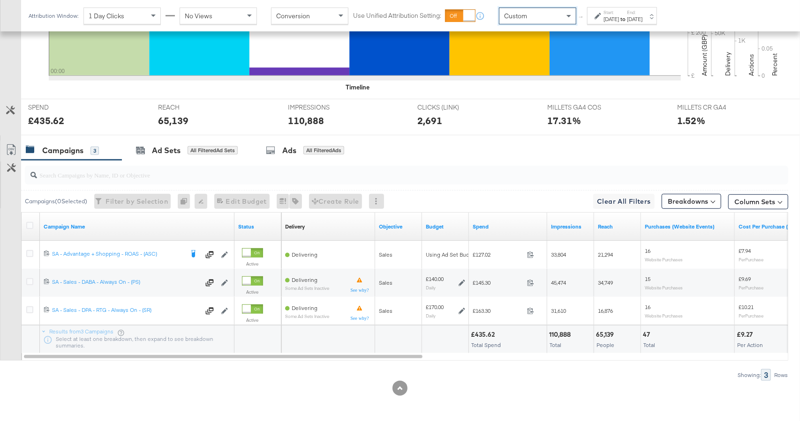
click at [601, 17] on div at bounding box center [598, 16] width 9 height 7
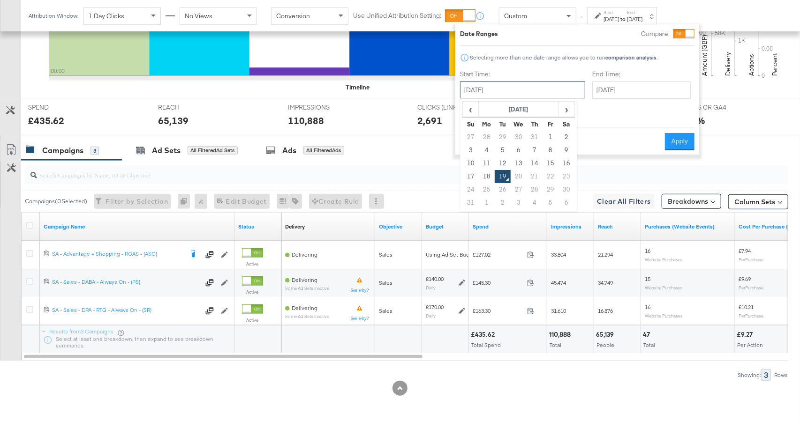
click at [533, 90] on input "[DATE]" at bounding box center [522, 90] width 125 height 17
click at [548, 136] on td "1" at bounding box center [550, 137] width 16 height 13
type input "[DATE]"
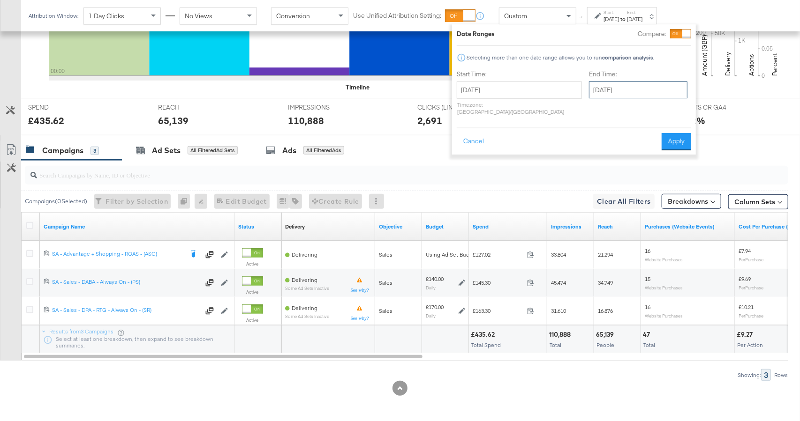
click at [614, 91] on input "[DATE]" at bounding box center [638, 90] width 98 height 17
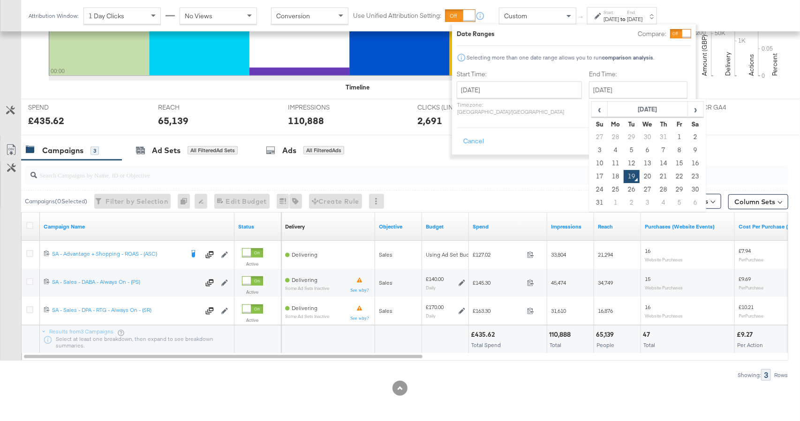
drag, startPoint x: 591, startPoint y: 175, endPoint x: 625, endPoint y: 164, distance: 35.4
click at [608, 175] on td "18" at bounding box center [616, 176] width 16 height 13
type input "[DATE]"
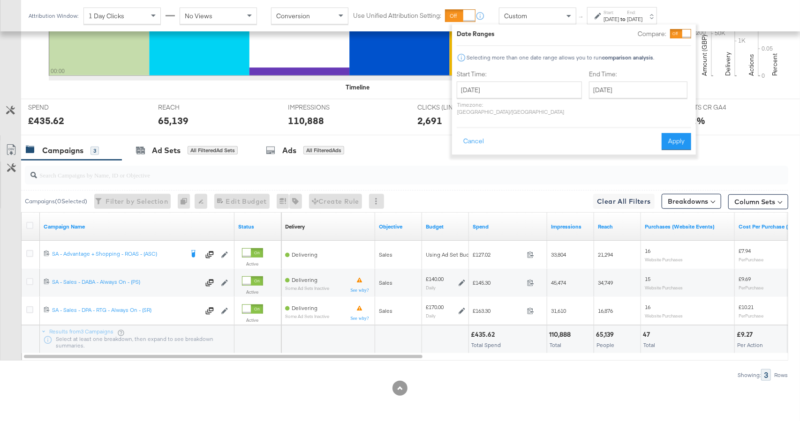
click at [670, 136] on button "Apply" at bounding box center [676, 141] width 30 height 17
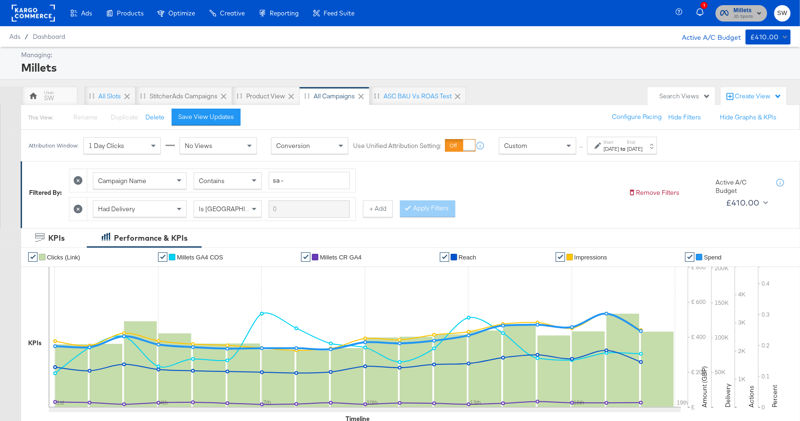
click at [753, 11] on span "Millets" at bounding box center [743, 11] width 20 height 10
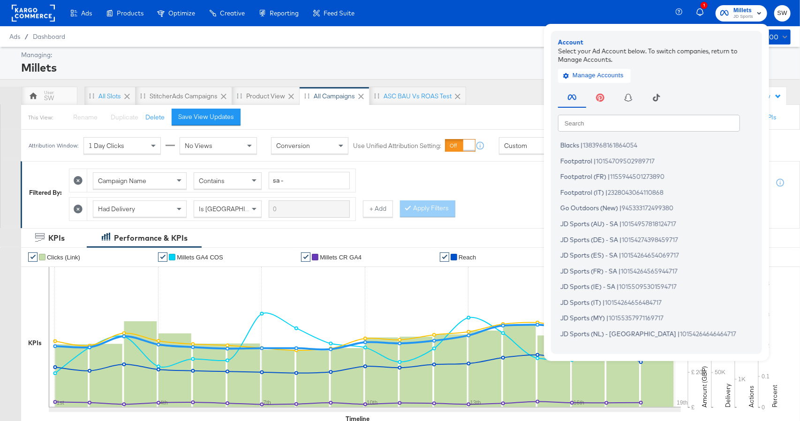
click at [585, 127] on input "text" at bounding box center [649, 122] width 182 height 17
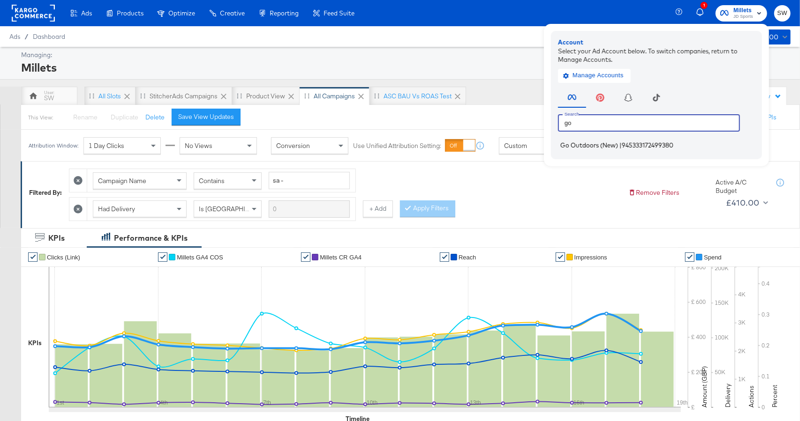
type input "go"
click at [588, 149] on span "Go Outdoors (New)" at bounding box center [589, 146] width 58 height 8
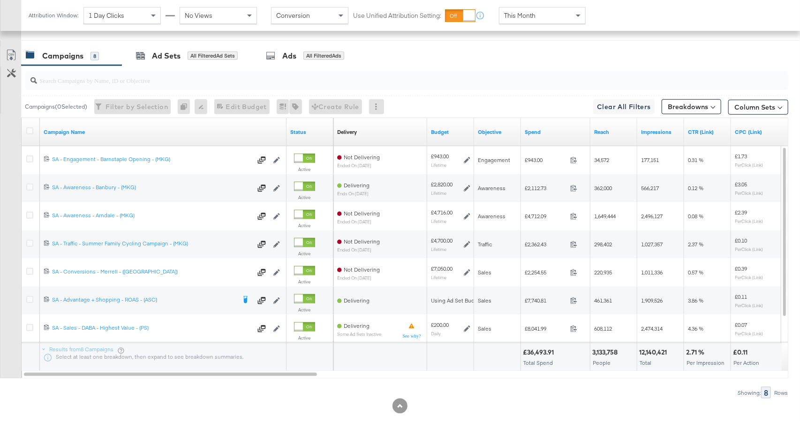
scroll to position [498, 0]
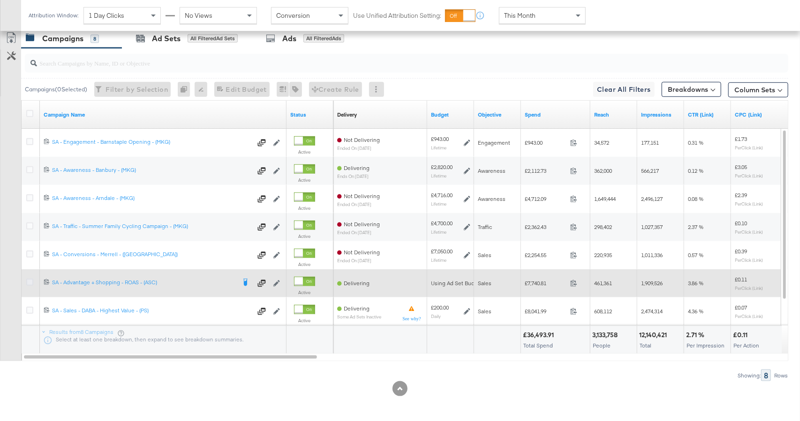
click at [30, 283] on icon at bounding box center [29, 282] width 7 height 7
click at [0, 0] on input "checkbox" at bounding box center [0, 0] width 0 height 0
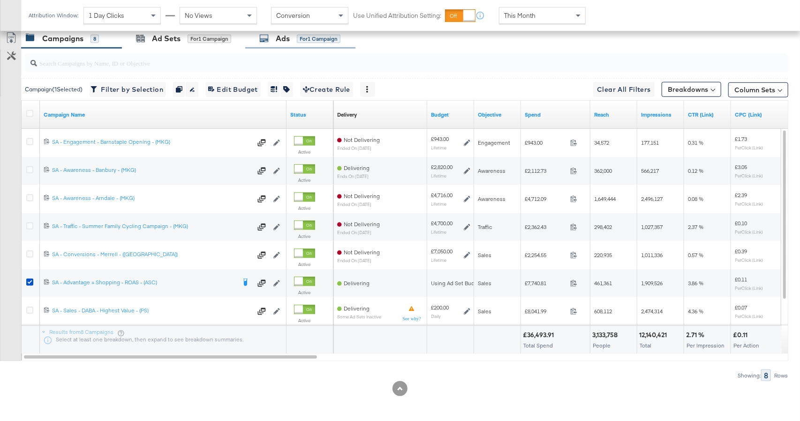
click at [286, 46] on div "Ads for 1 Campaign" at bounding box center [300, 39] width 110 height 20
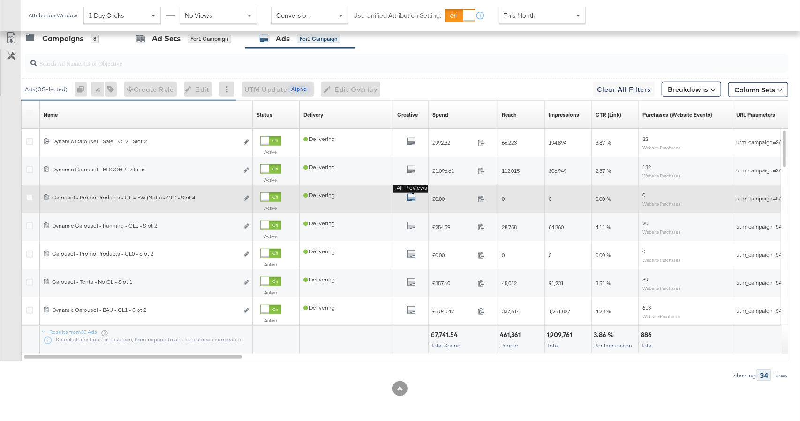
click at [413, 196] on icon "default" at bounding box center [410, 197] width 9 height 9
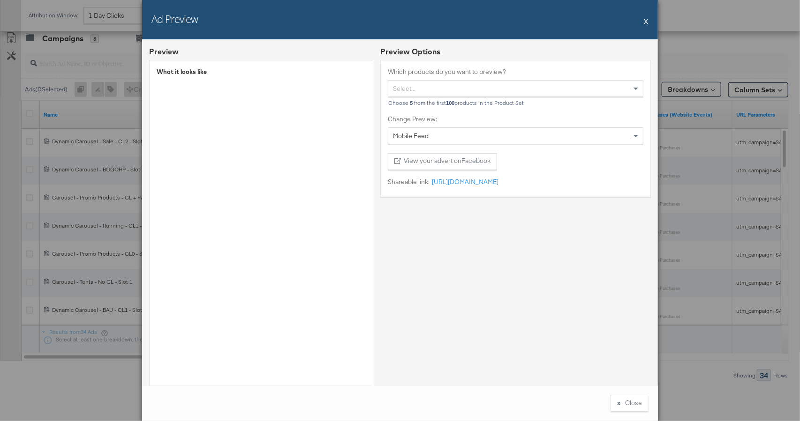
click at [646, 21] on button "X" at bounding box center [645, 21] width 5 height 19
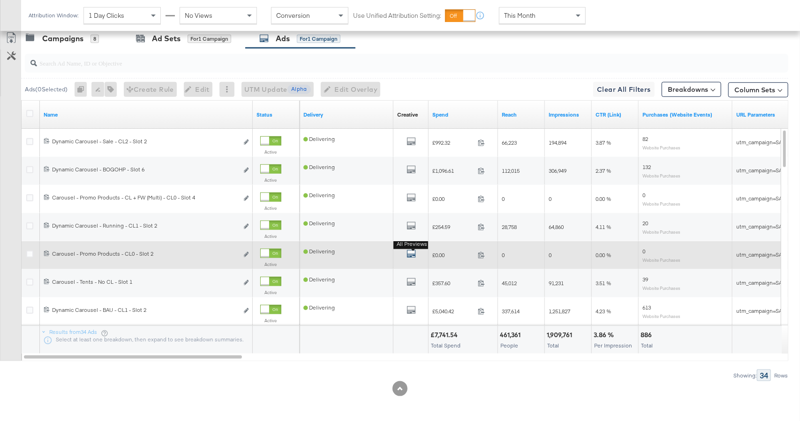
click at [413, 252] on icon "default" at bounding box center [410, 253] width 9 height 9
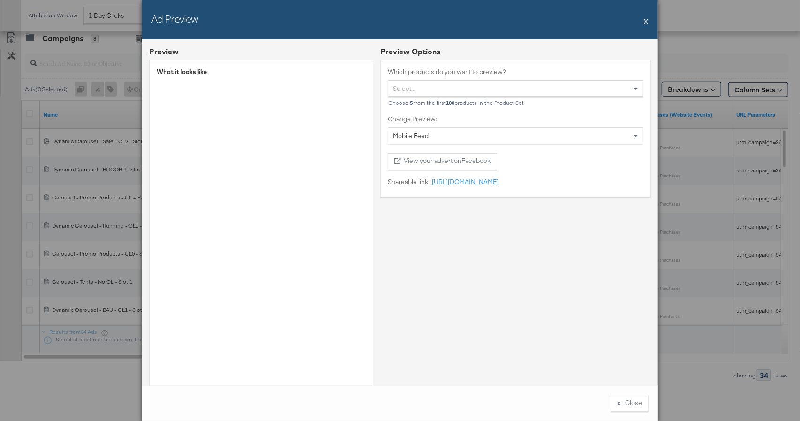
click at [648, 22] on button "X" at bounding box center [645, 21] width 5 height 19
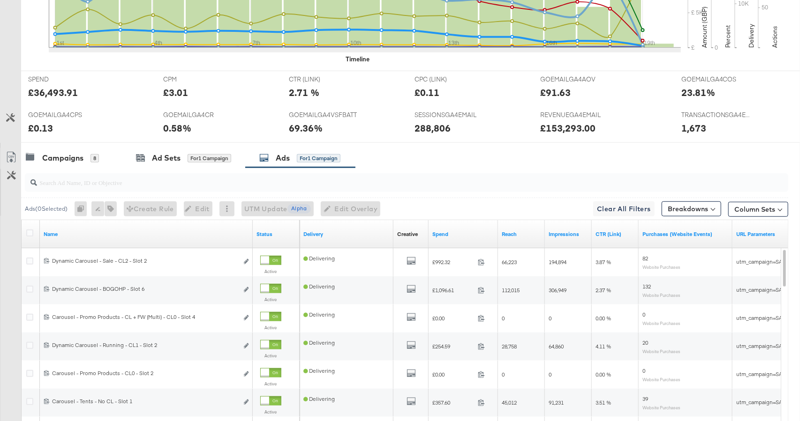
scroll to position [0, 0]
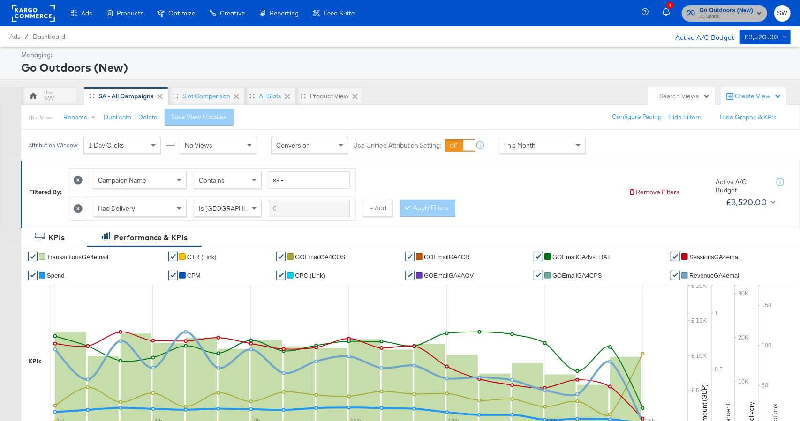
drag, startPoint x: 742, startPoint y: 15, endPoint x: 716, endPoint y: 23, distance: 27.6
click at [742, 15] on span "JD Sports" at bounding box center [725, 17] width 53 height 8
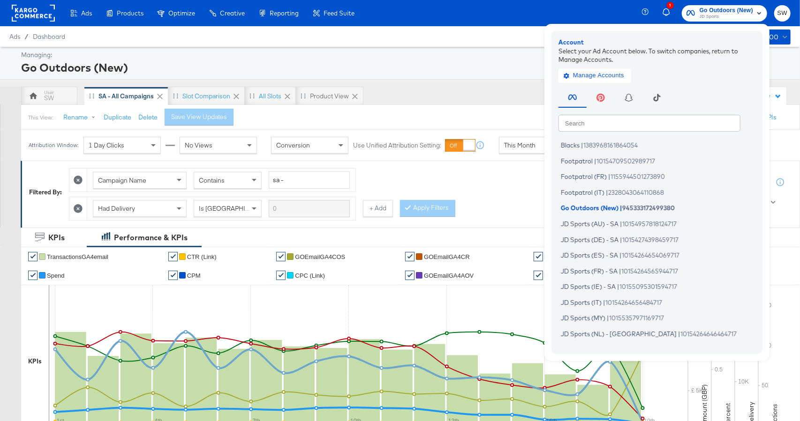
click at [588, 129] on input "text" at bounding box center [649, 122] width 182 height 17
click at [581, 146] on span "|" at bounding box center [582, 146] width 2 height 8
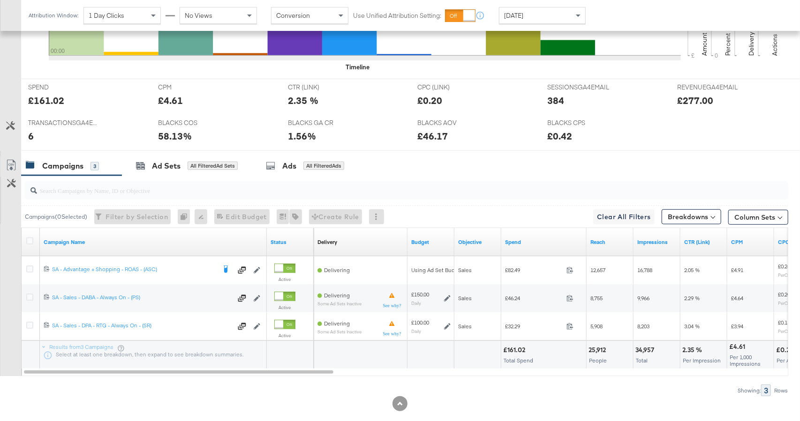
scroll to position [385, 0]
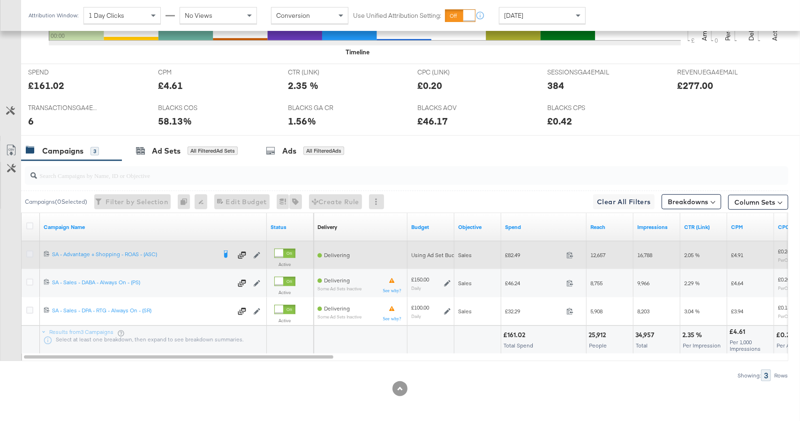
click at [31, 251] on icon at bounding box center [29, 254] width 7 height 7
click at [0, 0] on input "checkbox" at bounding box center [0, 0] width 0 height 0
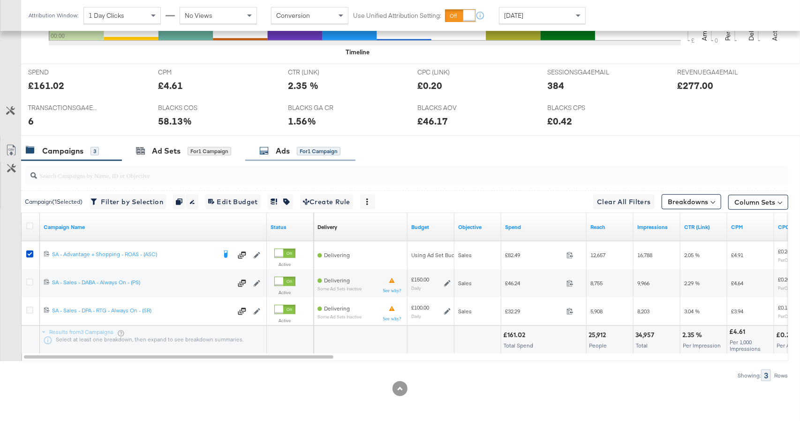
click at [347, 149] on div "Ads for 1 Campaign" at bounding box center [300, 151] width 110 height 20
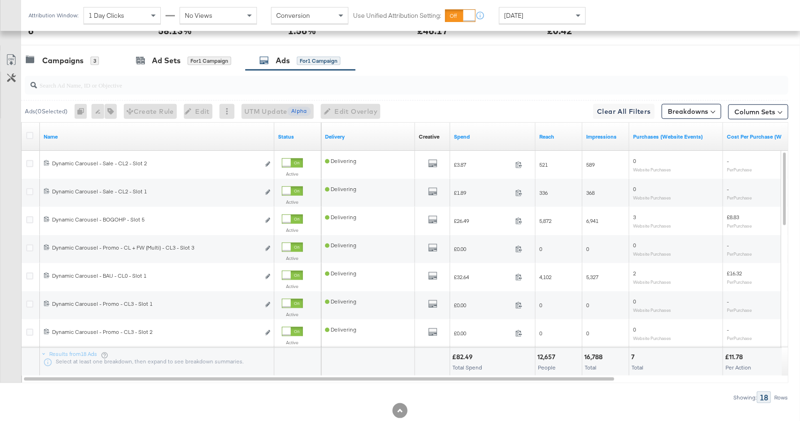
scroll to position [498, 0]
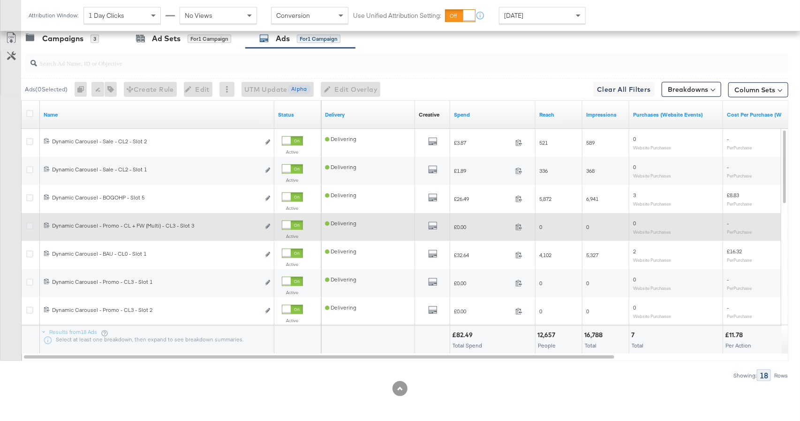
click at [26, 225] on icon at bounding box center [29, 226] width 7 height 7
click at [0, 0] on input "checkbox" at bounding box center [0, 0] width 0 height 0
click at [426, 225] on div "All Previews" at bounding box center [433, 227] width 28 height 12
click at [429, 225] on icon "default" at bounding box center [432, 225] width 9 height 9
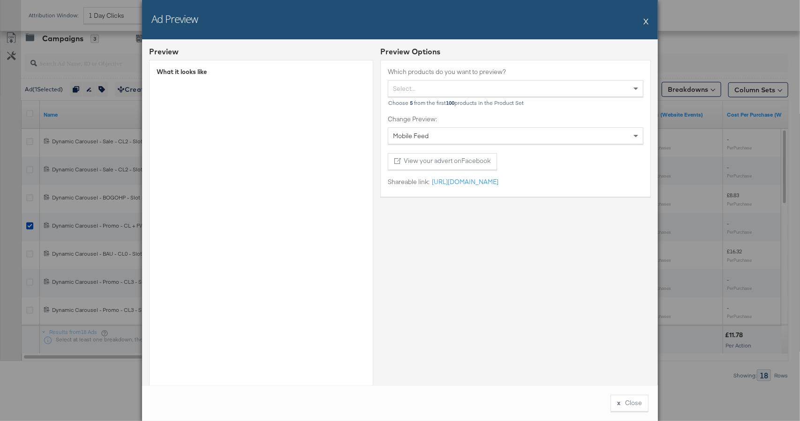
click at [646, 23] on button "X" at bounding box center [645, 21] width 5 height 19
